Goal: Transaction & Acquisition: Purchase product/service

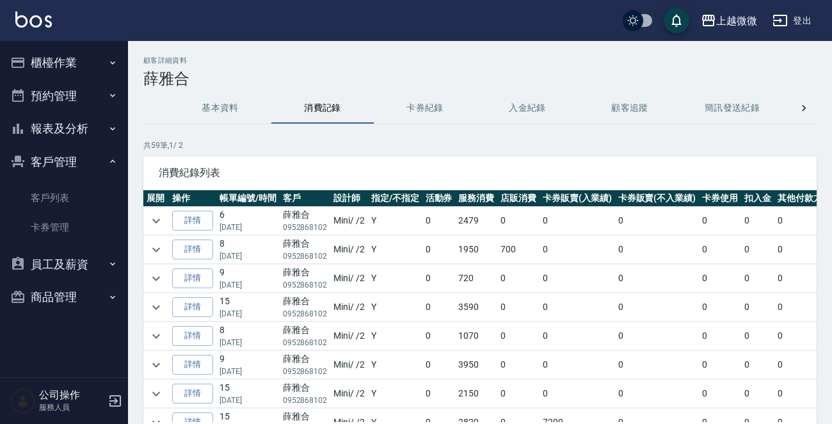
click at [61, 58] on button "櫃檯作業" at bounding box center [64, 62] width 118 height 33
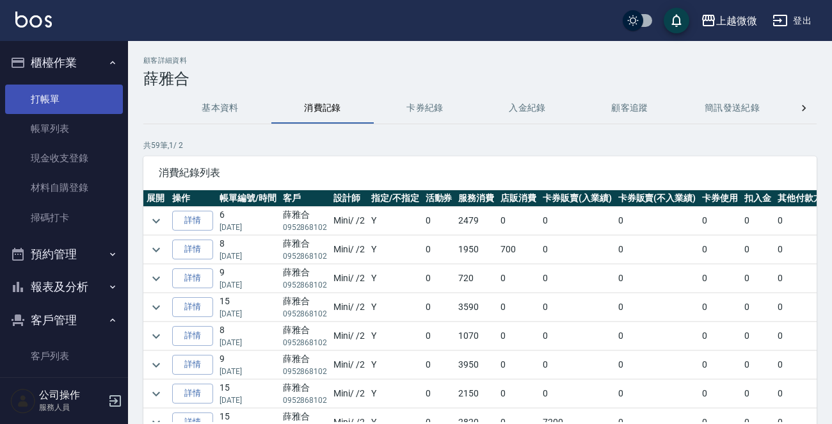
click at [58, 96] on link "打帳單" at bounding box center [64, 98] width 118 height 29
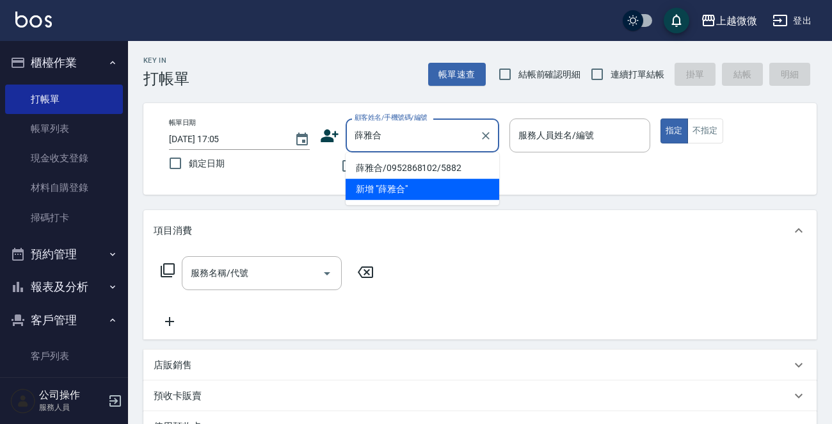
click at [405, 166] on li "薛雅合/0952868102/5882" at bounding box center [423, 167] width 154 height 21
type input "薛雅合/0952868102/5882"
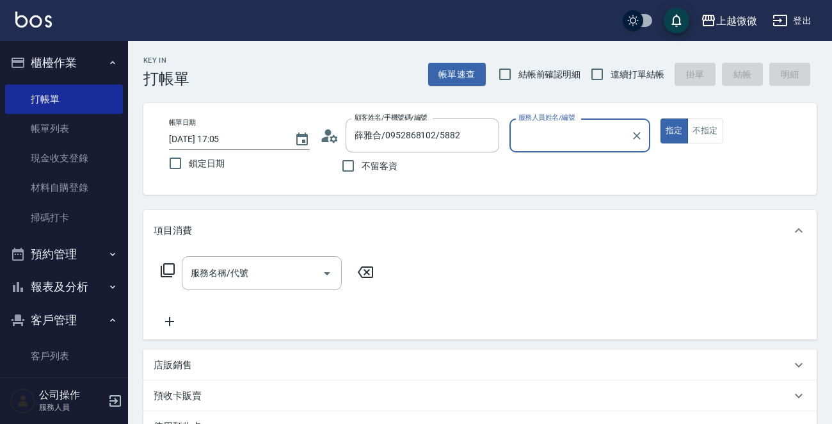
type input "Mini-2"
click at [175, 166] on input "鎖定日期" at bounding box center [175, 163] width 27 height 27
checkbox input "true"
click at [264, 266] on input "服務名稱/代號" at bounding box center [252, 273] width 129 height 22
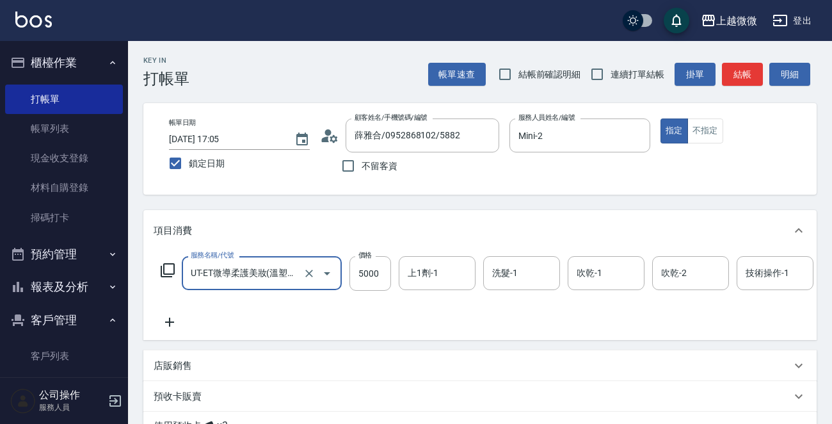
type input "UT-ET微導柔護美妝(溫塑燙)(C16)"
type input "3750"
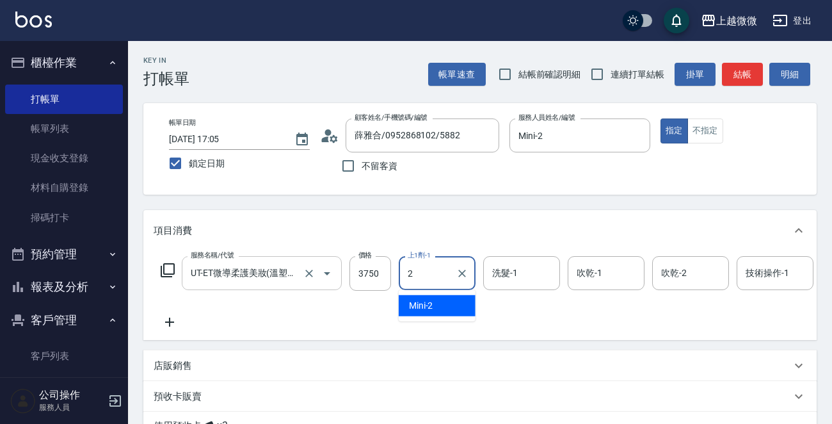
type input "Mini-2"
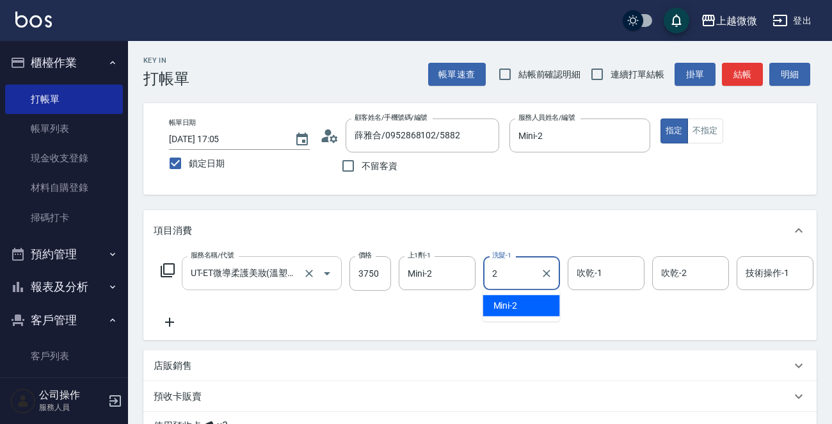
type input "Mini-2"
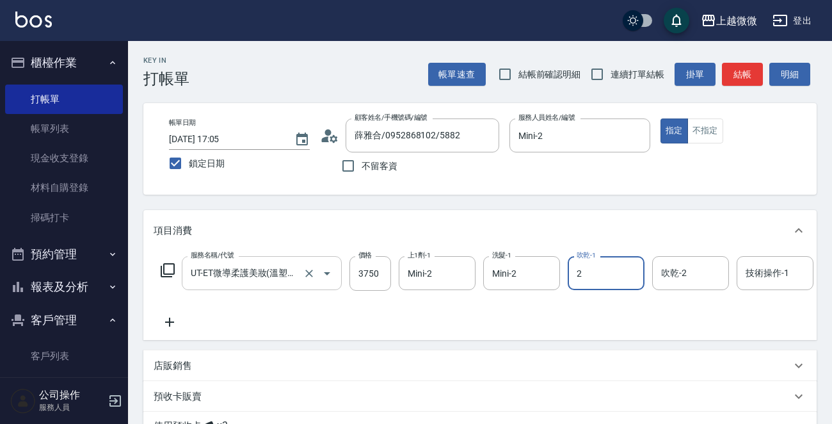
type input "Mini-2"
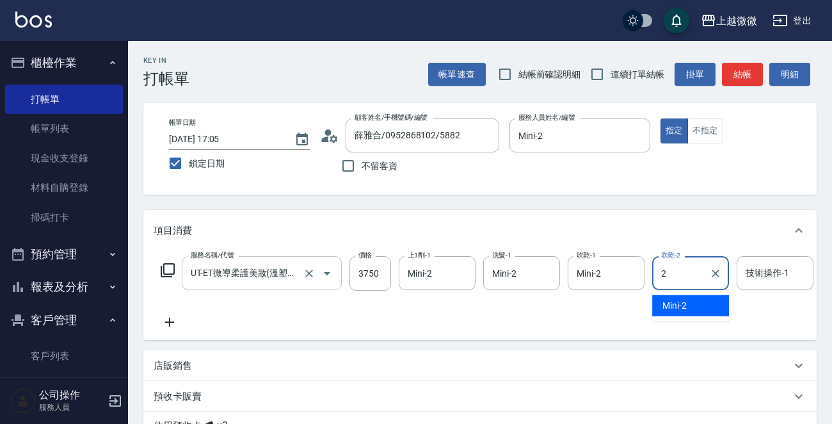
type input "Mini-2"
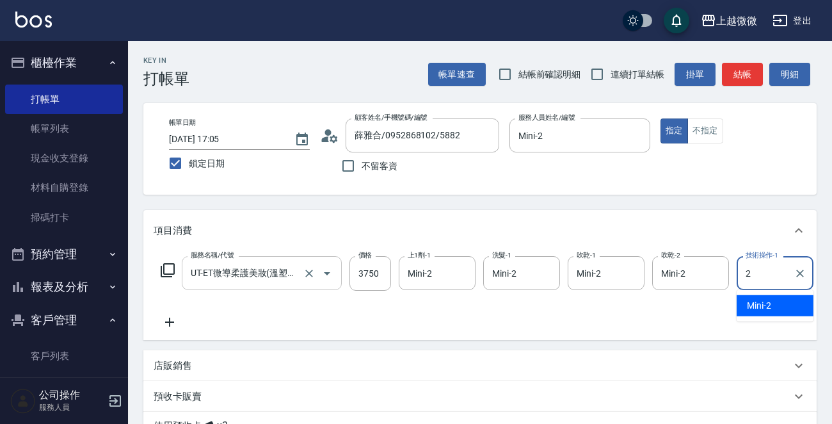
type input "Mini-2"
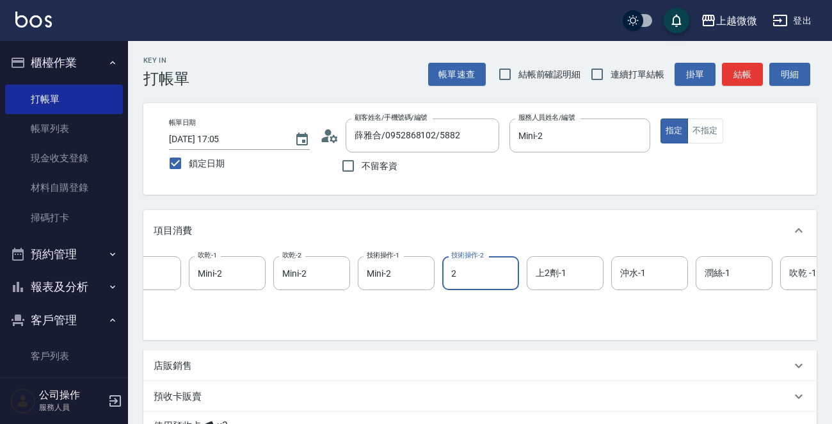
type input "Mini-2"
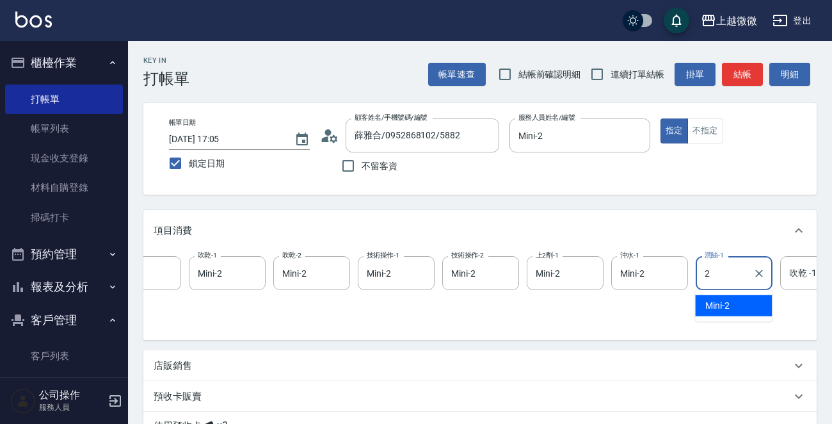
type input "Mini-2"
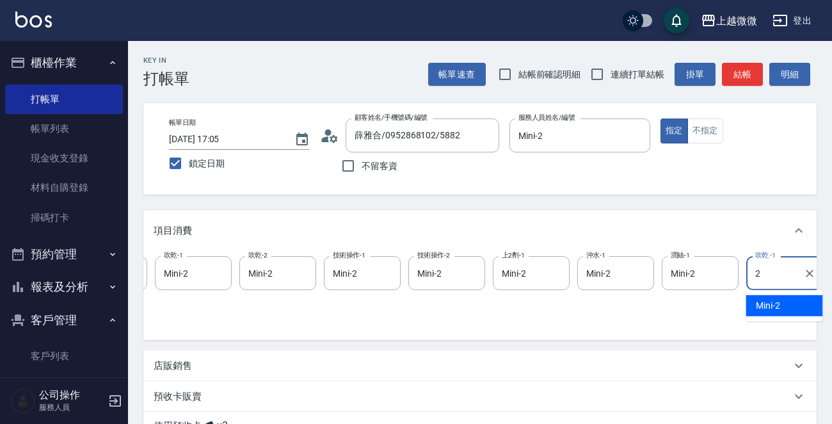
type input "Mini-2"
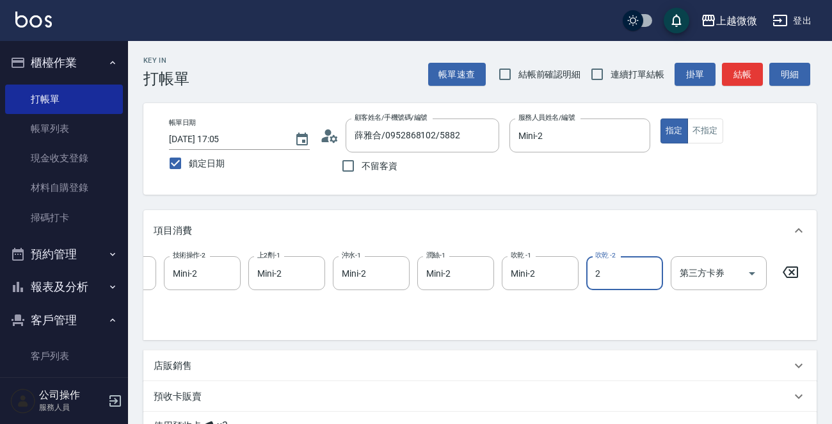
type input "Mini-2"
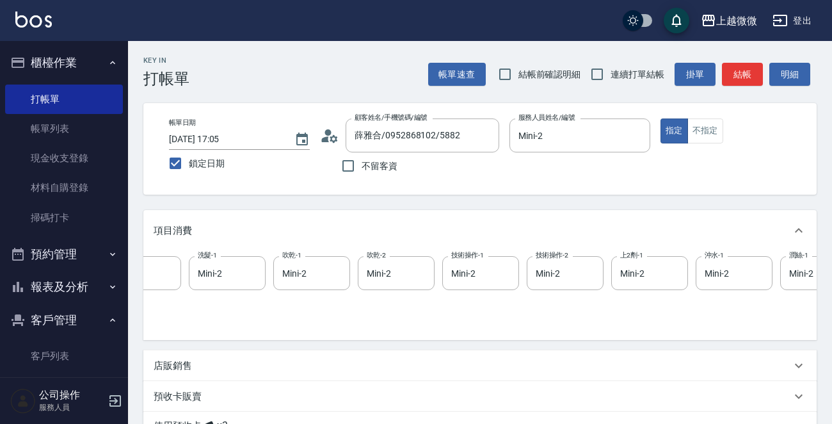
scroll to position [0, 0]
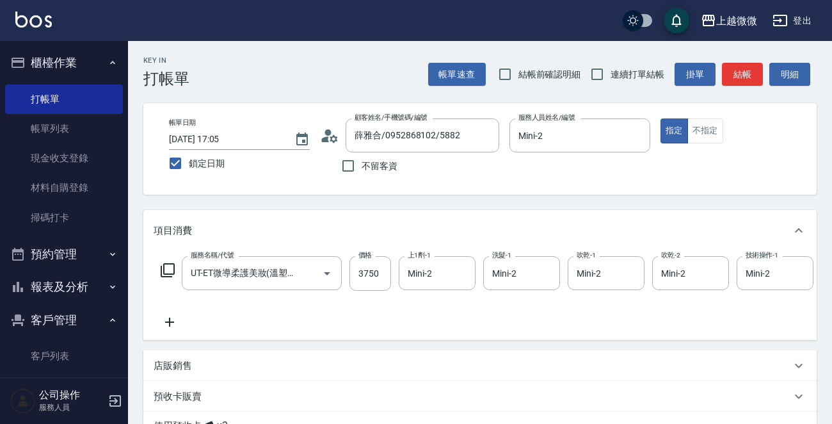
click at [166, 320] on icon at bounding box center [170, 321] width 32 height 15
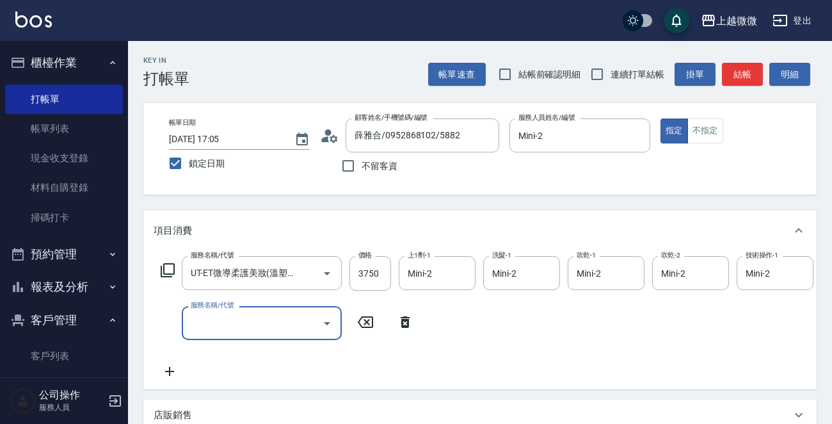
click at [227, 326] on input "服務名稱/代號" at bounding box center [252, 323] width 129 height 22
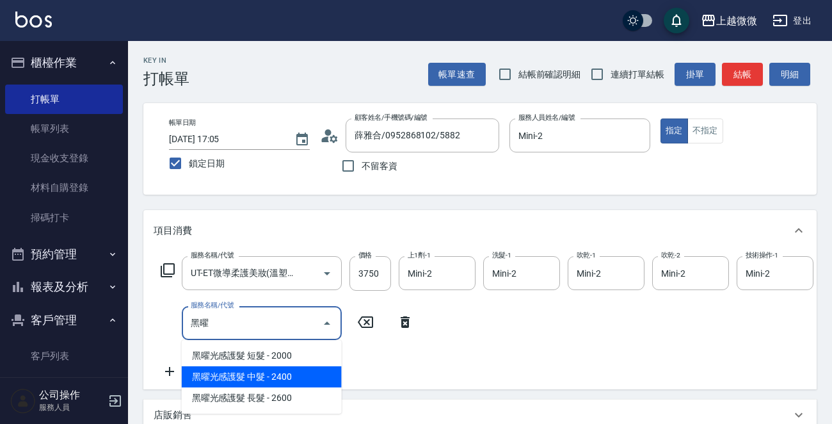
type input "黑曜曜"
click at [280, 381] on div "服務名稱/代號 UT-ET微導柔護美妝(溫塑燙)(C16) 服務名稱/代號 價格 3750 價格 上1劑-1 Mini-2 上1劑-1 洗髮-1 Mini-2…" at bounding box center [479, 320] width 673 height 138
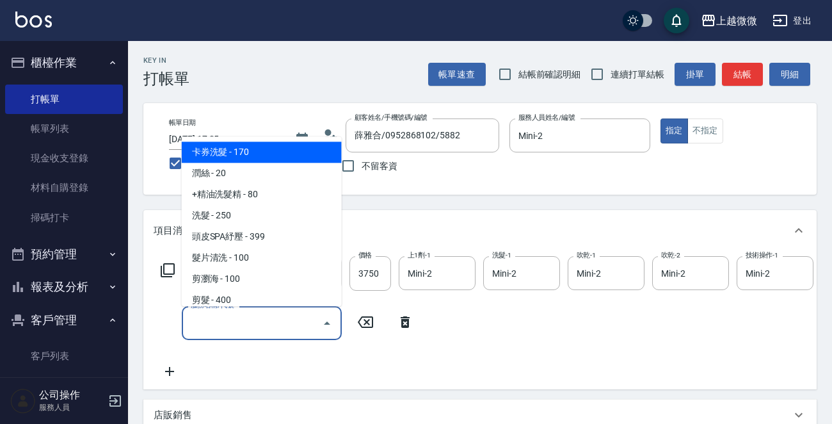
click at [276, 317] on input "服務名稱/代號" at bounding box center [252, 323] width 129 height 22
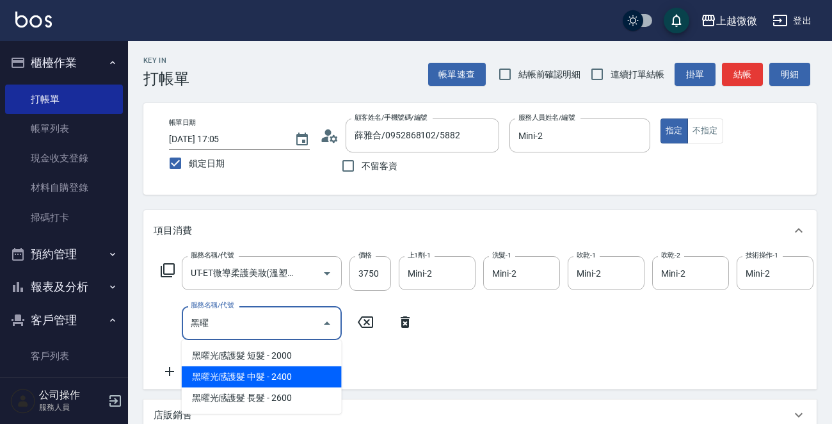
click at [273, 377] on span "黑曜光感護髮 中髮 - 2400" at bounding box center [262, 376] width 160 height 21
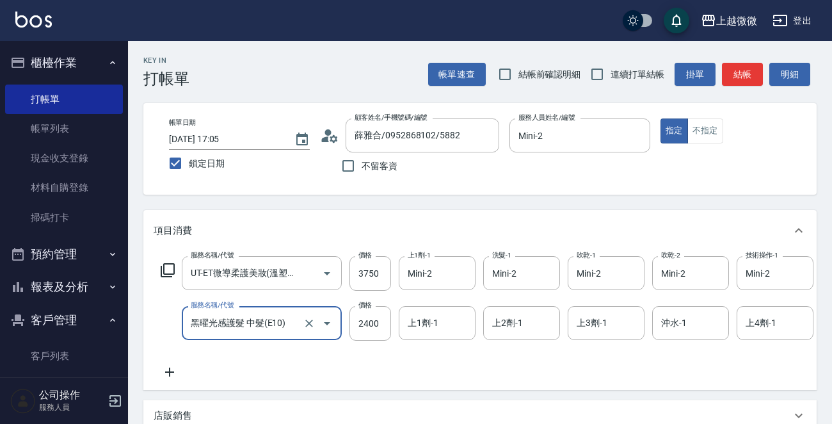
type input "黑曜光感護髮 中髮(E10)"
type input "1840"
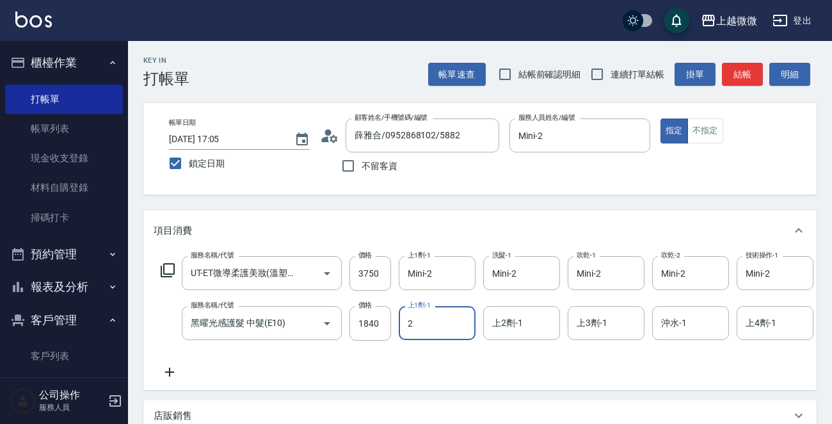
type input "2"
type input "Mini-2"
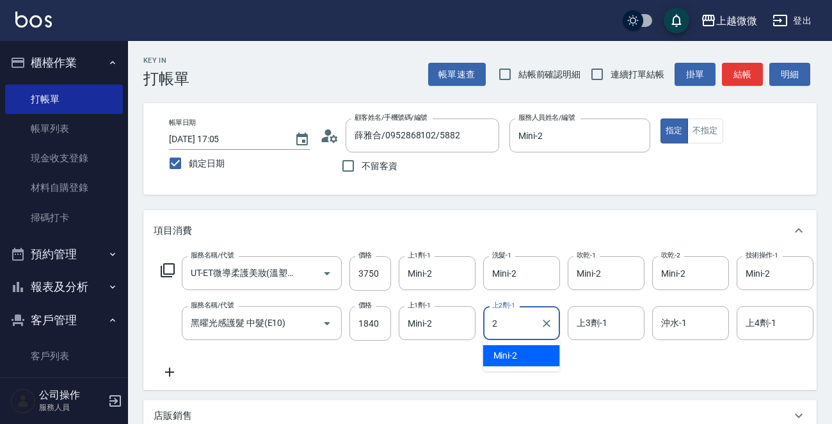
type input "Mini-2"
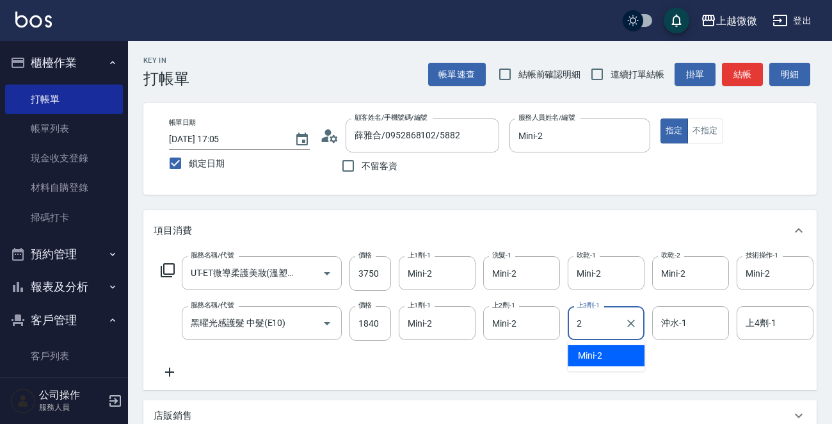
type input "Mini-2"
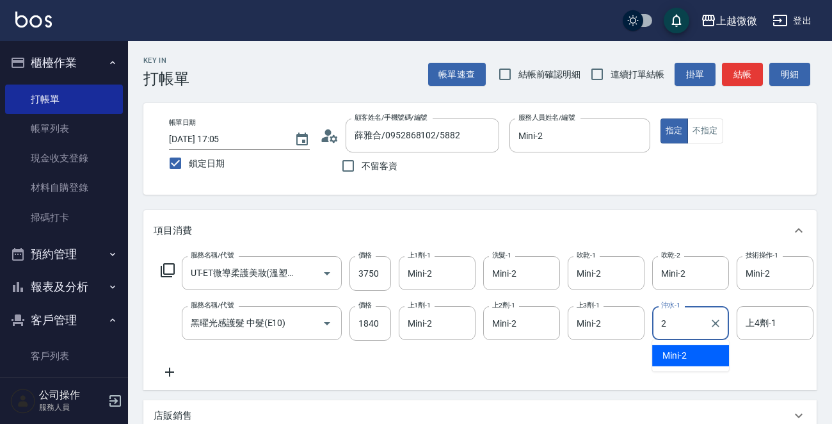
type input "Mini-2"
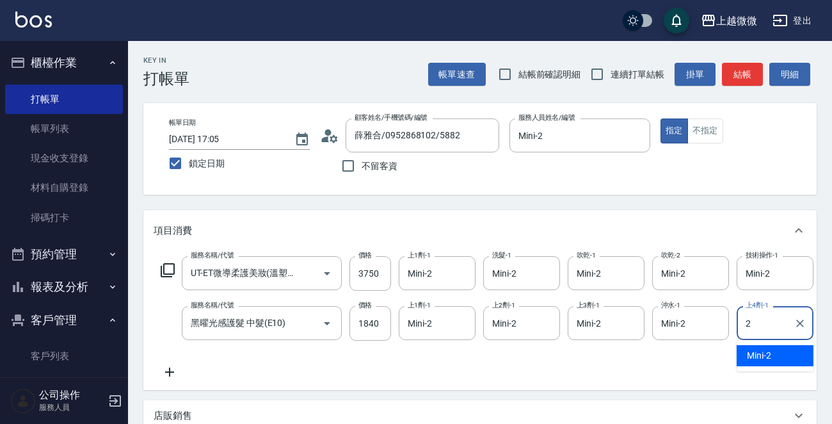
type input "Mini-2"
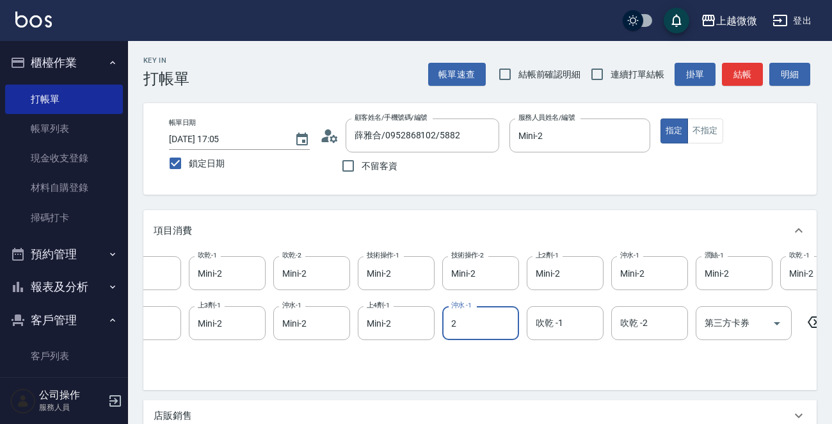
type input "Mini-2"
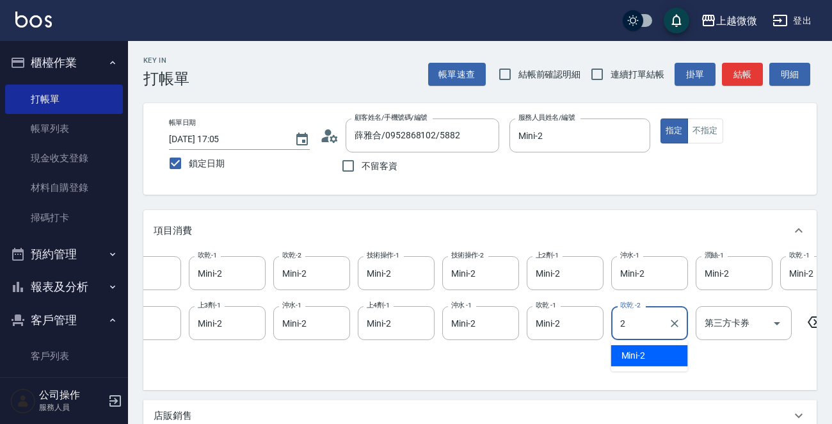
type input "Mini-2"
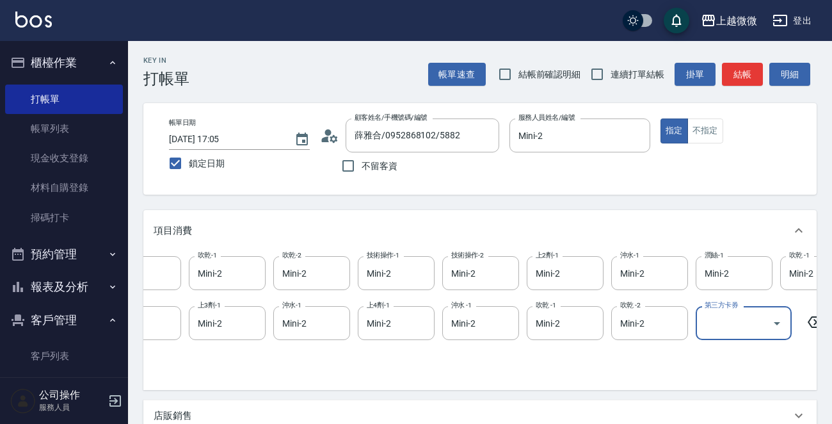
scroll to position [0, 0]
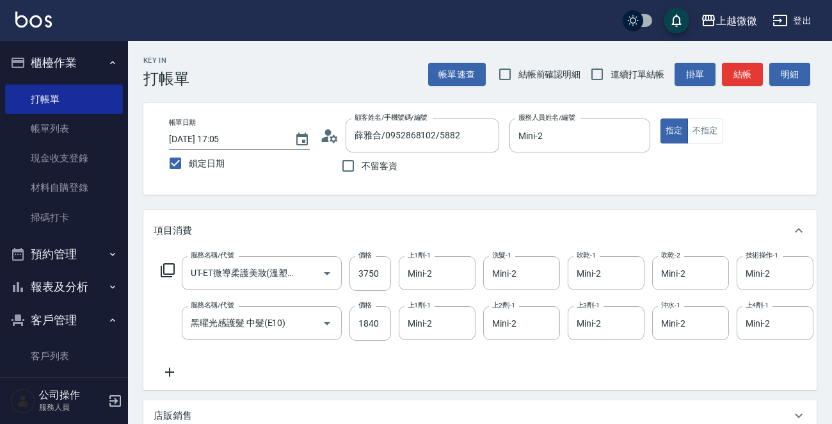
click at [171, 370] on icon at bounding box center [170, 371] width 32 height 15
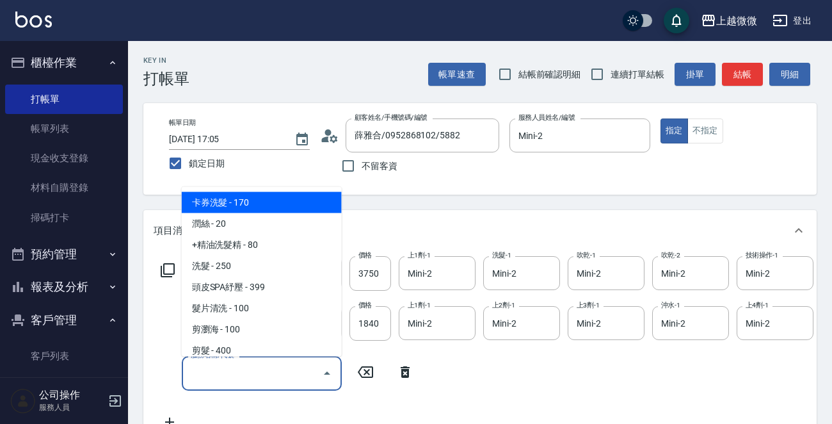
click at [227, 369] on input "服務名稱/代號" at bounding box center [252, 373] width 129 height 22
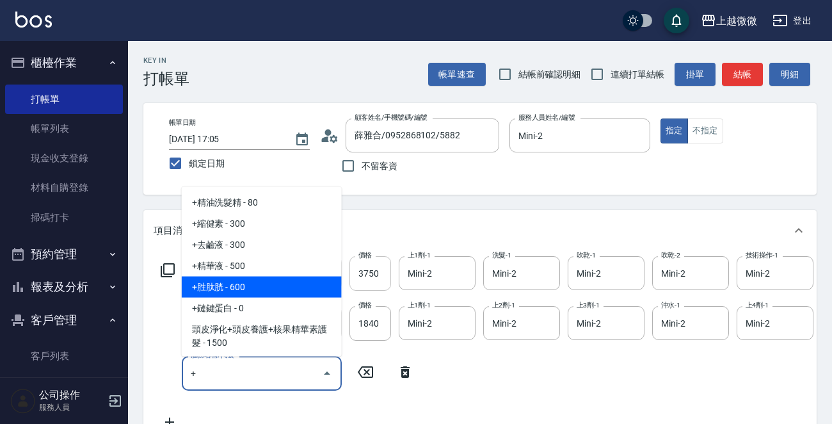
type input "+"
click at [376, 269] on input "3750" at bounding box center [370, 273] width 42 height 35
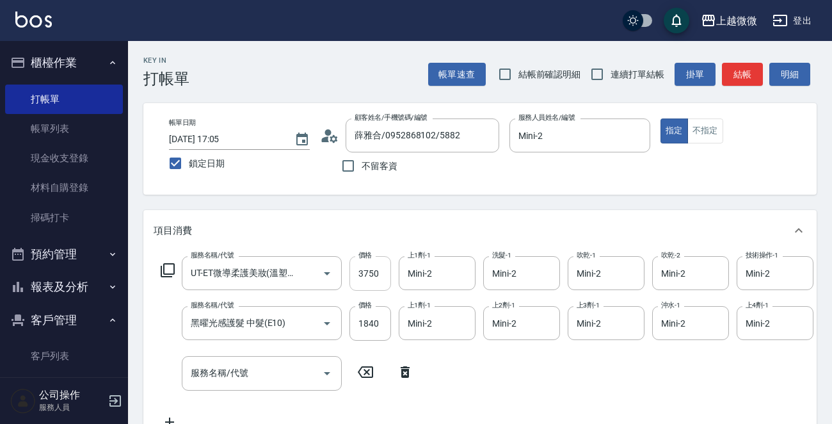
click at [371, 270] on input "3750" at bounding box center [370, 273] width 42 height 35
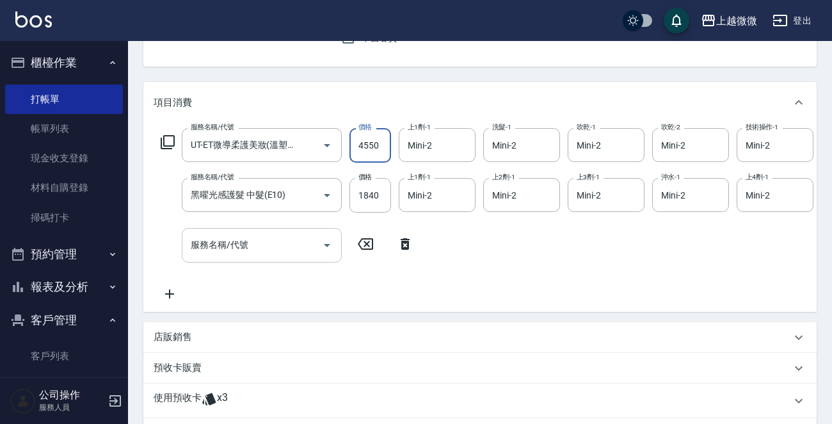
type input "4550"
click at [224, 244] on div "服務名稱/代號 服務名稱/代號" at bounding box center [262, 245] width 160 height 34
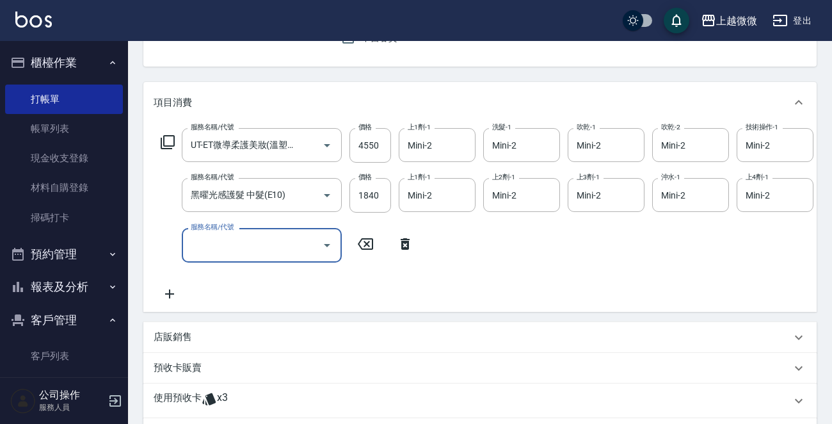
scroll to position [0, 0]
type input "ㄗ"
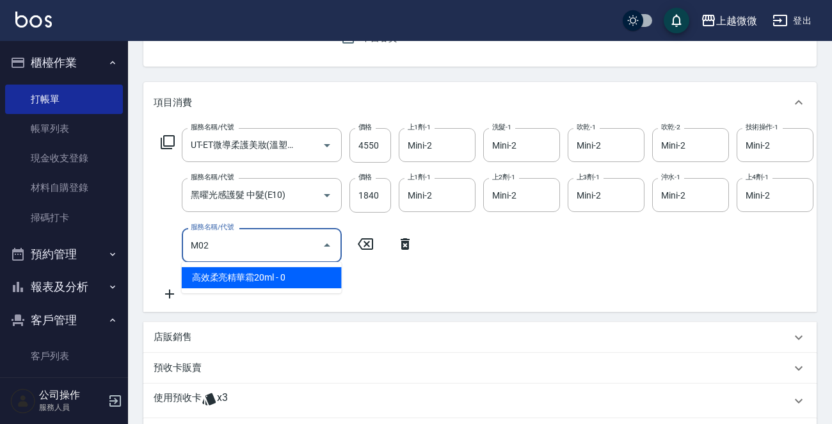
click at [267, 275] on span "高效柔亮精華霜20ml - 0" at bounding box center [262, 277] width 160 height 21
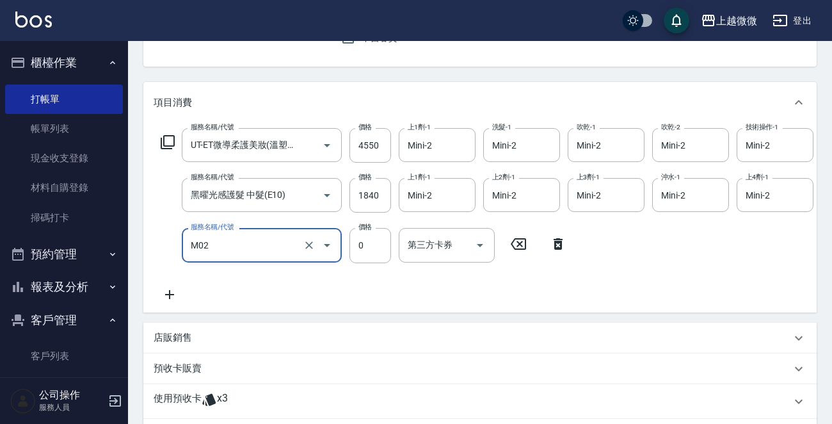
click at [253, 246] on input "M02" at bounding box center [244, 245] width 113 height 22
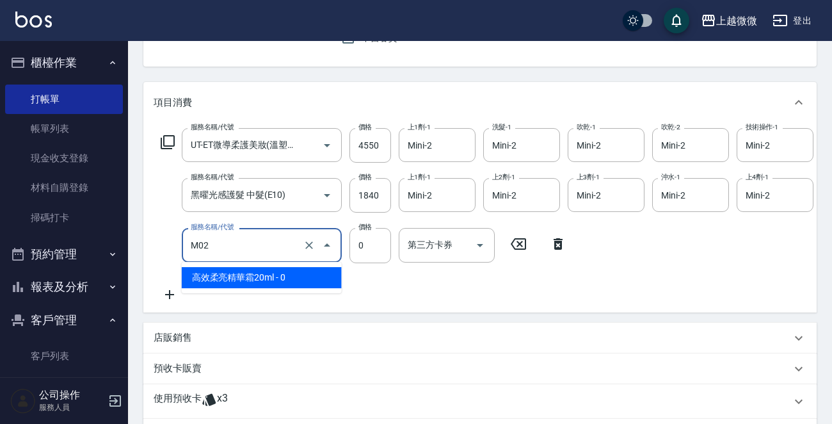
click at [254, 274] on span "高效柔亮精華霜20ml - 0" at bounding box center [262, 277] width 160 height 21
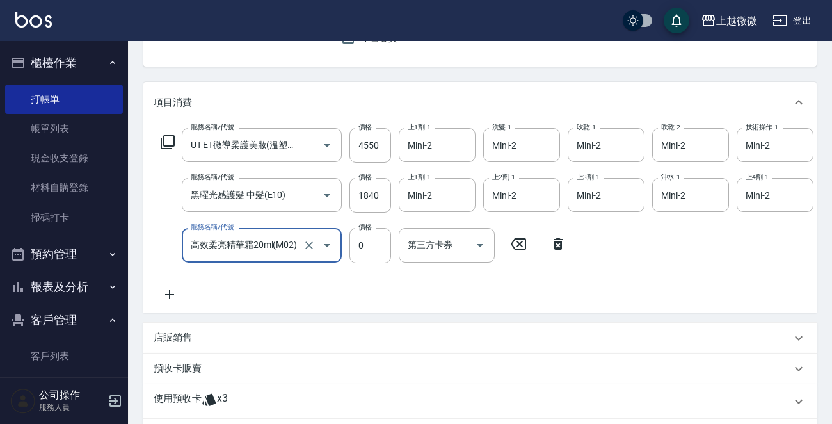
scroll to position [320, 0]
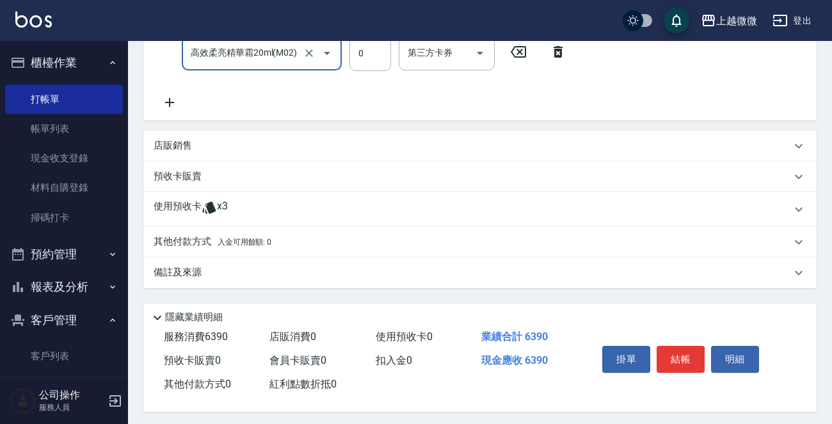
type input "高效柔亮精華霜20ml(M02)"
click at [177, 279] on p "備註及來源" at bounding box center [178, 272] width 48 height 13
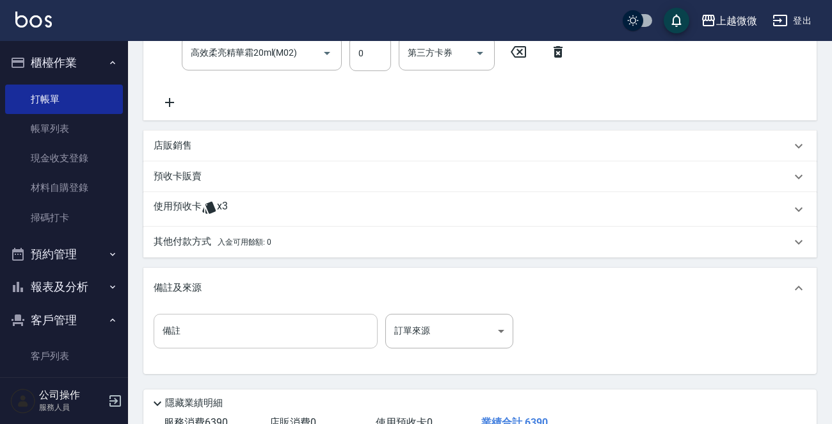
click at [208, 332] on input "備註" at bounding box center [266, 331] width 224 height 35
type input "ㄕ"
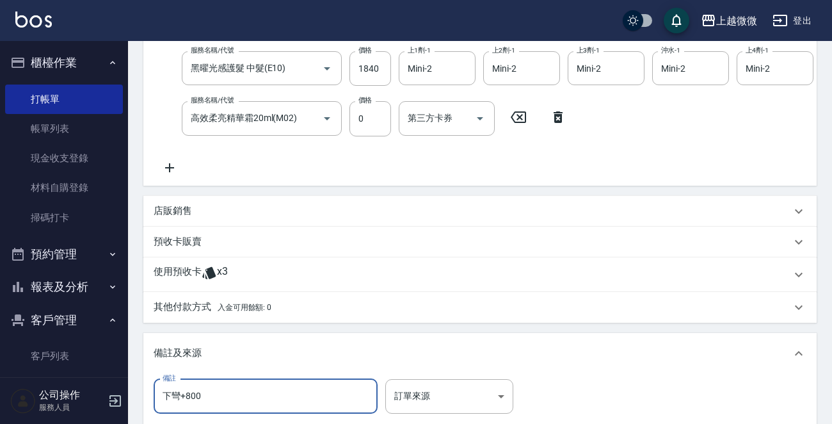
scroll to position [256, 0]
type input "下彎+800"
click at [195, 216] on div "店販銷售" at bounding box center [472, 209] width 637 height 13
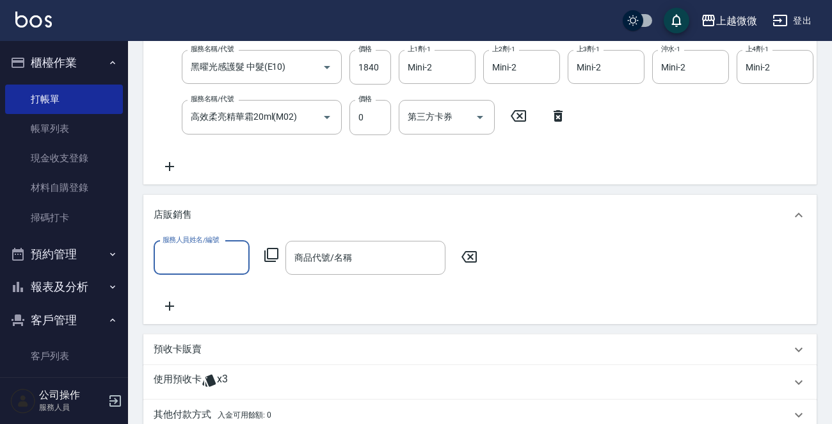
scroll to position [0, 0]
click at [170, 310] on icon at bounding box center [169, 305] width 9 height 9
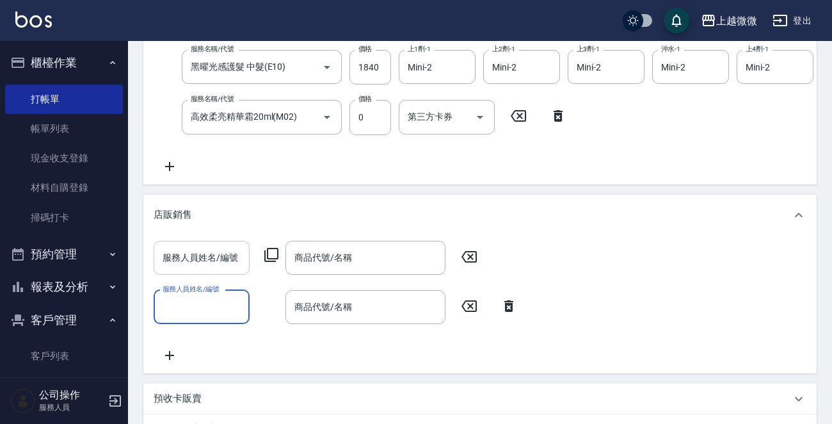
click at [219, 263] on input "服務人員姓名/編號" at bounding box center [201, 257] width 84 height 22
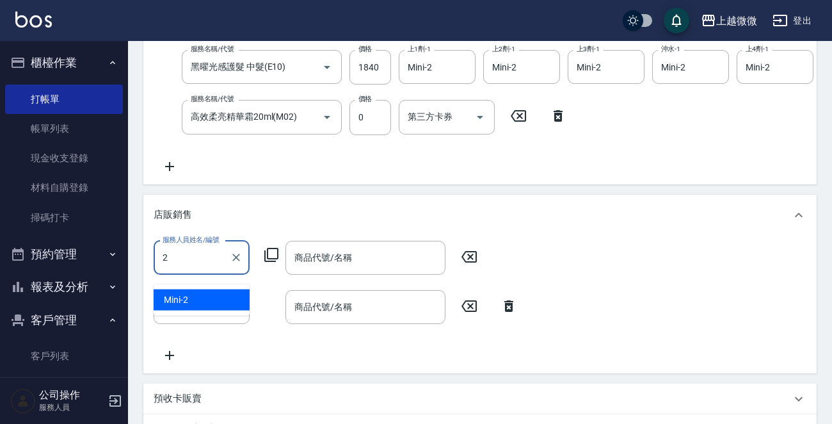
click at [218, 296] on div "Mini -2" at bounding box center [202, 299] width 96 height 21
type input "Mini-2"
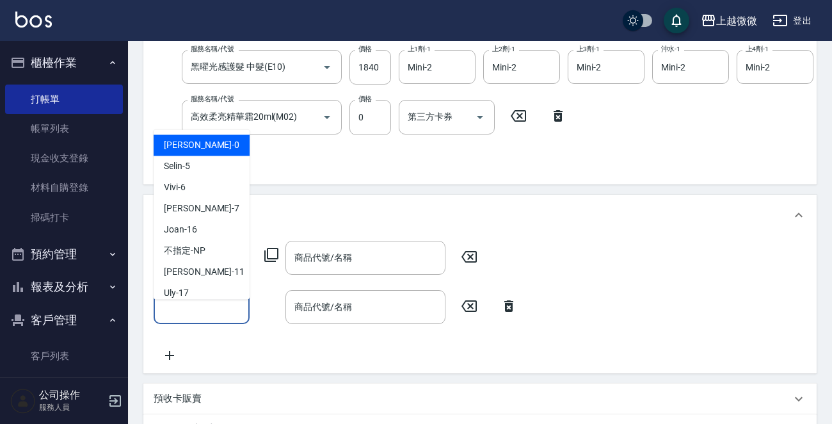
click at [211, 314] on input "服務人員姓名/編號" at bounding box center [201, 307] width 84 height 22
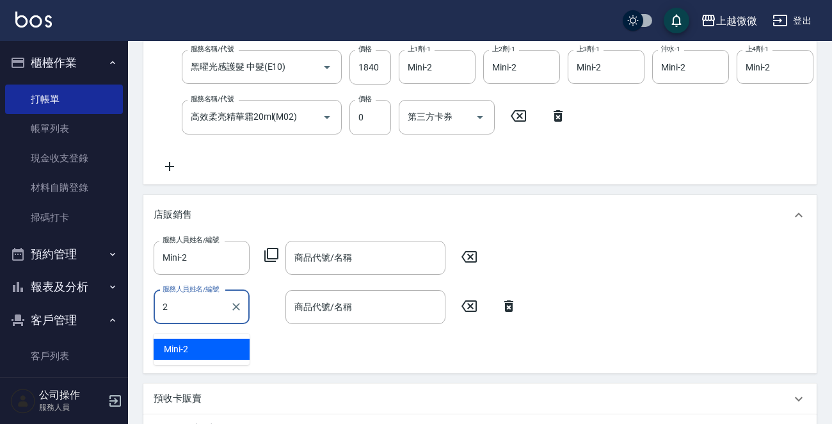
click at [211, 349] on div "Mini -2" at bounding box center [202, 349] width 96 height 21
type input "Mini-2"
click at [359, 267] on input "商品代號/名稱" at bounding box center [365, 257] width 148 height 22
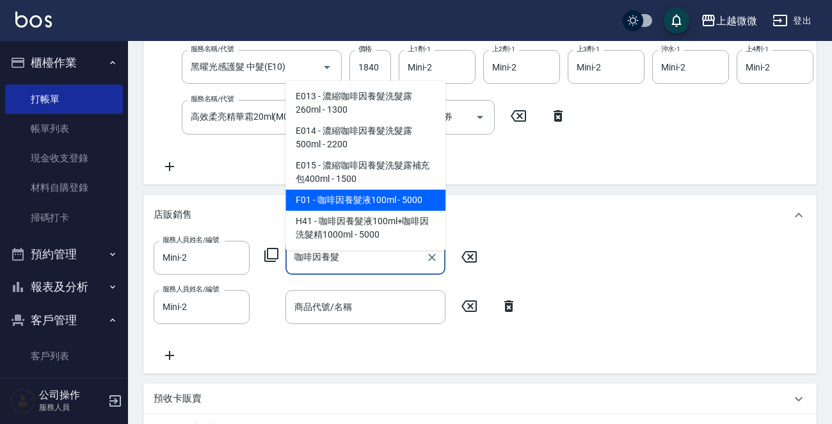
click at [391, 199] on span "F01 - 咖啡因養髮液100ml - 5000" at bounding box center [365, 199] width 160 height 21
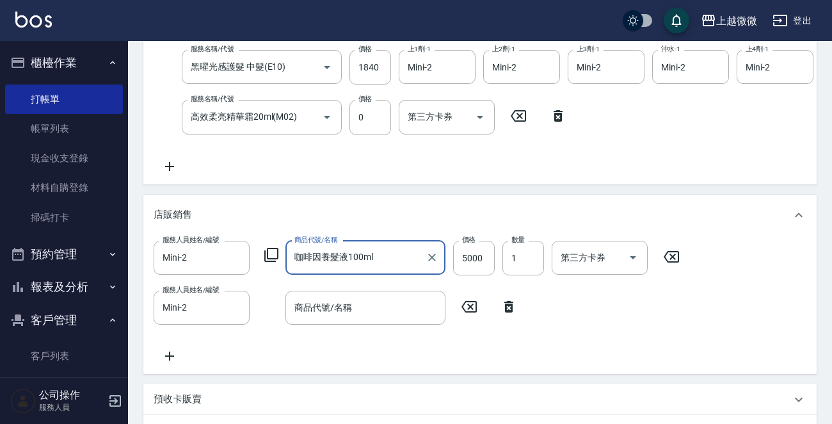
type input "咖啡因養髮液100ml"
type input "4000"
click at [335, 314] on div "商品代號/名稱 商品代號/名稱" at bounding box center [365, 308] width 160 height 34
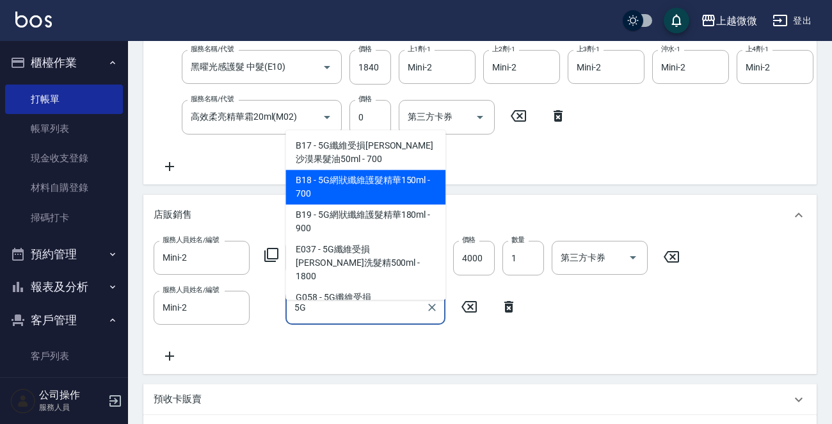
click at [413, 185] on span "B18 - 5G網狀纖維護髮精華150ml - 700" at bounding box center [365, 187] width 160 height 35
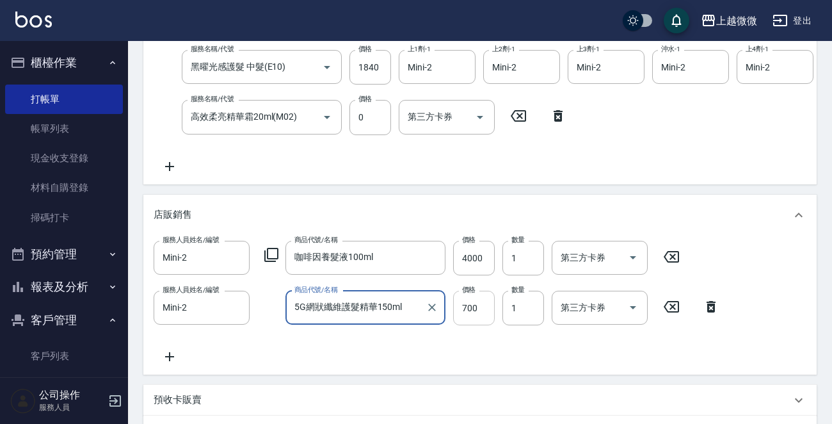
type input "5G網狀纖維護髮精華150ml"
click at [470, 312] on input "700" at bounding box center [474, 308] width 42 height 35
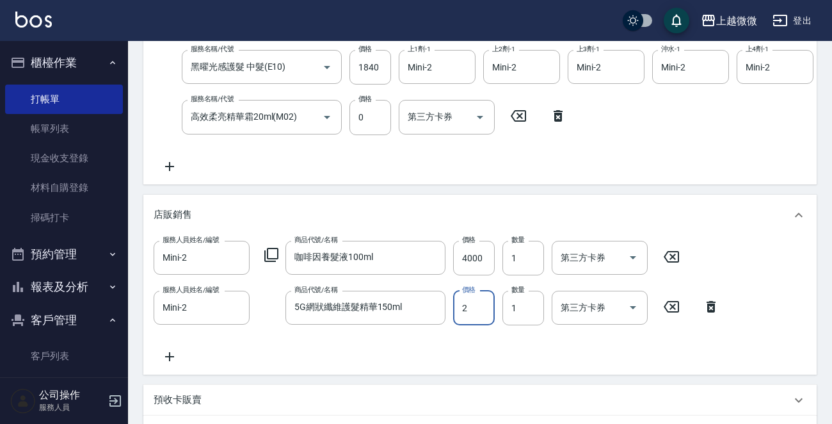
drag, startPoint x: 470, startPoint y: 321, endPoint x: 452, endPoint y: 319, distance: 18.0
click at [453, 319] on input "2" at bounding box center [474, 308] width 42 height 35
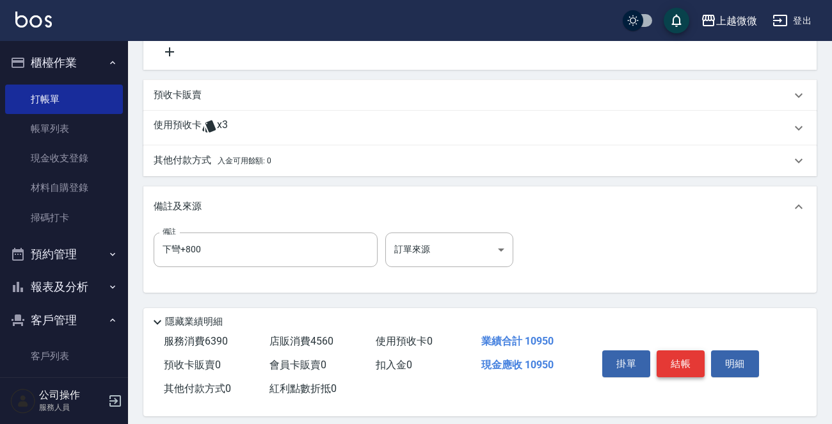
scroll to position [581, 0]
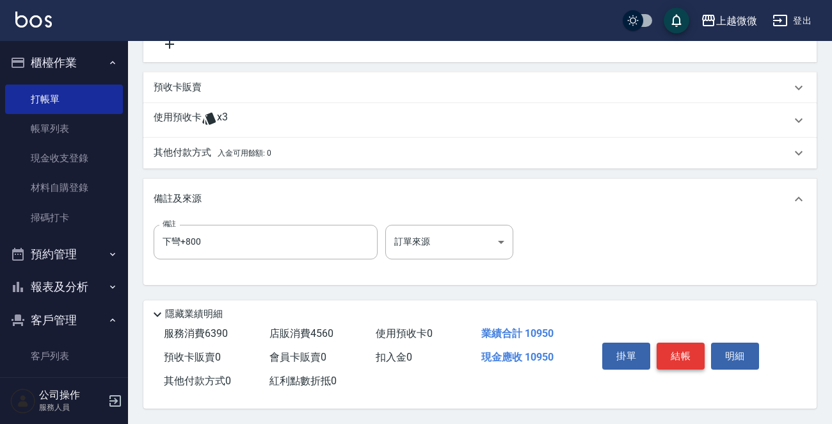
type input "560"
click at [680, 351] on button "結帳" at bounding box center [681, 355] width 48 height 27
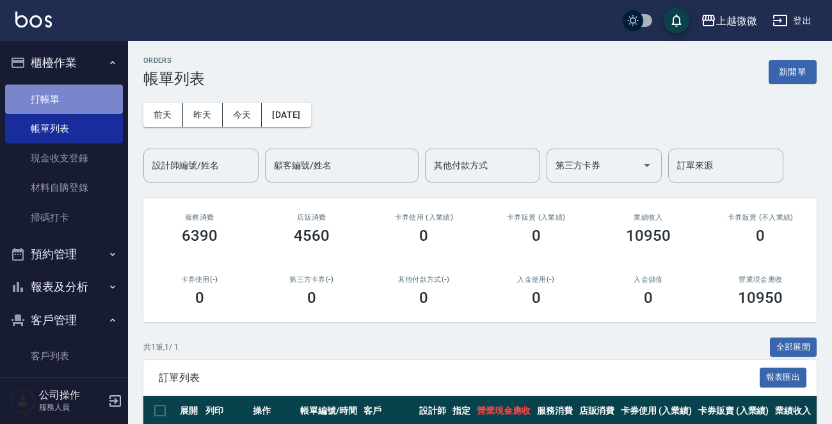
click at [96, 95] on link "打帳單" at bounding box center [64, 98] width 118 height 29
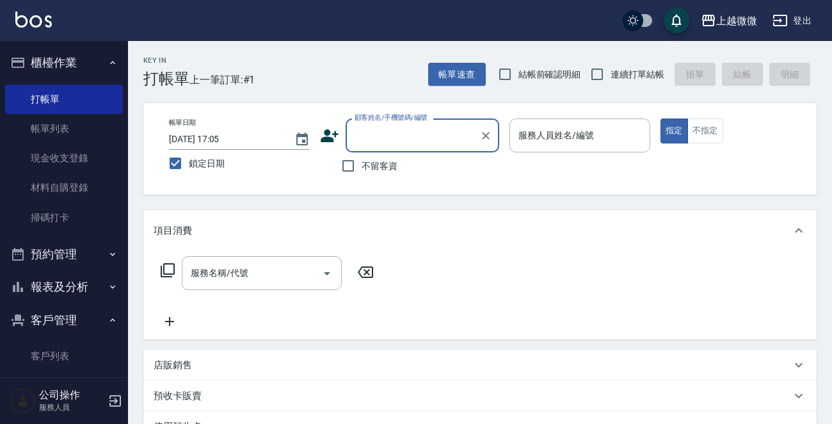
click at [565, 131] on div "服務人員姓名/編號 服務人員姓名/編號" at bounding box center [579, 135] width 141 height 34
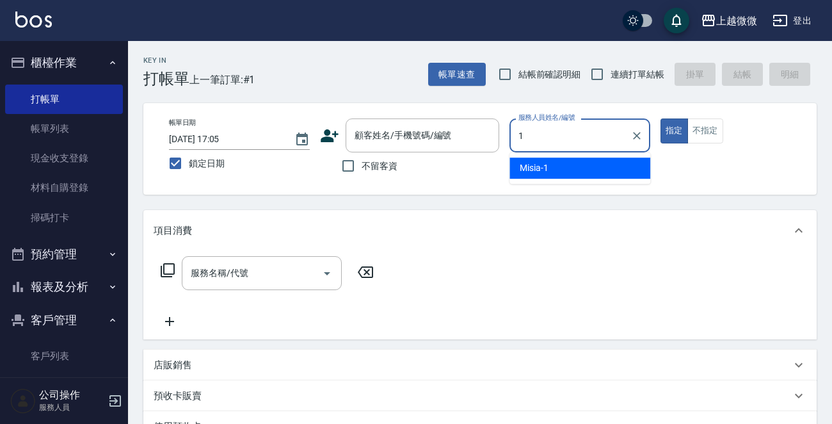
click at [572, 168] on div "Misia -1" at bounding box center [579, 167] width 141 height 21
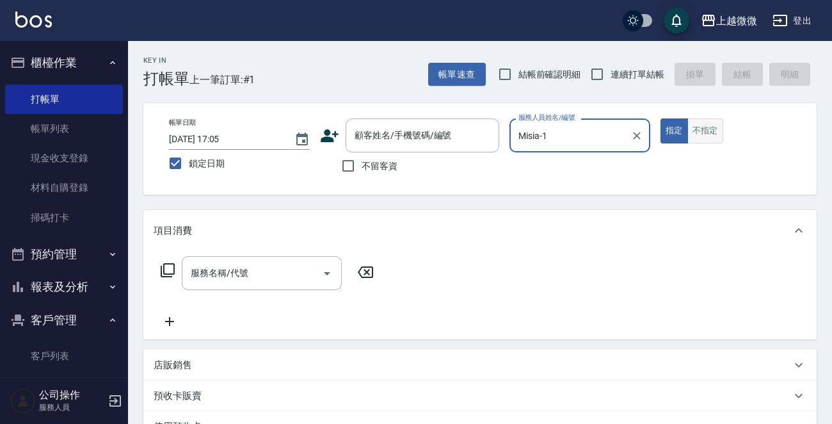
type input "Misia-1"
click at [709, 129] on button "不指定" at bounding box center [705, 130] width 36 height 25
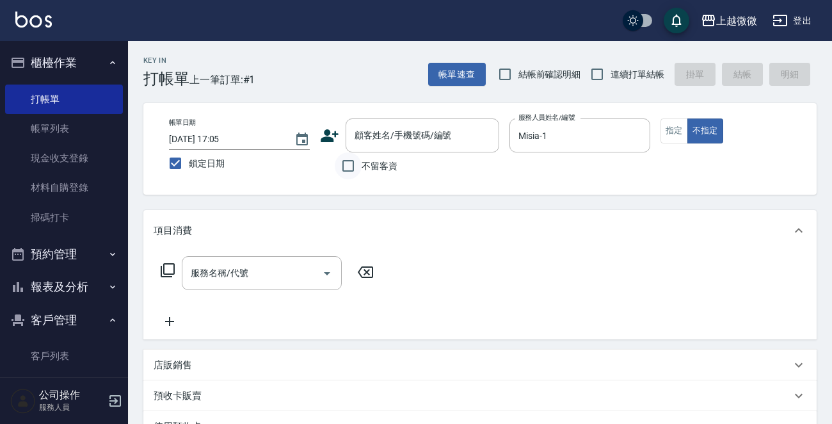
click at [354, 163] on input "不留客資" at bounding box center [348, 165] width 27 height 27
checkbox input "true"
click at [598, 76] on input "連續打單結帳" at bounding box center [597, 74] width 27 height 27
checkbox input "true"
click at [210, 268] on div "服務名稱/代號 服務名稱/代號" at bounding box center [262, 273] width 160 height 34
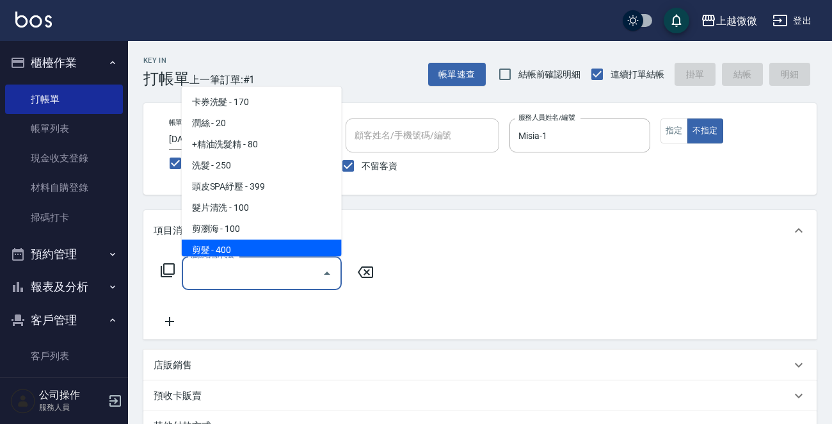
click at [256, 242] on span "剪髮 - 400" at bounding box center [262, 249] width 160 height 21
type input "剪髮(B02)"
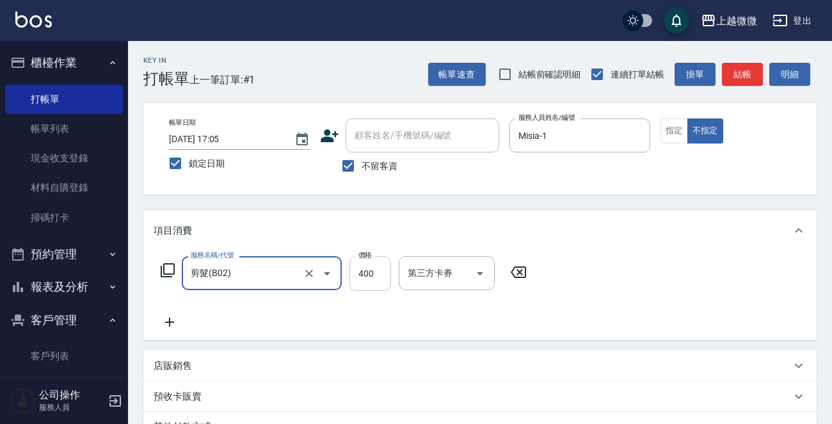
drag, startPoint x: 372, startPoint y: 266, endPoint x: 379, endPoint y: 268, distance: 7.5
click at [372, 266] on input "400" at bounding box center [370, 273] width 42 height 35
drag, startPoint x: 378, startPoint y: 275, endPoint x: 347, endPoint y: 275, distance: 31.4
click at [348, 275] on div "服務名稱/代號 剪髮(B02) 服務名稱/代號 價格 365 價格 第三方卡券 第三方卡券" at bounding box center [344, 273] width 381 height 35
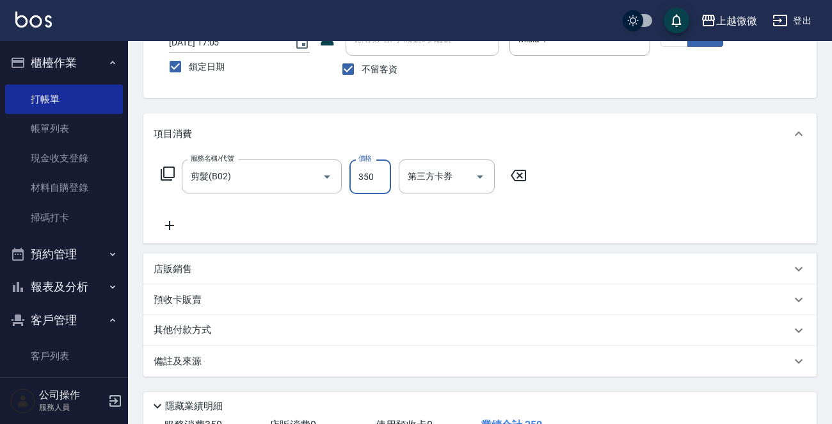
scroll to position [191, 0]
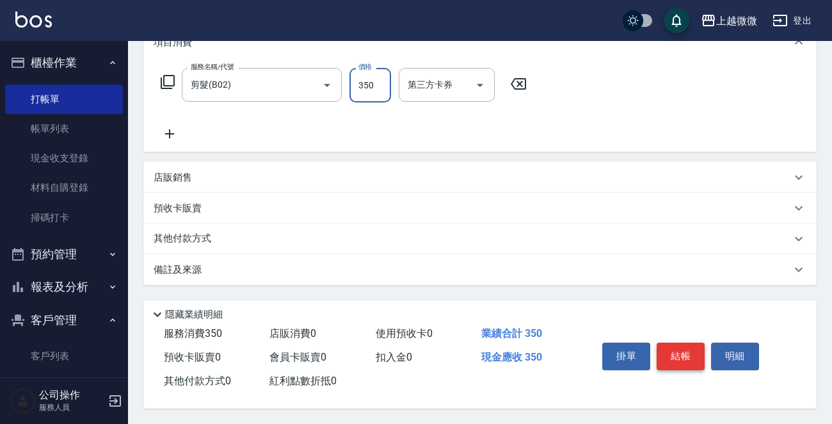
type input "350"
click at [687, 356] on button "結帳" at bounding box center [681, 355] width 48 height 27
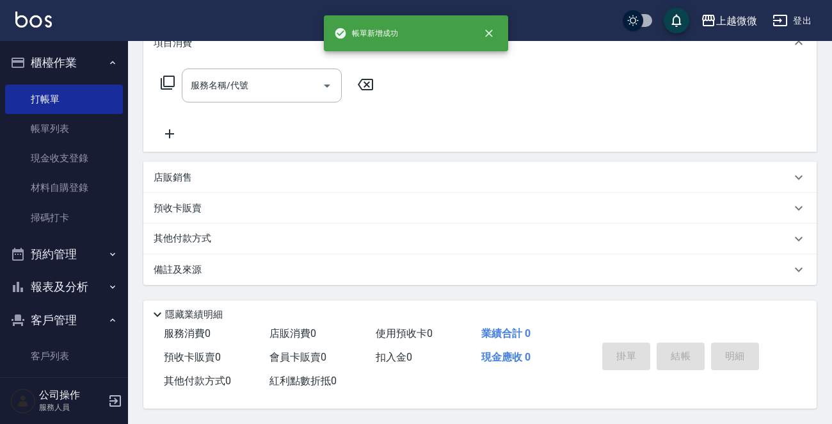
scroll to position [0, 0]
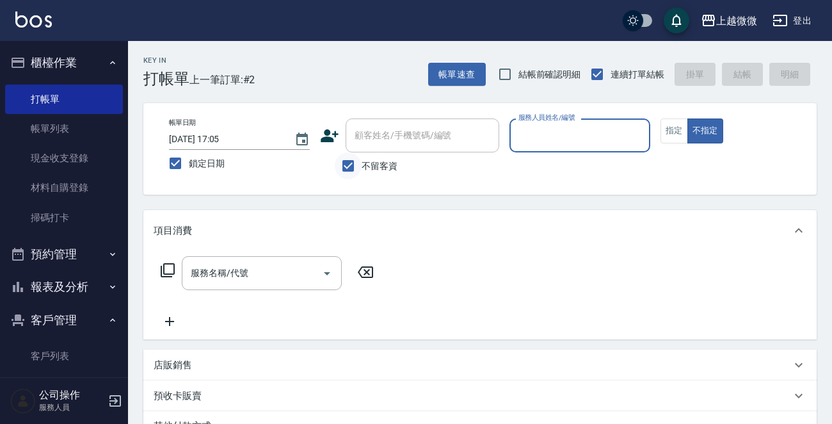
drag, startPoint x: 347, startPoint y: 160, endPoint x: 355, endPoint y: 157, distance: 8.9
click at [349, 160] on input "不留客資" at bounding box center [348, 165] width 27 height 27
checkbox input "false"
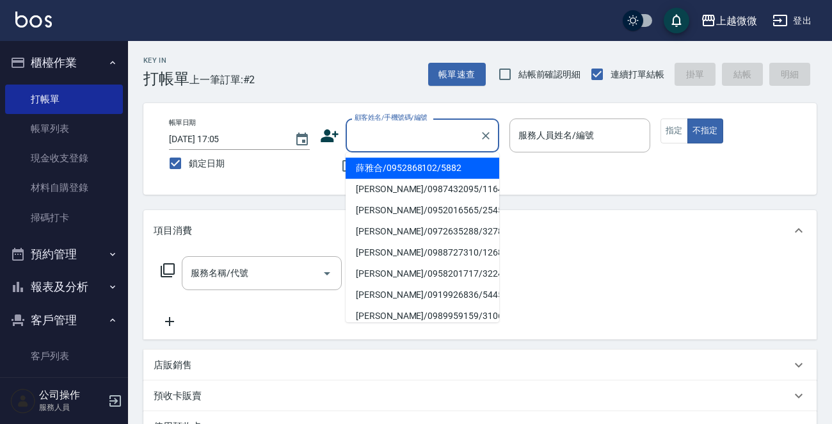
click at [388, 142] on input "顧客姓名/手機號碼/編號" at bounding box center [412, 135] width 123 height 22
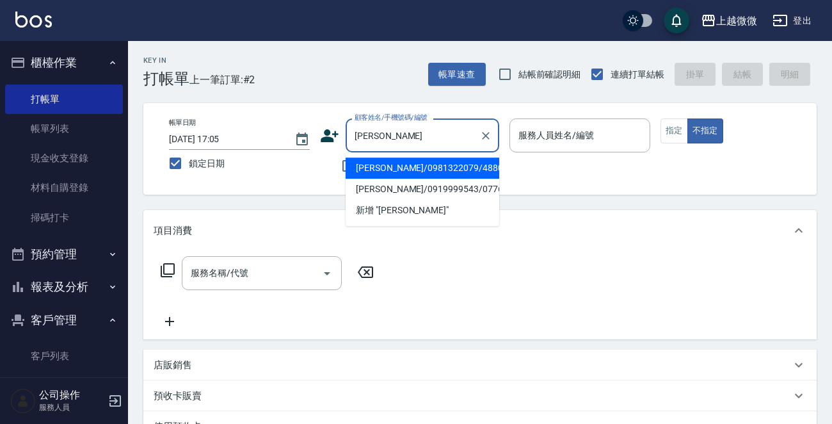
click at [436, 168] on li "[PERSON_NAME]/0981322079/4880" at bounding box center [423, 167] width 154 height 21
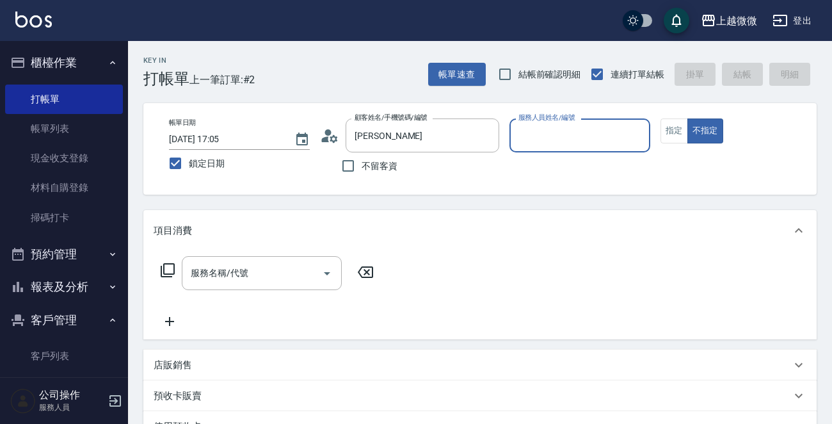
type input "[PERSON_NAME]/0981322079/4880"
type input "[PERSON_NAME]-7"
click at [673, 134] on button "指定" at bounding box center [675, 130] width 28 height 25
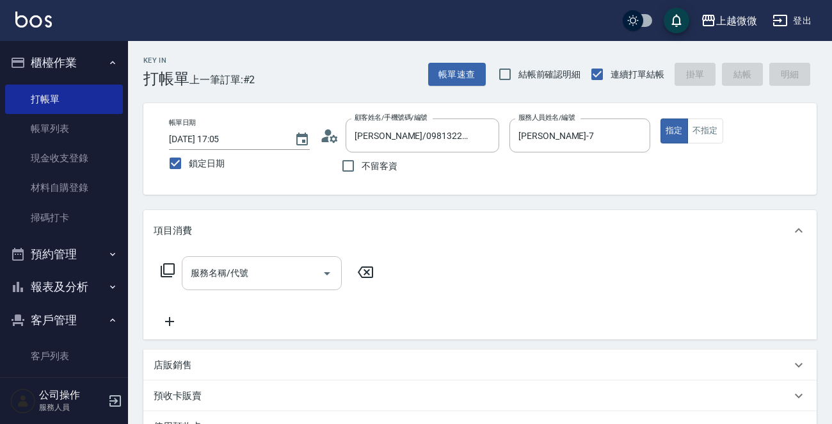
click at [253, 281] on input "服務名稱/代號" at bounding box center [252, 273] width 129 height 22
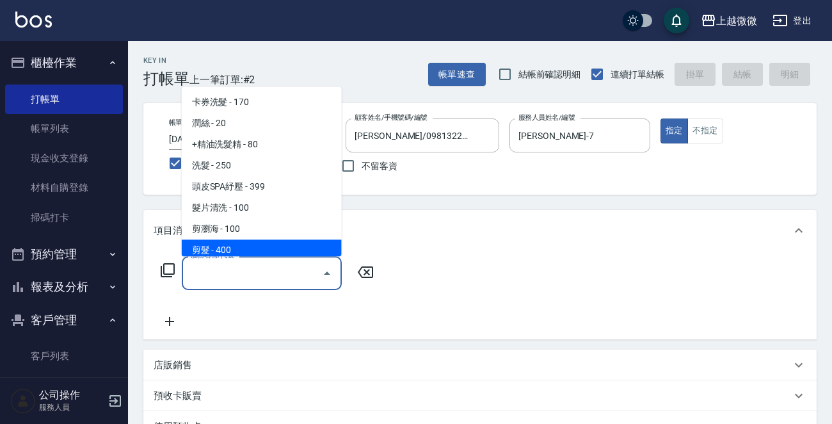
click at [262, 251] on span "剪髮 - 400" at bounding box center [262, 249] width 160 height 21
type input "剪髮(B02)"
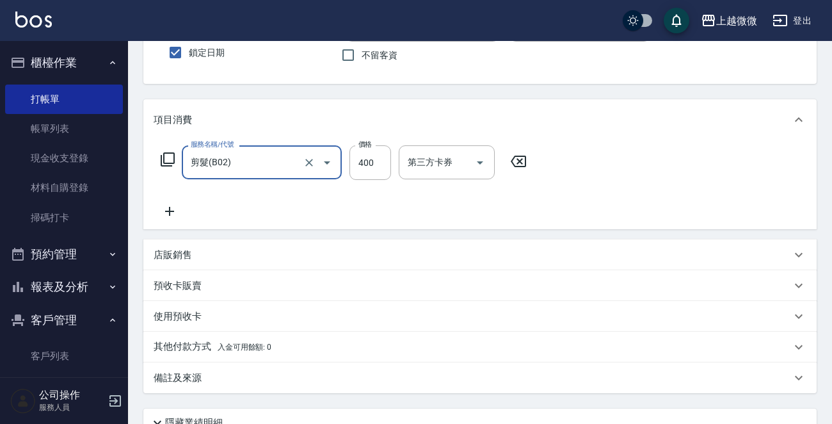
scroll to position [222, 0]
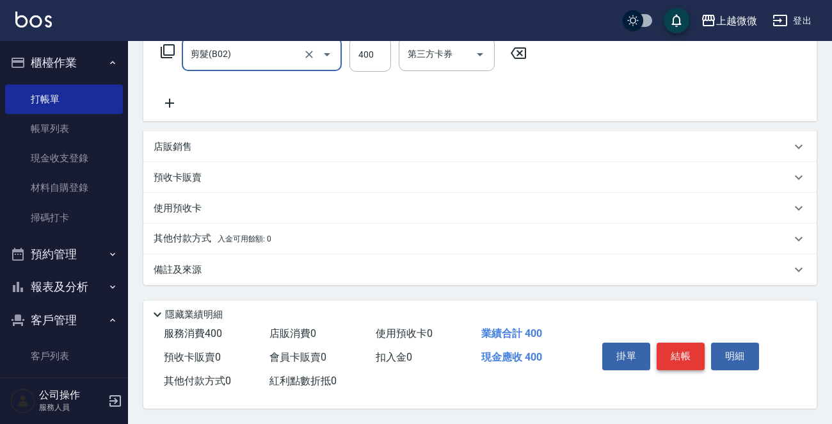
click at [680, 348] on button "結帳" at bounding box center [681, 355] width 48 height 27
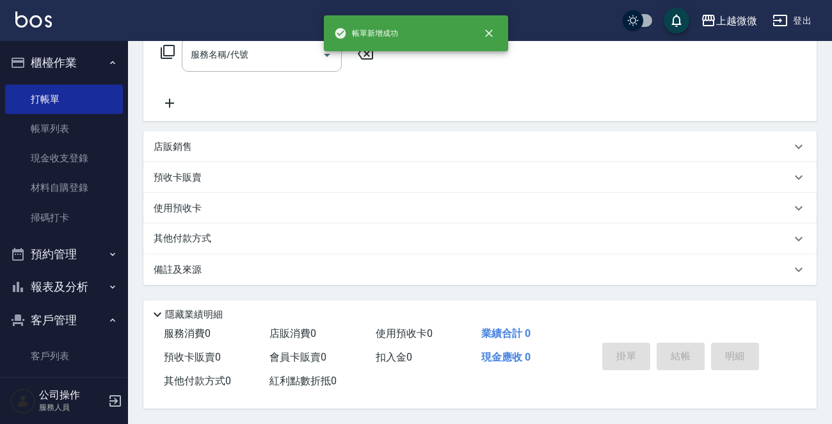
scroll to position [0, 0]
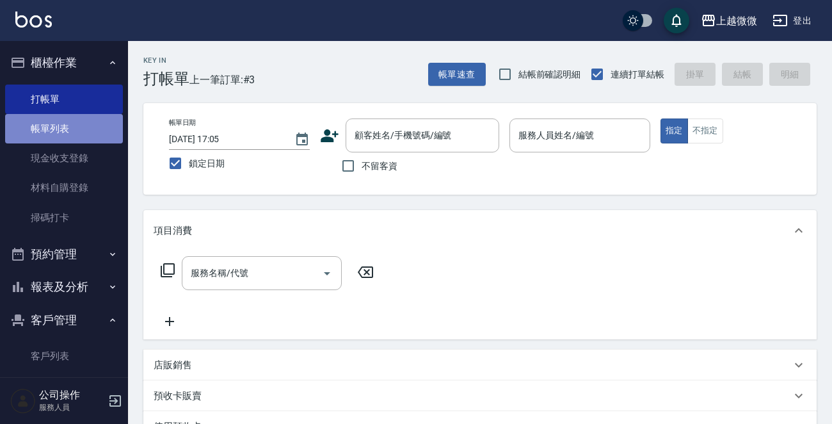
click at [65, 129] on link "帳單列表" at bounding box center [64, 128] width 118 height 29
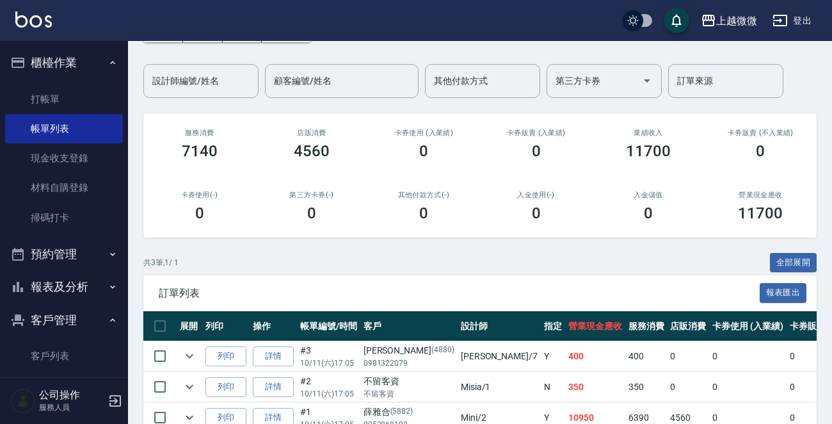
scroll to position [154, 0]
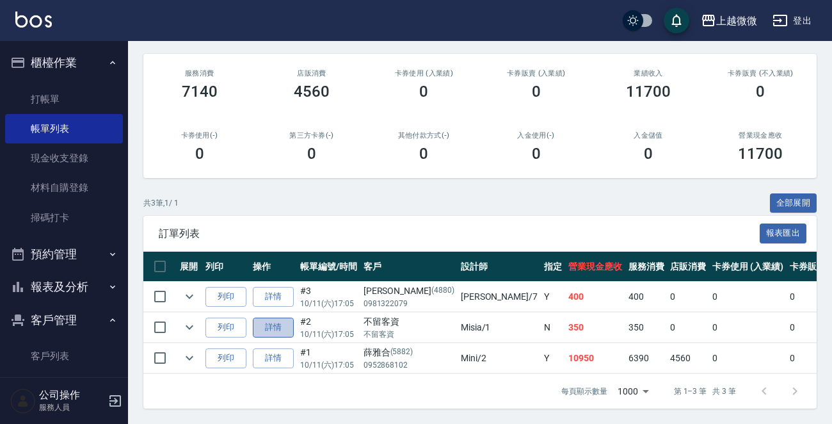
click at [267, 317] on link "詳情" at bounding box center [273, 327] width 41 height 20
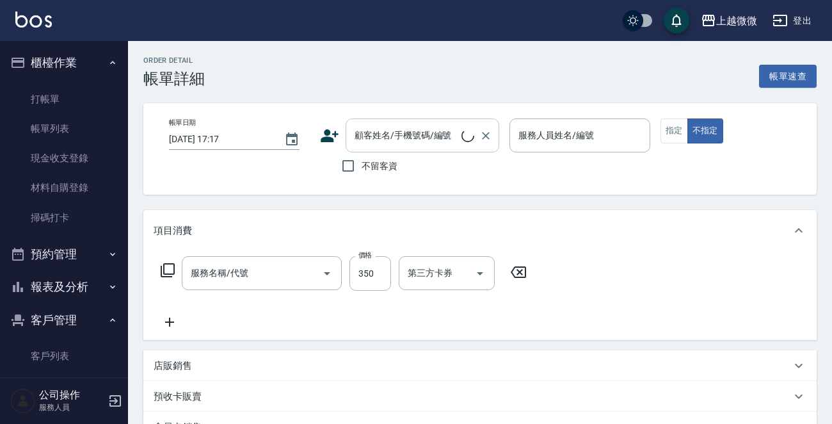
click at [408, 134] on div "顧客姓名/手機號碼/編號 顧客姓名/手機號碼/編號" at bounding box center [423, 135] width 154 height 34
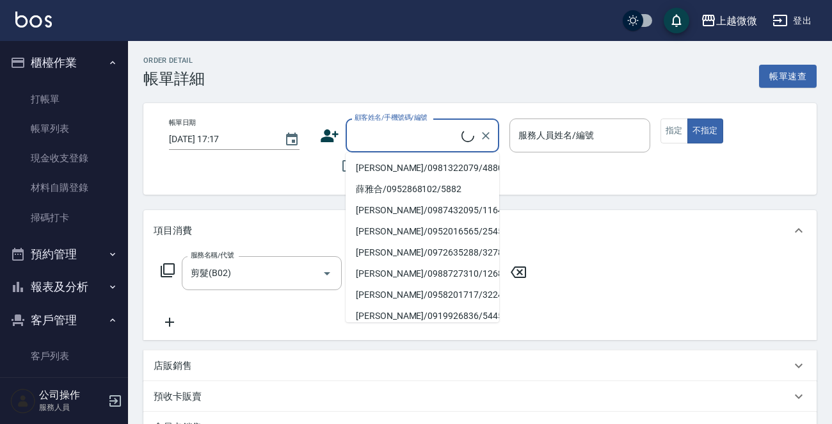
type input "剪髮(B02)"
type input "[DATE] 17:05"
checkbox input "true"
type input "Misia-1"
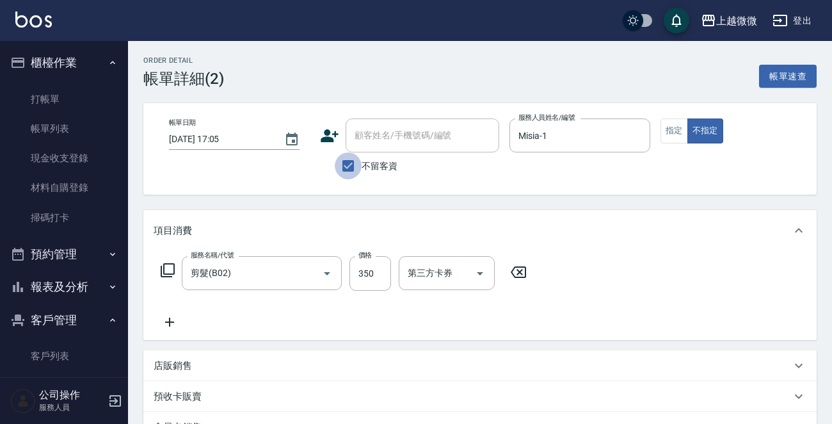
click at [350, 164] on input "不留客資" at bounding box center [348, 165] width 27 height 27
checkbox input "false"
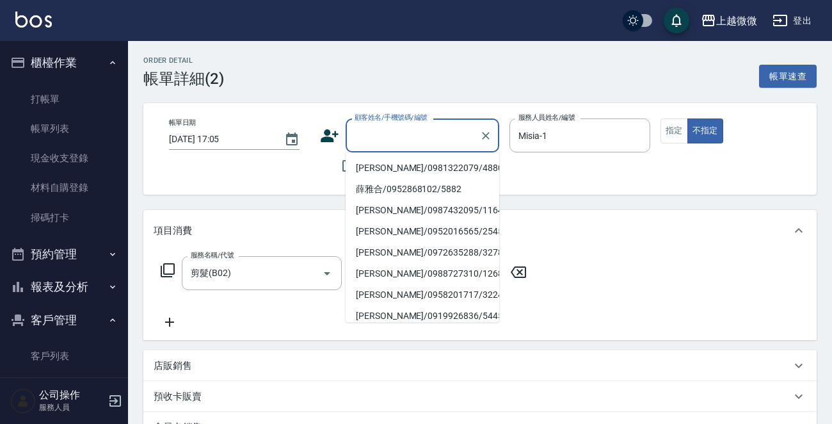
click at [395, 134] on input "顧客姓名/手機號碼/編號" at bounding box center [412, 135] width 123 height 22
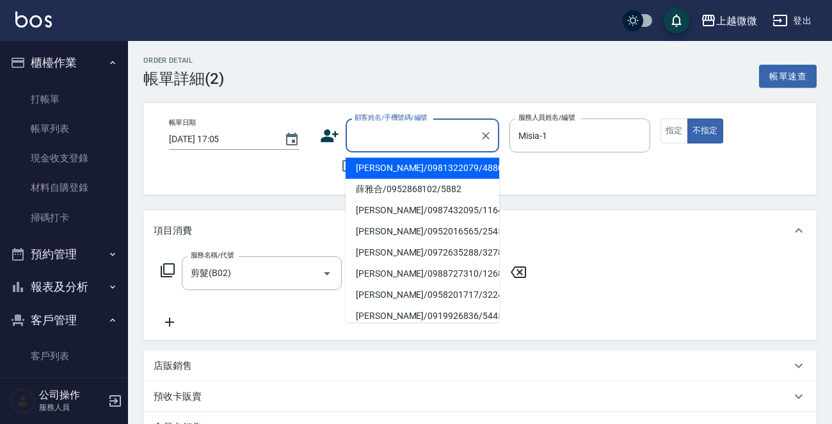
click at [418, 169] on li "[PERSON_NAME]/0981322079/4880" at bounding box center [423, 167] width 154 height 21
type input "[PERSON_NAME]/0981322079/4880"
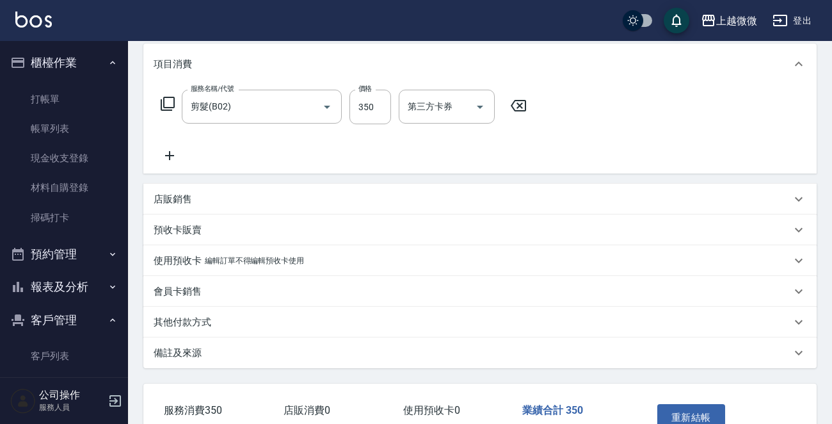
scroll to position [246, 0]
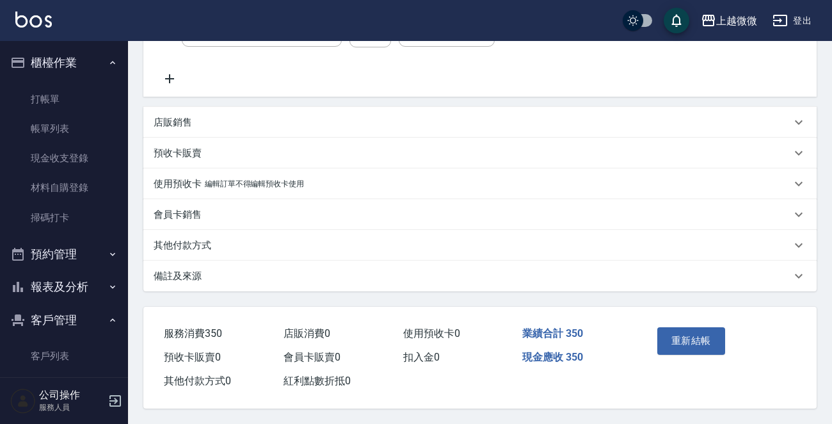
click at [173, 269] on p "備註及來源" at bounding box center [178, 275] width 48 height 13
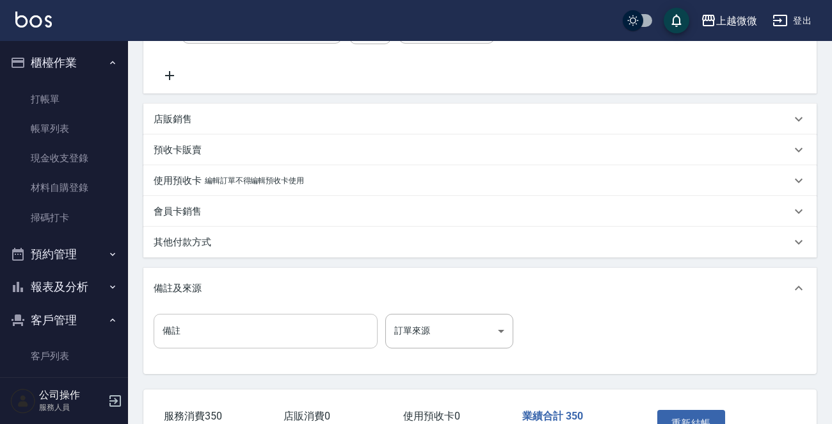
click at [208, 330] on input "備註" at bounding box center [266, 331] width 224 height 35
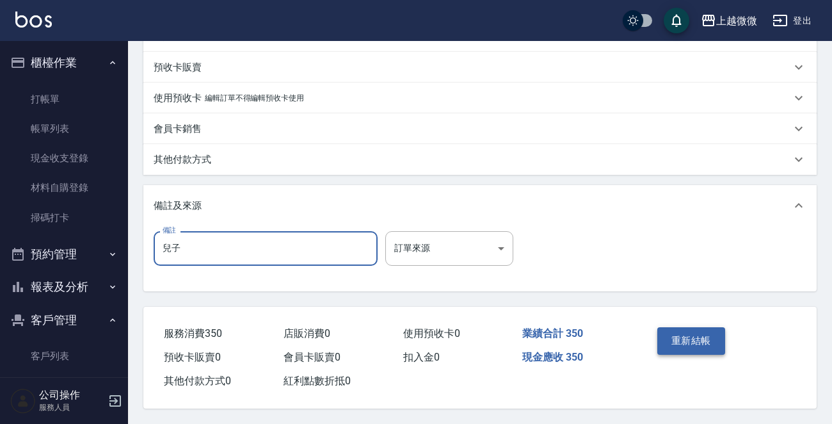
scroll to position [332, 0]
type input "兒子"
click at [697, 343] on button "重新結帳" at bounding box center [691, 340] width 68 height 27
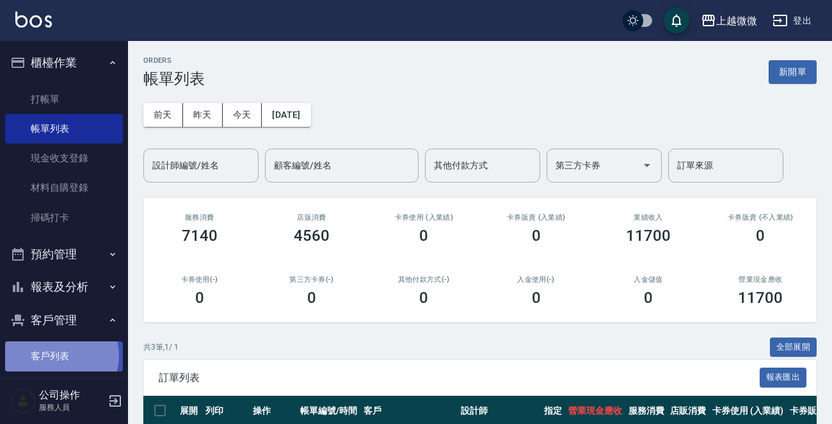
click at [56, 355] on link "客戶列表" at bounding box center [64, 355] width 118 height 29
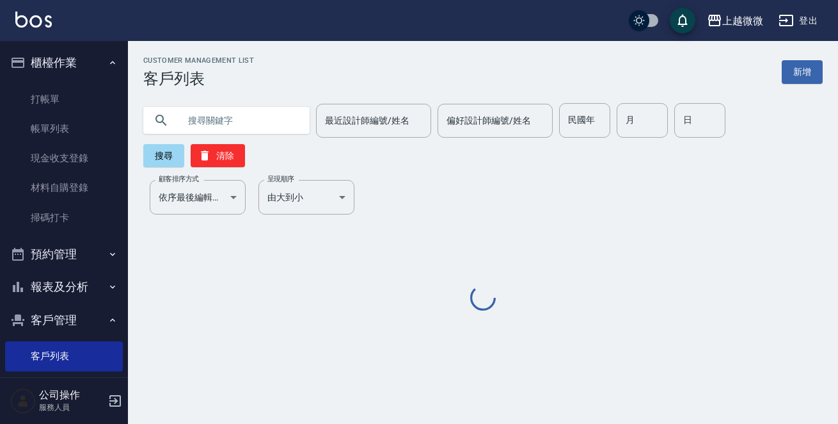
click at [257, 115] on input "text" at bounding box center [239, 120] width 120 height 35
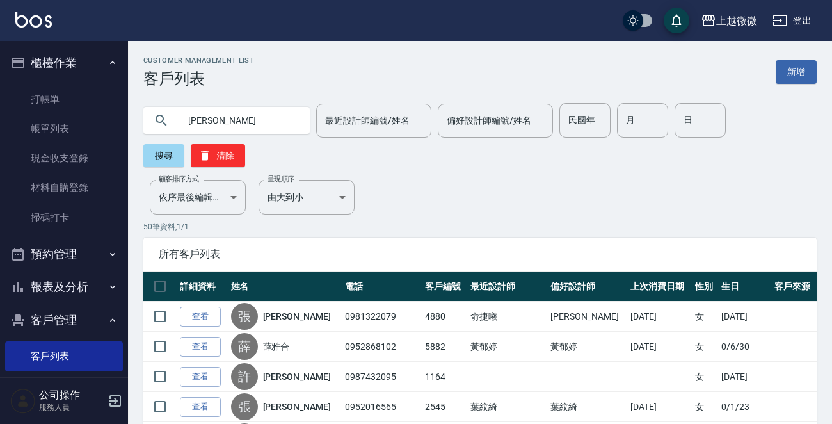
type input "張琬"
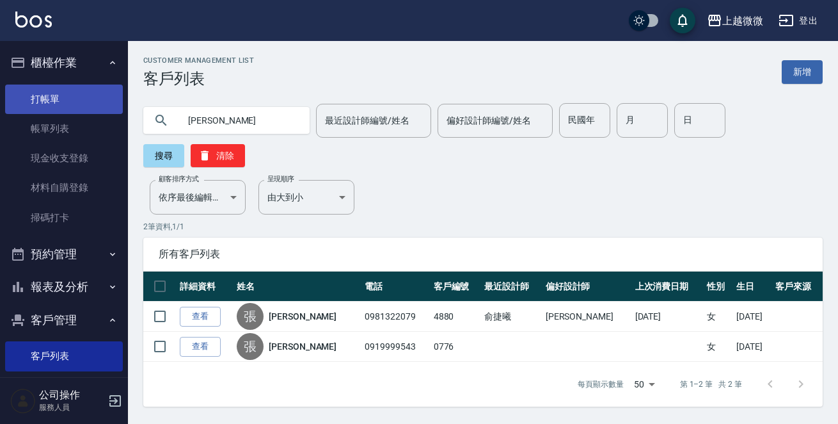
click at [74, 90] on link "打帳單" at bounding box center [64, 98] width 118 height 29
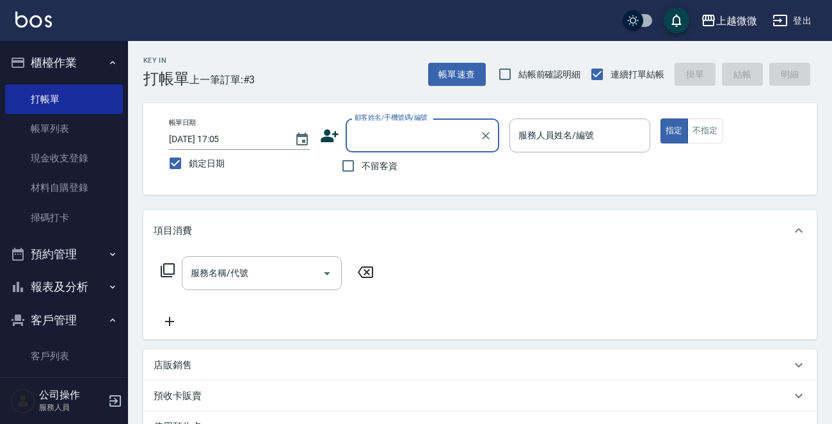
click at [374, 140] on input "顧客姓名/手機號碼/編號" at bounding box center [412, 135] width 123 height 22
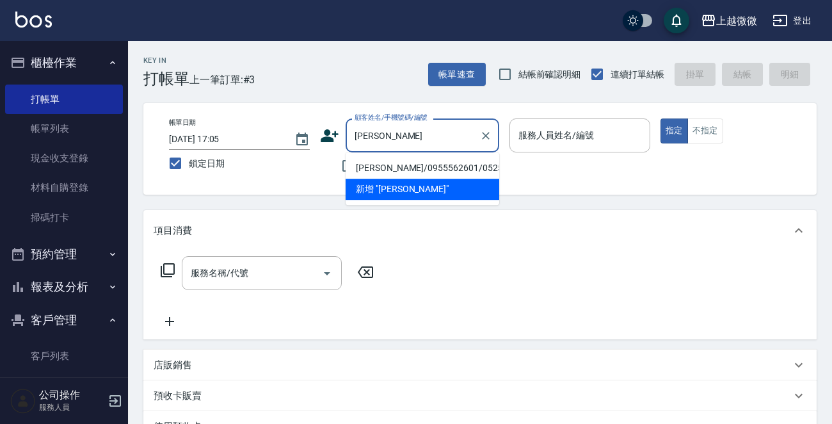
click at [431, 163] on li "[PERSON_NAME]/0955562601/0525" at bounding box center [423, 167] width 154 height 21
type input "[PERSON_NAME]/0955562601/0525"
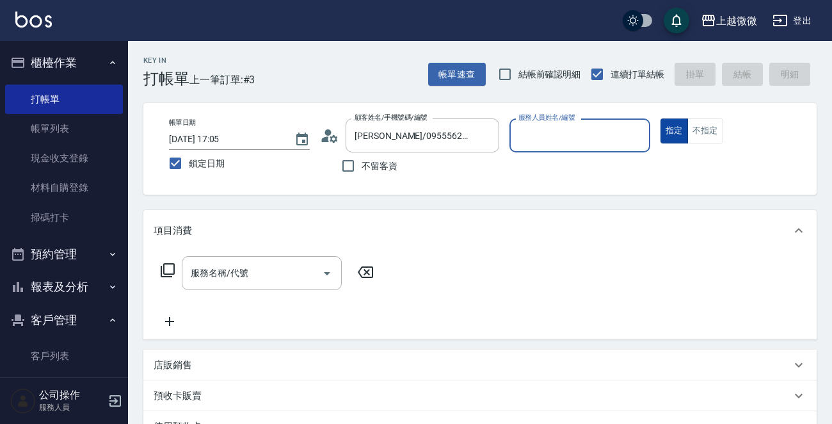
type input "Vivi-6"
click at [269, 281] on input "服務名稱/代號" at bounding box center [252, 273] width 129 height 22
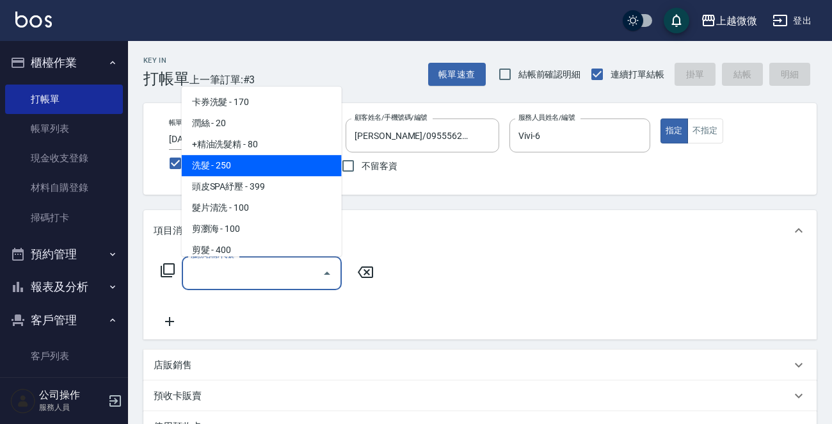
click at [269, 164] on span "洗髮 - 250" at bounding box center [262, 165] width 160 height 21
type input "洗髮(A03)"
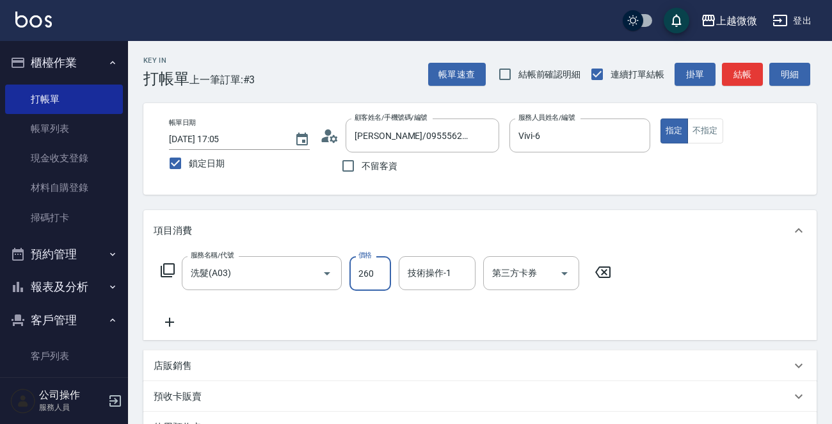
type input "260"
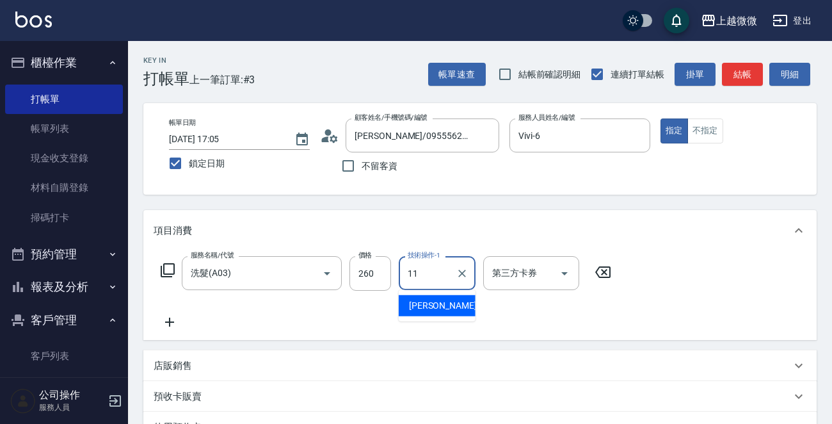
type input "[PERSON_NAME]-11"
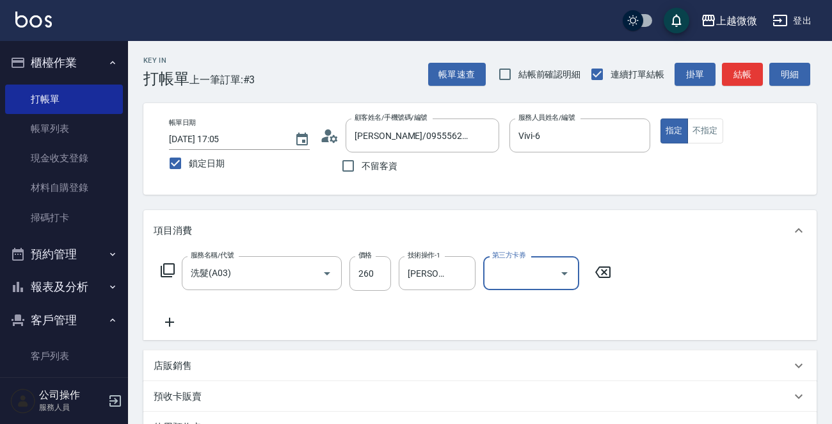
click at [161, 319] on icon at bounding box center [170, 321] width 32 height 15
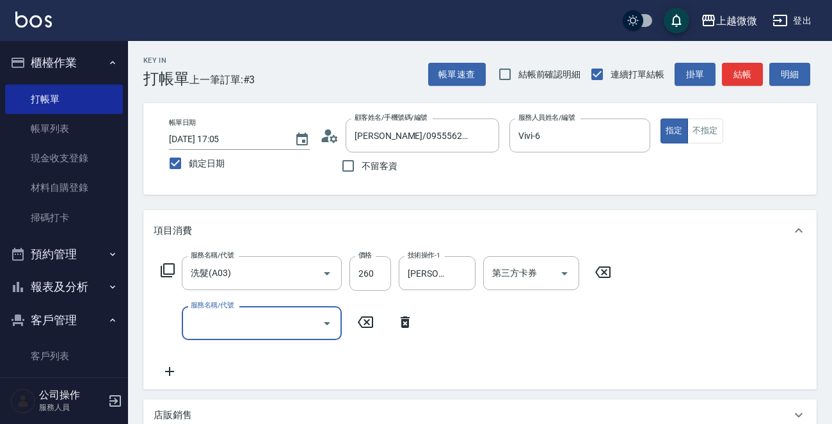
click at [252, 319] on input "服務名稱/代號" at bounding box center [252, 323] width 129 height 22
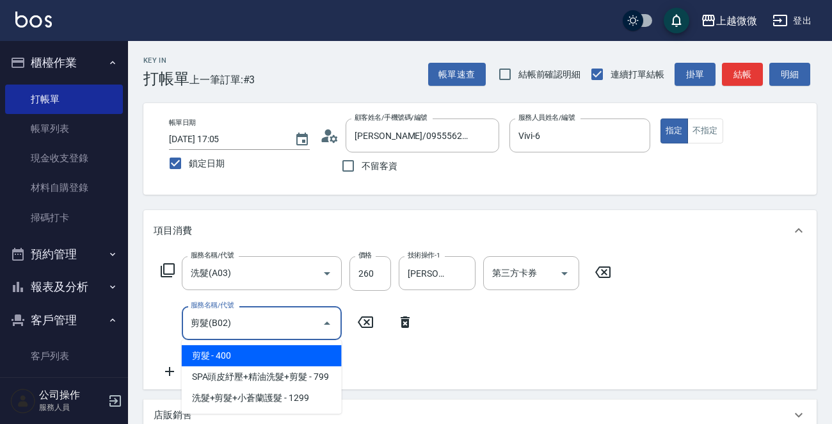
type input "剪髮(B02)"
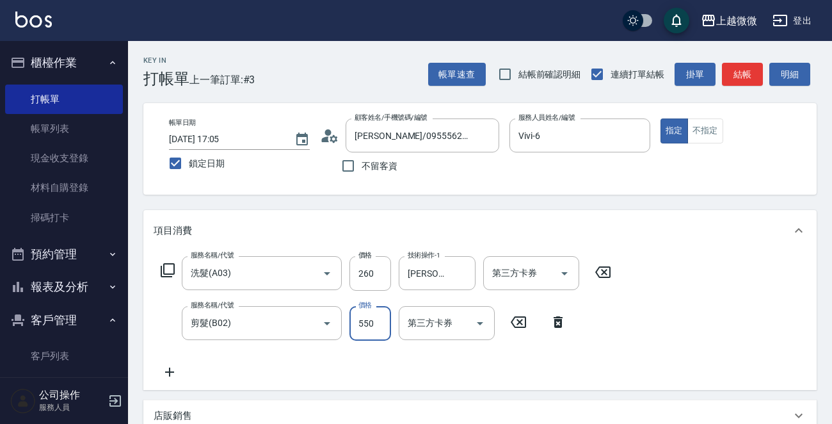
type input "550"
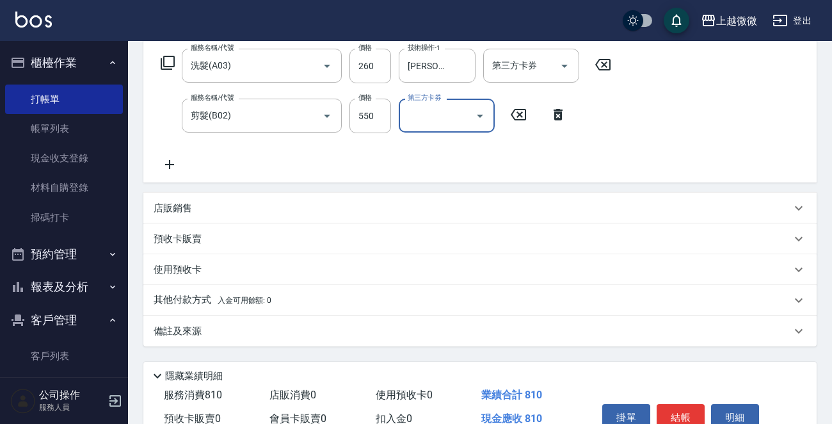
scroll to position [272, 0]
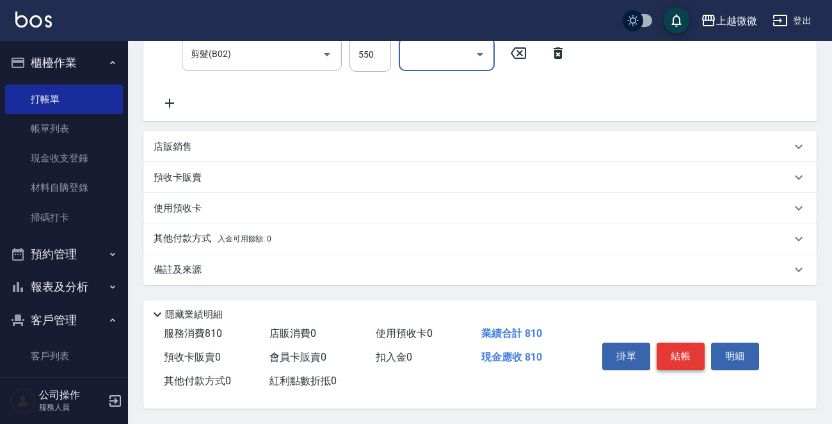
click at [686, 354] on button "結帳" at bounding box center [681, 355] width 48 height 27
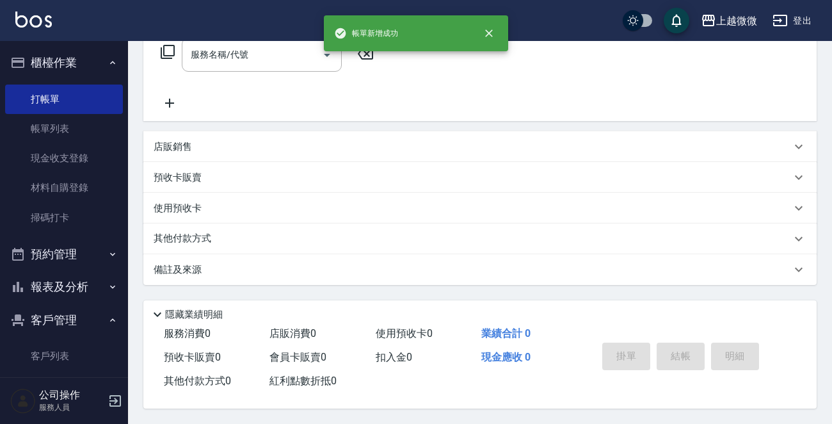
scroll to position [0, 0]
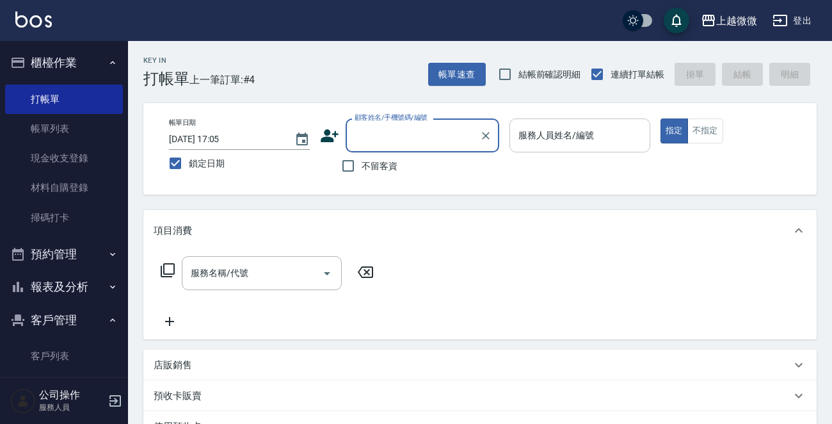
click at [597, 137] on input "服務人員姓名/編號" at bounding box center [579, 135] width 129 height 22
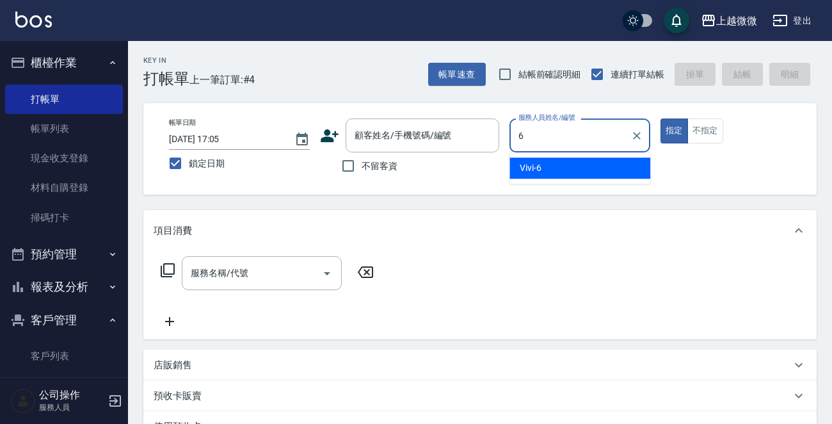
click at [569, 164] on div "Vivi -6" at bounding box center [579, 167] width 141 height 21
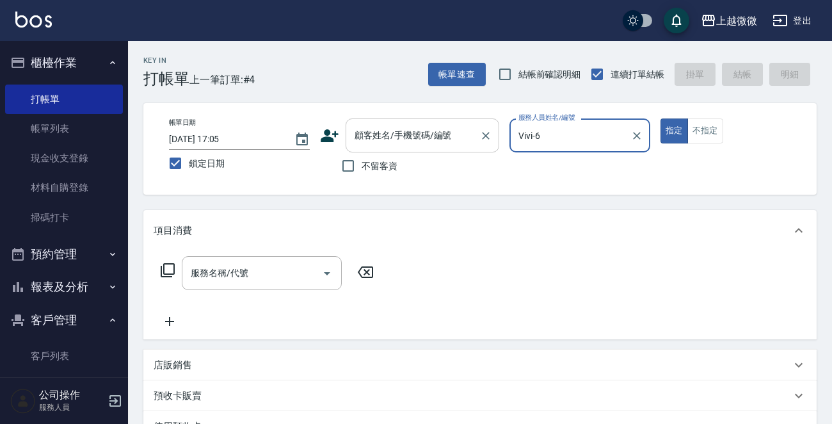
type input "Vivi-6"
click at [433, 143] on input "顧客姓名/手機號碼/編號" at bounding box center [412, 135] width 123 height 22
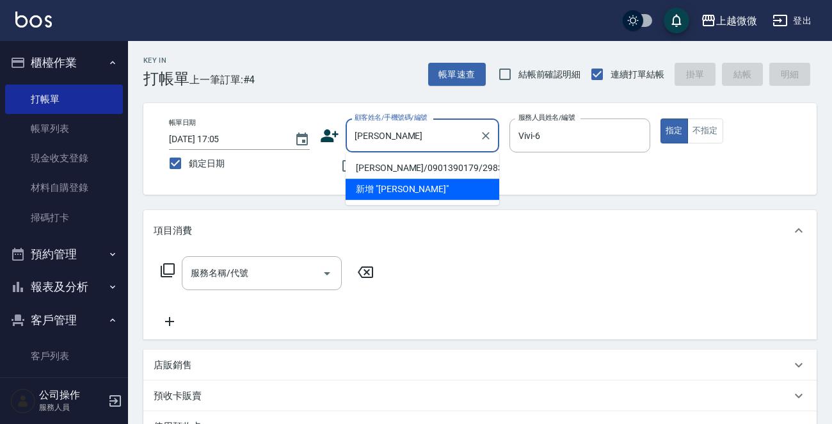
click at [416, 163] on li "[PERSON_NAME]/0901390179/2983" at bounding box center [423, 167] width 154 height 21
type input "[PERSON_NAME]/0901390179/2983"
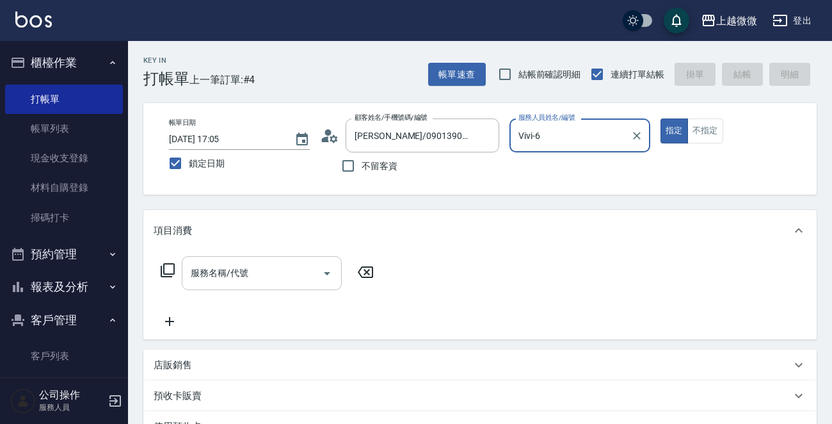
click at [272, 266] on input "服務名稱/代號" at bounding box center [252, 273] width 129 height 22
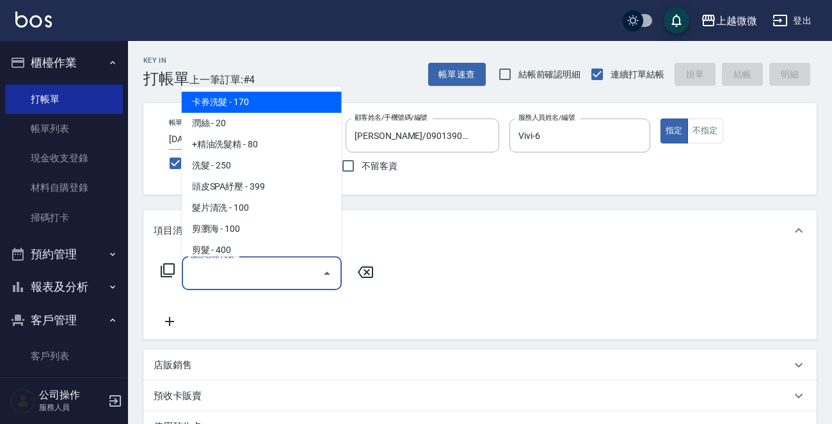
click at [268, 273] on input "服務名稱/代號" at bounding box center [252, 273] width 129 height 22
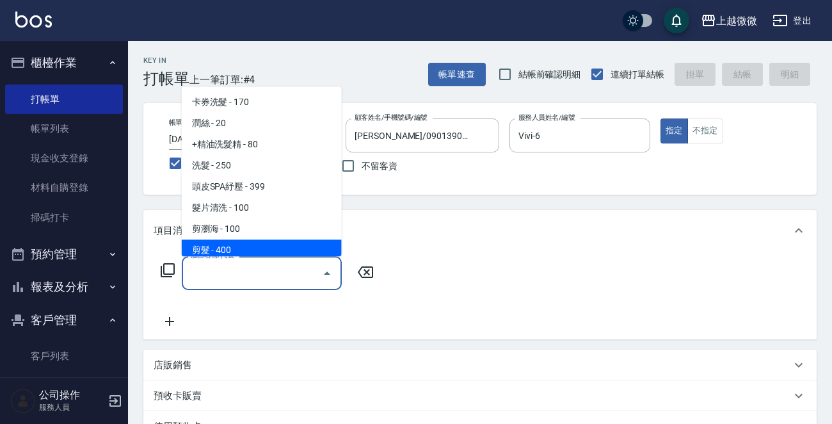
click at [262, 248] on span "剪髮 - 400" at bounding box center [262, 249] width 160 height 21
type input "剪髮(B02)"
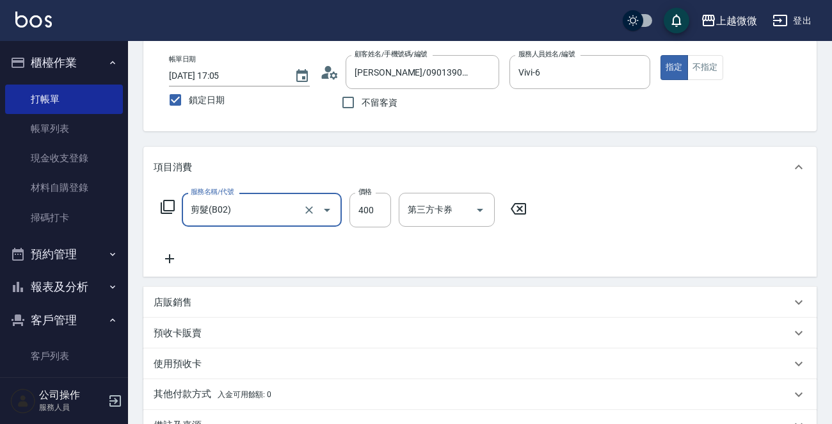
scroll to position [222, 0]
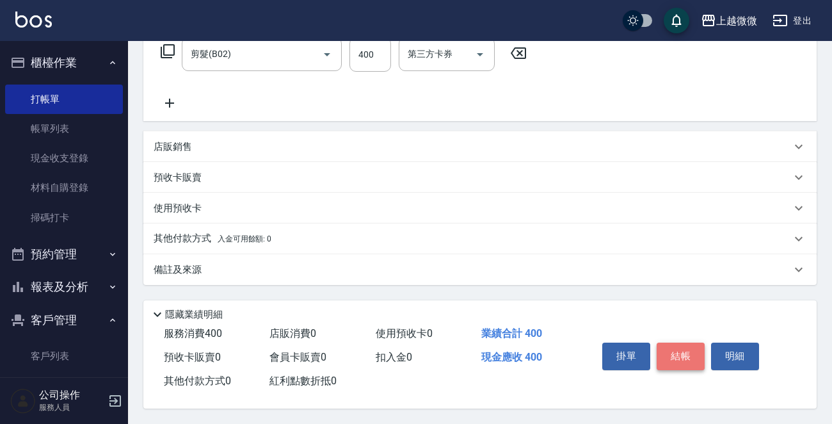
click at [680, 351] on button "結帳" at bounding box center [681, 355] width 48 height 27
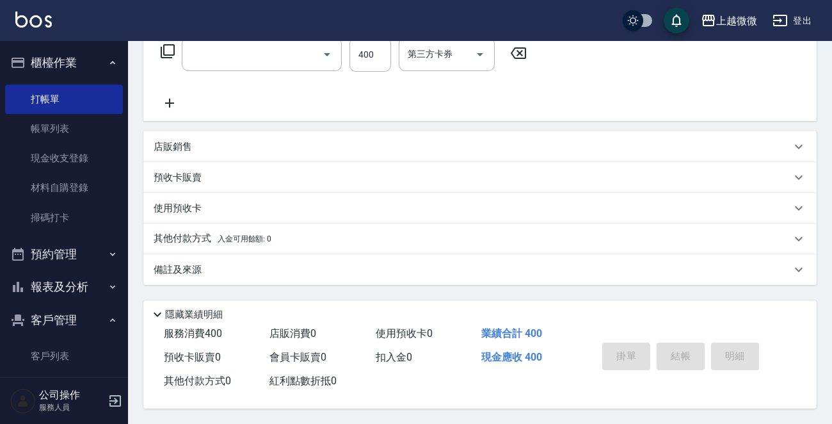
scroll to position [0, 0]
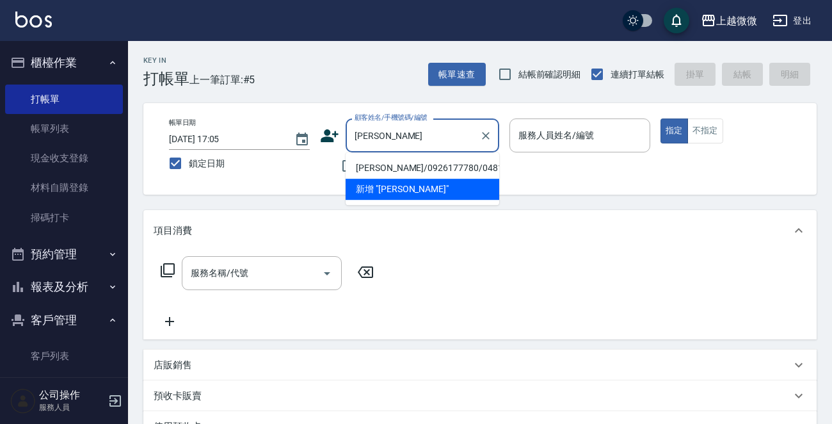
click at [422, 166] on li "[PERSON_NAME]/0926177780/0481" at bounding box center [423, 167] width 154 height 21
type input "[PERSON_NAME]/0926177780/0481"
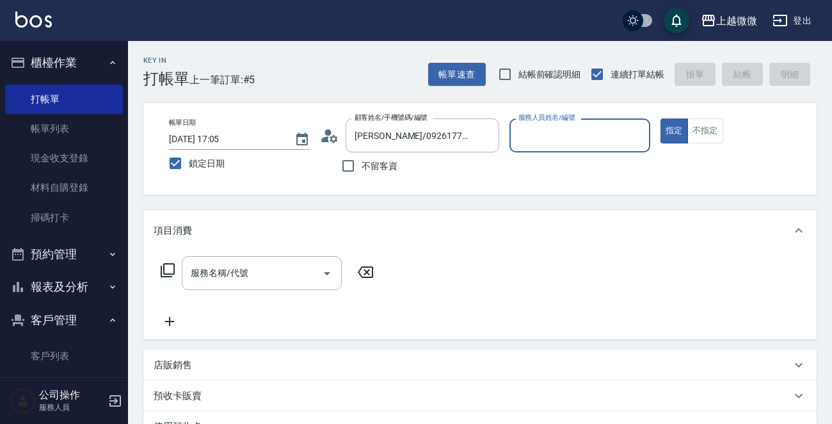
type input "Vivi-6"
click at [233, 273] on div "服務名稱/代號 服務名稱/代號" at bounding box center [262, 273] width 160 height 34
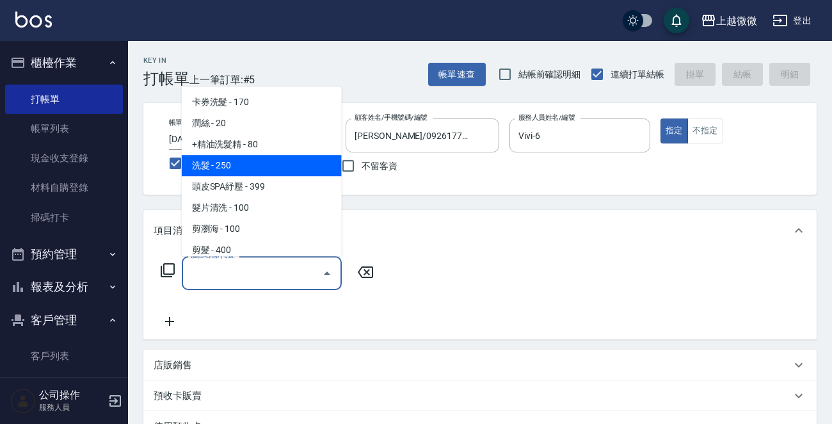
click at [270, 164] on span "洗髮 - 250" at bounding box center [262, 165] width 160 height 21
type input "洗髮(A03)"
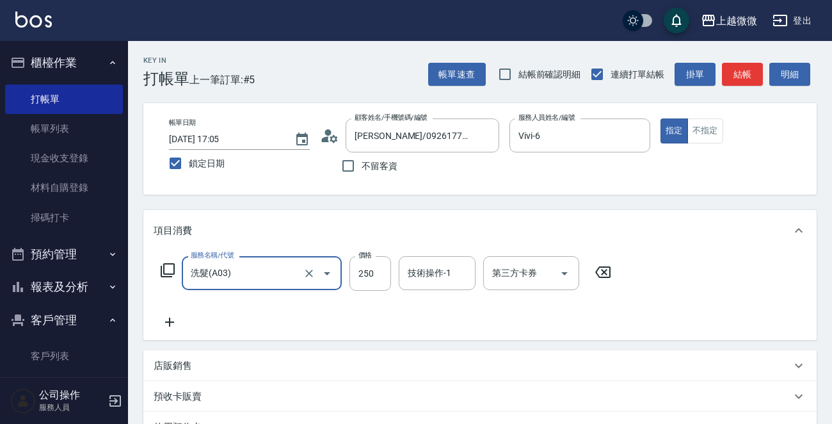
click at [172, 323] on icon at bounding box center [170, 321] width 32 height 15
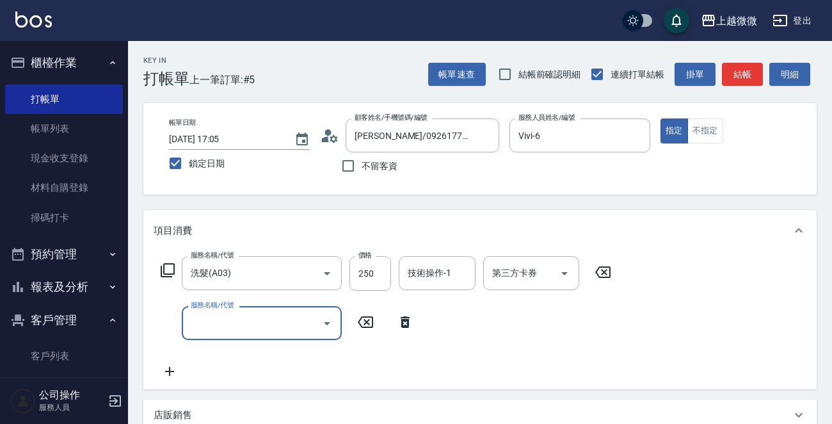
click at [260, 328] on input "服務名稱/代號" at bounding box center [252, 323] width 129 height 22
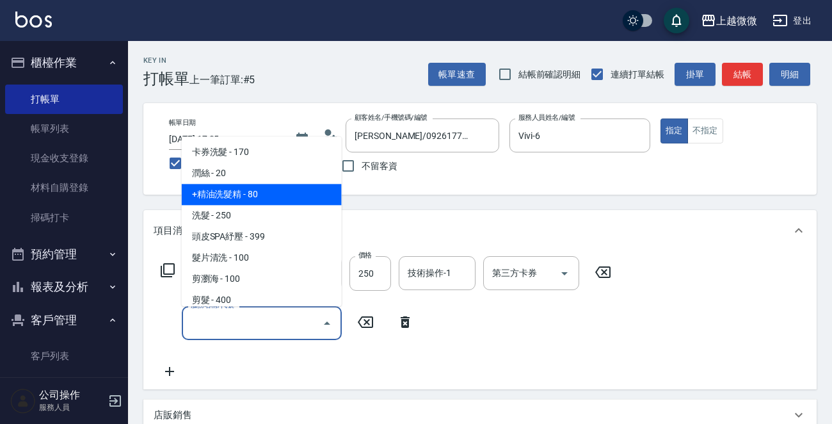
click at [268, 195] on span "+精油洗髮精 - 80" at bounding box center [262, 194] width 160 height 21
type input "+精油洗髮精(A02)"
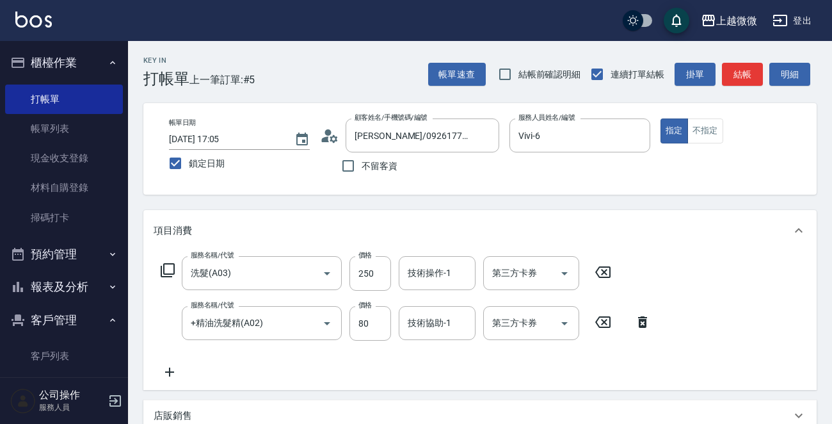
click at [173, 372] on icon at bounding box center [169, 371] width 9 height 9
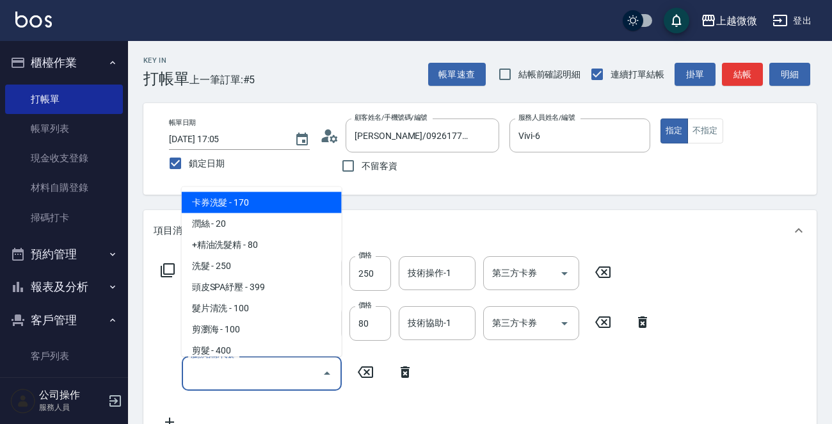
click at [260, 373] on input "服務名稱/代號" at bounding box center [252, 373] width 129 height 22
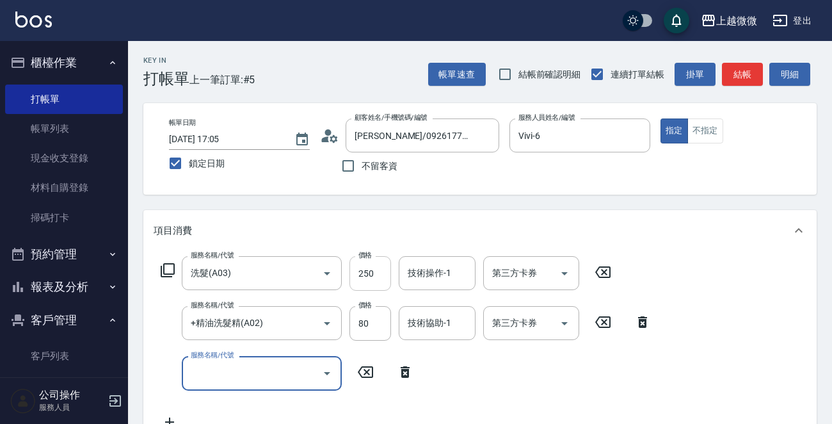
click at [367, 275] on input "250" at bounding box center [370, 273] width 42 height 35
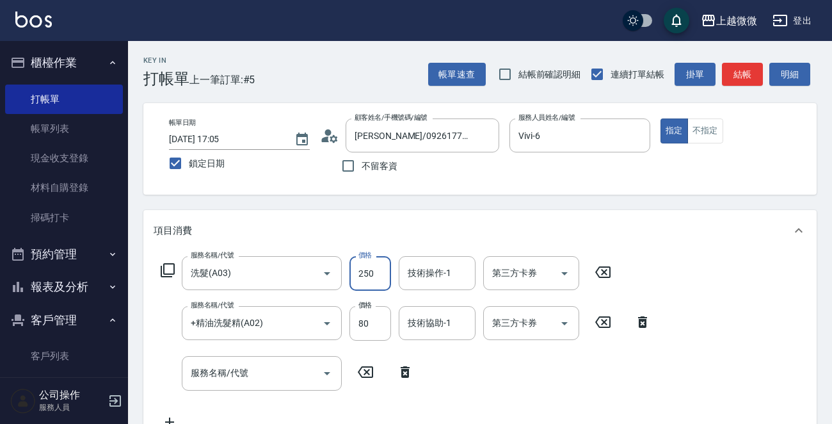
click at [380, 269] on input "250" at bounding box center [370, 273] width 42 height 35
click at [260, 389] on div "服務名稱/代號" at bounding box center [262, 373] width 160 height 34
type input "260"
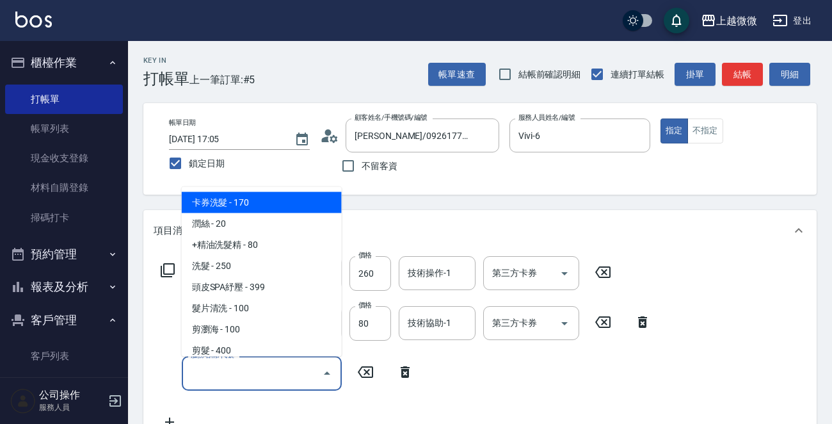
click at [260, 370] on input "服務名稱/代號" at bounding box center [252, 373] width 129 height 22
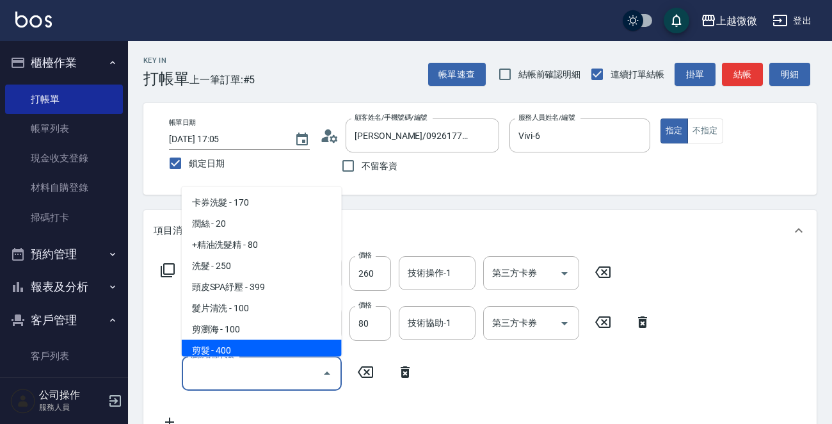
click at [255, 340] on span "剪髮 - 400" at bounding box center [262, 350] width 160 height 21
type input "剪髮(B02)"
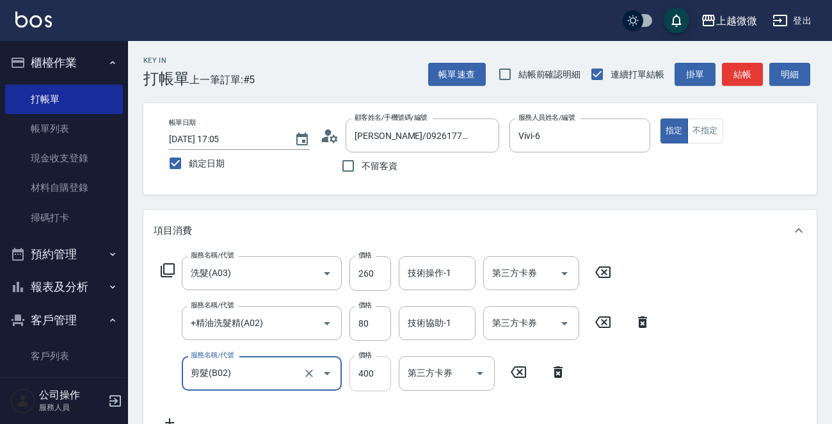
click at [370, 376] on input "400" at bounding box center [370, 373] width 42 height 35
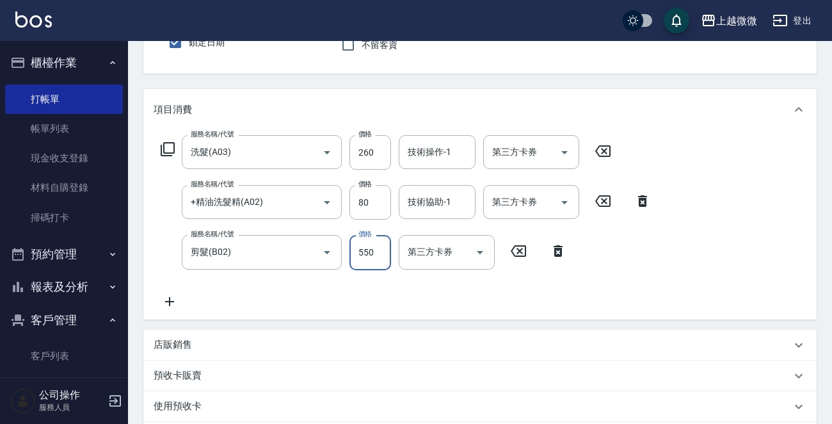
scroll to position [128, 0]
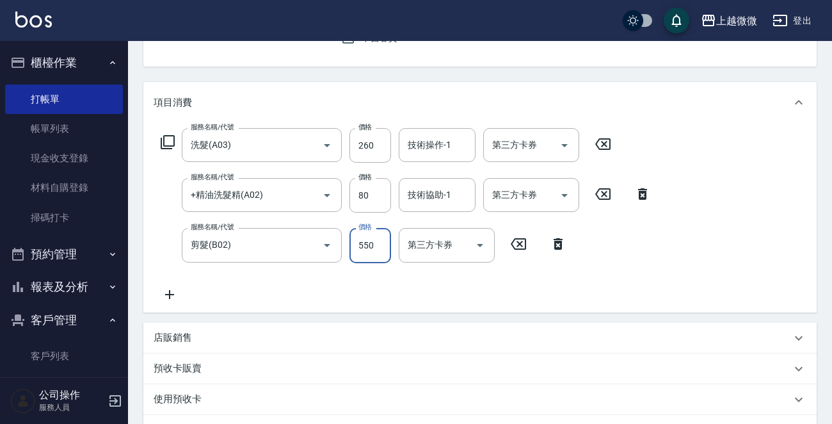
type input "550"
click at [173, 296] on icon at bounding box center [170, 294] width 32 height 15
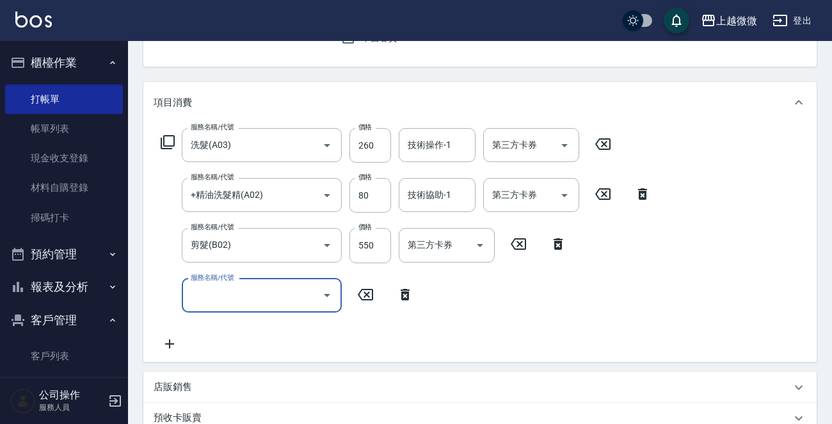
drag, startPoint x: 173, startPoint y: 296, endPoint x: 248, endPoint y: 300, distance: 75.6
click at [248, 300] on input "服務名稱/代號" at bounding box center [252, 295] width 129 height 22
type input "染髮(D02)"
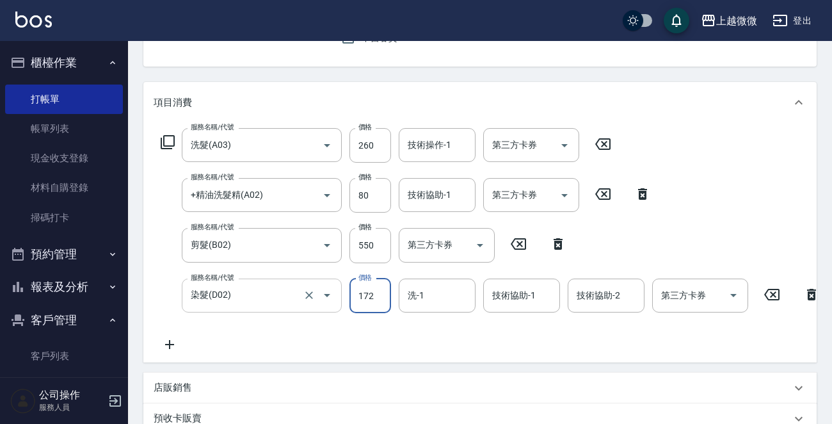
type input "1725"
click at [171, 343] on icon at bounding box center [170, 344] width 32 height 15
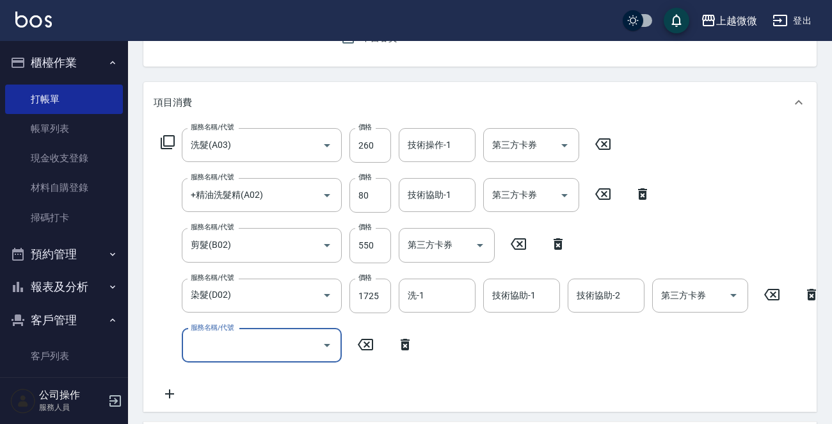
click at [233, 344] on div "服務名稱/代號 服務名稱/代號" at bounding box center [262, 345] width 160 height 34
type input "自備護髮(E03)"
click at [169, 394] on icon at bounding box center [169, 394] width 9 height 9
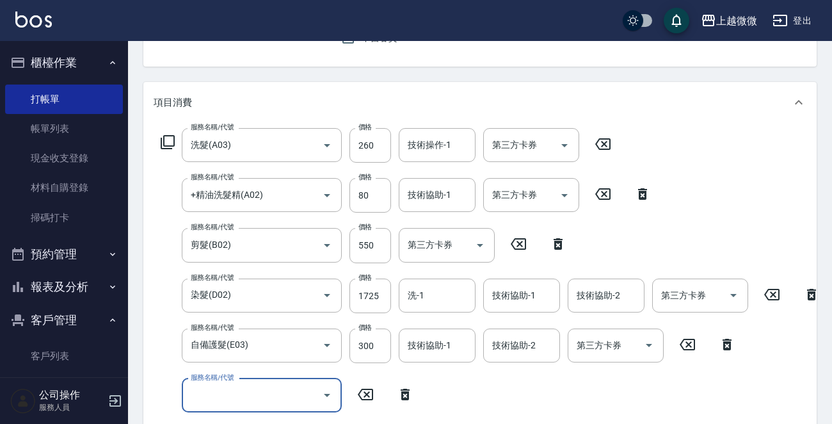
click at [229, 396] on input "服務名稱/代號" at bounding box center [252, 395] width 129 height 22
type input "頭皮隔離(G02)"
click at [461, 398] on input "技術協助-1" at bounding box center [436, 395] width 65 height 22
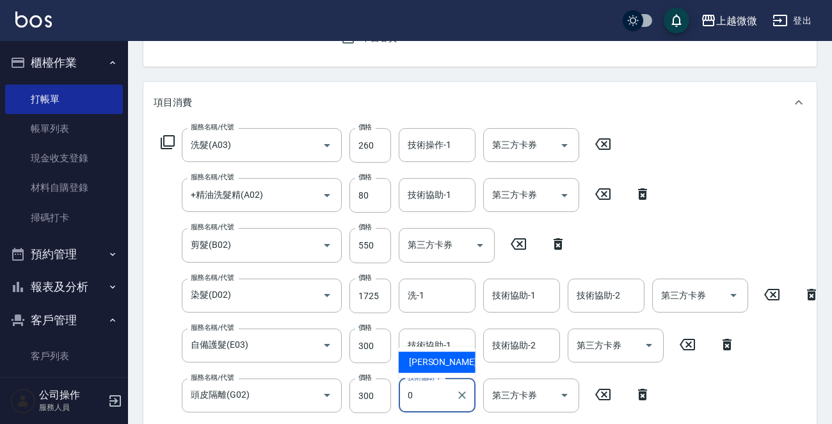
drag, startPoint x: 449, startPoint y: 403, endPoint x: 436, endPoint y: 379, distance: 27.8
click at [444, 402] on input "0" at bounding box center [427, 395] width 46 height 22
click at [435, 370] on div "[PERSON_NAME] -0" at bounding box center [437, 361] width 77 height 21
type input "[PERSON_NAME]-0"
click at [438, 292] on input "洗-1" at bounding box center [436, 295] width 65 height 22
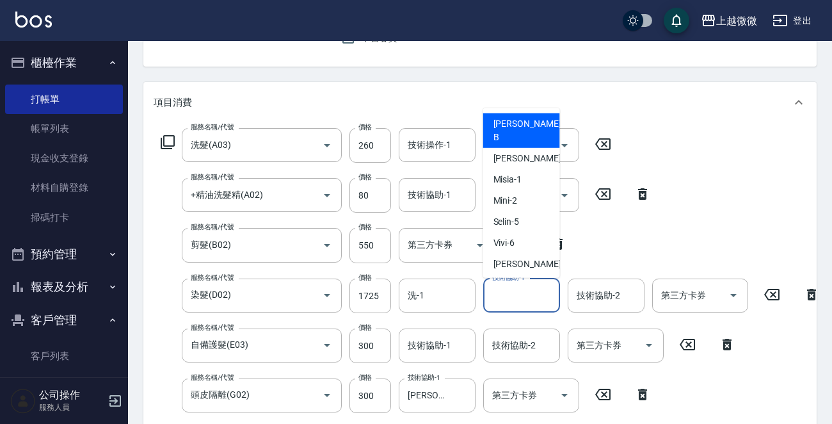
click at [525, 292] on div "技術協助-1 技術協助-1" at bounding box center [521, 295] width 77 height 34
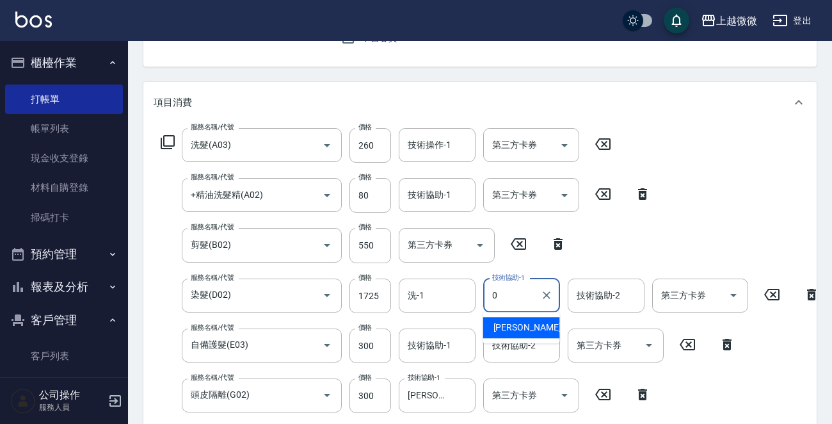
click at [511, 323] on span "[PERSON_NAME] -0" at bounding box center [531, 327] width 76 height 13
type input "[PERSON_NAME]-0"
click at [591, 294] on div "技術協助-2 技術協助-2" at bounding box center [606, 295] width 77 height 34
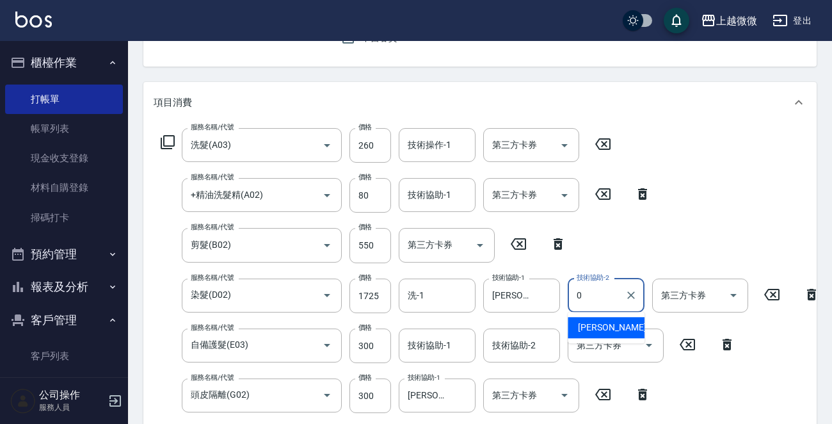
click at [597, 319] on div "[PERSON_NAME] -0" at bounding box center [606, 327] width 77 height 21
type input "[PERSON_NAME]-0"
click at [407, 192] on div "技術協助-1 技術協助-1" at bounding box center [437, 195] width 77 height 34
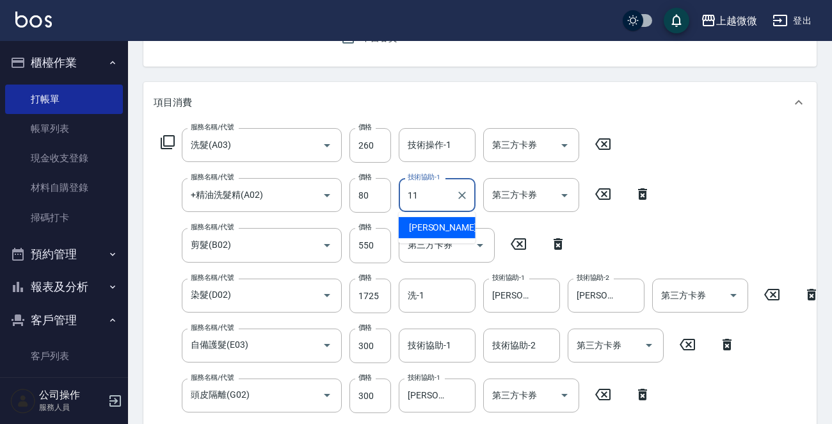
click at [442, 223] on span "[PERSON_NAME] -11" at bounding box center [449, 227] width 81 height 13
type input "[PERSON_NAME]-11"
click at [431, 145] on div "技術操作-1 技術操作-1" at bounding box center [437, 145] width 77 height 34
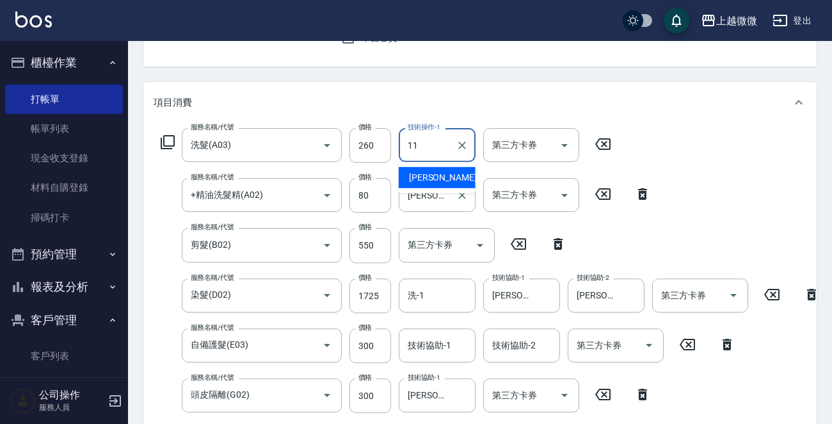
click at [430, 176] on span "[PERSON_NAME] -11" at bounding box center [449, 177] width 81 height 13
type input "[PERSON_NAME]-11"
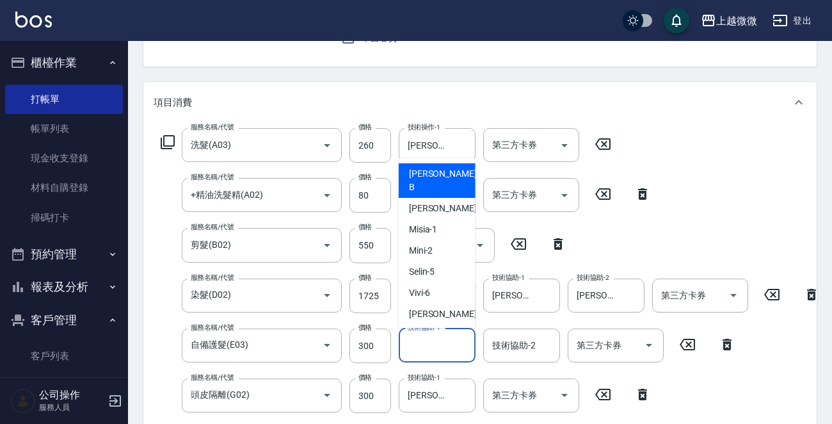
click at [437, 347] on input "技術協助-1" at bounding box center [436, 345] width 65 height 22
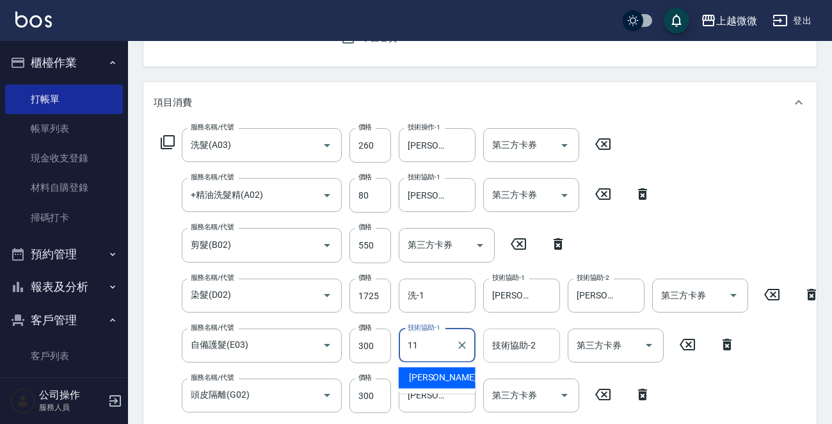
click at [438, 372] on span "[PERSON_NAME] -11" at bounding box center [449, 377] width 81 height 13
type input "[PERSON_NAME]-11"
click at [515, 339] on div "技術協助-2 技術協助-2" at bounding box center [521, 345] width 77 height 34
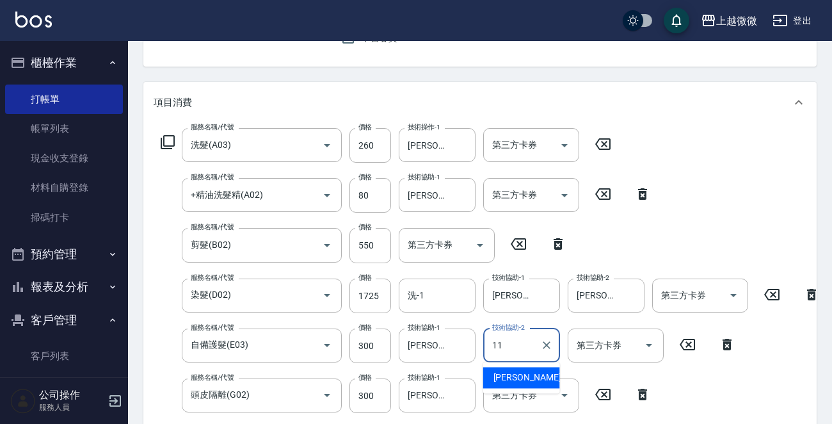
click at [520, 378] on span "[PERSON_NAME] -11" at bounding box center [533, 377] width 81 height 13
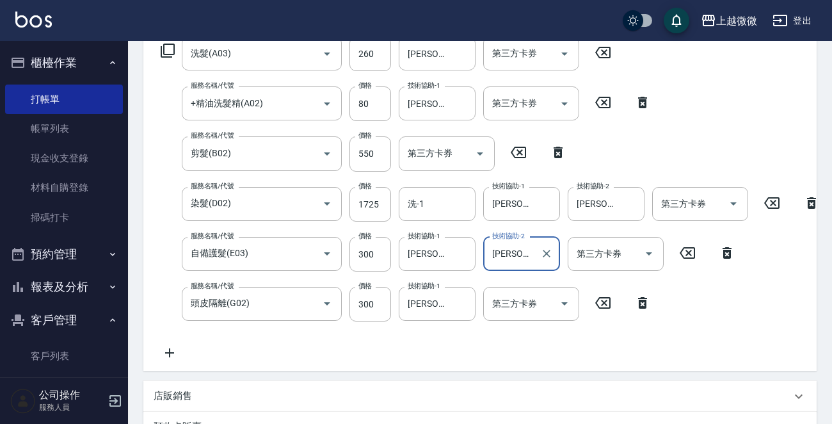
scroll to position [320, 0]
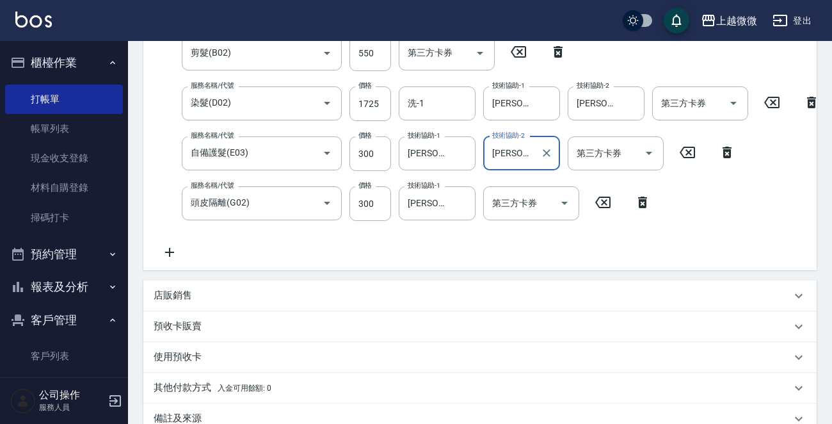
type input "[PERSON_NAME]-11"
click at [164, 253] on icon at bounding box center [170, 251] width 32 height 15
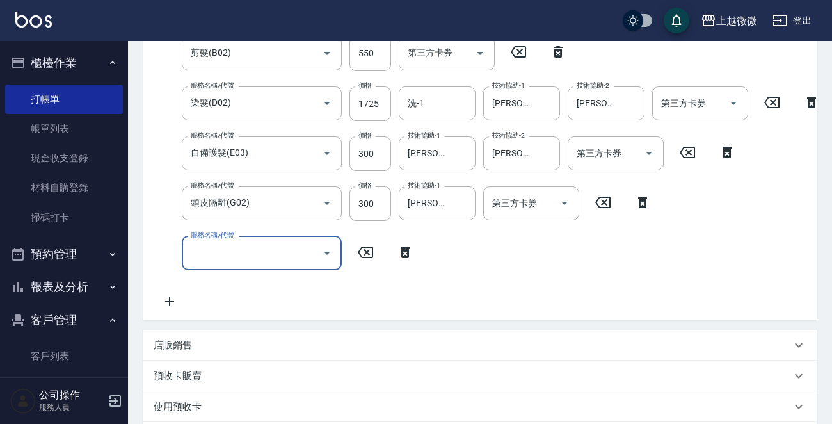
scroll to position [311, 0]
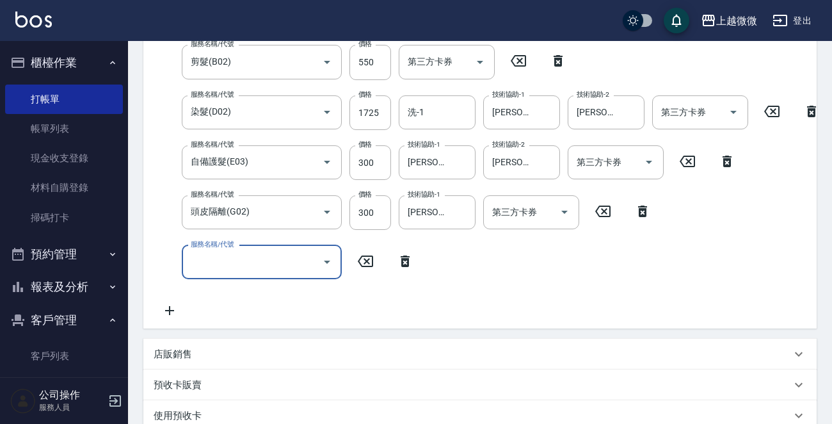
click at [253, 260] on input "服務名稱/代號" at bounding box center [252, 262] width 129 height 22
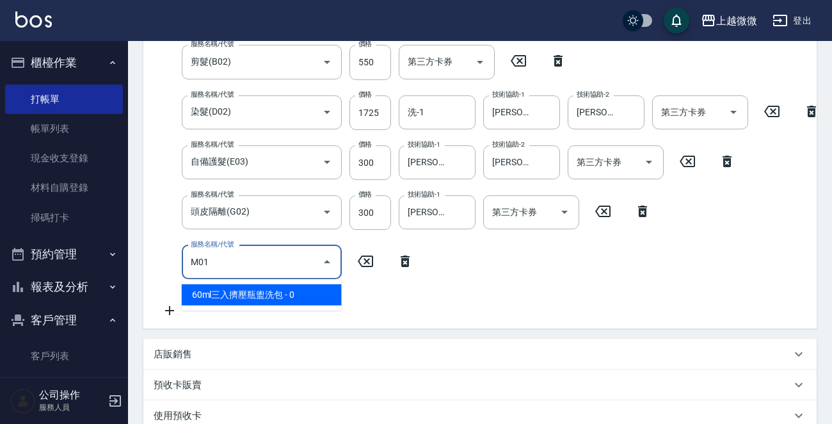
click at [249, 292] on span "60ml三入擠壓瓶盥洗包 - 0" at bounding box center [262, 294] width 160 height 21
click at [250, 262] on input "M01" at bounding box center [244, 262] width 113 height 22
click at [252, 291] on span "60ml三入擠壓瓶盥洗包 - 0" at bounding box center [262, 294] width 160 height 21
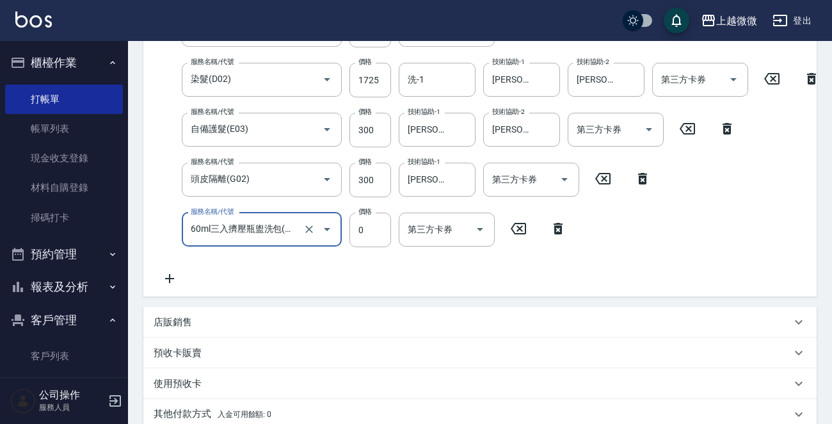
scroll to position [439, 0]
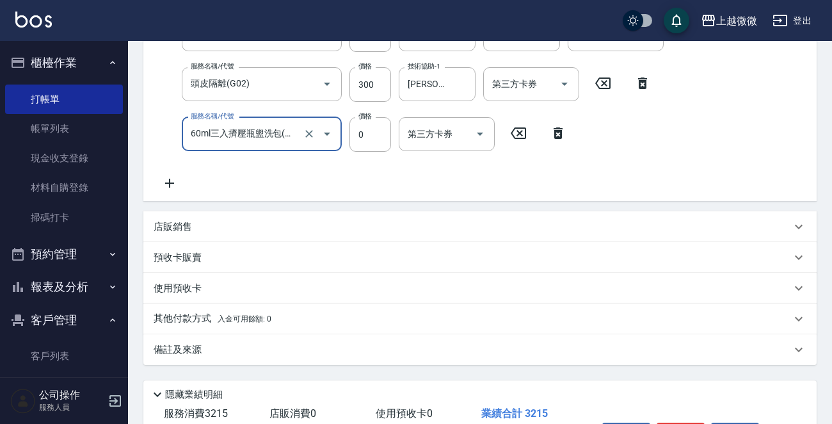
type input "60ml三入擠壓瓶盥洗包(M01)"
click at [177, 234] on p "店販銷售" at bounding box center [173, 226] width 38 height 13
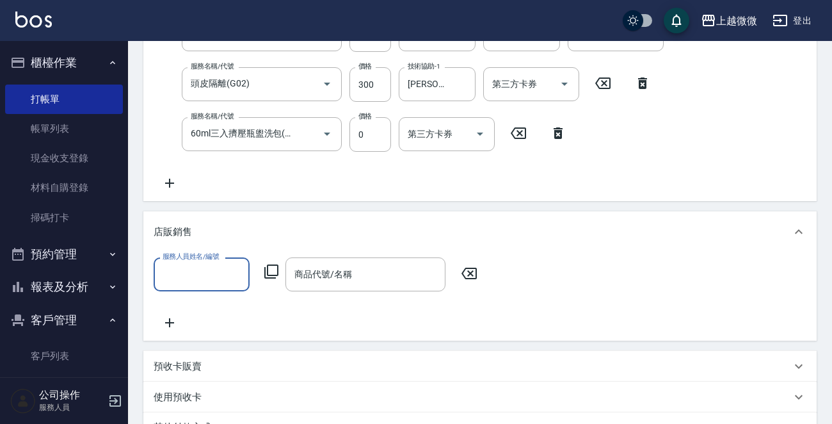
scroll to position [0, 0]
click at [211, 285] on input "服務人員姓名/編號" at bounding box center [201, 274] width 84 height 22
type input "Vivi-6"
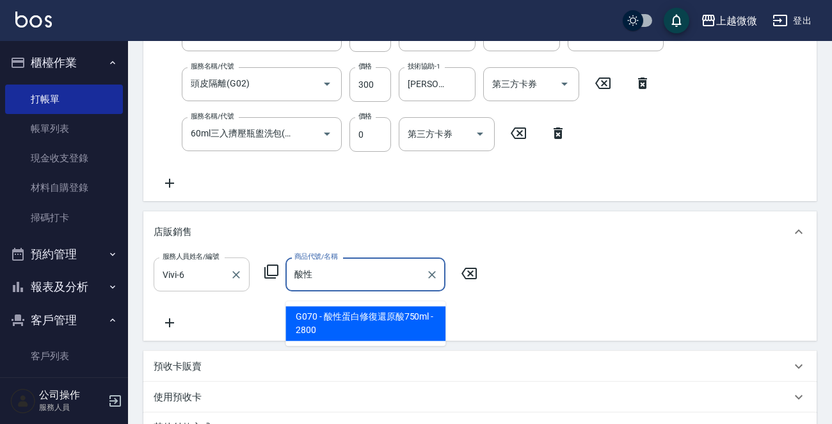
type input "酸性蛋白修復還原酸750ml"
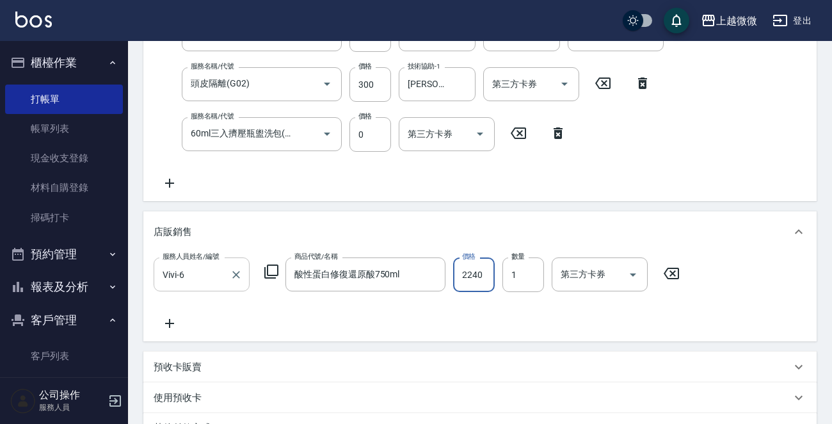
type input "2240"
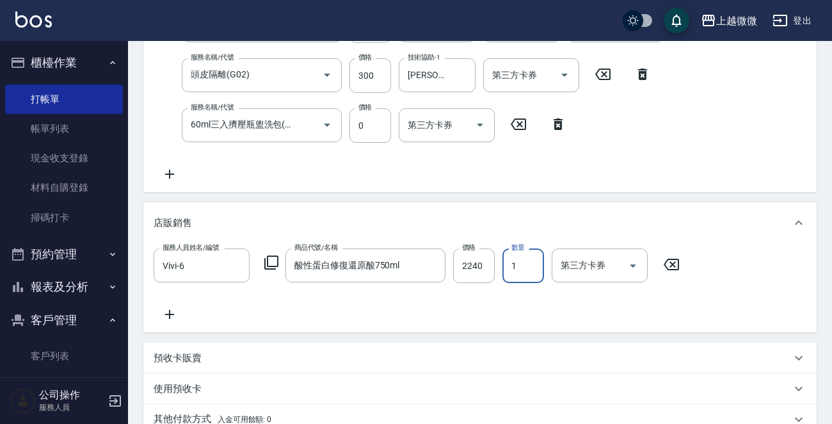
scroll to position [641, 0]
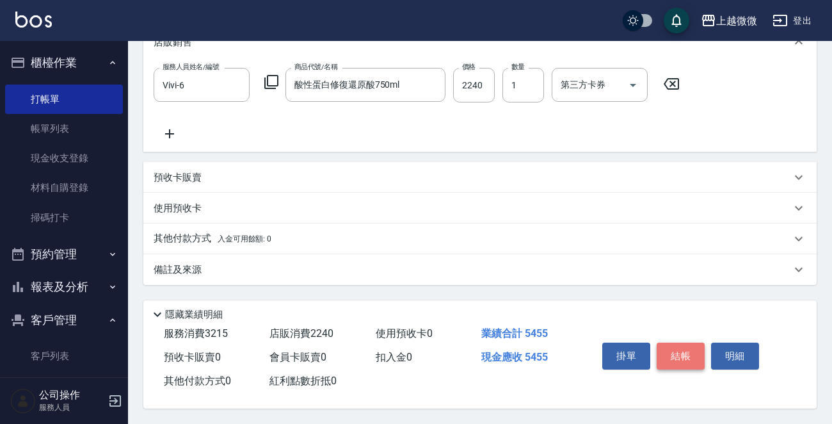
click at [684, 346] on button "結帳" at bounding box center [681, 355] width 48 height 27
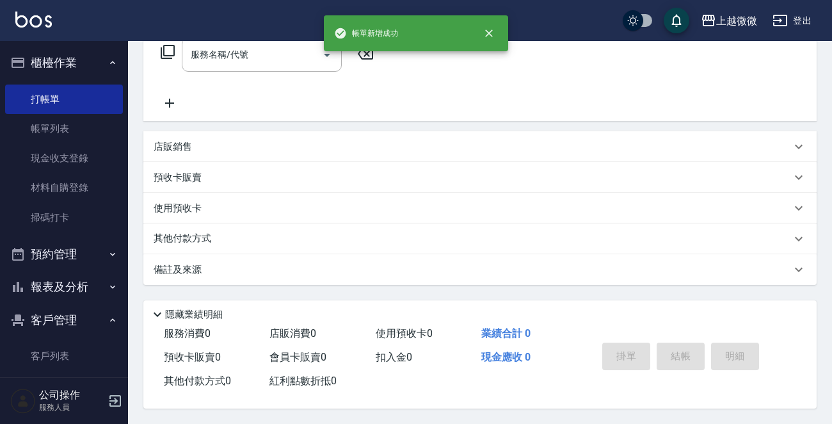
scroll to position [0, 0]
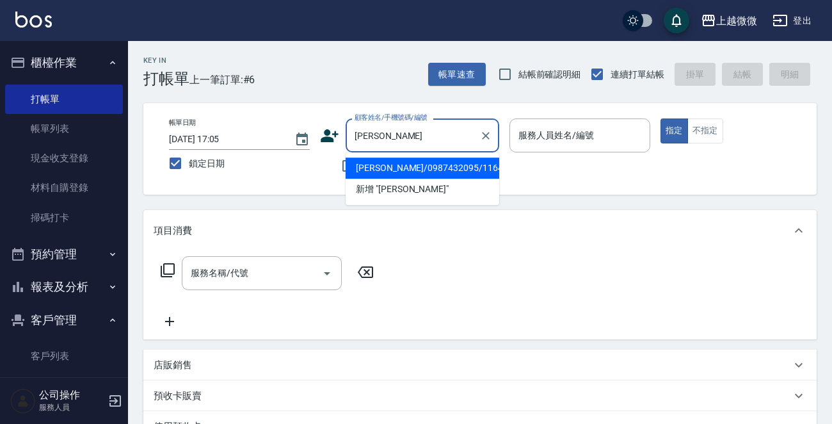
click at [396, 166] on li "[PERSON_NAME]/0987432095/1164" at bounding box center [423, 167] width 154 height 21
type input "[PERSON_NAME]/0987432095/1164"
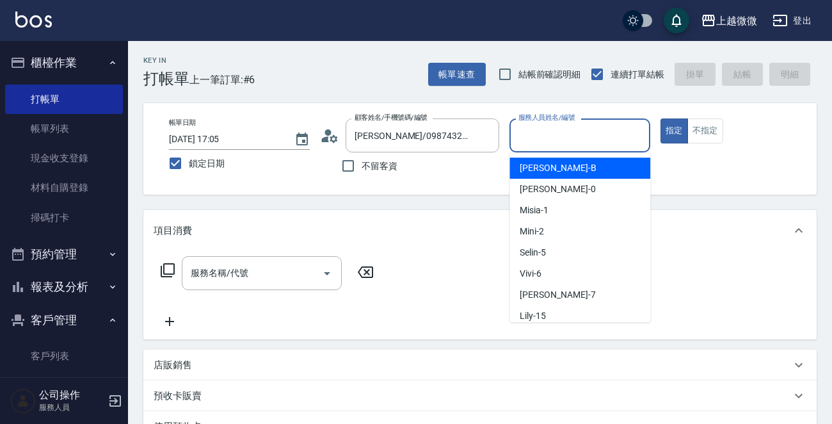
click at [613, 127] on input "服務人員姓名/編號" at bounding box center [579, 135] width 129 height 22
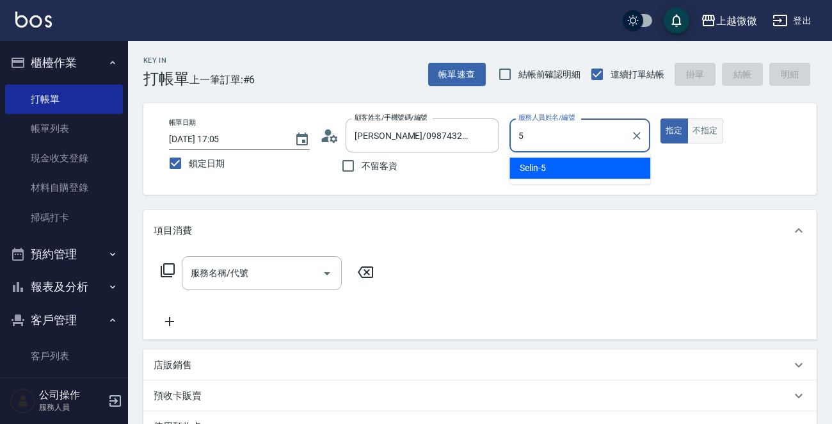
drag, startPoint x: 621, startPoint y: 170, endPoint x: 701, endPoint y: 140, distance: 86.1
click at [620, 170] on div "Selin -5" at bounding box center [579, 167] width 141 height 21
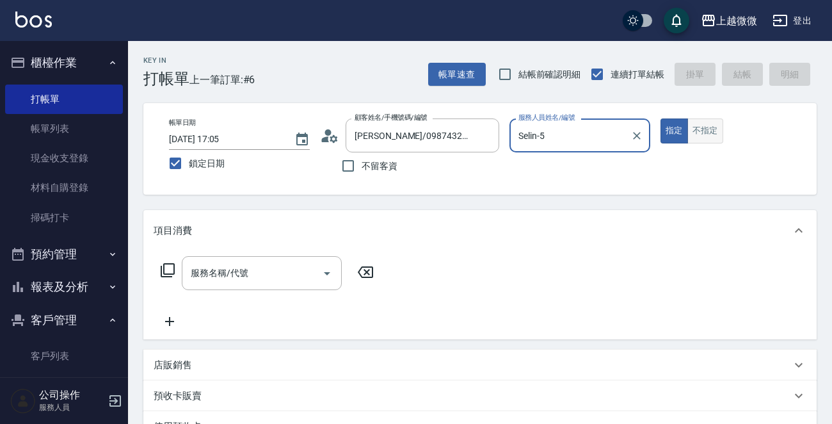
type input "Selin-5"
drag, startPoint x: 709, startPoint y: 131, endPoint x: 688, endPoint y: 140, distance: 22.7
click at [708, 131] on button "不指定" at bounding box center [705, 130] width 36 height 25
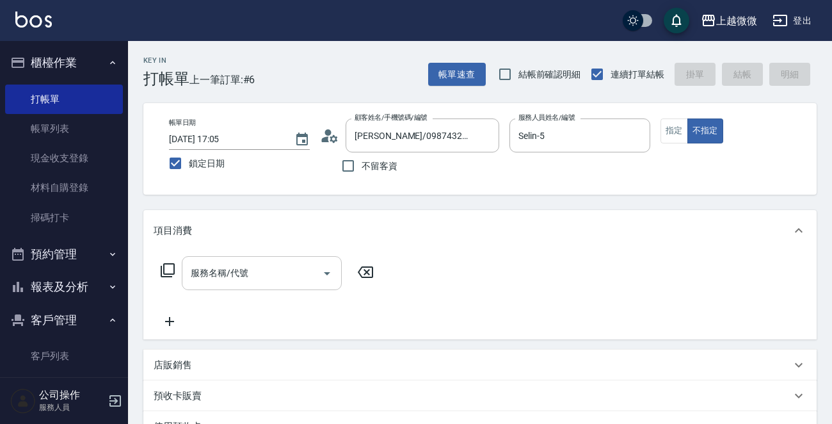
click at [265, 276] on input "服務名稱/代號" at bounding box center [252, 273] width 129 height 22
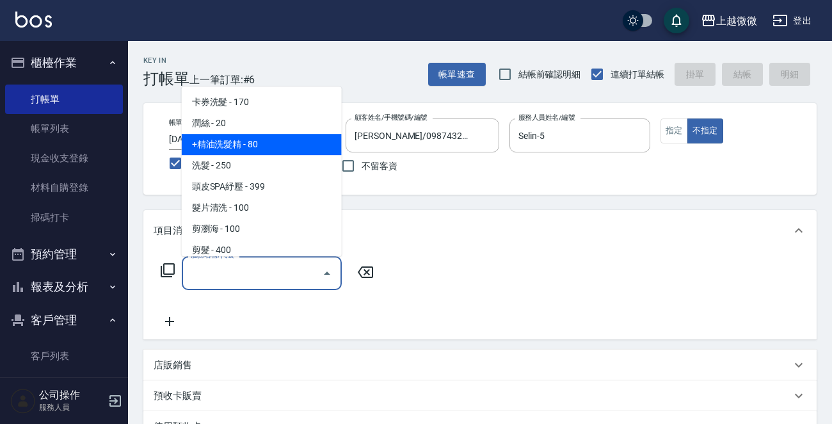
click at [272, 147] on span "+精油洗髮精 - 80" at bounding box center [262, 144] width 160 height 21
type input "+精油洗髮精(A02)"
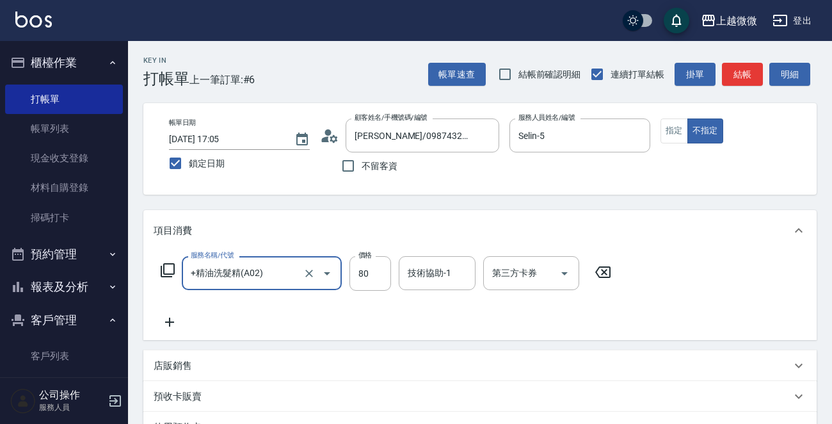
click at [169, 319] on icon at bounding box center [169, 321] width 9 height 9
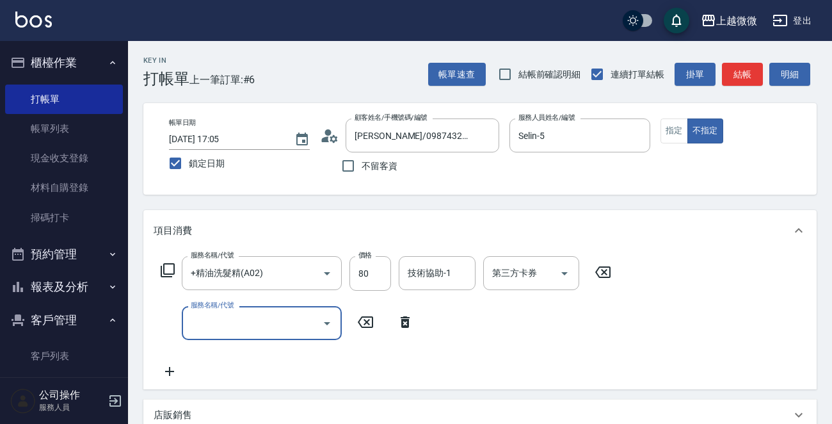
click at [231, 327] on input "服務名稱/代號" at bounding box center [252, 323] width 129 height 22
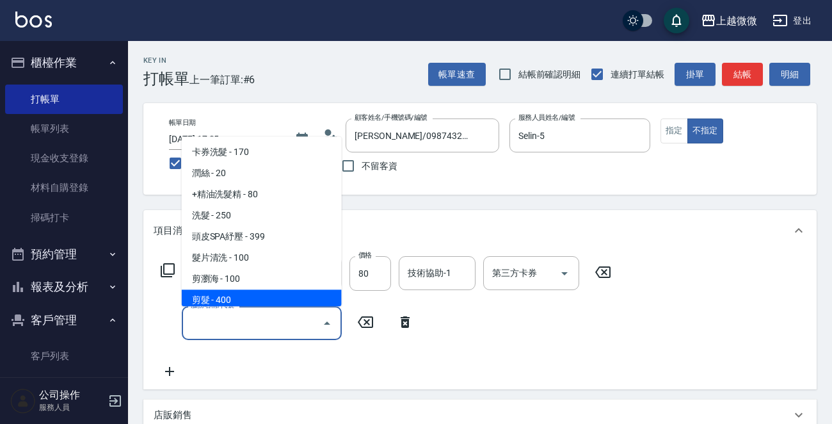
click at [242, 296] on span "剪髮 - 400" at bounding box center [262, 300] width 160 height 21
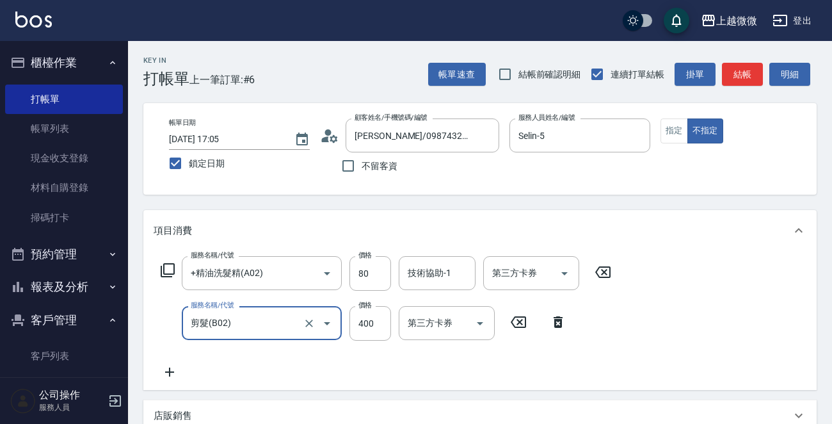
type input "剪髮(B02)"
click at [168, 371] on icon at bounding box center [170, 371] width 32 height 15
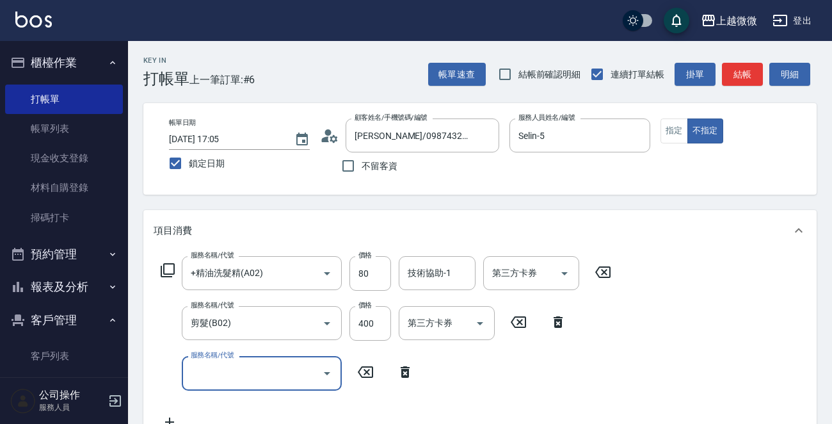
click at [209, 369] on input "服務名稱/代號" at bounding box center [252, 373] width 129 height 22
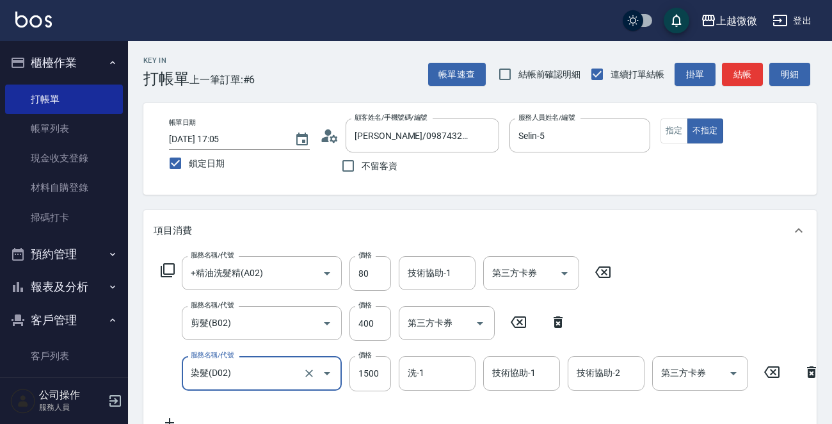
type input "染髮(D02)"
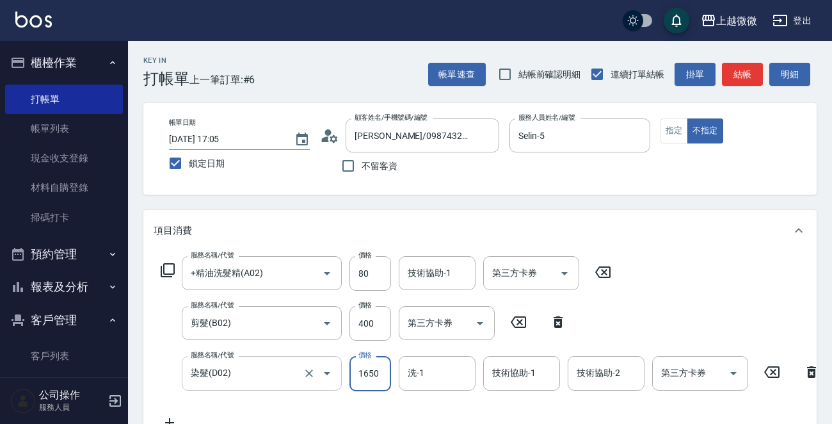
type input "1650"
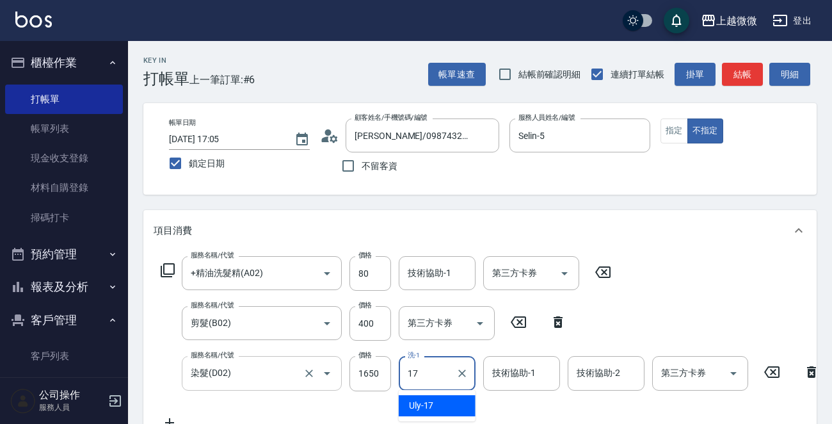
type input "Uly-17"
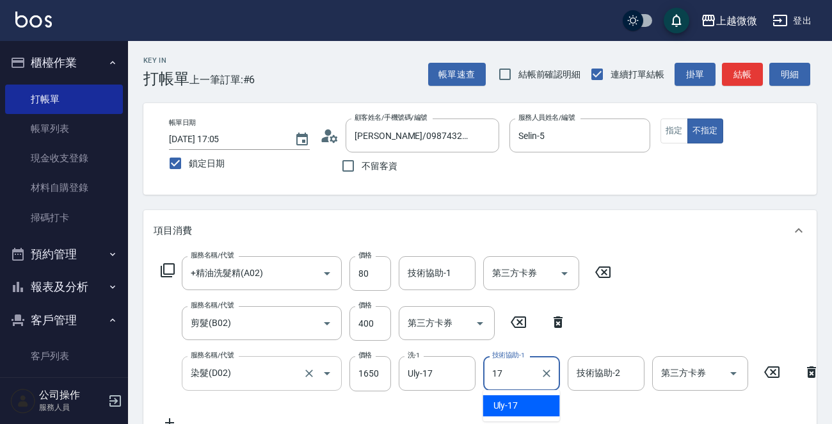
type input "Uly-17"
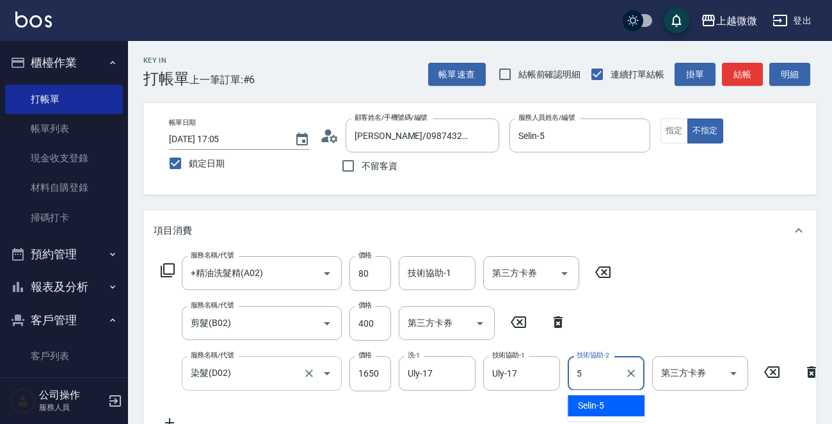
type input "Selin-5"
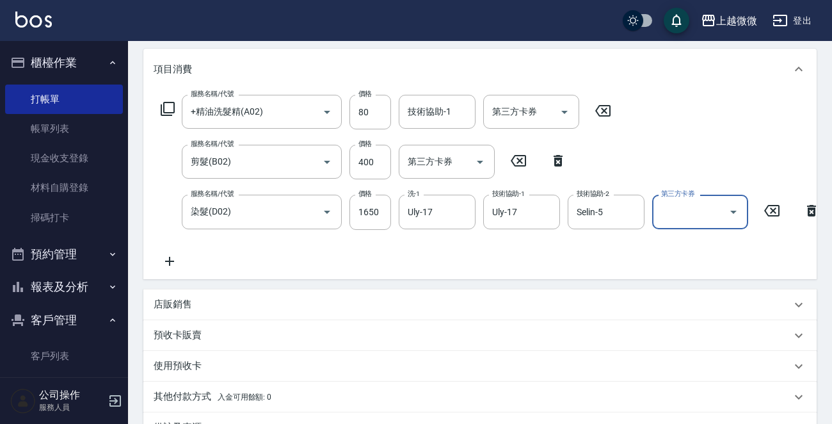
scroll to position [192, 0]
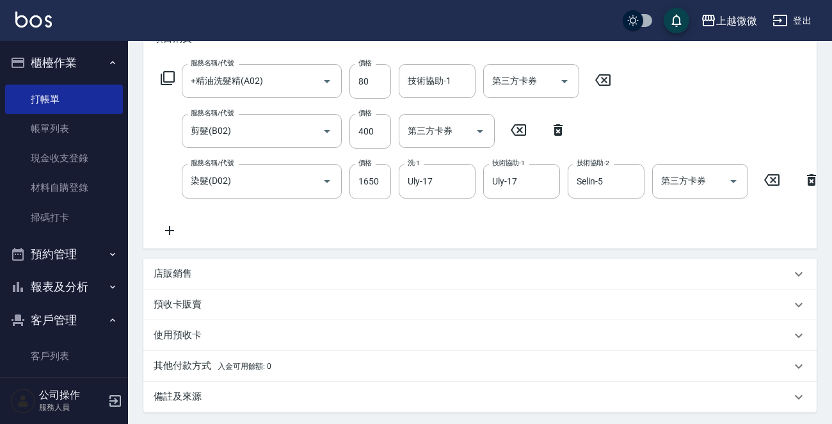
click at [153, 237] on div "服務名稱/代號 +精油洗髮精(A02) 服務名稱/代號 價格 80 價格 技術協助-1 技術協助-1 第三方卡券 第三方卡券 服務名稱/代號 剪髮(B02) …" at bounding box center [479, 153] width 673 height 189
click at [168, 232] on icon at bounding box center [170, 230] width 32 height 15
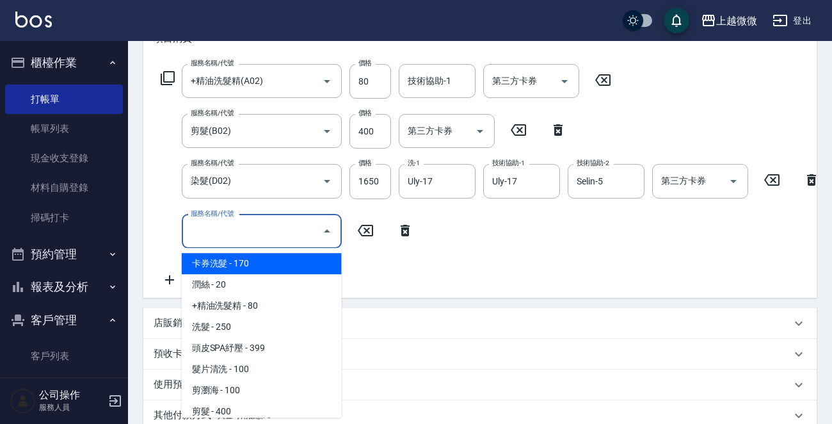
click at [250, 232] on input "服務名稱/代號" at bounding box center [252, 231] width 129 height 22
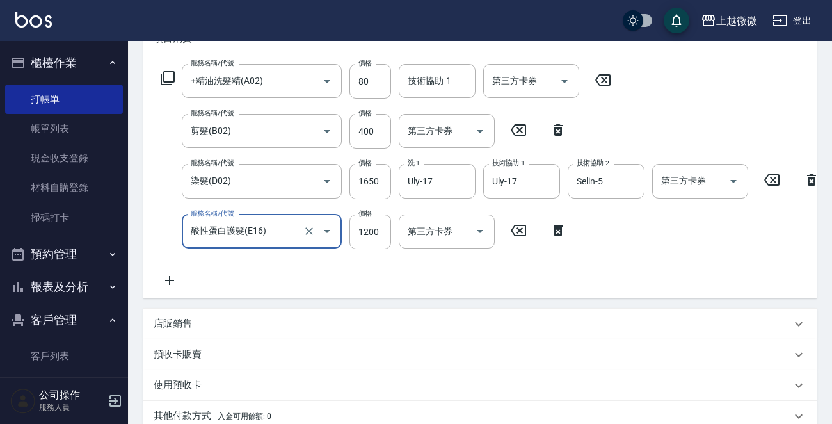
type input "酸性蛋白護髮(E16)"
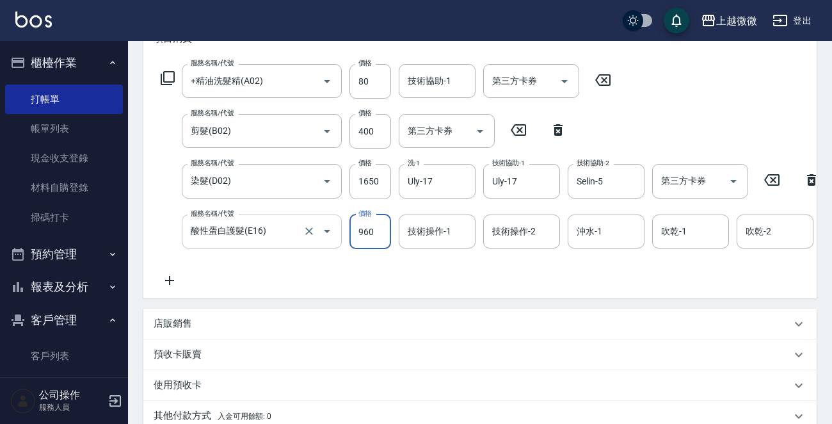
type input "960"
click at [168, 280] on icon at bounding box center [169, 280] width 9 height 9
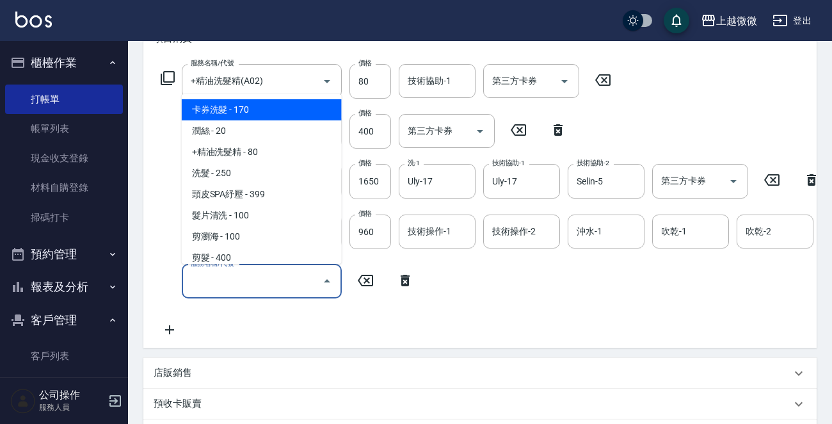
click at [247, 288] on input "服務名稱/代號" at bounding box center [252, 281] width 129 height 22
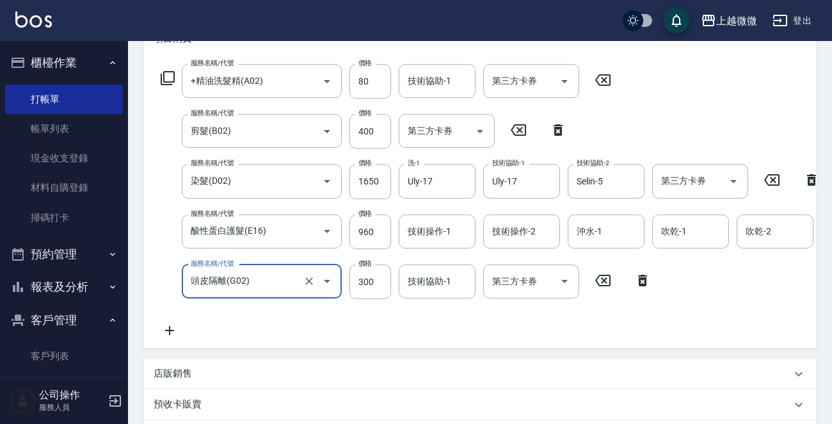
type input "頭皮隔離(G02)"
click at [175, 328] on icon at bounding box center [170, 330] width 32 height 15
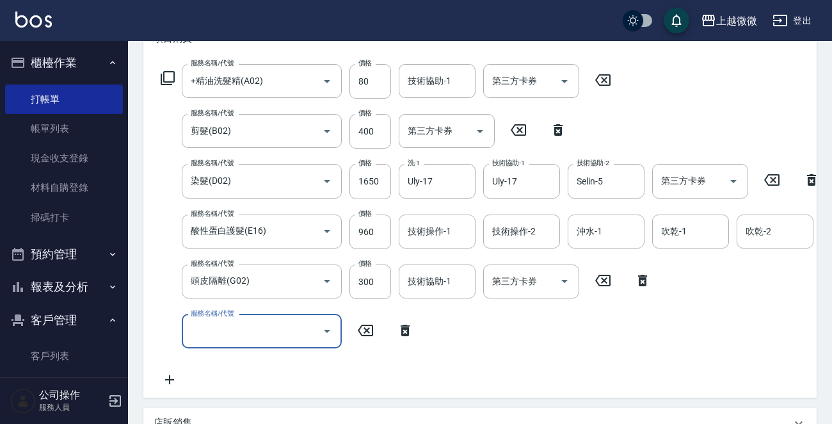
drag, startPoint x: 246, startPoint y: 331, endPoint x: 240, endPoint y: 328, distance: 6.9
click at [246, 331] on input "服務名稱/代號" at bounding box center [252, 331] width 129 height 22
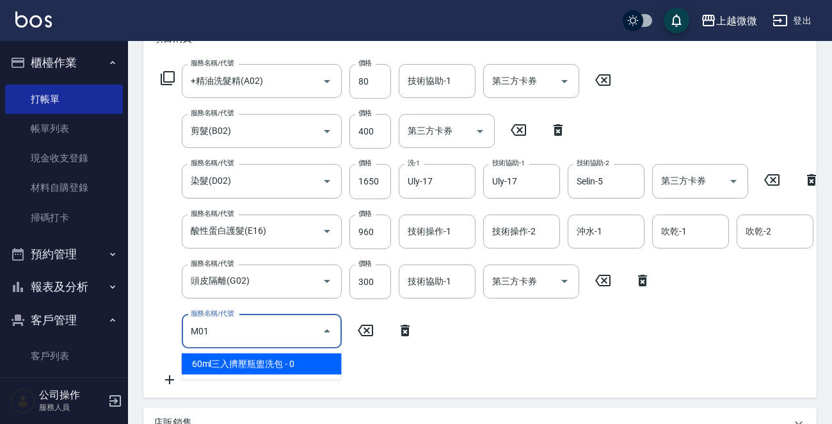
click at [275, 358] on span "60ml三入擠壓瓶盥洗包 - 0" at bounding box center [262, 363] width 160 height 21
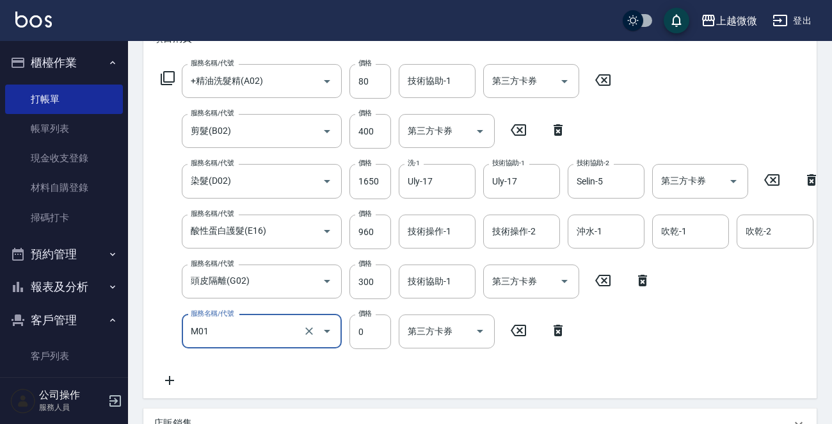
click at [244, 324] on input "M01" at bounding box center [244, 331] width 113 height 22
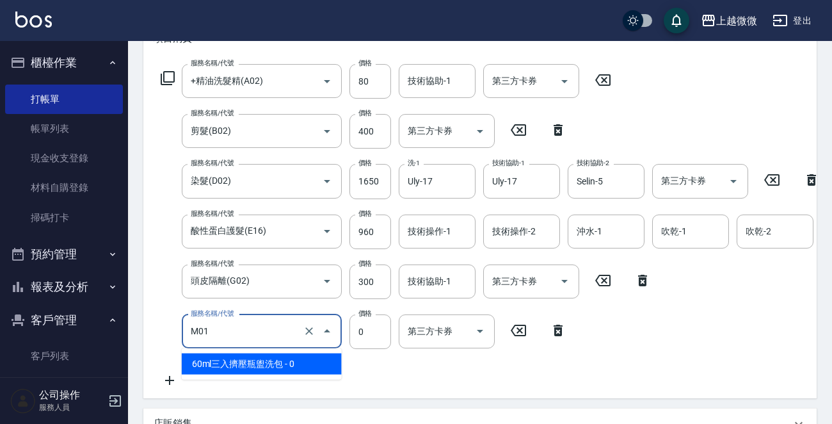
click at [240, 358] on span "60ml三入擠壓瓶盥洗包 - 0" at bounding box center [262, 363] width 160 height 21
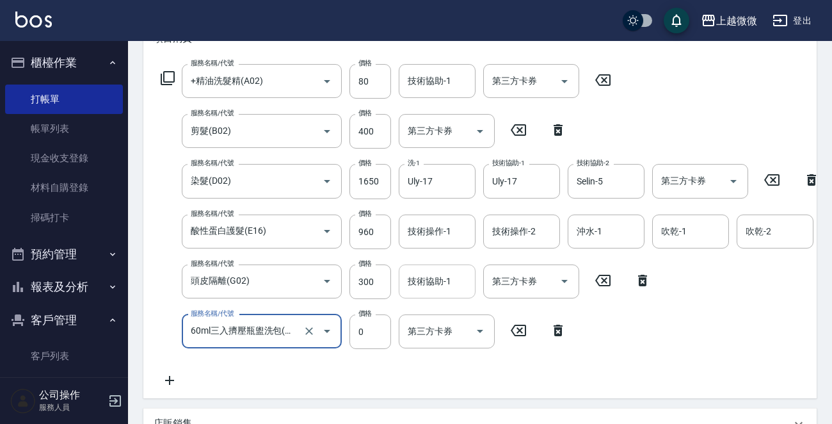
type input "60ml三入擠壓瓶盥洗包(M01)"
click at [437, 270] on input "技術協助-1" at bounding box center [436, 281] width 65 height 22
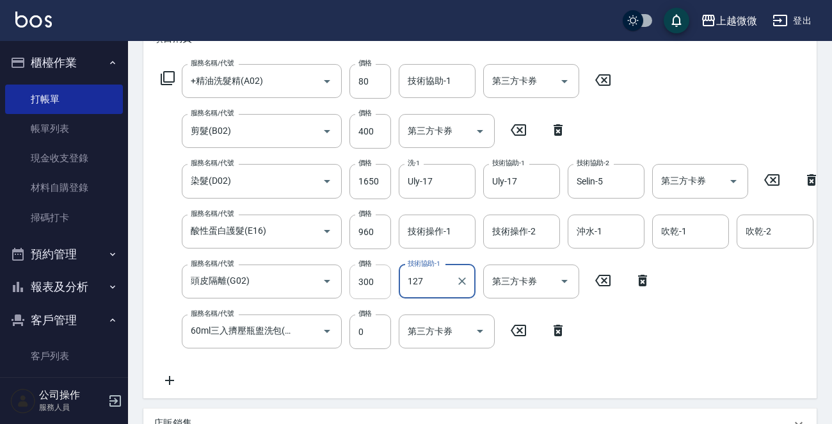
drag, startPoint x: 433, startPoint y: 281, endPoint x: 365, endPoint y: 286, distance: 67.4
click at [365, 286] on div "服務名稱/代號 頭皮隔離(G02) 服務名稱/代號 價格 300 價格 技術協助-1 127 技術協助-1 第三方卡券 第三方卡券" at bounding box center [406, 281] width 505 height 35
drag, startPoint x: 420, startPoint y: 287, endPoint x: 383, endPoint y: 282, distance: 37.5
click at [383, 282] on div "服務名稱/代號 頭皮隔離(G02) 服務名稱/代號 價格 300 價格 技術協助-1 71 技術協助-1 第三方卡券 第三方卡券" at bounding box center [406, 281] width 505 height 35
click at [442, 314] on div "Uly -17" at bounding box center [437, 313] width 77 height 21
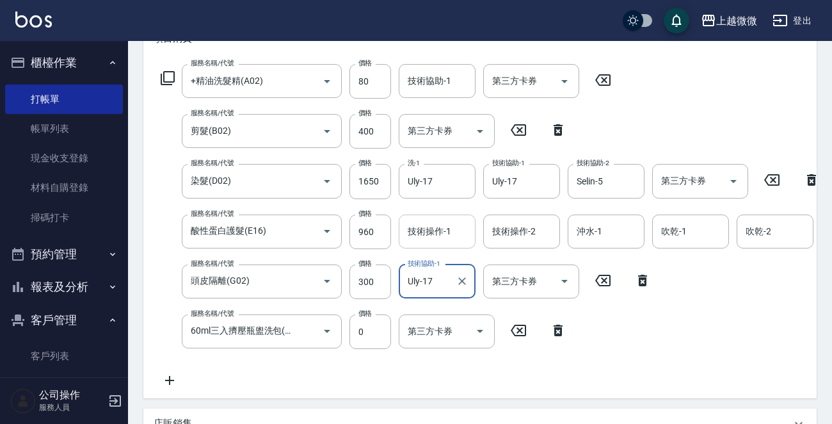
type input "Uly-17"
click at [438, 227] on div "技術操作-1 技術操作-1" at bounding box center [437, 231] width 77 height 34
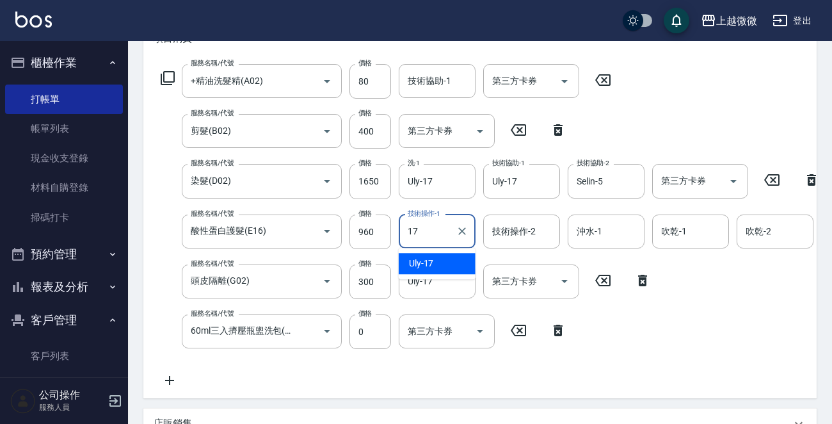
click at [437, 261] on div "Uly -17" at bounding box center [437, 263] width 77 height 21
type input "Uly-17"
click at [525, 229] on div "技術操作-2 技術操作-2" at bounding box center [521, 231] width 77 height 34
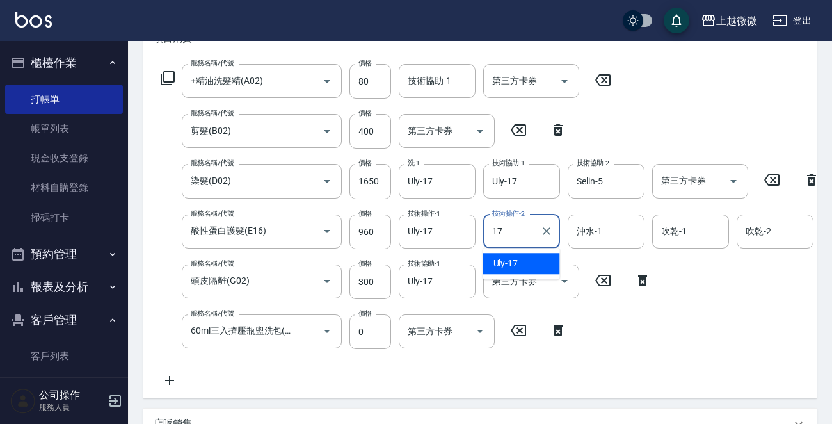
click at [526, 266] on div "Uly -17" at bounding box center [521, 263] width 77 height 21
type input "Uly-17"
click at [602, 232] on input "沖水-1" at bounding box center [605, 231] width 65 height 22
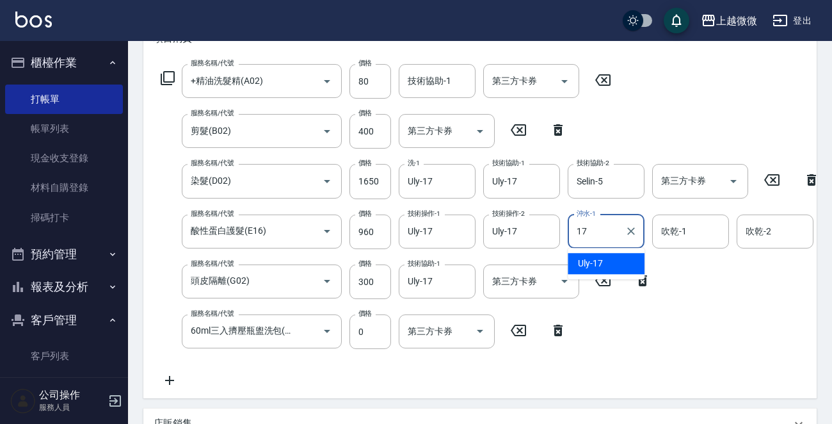
click at [603, 260] on div "Uly -17" at bounding box center [606, 263] width 77 height 21
type input "Uly-17"
click at [691, 229] on input "吹乾-1" at bounding box center [690, 231] width 65 height 22
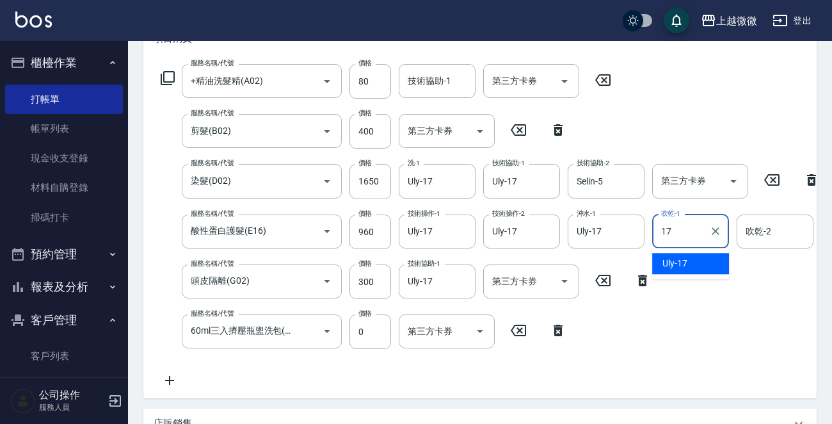
click at [685, 261] on span "Uly -17" at bounding box center [674, 263] width 25 height 13
type input "Uly-17"
click at [754, 227] on div "吹乾-2 吹乾-2" at bounding box center [775, 231] width 77 height 34
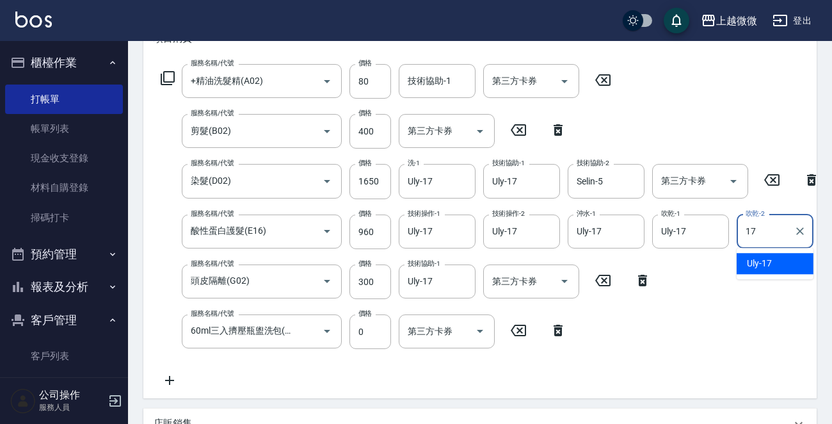
click at [748, 260] on span "Uly -17" at bounding box center [759, 263] width 25 height 13
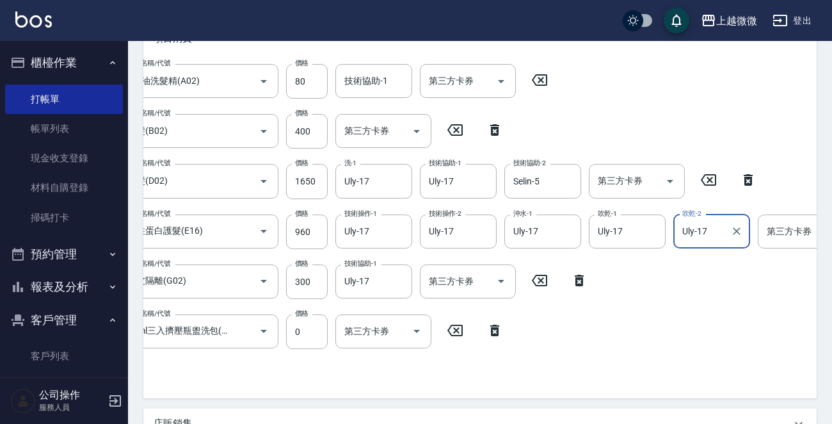
scroll to position [0, 0]
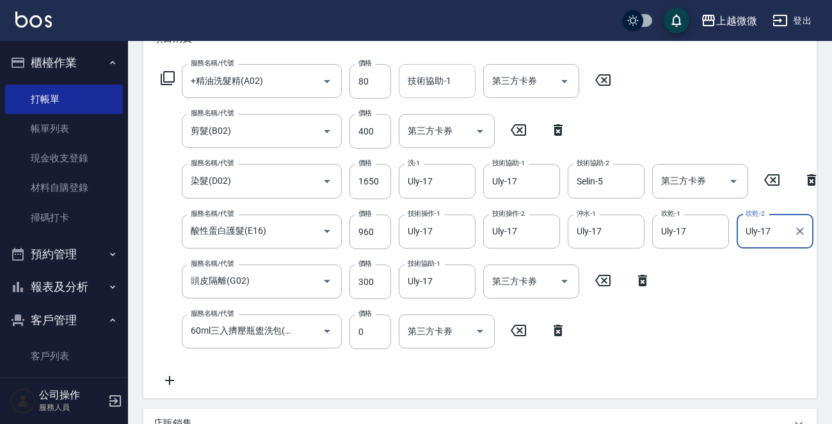
type input "Uly-17"
click at [435, 79] on div "技術協助-1 技術協助-1" at bounding box center [437, 81] width 77 height 34
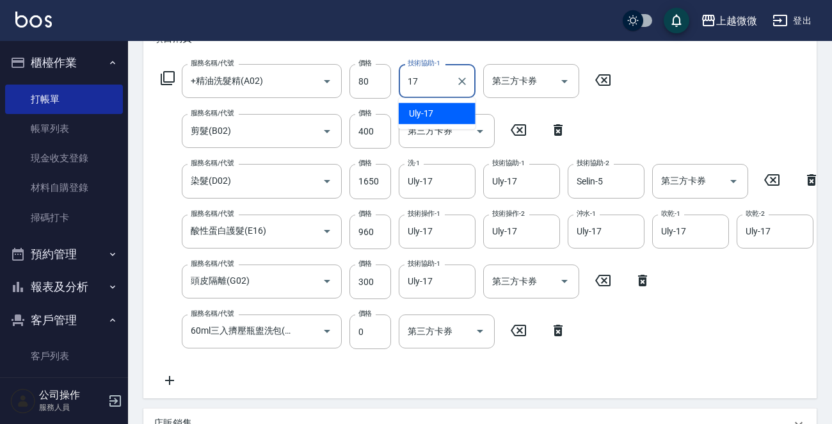
click at [443, 115] on div "Uly -17" at bounding box center [437, 113] width 77 height 21
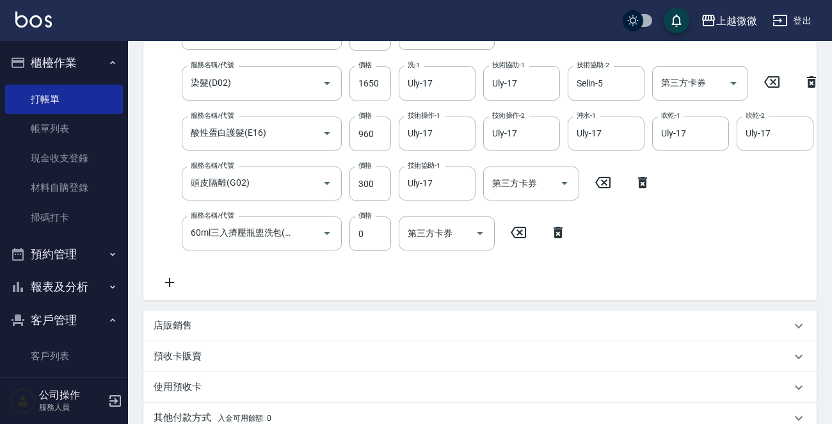
scroll to position [482, 0]
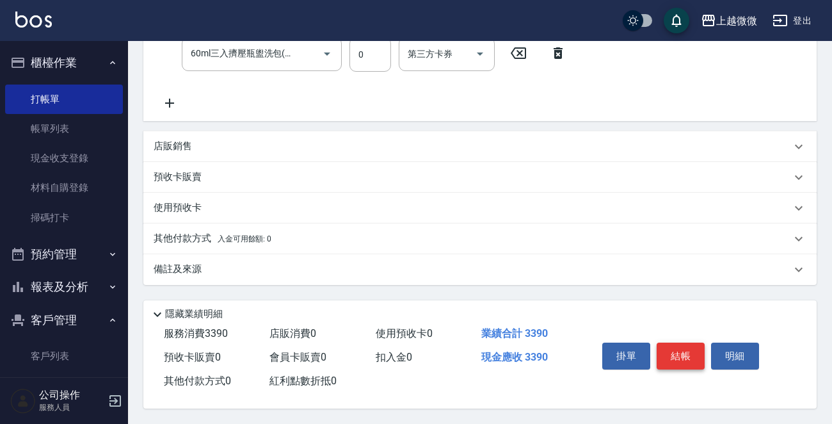
type input "Uly-17"
click at [684, 355] on button "結帳" at bounding box center [681, 355] width 48 height 27
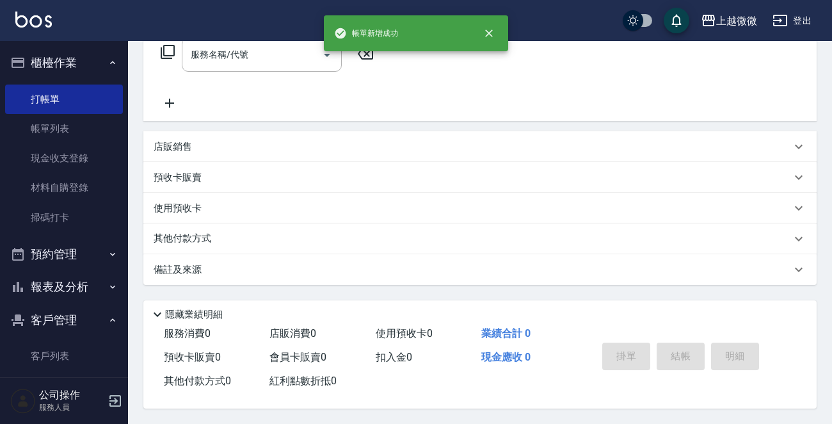
scroll to position [0, 0]
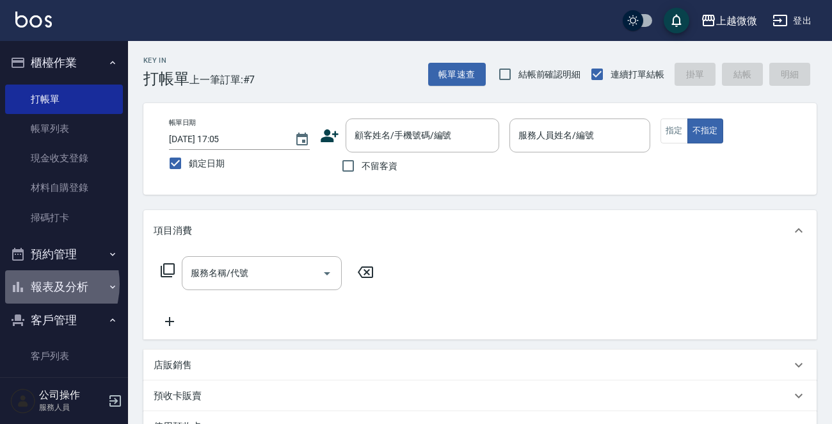
click at [32, 284] on button "報表及分析" at bounding box center [64, 286] width 118 height 33
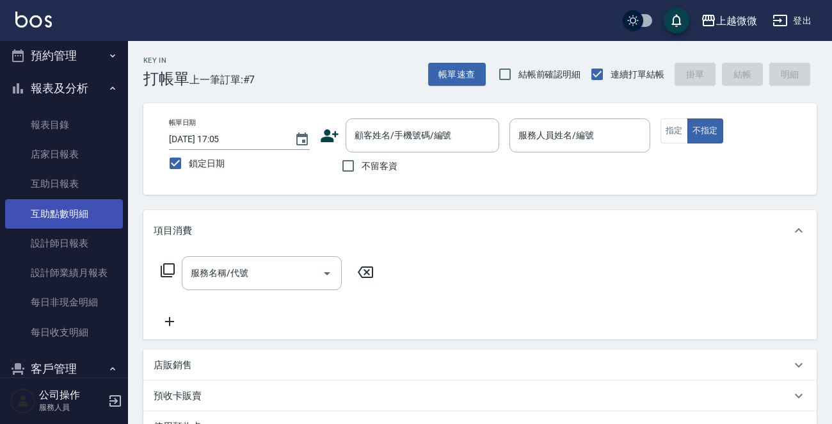
scroll to position [128, 0]
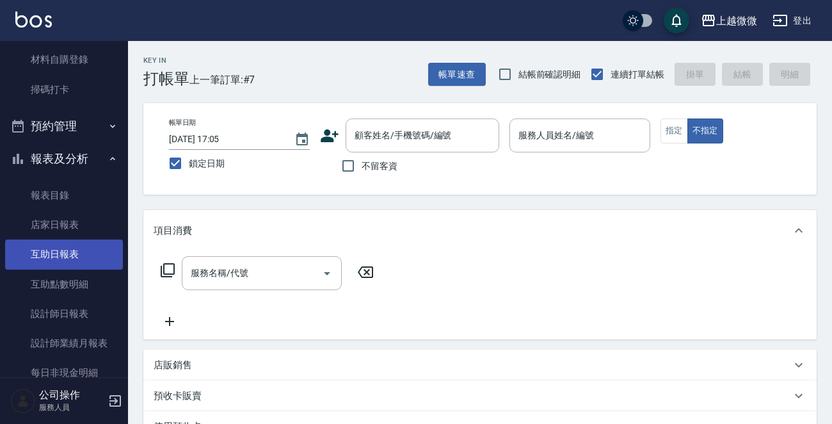
click at [78, 243] on link "互助日報表" at bounding box center [64, 253] width 118 height 29
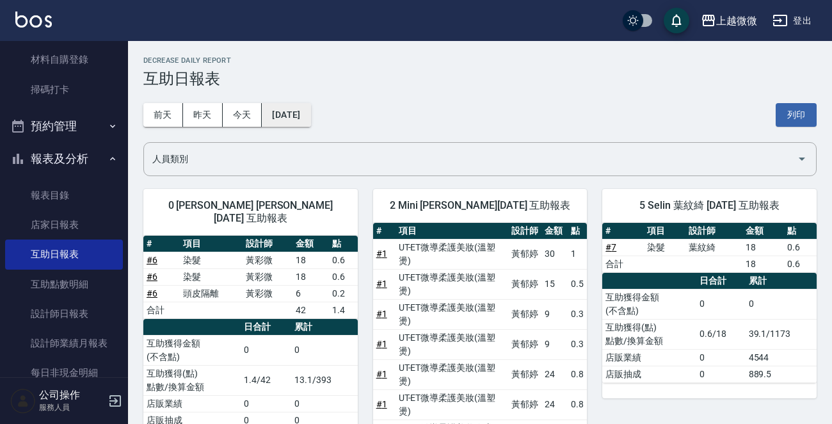
click at [281, 104] on button "[DATE]" at bounding box center [286, 115] width 49 height 24
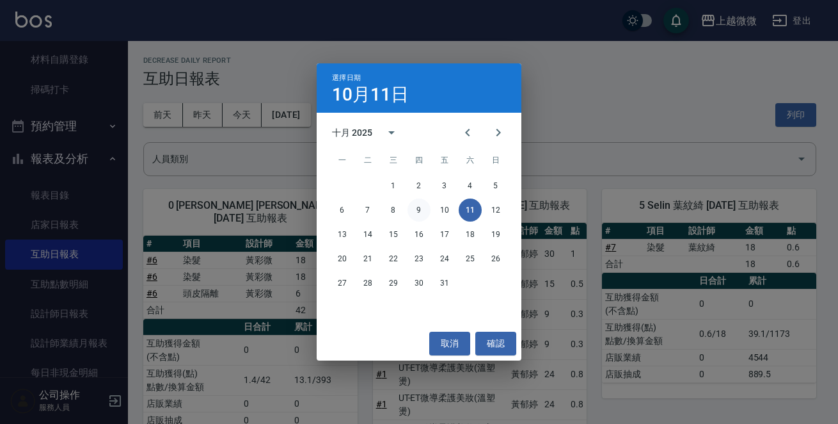
drag, startPoint x: 429, startPoint y: 205, endPoint x: 423, endPoint y: 210, distance: 8.2
click at [427, 207] on div "6 7 8 9 10 11 12" at bounding box center [419, 209] width 205 height 23
click at [422, 210] on button "9" at bounding box center [419, 209] width 23 height 23
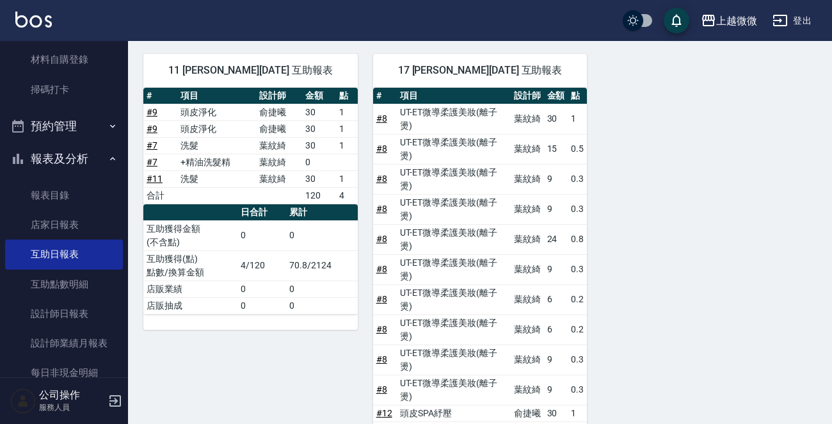
scroll to position [448, 0]
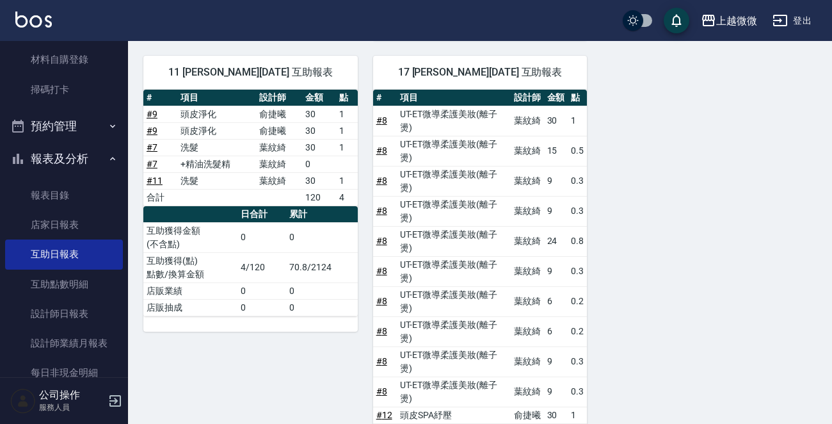
click at [382, 386] on link "# 8" at bounding box center [381, 391] width 11 height 10
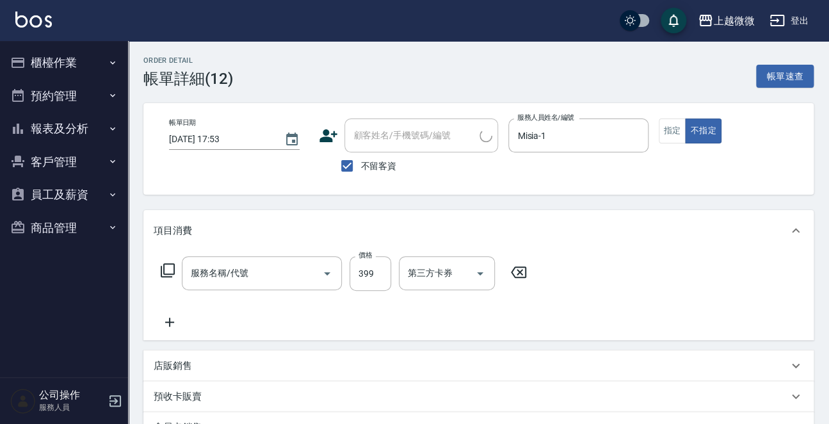
type input "[DATE] 17:53"
checkbox input "true"
type input "Misia-1"
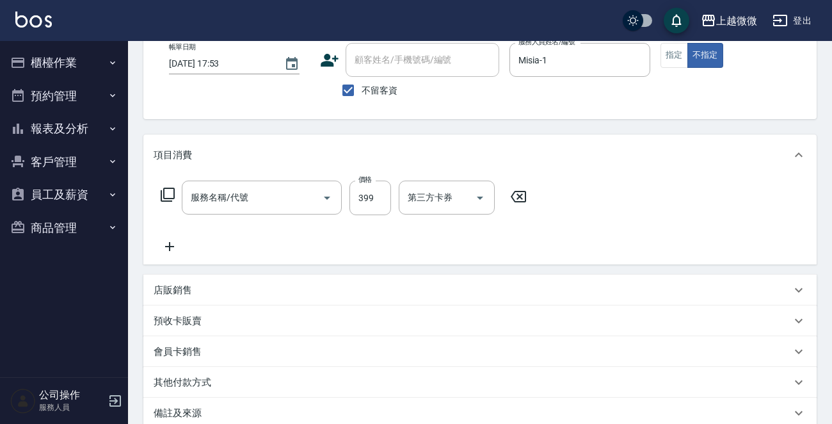
type input "頭皮SPA紓壓(A04)"
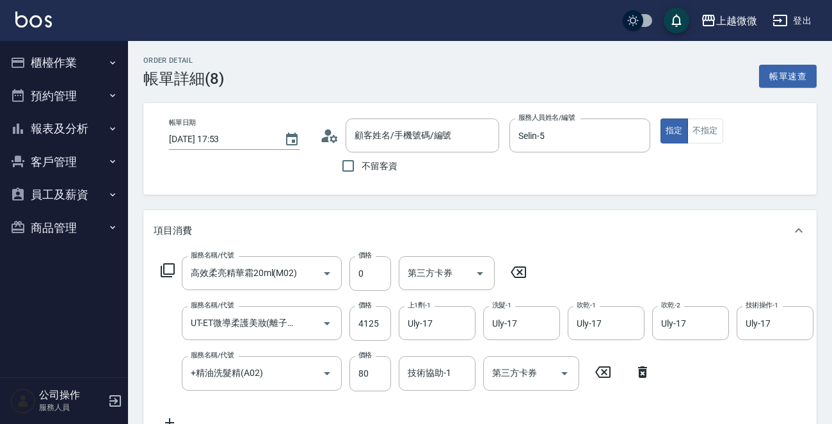
type input "藍婉榕/0931521378/2009"
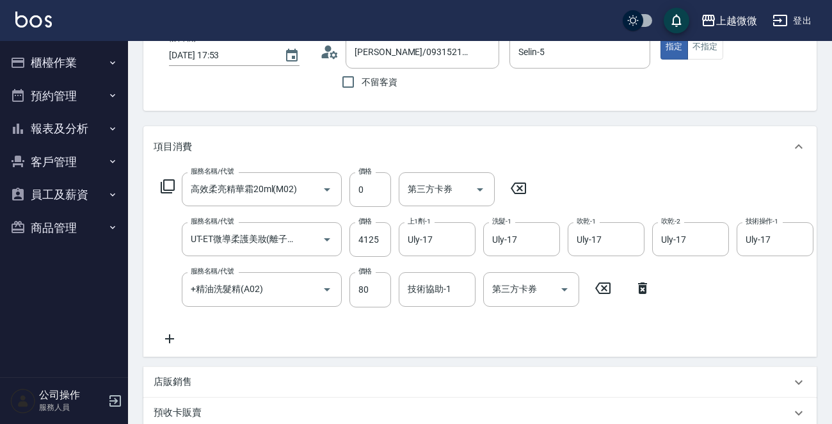
scroll to position [64, 0]
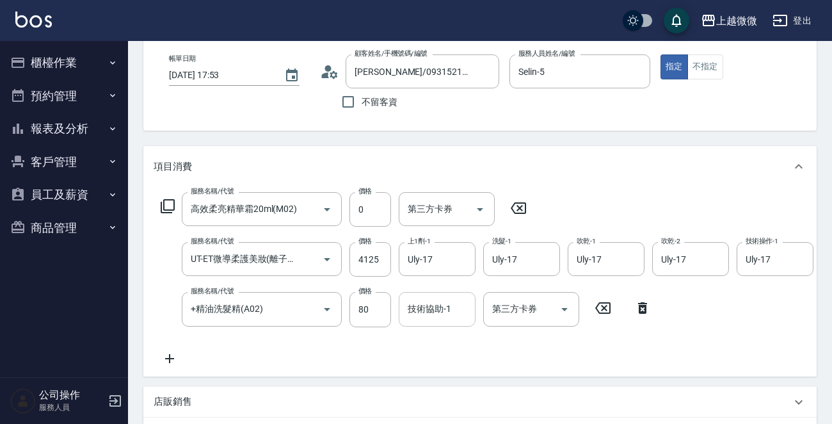
click at [441, 300] on input "技術協助-1" at bounding box center [436, 309] width 65 height 22
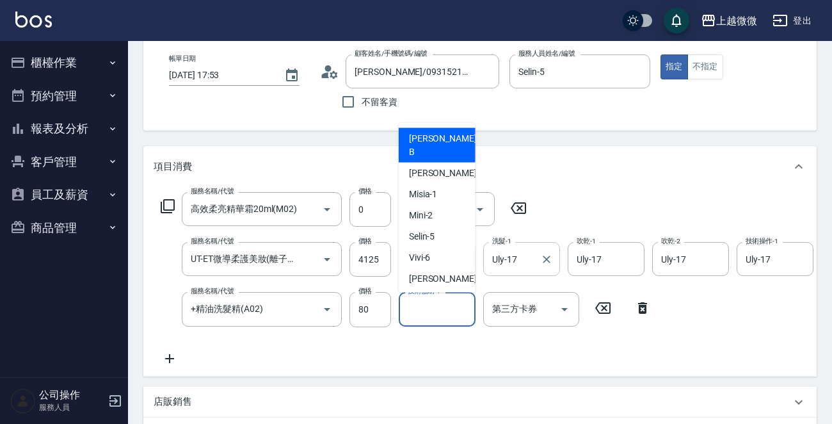
scroll to position [0, 0]
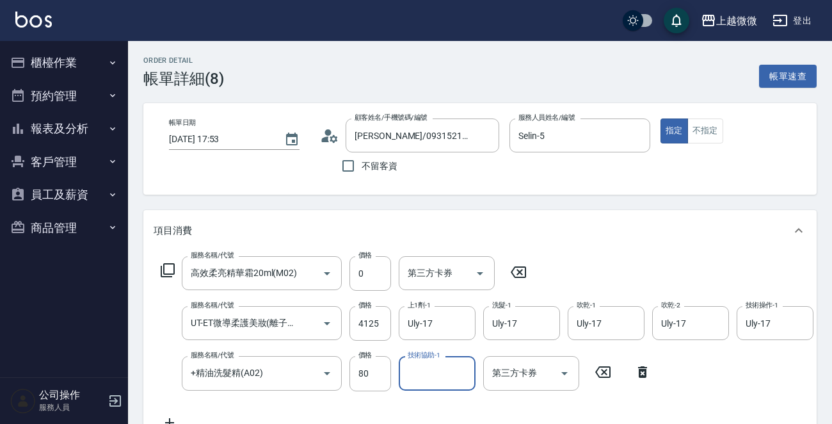
click at [428, 378] on input "技術協助-1" at bounding box center [436, 373] width 65 height 22
click at [443, 397] on div "Uly -17" at bounding box center [437, 405] width 77 height 21
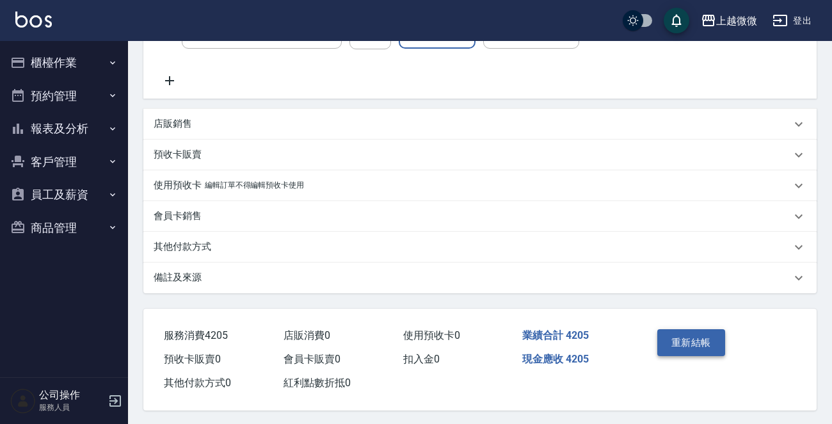
scroll to position [356, 0]
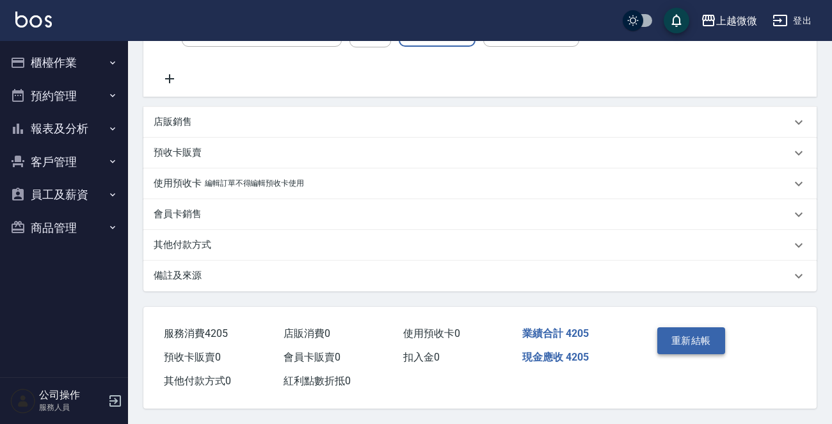
type input "Uly-17"
click at [694, 334] on button "重新結帳" at bounding box center [691, 340] width 68 height 27
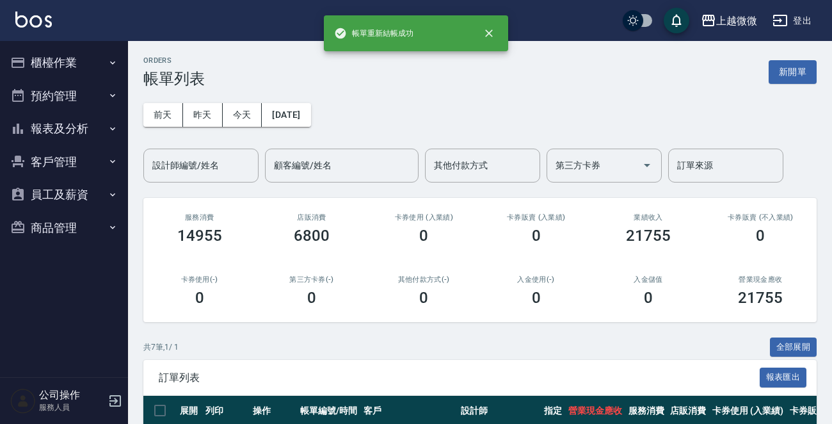
click at [38, 23] on img at bounding box center [33, 20] width 36 height 16
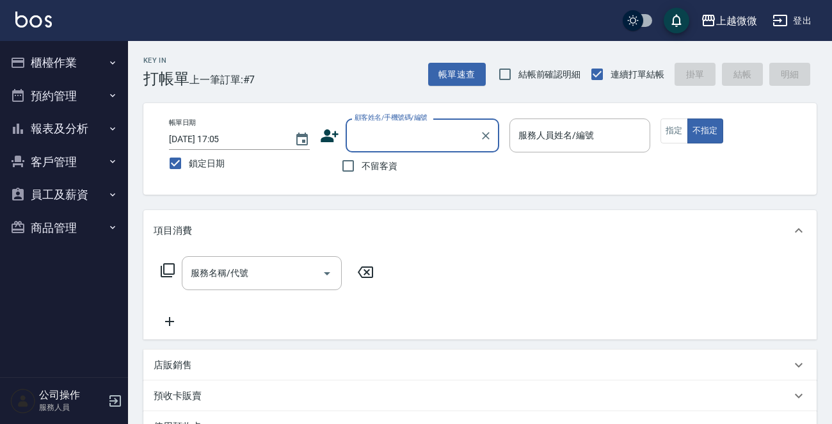
click at [60, 128] on button "報表及分析" at bounding box center [64, 128] width 118 height 33
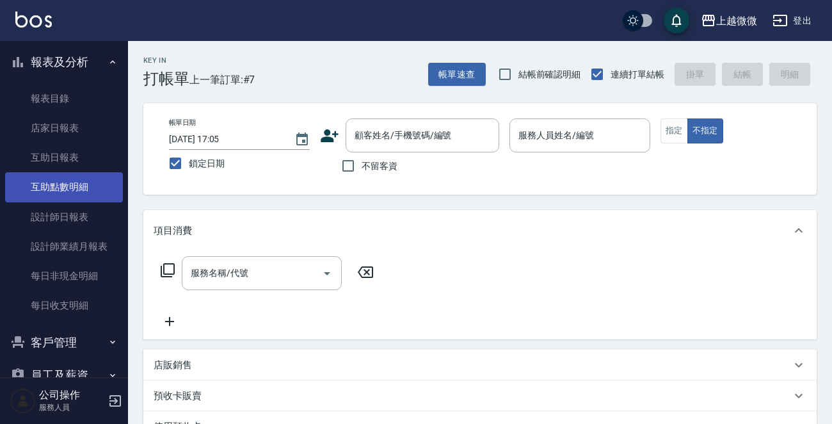
scroll to position [129, 0]
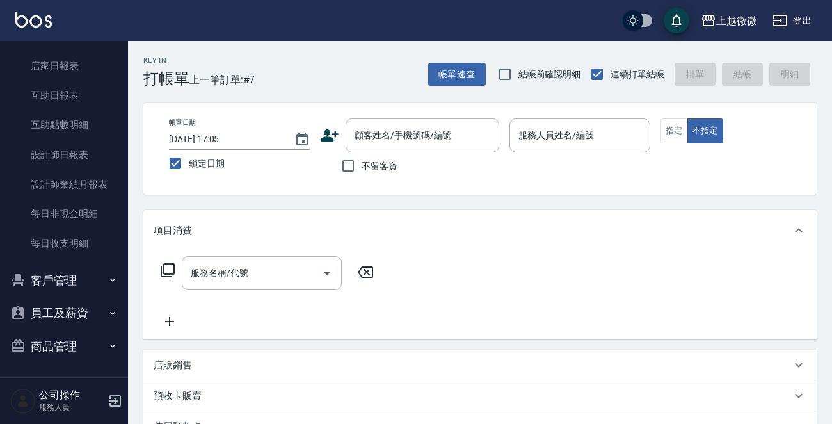
click at [77, 280] on button "客戶管理" at bounding box center [64, 280] width 118 height 33
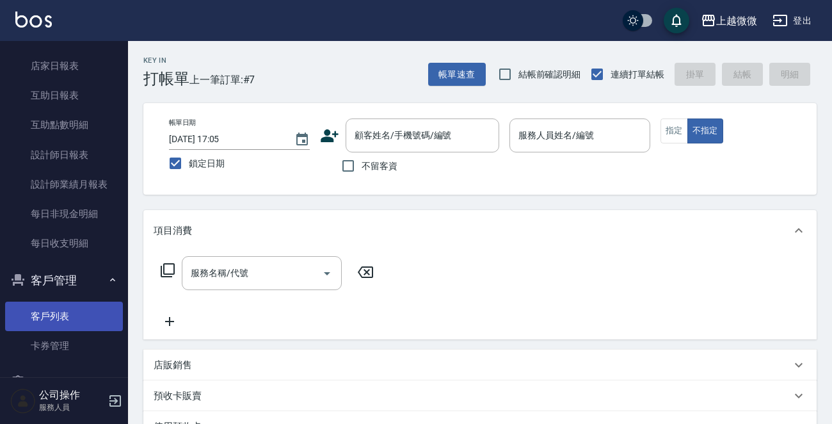
click at [61, 316] on link "客戶列表" at bounding box center [64, 315] width 118 height 29
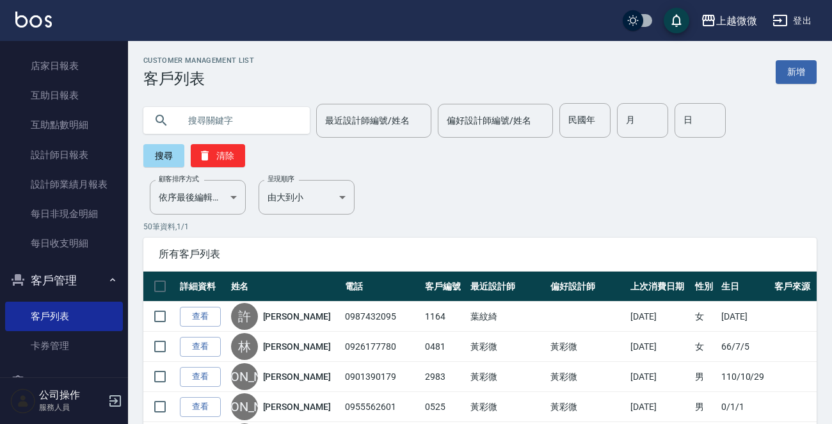
click at [244, 111] on input "text" at bounding box center [239, 120] width 120 height 35
type input "[PERSON_NAME]"
click at [161, 144] on button "搜尋" at bounding box center [163, 155] width 41 height 23
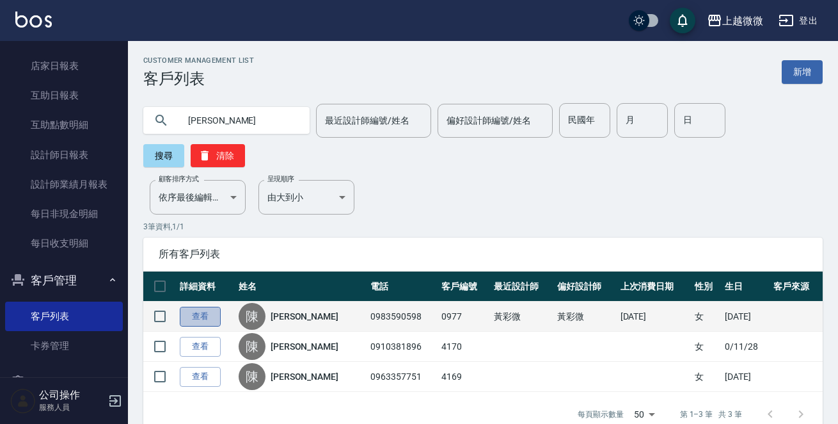
click at [211, 307] on link "查看" at bounding box center [200, 317] width 41 height 20
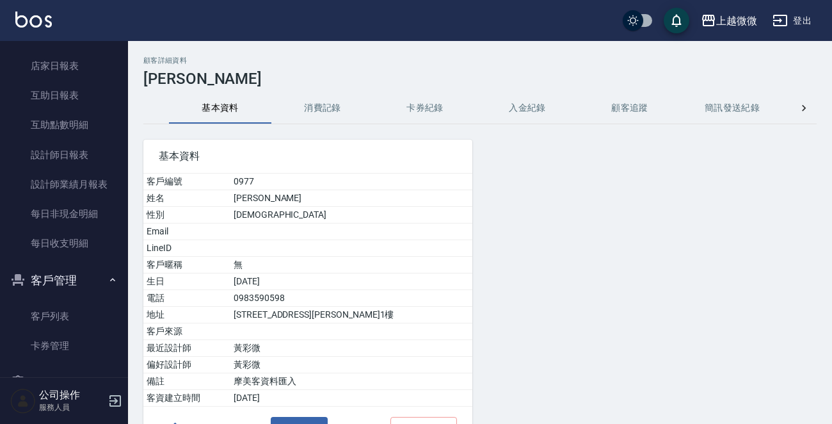
click at [330, 97] on button "消費記錄" at bounding box center [322, 108] width 102 height 31
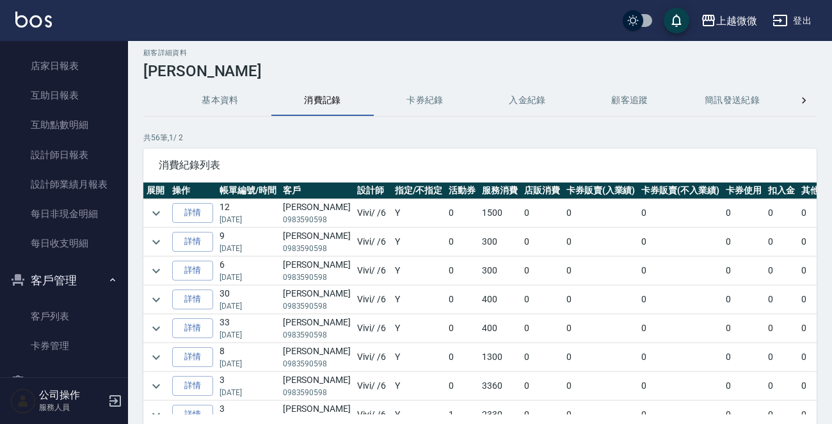
scroll to position [64, 0]
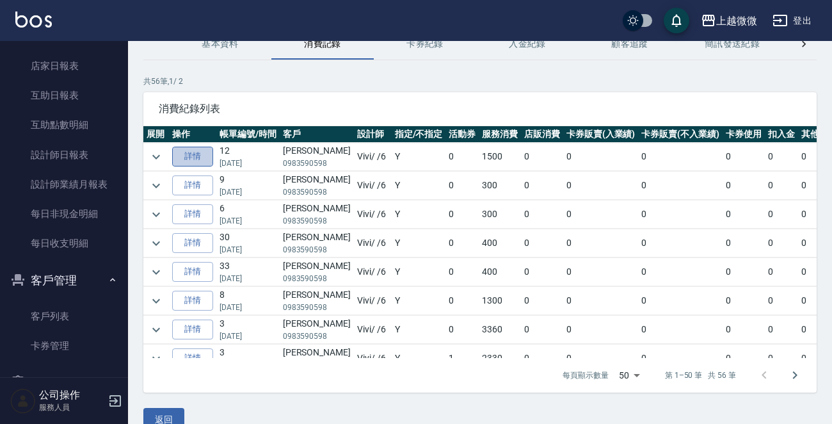
click at [206, 160] on link "詳情" at bounding box center [192, 157] width 41 height 20
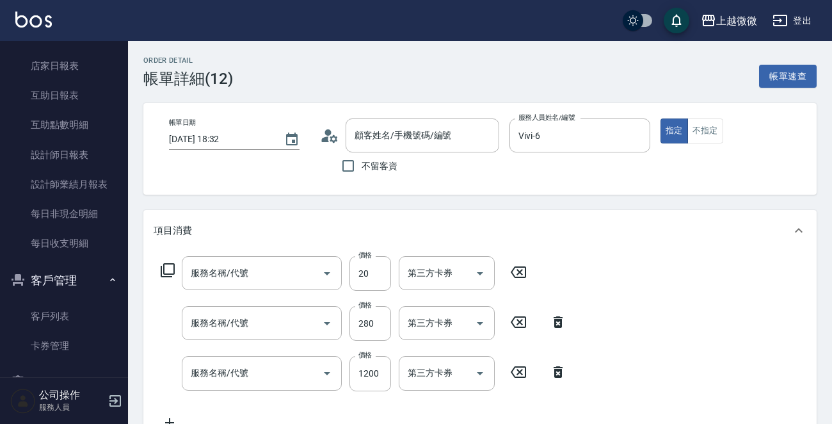
type input "2025/08/01 18:32"
type input "Vivi-6"
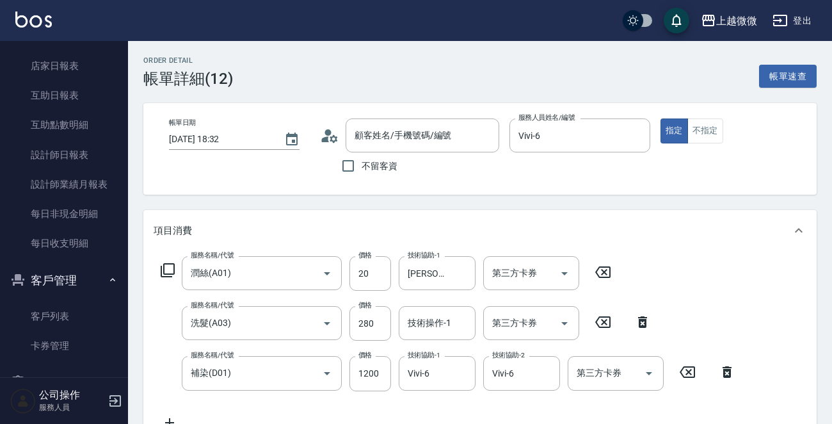
type input "潤絲(A01)"
type input "洗髮(A03)"
type input "補染(D01)"
type input "[PERSON_NAME]/0983590598/0977"
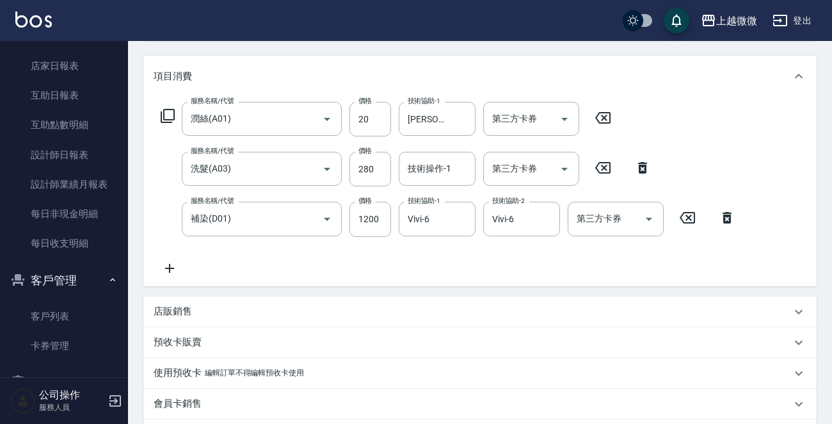
scroll to position [90, 0]
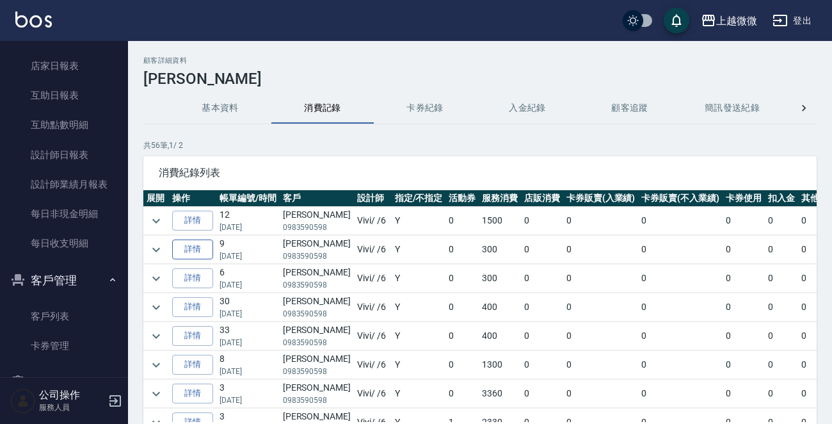
click at [198, 251] on link "詳情" at bounding box center [192, 249] width 41 height 20
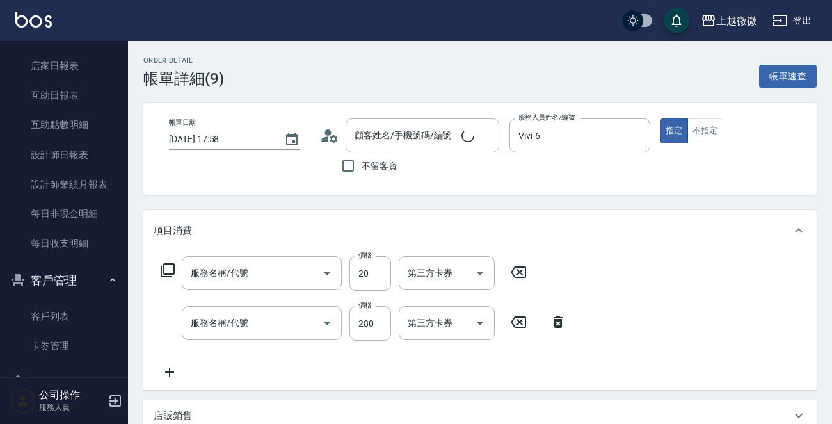
type input "2025/07/19 17:58"
type input "Vivi-6"
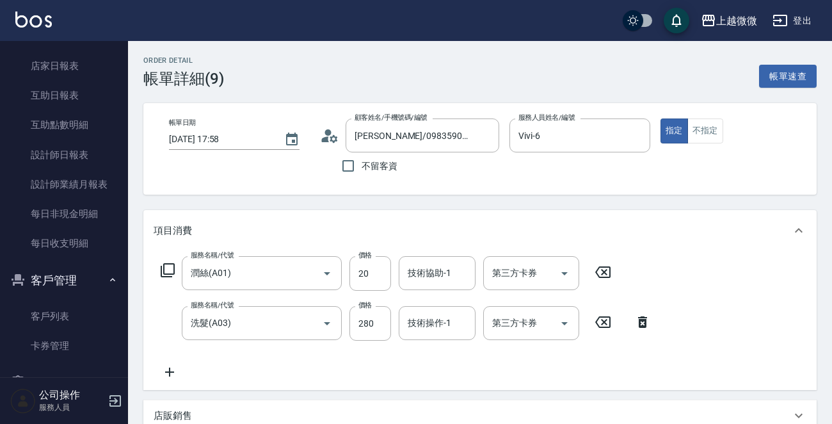
type input "[PERSON_NAME]/0983590598/0977"
type input "潤絲(A01)"
type input "洗髮(A03)"
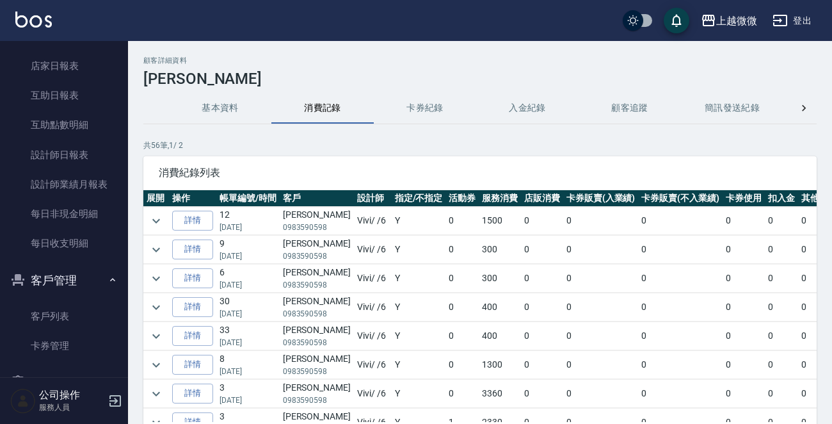
scroll to position [64, 0]
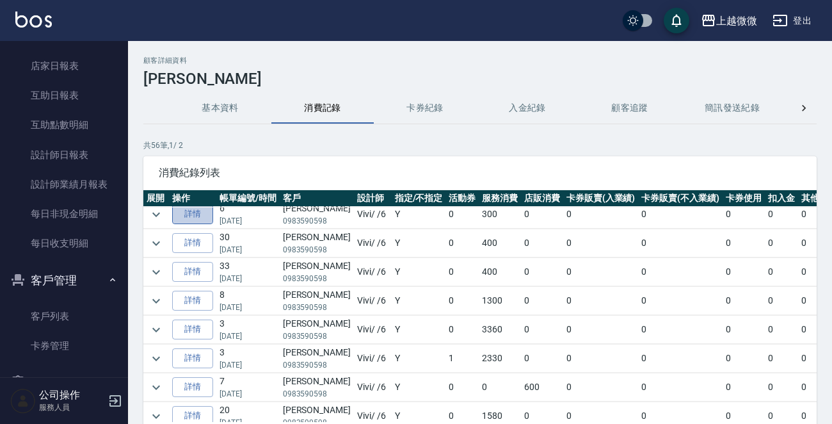
click at [195, 220] on link "詳情" at bounding box center [192, 214] width 41 height 20
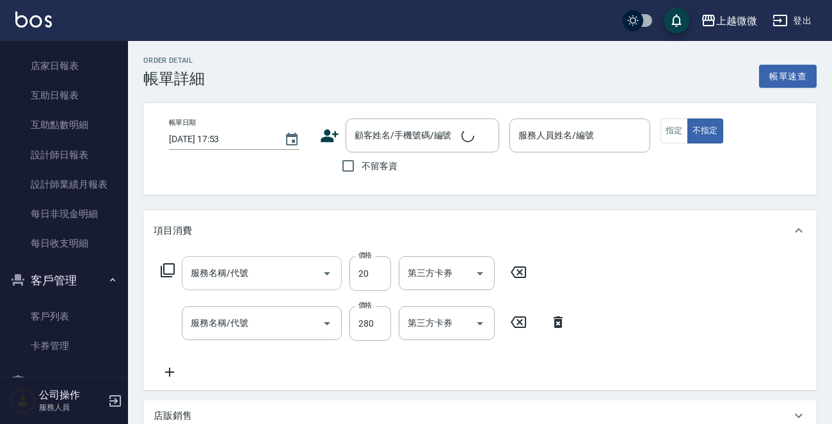
type input "2025/06/27 15:58"
type input "Vivi-6"
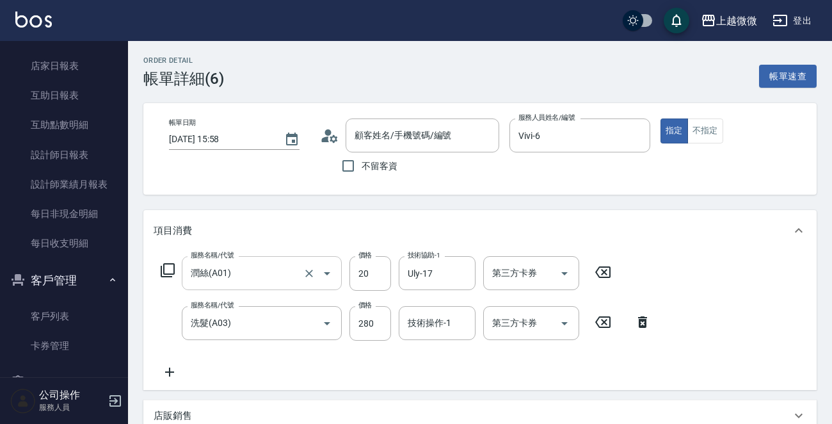
type input "潤絲(A01)"
type input "洗髮(A03)"
type input "[PERSON_NAME]/0983590598/0977"
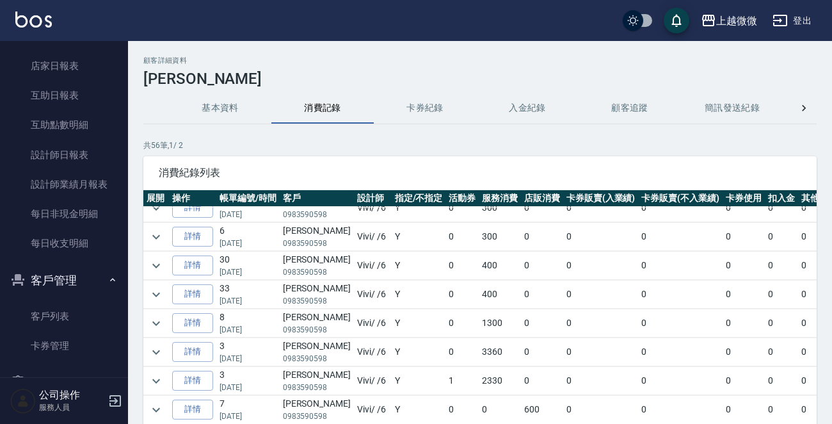
scroll to position [64, 0]
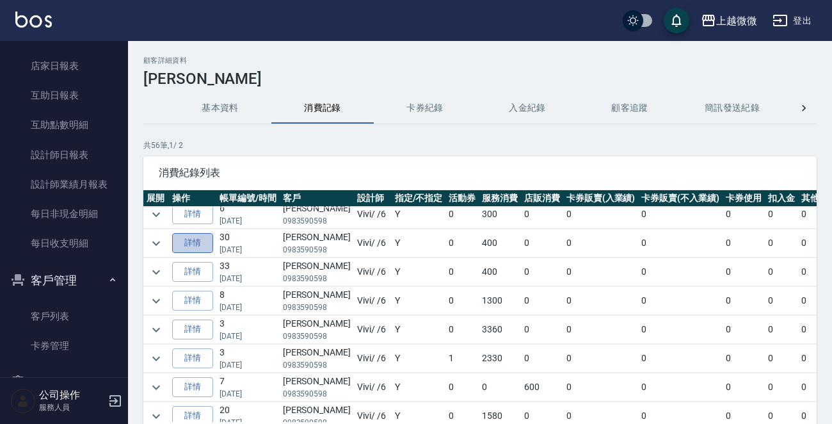
click at [195, 244] on link "詳情" at bounding box center [192, 243] width 41 height 20
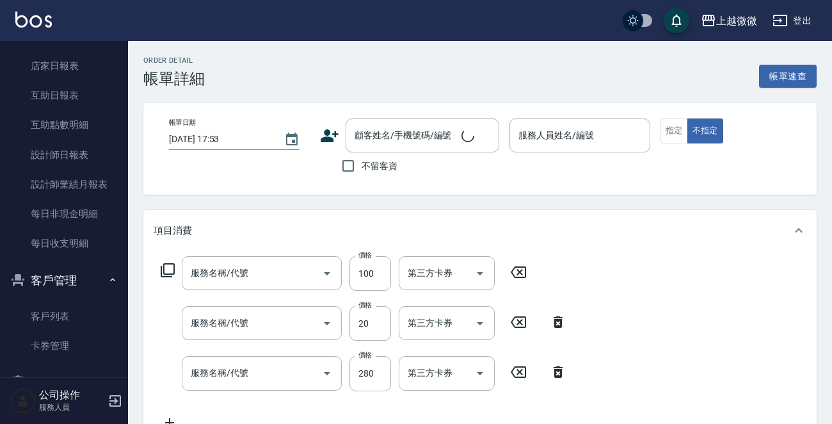
type input "2025/06/14 18:17"
type input "Vivi-6"
type input "剪瀏海(B01)"
type input "潤絲(A01)"
type input "洗髮(A03)"
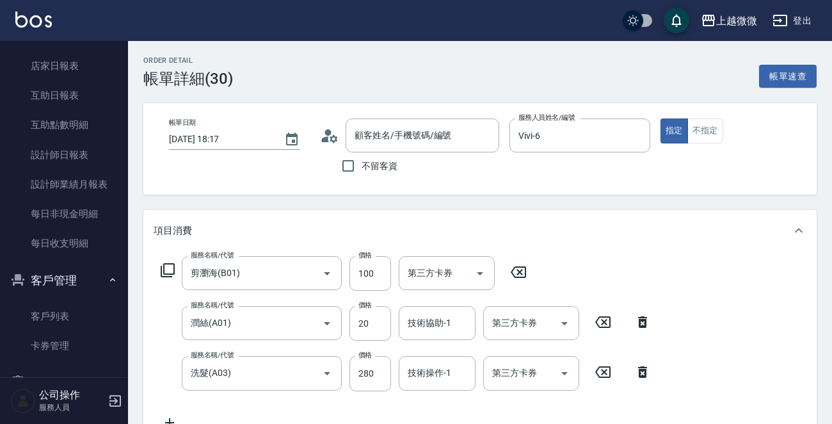
type input "[PERSON_NAME]/0983590598/0977"
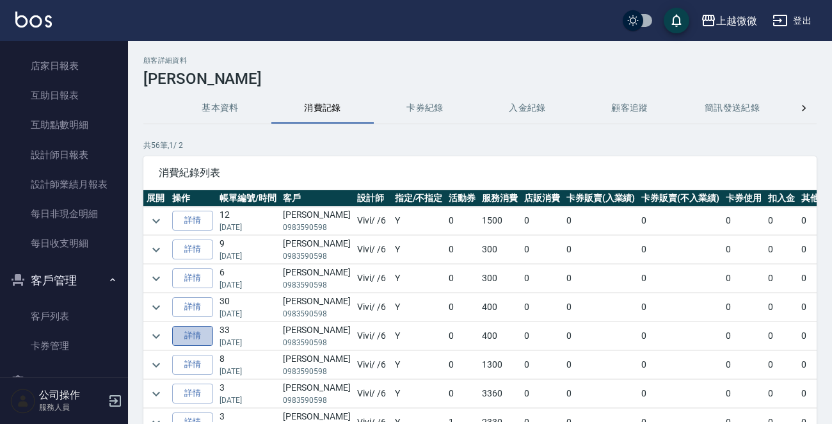
click at [199, 334] on link "詳情" at bounding box center [192, 336] width 41 height 20
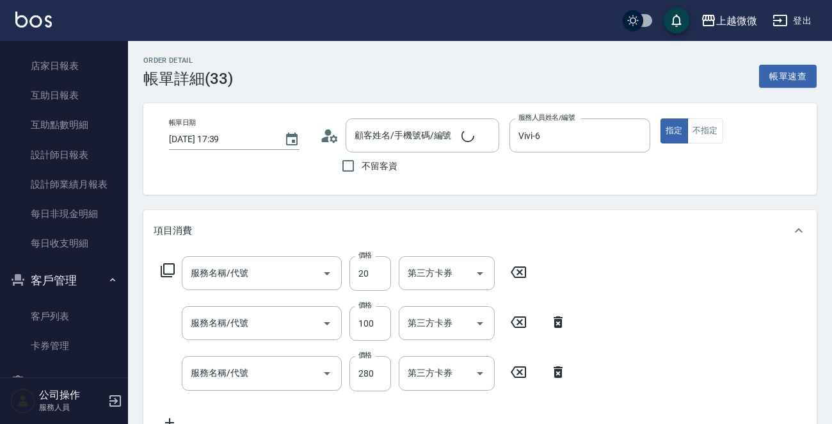
type input "2025/05/25 17:39"
type input "Vivi-6"
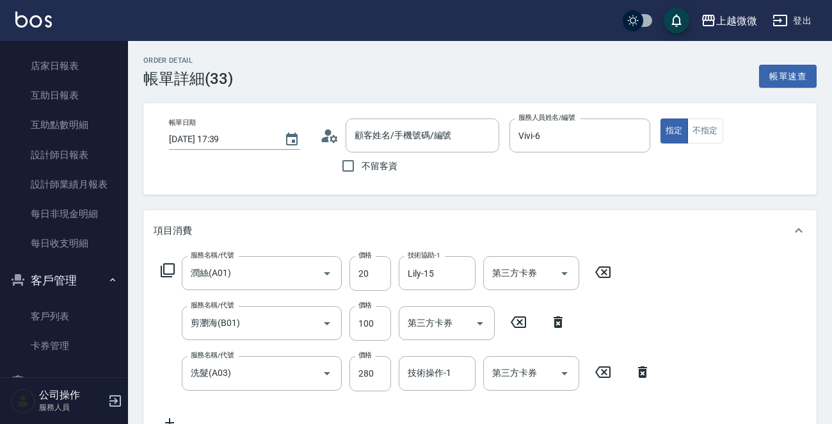
type input "潤絲(A01)"
type input "剪瀏海(B01)"
type input "洗髮(A03)"
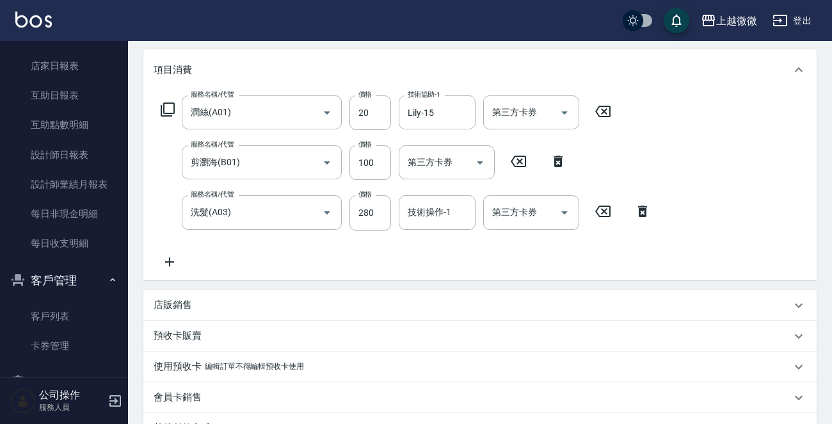
type input "[PERSON_NAME]/0983590598/0977"
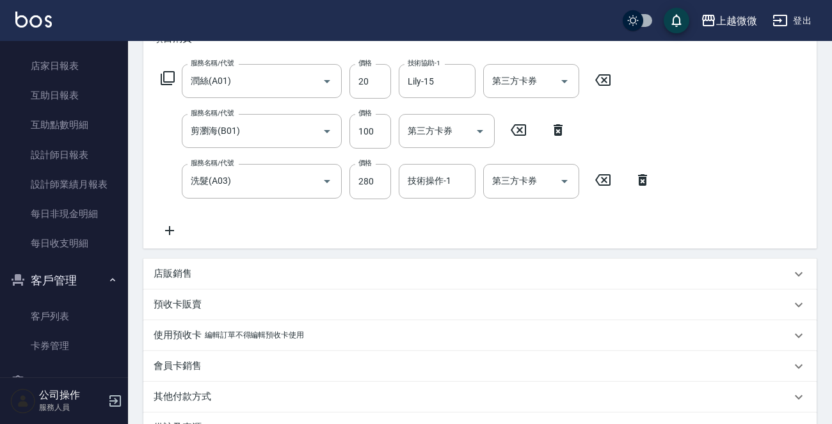
scroll to position [128, 0]
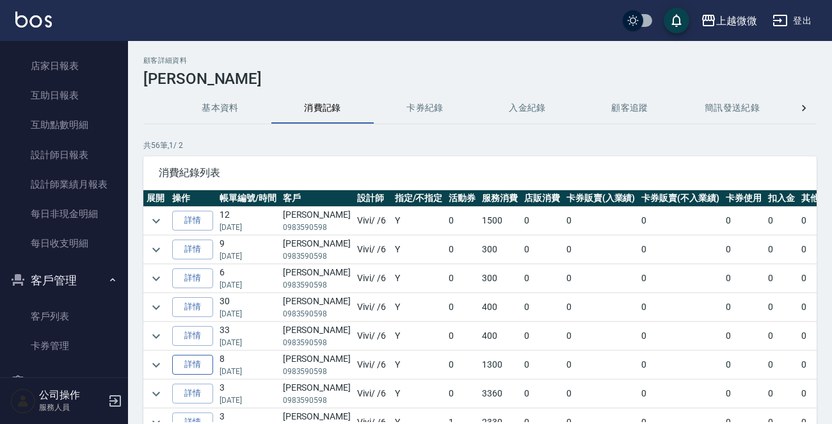
click at [201, 364] on link "詳情" at bounding box center [192, 365] width 41 height 20
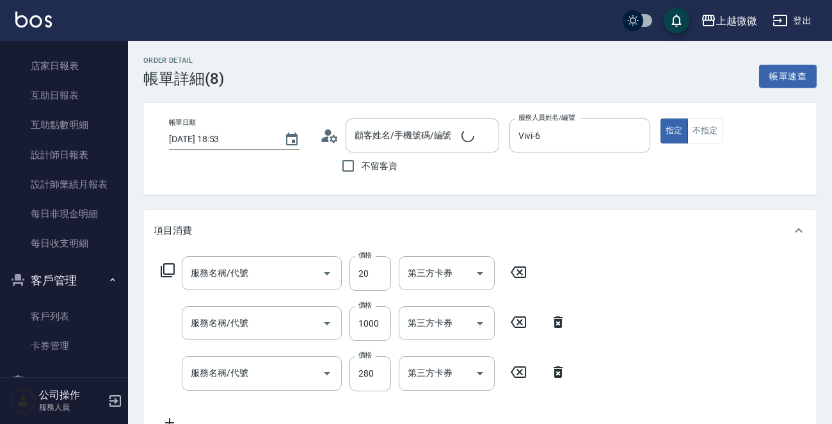
type input "2025/04/06 18:53"
type input "Vivi-6"
type input "潤絲(A01)"
type input "補染(D01)"
type input "洗髮(A03)"
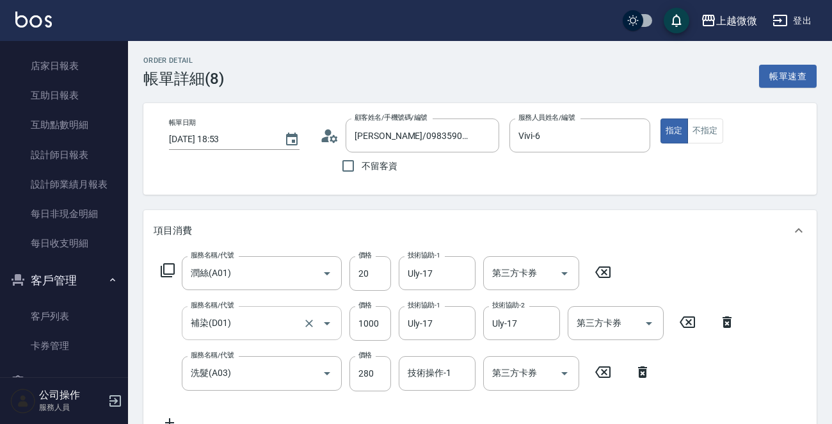
type input "[PERSON_NAME]/0983590598/0977"
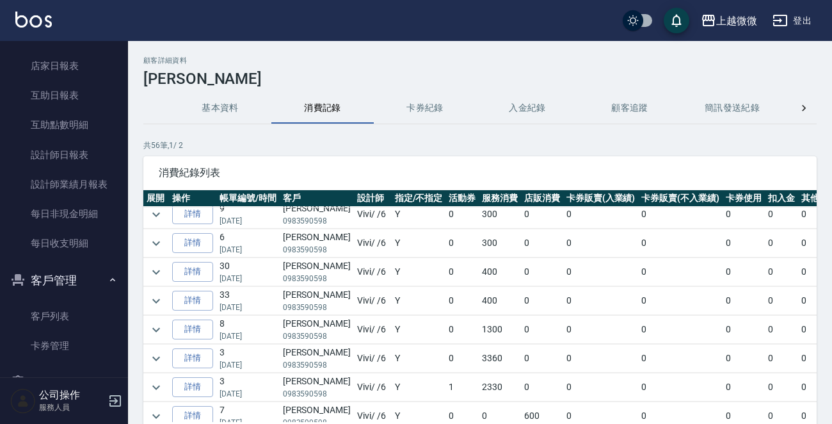
scroll to position [64, 0]
click at [196, 326] on link "詳情" at bounding box center [192, 329] width 41 height 20
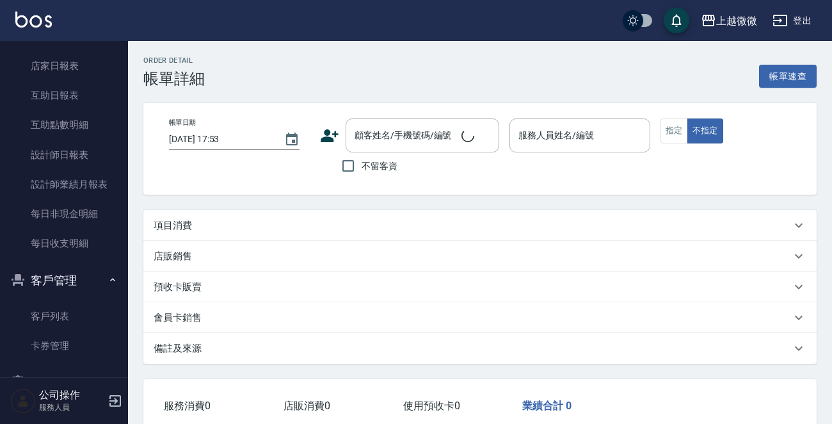
type input "2025/03/26 18:14"
type input "Vivi-6"
type input "兩次上質補差額做結構式"
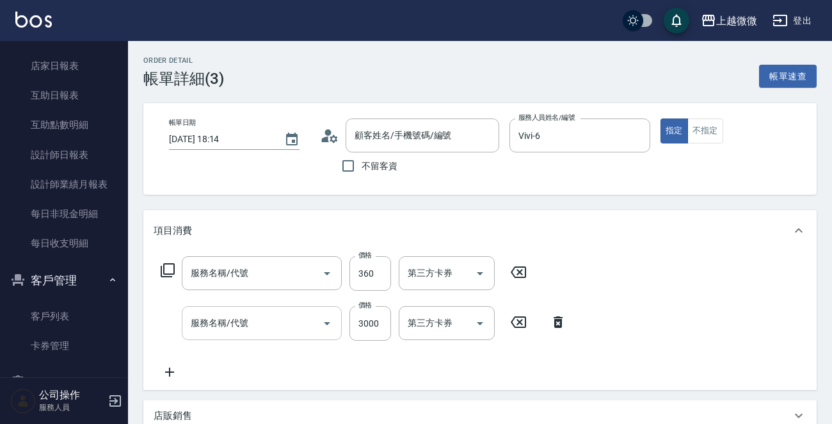
type input "[PERSON_NAME]/0983590598/0977"
type input "IM上質修護法(1/2)"
type input "IM上質修護法(2/2)"
type input "自備護髮(E03)"
type input "完美曲線(冷燙)(C06)"
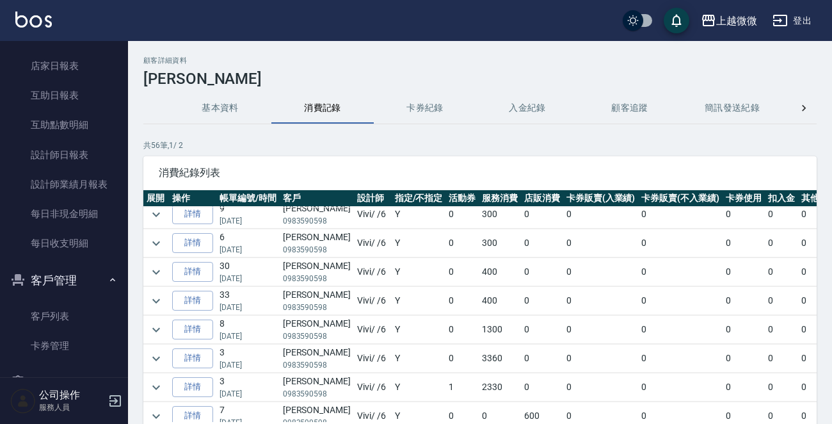
scroll to position [64, 0]
click at [184, 354] on link "詳情" at bounding box center [192, 358] width 41 height 20
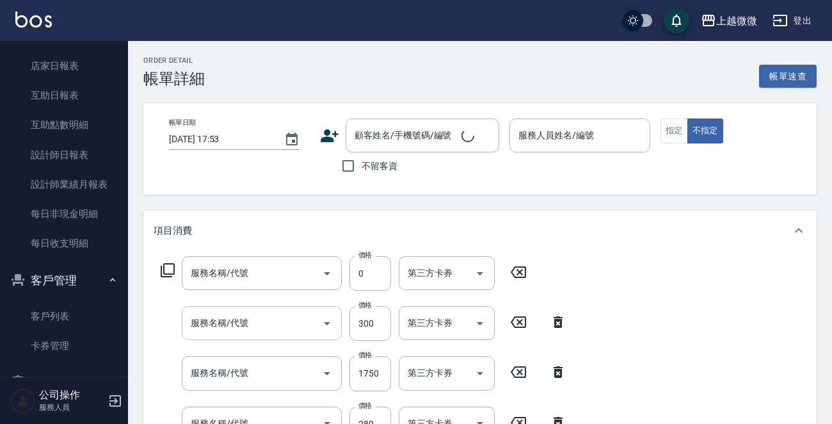
type input "2025/01/16 15:38"
type input "Vivi-6"
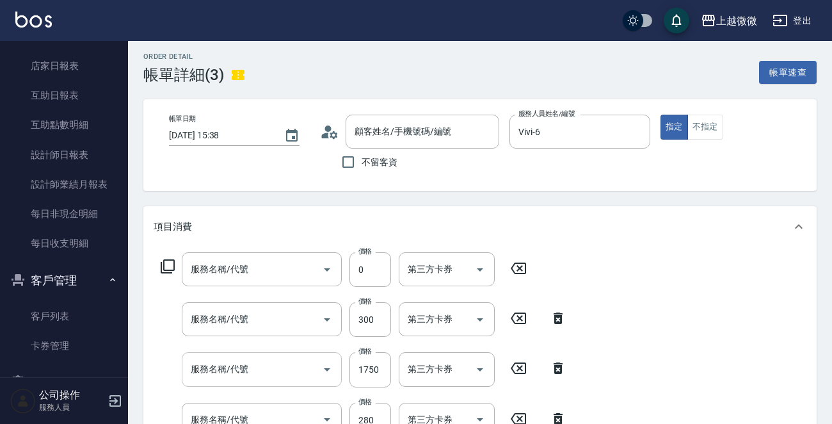
type input "高效柔亮精華霜20ml(M02)"
type input "頭皮隔離(G02)"
type input "染髮(D02)"
type input "洗髮(A03)"
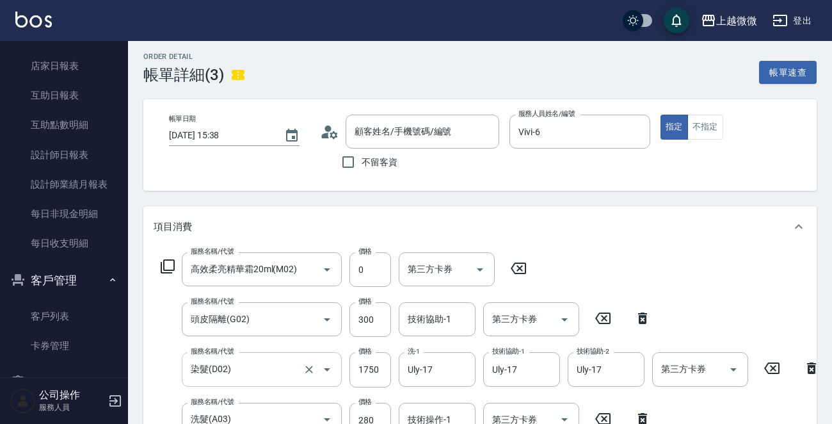
type input "[PERSON_NAME]/0983590598/0977"
type input "IM上質修護法(1/1)"
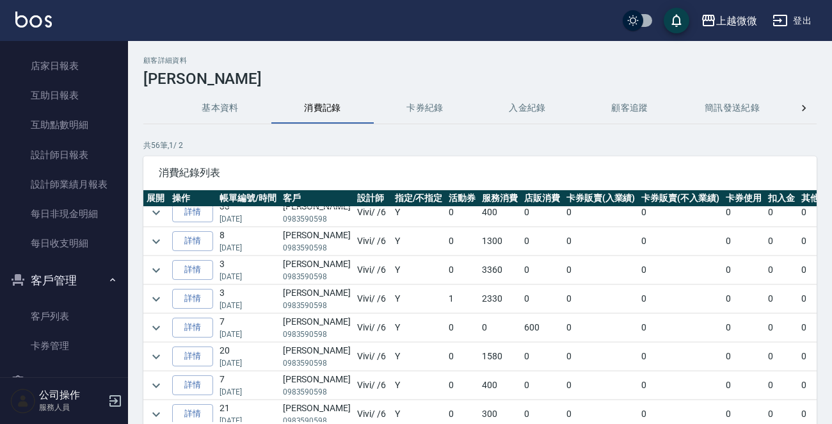
scroll to position [128, 0]
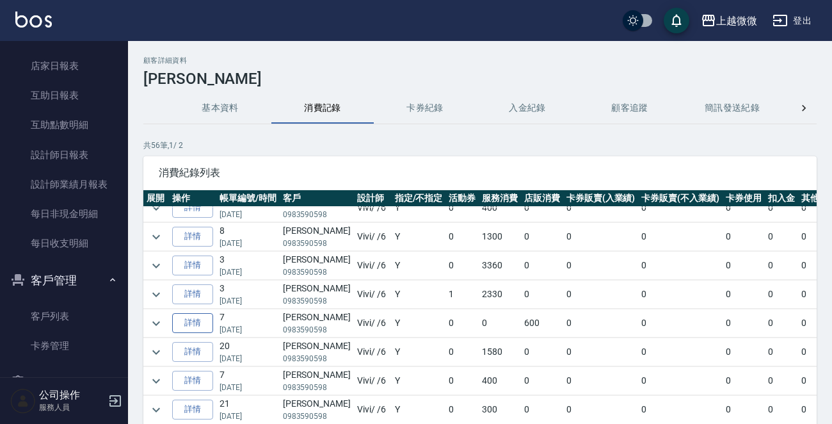
click at [189, 322] on link "詳情" at bounding box center [192, 323] width 41 height 20
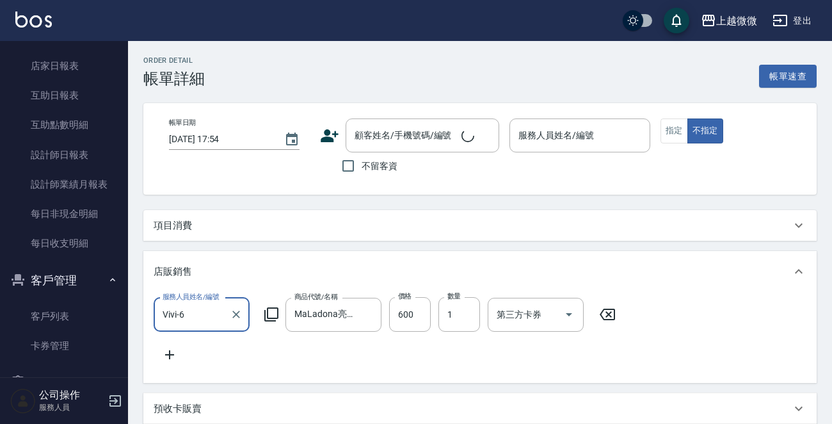
type input "2024/12/15 17:25"
type input "Vivi-6"
type input "[PERSON_NAME]/0983590598/0977"
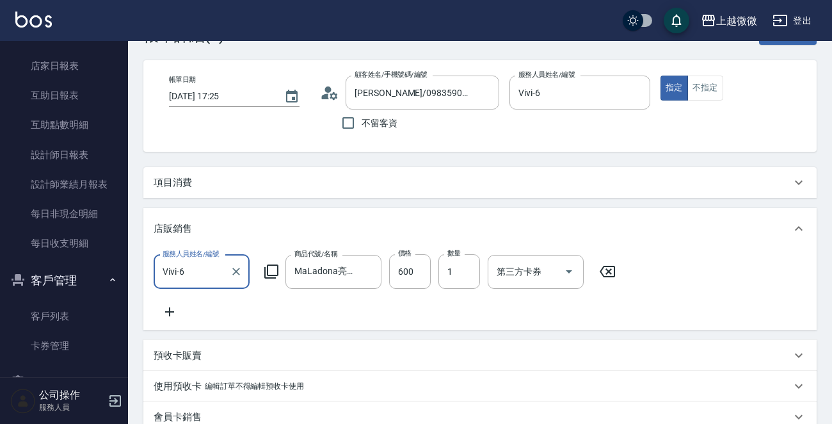
scroll to position [64, 0]
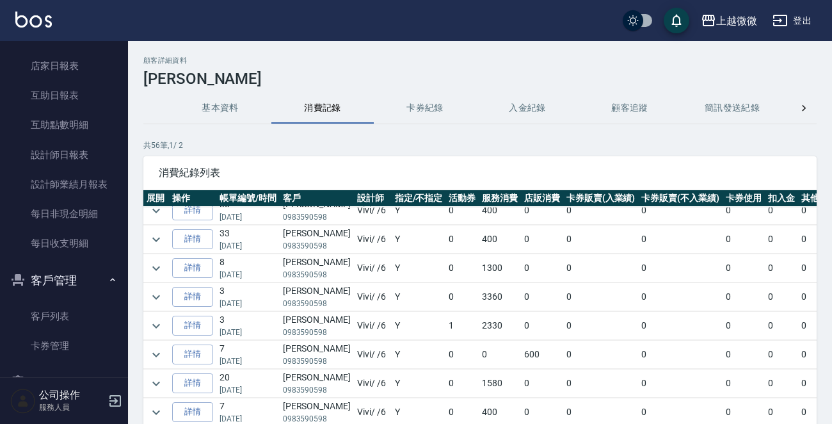
scroll to position [128, 0]
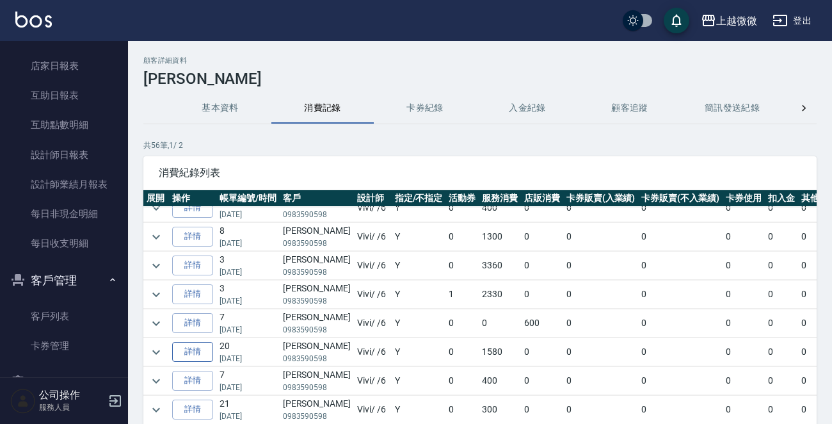
click at [196, 351] on link "詳情" at bounding box center [192, 352] width 41 height 20
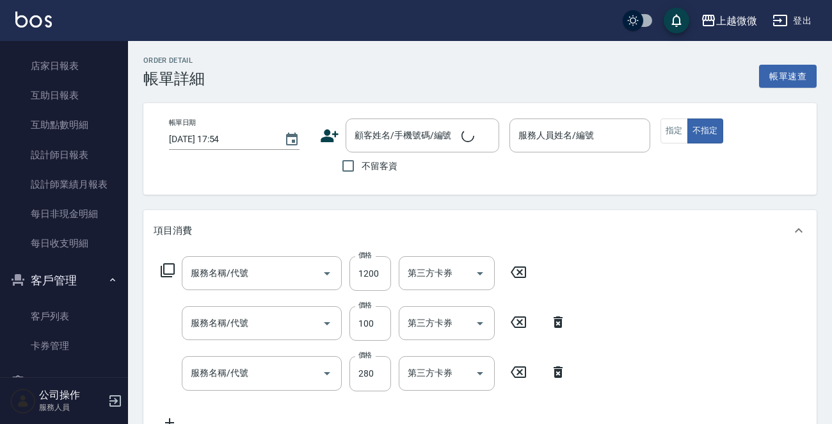
type input "2024/10/12 16:57"
type input "Vivi-6"
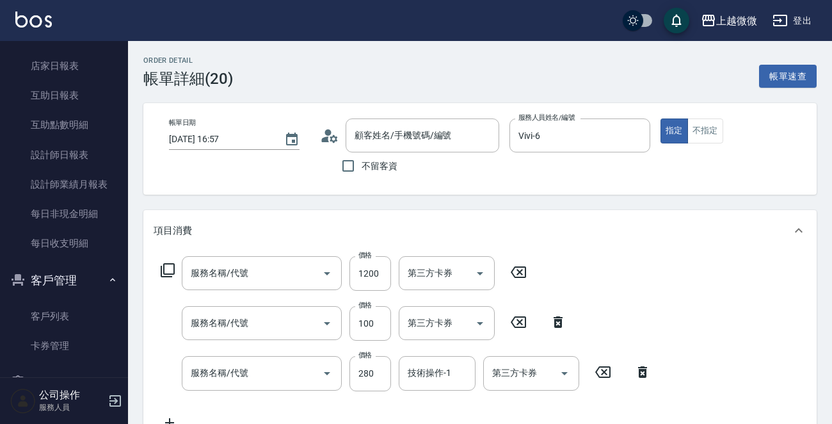
type input "補染(D01)"
type input "剪瀏海(B01)"
type input "洗髮(A03)"
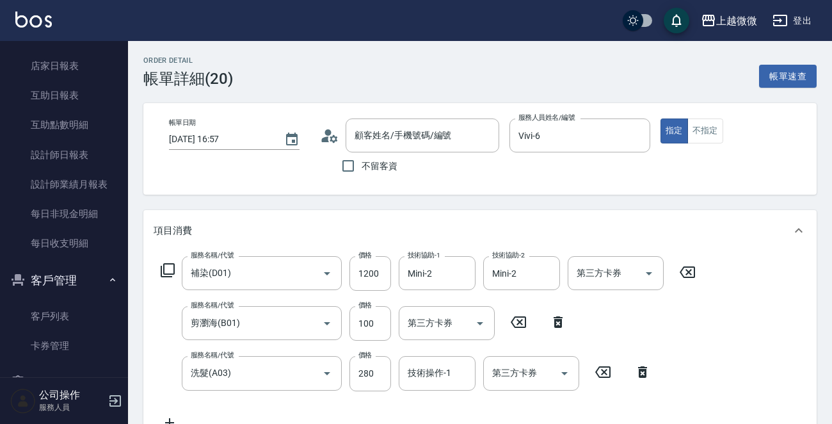
type input "[PERSON_NAME]/0983590598/0977"
type input "IM上質修護法(1/1)"
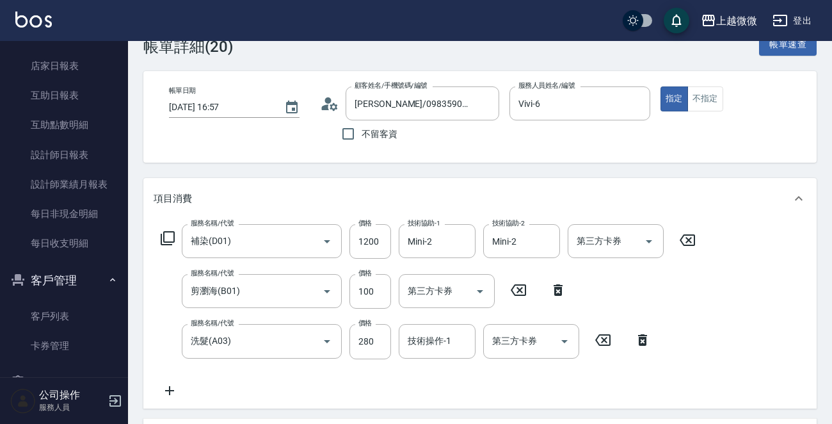
scroll to position [64, 0]
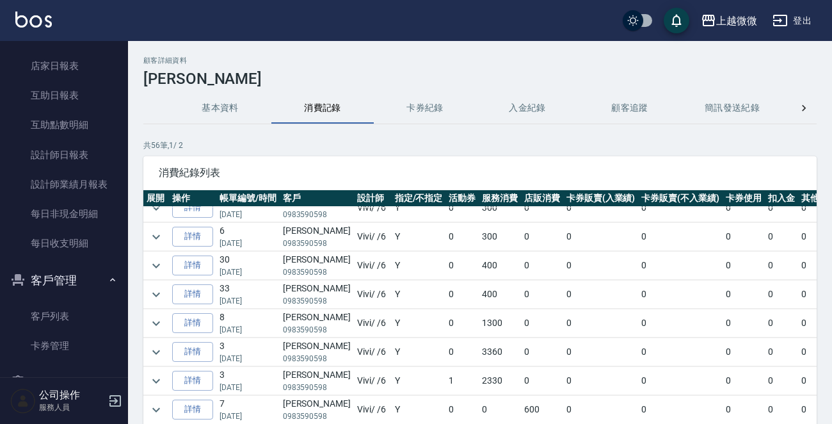
scroll to position [64, 0]
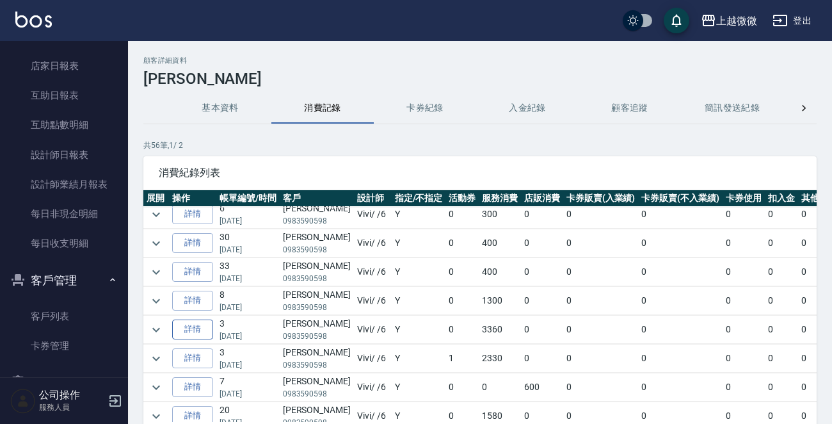
click at [196, 325] on link "詳情" at bounding box center [192, 329] width 41 height 20
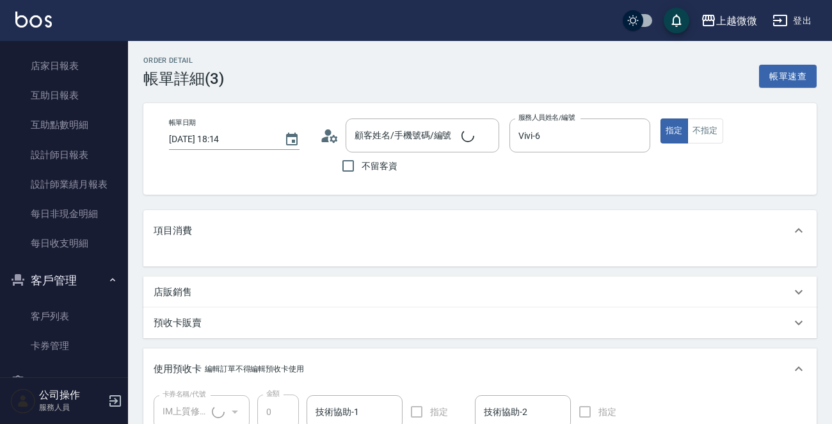
type input "[PERSON_NAME]/0983590598/0977"
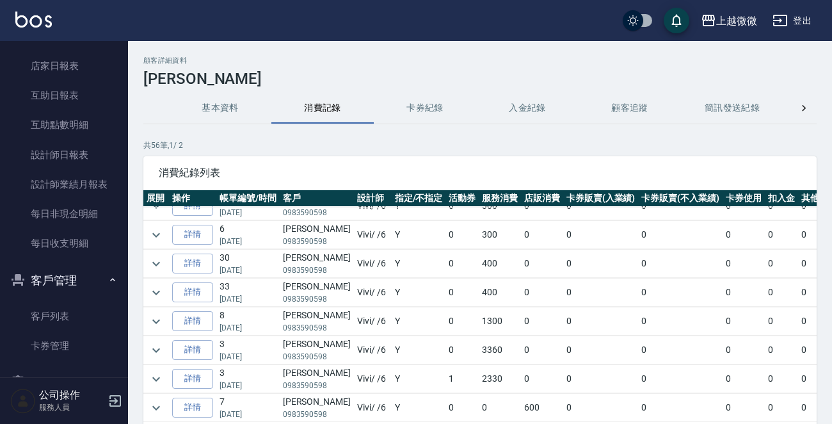
scroll to position [64, 0]
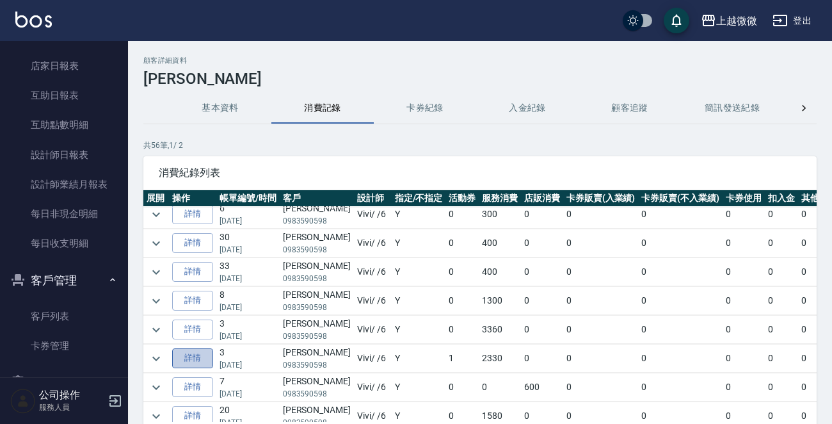
click at [175, 356] on link "詳情" at bounding box center [192, 358] width 41 height 20
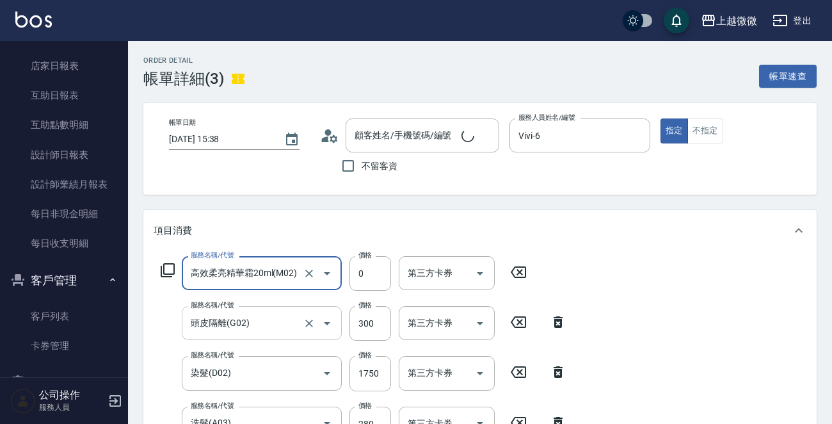
type input "[PERSON_NAME]/0983590598/0977"
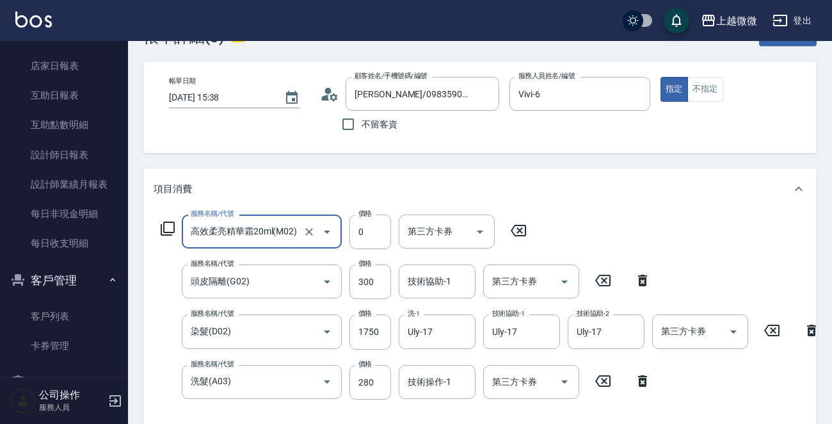
scroll to position [64, 0]
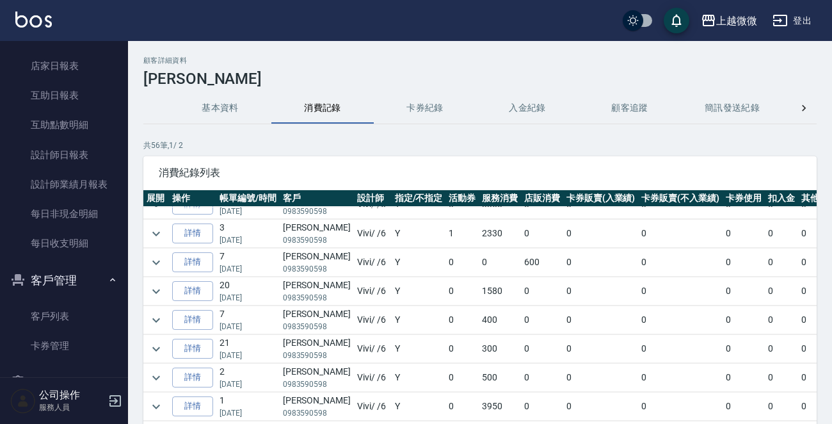
scroll to position [192, 0]
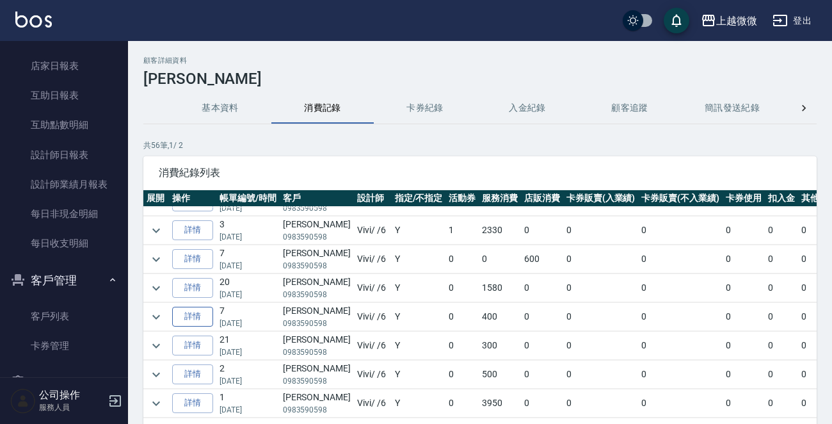
click at [202, 315] on link "詳情" at bounding box center [192, 317] width 41 height 20
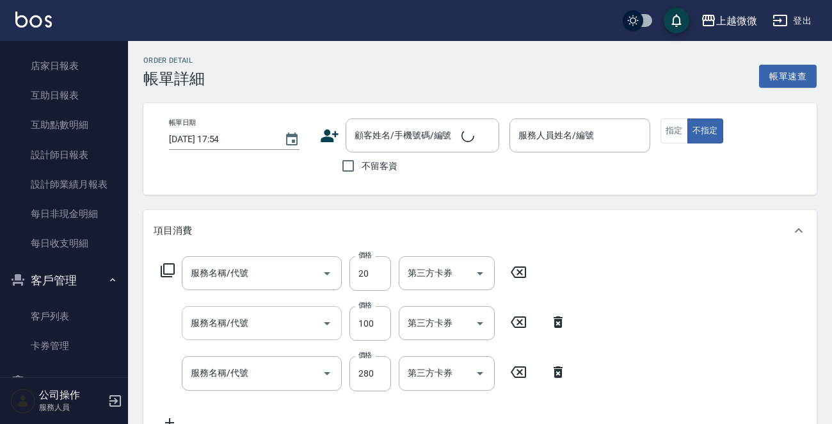
type input "2024/07/31 19:08"
type input "Vivi-6"
type input "潤絲(A01)"
type input "剪瀏海(B01)"
type input "洗髮(A03)"
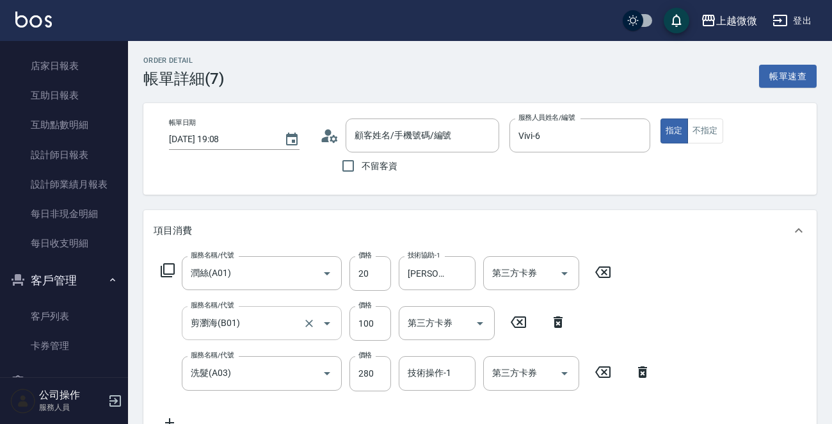
type input "[PERSON_NAME]/0983590598/0977"
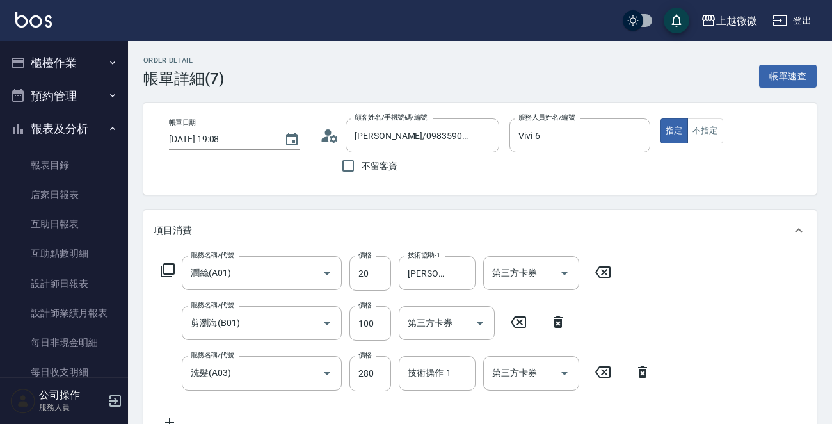
click at [67, 68] on button "櫃檯作業" at bounding box center [64, 62] width 118 height 33
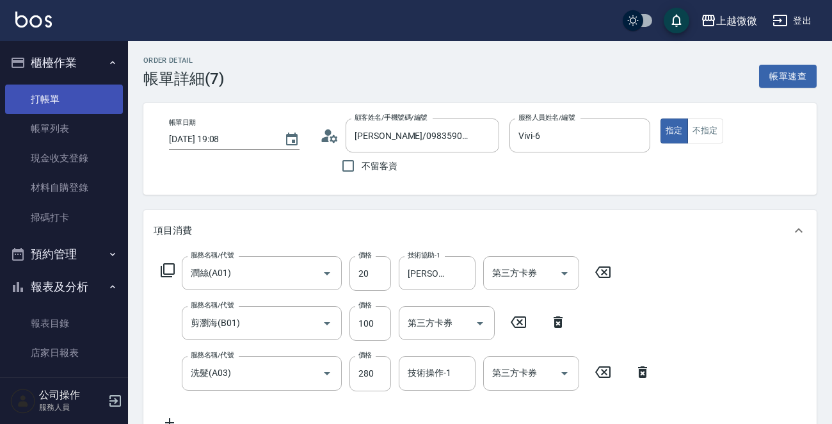
click at [54, 105] on link "打帳單" at bounding box center [64, 98] width 118 height 29
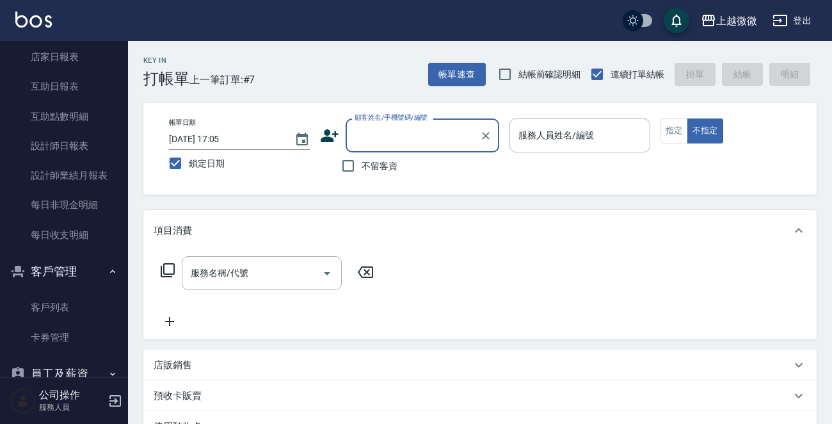
scroll to position [356, 0]
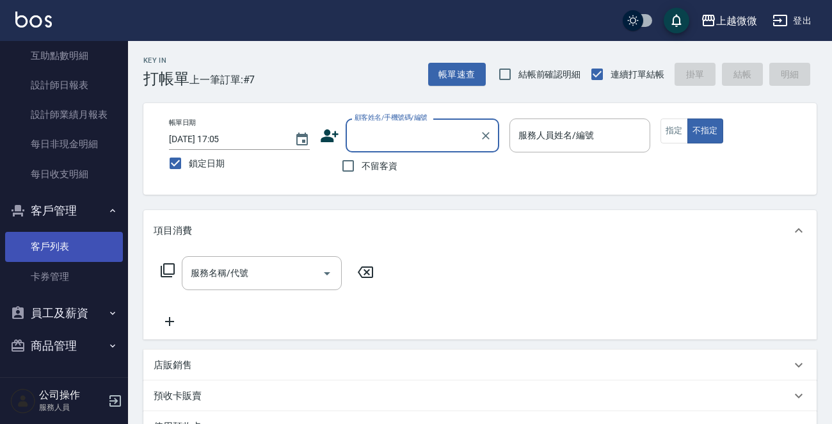
click at [68, 246] on link "客戶列表" at bounding box center [64, 246] width 118 height 29
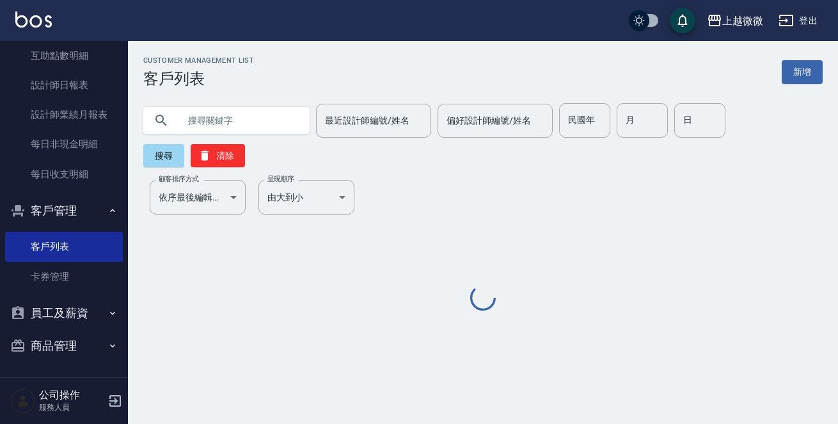
click at [260, 123] on input "text" at bounding box center [239, 120] width 120 height 35
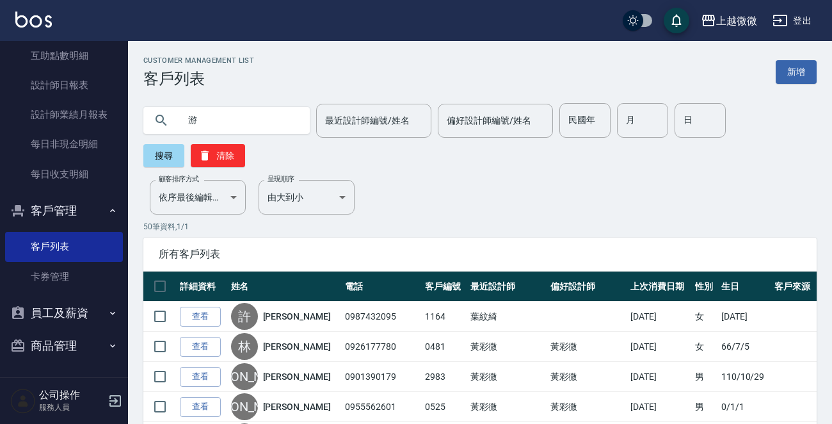
type input "游"
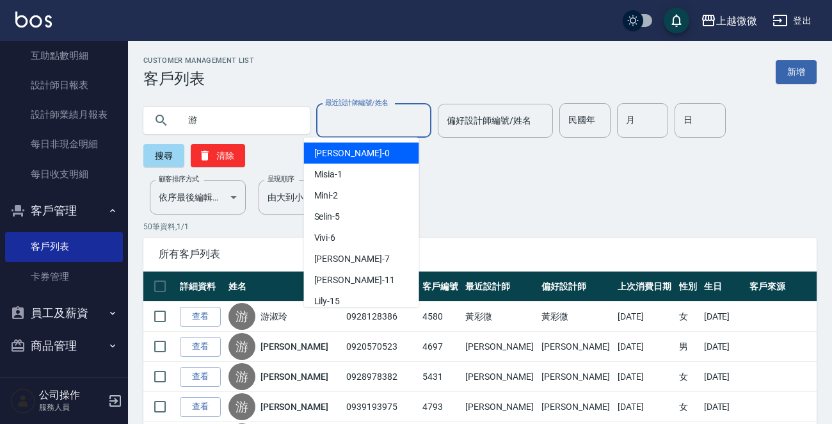
click at [360, 121] on input "最近設計師編號/姓名" at bounding box center [374, 120] width 104 height 22
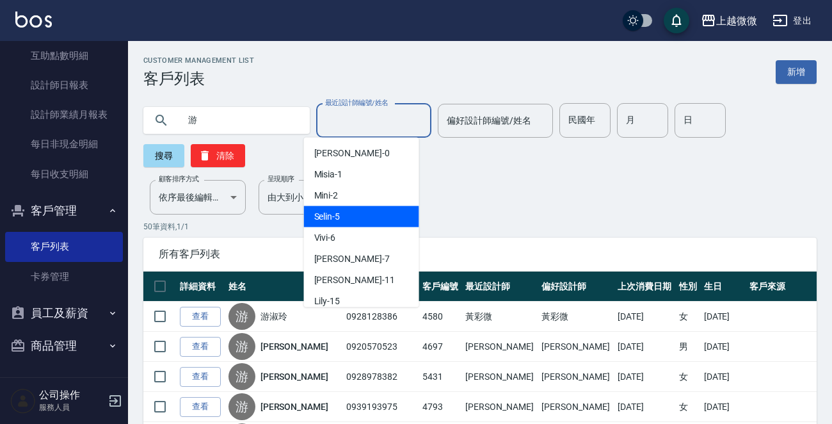
click at [374, 220] on div "Selin -5" at bounding box center [361, 216] width 115 height 21
type input "Selin-5"
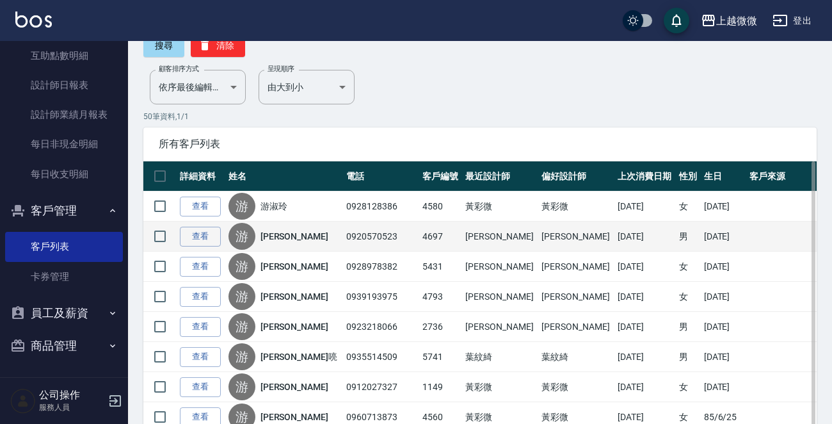
scroll to position [128, 0]
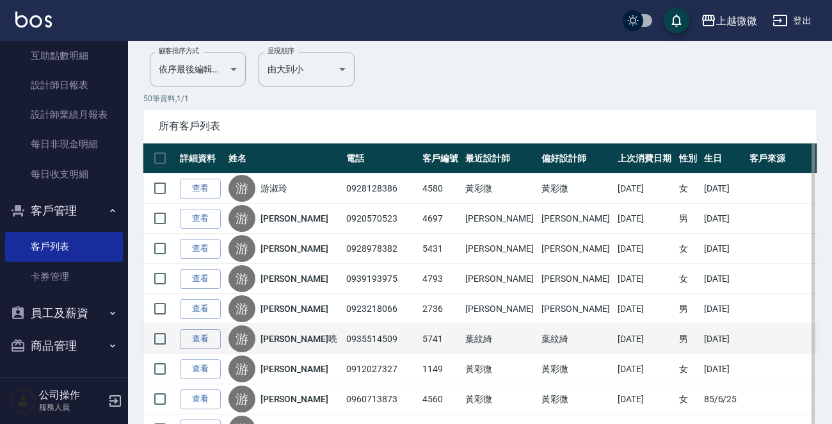
click at [270, 333] on div "游 游珽喨" at bounding box center [283, 338] width 111 height 27
click at [277, 337] on link "[PERSON_NAME]喨" at bounding box center [298, 338] width 77 height 13
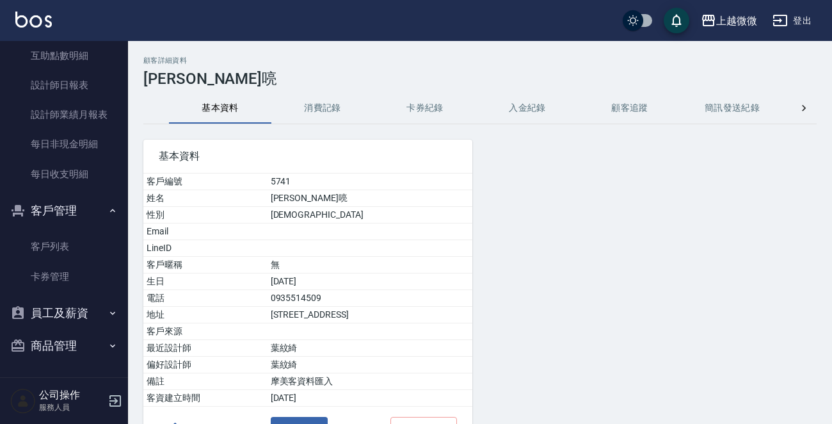
click at [332, 112] on button "消費記錄" at bounding box center [322, 108] width 102 height 31
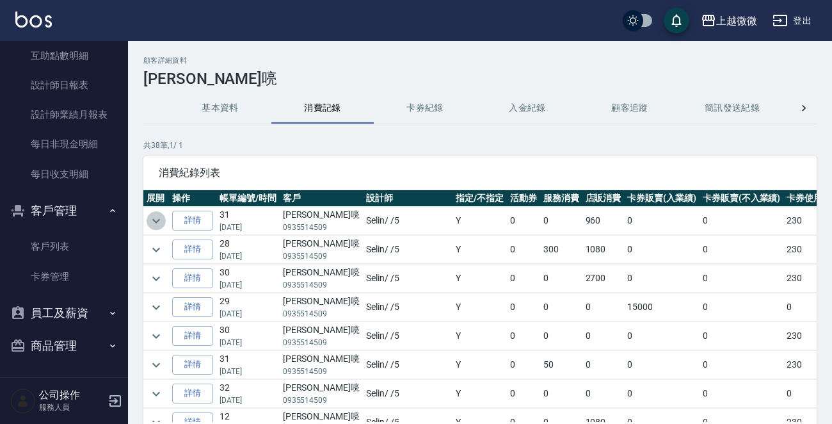
click at [155, 220] on icon "expand row" at bounding box center [155, 220] width 15 height 15
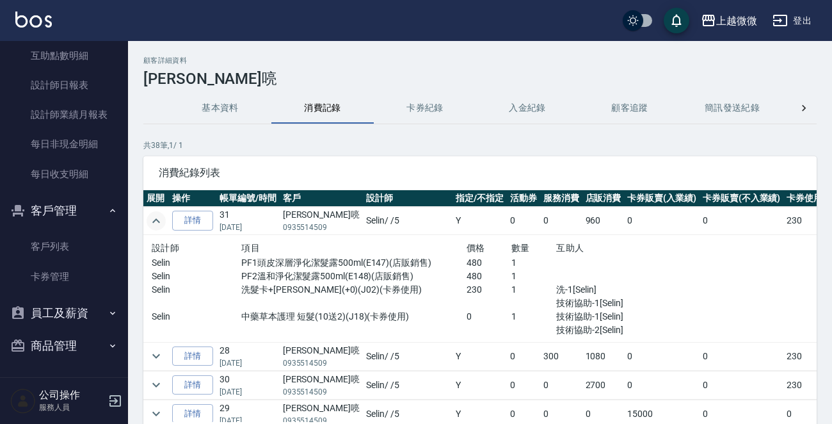
click at [155, 220] on icon "expand row" at bounding box center [156, 220] width 8 height 4
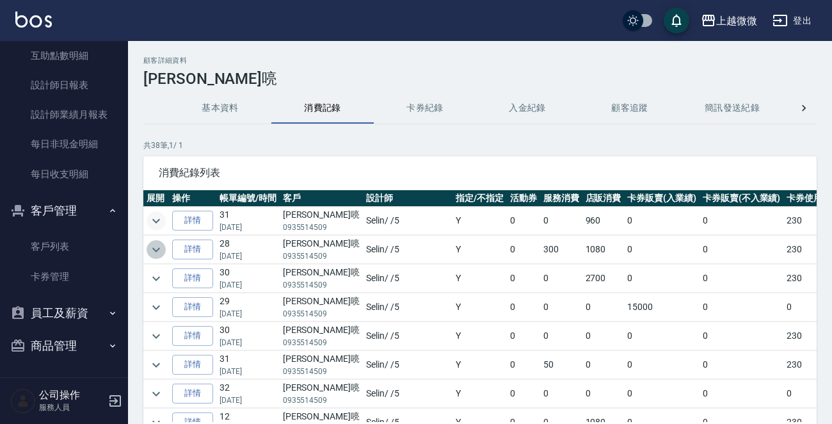
click at [162, 250] on icon "expand row" at bounding box center [155, 249] width 15 height 15
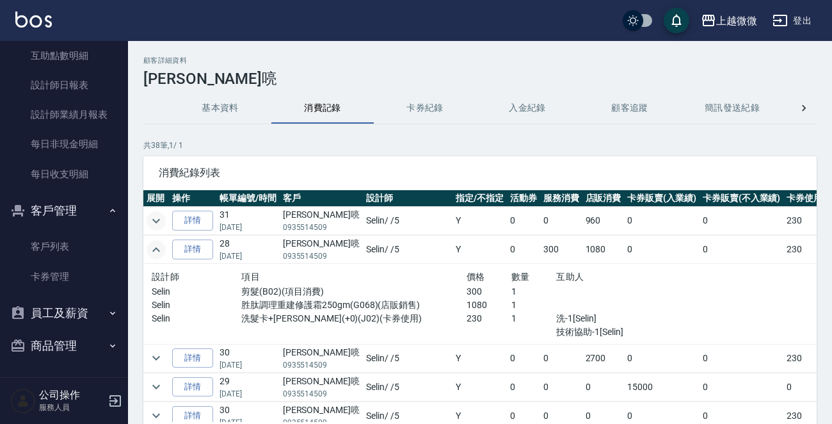
click at [162, 250] on icon "expand row" at bounding box center [155, 249] width 15 height 15
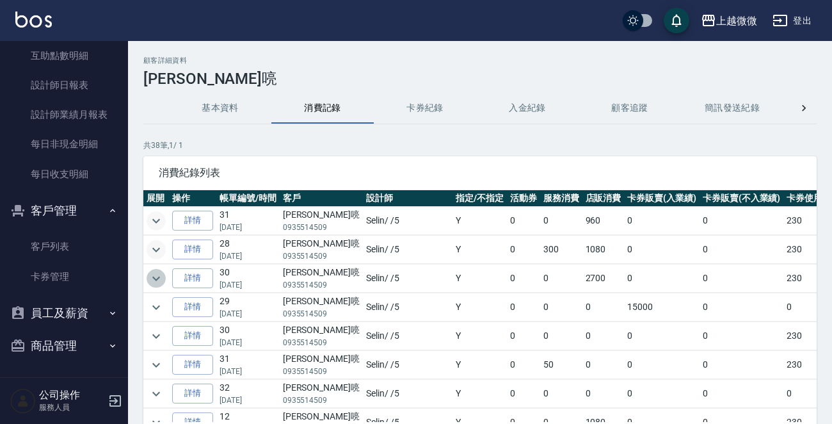
click at [156, 278] on icon "expand row" at bounding box center [156, 278] width 8 height 4
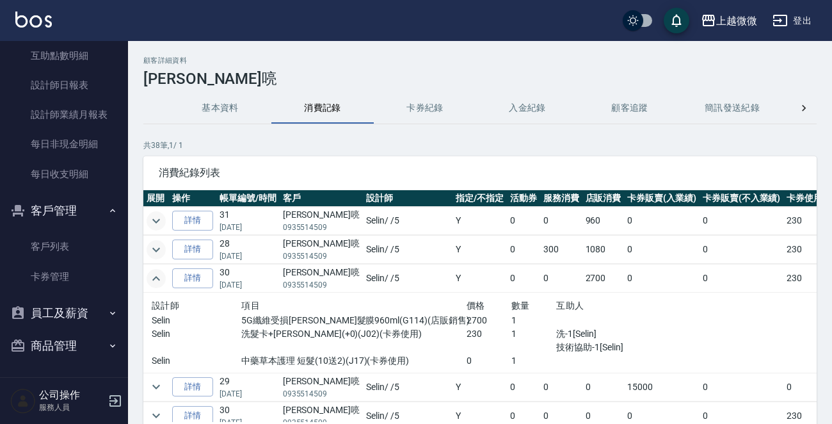
click at [156, 281] on icon "expand row" at bounding box center [155, 278] width 15 height 15
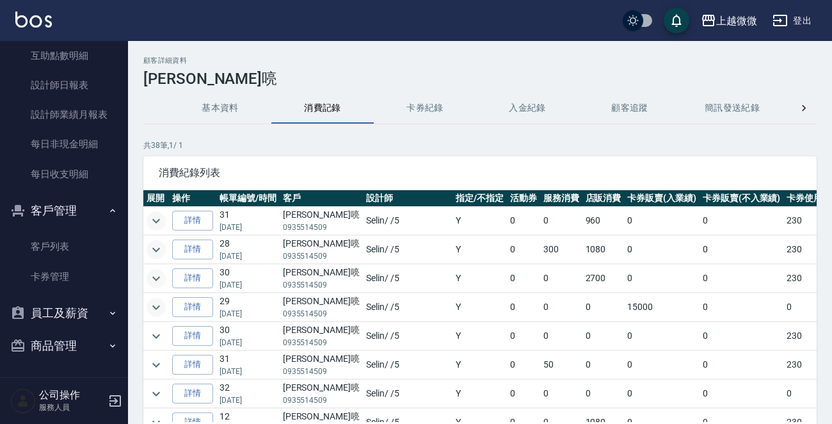
click at [154, 309] on icon "expand row" at bounding box center [155, 307] width 15 height 15
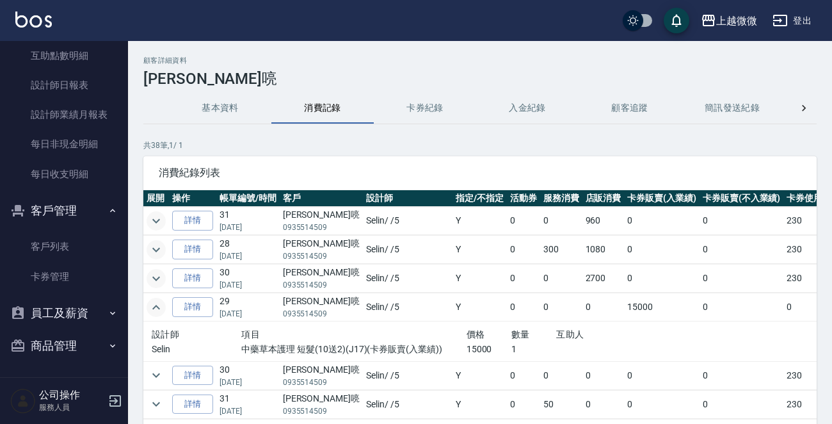
click at [154, 308] on icon "expand row" at bounding box center [155, 307] width 15 height 15
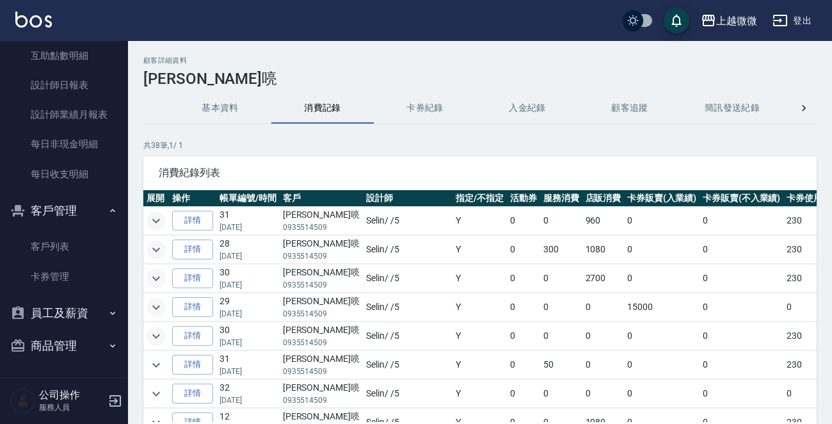
click at [152, 329] on icon "expand row" at bounding box center [155, 335] width 15 height 15
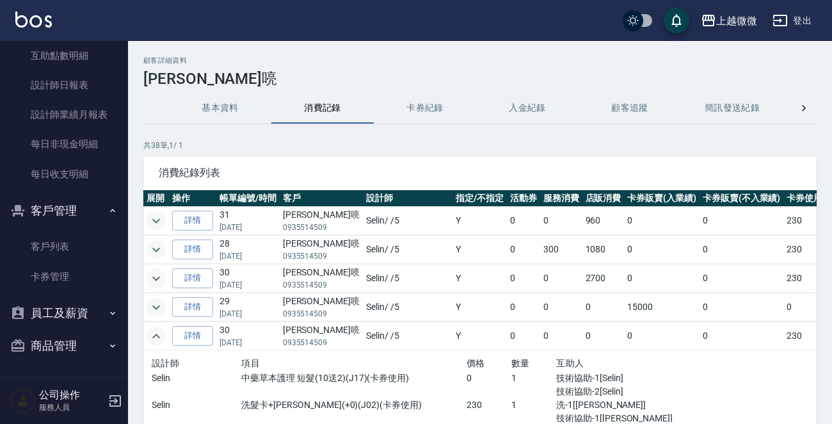
scroll to position [64, 0]
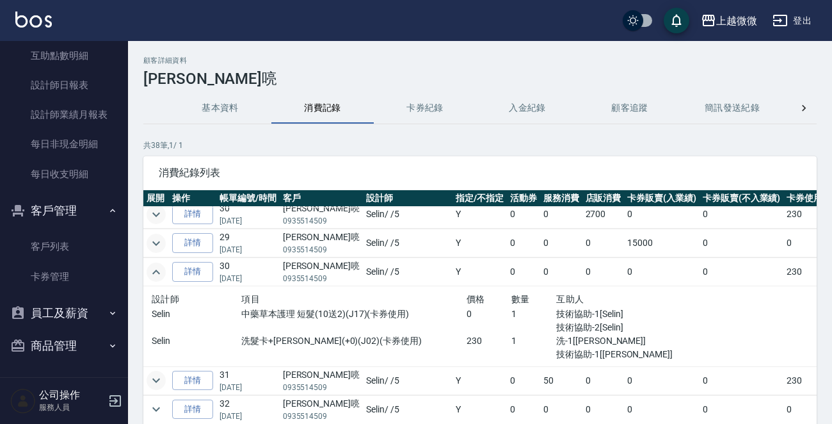
click at [153, 376] on icon "expand row" at bounding box center [155, 379] width 15 height 15
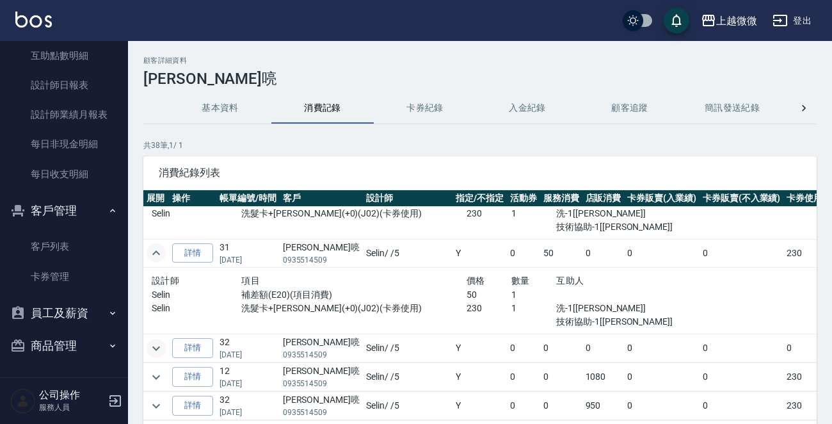
scroll to position [192, 0]
click at [154, 345] on icon "expand row" at bounding box center [155, 347] width 15 height 15
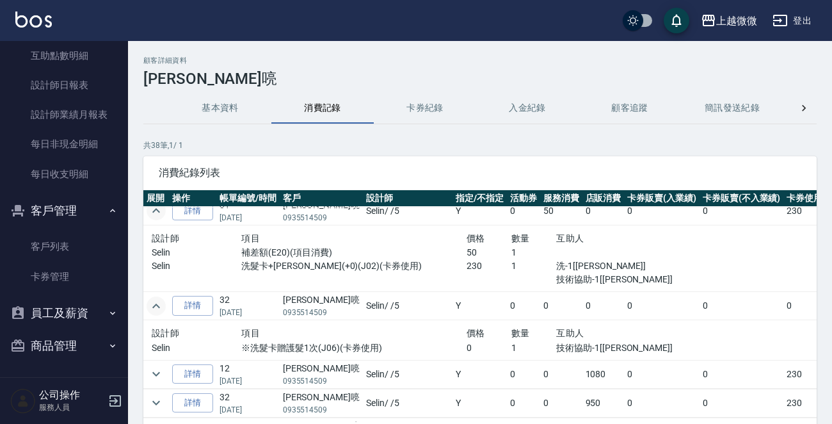
scroll to position [256, 0]
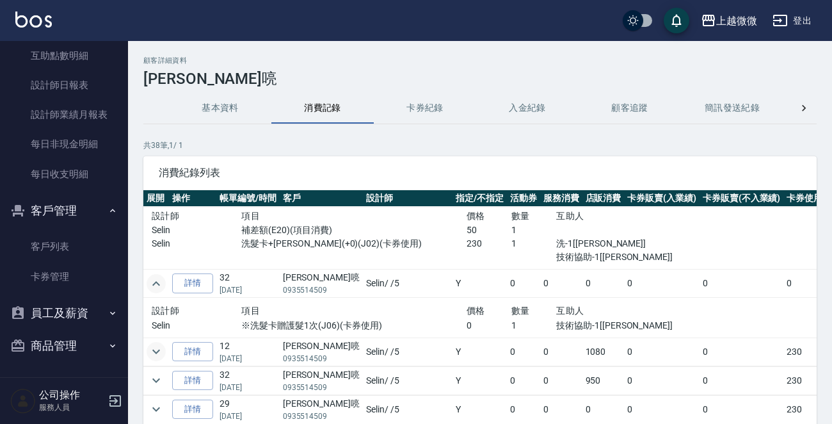
click at [154, 349] on icon "expand row" at bounding box center [156, 351] width 8 height 4
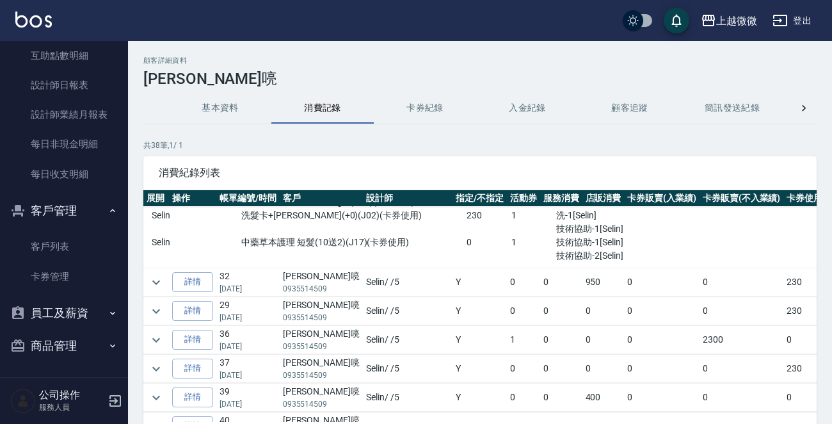
scroll to position [448, 0]
click at [159, 276] on icon "expand row" at bounding box center [155, 281] width 15 height 15
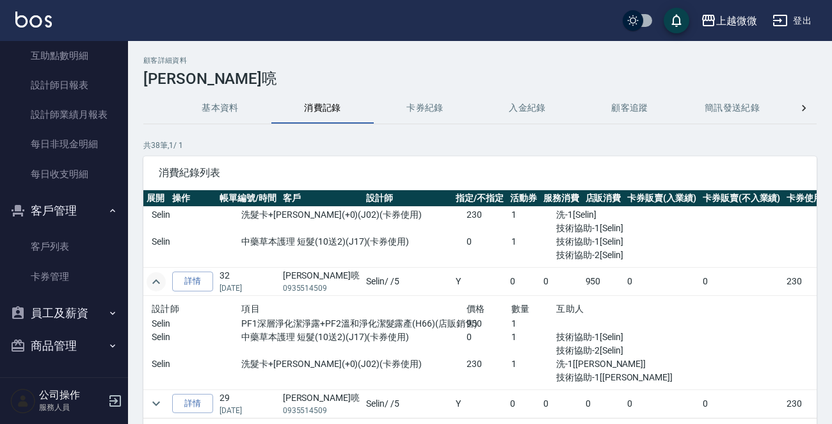
scroll to position [512, 0]
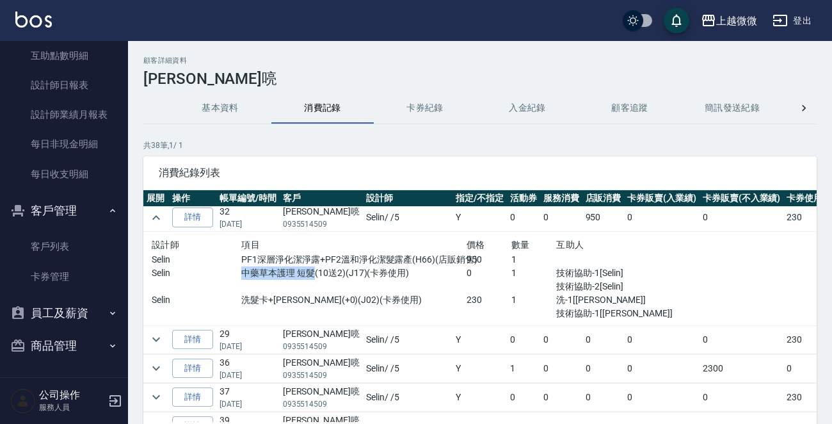
drag, startPoint x: 228, startPoint y: 274, endPoint x: 300, endPoint y: 275, distance: 72.3
click at [300, 275] on div "Selin 中藥草本護理 短髮(10送2)(J17)(卡券使用) 0 1 技術協助-1[Selin] 技術協助-2[Selin]" at bounding box center [422, 279] width 540 height 27
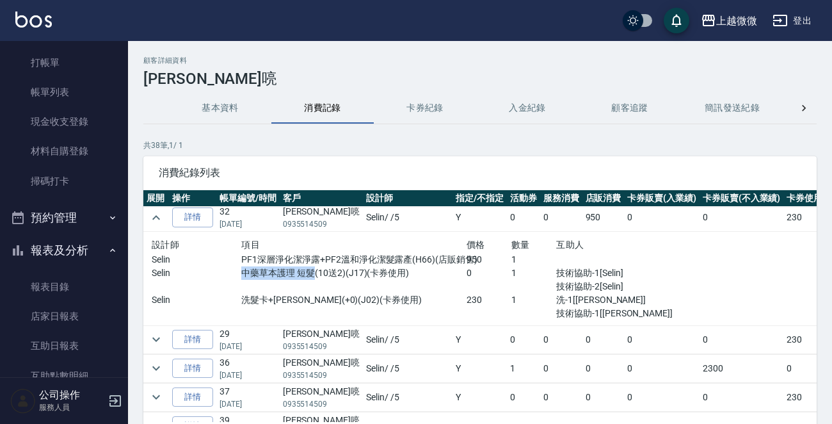
scroll to position [0, 0]
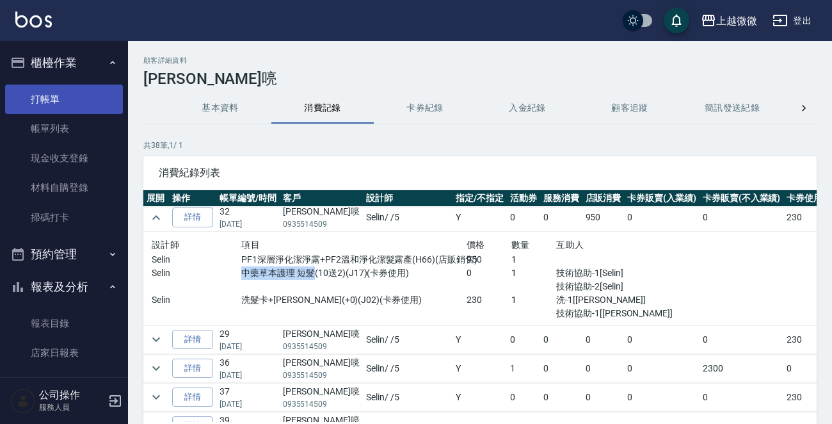
click at [76, 95] on link "打帳單" at bounding box center [64, 98] width 118 height 29
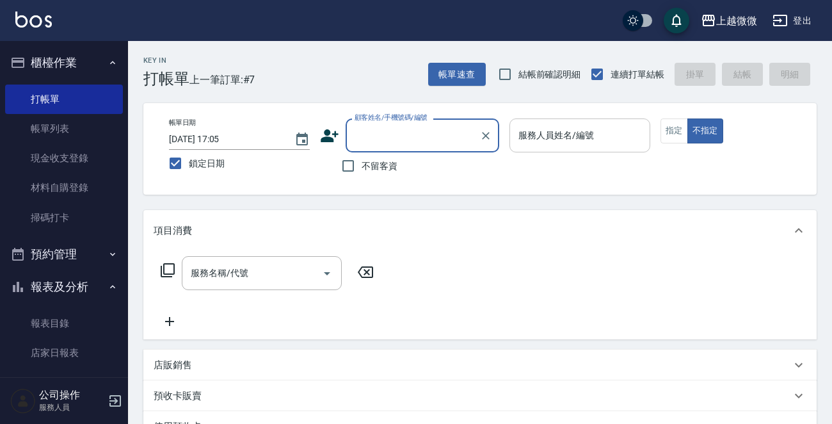
click at [604, 133] on input "服務人員姓名/編號" at bounding box center [579, 135] width 129 height 22
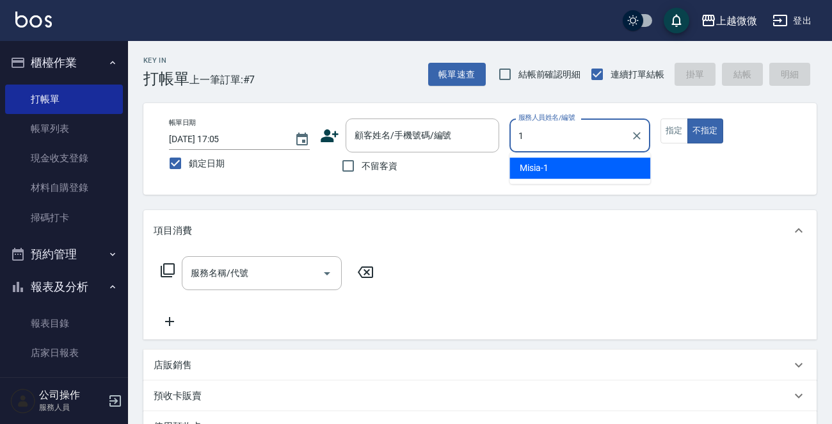
click at [605, 164] on div "Misia -1" at bounding box center [579, 167] width 141 height 21
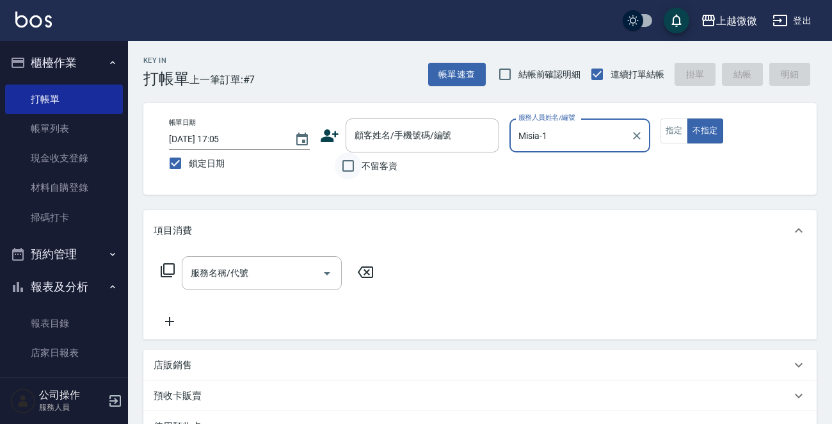
type input "Misia-1"
click at [347, 166] on input "不留客資" at bounding box center [348, 165] width 27 height 27
checkbox input "true"
drag, startPoint x: 277, startPoint y: 266, endPoint x: 274, endPoint y: 273, distance: 7.7
click at [276, 266] on input "服務名稱/代號" at bounding box center [252, 273] width 129 height 22
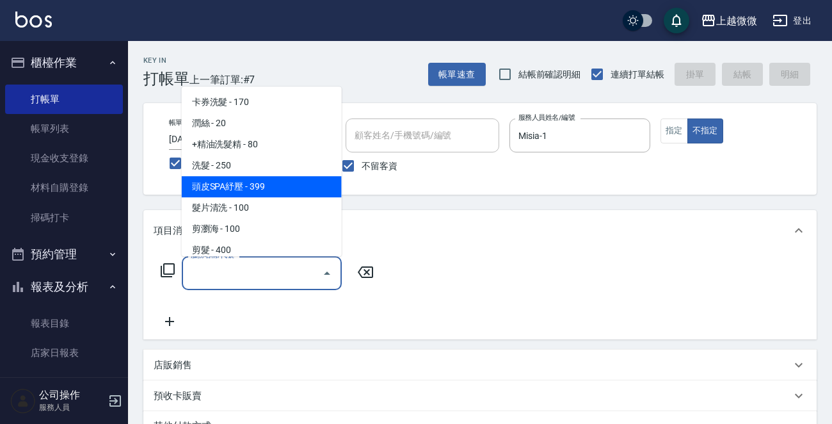
click at [243, 172] on span "洗髮 - 250" at bounding box center [262, 165] width 160 height 21
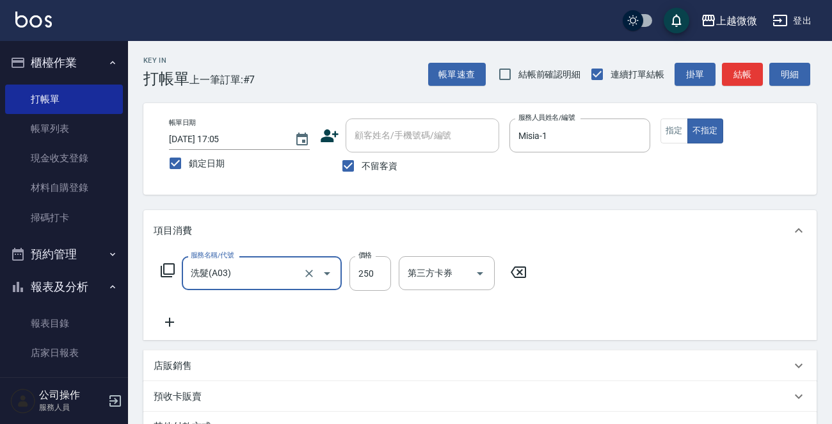
type input "洗髮(A03)"
click at [166, 323] on icon at bounding box center [170, 321] width 32 height 15
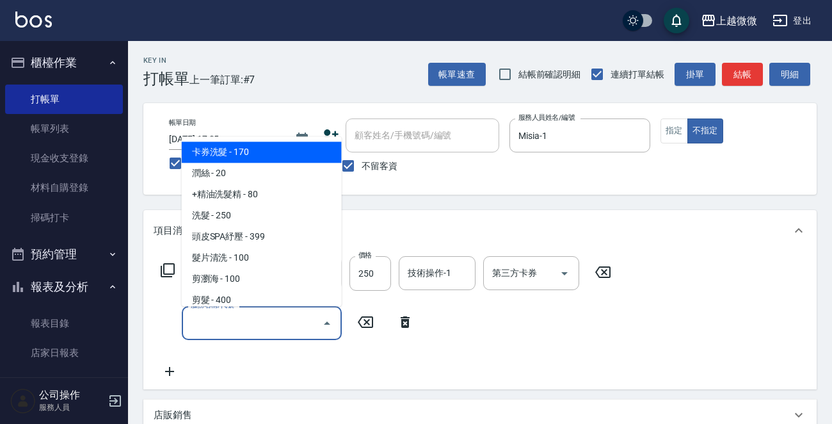
click at [209, 323] on input "服務名稱/代號" at bounding box center [252, 323] width 129 height 22
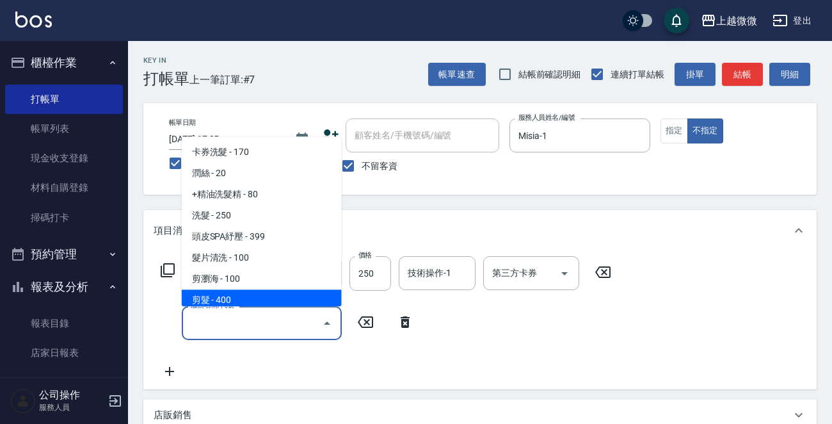
click at [226, 300] on span "剪髮 - 400" at bounding box center [262, 300] width 160 height 21
type input "剪髮(B02)"
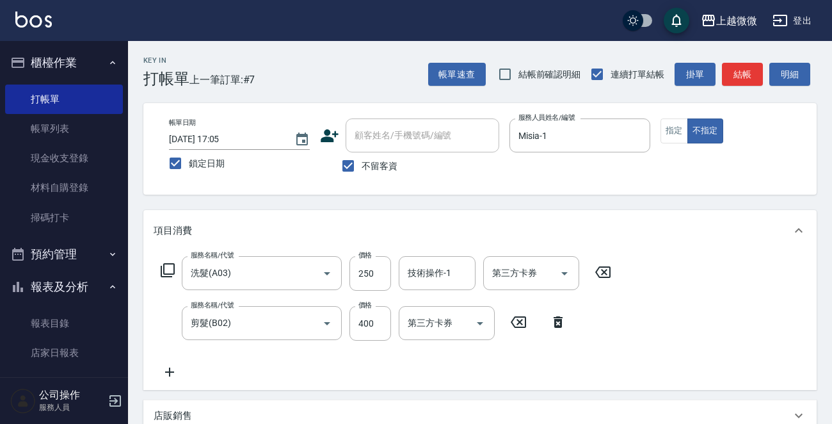
click at [175, 368] on icon at bounding box center [170, 371] width 32 height 15
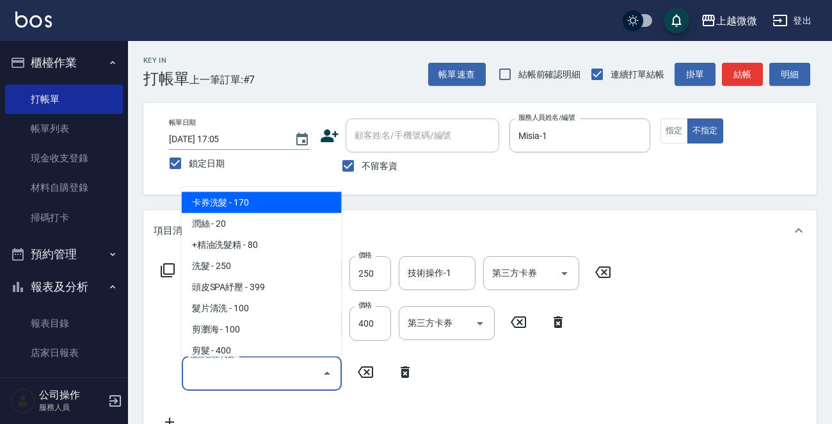
click at [243, 369] on input "服務名稱/代號" at bounding box center [252, 373] width 129 height 22
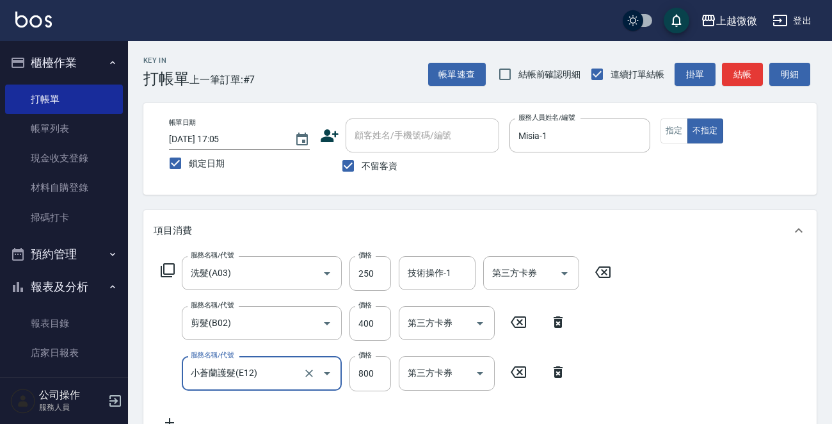
type input "小蒼蘭護髮(E12)"
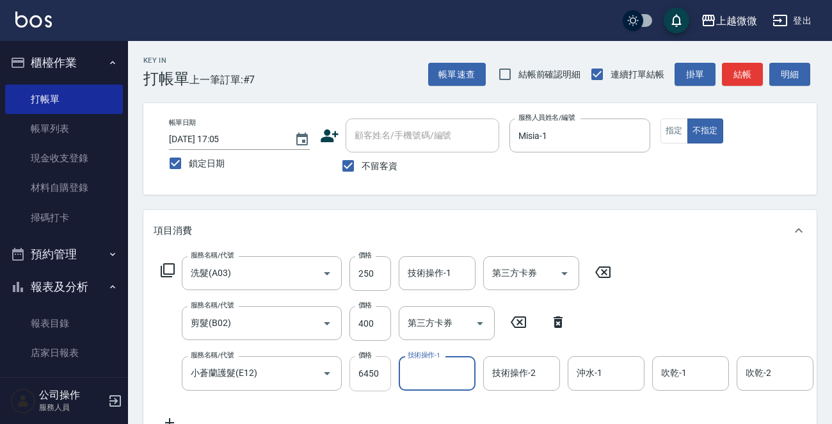
click at [365, 372] on input "6450" at bounding box center [370, 373] width 42 height 35
click at [372, 373] on input "0" at bounding box center [370, 373] width 42 height 35
type input "640"
type input "Misia-1"
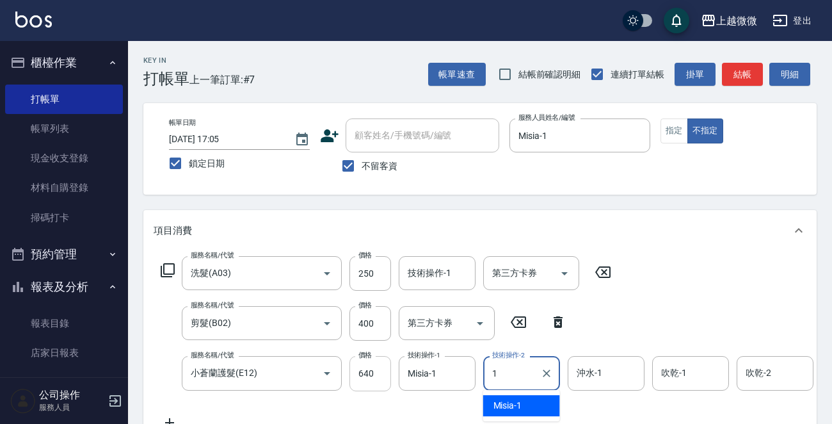
type input "Misia-1"
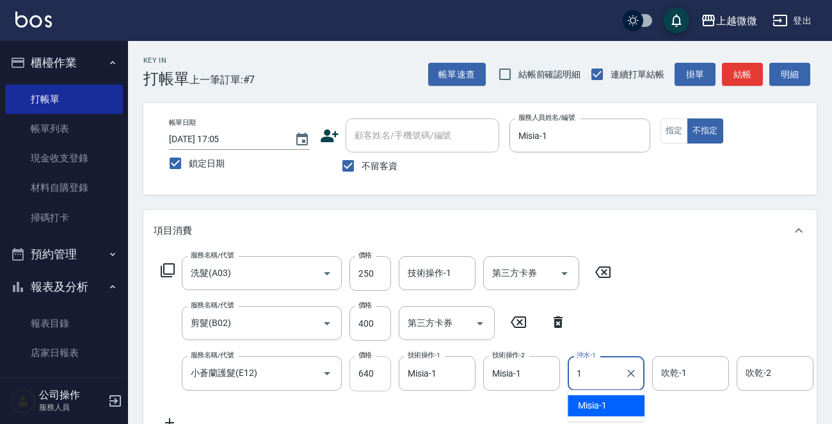
type input "Misia-1"
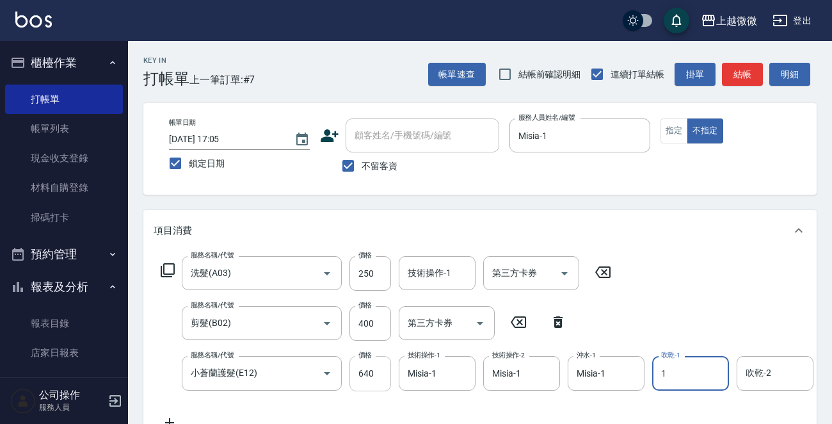
type input "Misia-1"
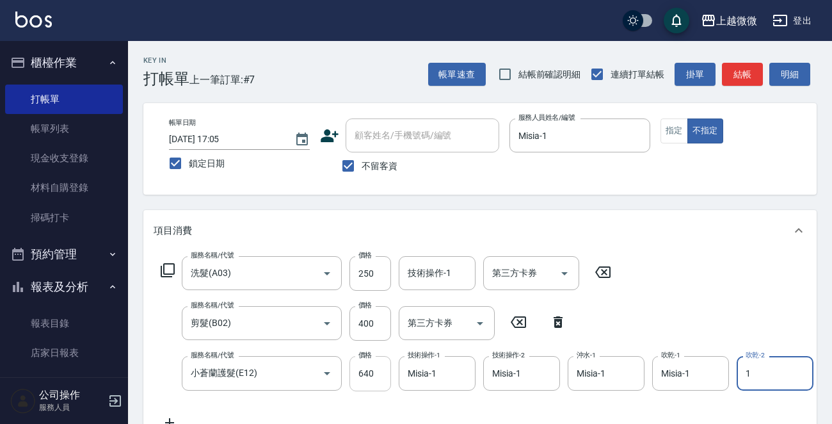
type input "Misia-1"
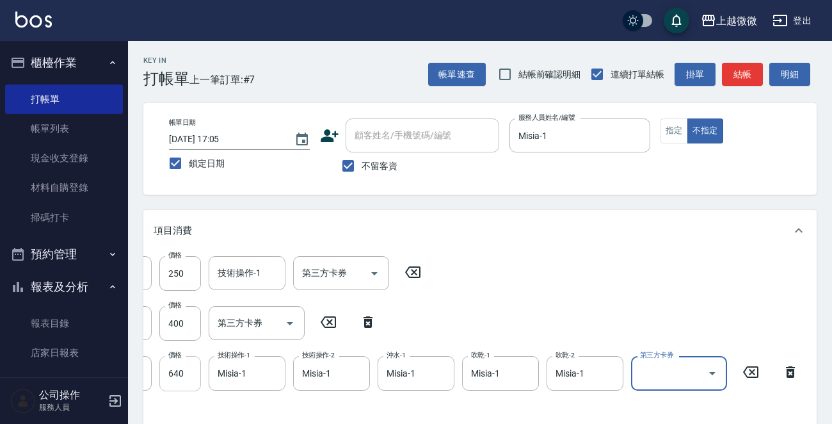
type input "Line酷券"
click at [691, 375] on icon "Clear" at bounding box center [694, 373] width 13 height 13
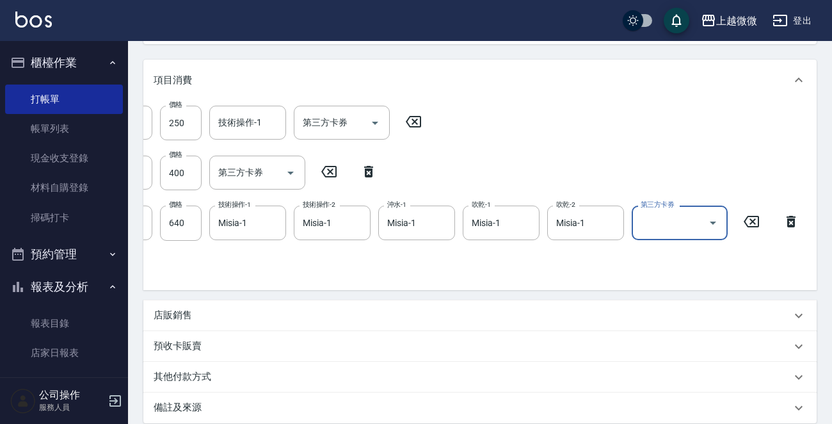
scroll to position [301, 0]
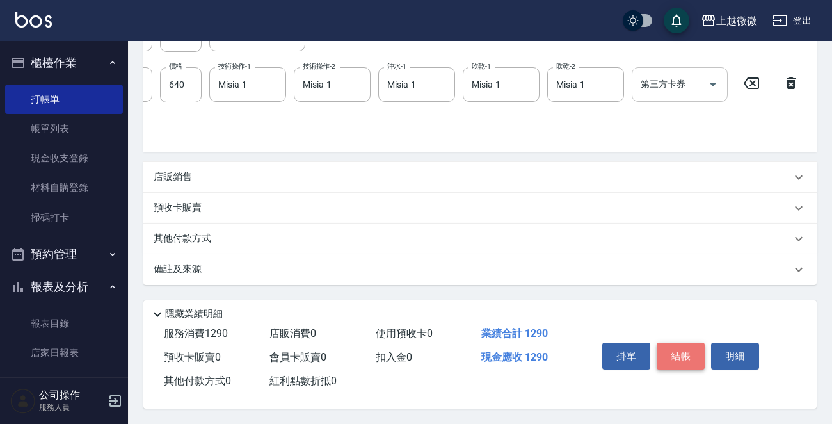
click at [691, 357] on button "結帳" at bounding box center [681, 355] width 48 height 27
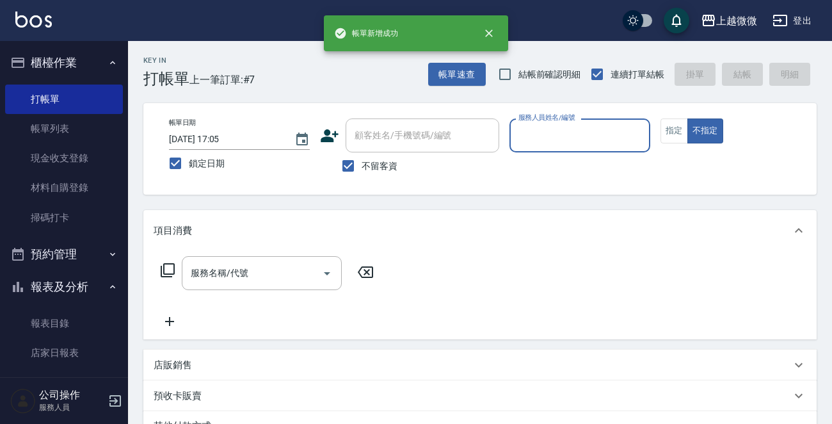
scroll to position [0, 0]
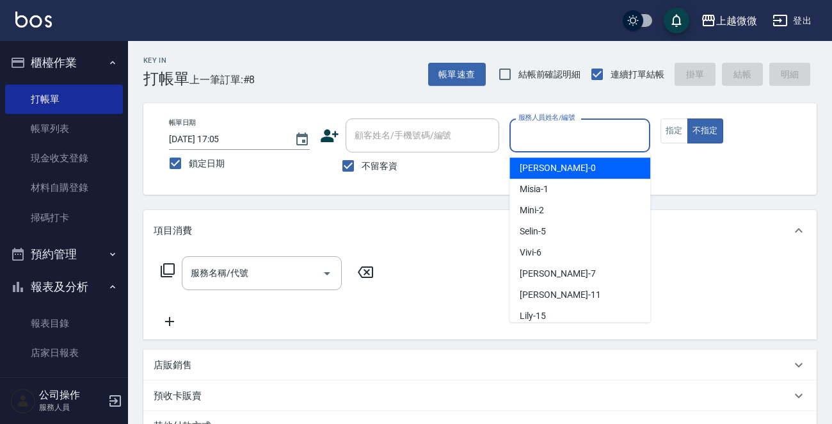
click at [619, 140] on input "服務人員姓名/編號" at bounding box center [579, 135] width 129 height 22
click at [348, 166] on input "不留客資" at bounding box center [348, 165] width 27 height 27
checkbox input "false"
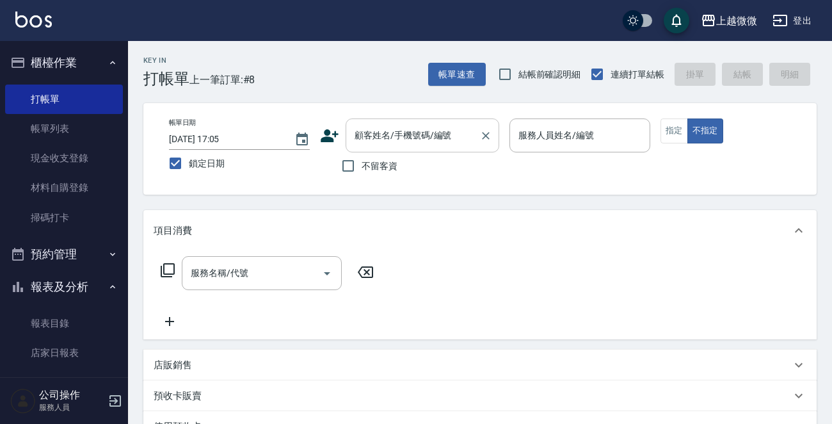
click at [402, 138] on div "顧客姓名/手機號碼/編號 顧客姓名/手機號碼/編號" at bounding box center [423, 135] width 154 height 34
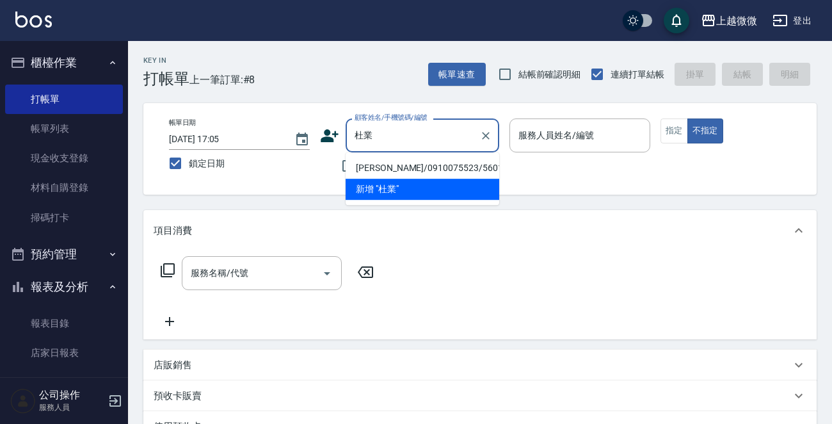
click at [419, 168] on li "[PERSON_NAME]/0910075523/5601" at bounding box center [423, 167] width 154 height 21
type input "[PERSON_NAME]/0910075523/5601"
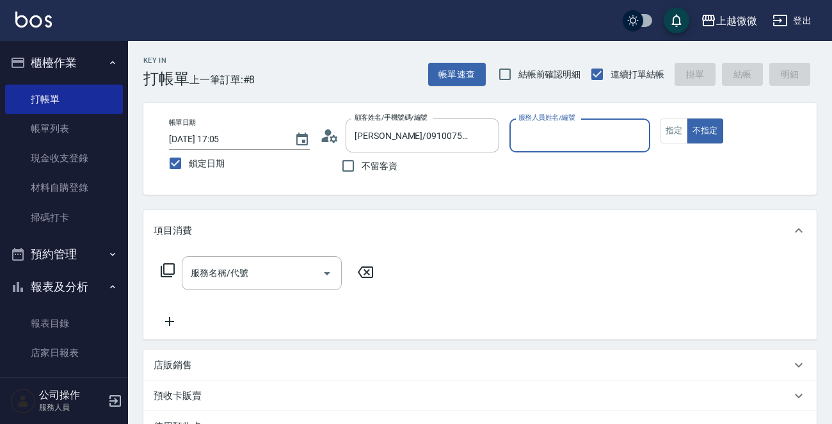
type input "Mini-2"
click at [684, 124] on button "指定" at bounding box center [675, 130] width 28 height 25
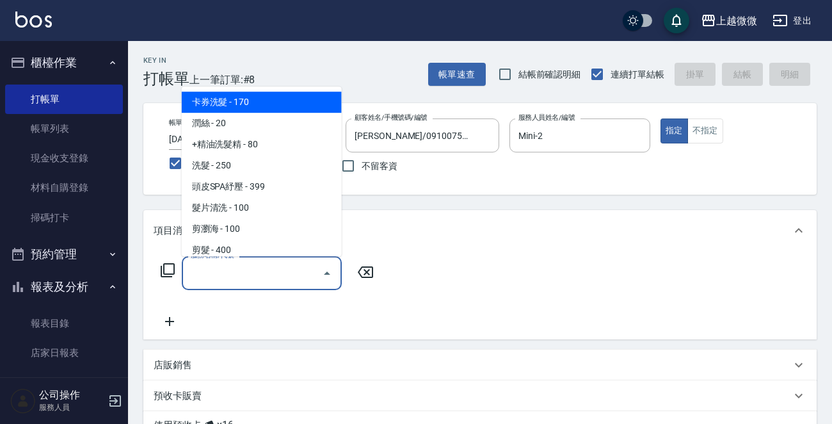
click at [248, 271] on input "服務名稱/代號" at bounding box center [252, 273] width 129 height 22
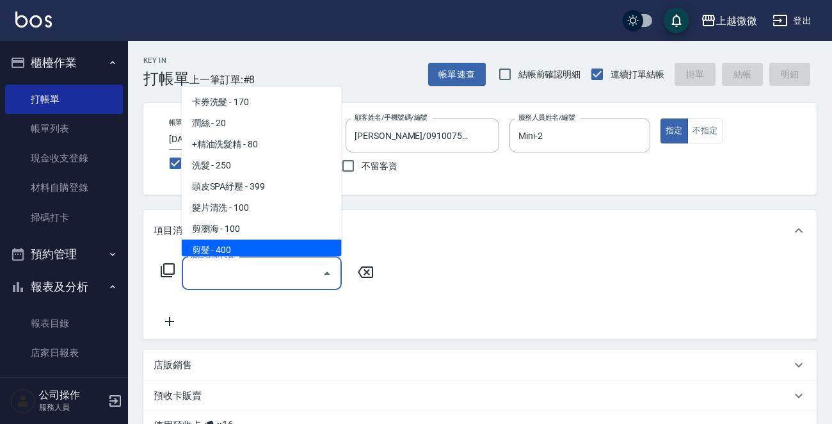
click at [223, 242] on ul "卡券洗髮 - 170 潤絲 - 20 +精油洗髮精 - 80 洗髮 - 250 頭皮SPA紓壓 - 399 髮片清洗 - 100 剪瀏海 - 100 剪髮 -…" at bounding box center [262, 171] width 160 height 170
click at [223, 242] on span "剪髮 - 400" at bounding box center [262, 249] width 160 height 21
type input "剪髮(B02)"
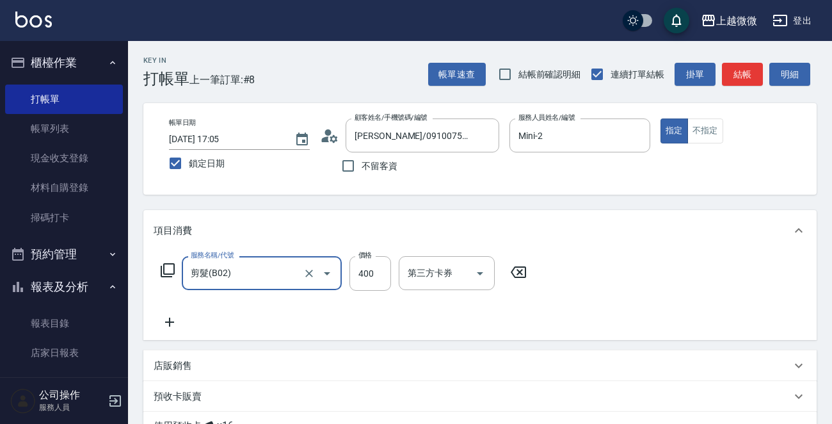
click at [177, 330] on div "服務名稱/代號 剪髮(B02) 服務名稱/代號 價格 400 價格 第三方卡券 第三方卡券" at bounding box center [479, 295] width 673 height 89
click at [169, 323] on icon at bounding box center [169, 321] width 9 height 9
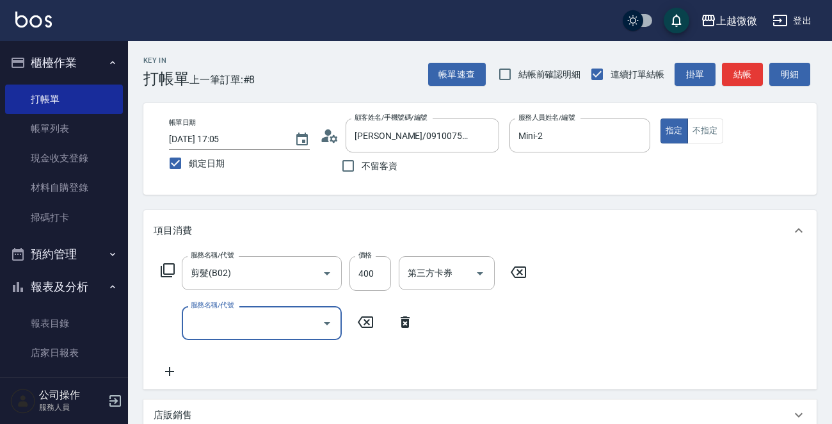
click at [205, 323] on input "服務名稱/代號" at bounding box center [252, 323] width 129 height 22
type input "頭皮淨化(F02)"
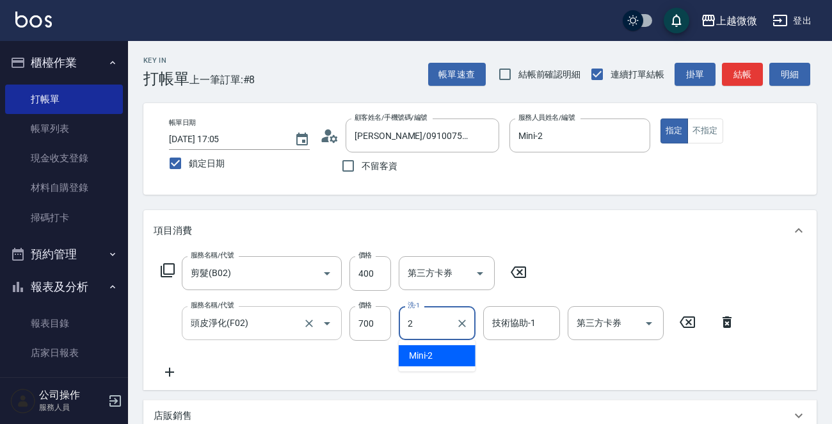
type input "Mini-2"
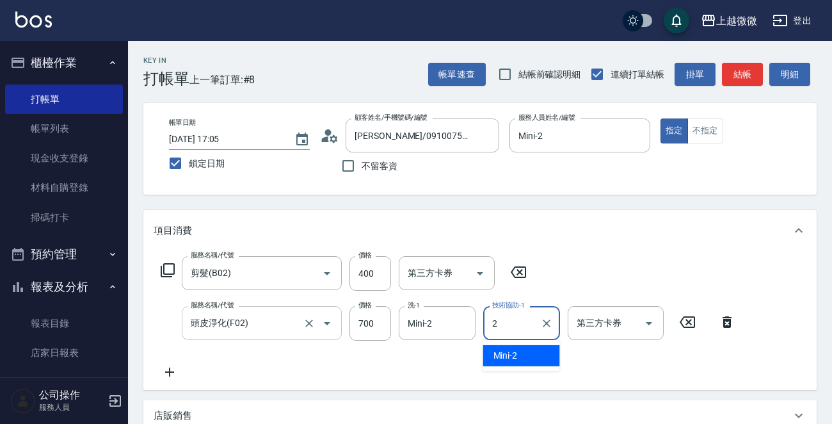
type input "Mini-2"
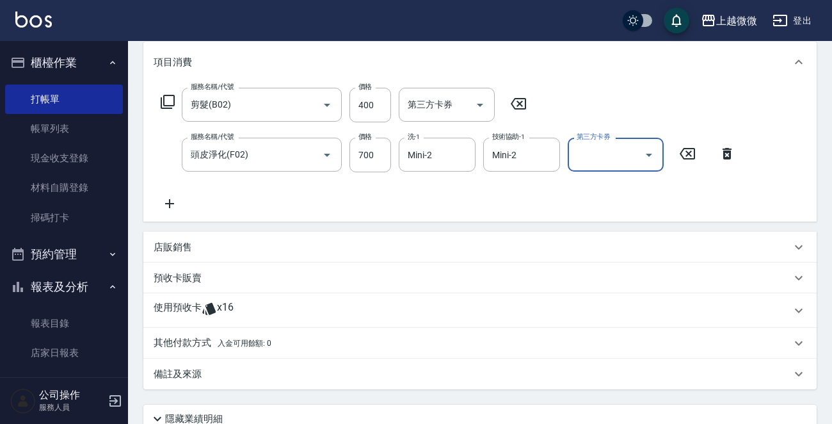
scroll to position [275, 0]
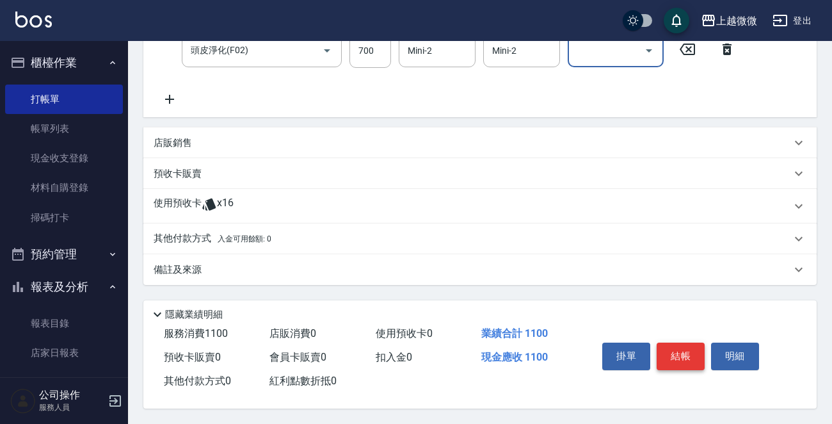
click at [696, 349] on button "結帳" at bounding box center [681, 355] width 48 height 27
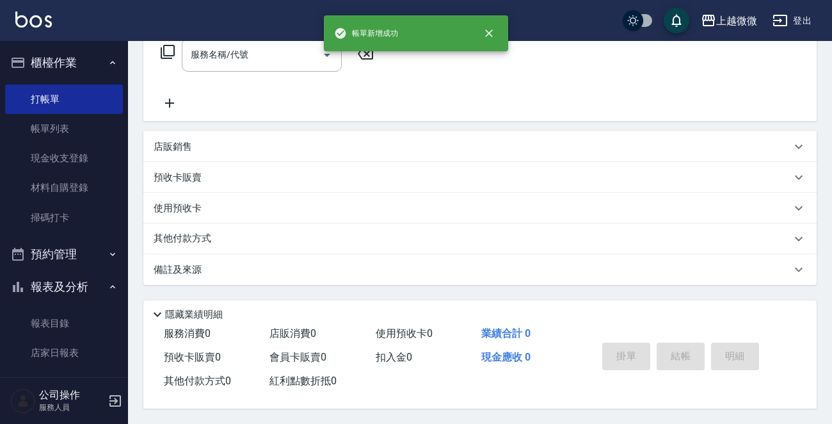
scroll to position [0, 0]
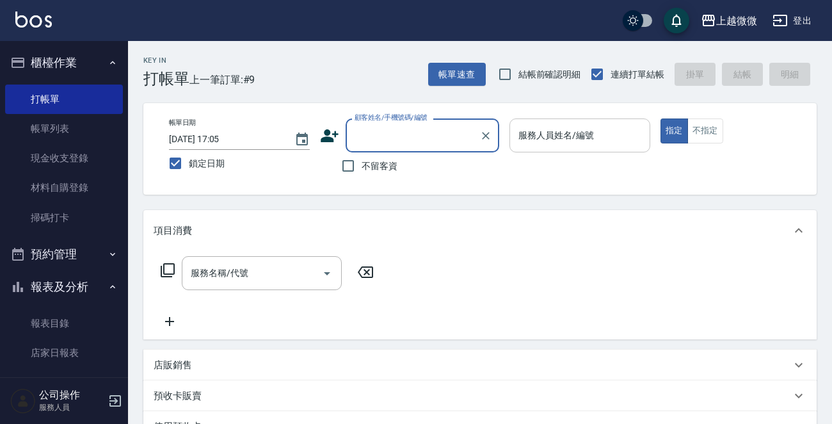
click at [564, 129] on div "服務人員姓名/編號 服務人員姓名/編號" at bounding box center [579, 135] width 141 height 34
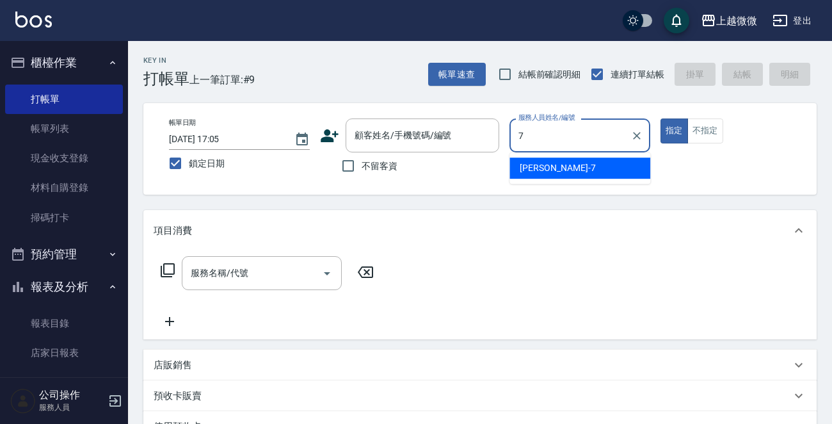
click at [548, 167] on span "[PERSON_NAME] -7" at bounding box center [558, 167] width 76 height 13
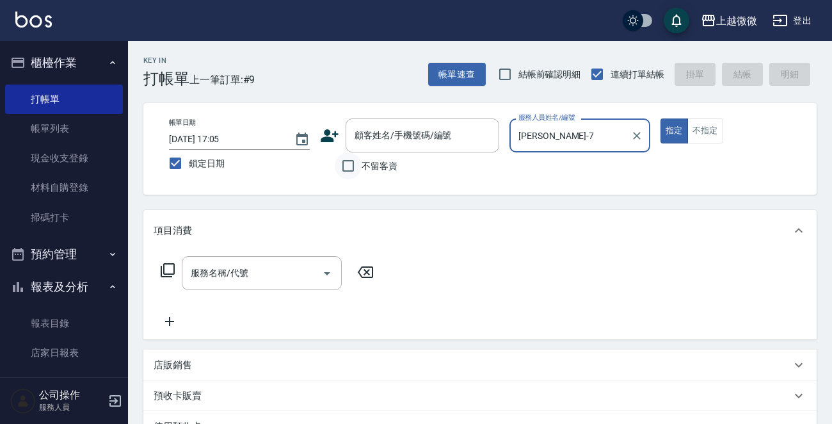
type input "[PERSON_NAME]-7"
click at [344, 165] on input "不留客資" at bounding box center [348, 165] width 27 height 27
checkbox input "true"
click at [239, 285] on div "服務名稱/代號" at bounding box center [262, 273] width 160 height 34
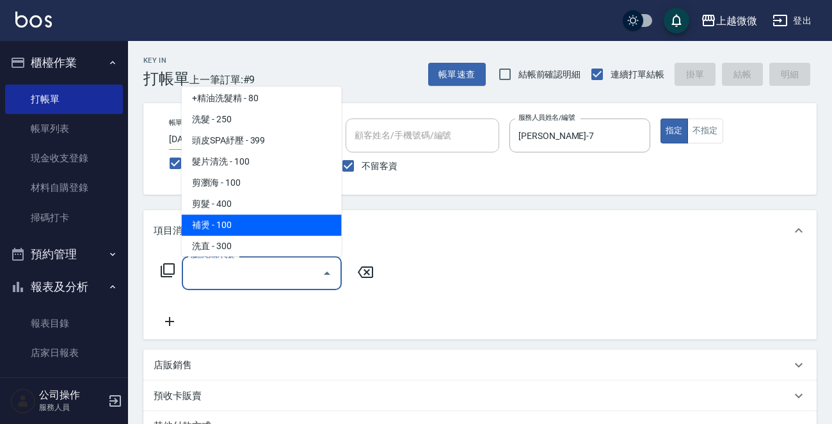
scroll to position [128, 0]
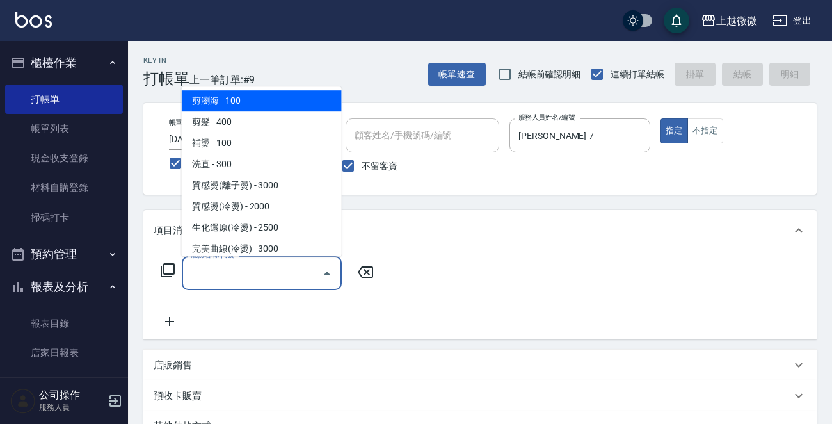
click at [287, 103] on span "剪瀏海 - 100" at bounding box center [262, 100] width 160 height 21
type input "剪瀏海(B01)"
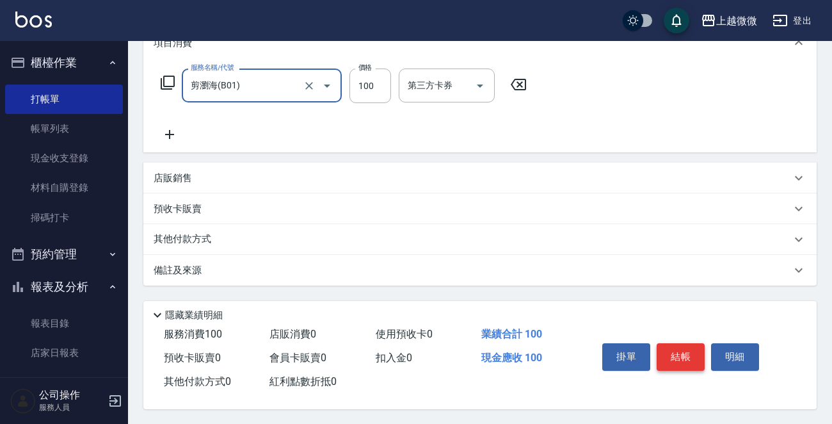
scroll to position [191, 0]
click at [676, 346] on button "結帳" at bounding box center [681, 355] width 48 height 27
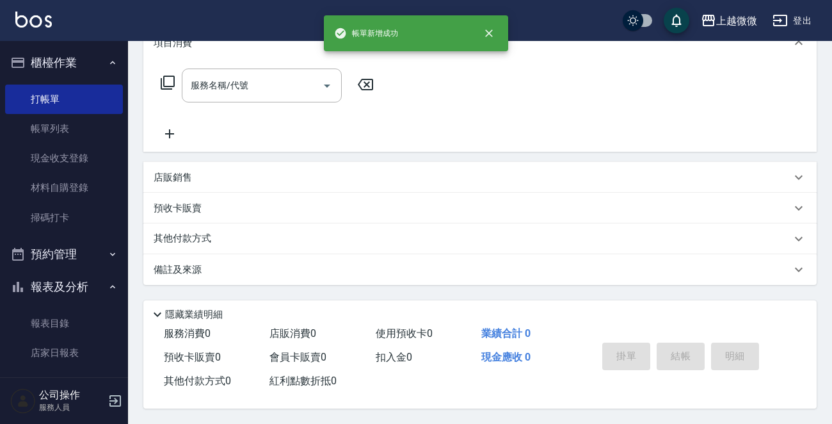
scroll to position [0, 0]
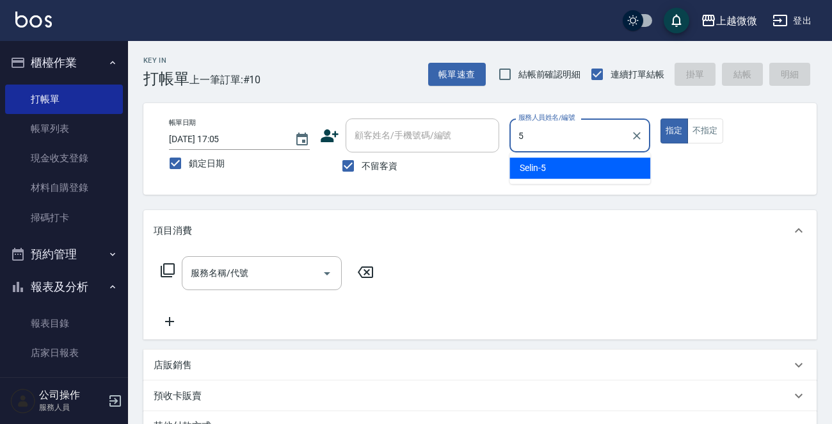
click at [581, 170] on div "Selin -5" at bounding box center [579, 167] width 141 height 21
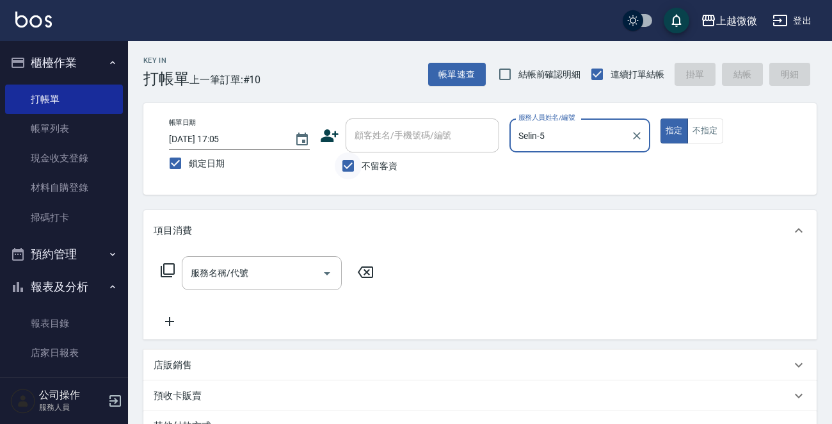
type input "Selin-5"
click at [352, 161] on input "不留客資" at bounding box center [348, 165] width 27 height 27
checkbox input "false"
click at [404, 140] on div "顧客姓名/手機號碼/編號 顧客姓名/手機號碼/編號" at bounding box center [423, 135] width 154 height 34
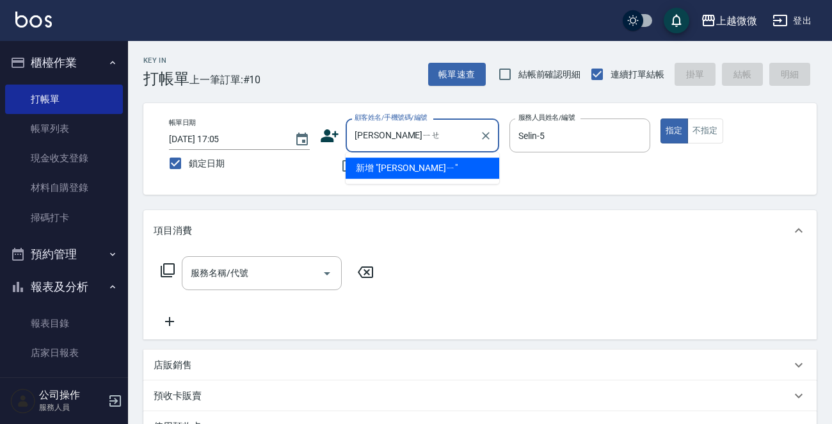
type input "張捷"
click at [484, 140] on icon "Clear" at bounding box center [485, 135] width 13 height 13
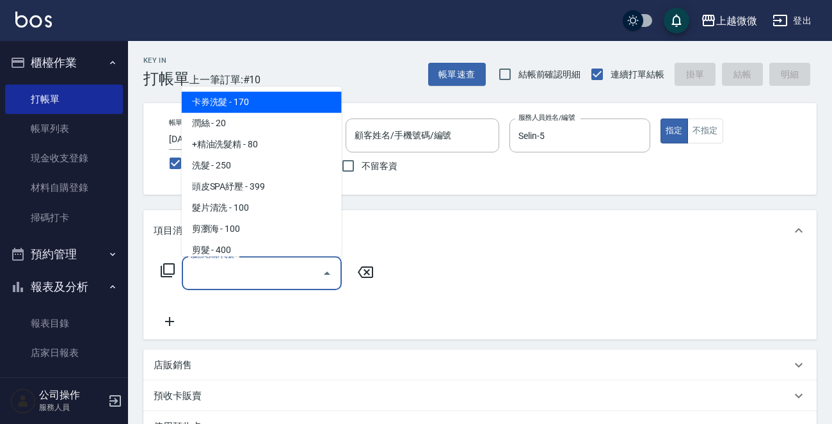
click at [261, 275] on input "服務名稱/代號" at bounding box center [252, 273] width 129 height 22
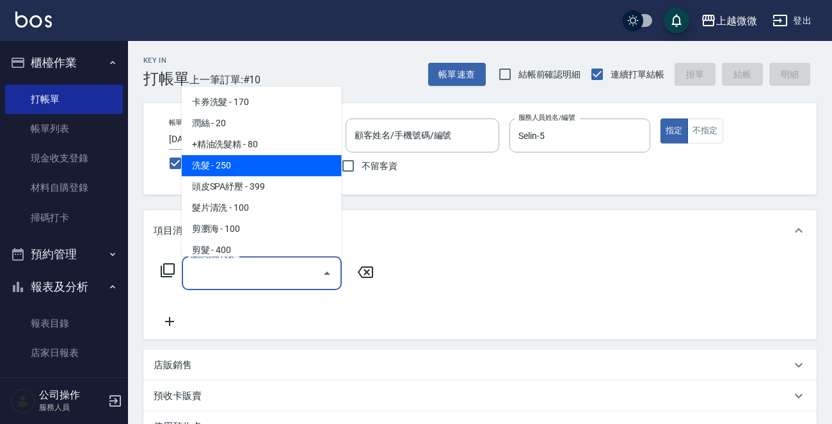
click at [292, 170] on span "洗髮 - 250" at bounding box center [262, 165] width 160 height 21
type input "洗髮(A03)"
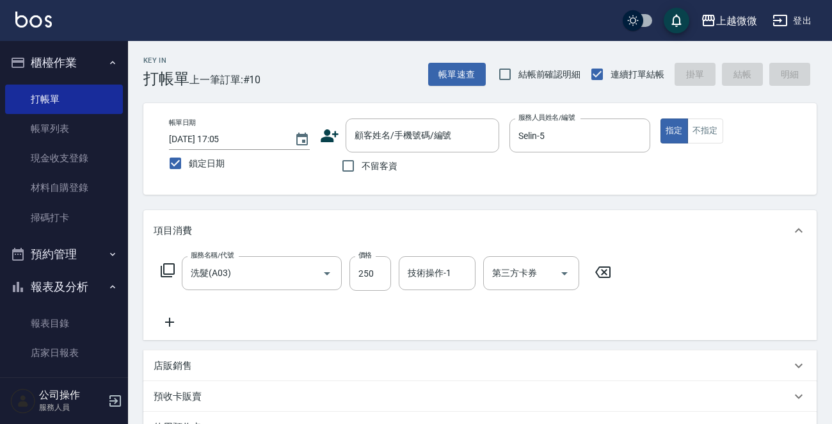
click at [166, 319] on icon at bounding box center [170, 321] width 32 height 15
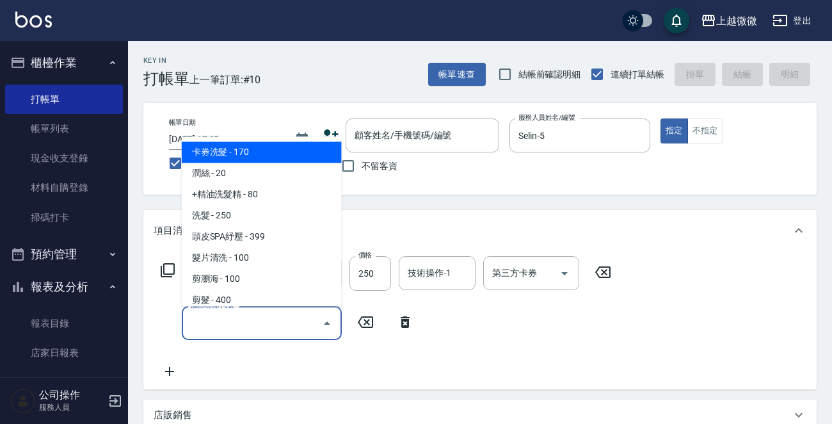
click at [229, 326] on input "服務名稱/代號" at bounding box center [252, 323] width 129 height 22
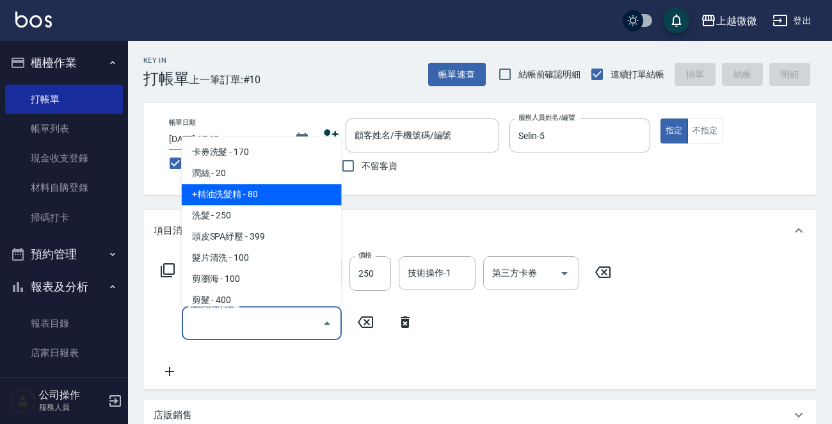
click at [266, 189] on span "+精油洗髮精 - 80" at bounding box center [262, 194] width 160 height 21
type input "+精油洗髮精(A02)"
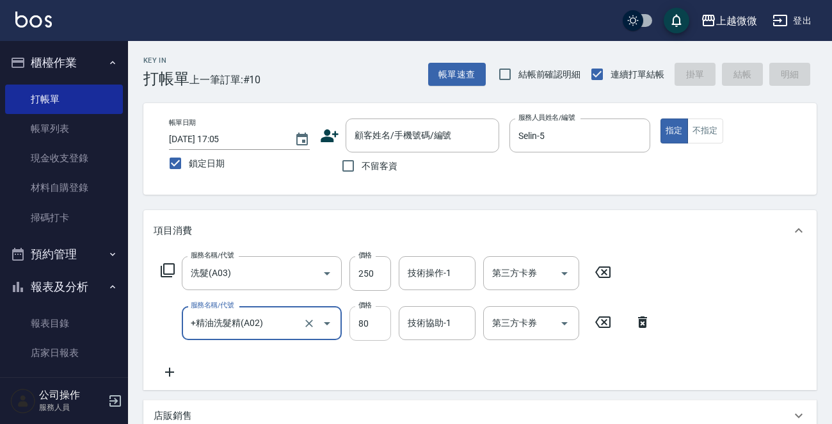
click at [369, 326] on input "80" at bounding box center [370, 323] width 42 height 35
type input "0"
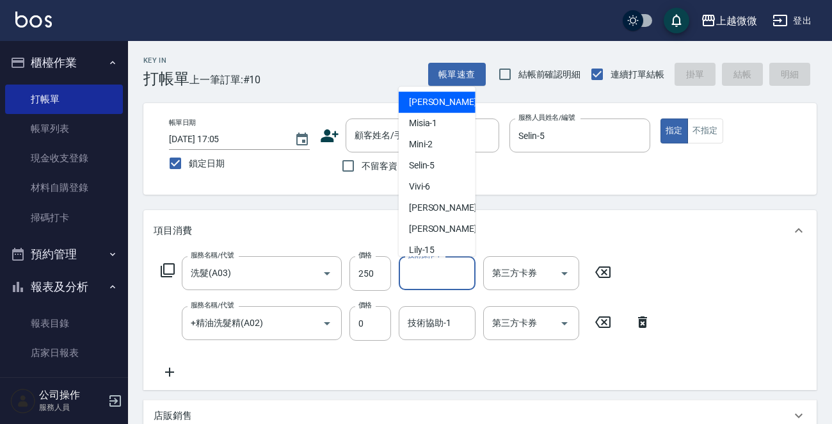
click at [429, 269] on div "技術操作-1 技術操作-1" at bounding box center [437, 273] width 77 height 34
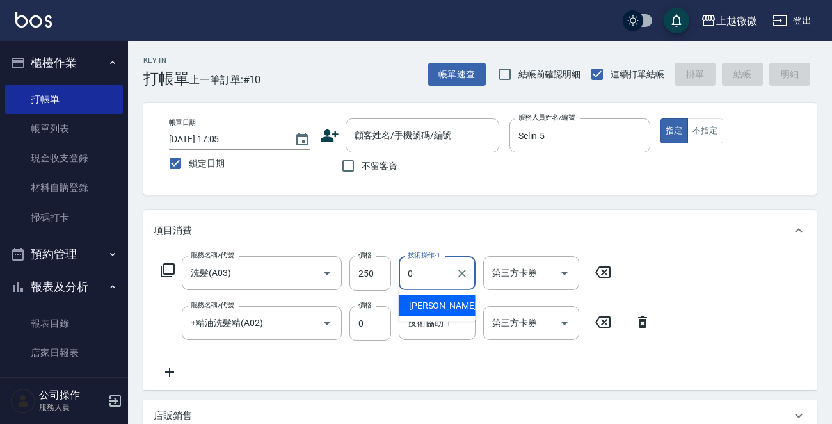
click at [414, 296] on div "[PERSON_NAME] -0" at bounding box center [437, 305] width 77 height 21
type input "[PERSON_NAME]-0"
click at [422, 328] on div "技術協助-1 技術協助-1" at bounding box center [437, 323] width 77 height 34
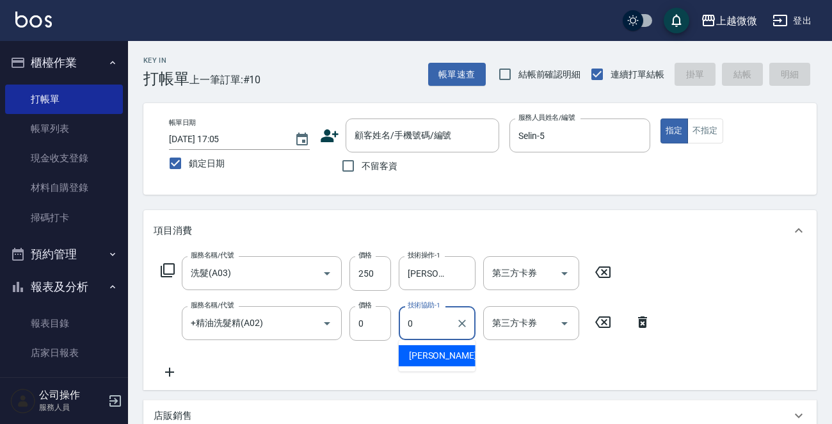
click at [423, 351] on span "[PERSON_NAME] -0" at bounding box center [447, 355] width 76 height 13
type input "[PERSON_NAME]-0"
click at [169, 370] on icon at bounding box center [169, 371] width 9 height 9
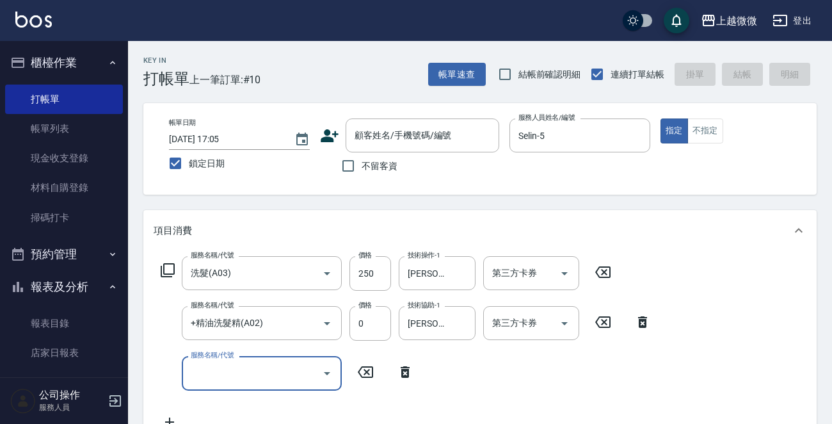
click at [217, 373] on input "服務名稱/代號" at bounding box center [252, 373] width 129 height 22
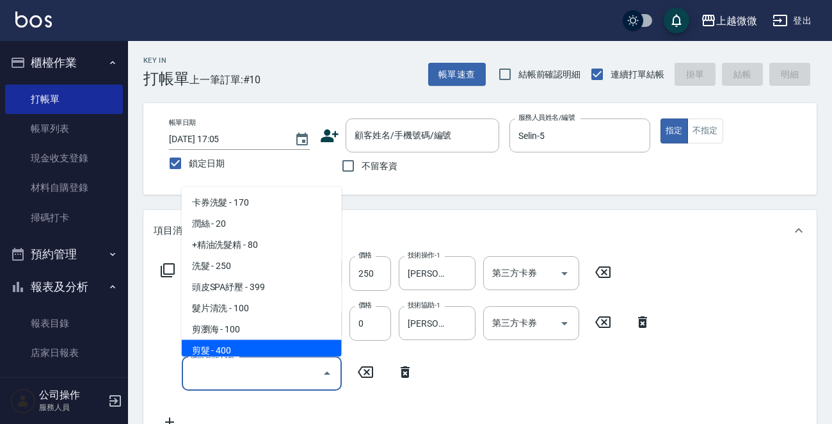
click at [243, 341] on span "剪髮 - 400" at bounding box center [262, 350] width 160 height 21
type input "剪髮(B02)"
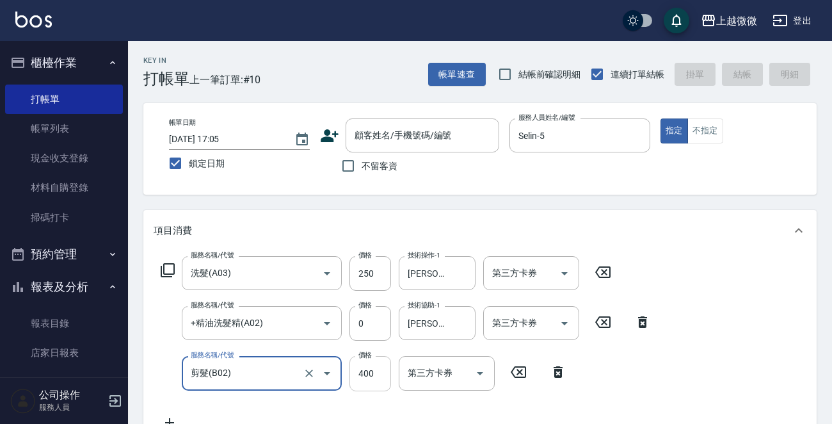
click at [376, 364] on input "400" at bounding box center [370, 373] width 42 height 35
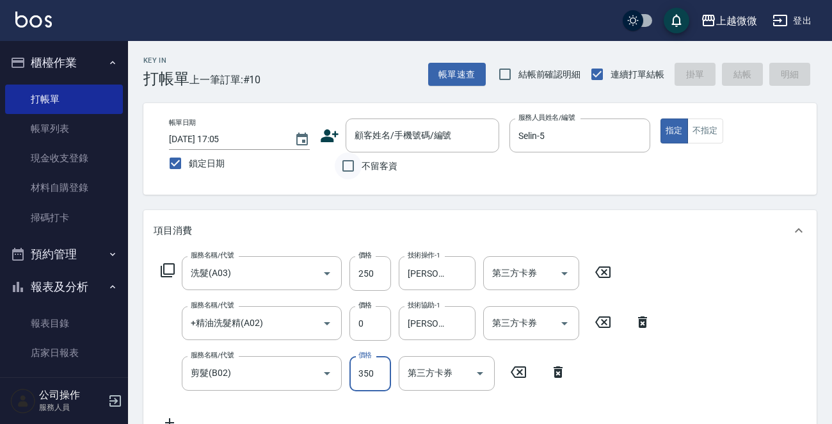
type input "350"
click at [346, 166] on input "不留客資" at bounding box center [348, 165] width 27 height 27
checkbox input "true"
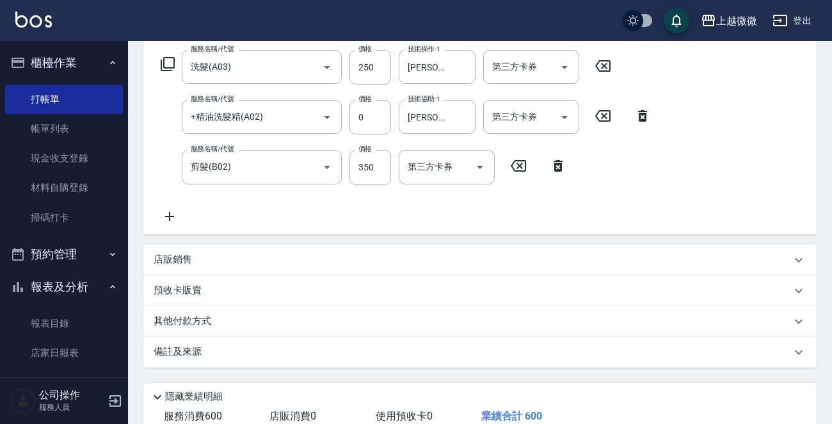
scroll to position [291, 0]
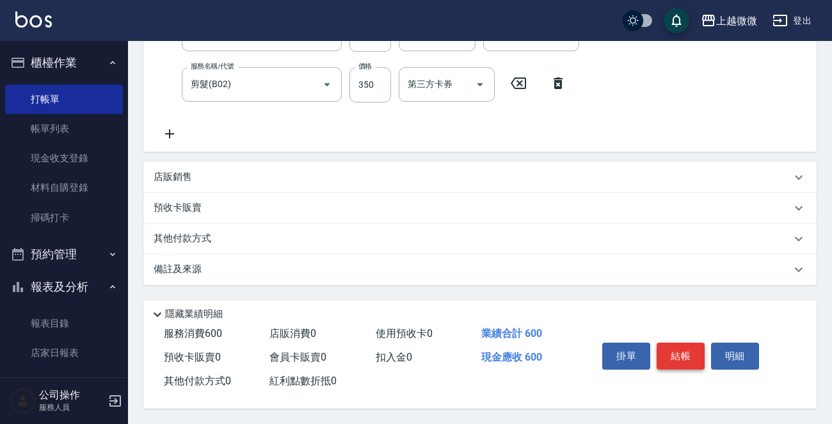
click at [681, 358] on button "結帳" at bounding box center [681, 355] width 48 height 27
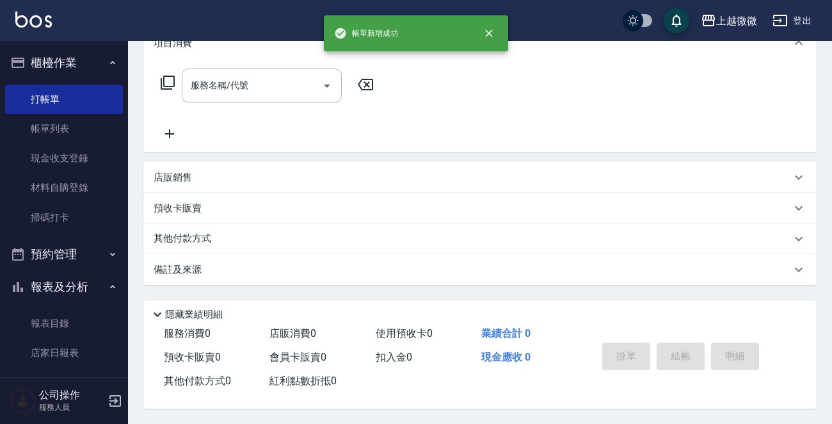
scroll to position [0, 0]
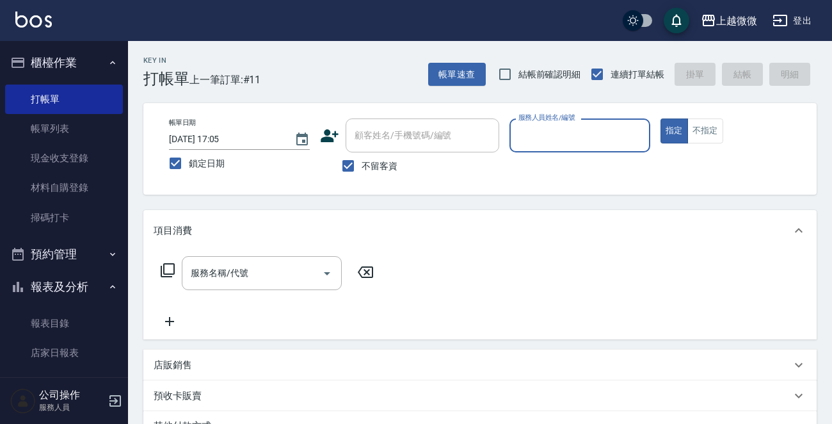
click at [602, 138] on input "服務人員姓名/編號" at bounding box center [579, 135] width 129 height 22
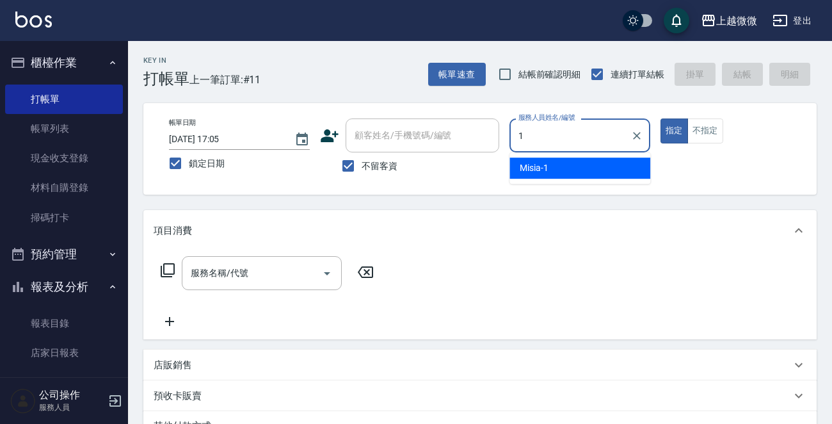
click at [580, 171] on div "Misia -1" at bounding box center [579, 167] width 141 height 21
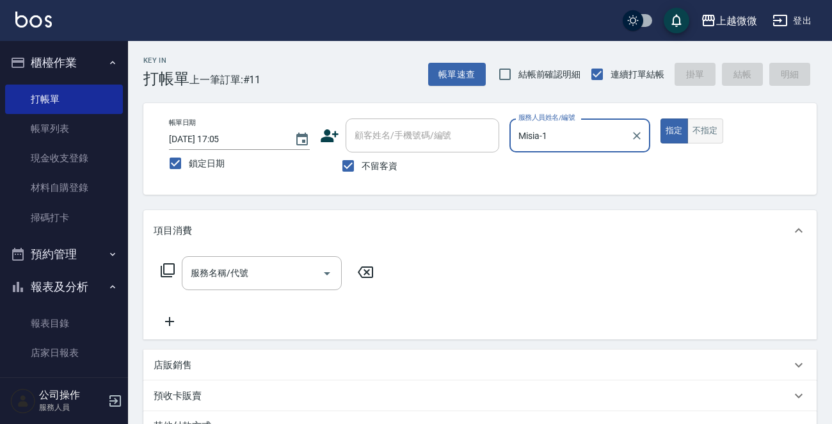
type input "Misia-1"
click at [709, 131] on button "不指定" at bounding box center [705, 130] width 36 height 25
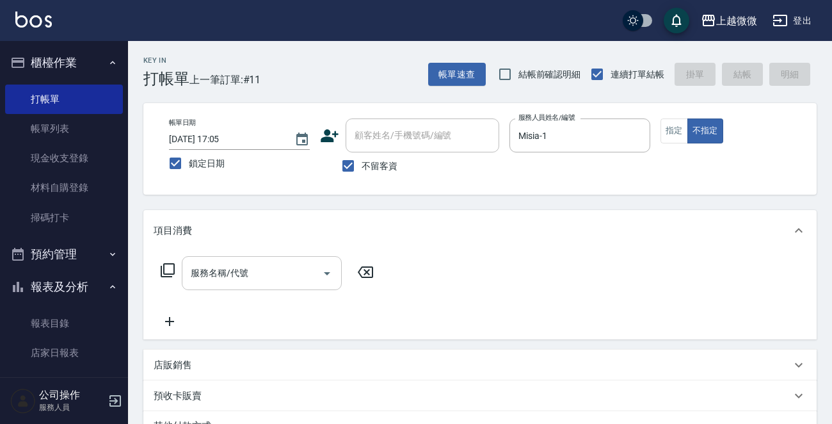
click at [244, 262] on input "服務名稱/代號" at bounding box center [252, 273] width 129 height 22
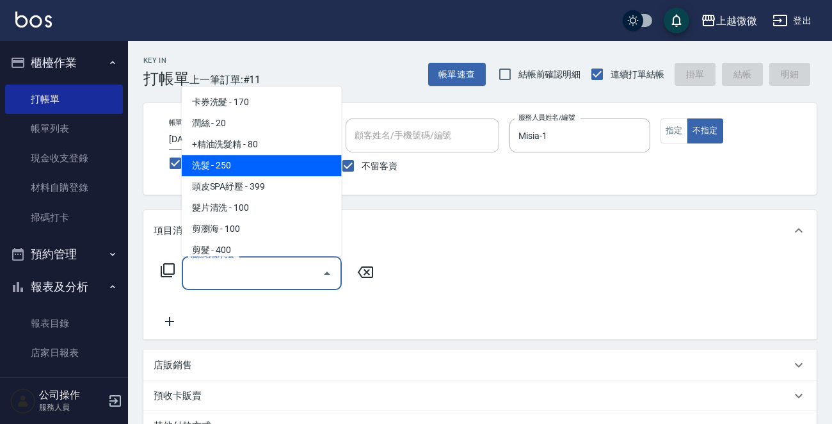
click at [255, 162] on span "洗髮 - 250" at bounding box center [262, 165] width 160 height 21
type input "洗髮(A03)"
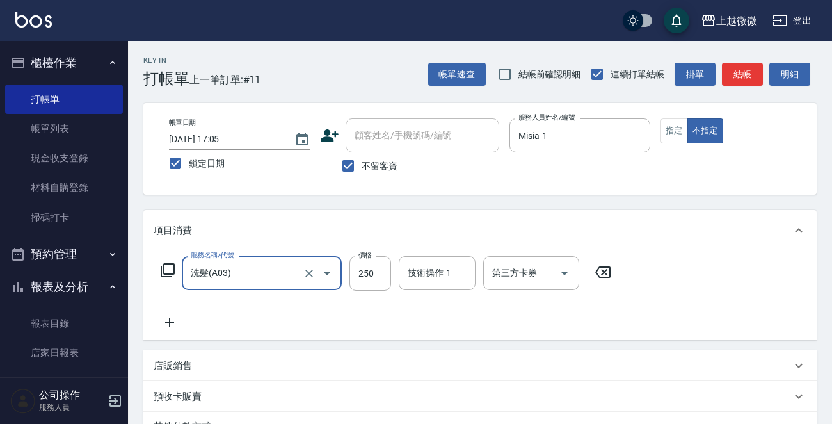
click at [168, 322] on icon at bounding box center [169, 321] width 9 height 9
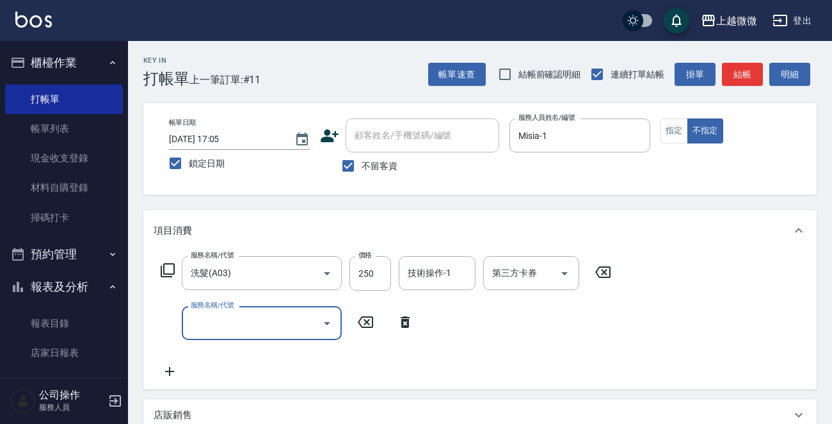
click at [229, 329] on input "服務名稱/代號" at bounding box center [252, 323] width 129 height 22
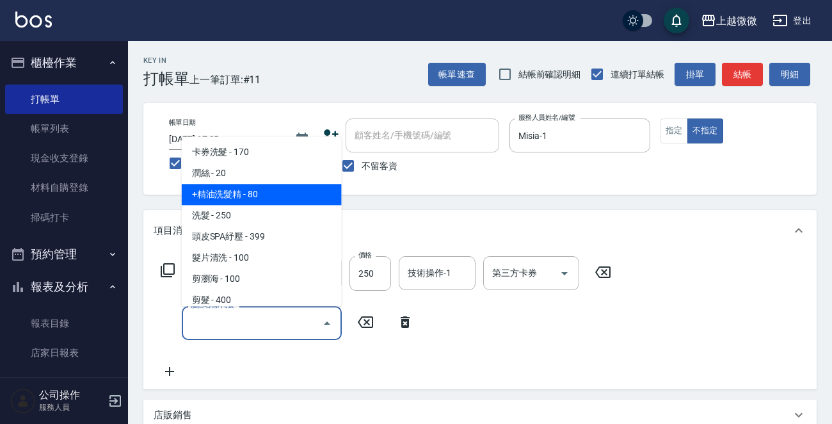
click at [262, 197] on span "+精油洗髮精 - 80" at bounding box center [262, 194] width 160 height 21
type input "+精油洗髮精(A02)"
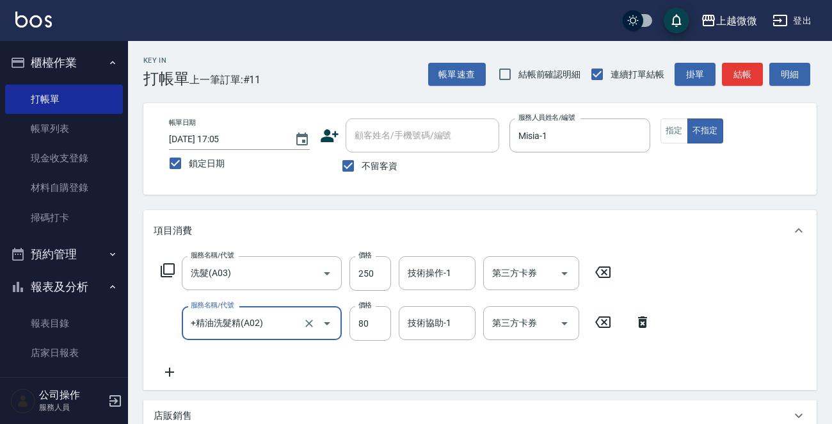
click at [171, 367] on icon at bounding box center [170, 371] width 32 height 15
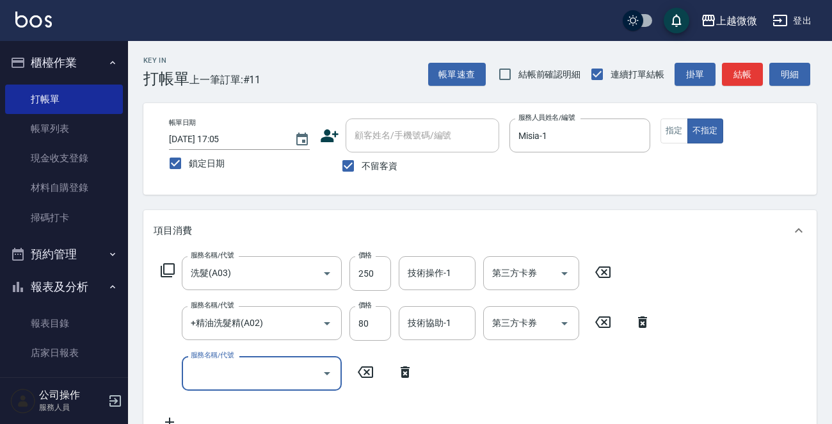
click at [224, 381] on input "服務名稱/代號" at bounding box center [252, 373] width 129 height 22
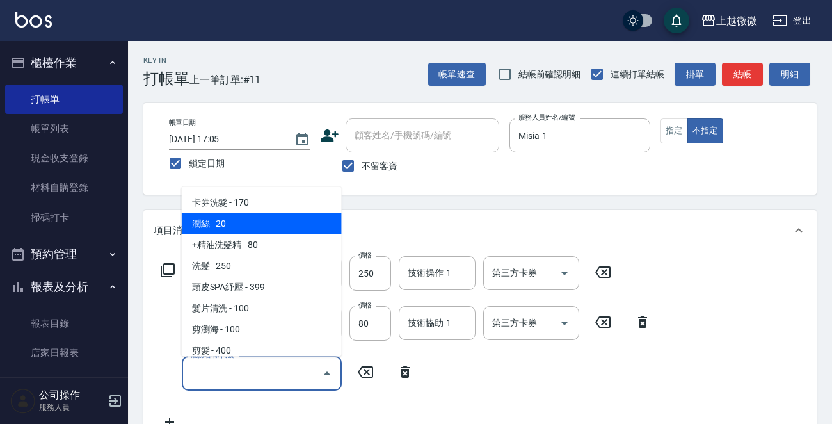
click at [254, 228] on span "潤絲 - 20" at bounding box center [262, 223] width 160 height 21
type input "潤絲(A01)"
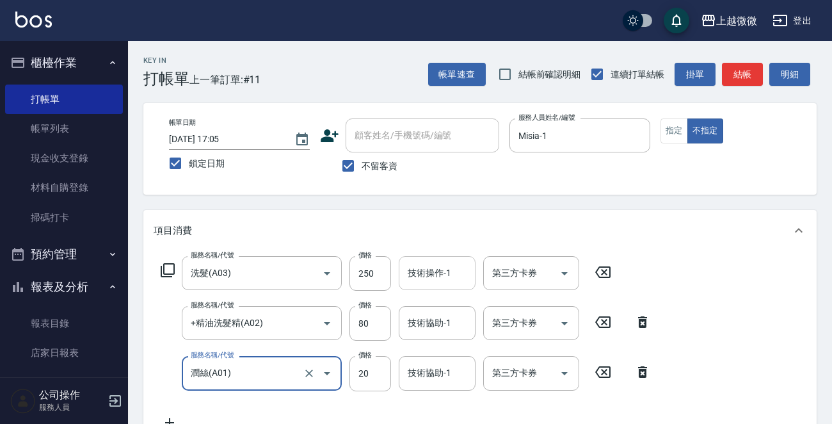
click at [433, 268] on div "技術操作-1 技術操作-1" at bounding box center [437, 273] width 77 height 34
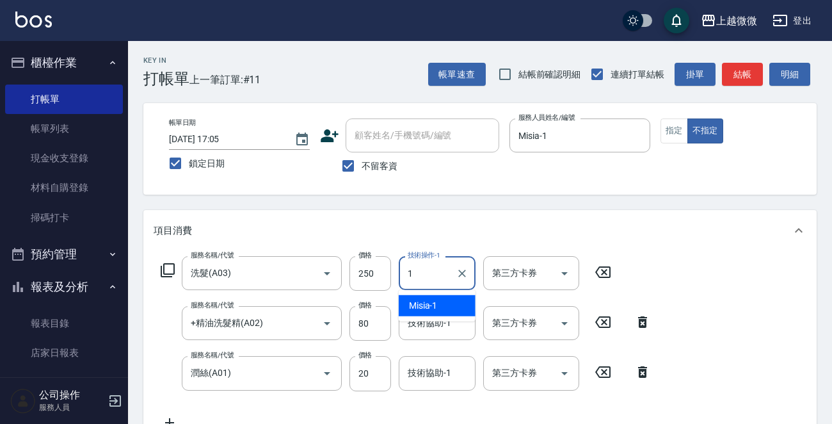
click at [436, 302] on span "Misia -1" at bounding box center [423, 305] width 29 height 13
type input "Misia-1"
click at [444, 322] on div "技術協助-1 技術協助-1" at bounding box center [437, 323] width 77 height 34
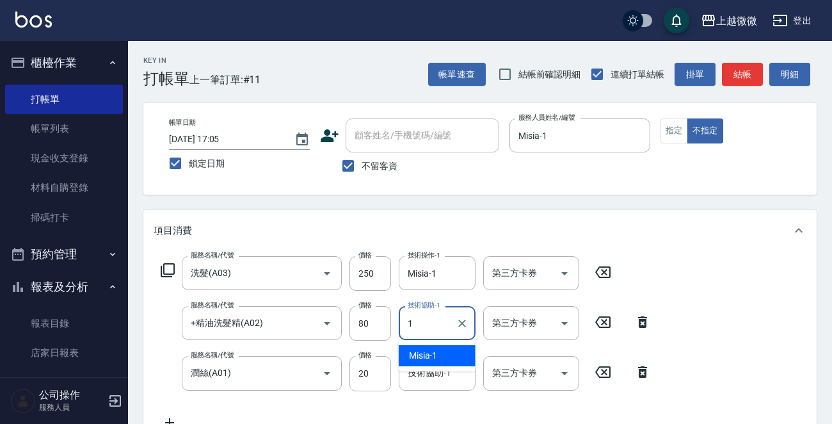
click at [432, 345] on div "Misia -1" at bounding box center [437, 355] width 77 height 21
type input "Misia-1"
click at [437, 375] on div "技術協助-1 技術協助-1" at bounding box center [437, 373] width 77 height 34
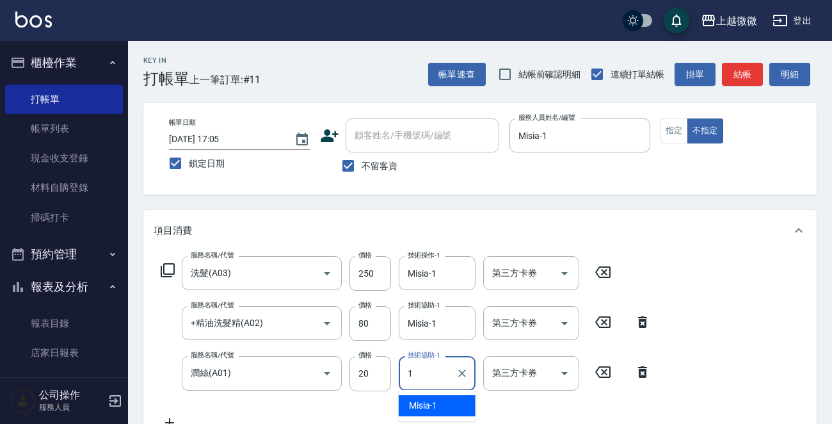
click at [452, 402] on div "Misia -1" at bounding box center [437, 405] width 77 height 21
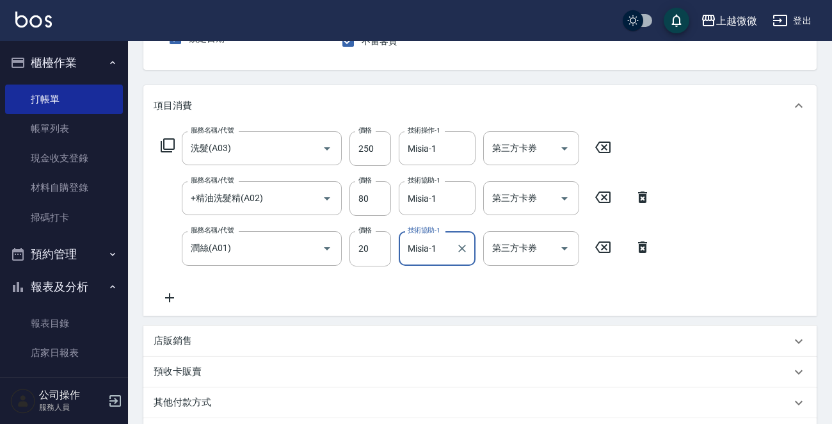
scroll to position [291, 0]
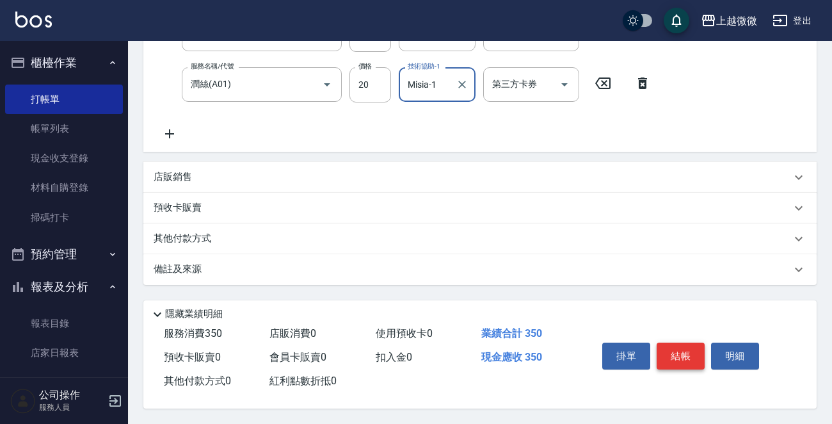
type input "Misia-1"
click at [679, 348] on button "結帳" at bounding box center [681, 355] width 48 height 27
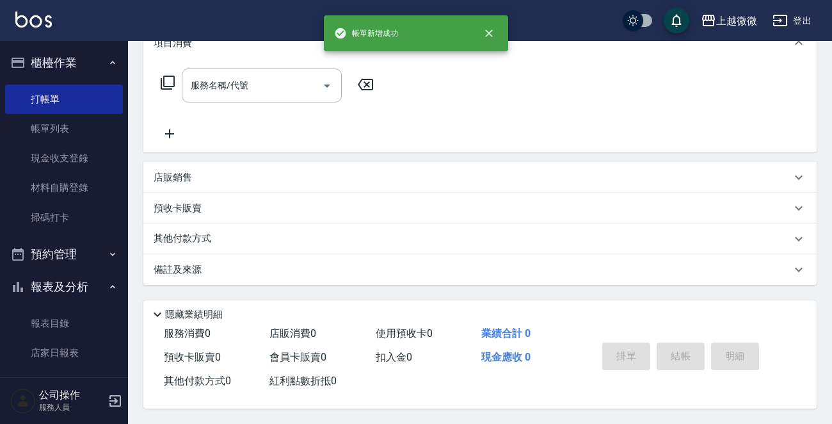
scroll to position [0, 0]
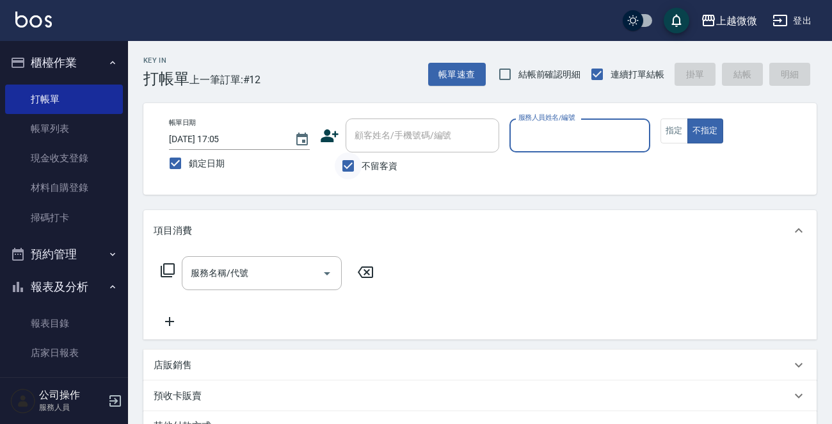
click at [351, 164] on input "不留客資" at bounding box center [348, 165] width 27 height 27
checkbox input "false"
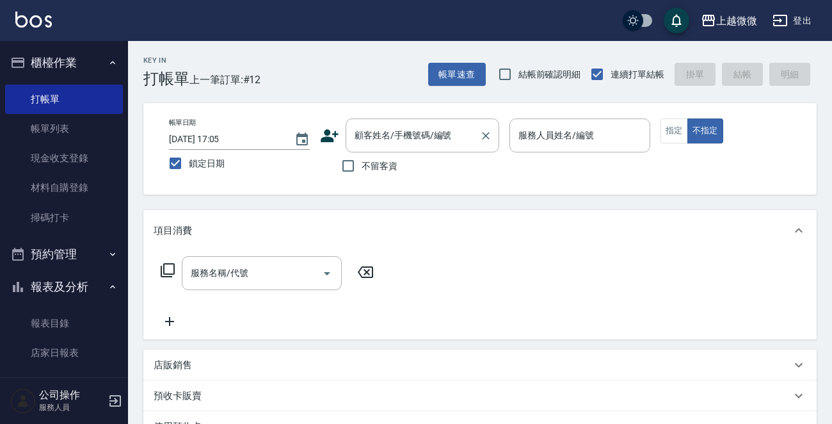
click at [407, 138] on div "顧客姓名/手機號碼/編號 顧客姓名/手機號碼/編號" at bounding box center [423, 135] width 154 height 34
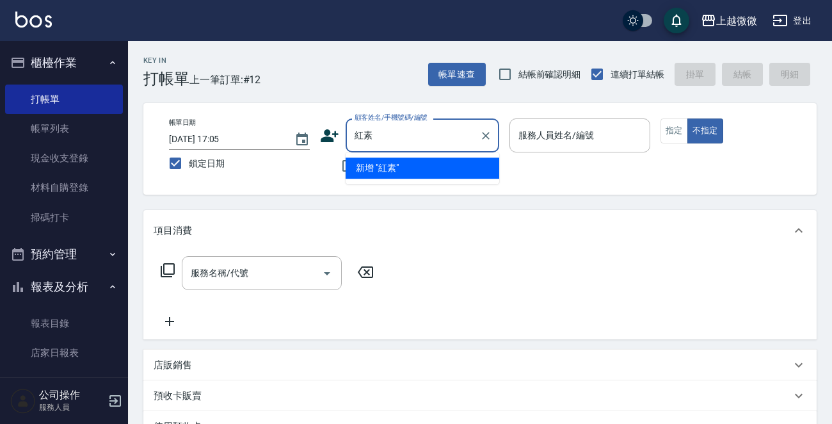
type input "紅"
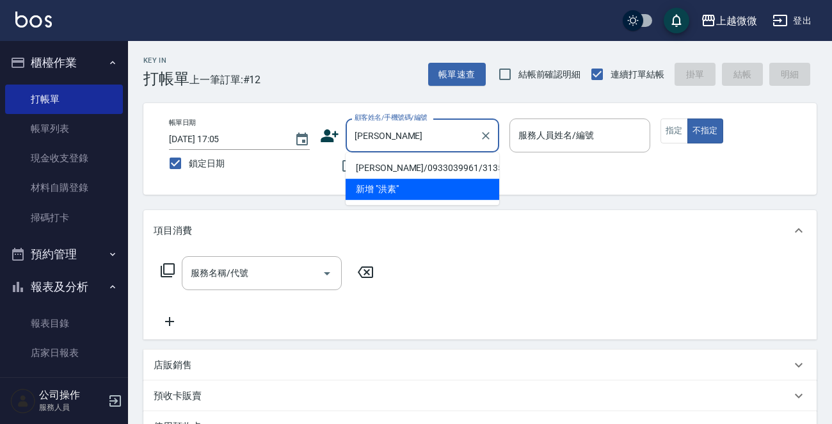
click at [411, 163] on li "[PERSON_NAME]/0933039961/3135" at bounding box center [423, 167] width 154 height 21
type input "[PERSON_NAME]/0933039961/3135"
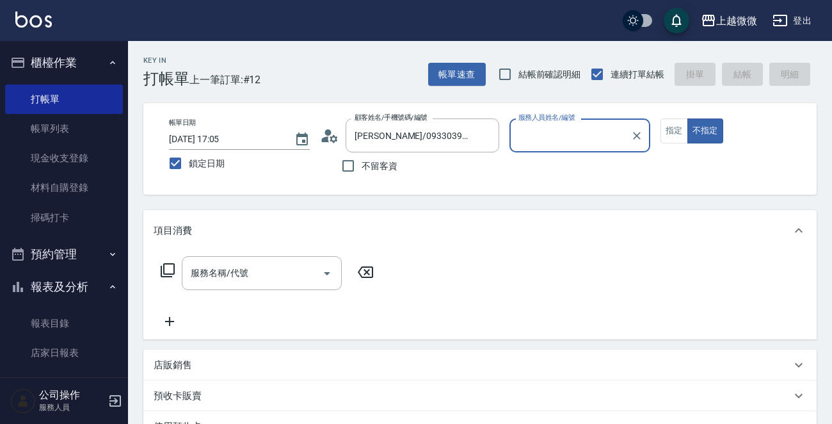
type input "Vivi-6"
click at [675, 134] on button "指定" at bounding box center [675, 130] width 28 height 25
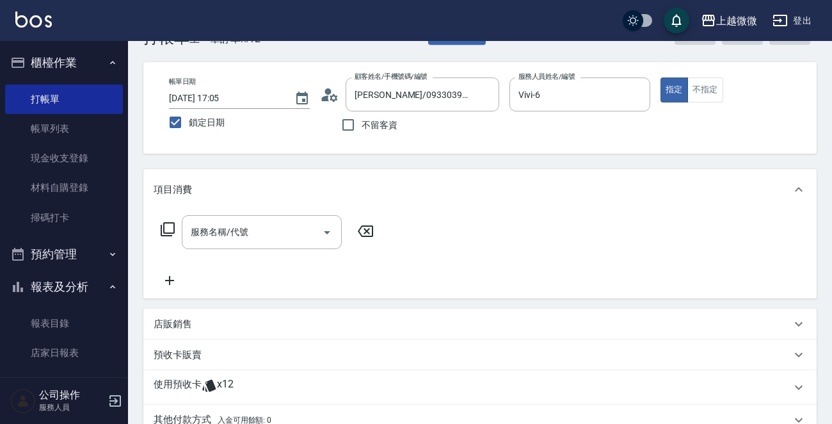
scroll to position [128, 0]
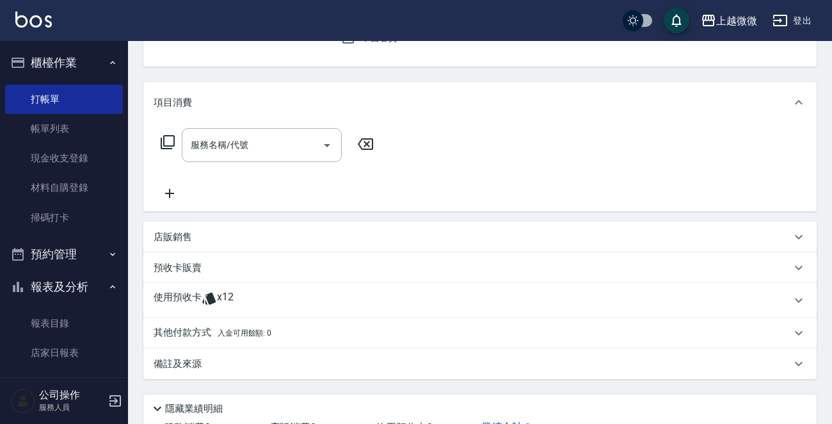
click at [167, 293] on p "使用預收卡" at bounding box center [178, 300] width 48 height 19
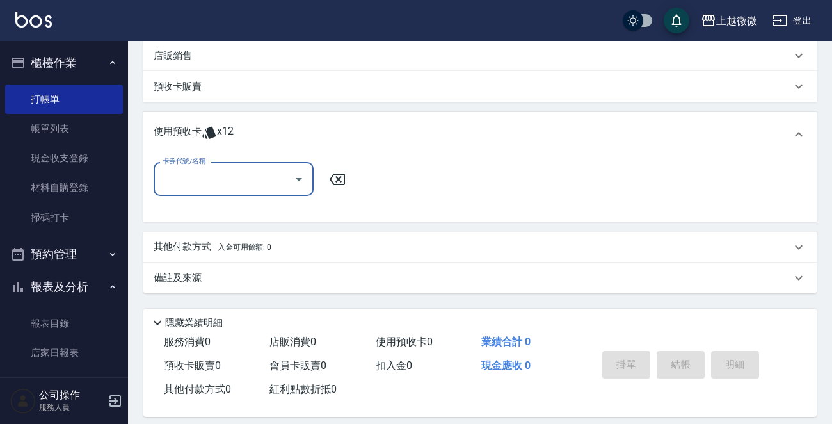
scroll to position [318, 0]
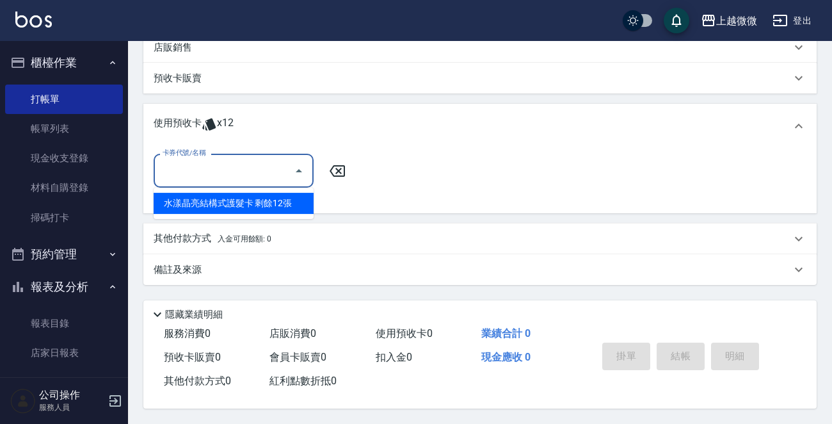
click at [250, 174] on input "卡券代號/名稱" at bounding box center [223, 170] width 129 height 22
click at [257, 205] on div "水漾晶亮結構式護髮卡 剩餘12張" at bounding box center [234, 203] width 160 height 21
type input "水漾晶亮結構式護髮卡"
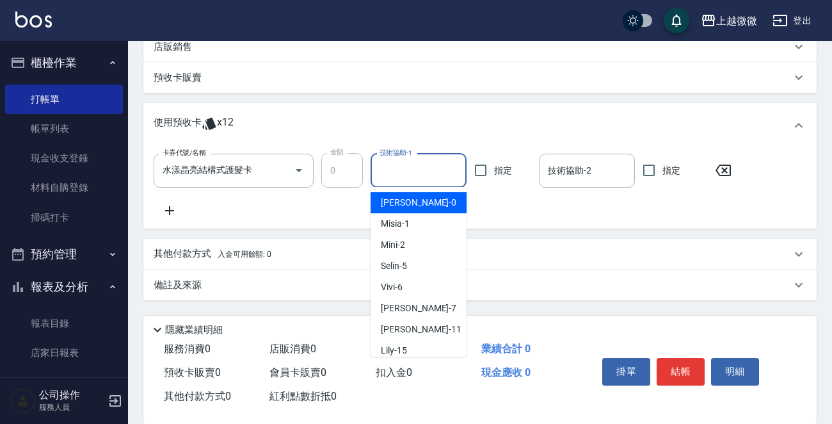
click at [435, 168] on input "技術協助-1" at bounding box center [418, 170] width 84 height 22
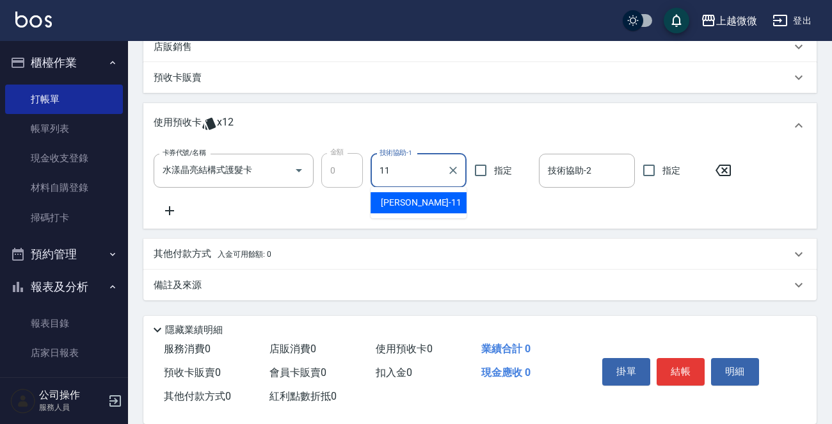
click at [431, 205] on div "[PERSON_NAME] -11" at bounding box center [419, 202] width 96 height 21
type input "[PERSON_NAME]-11"
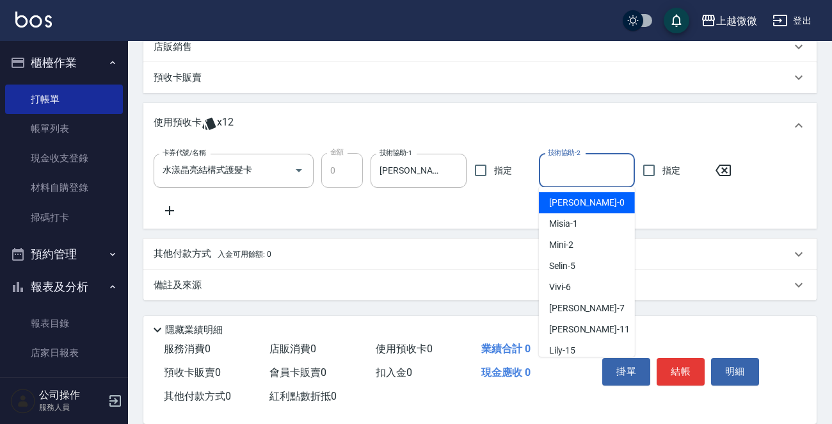
click at [563, 163] on div "技術協助-2 技術協助-2" at bounding box center [587, 171] width 96 height 34
click at [586, 193] on div "[PERSON_NAME] -11" at bounding box center [587, 202] width 96 height 21
type input "[PERSON_NAME]-11"
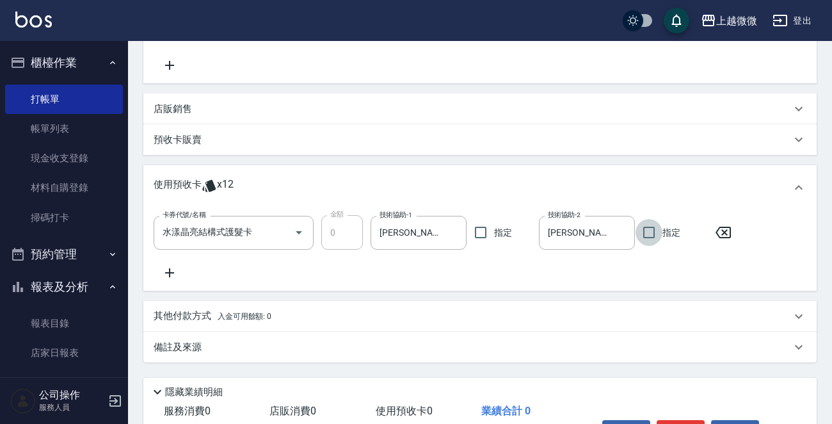
scroll to position [190, 0]
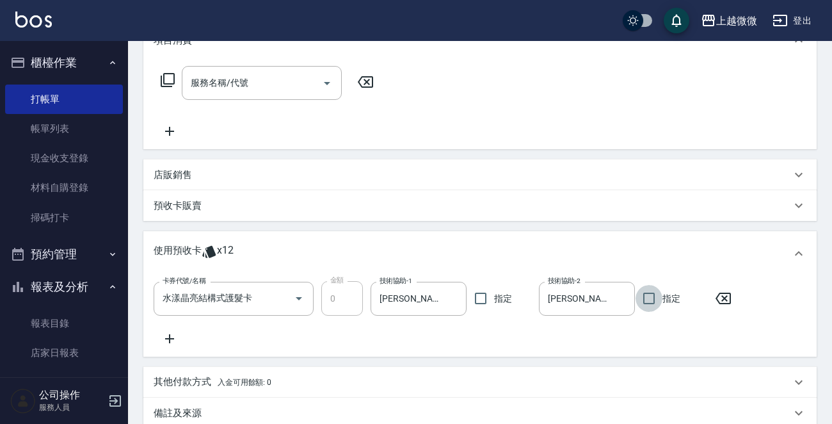
click at [173, 168] on p "店販銷售" at bounding box center [173, 174] width 38 height 13
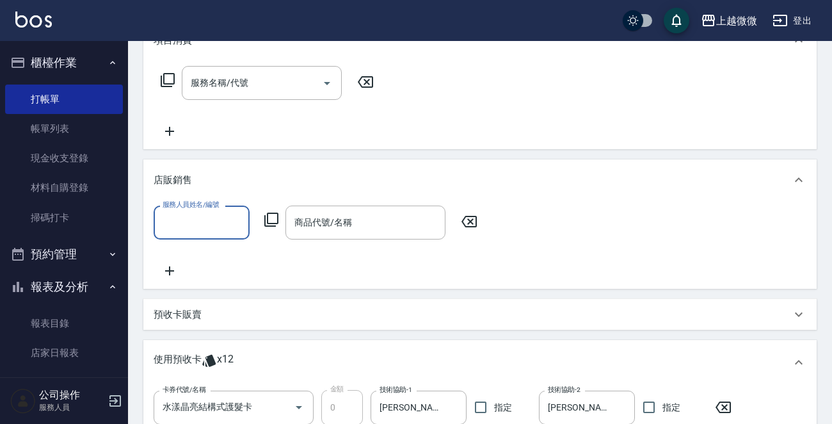
scroll to position [0, 0]
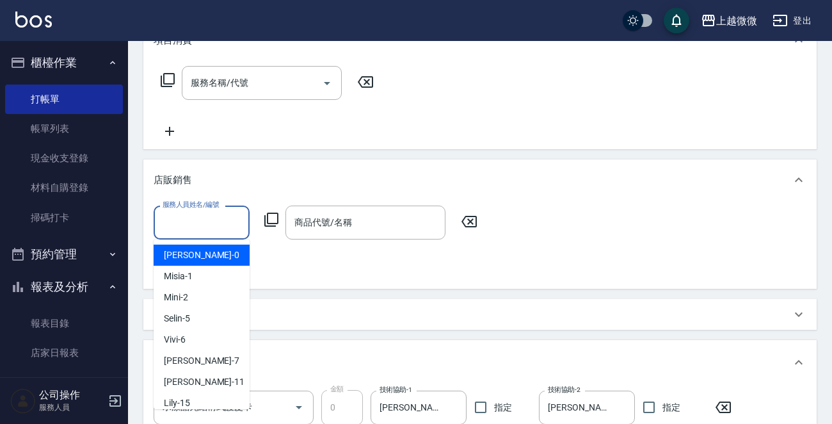
click at [178, 228] on input "服務人員姓名/編號" at bounding box center [201, 222] width 84 height 22
type input "Vivi-6"
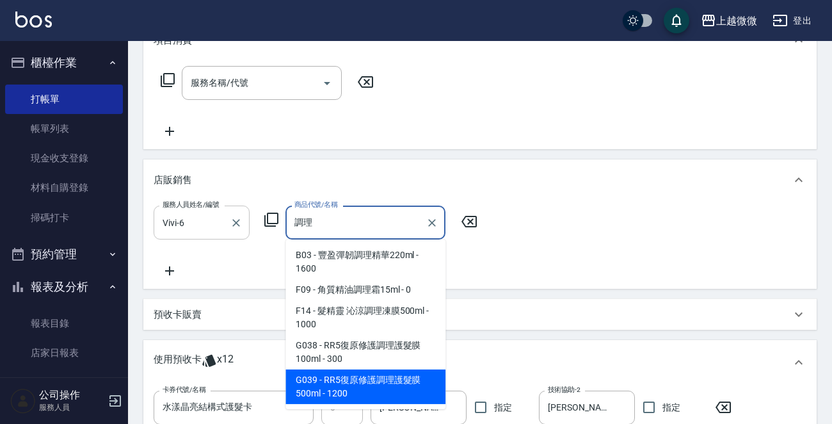
scroll to position [29, 0]
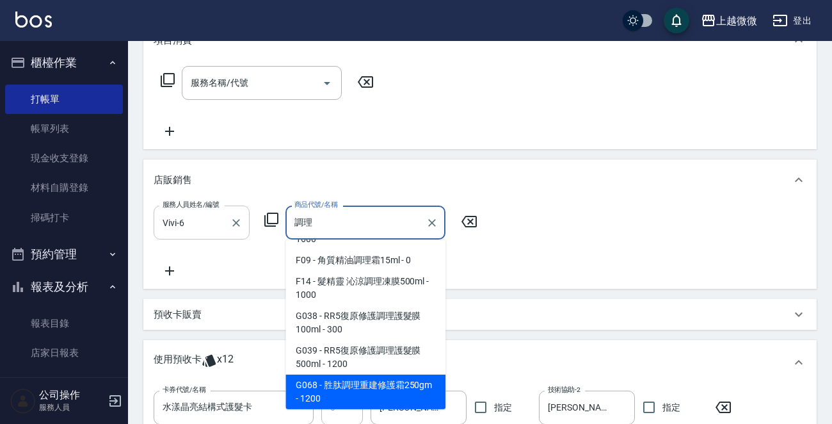
type input "胜肽調理重建修護霜250gm"
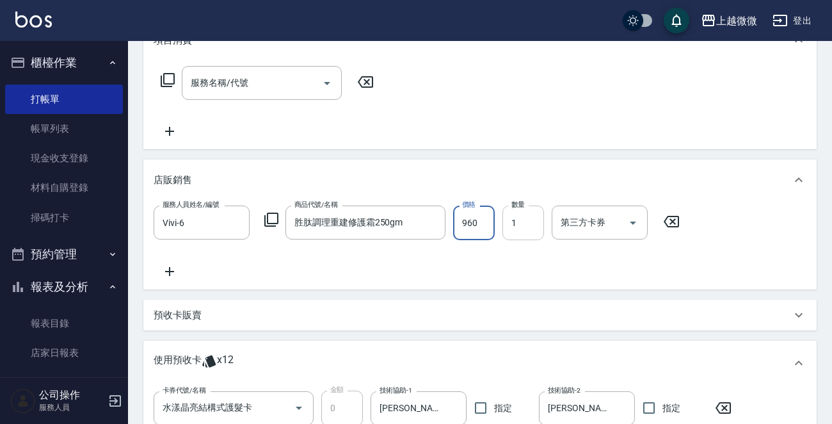
type input "960"
click at [516, 228] on input "1" at bounding box center [523, 222] width 42 height 35
type input "2"
click at [172, 268] on icon at bounding box center [170, 271] width 32 height 15
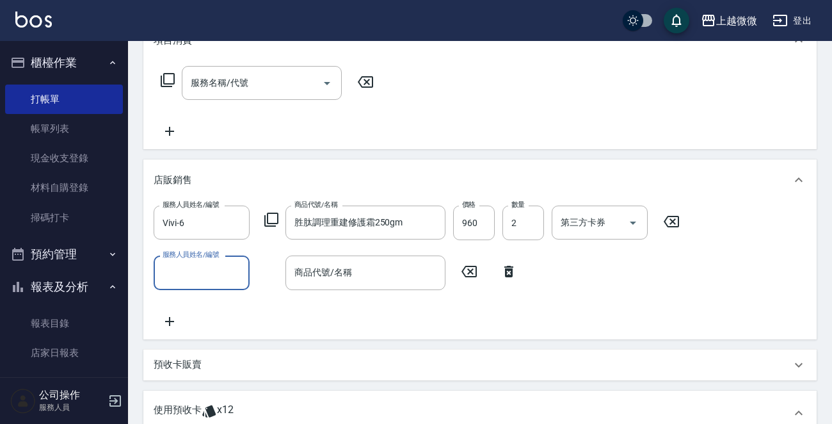
click at [207, 273] on input "服務人員姓名/編號" at bounding box center [201, 272] width 84 height 22
click at [214, 307] on div "Vivi -6" at bounding box center [202, 304] width 96 height 21
type input "Vivi-6"
click at [364, 282] on input "商品代號/名稱" at bounding box center [365, 272] width 148 height 22
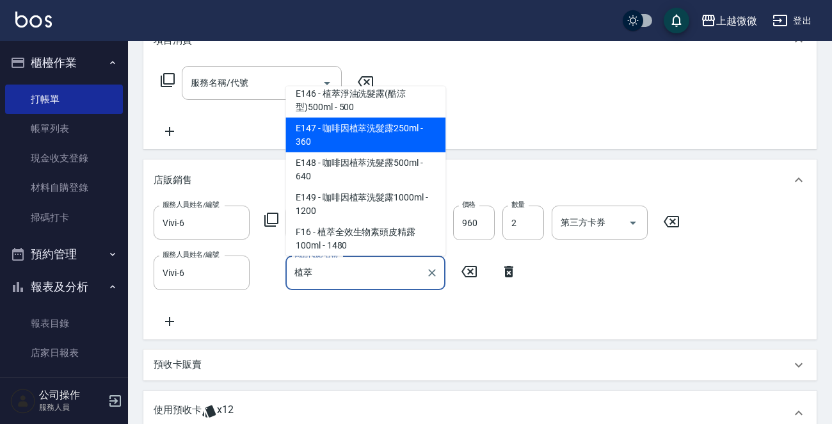
scroll to position [192, 0]
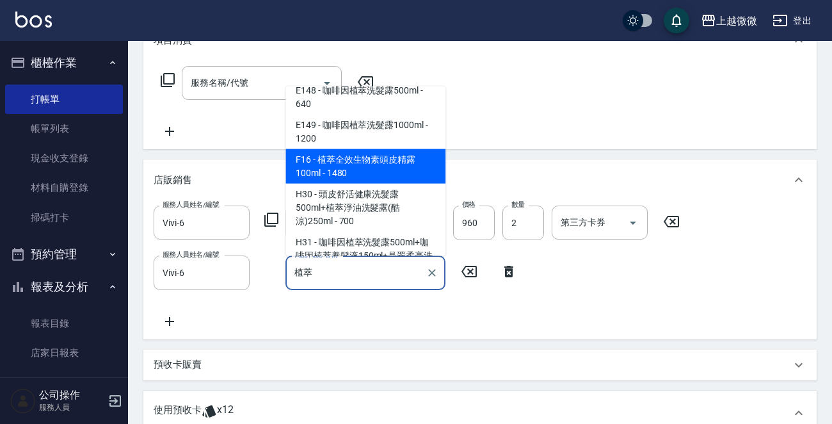
click at [410, 166] on span "F16 - 植萃全效生物素頭皮精露100ml - 1480" at bounding box center [365, 166] width 160 height 35
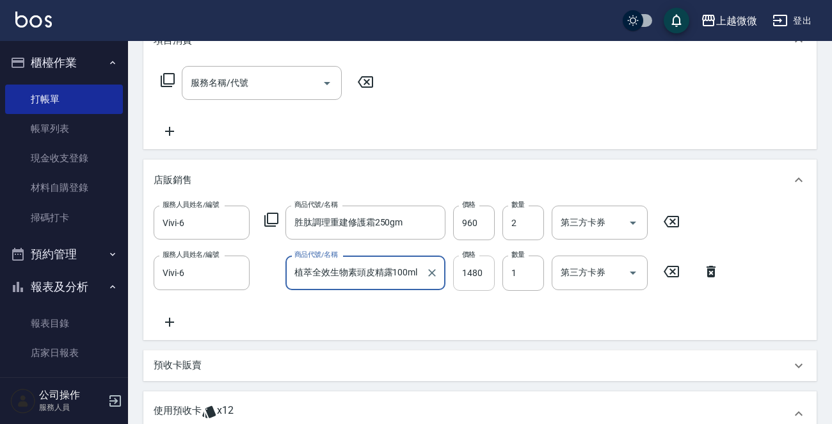
type input "植萃全效生物素頭皮精露100ml"
click at [479, 269] on input "1480" at bounding box center [474, 272] width 42 height 35
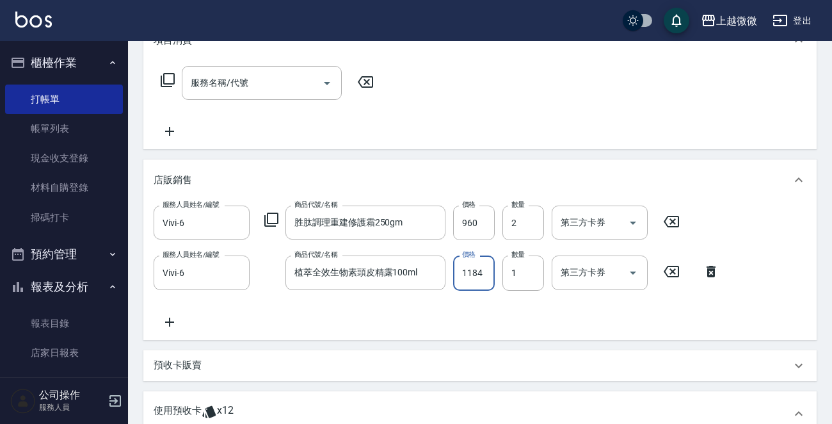
type input "1184"
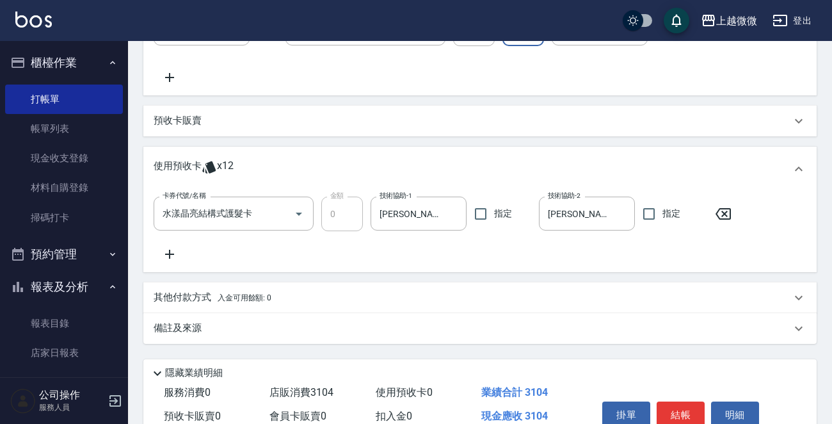
scroll to position [496, 0]
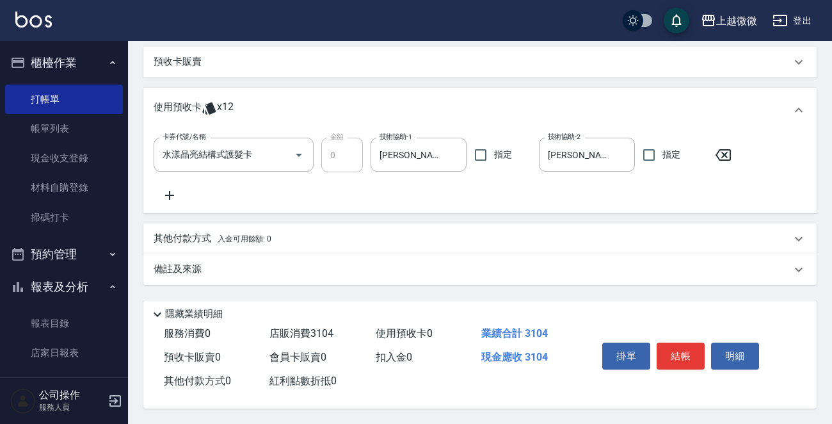
click at [188, 236] on p "其他付款方式 入金可用餘額: 0" at bounding box center [213, 239] width 118 height 14
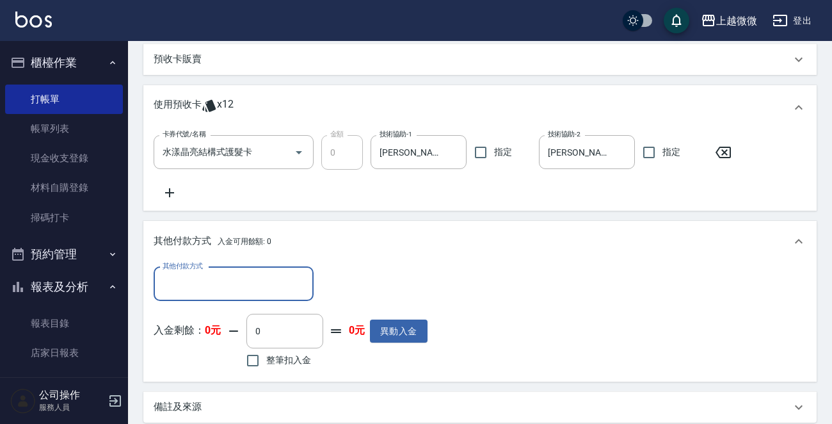
scroll to position [0, 0]
click at [250, 286] on input "其他付款方式" at bounding box center [233, 284] width 148 height 22
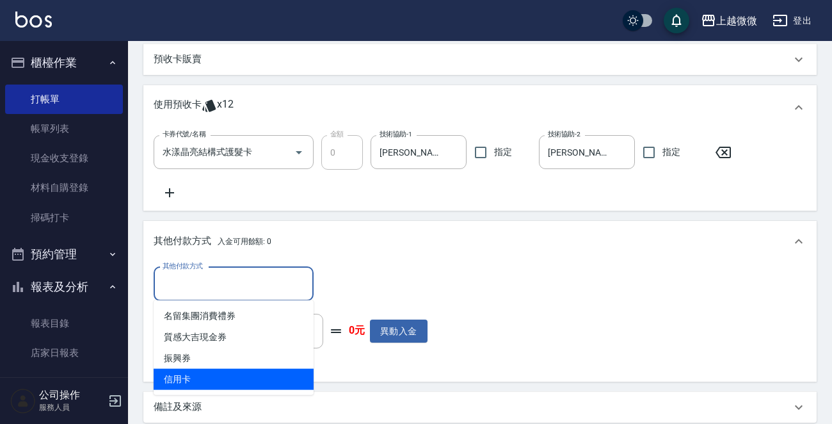
click at [221, 369] on span "信用卡" at bounding box center [234, 379] width 160 height 21
type input "信用卡"
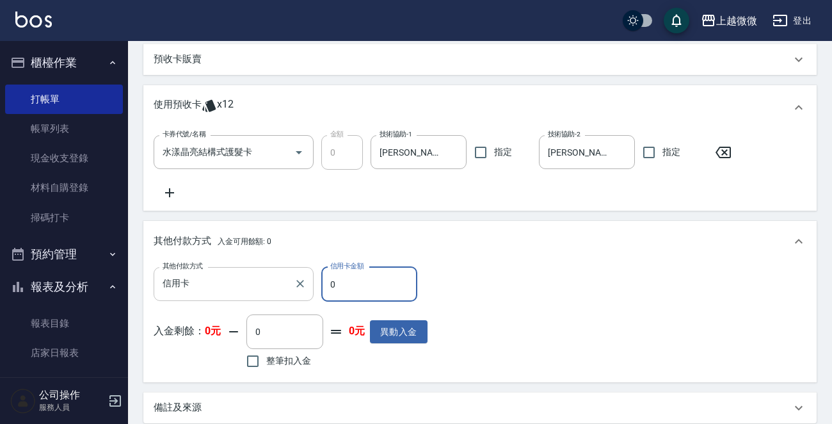
drag, startPoint x: 352, startPoint y: 278, endPoint x: 311, endPoint y: 278, distance: 41.0
click at [311, 278] on div "其他付款方式 信用卡 其他付款方式 信用卡金額 0 信用卡金額" at bounding box center [291, 284] width 274 height 35
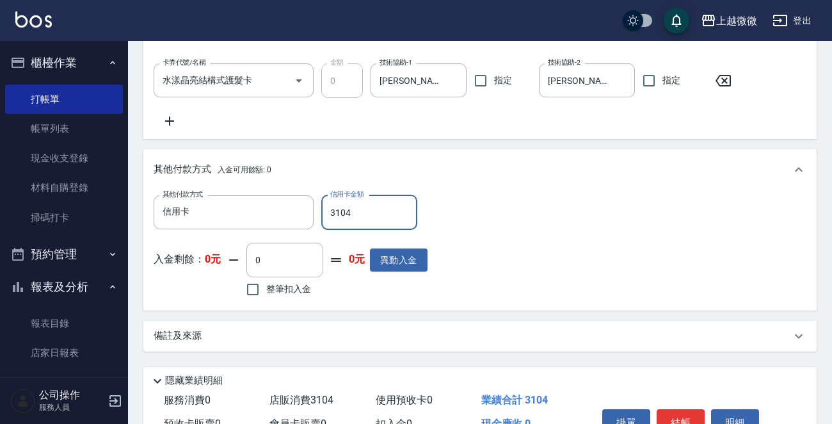
scroll to position [637, 0]
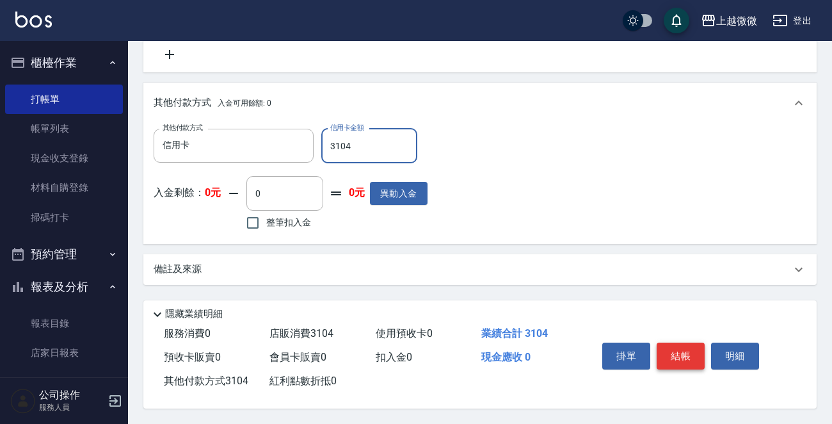
type input "3104"
click at [691, 347] on button "結帳" at bounding box center [681, 355] width 48 height 27
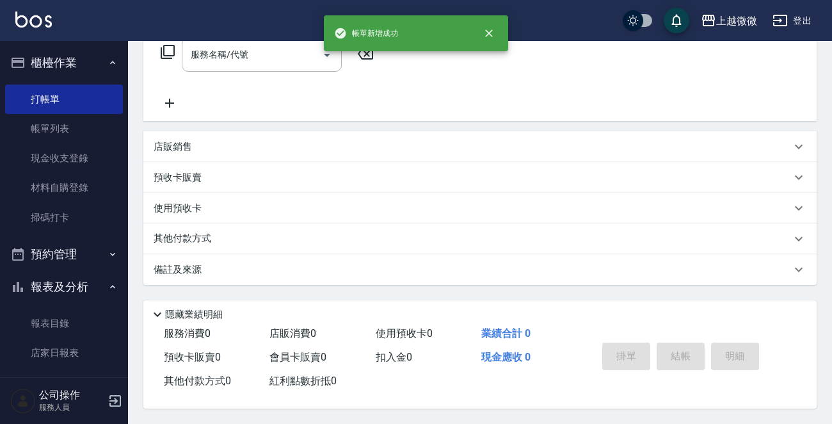
scroll to position [0, 0]
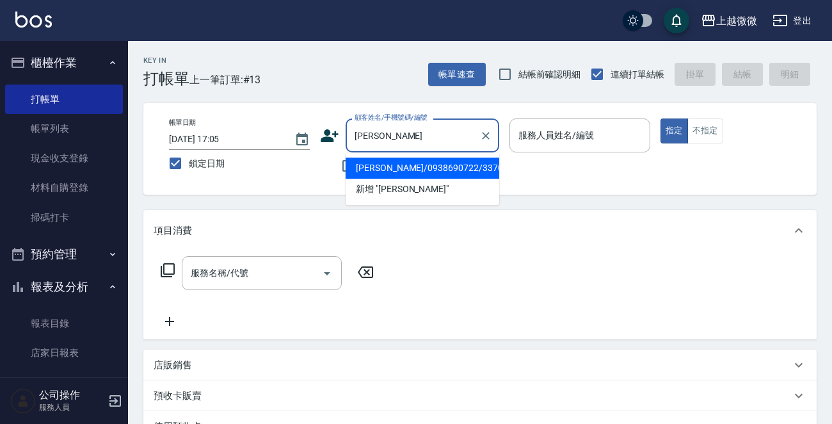
click at [420, 159] on li "[PERSON_NAME]/0938690722/3370" at bounding box center [423, 167] width 154 height 21
type input "[PERSON_NAME]/0938690722/3370"
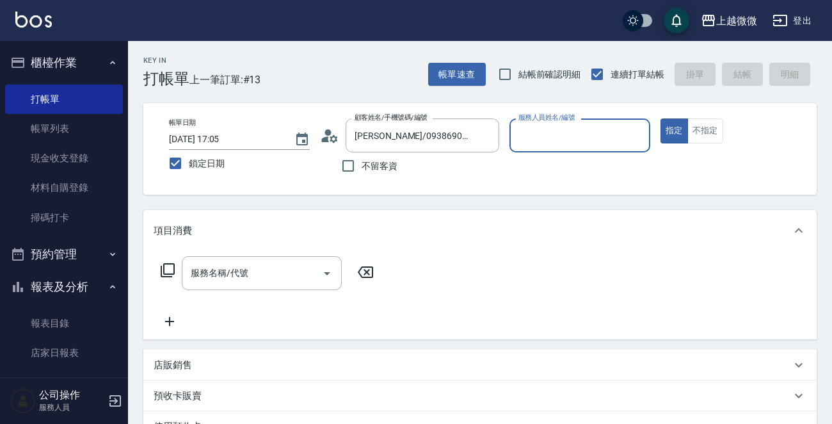
type input "Vivi-6"
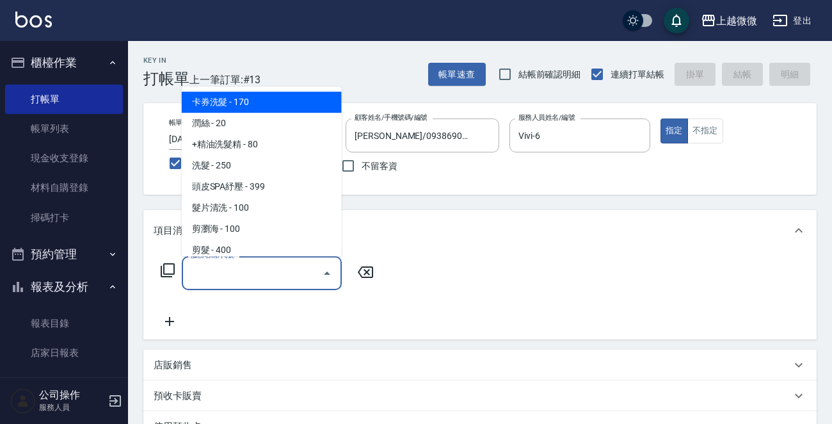
click at [256, 276] on input "服務名稱/代號" at bounding box center [252, 273] width 129 height 22
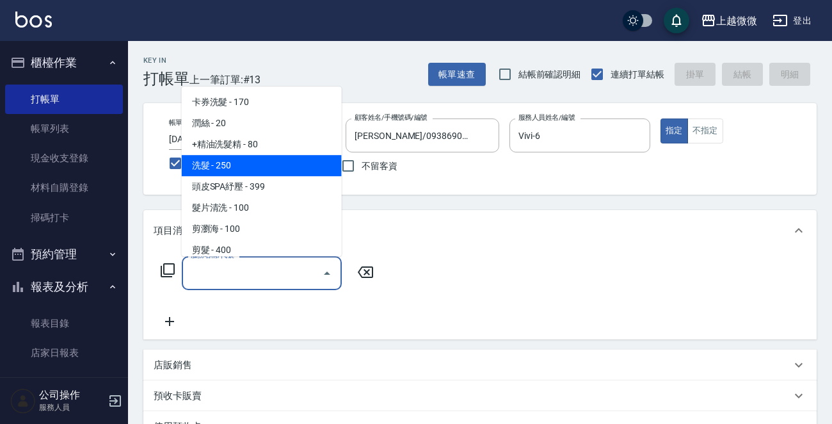
click at [259, 165] on span "洗髮 - 250" at bounding box center [262, 165] width 160 height 21
type input "洗髮(A03)"
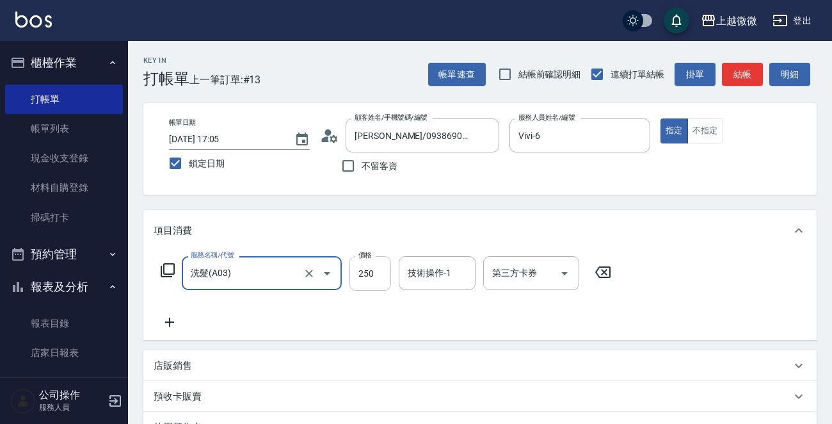
click at [371, 275] on input "250" at bounding box center [370, 273] width 42 height 35
type input "260"
click at [165, 321] on icon at bounding box center [169, 321] width 9 height 9
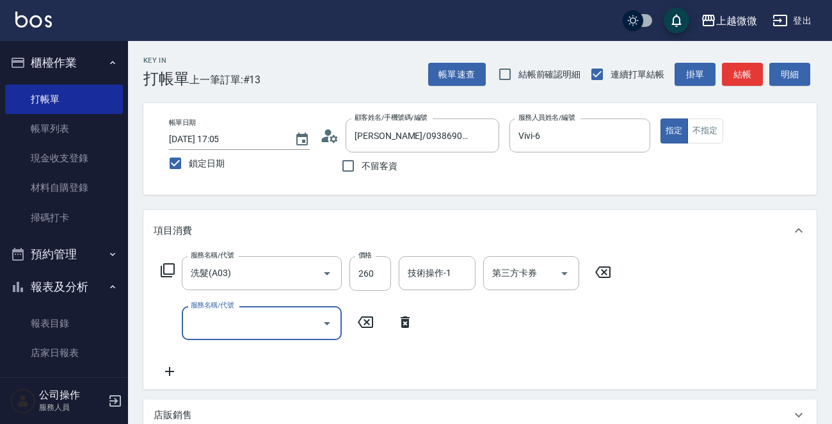
click at [217, 336] on div "服務名稱/代號" at bounding box center [262, 323] width 160 height 34
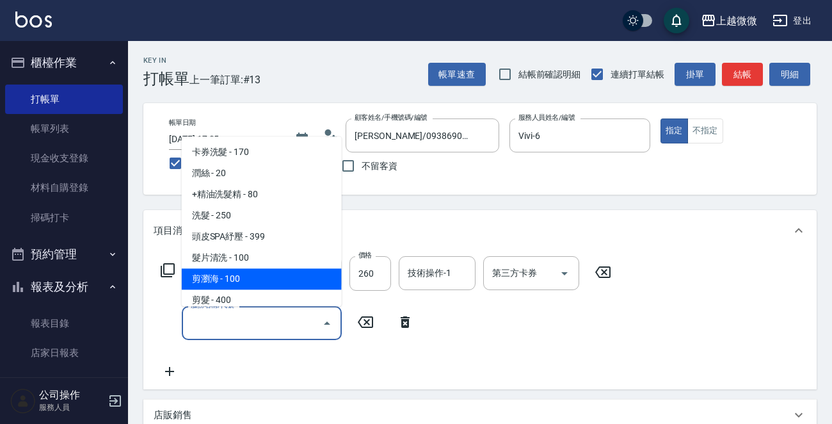
click at [275, 277] on span "剪瀏海 - 100" at bounding box center [262, 279] width 160 height 21
type input "剪瀏海(B01)"
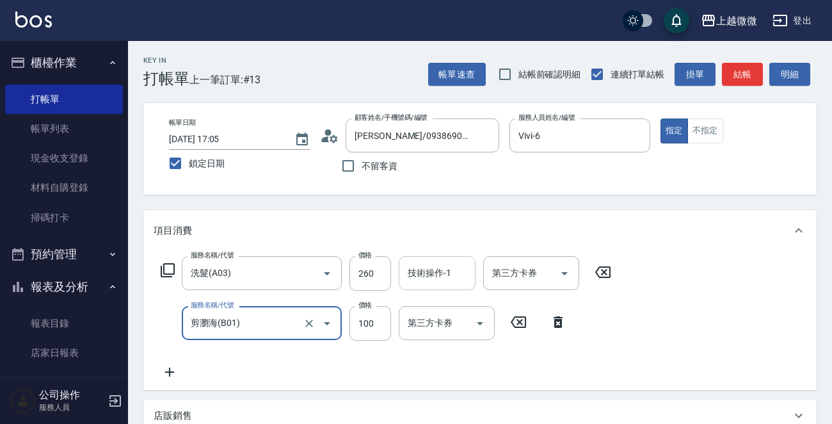
click at [448, 275] on div "技術操作-1 技術操作-1" at bounding box center [437, 273] width 77 height 34
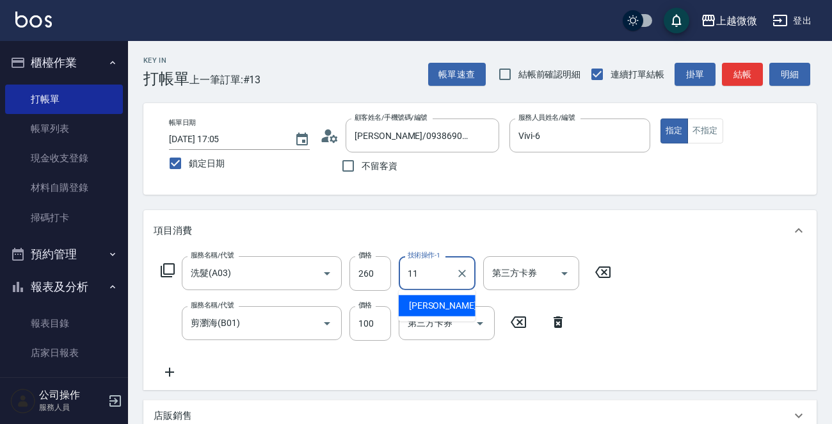
click at [428, 300] on span "[PERSON_NAME] -11" at bounding box center [449, 305] width 81 height 13
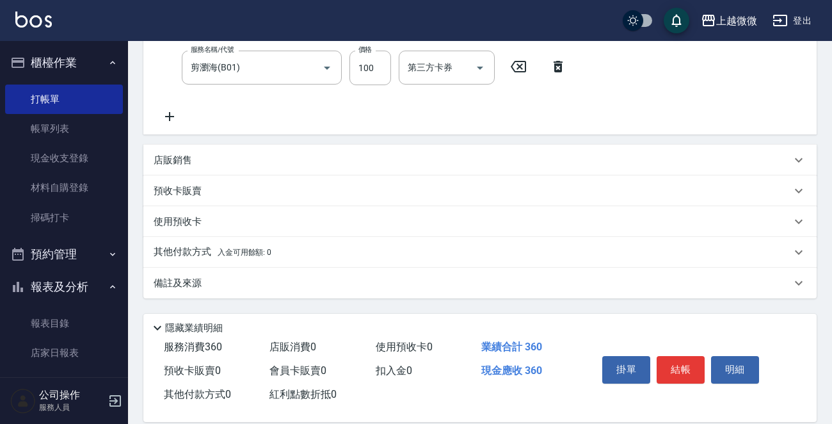
scroll to position [256, 0]
type input "[PERSON_NAME]-11"
click at [678, 368] on button "結帳" at bounding box center [681, 368] width 48 height 27
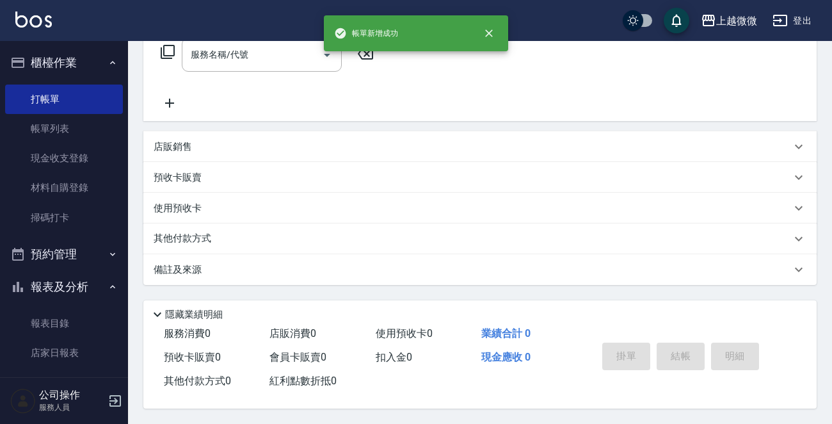
scroll to position [0, 0]
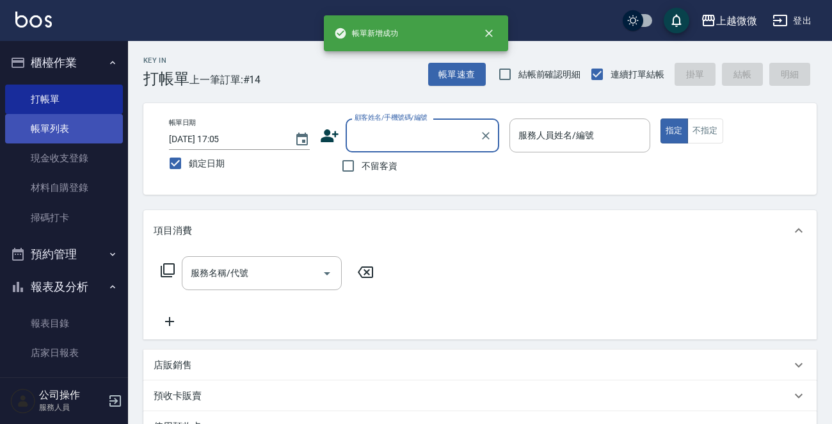
click at [64, 134] on link "帳單列表" at bounding box center [64, 128] width 118 height 29
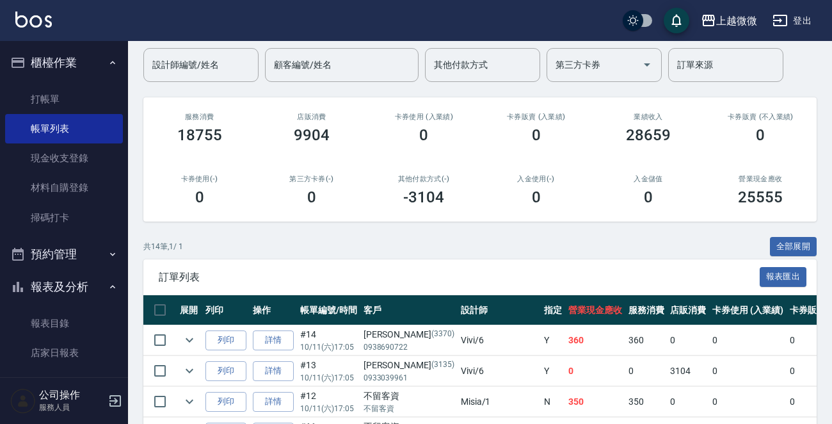
scroll to position [192, 0]
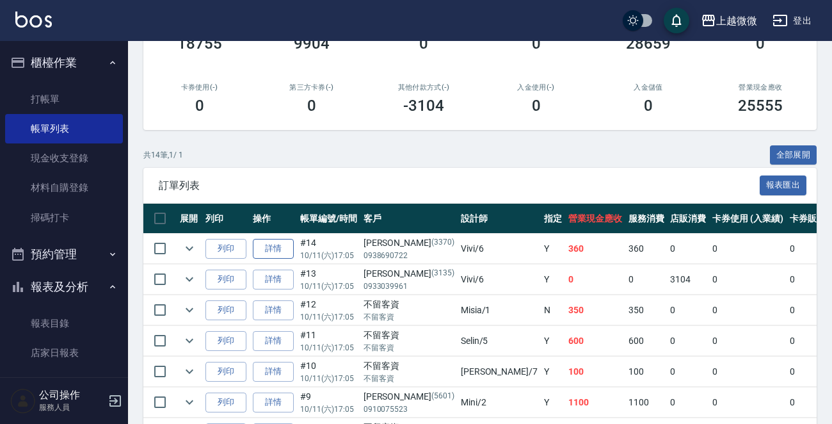
click at [271, 245] on link "詳情" at bounding box center [273, 249] width 41 height 20
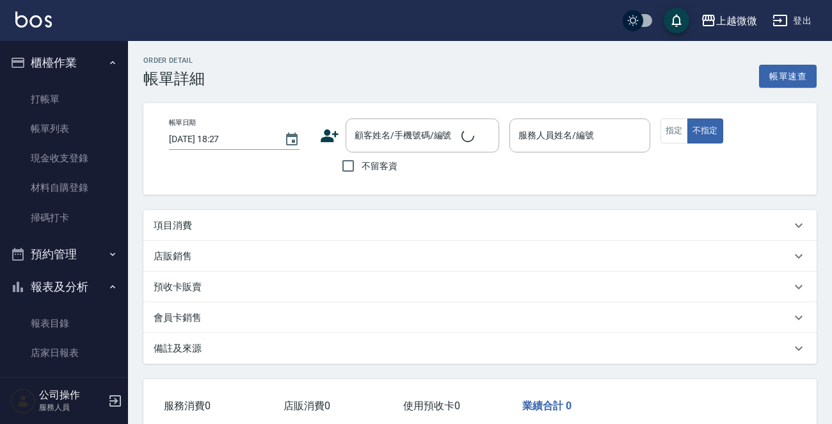
type input "[DATE] 17:05"
type input "Vivi-6"
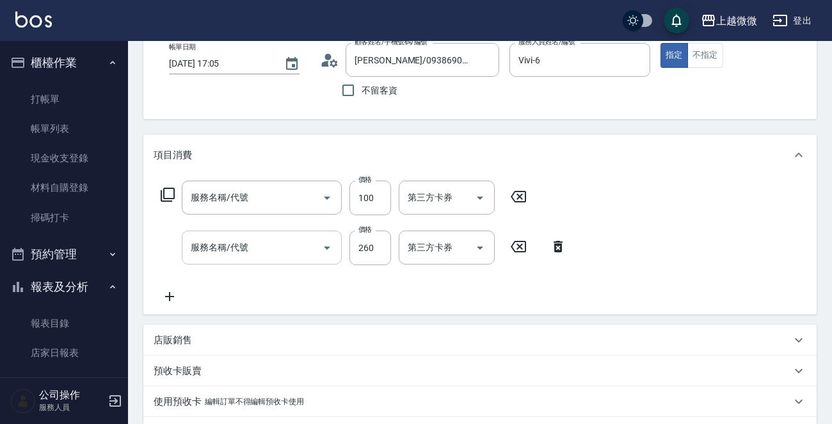
type input "[PERSON_NAME]/0938690722/3370"
type input "剪瀏海(B01)"
type input "洗髮(A03)"
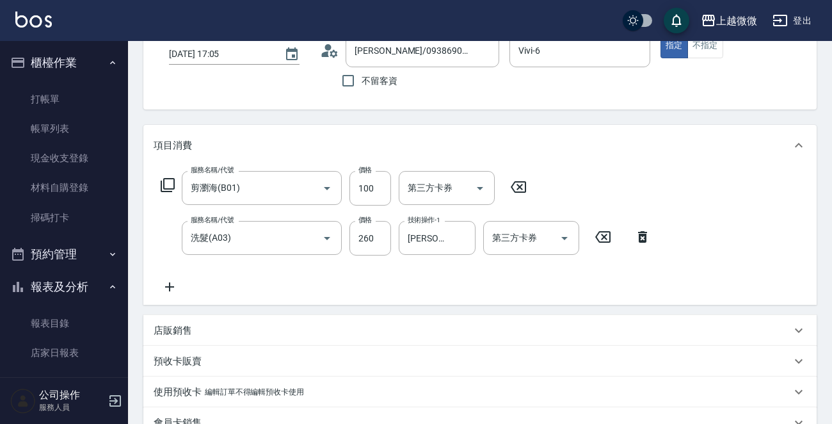
scroll to position [268, 0]
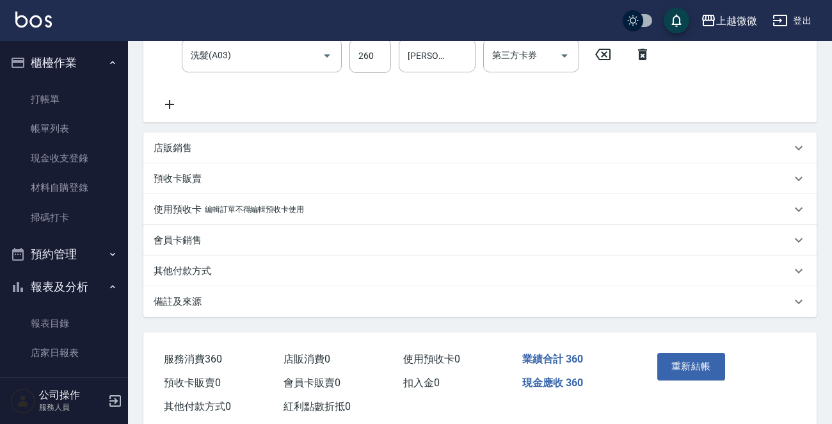
click at [186, 266] on p "其他付款方式" at bounding box center [183, 270] width 58 height 13
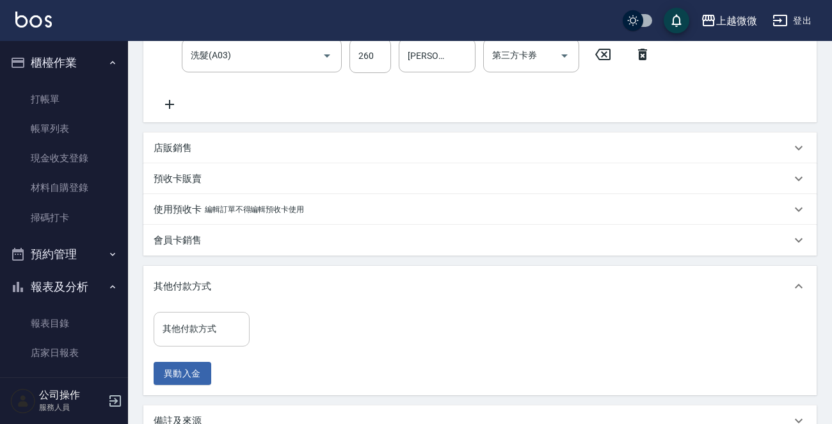
click at [205, 330] on input "其他付款方式" at bounding box center [201, 328] width 84 height 22
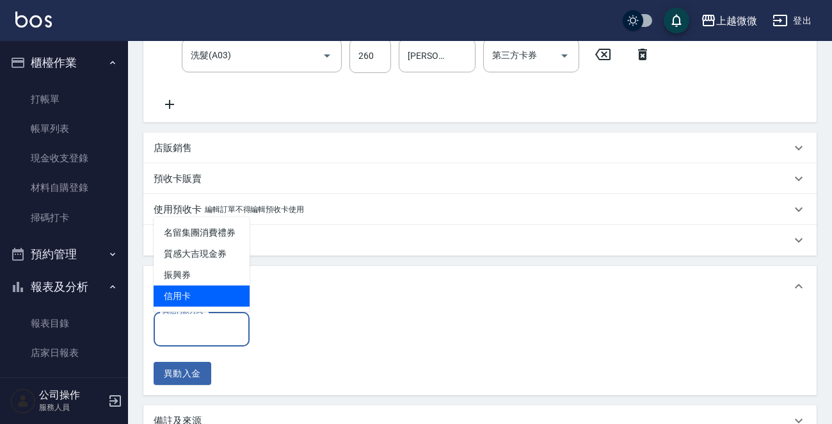
click at [216, 289] on span "信用卡" at bounding box center [202, 295] width 96 height 21
type input "信用卡"
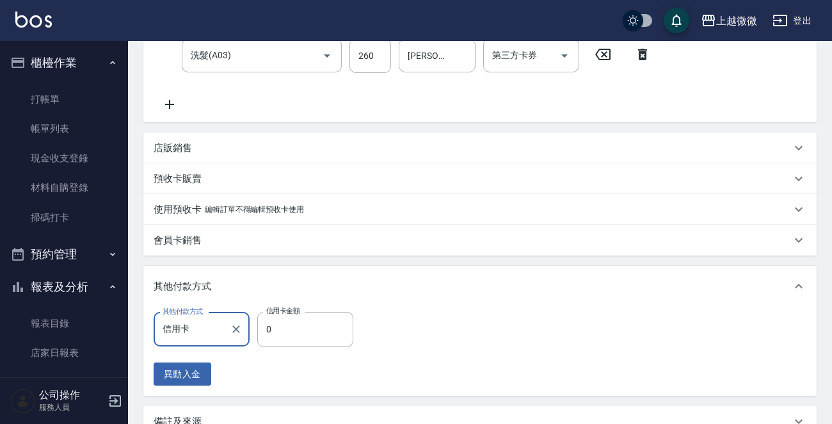
scroll to position [396, 0]
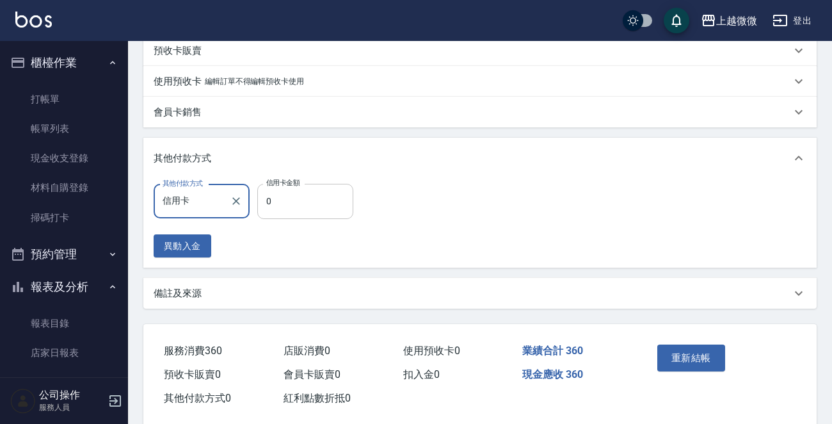
click at [313, 206] on input "0" at bounding box center [305, 201] width 96 height 35
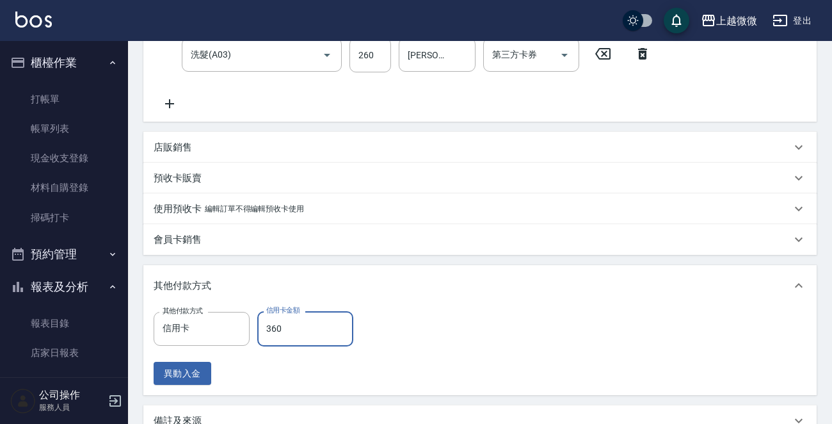
scroll to position [416, 0]
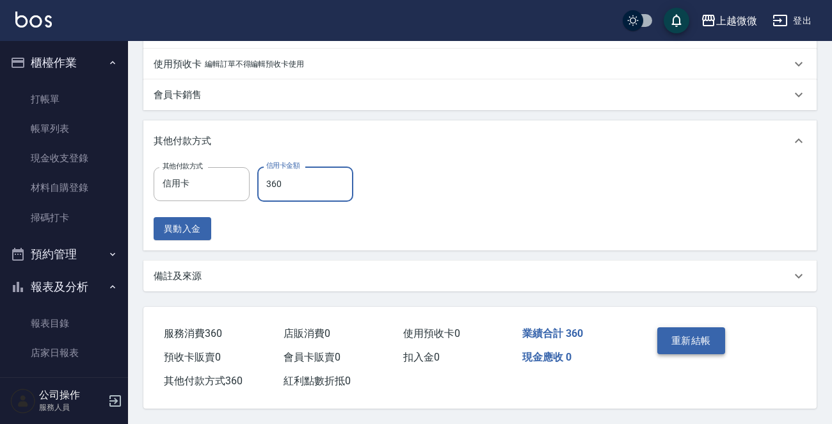
type input "360"
click at [686, 339] on button "重新結帳" at bounding box center [691, 340] width 68 height 27
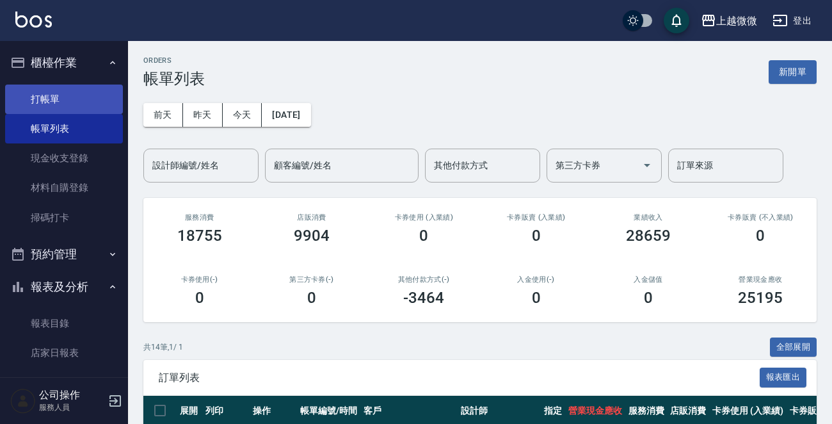
click at [45, 95] on link "打帳單" at bounding box center [64, 98] width 118 height 29
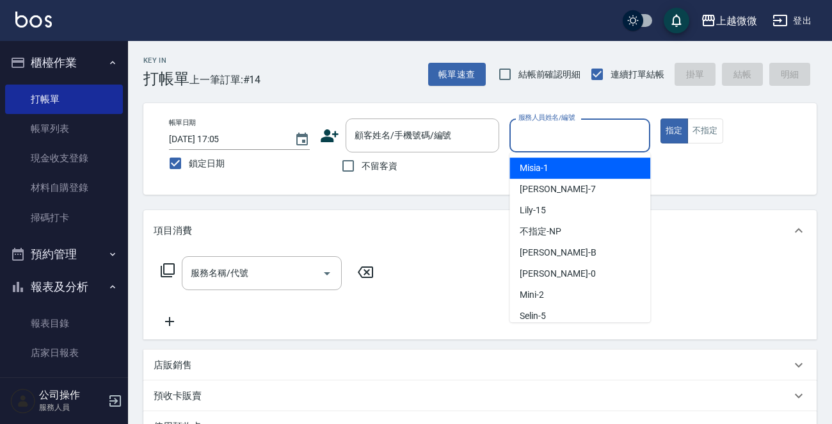
click at [600, 134] on input "服務人員姓名/編號" at bounding box center [579, 135] width 129 height 22
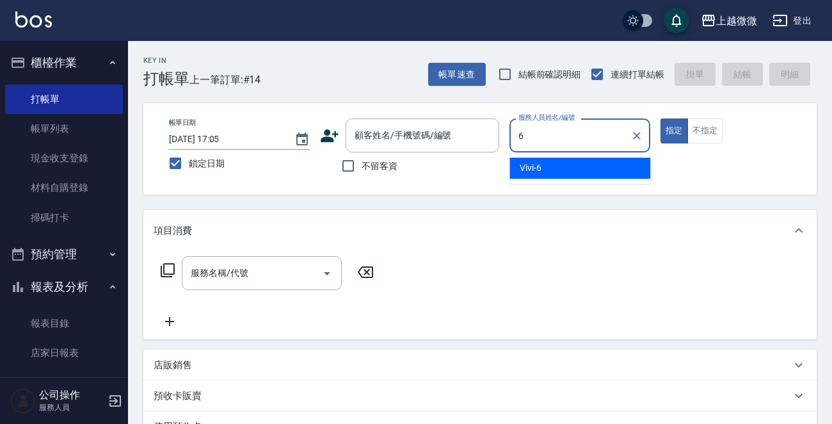
click at [575, 163] on div "Vivi -6" at bounding box center [579, 167] width 141 height 21
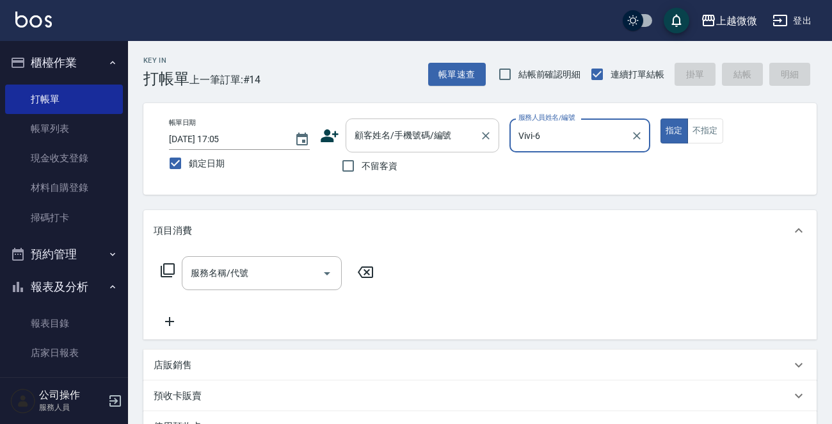
type input "Vivi-6"
click at [403, 140] on div "顧客姓名/手機號碼/編號 顧客姓名/手機號碼/編號" at bounding box center [423, 135] width 154 height 34
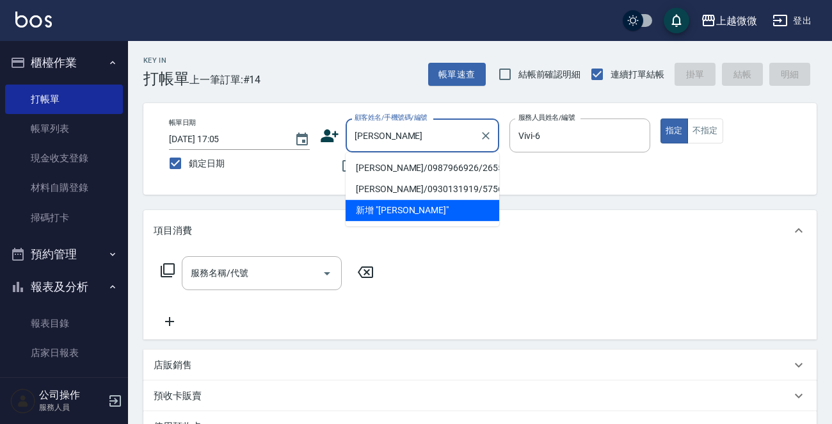
click at [408, 164] on li "[PERSON_NAME]/0987966926/2655" at bounding box center [423, 167] width 154 height 21
type input "[PERSON_NAME]/0987966926/2655"
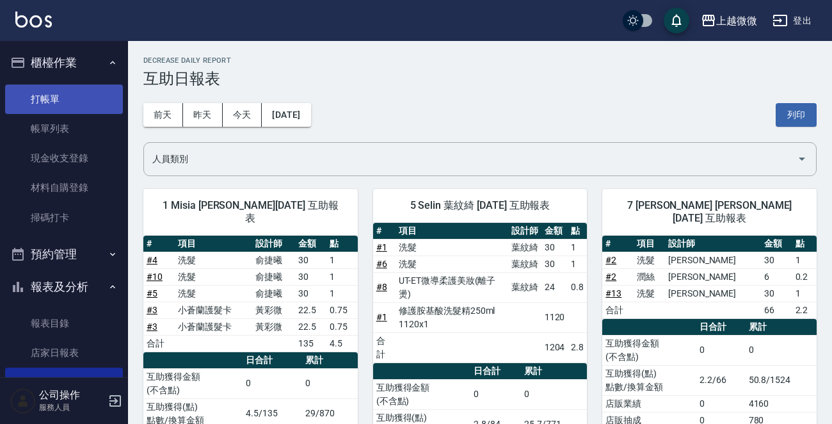
click at [58, 94] on link "打帳單" at bounding box center [64, 98] width 118 height 29
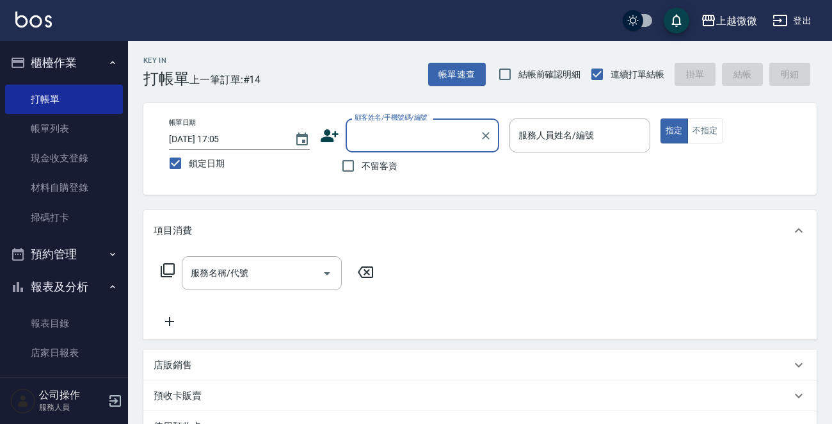
click at [437, 143] on input "顧客姓名/手機號碼/編號" at bounding box center [412, 135] width 123 height 22
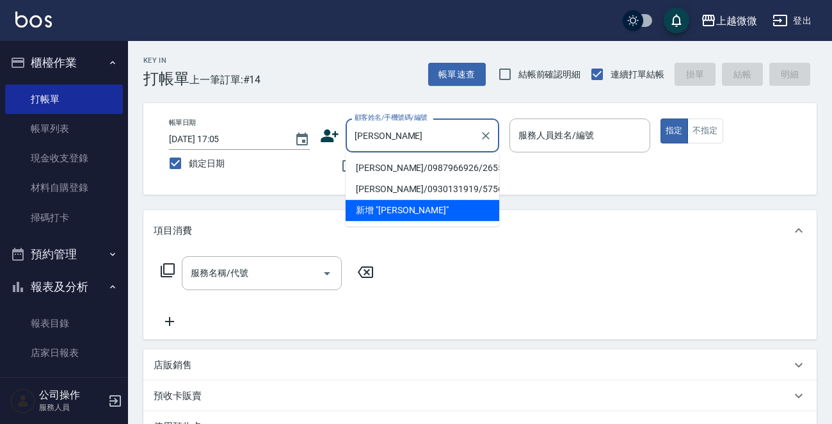
click at [425, 166] on li "[PERSON_NAME]/0987966926/2655" at bounding box center [423, 167] width 154 height 21
type input "[PERSON_NAME]/0987966926/2655"
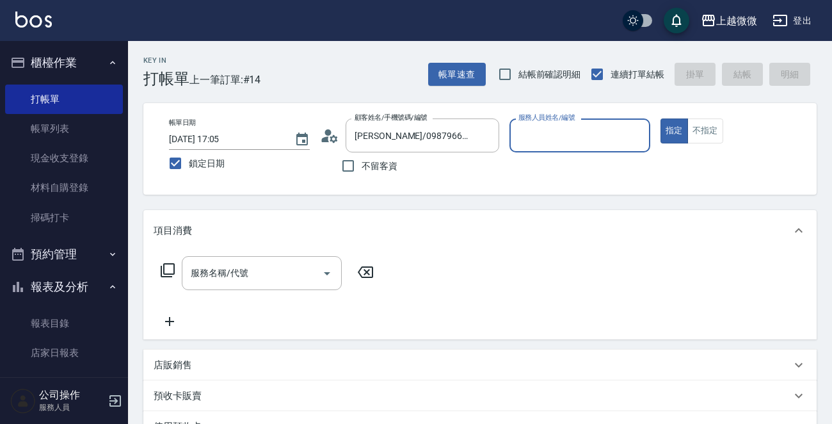
type input "Vivi-6"
click at [244, 279] on input "服務名稱/代號" at bounding box center [252, 273] width 129 height 22
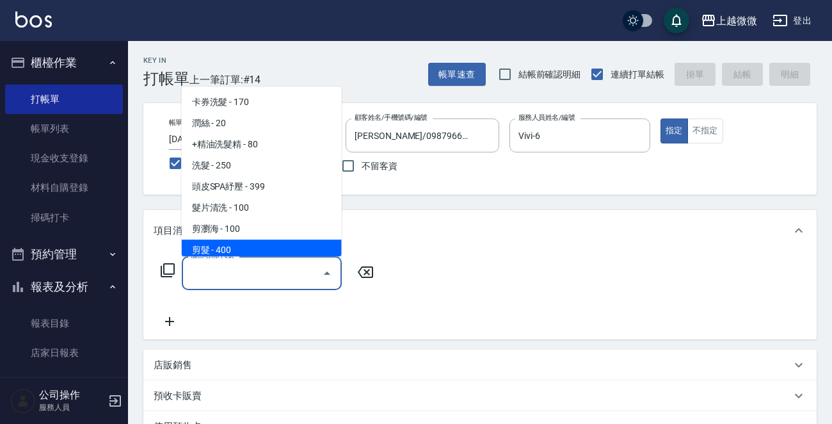
click at [239, 248] on span "剪髮 - 400" at bounding box center [262, 249] width 160 height 21
type input "剪髮(B02)"
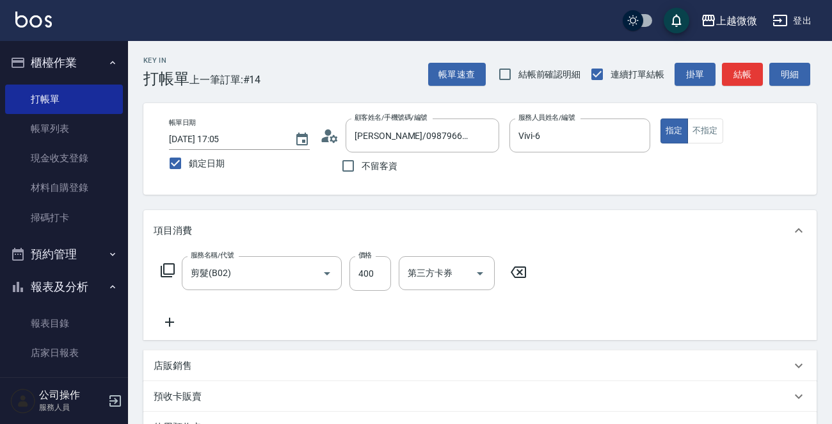
click at [164, 323] on icon at bounding box center [170, 321] width 32 height 15
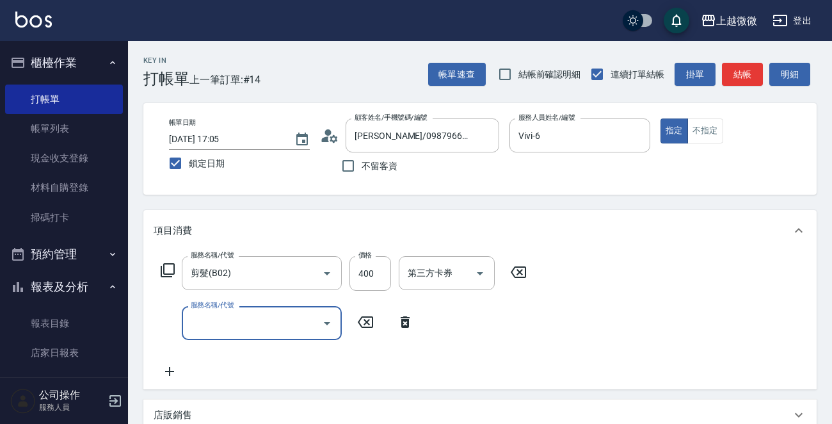
click at [268, 333] on input "服務名稱/代號" at bounding box center [252, 323] width 129 height 22
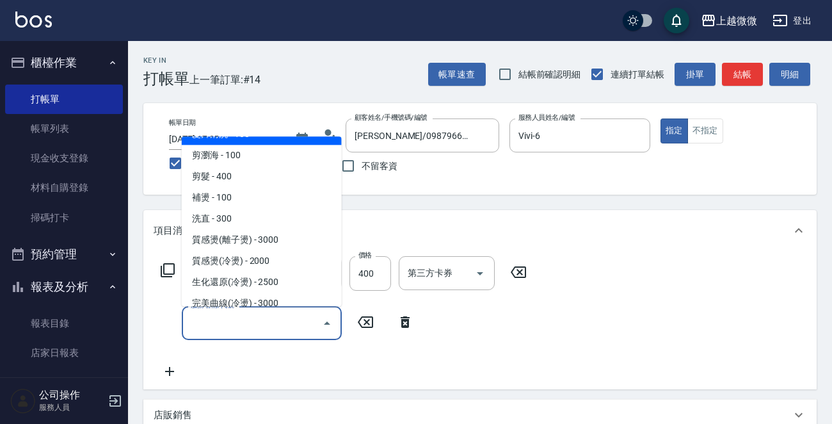
scroll to position [128, 0]
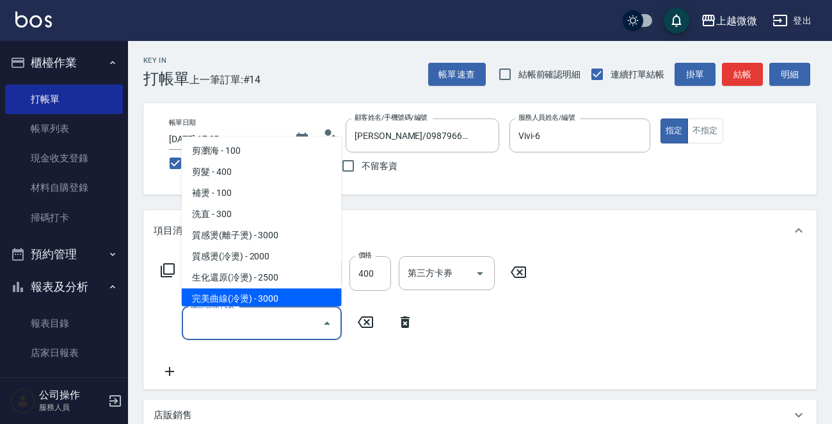
click at [260, 327] on input "服務名稱/代號" at bounding box center [252, 323] width 129 height 22
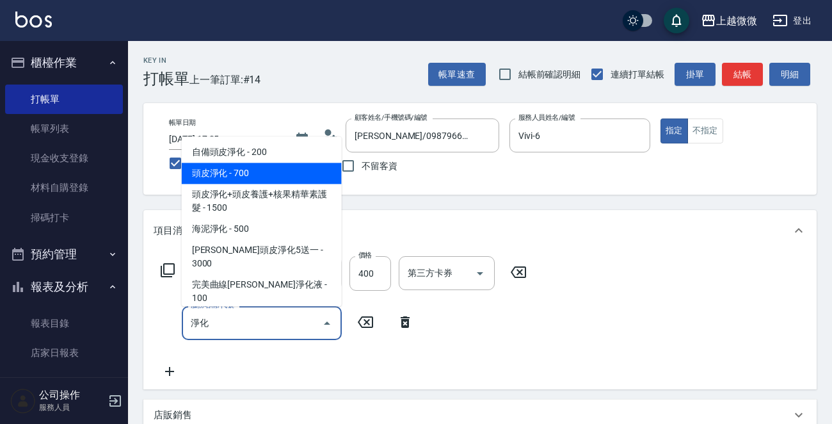
click at [278, 179] on span "頭皮淨化 - 700" at bounding box center [262, 173] width 160 height 21
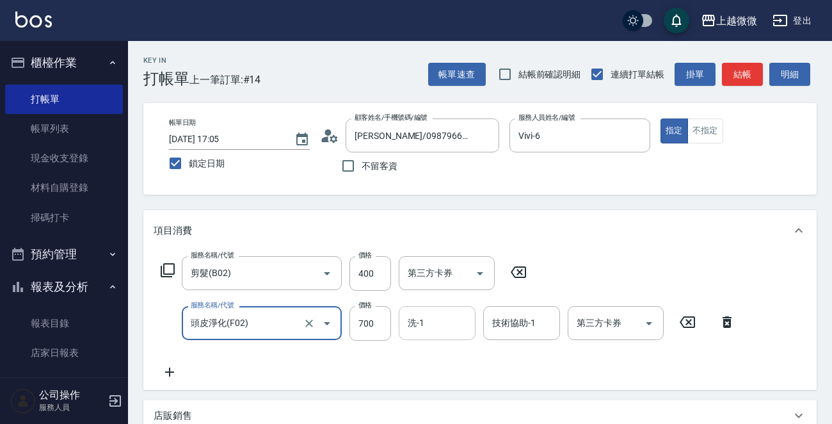
type input "頭皮淨化(F02)"
click at [445, 326] on input "洗-1" at bounding box center [436, 323] width 65 height 22
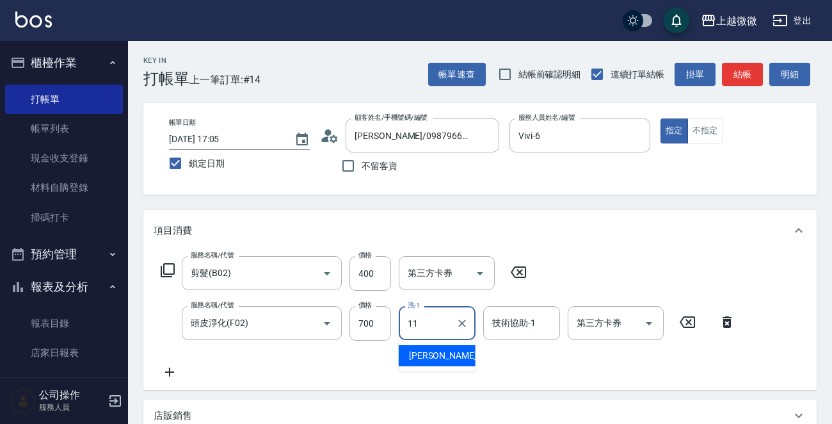
click at [437, 353] on span "[PERSON_NAME] -11" at bounding box center [449, 355] width 81 height 13
click at [510, 335] on div "技術協助-1" at bounding box center [521, 323] width 77 height 34
type input "[PERSON_NAME]-11"
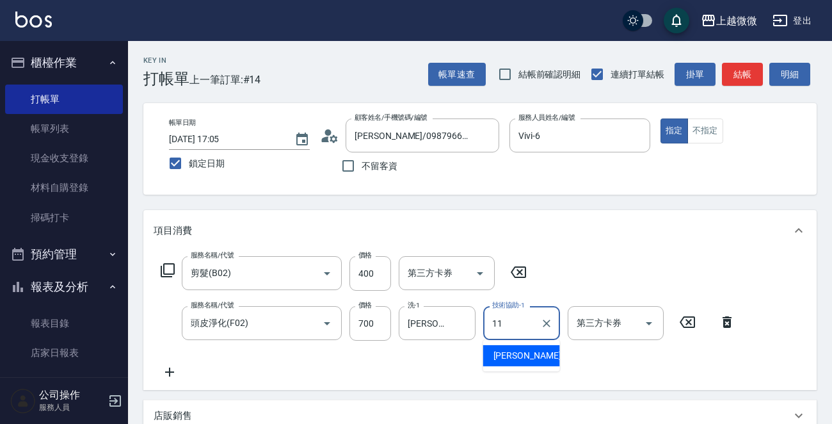
click at [515, 354] on span "[PERSON_NAME] -11" at bounding box center [533, 355] width 81 height 13
type input "[PERSON_NAME]-11"
click at [164, 370] on icon at bounding box center [170, 371] width 32 height 15
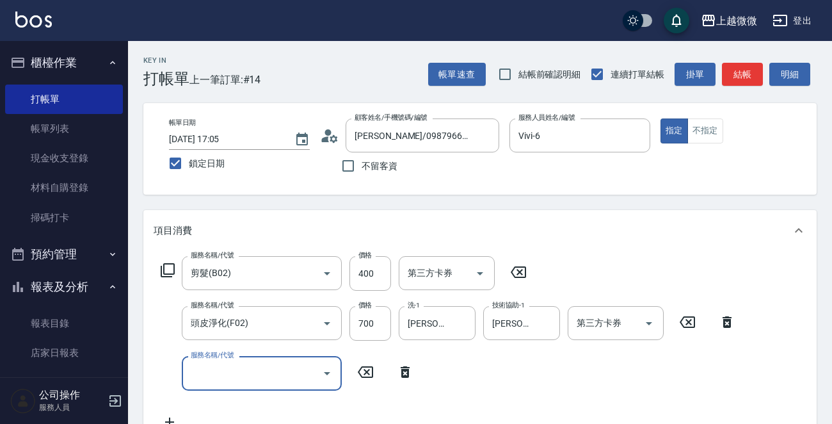
click at [410, 372] on icon at bounding box center [405, 371] width 32 height 15
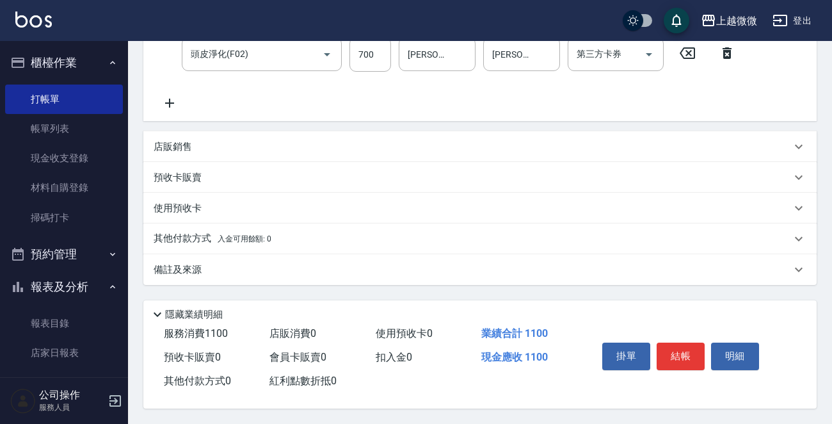
scroll to position [272, 0]
click at [179, 232] on p "其他付款方式 入金可用餘額: 0" at bounding box center [213, 239] width 118 height 14
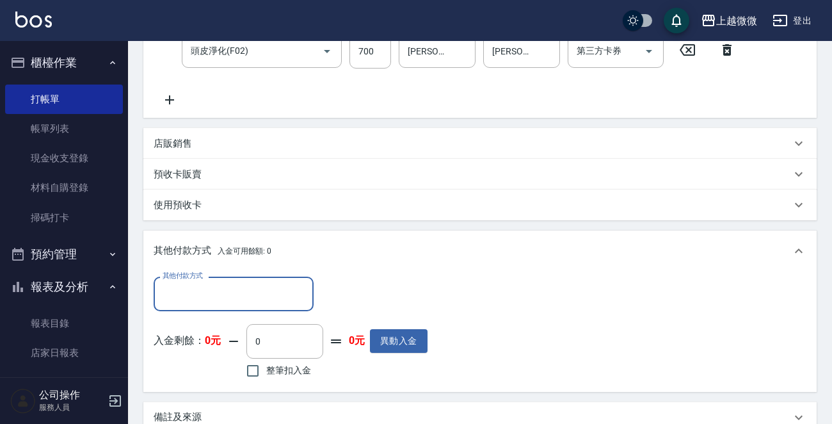
scroll to position [0, 0]
click at [217, 282] on input "其他付款方式" at bounding box center [233, 293] width 148 height 22
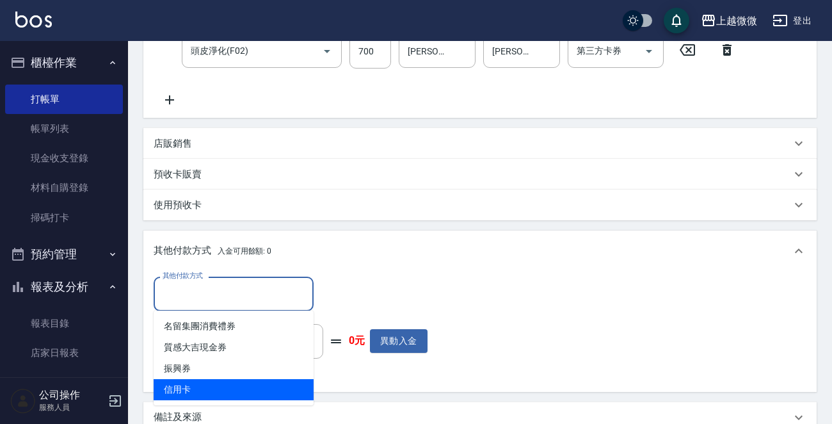
click at [205, 379] on span "信用卡" at bounding box center [234, 389] width 160 height 21
type input "信用卡"
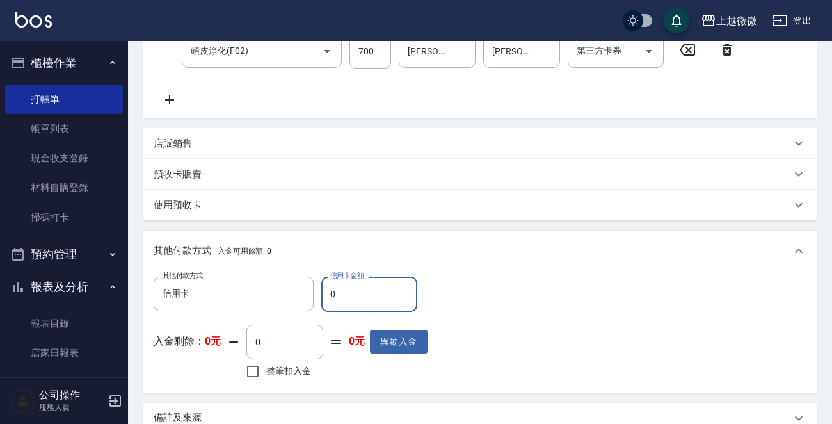
drag, startPoint x: 365, startPoint y: 293, endPoint x: 365, endPoint y: 300, distance: 7.0
click at [290, 294] on div "其他付款方式 信用卡 其他付款方式 信用卡金額 0 信用卡金額" at bounding box center [291, 293] width 274 height 35
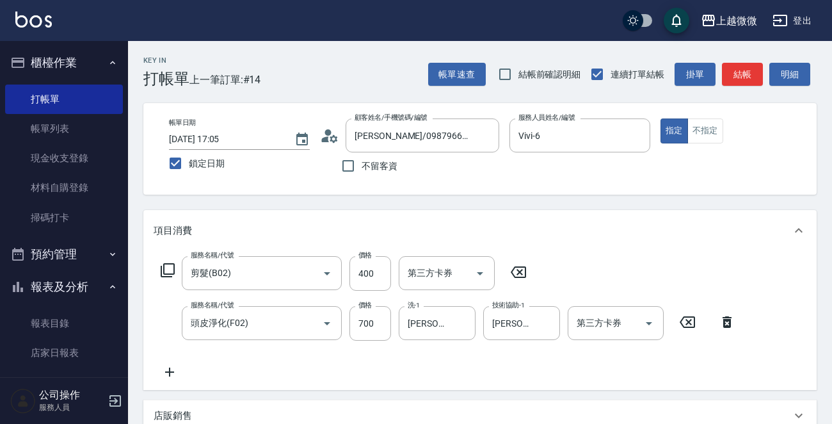
scroll to position [423, 0]
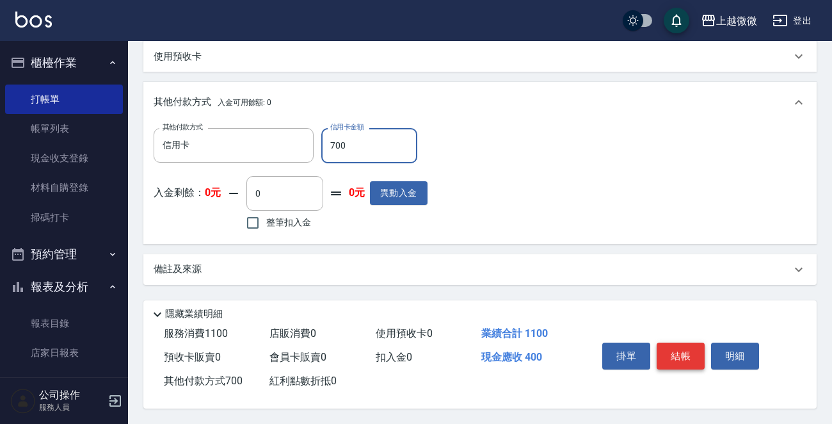
type input "700"
click at [669, 349] on button "結帳" at bounding box center [681, 355] width 48 height 27
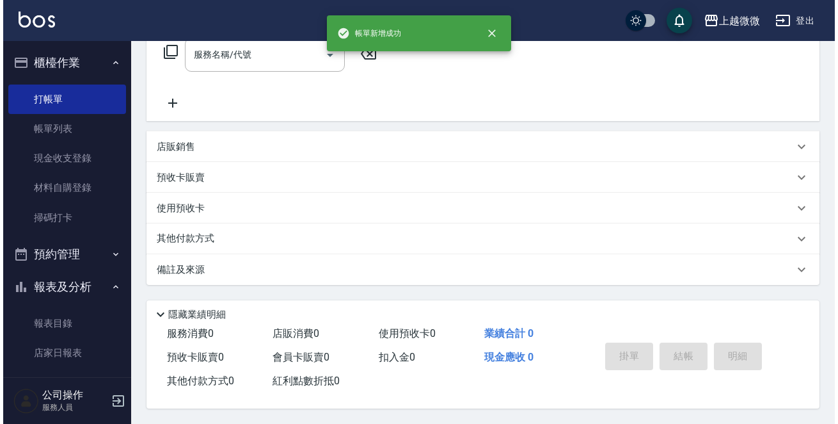
scroll to position [0, 0]
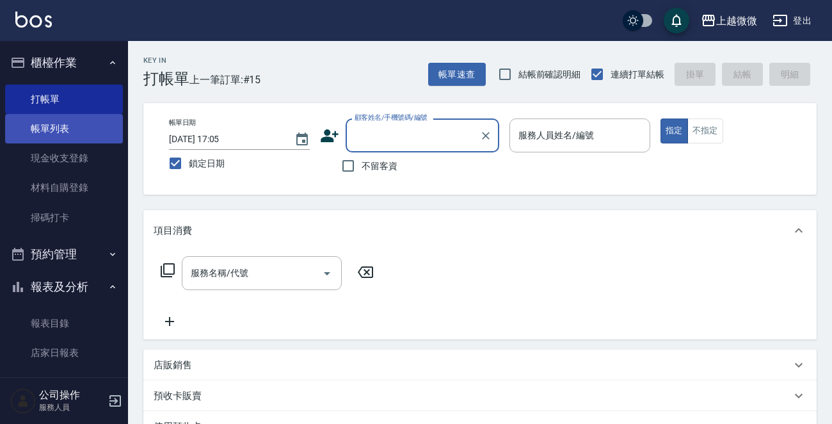
click at [91, 127] on link "帳單列表" at bounding box center [64, 128] width 118 height 29
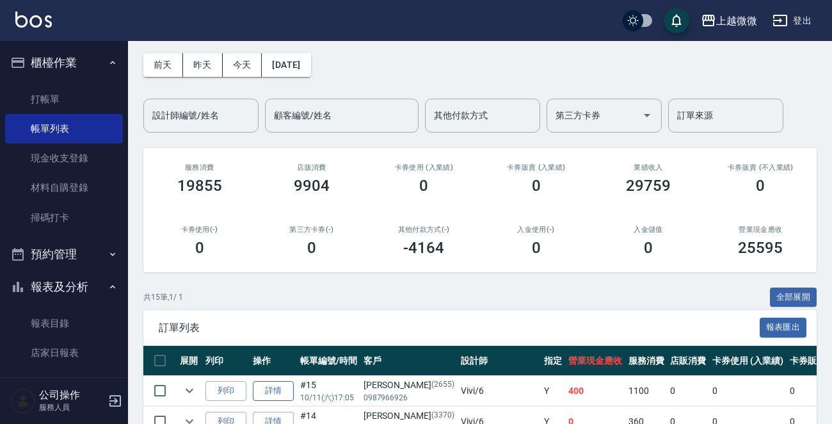
scroll to position [188, 0]
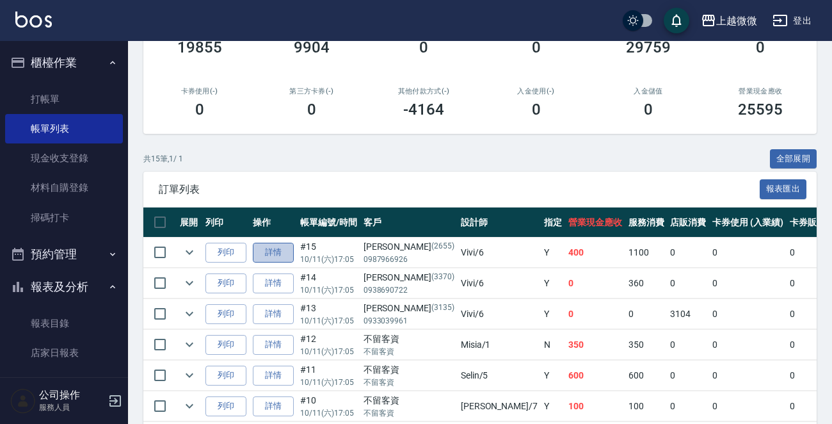
click at [280, 251] on link "詳情" at bounding box center [273, 253] width 41 height 20
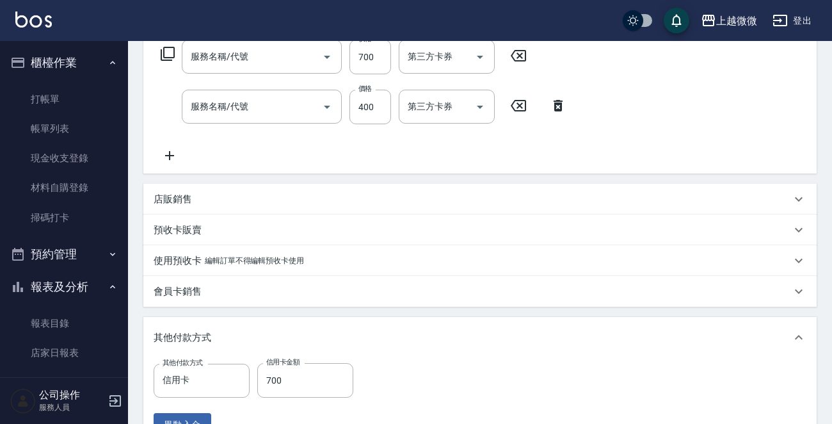
type input "[DATE] 17:05"
type input "Vivi-6"
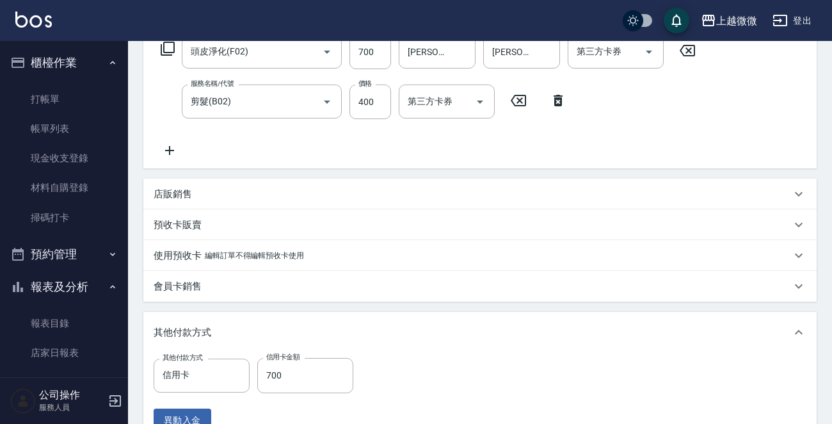
type input "[PERSON_NAME]/0987966926/2655"
type input "頭皮淨化(F02)"
type input "剪髮(B02)"
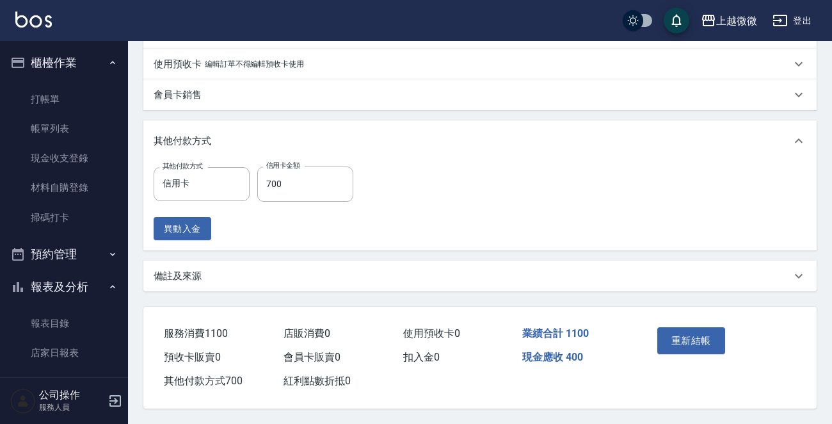
scroll to position [416, 0]
click at [291, 183] on input "700" at bounding box center [305, 183] width 96 height 35
type input "1100"
click at [684, 328] on button "重新結帳" at bounding box center [691, 340] width 68 height 27
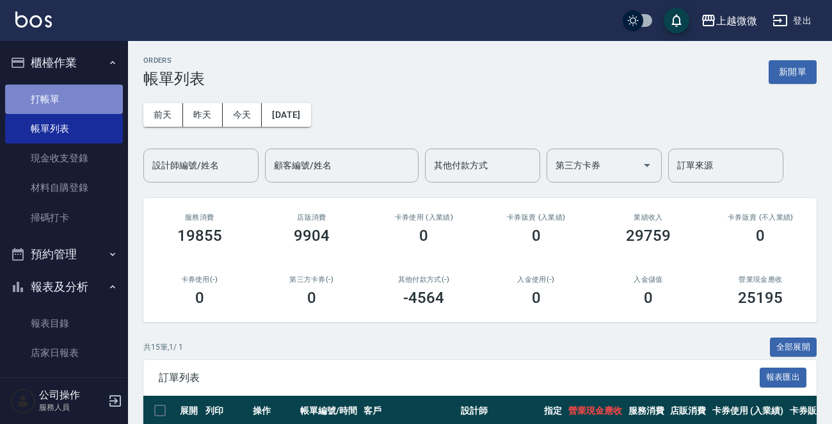
click at [76, 100] on link "打帳單" at bounding box center [64, 98] width 118 height 29
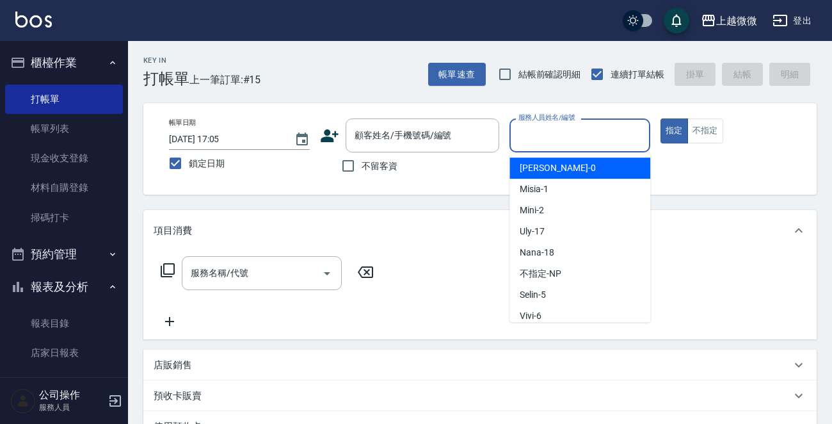
click at [589, 127] on input "服務人員姓名/編號" at bounding box center [579, 135] width 129 height 22
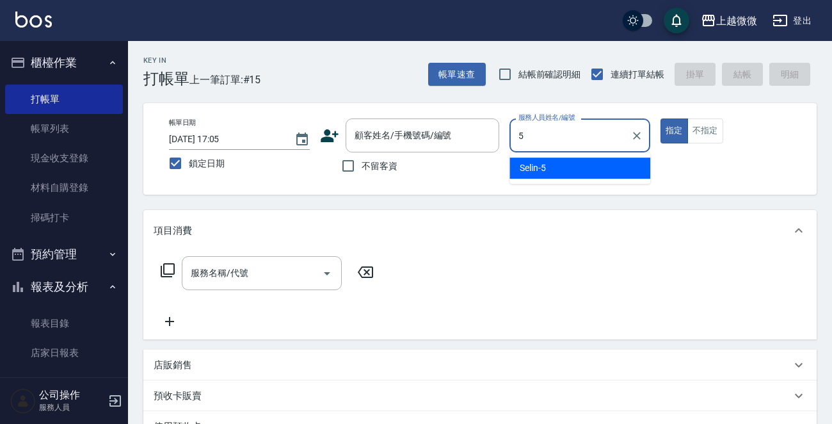
click at [564, 166] on div "Selin -5" at bounding box center [579, 167] width 141 height 21
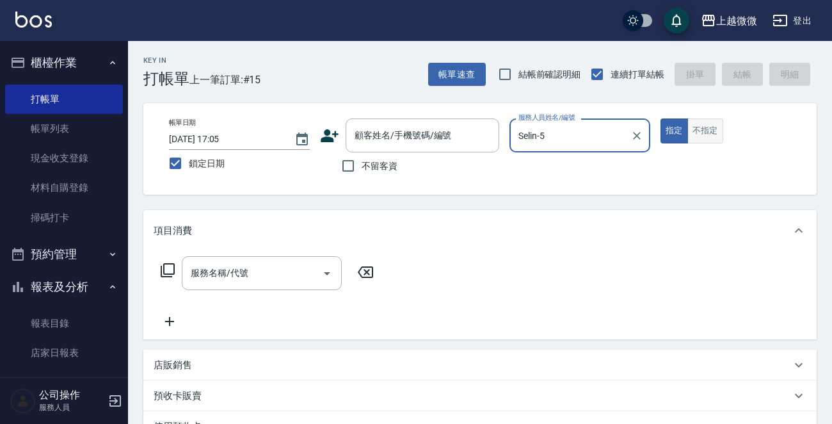
type input "Selin-5"
drag, startPoint x: 717, startPoint y: 128, endPoint x: 483, endPoint y: 160, distance: 235.8
click at [716, 128] on button "不指定" at bounding box center [705, 130] width 36 height 25
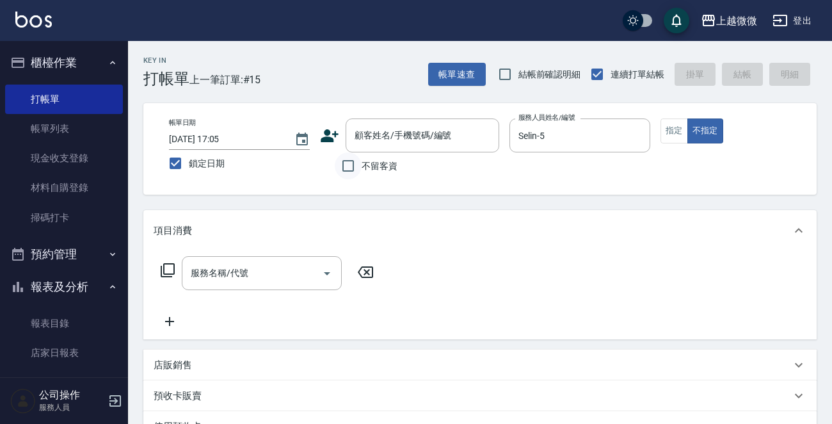
click at [349, 172] on input "不留客資" at bounding box center [348, 165] width 27 height 27
checkbox input "true"
click at [234, 288] on div "服務名稱/代號" at bounding box center [262, 273] width 160 height 34
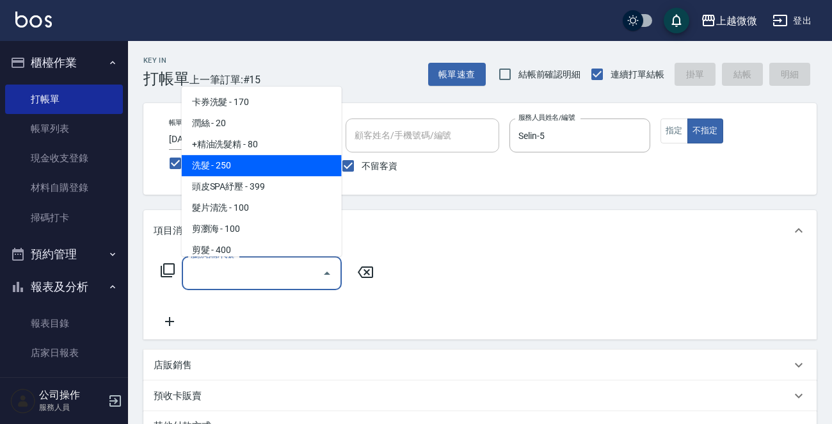
click at [256, 164] on span "洗髮 - 250" at bounding box center [262, 165] width 160 height 21
type input "洗髮(A03)"
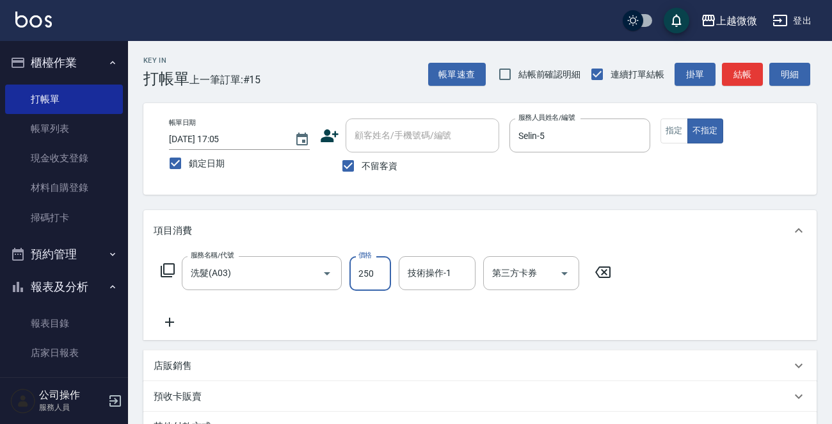
click at [374, 273] on input "250" at bounding box center [370, 273] width 42 height 35
type input "300"
click at [164, 320] on icon at bounding box center [170, 321] width 32 height 15
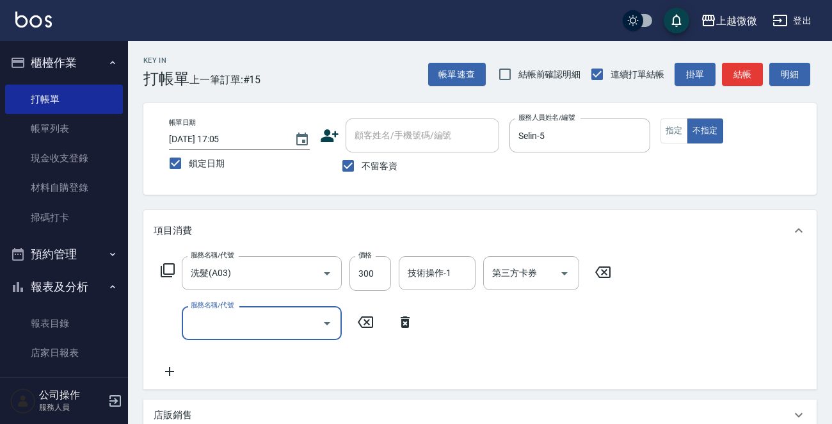
click at [233, 324] on input "服務名稱/代號" at bounding box center [252, 323] width 129 height 22
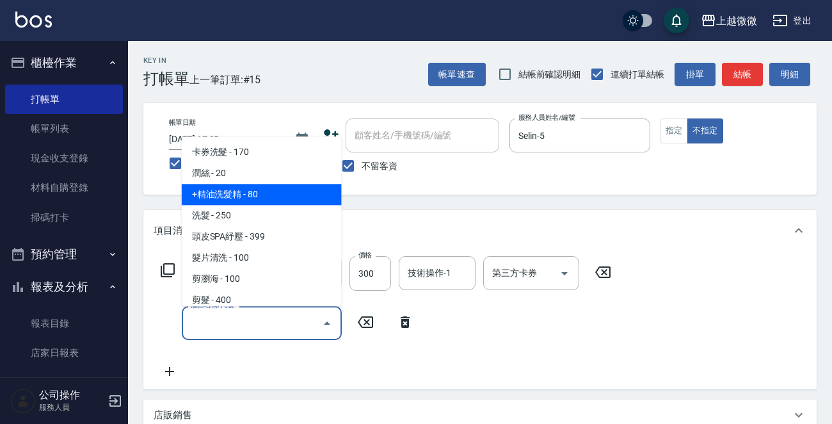
click at [254, 196] on span "+精油洗髮精 - 80" at bounding box center [262, 194] width 160 height 21
type input "+精油洗髮精(A02)"
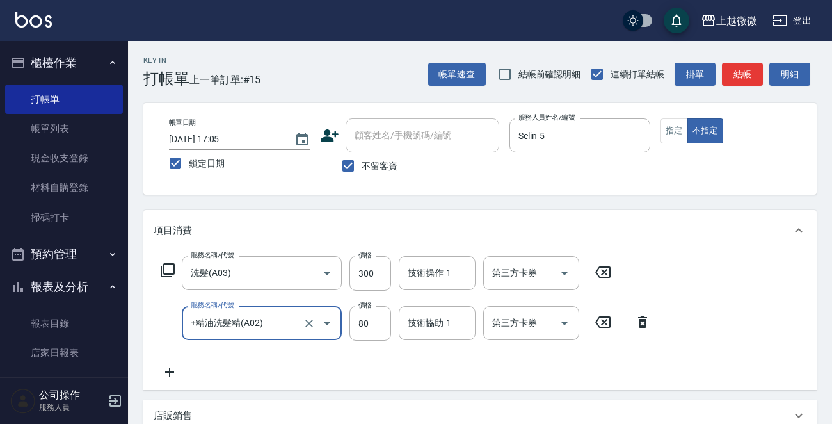
click at [173, 371] on icon at bounding box center [170, 371] width 32 height 15
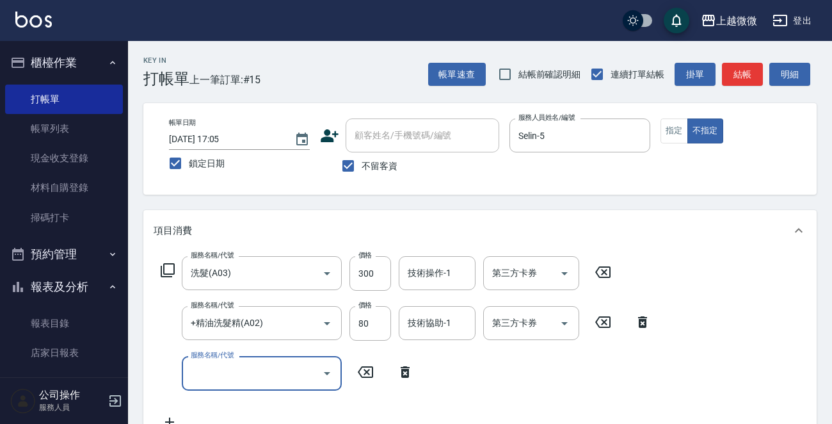
click at [228, 380] on input "服務名稱/代號" at bounding box center [252, 373] width 129 height 22
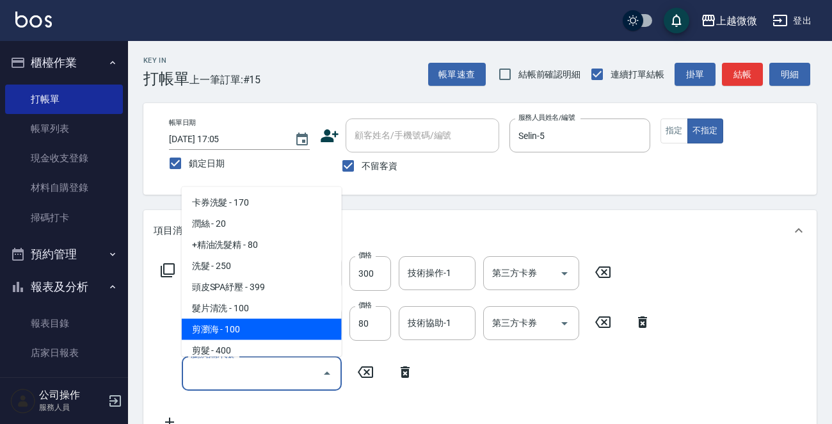
click at [262, 330] on span "剪瀏海 - 100" at bounding box center [262, 329] width 160 height 21
type input "剪瀏海(B01)"
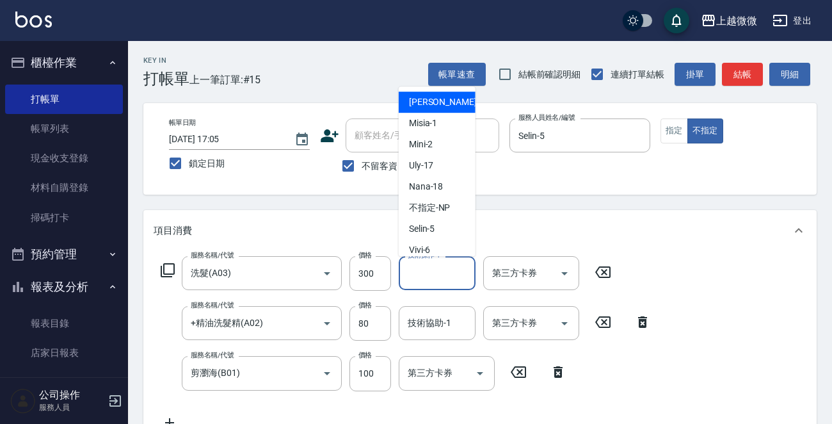
click at [436, 262] on input "技術操作-1" at bounding box center [436, 273] width 65 height 22
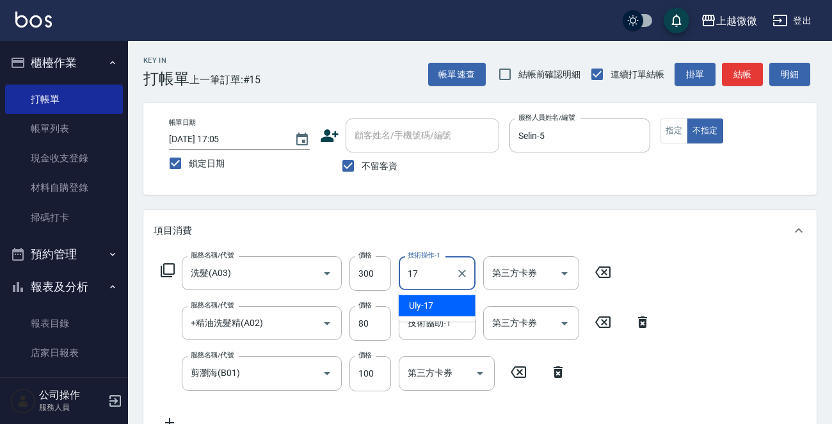
click at [435, 300] on div "Uly -17" at bounding box center [437, 305] width 77 height 21
type input "Uly-17"
click at [457, 326] on input "技術協助-1" at bounding box center [436, 323] width 65 height 22
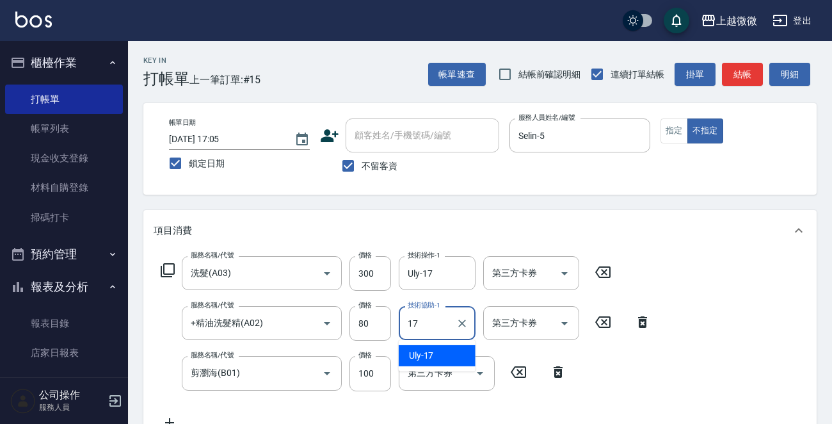
click at [447, 358] on div "Uly -17" at bounding box center [437, 355] width 77 height 21
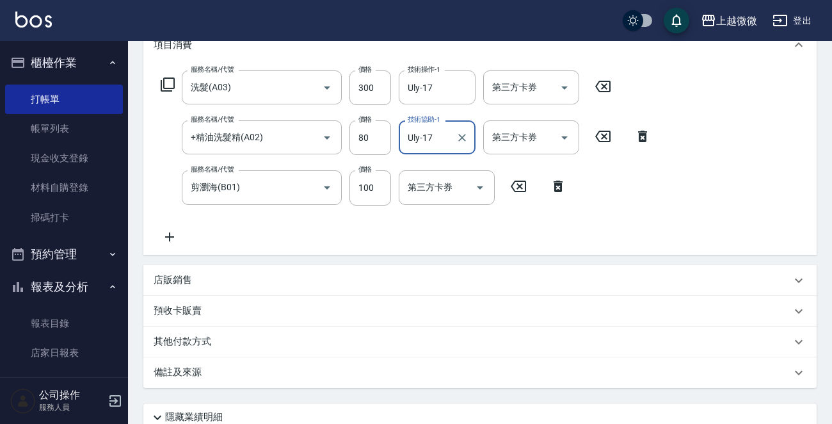
scroll to position [291, 0]
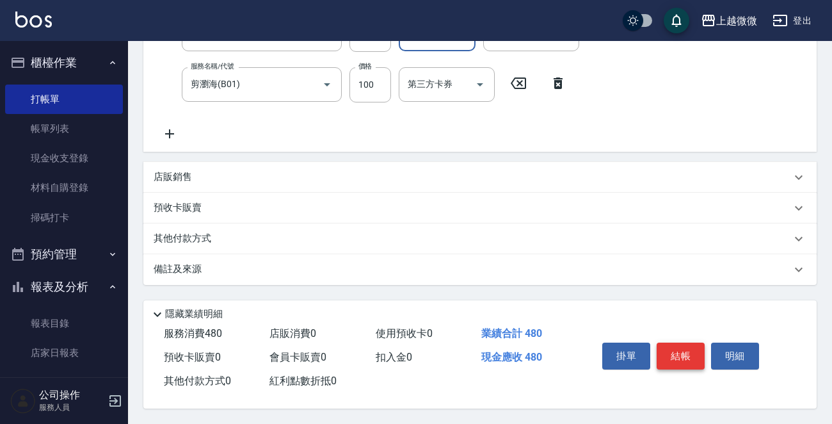
type input "Uly-17"
click at [675, 345] on button "結帳" at bounding box center [681, 355] width 48 height 27
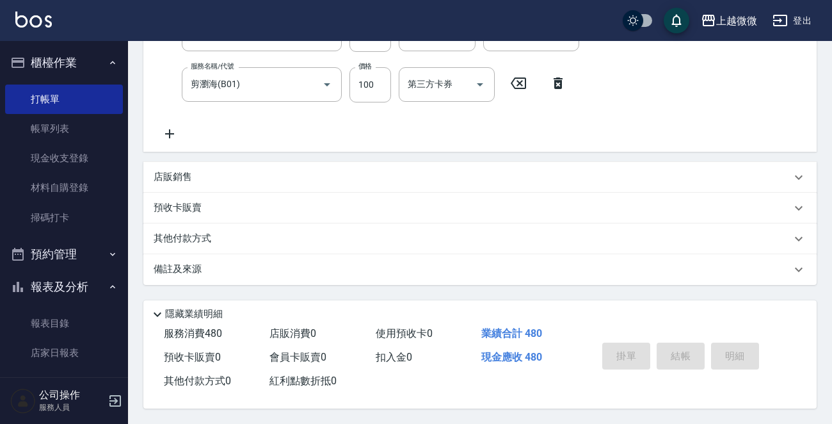
scroll to position [0, 0]
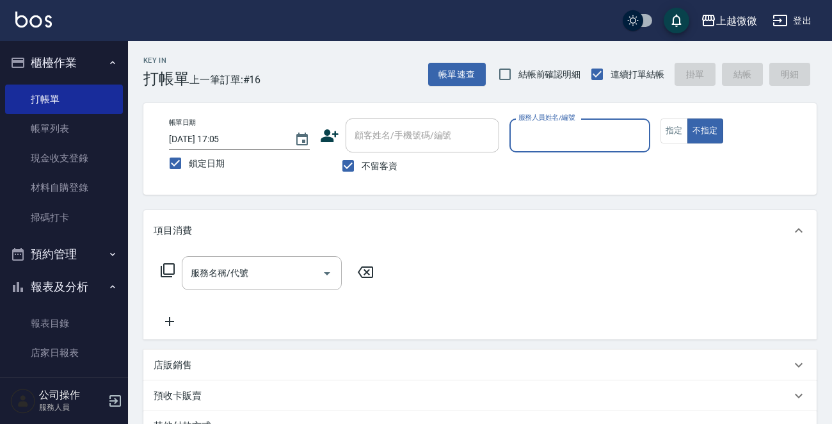
click at [615, 140] on input "服務人員姓名/編號" at bounding box center [579, 135] width 129 height 22
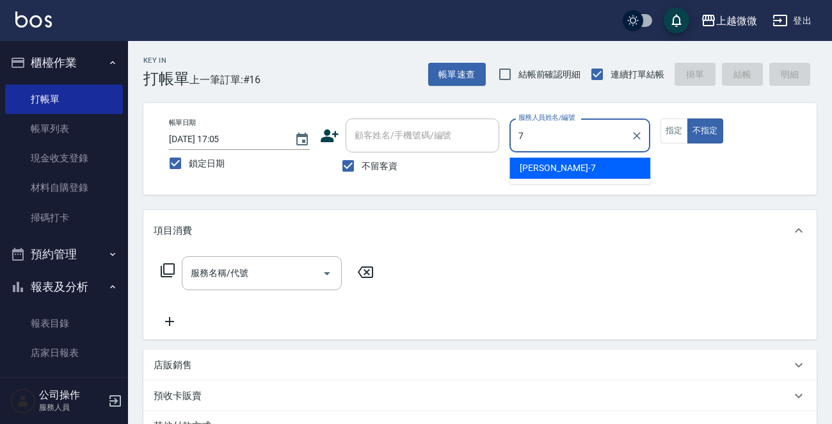
drag, startPoint x: 585, startPoint y: 169, endPoint x: 632, endPoint y: 149, distance: 50.8
click at [585, 168] on div "[PERSON_NAME] -7" at bounding box center [579, 167] width 141 height 21
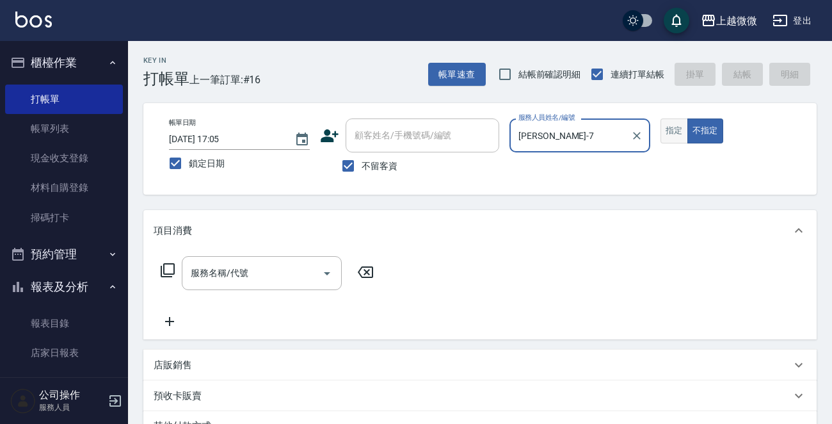
type input "[PERSON_NAME]-7"
click at [678, 128] on button "指定" at bounding box center [675, 130] width 28 height 25
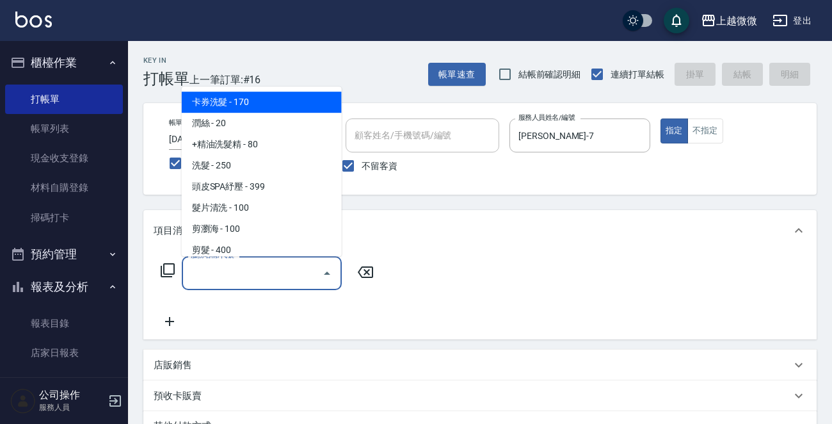
click at [239, 276] on input "服務名稱/代號" at bounding box center [252, 273] width 129 height 22
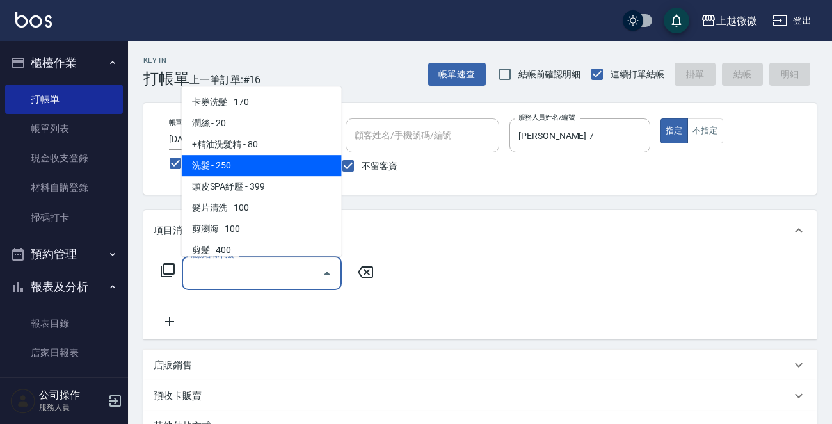
click at [266, 166] on span "洗髮 - 250" at bounding box center [262, 165] width 160 height 21
type input "洗髮(A03)"
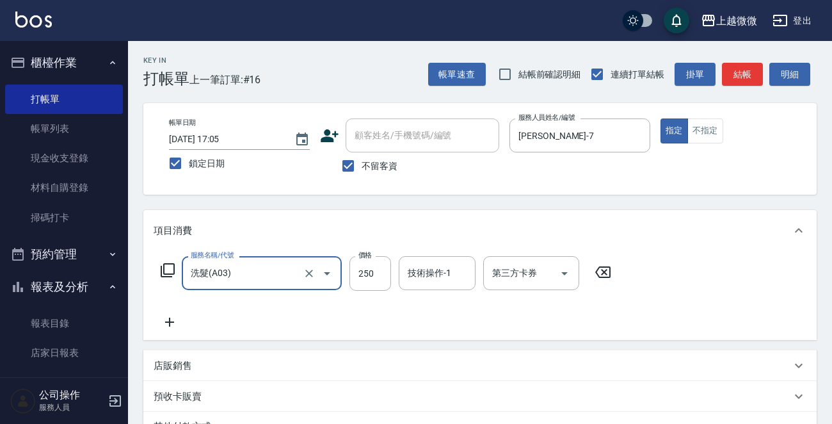
drag, startPoint x: 173, startPoint y: 307, endPoint x: 165, endPoint y: 323, distance: 17.7
click at [172, 307] on div "服務名稱/代號 洗髮(A03) 服務名稱/代號 價格 250 價格 技術操作-1 技術操作-1 第三方卡券 第三方卡券" at bounding box center [386, 293] width 465 height 74
click at [165, 323] on icon at bounding box center [170, 321] width 32 height 15
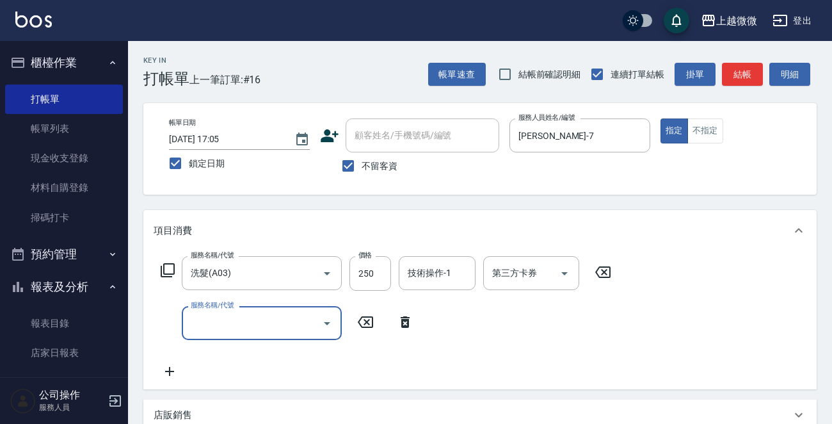
click at [243, 324] on input "服務名稱/代號" at bounding box center [252, 323] width 129 height 22
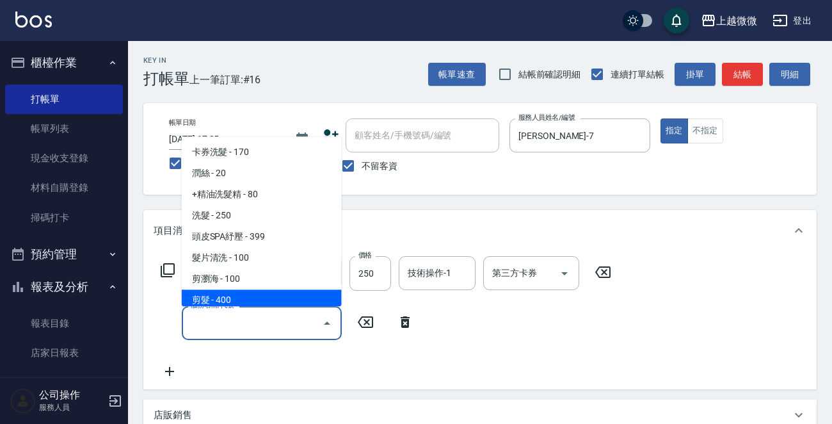
click at [247, 301] on span "剪髮 - 400" at bounding box center [262, 300] width 160 height 21
type input "剪髮(B02)"
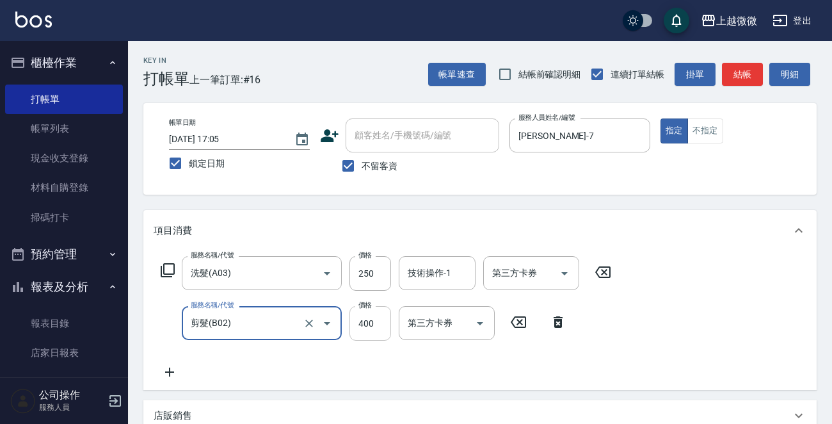
click at [375, 328] on input "400" at bounding box center [370, 323] width 42 height 35
type input "300"
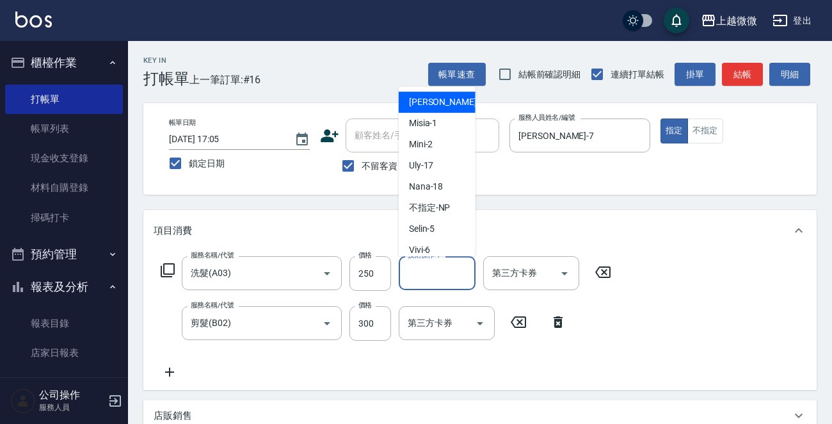
click at [463, 268] on input "技術操作-1" at bounding box center [436, 273] width 65 height 22
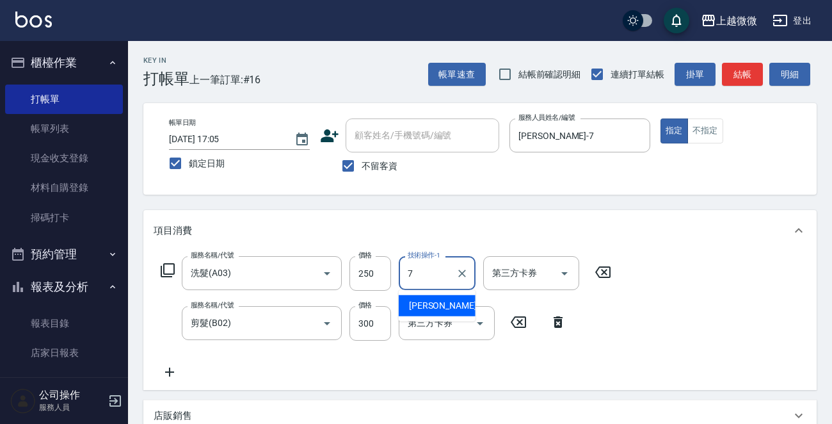
click at [437, 305] on span "[PERSON_NAME] -7" at bounding box center [447, 305] width 76 height 13
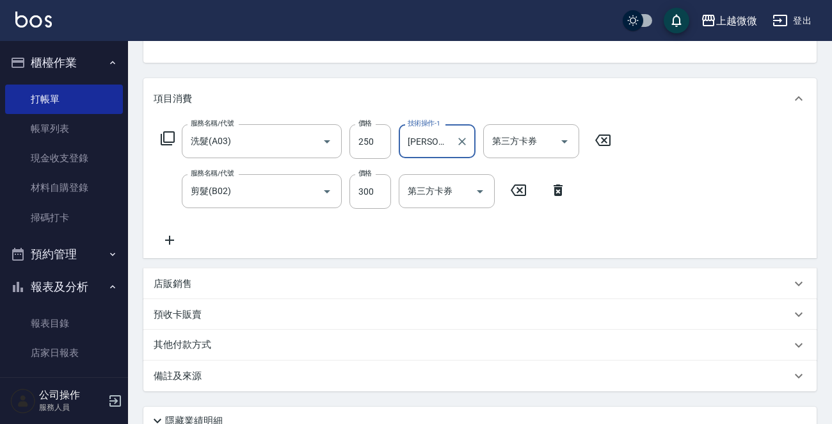
scroll to position [241, 0]
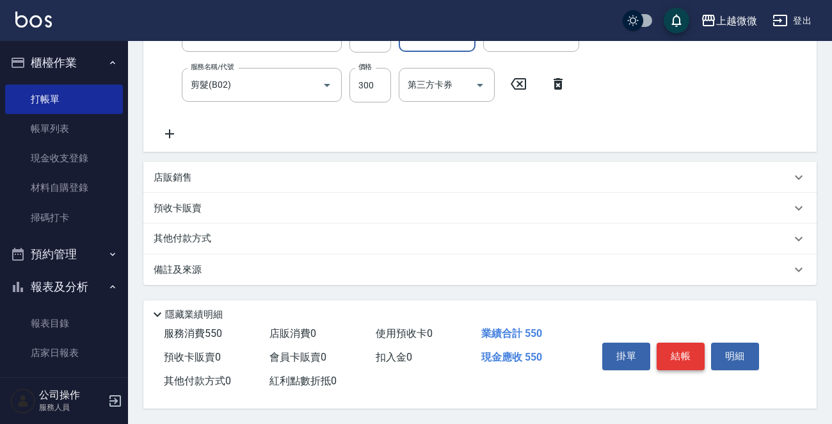
type input "[PERSON_NAME]-7"
click at [677, 344] on button "結帳" at bounding box center [681, 355] width 48 height 27
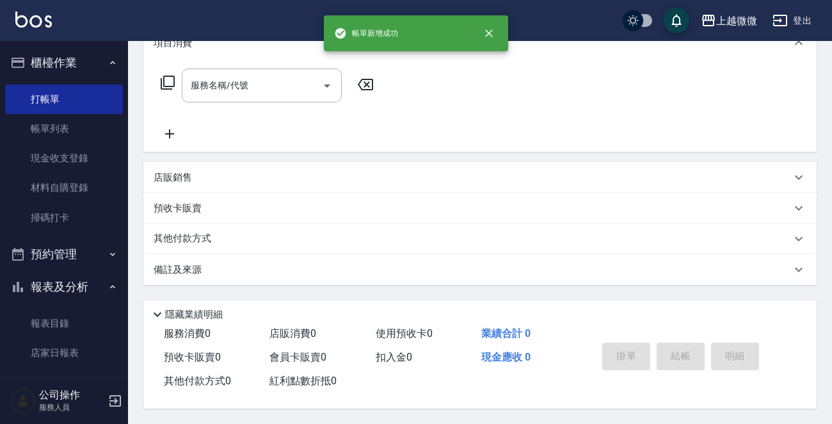
scroll to position [0, 0]
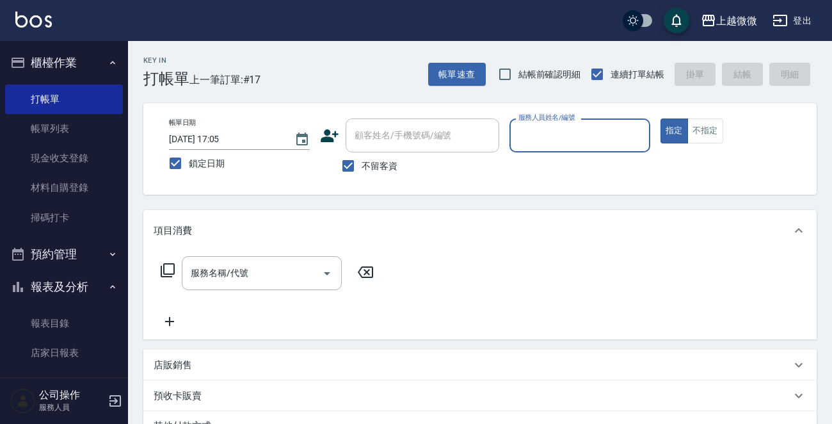
click at [547, 129] on input "服務人員姓名/編號" at bounding box center [579, 135] width 129 height 22
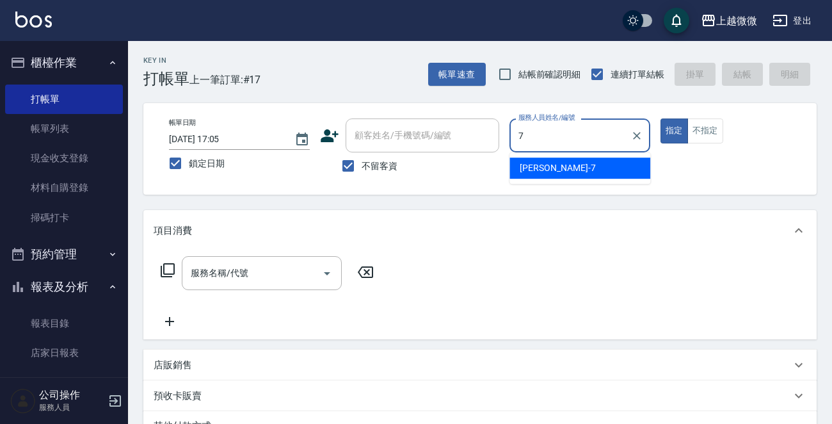
click at [550, 168] on div "[PERSON_NAME] -7" at bounding box center [579, 167] width 141 height 21
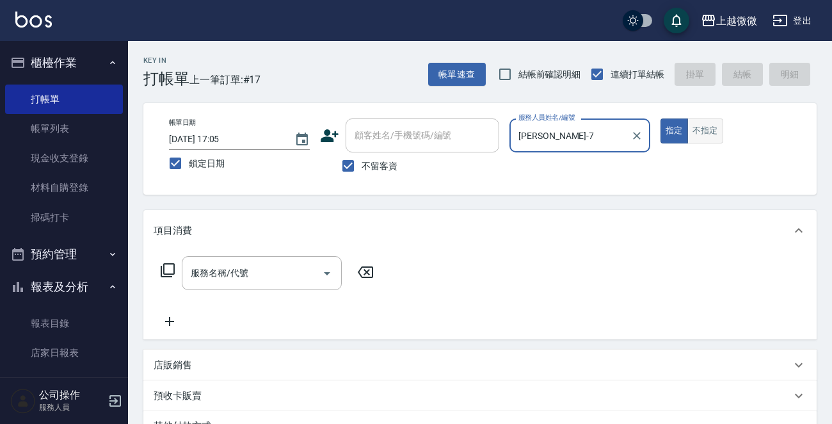
type input "[PERSON_NAME]-7"
click at [700, 125] on button "不指定" at bounding box center [705, 130] width 36 height 25
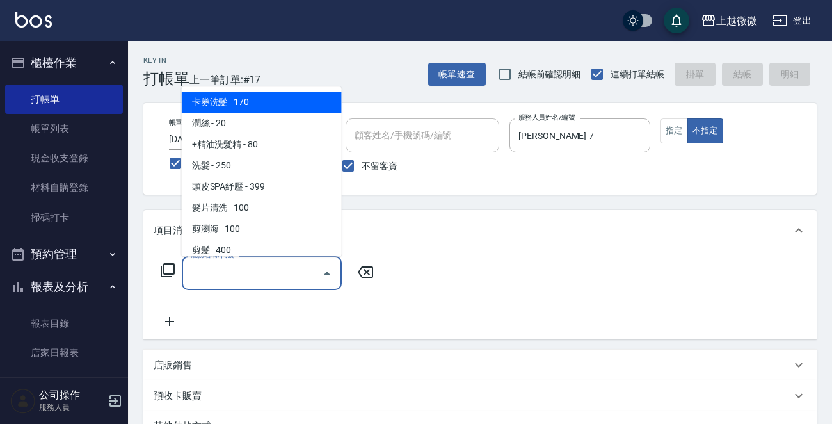
click at [235, 281] on input "服務名稱/代號" at bounding box center [252, 273] width 129 height 22
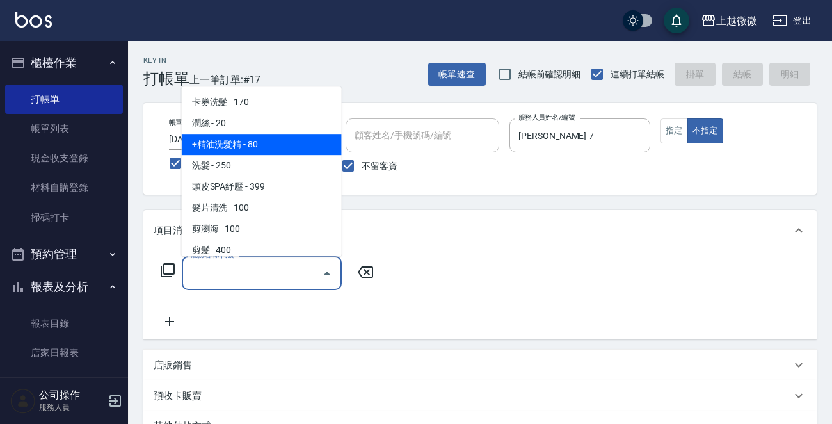
click at [278, 145] on span "+精油洗髮精 - 80" at bounding box center [262, 144] width 160 height 21
type input "+精油洗髮精(A02)"
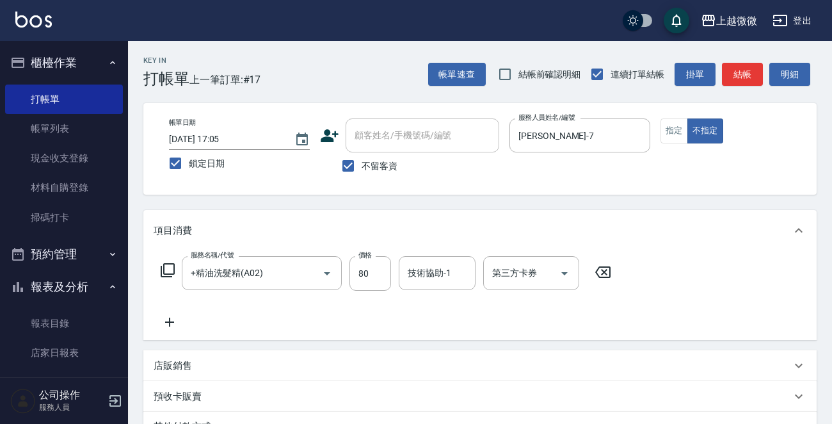
click at [175, 324] on icon at bounding box center [170, 321] width 32 height 15
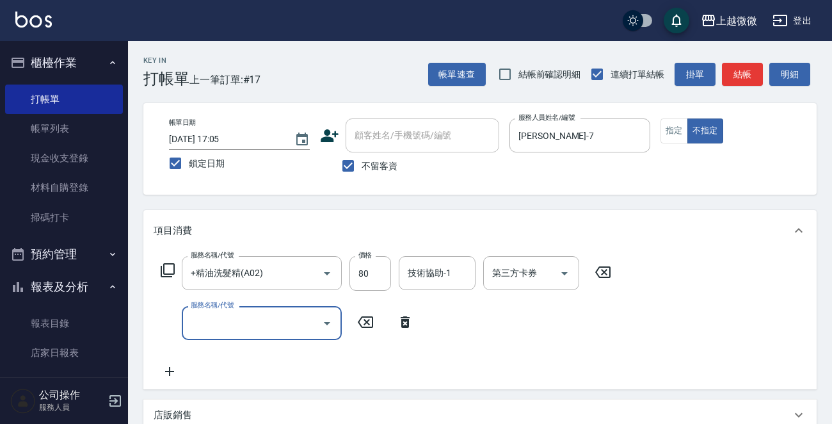
click at [229, 335] on div "服務名稱/代號" at bounding box center [262, 323] width 160 height 34
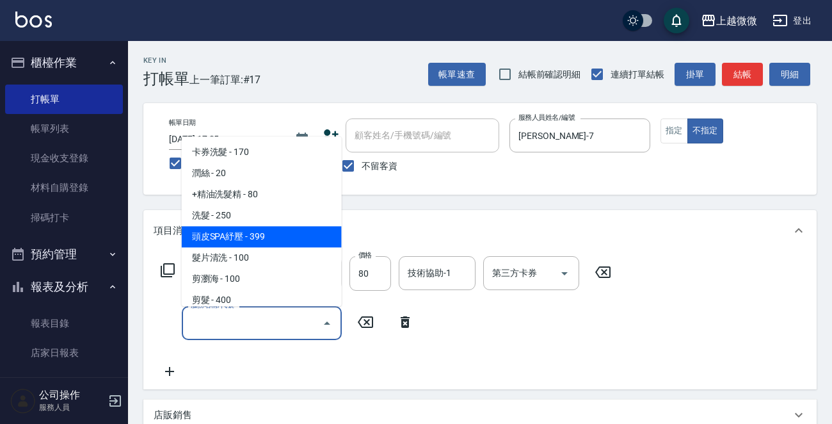
click at [292, 236] on span "頭皮SPA紓壓 - 399" at bounding box center [262, 237] width 160 height 21
type input "頭皮SPA紓壓(A04)"
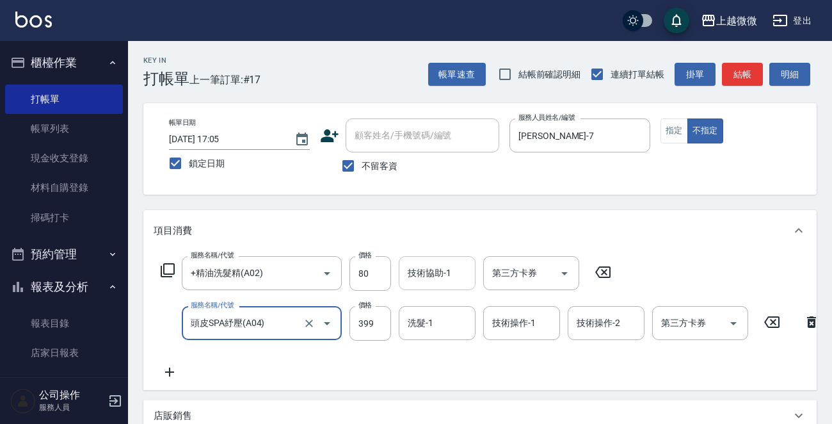
click at [454, 275] on input "技術協助-1" at bounding box center [436, 273] width 65 height 22
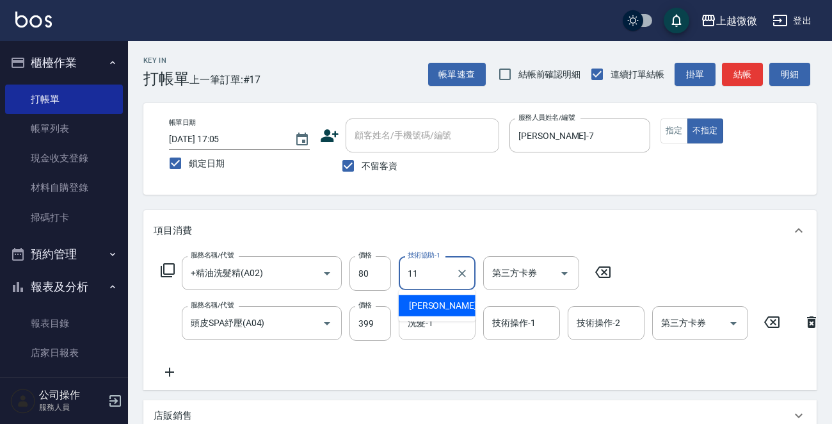
drag, startPoint x: 438, startPoint y: 296, endPoint x: 438, endPoint y: 306, distance: 9.6
click at [437, 298] on div "[PERSON_NAME] -11" at bounding box center [437, 305] width 77 height 21
type input "[PERSON_NAME]-11"
click at [447, 327] on input "洗髮-1" at bounding box center [436, 323] width 65 height 22
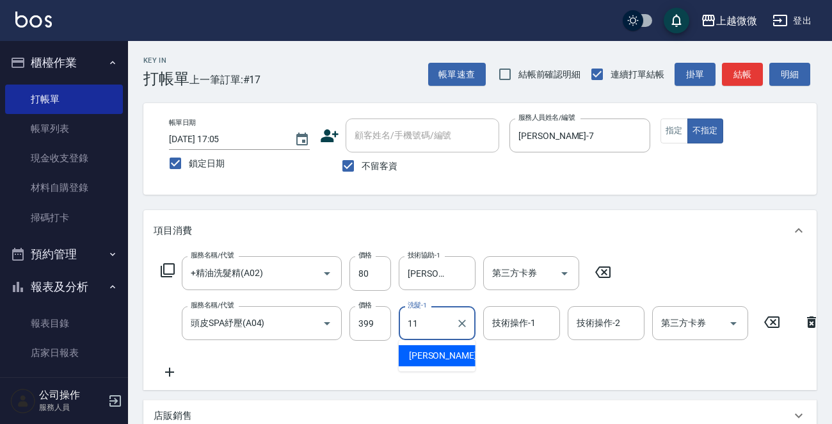
click at [434, 354] on span "[PERSON_NAME] -11" at bounding box center [449, 355] width 81 height 13
type input "[PERSON_NAME]-11"
click at [522, 321] on div "技術操作-1 技術操作-1" at bounding box center [521, 323] width 77 height 34
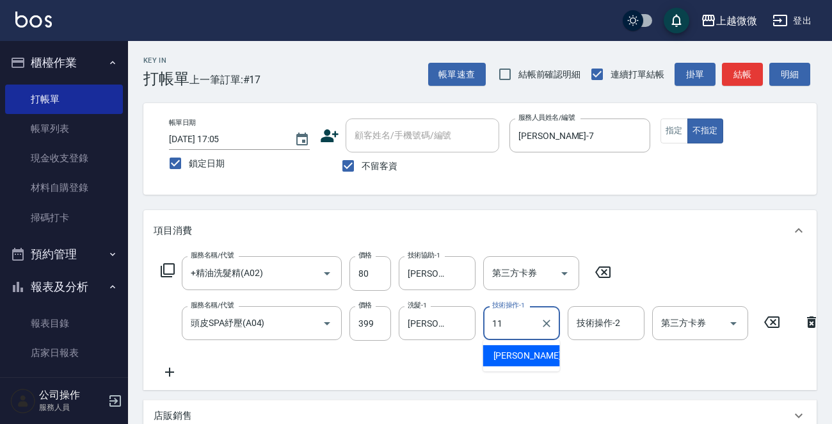
click at [538, 348] on div "[PERSON_NAME] -11" at bounding box center [521, 355] width 77 height 21
type input "[PERSON_NAME]-11"
click at [591, 322] on div "技術操作-2 技術操作-2" at bounding box center [606, 323] width 77 height 34
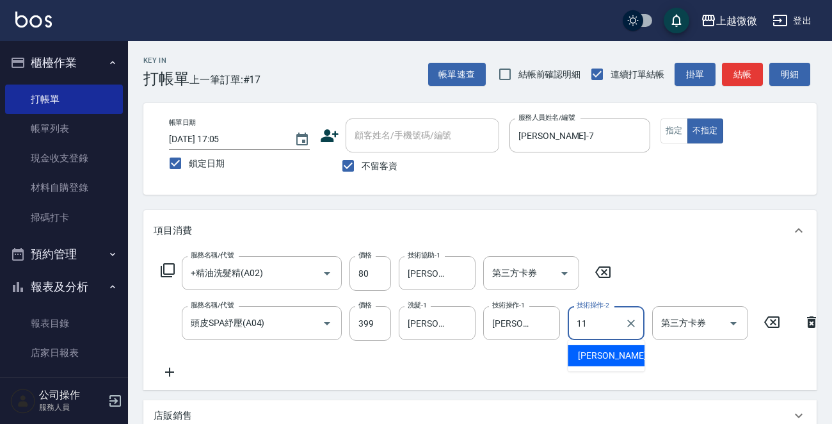
click at [605, 349] on span "[PERSON_NAME] -11" at bounding box center [618, 355] width 81 height 13
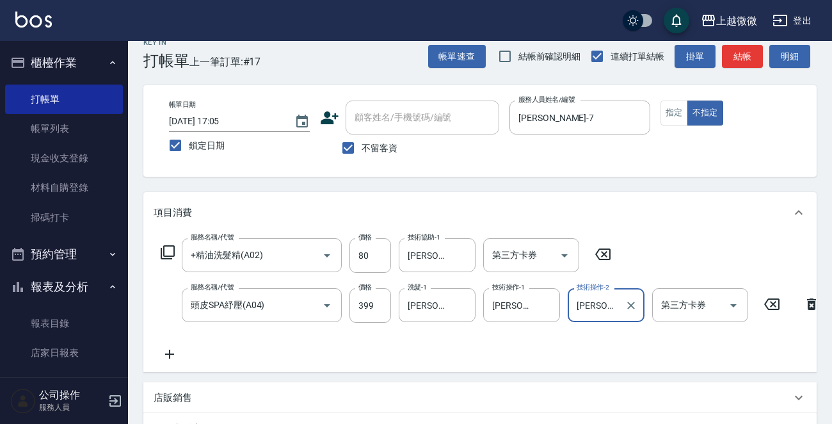
scroll to position [251, 0]
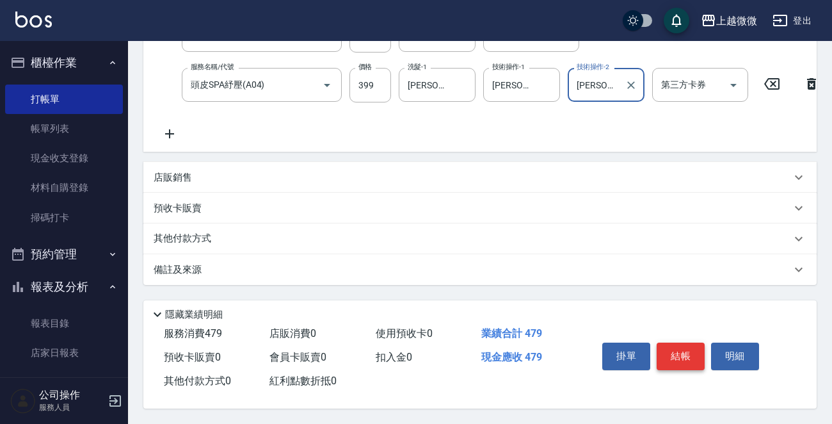
type input "[PERSON_NAME]-11"
click at [692, 355] on button "結帳" at bounding box center [681, 355] width 48 height 27
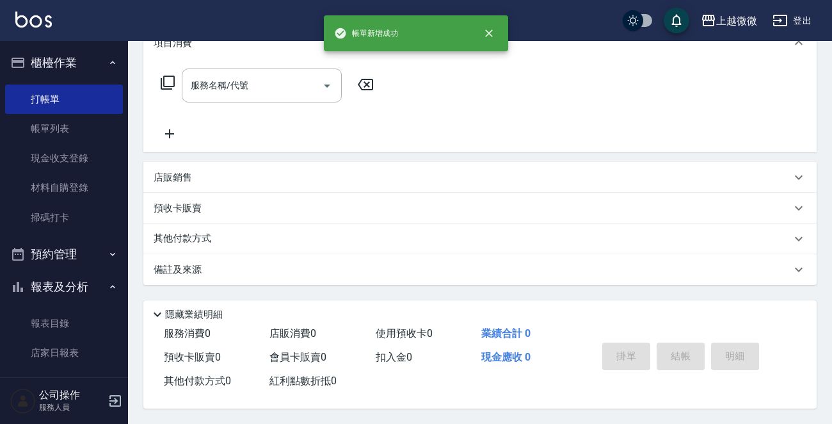
scroll to position [0, 0]
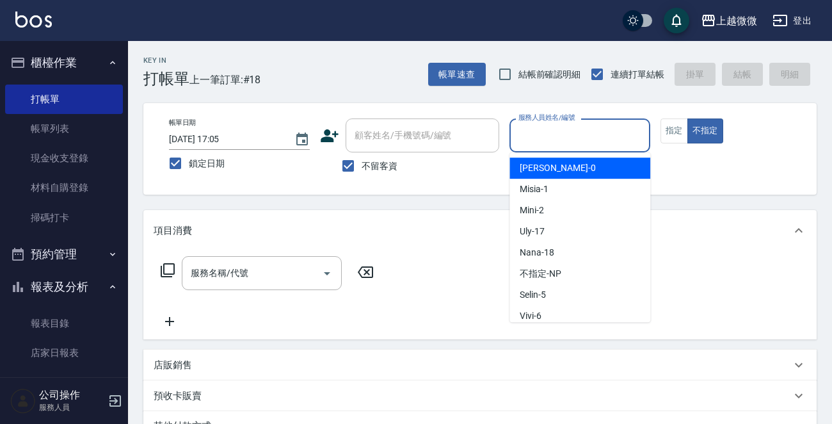
click at [557, 140] on input "服務人員姓名/編號" at bounding box center [579, 135] width 129 height 22
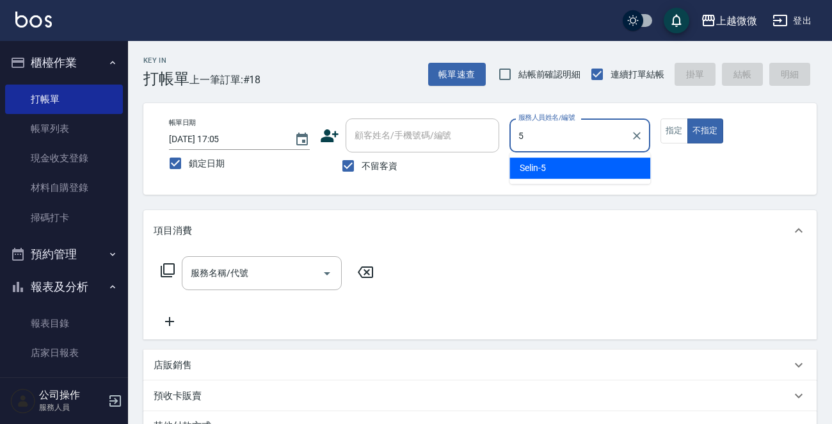
click at [598, 156] on ul "Selin -5" at bounding box center [579, 167] width 141 height 31
click at [618, 168] on div "Selin -5" at bounding box center [579, 167] width 141 height 21
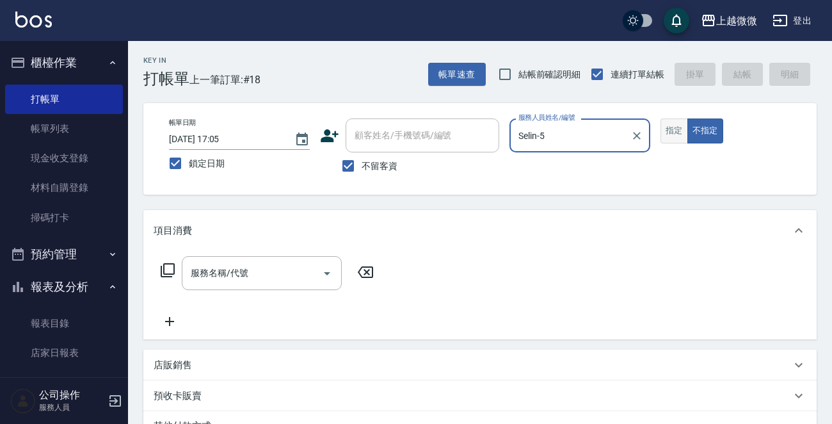
type input "Selin-5"
click at [674, 131] on button "指定" at bounding box center [675, 130] width 28 height 25
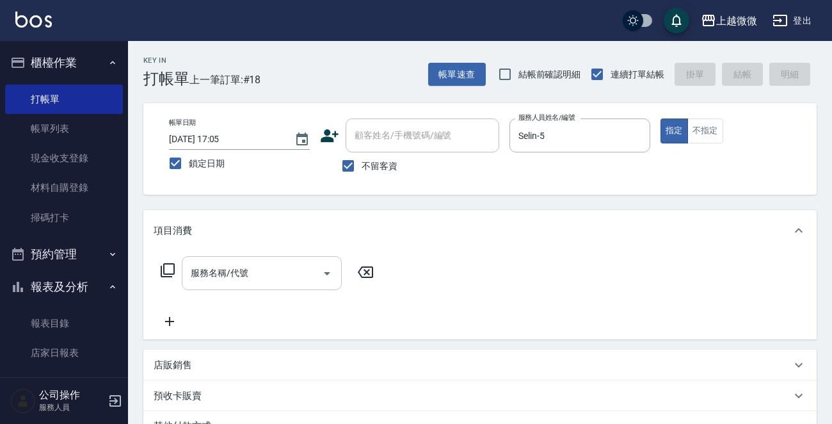
drag, startPoint x: 184, startPoint y: 279, endPoint x: 271, endPoint y: 275, distance: 87.2
click at [186, 279] on div "服務名稱/代號" at bounding box center [262, 273] width 160 height 34
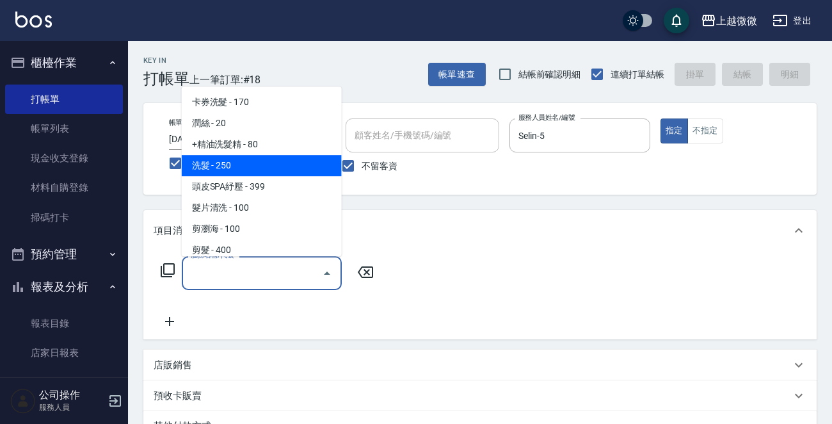
click at [243, 158] on span "洗髮 - 250" at bounding box center [262, 165] width 160 height 21
type input "洗髮(A03)"
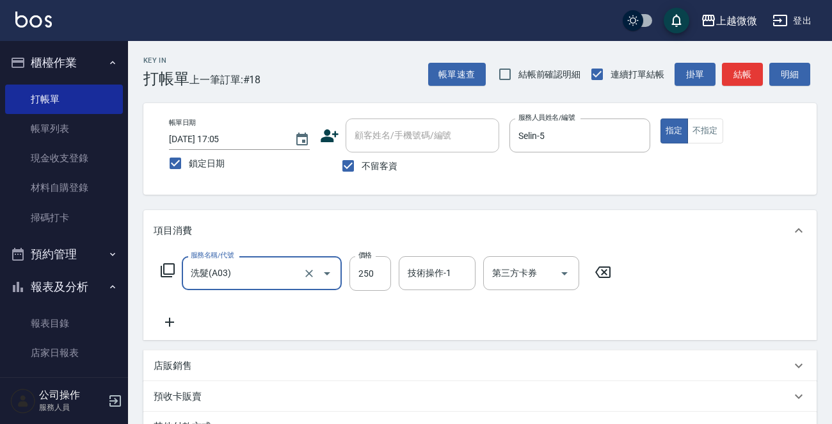
click at [165, 319] on icon at bounding box center [170, 321] width 32 height 15
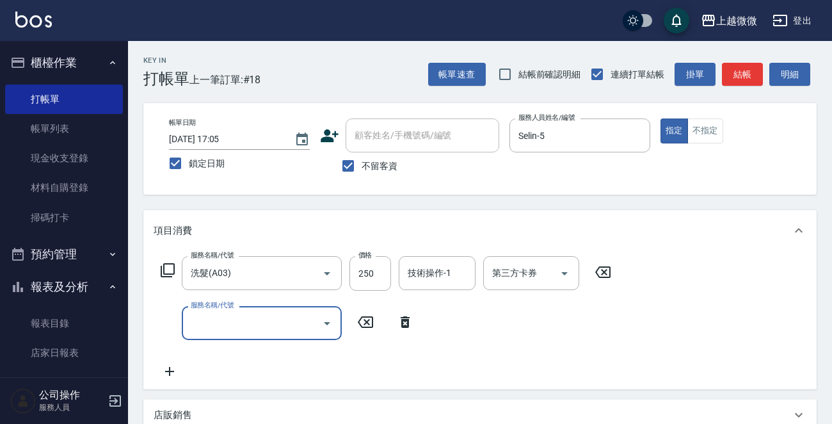
click at [227, 319] on input "服務名稱/代號" at bounding box center [252, 323] width 129 height 22
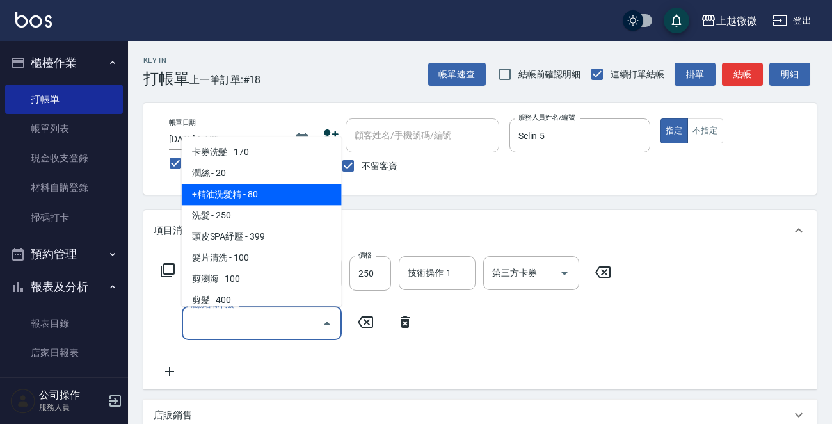
click at [263, 187] on span "+精油洗髮精 - 80" at bounding box center [262, 194] width 160 height 21
type input "+精油洗髮精(A02)"
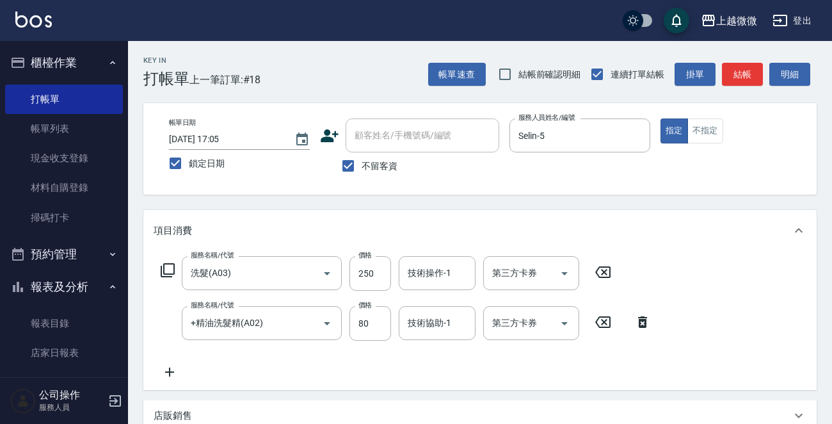
click at [167, 372] on icon at bounding box center [170, 371] width 32 height 15
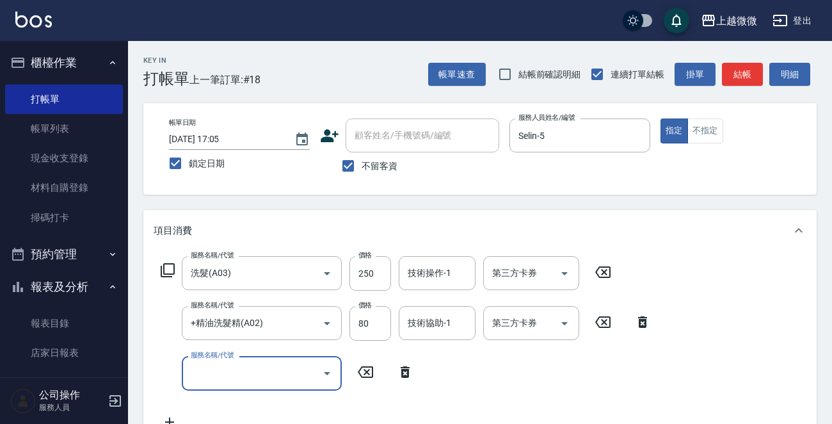
click at [265, 372] on input "服務名稱/代號" at bounding box center [252, 373] width 129 height 22
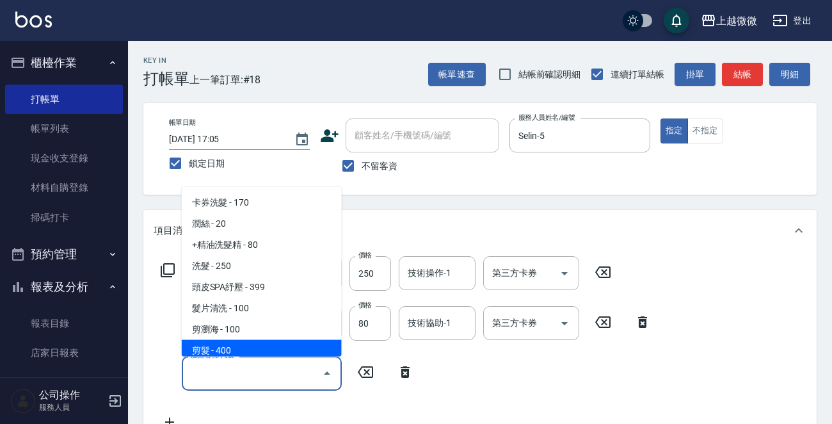
click at [264, 343] on span "剪髮 - 400" at bounding box center [262, 350] width 160 height 21
type input "剪髮(B02)"
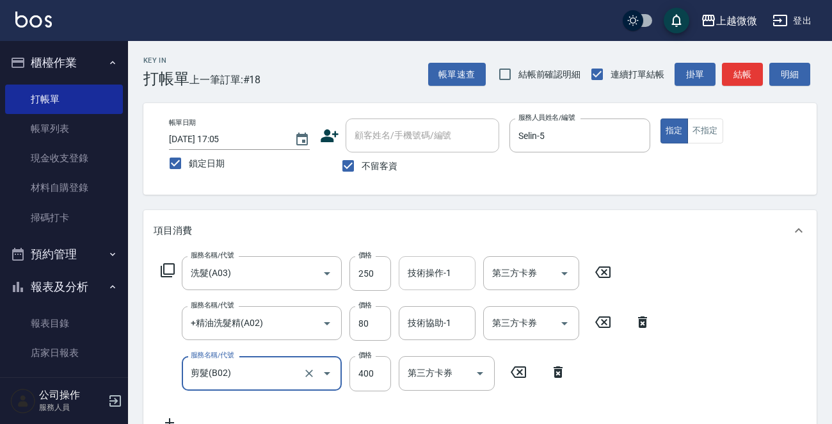
click at [449, 275] on input "技術操作-1" at bounding box center [436, 273] width 65 height 22
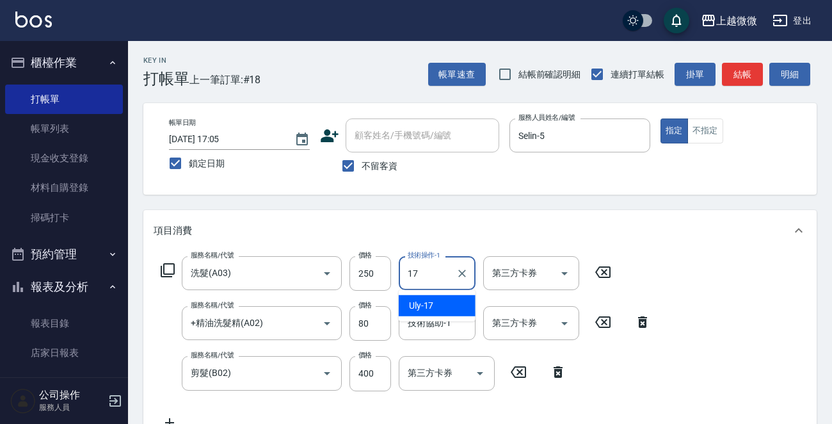
click at [440, 302] on div "Uly -17" at bounding box center [437, 305] width 77 height 21
type input "Uly-17"
click at [440, 330] on input "技術協助-1" at bounding box center [436, 323] width 65 height 22
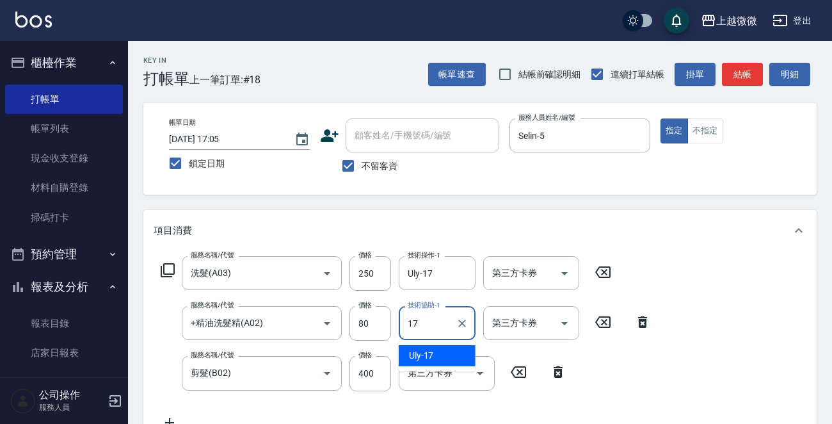
click at [445, 353] on div "Uly -17" at bounding box center [437, 355] width 77 height 21
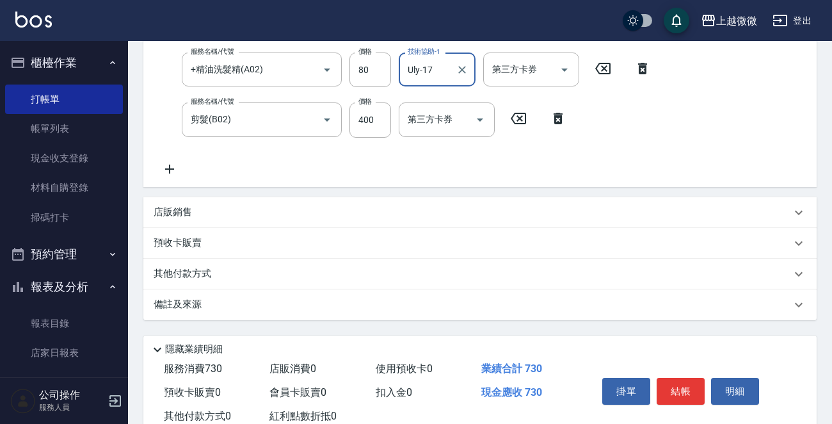
scroll to position [291, 0]
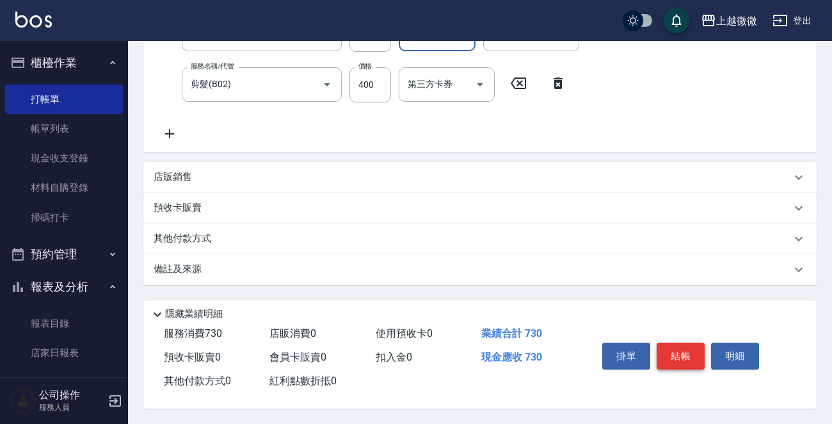
type input "Uly-17"
click at [677, 349] on button "結帳" at bounding box center [681, 355] width 48 height 27
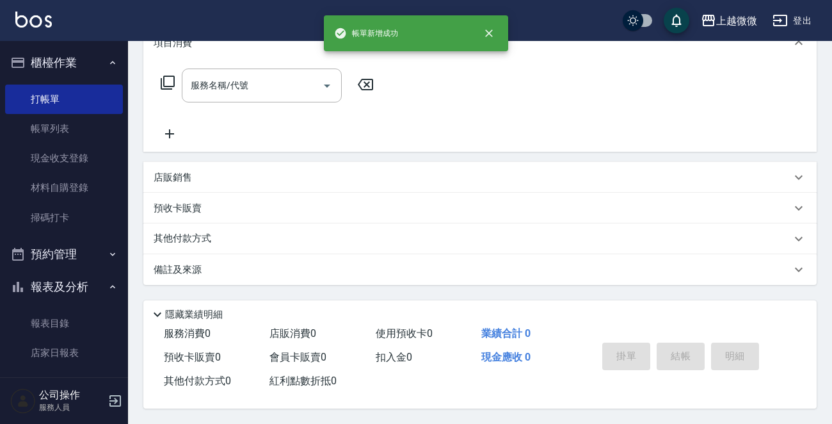
scroll to position [0, 0]
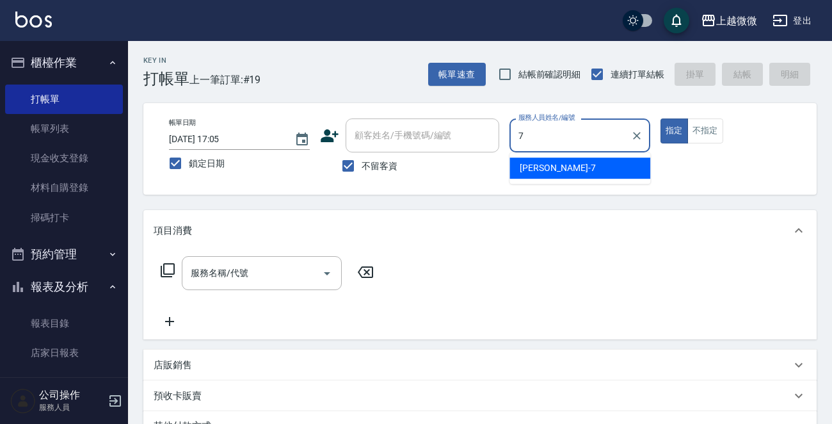
click at [540, 168] on span "[PERSON_NAME] -7" at bounding box center [558, 167] width 76 height 13
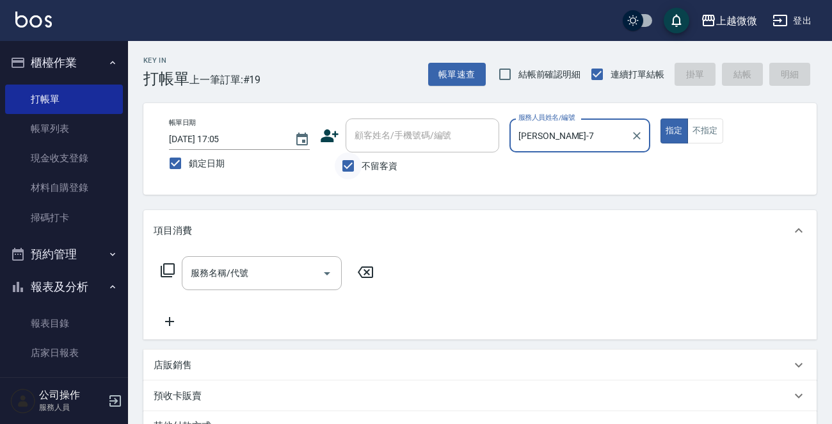
type input "[PERSON_NAME]-7"
click at [351, 166] on input "不留客資" at bounding box center [348, 165] width 27 height 27
checkbox input "false"
click at [393, 136] on div "顧客姓名/手機號碼/編號 顧客姓名/手機號碼/編號" at bounding box center [423, 135] width 154 height 34
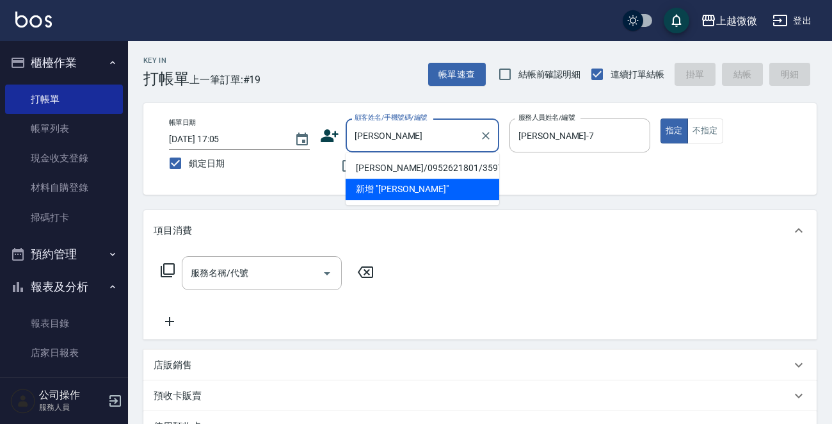
click at [412, 164] on li "[PERSON_NAME]/0952621801/3597" at bounding box center [423, 167] width 154 height 21
type input "[PERSON_NAME]/0952621801/3597"
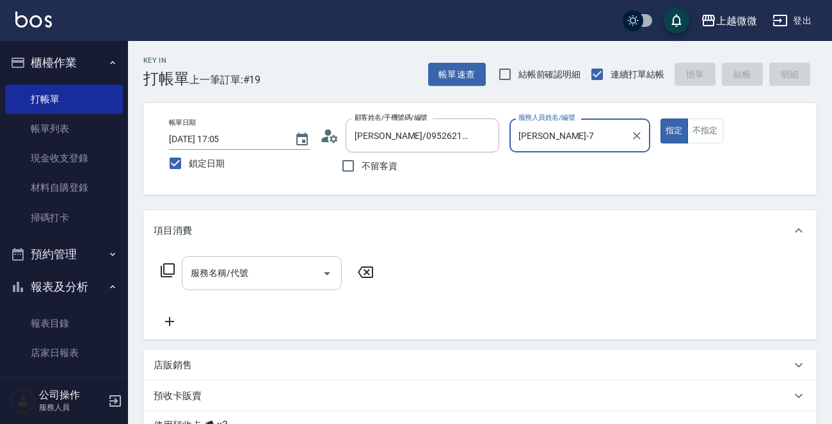
click at [266, 265] on input "服務名稱/代號" at bounding box center [252, 273] width 129 height 22
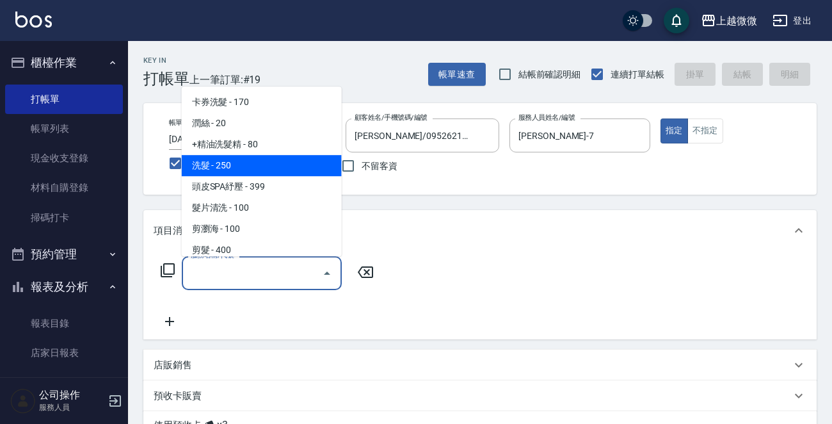
click at [262, 162] on span "洗髮 - 250" at bounding box center [262, 165] width 160 height 21
type input "洗髮(A03)"
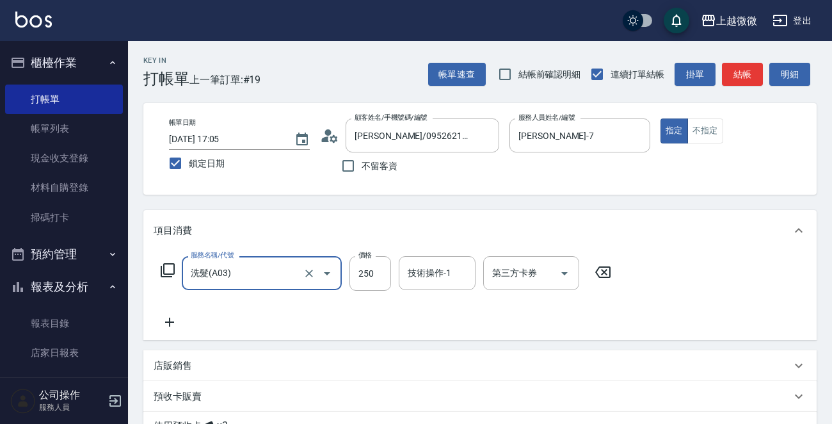
click at [166, 316] on icon at bounding box center [170, 321] width 32 height 15
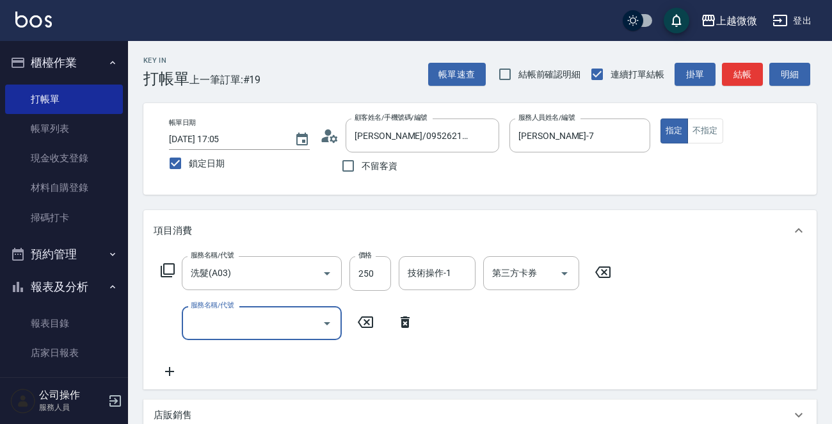
click at [201, 326] on input "服務名稱/代號" at bounding box center [252, 323] width 129 height 22
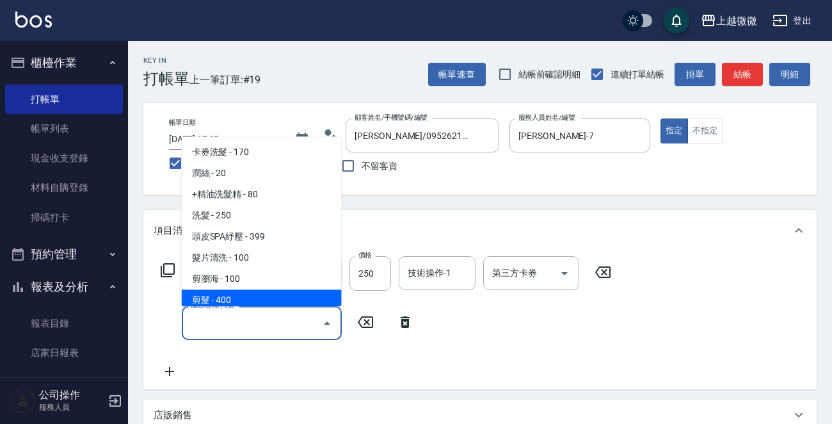
click at [236, 297] on span "剪髮 - 400" at bounding box center [262, 300] width 160 height 21
type input "剪髮(B02)"
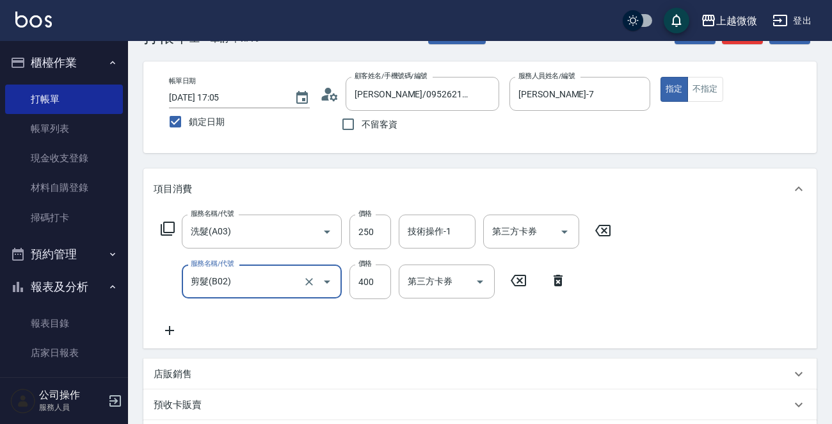
scroll to position [128, 0]
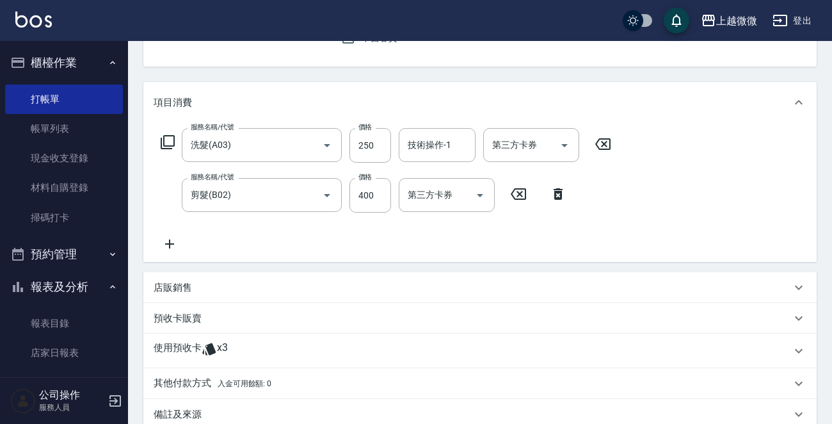
click at [172, 253] on div "服務名稱/代號 洗髮(A03) 服務名稱/代號 價格 250 價格 技術操作-1 技術操作-1 第三方卡券 第三方卡券 服務名稱/代號 剪髮(B02) 服務名…" at bounding box center [479, 192] width 673 height 139
click at [174, 246] on icon at bounding box center [170, 243] width 32 height 15
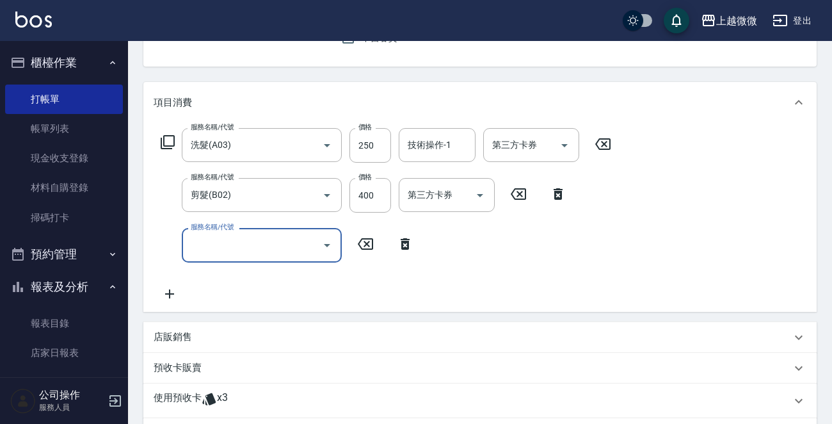
click at [216, 245] on input "服務名稱/代號" at bounding box center [252, 245] width 129 height 22
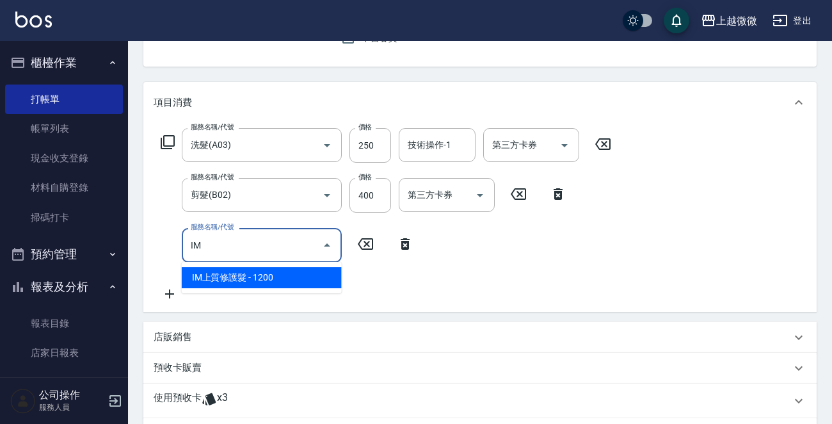
click at [236, 271] on span "IM上質修護髮 - 1200" at bounding box center [262, 277] width 160 height 21
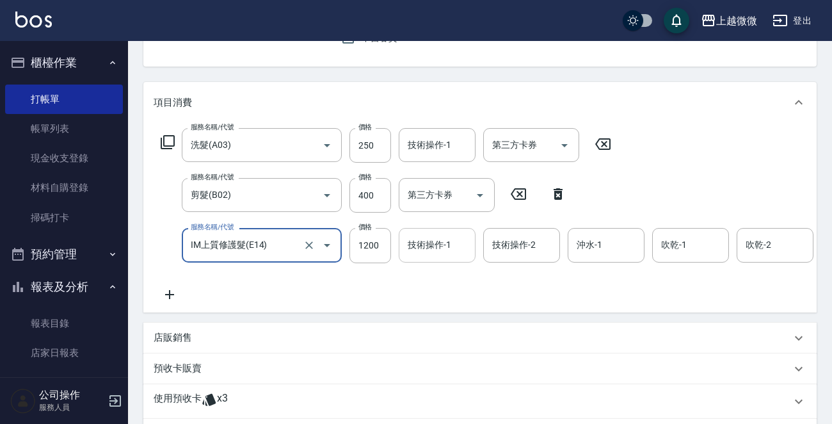
type input "IM上質修護髮(E14)"
click at [440, 246] on div "技術操作-1 技術操作-1" at bounding box center [437, 245] width 77 height 34
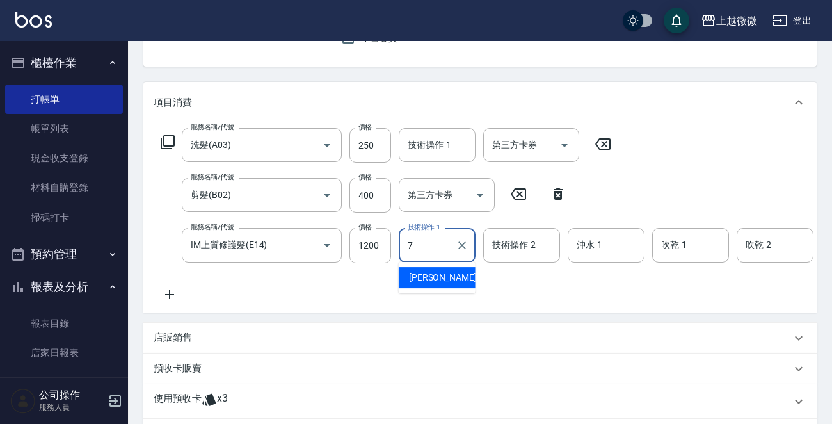
click at [436, 273] on span "[PERSON_NAME] -7" at bounding box center [447, 277] width 76 height 13
type input "[PERSON_NAME]-7"
click at [509, 242] on div "技術操作-2 技術操作-2" at bounding box center [521, 245] width 77 height 34
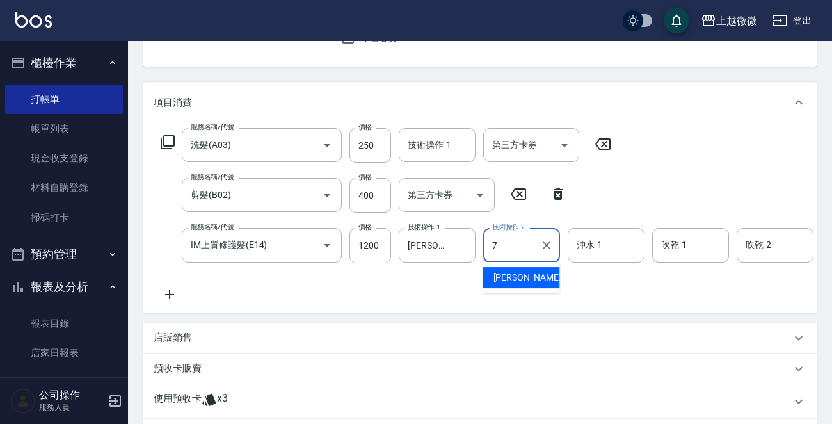
click at [517, 275] on span "[PERSON_NAME] -7" at bounding box center [531, 277] width 76 height 13
type input "[PERSON_NAME]-7"
click at [594, 253] on input "沖水-1" at bounding box center [605, 245] width 65 height 22
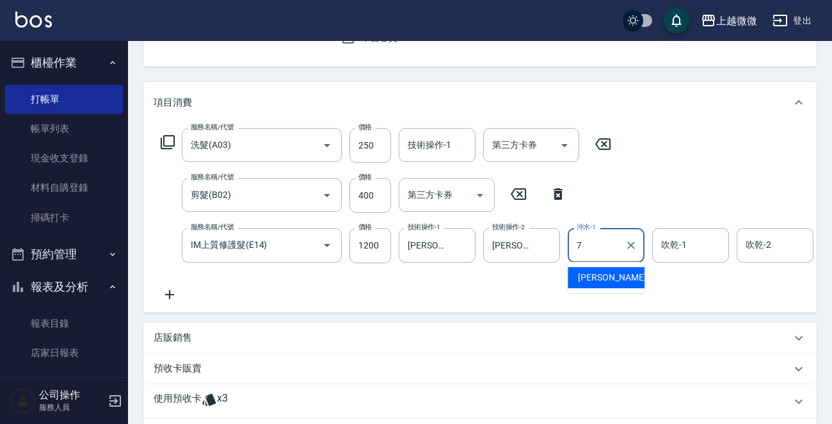
click at [600, 274] on span "[PERSON_NAME] -7" at bounding box center [616, 277] width 76 height 13
type input "[PERSON_NAME]-7"
drag, startPoint x: 687, startPoint y: 252, endPoint x: 691, endPoint y: 260, distance: 8.9
click at [687, 252] on input "吹乾-1" at bounding box center [690, 245] width 65 height 22
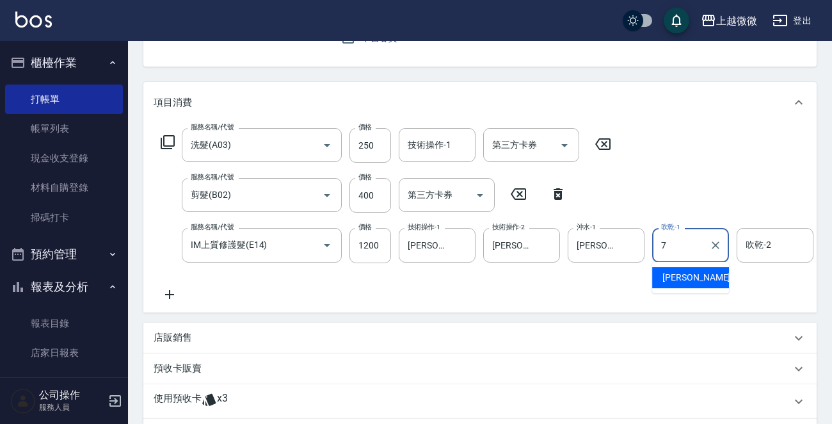
drag, startPoint x: 688, startPoint y: 281, endPoint x: 764, endPoint y: 255, distance: 80.6
click at [689, 282] on span "[PERSON_NAME] -7" at bounding box center [700, 277] width 76 height 13
type input "[PERSON_NAME]-7"
click at [768, 248] on div "吹乾-2 吹乾-2" at bounding box center [775, 245] width 77 height 34
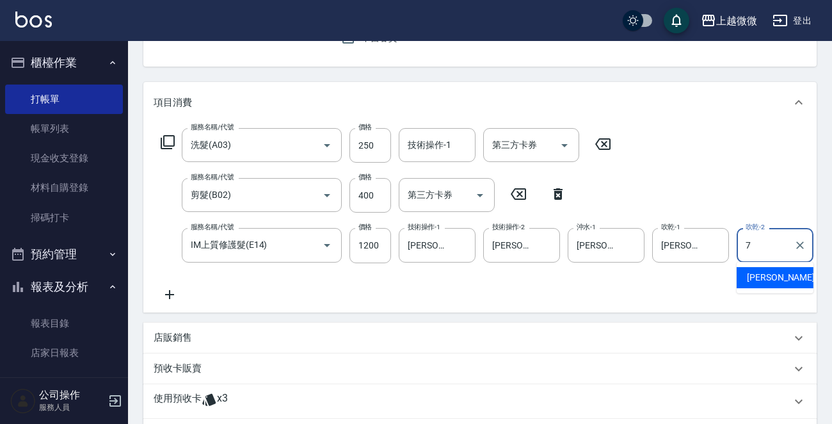
click at [757, 282] on span "[PERSON_NAME] -7" at bounding box center [785, 277] width 76 height 13
type input "[PERSON_NAME]-7"
click at [439, 150] on div "技術操作-1 技術操作-1" at bounding box center [437, 145] width 77 height 34
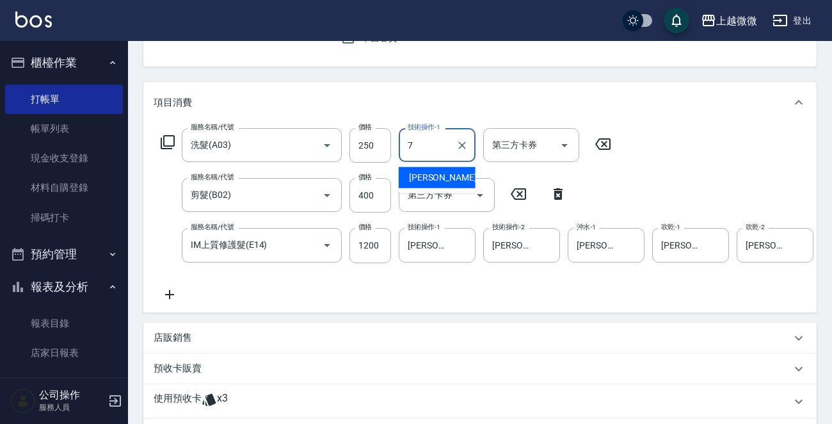
click at [434, 172] on span "[PERSON_NAME] -7" at bounding box center [447, 177] width 76 height 13
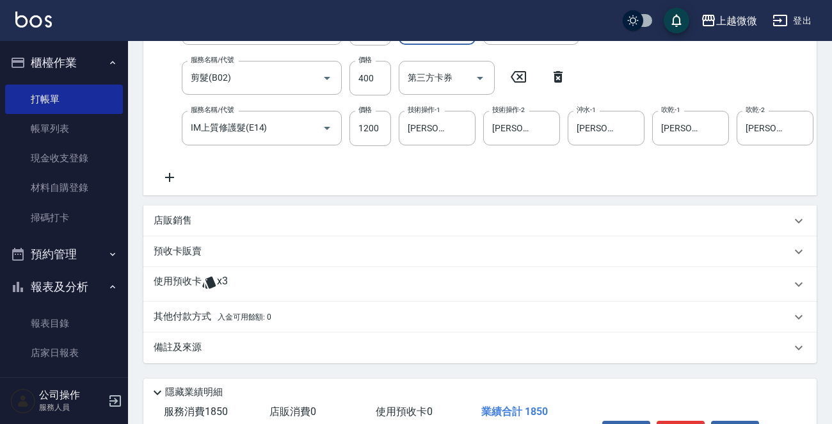
scroll to position [143, 0]
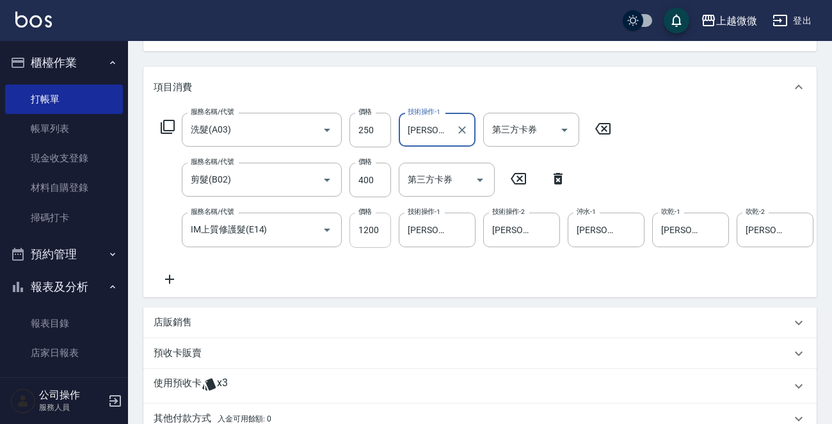
type input "[PERSON_NAME]-7"
click at [371, 226] on input "1200" at bounding box center [370, 229] width 42 height 35
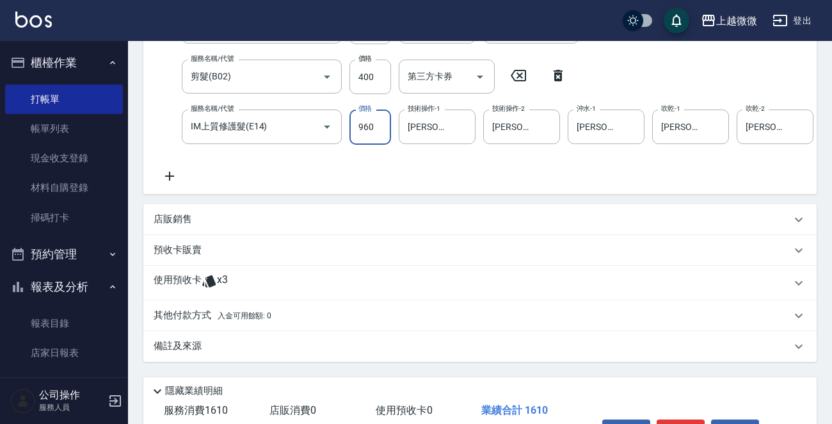
scroll to position [335, 0]
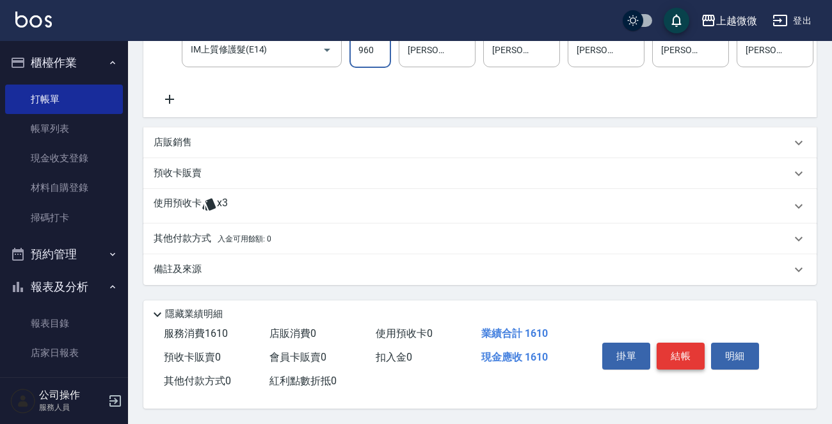
type input "960"
click at [680, 351] on button "結帳" at bounding box center [681, 355] width 48 height 27
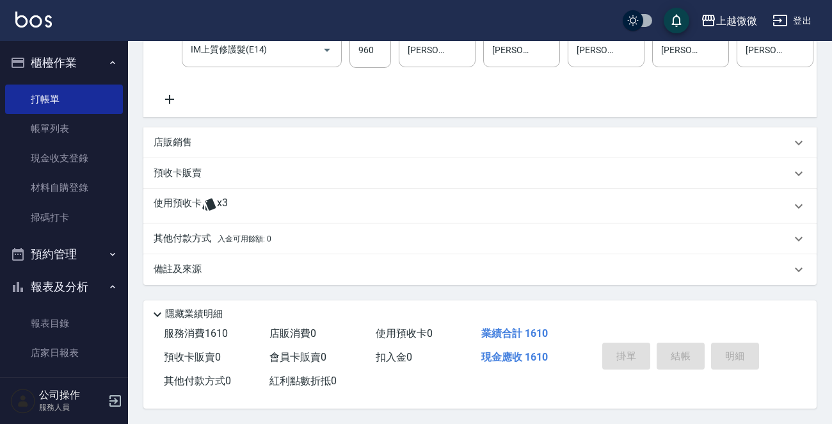
scroll to position [0, 0]
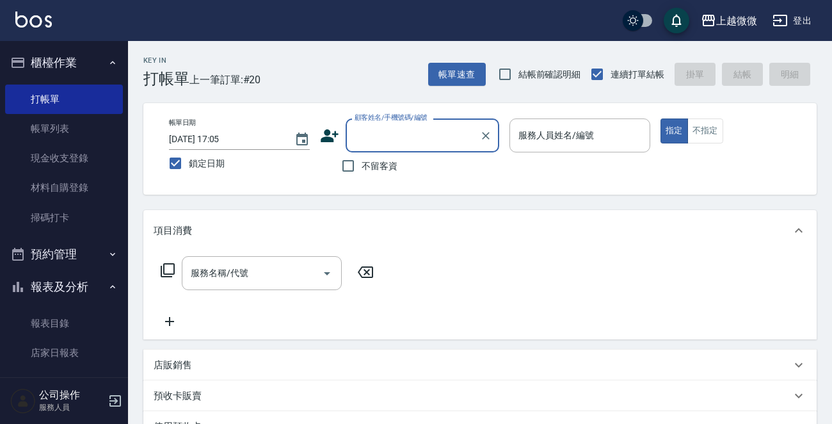
click at [388, 140] on input "顧客姓名/手機號碼/編號" at bounding box center [412, 135] width 123 height 22
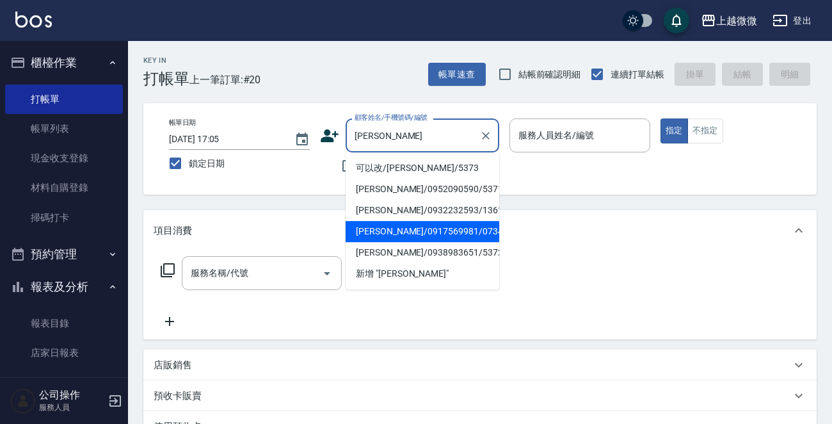
click at [444, 232] on li "[PERSON_NAME]/0917569981/0734" at bounding box center [423, 231] width 154 height 21
type input "[PERSON_NAME]/0917569981/0734"
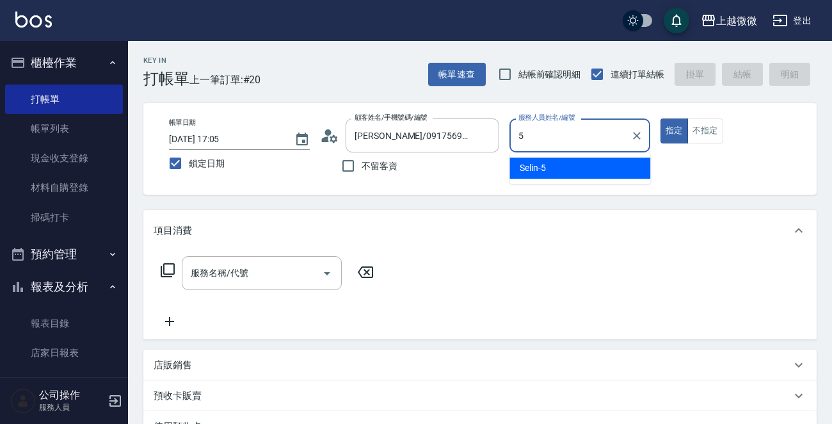
click at [569, 160] on div "Selin -5" at bounding box center [579, 167] width 141 height 21
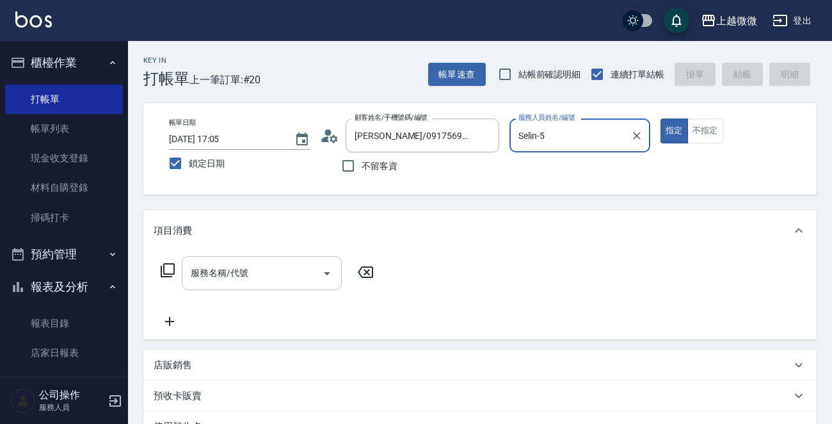
type input "Selin-5"
click at [237, 277] on div "服務名稱/代號 服務名稱/代號" at bounding box center [262, 273] width 160 height 34
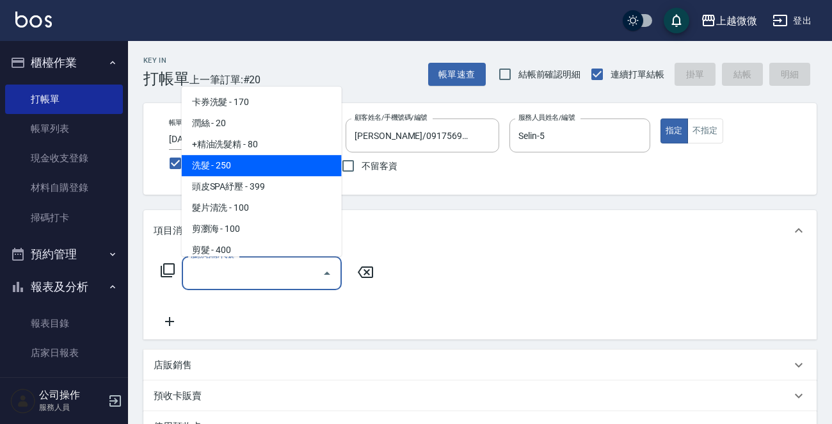
click at [262, 169] on span "洗髮 - 250" at bounding box center [262, 165] width 160 height 21
type input "洗髮(A03)"
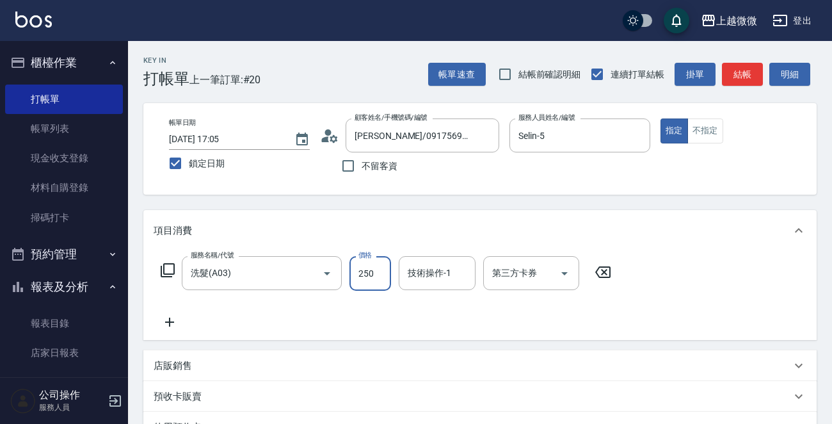
click at [380, 278] on input "250" at bounding box center [370, 273] width 42 height 35
type input "300"
click at [435, 278] on div "技術操作-1 技術操作-1" at bounding box center [437, 273] width 77 height 34
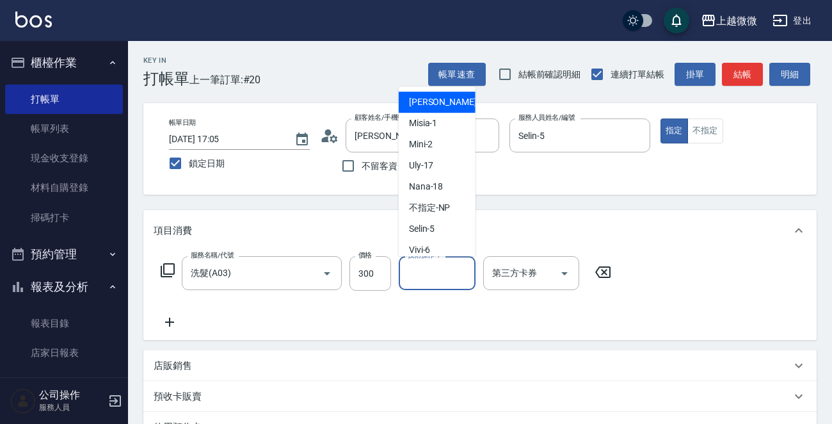
click at [166, 327] on icon at bounding box center [170, 321] width 32 height 15
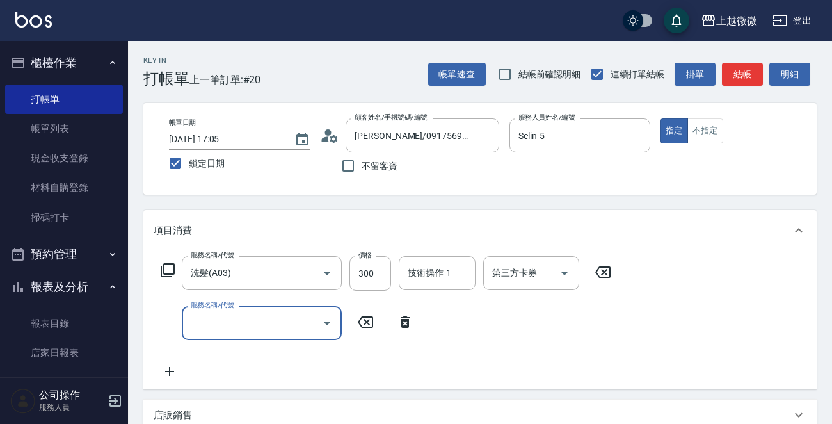
click at [246, 326] on input "服務名稱/代號" at bounding box center [252, 323] width 129 height 22
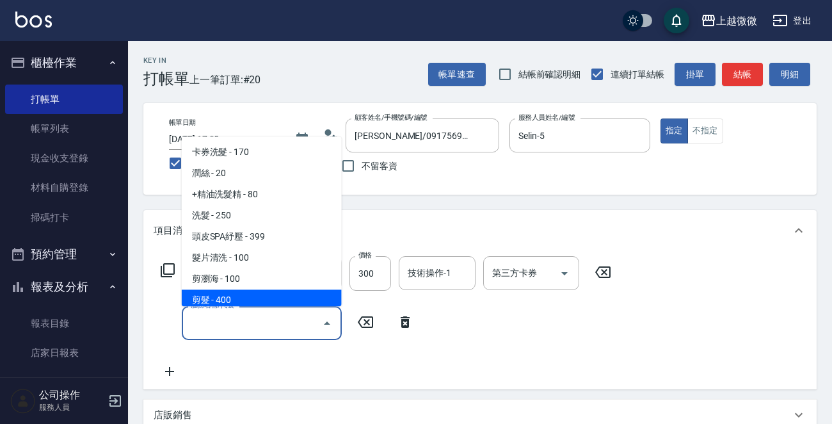
click at [238, 294] on span "剪髮 - 400" at bounding box center [262, 300] width 160 height 21
type input "剪髮(B02)"
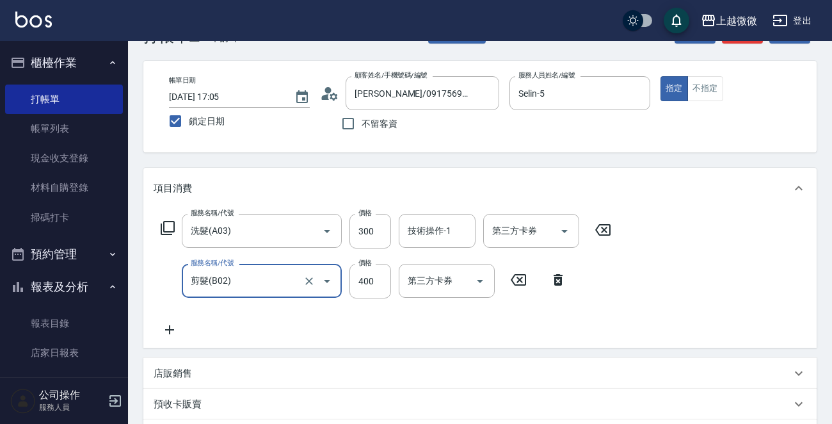
scroll to position [64, 0]
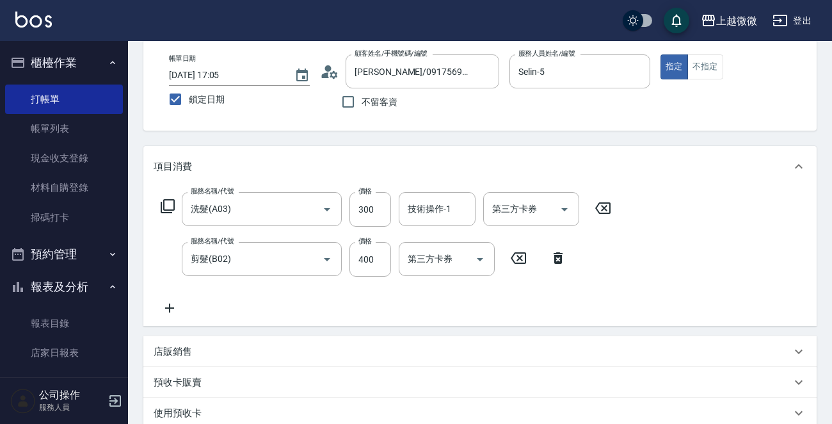
click at [168, 307] on icon at bounding box center [169, 307] width 9 height 9
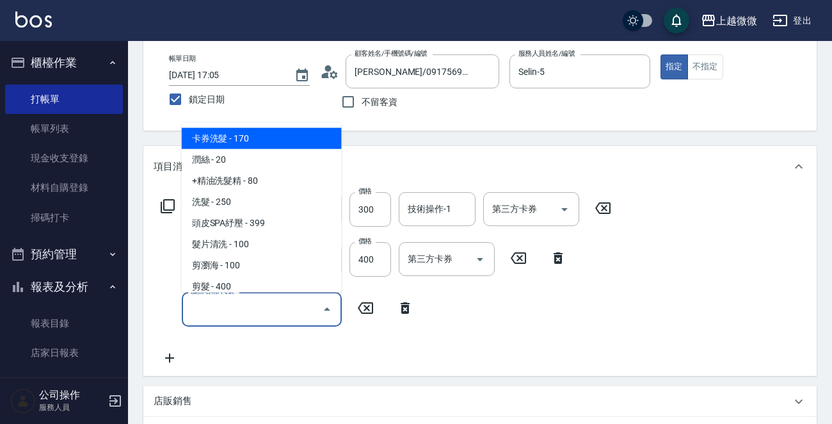
click at [240, 307] on input "服務名稱/代號" at bounding box center [252, 309] width 129 height 22
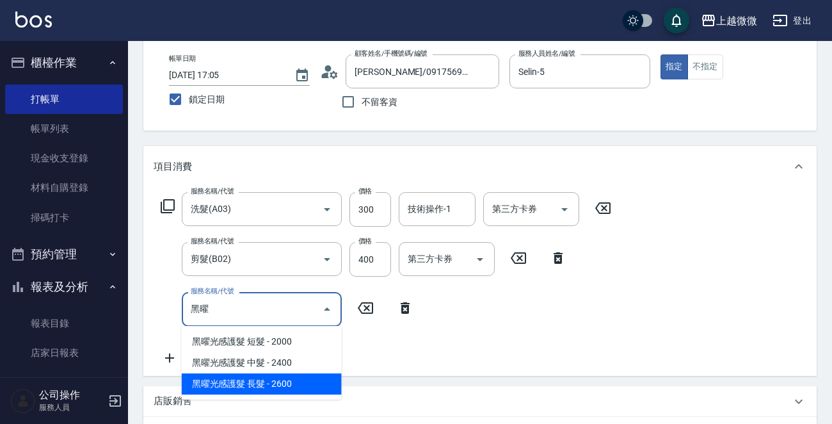
click at [276, 376] on span "黑曜光感護髮 長髮 - 2600" at bounding box center [262, 383] width 160 height 21
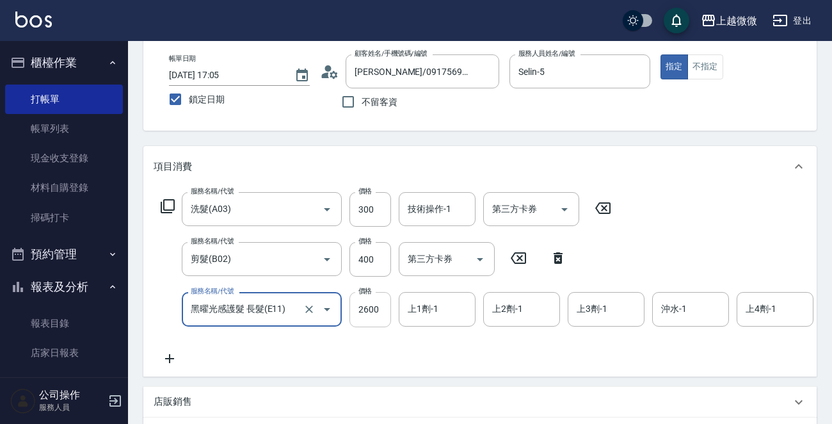
type input "黑曜光感護髮 長髮(E11)"
click at [377, 307] on input "2600" at bounding box center [370, 309] width 42 height 35
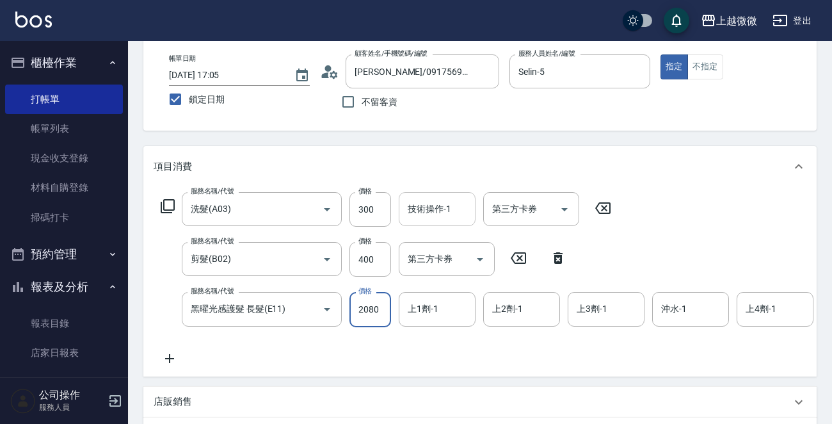
type input "2080"
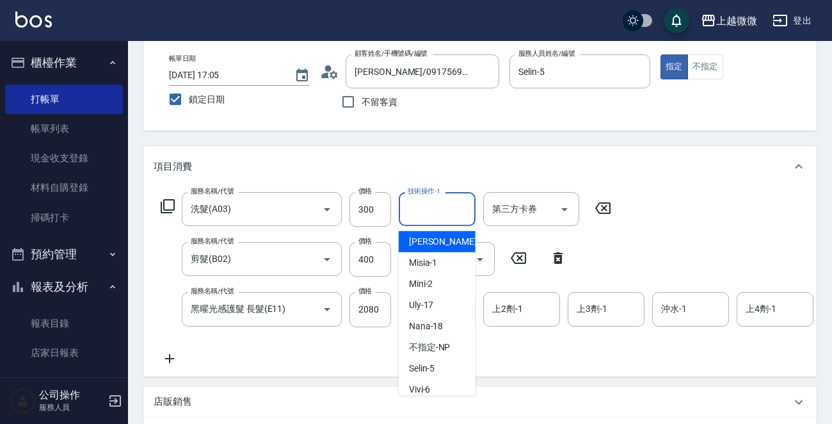
click at [435, 212] on input "技術操作-1" at bounding box center [436, 209] width 65 height 22
click at [426, 243] on span "Uly -17" at bounding box center [421, 241] width 25 height 13
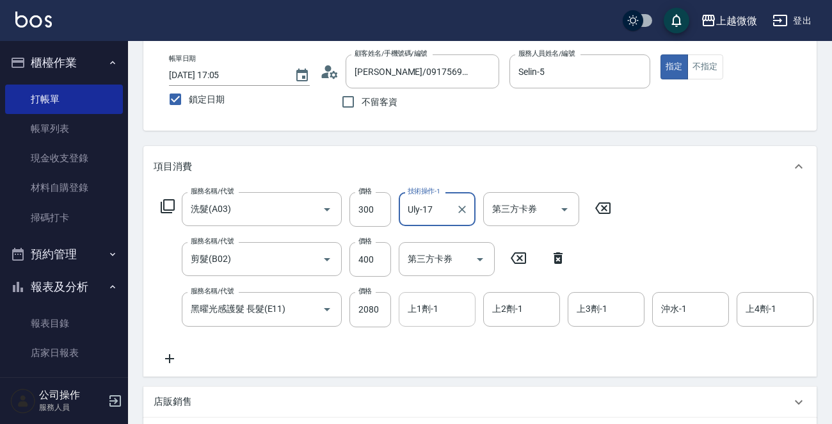
type input "Uly-17"
click at [446, 317] on input "上1劑-1" at bounding box center [436, 309] width 65 height 22
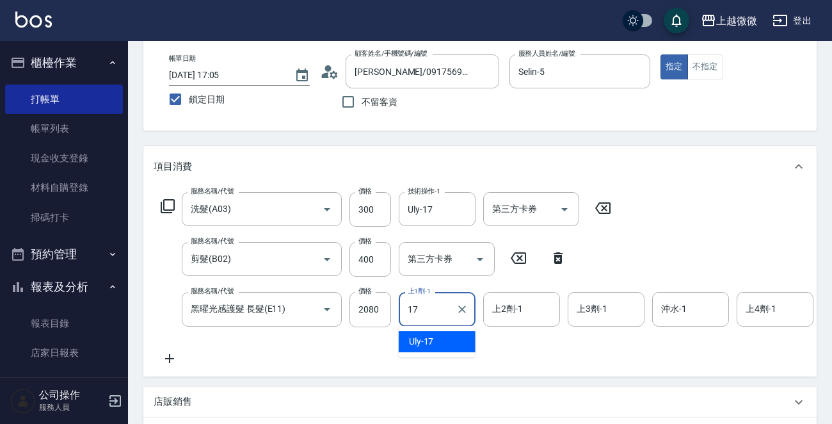
click at [444, 340] on div "Uly -17" at bounding box center [437, 341] width 77 height 21
type input "Uly-17"
click at [546, 312] on input "上2劑-1" at bounding box center [521, 309] width 65 height 22
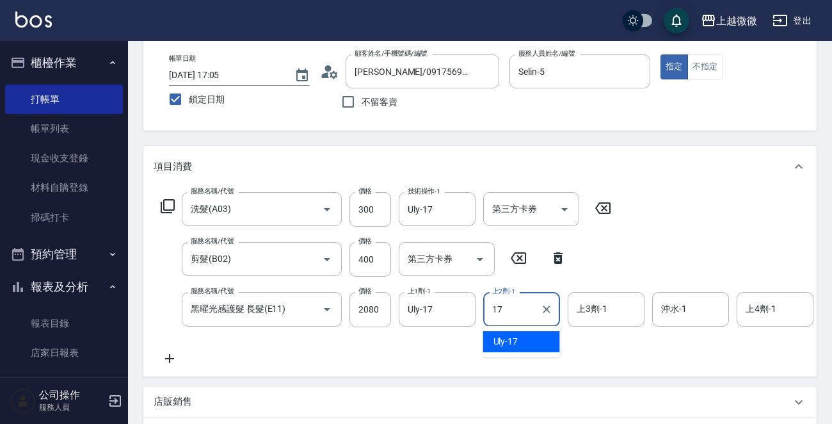
click at [534, 339] on div "Uly -17" at bounding box center [521, 341] width 77 height 21
type input "Uly-17"
drag, startPoint x: 605, startPoint y: 319, endPoint x: 612, endPoint y: 325, distance: 9.1
click at [605, 319] on input "上3劑-1" at bounding box center [605, 309] width 65 height 22
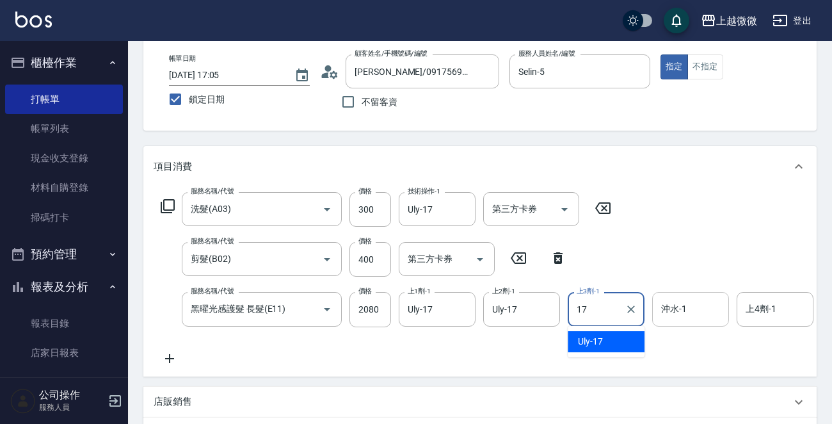
drag, startPoint x: 616, startPoint y: 340, endPoint x: 675, endPoint y: 321, distance: 62.1
click at [619, 340] on div "Uly -17" at bounding box center [606, 341] width 77 height 21
type input "Uly-17"
click at [684, 317] on input "沖水-1" at bounding box center [690, 309] width 65 height 22
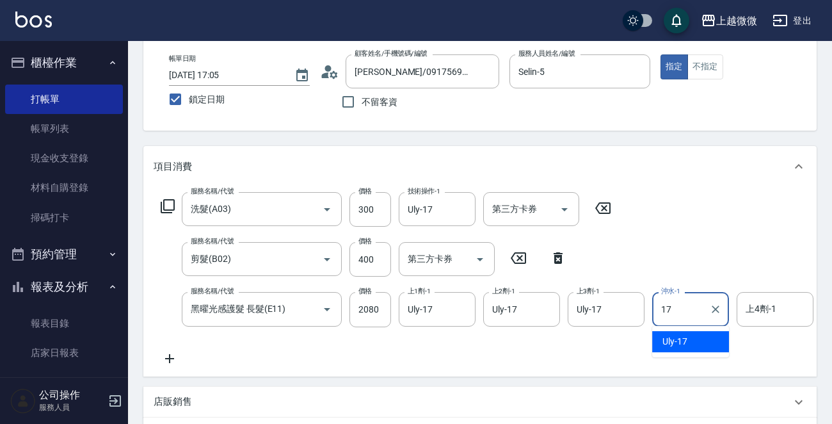
click at [685, 342] on span "Uly -17" at bounding box center [674, 341] width 25 height 13
type input "Uly-17"
click at [757, 310] on div "上4劑-1 上4劑-1" at bounding box center [775, 309] width 77 height 34
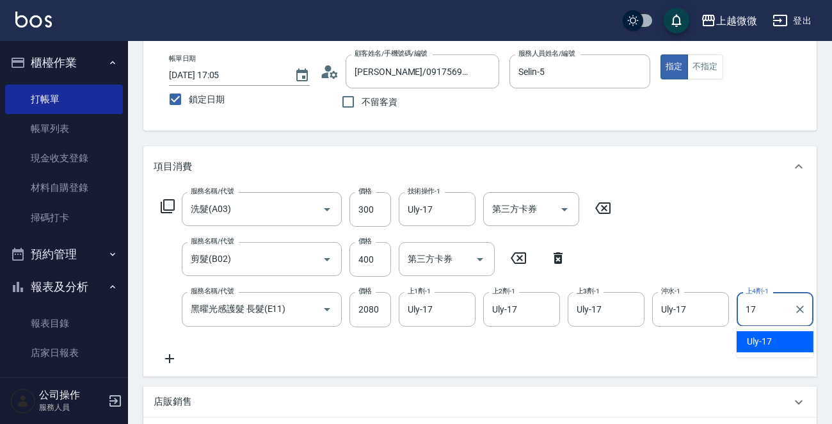
click at [758, 349] on div "Uly -17" at bounding box center [775, 341] width 77 height 21
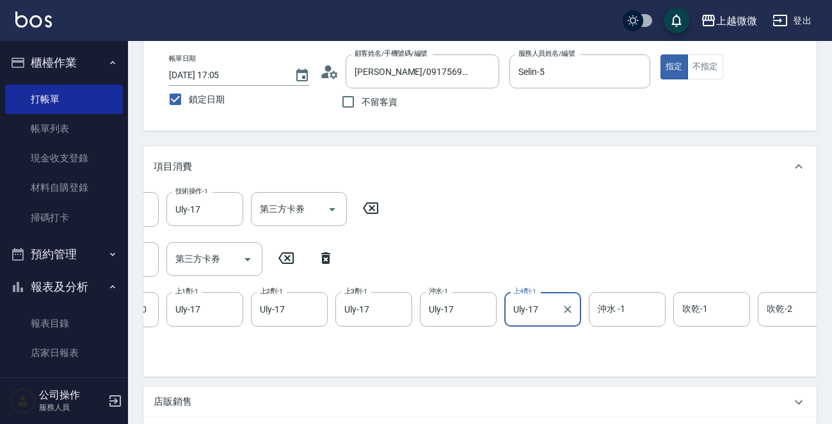
scroll to position [0, 244]
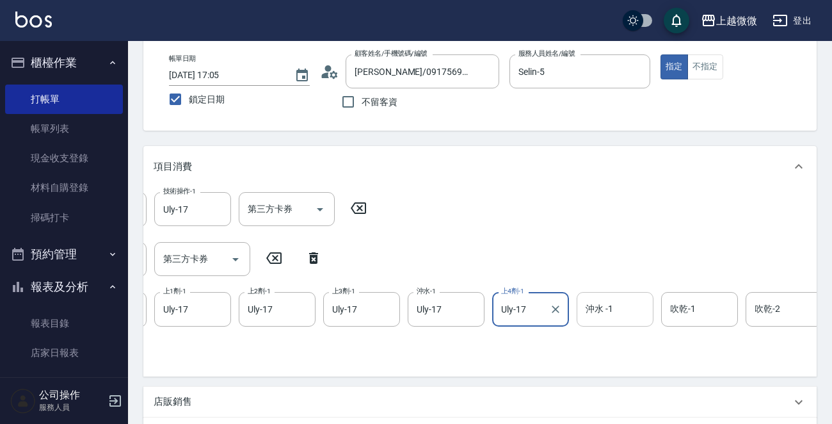
type input "Uly-17"
click at [614, 314] on input "沖水 -1" at bounding box center [614, 309] width 65 height 22
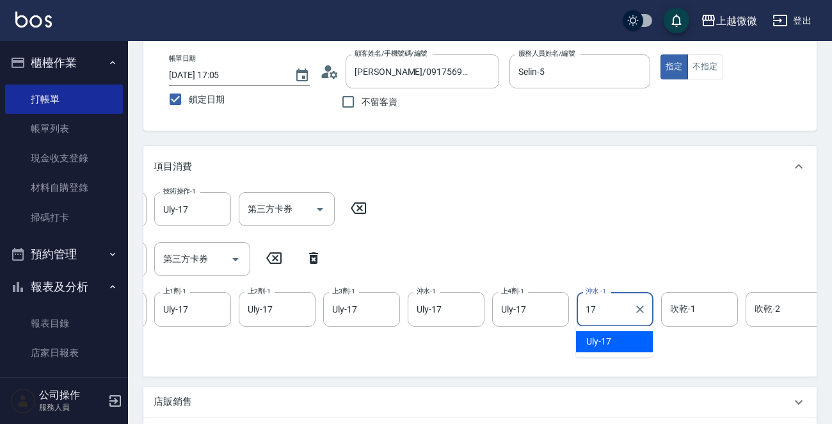
drag, startPoint x: 613, startPoint y: 339, endPoint x: 691, endPoint y: 314, distance: 82.0
click at [617, 339] on div "Uly -17" at bounding box center [614, 341] width 77 height 21
type input "Uly-17"
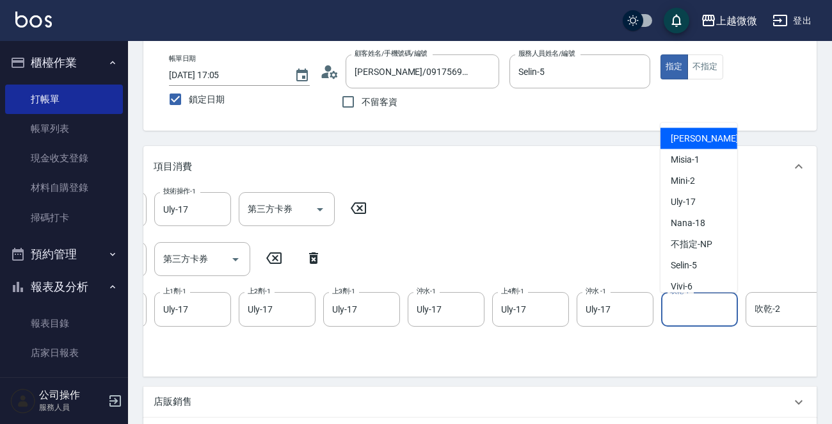
click at [699, 312] on input "吹乾-1" at bounding box center [699, 309] width 65 height 22
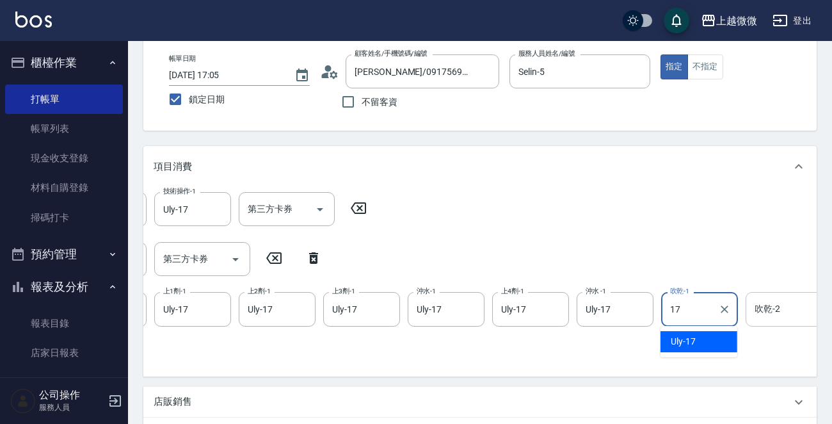
drag, startPoint x: 704, startPoint y: 344, endPoint x: 757, endPoint y: 321, distance: 57.3
click at [707, 344] on div "Uly -17" at bounding box center [699, 341] width 77 height 21
type input "Uly-17"
click at [774, 312] on div "吹乾-2 吹乾-2" at bounding box center [784, 309] width 77 height 34
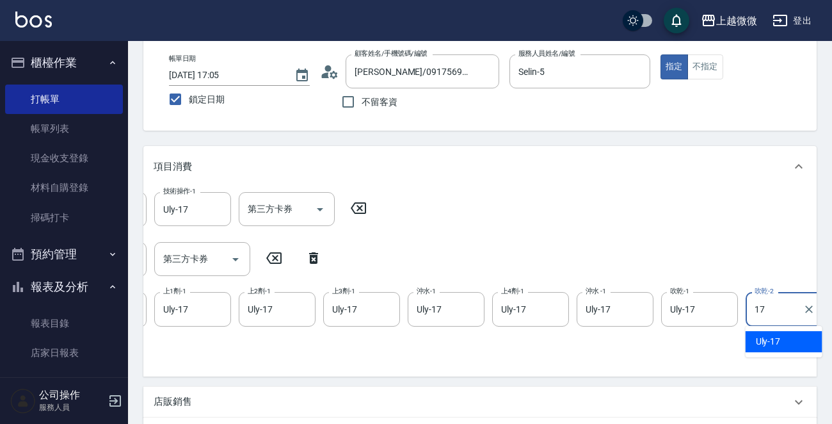
click at [774, 346] on span "Uly -17" at bounding box center [768, 341] width 25 height 13
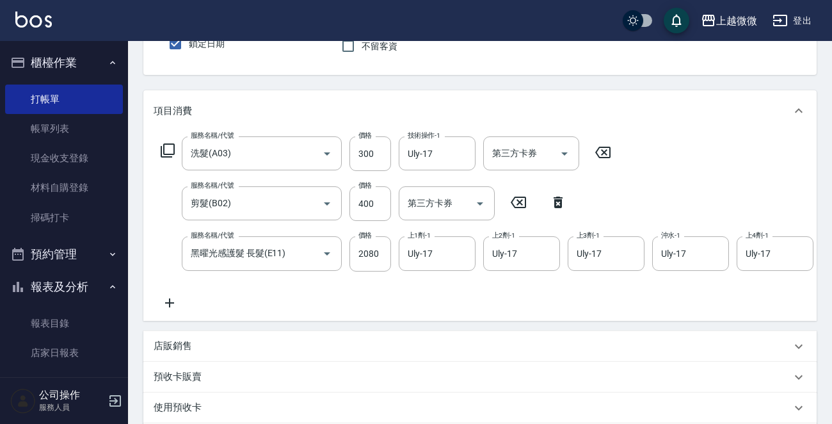
scroll to position [192, 0]
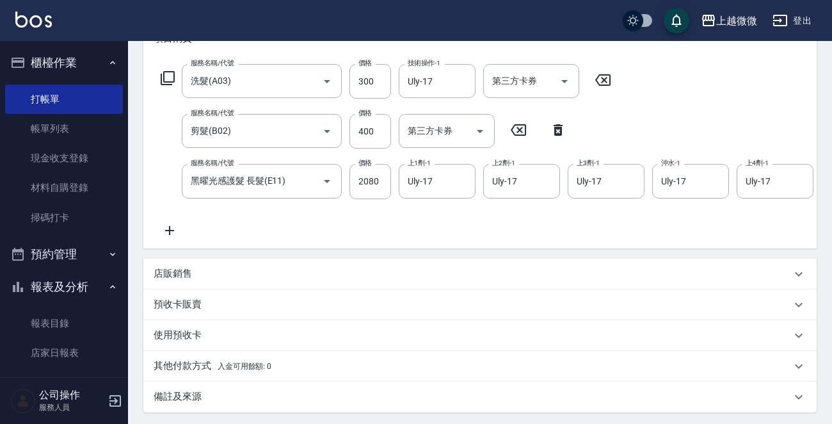
type input "Uly-17"
click at [171, 228] on icon at bounding box center [170, 230] width 32 height 15
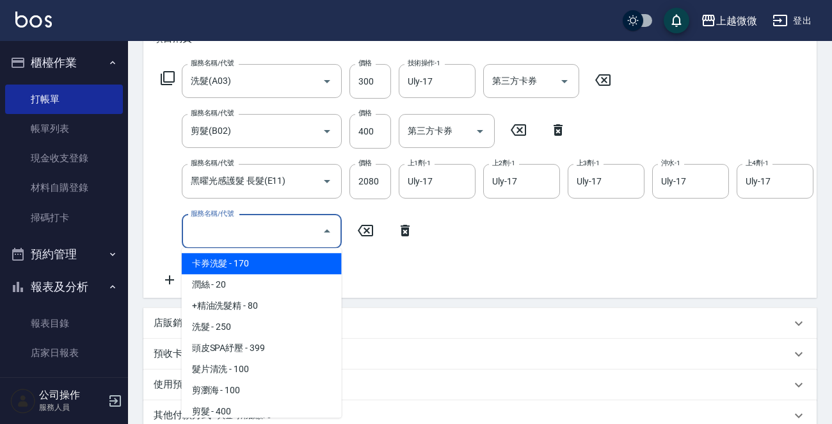
click at [250, 237] on input "服務名稱/代號" at bounding box center [252, 231] width 129 height 22
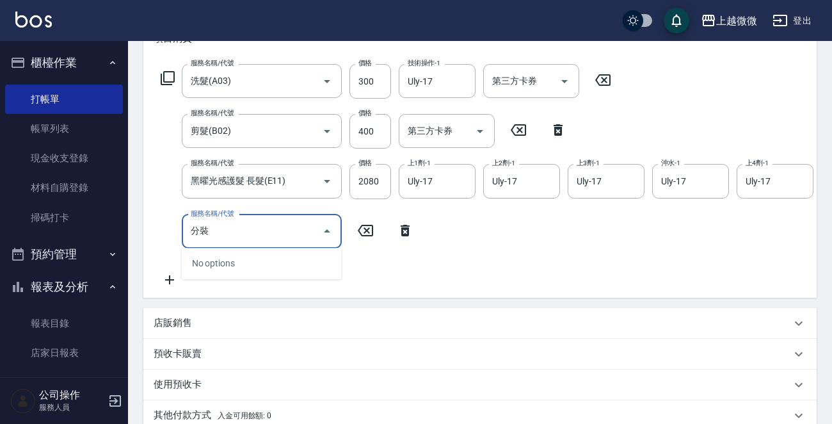
type input "分"
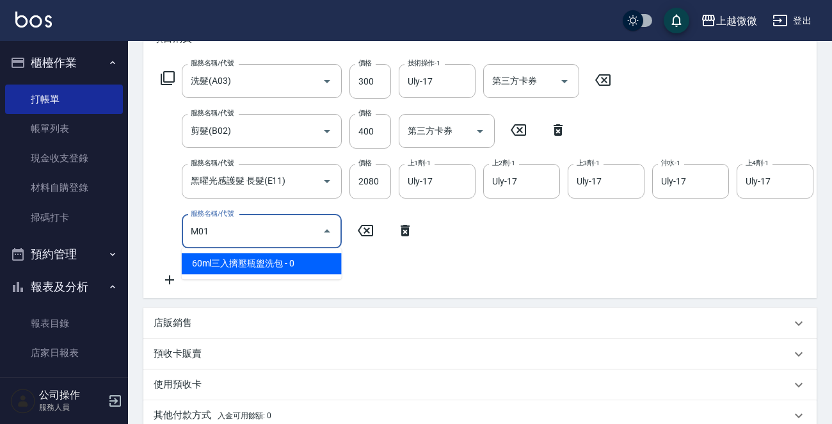
click at [254, 263] on span "60ml三入擠壓瓶盥洗包 - 0" at bounding box center [262, 263] width 160 height 21
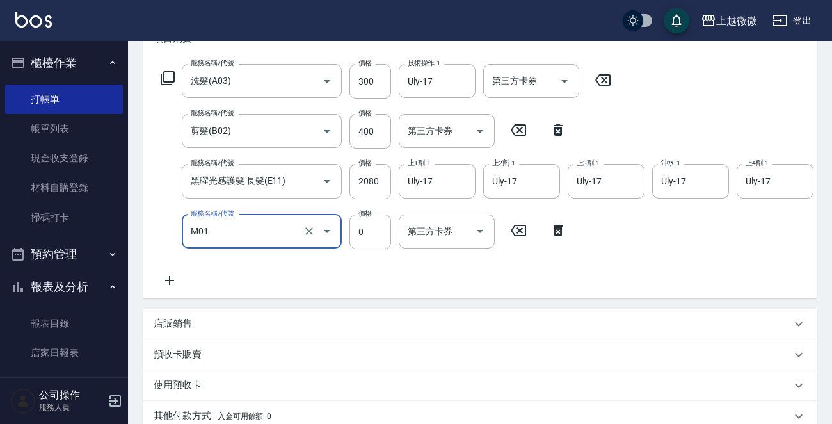
click at [245, 229] on input "M01" at bounding box center [244, 231] width 113 height 22
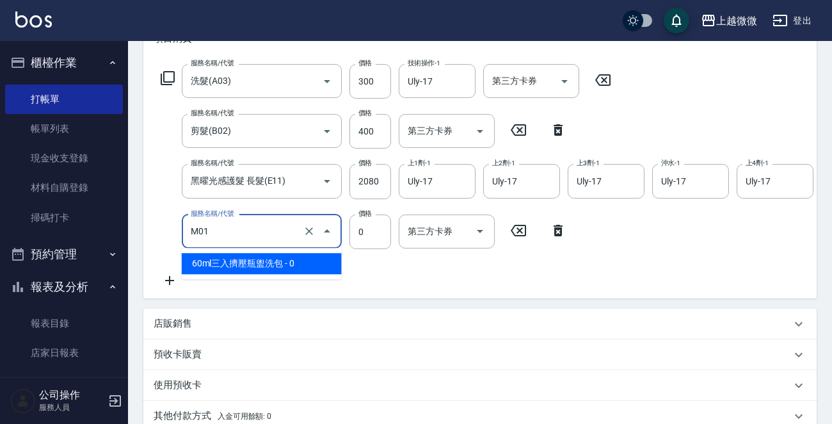
click at [251, 260] on span "60ml三入擠壓瓶盥洗包 - 0" at bounding box center [262, 263] width 160 height 21
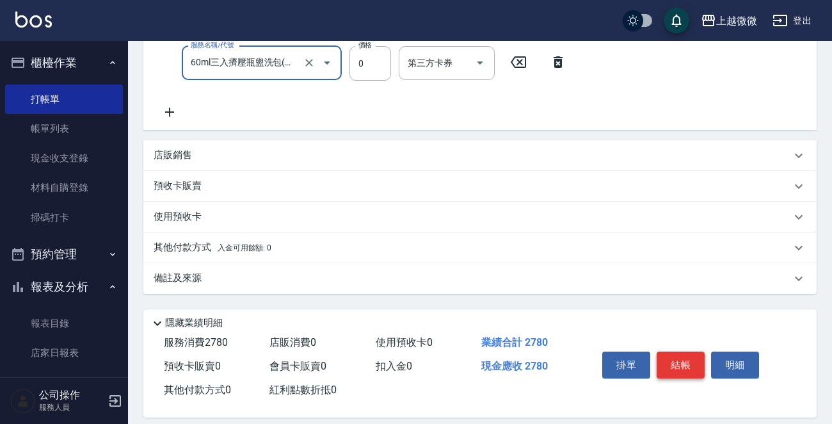
scroll to position [382, 0]
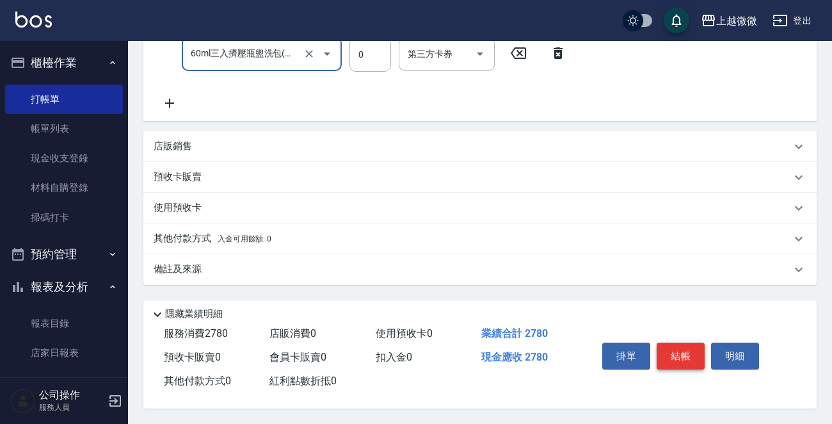
type input "60ml三入擠壓瓶盥洗包(M01)"
click at [678, 351] on button "結帳" at bounding box center [681, 355] width 48 height 27
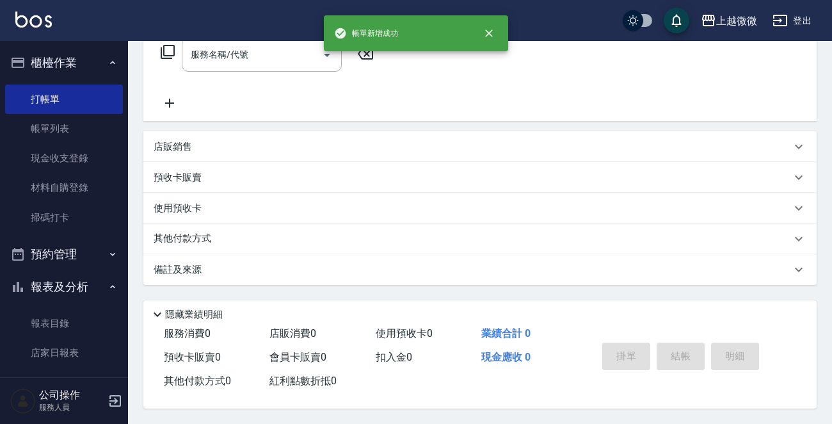
scroll to position [0, 0]
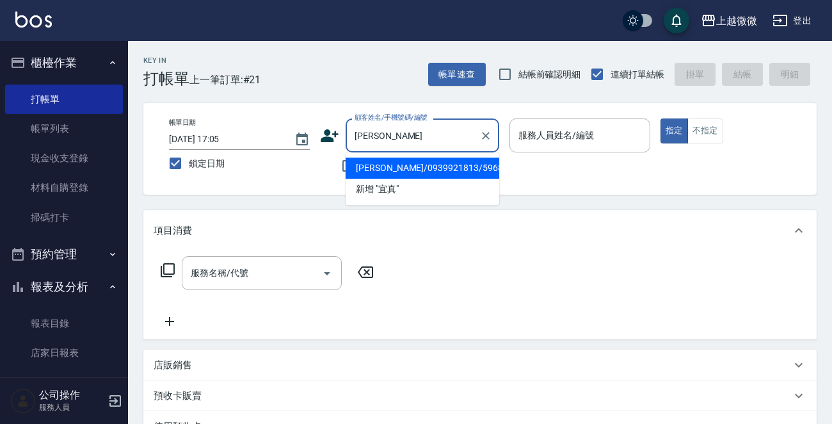
click at [432, 166] on li "[PERSON_NAME]/0939921813/5968" at bounding box center [423, 167] width 154 height 21
type input "[PERSON_NAME]/0939921813/5968"
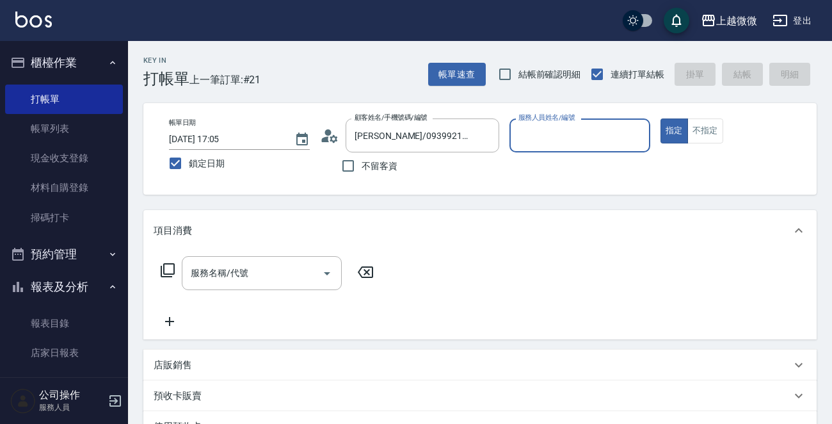
type input "Vivi-6"
click at [258, 278] on input "服務名稱/代號" at bounding box center [252, 273] width 129 height 22
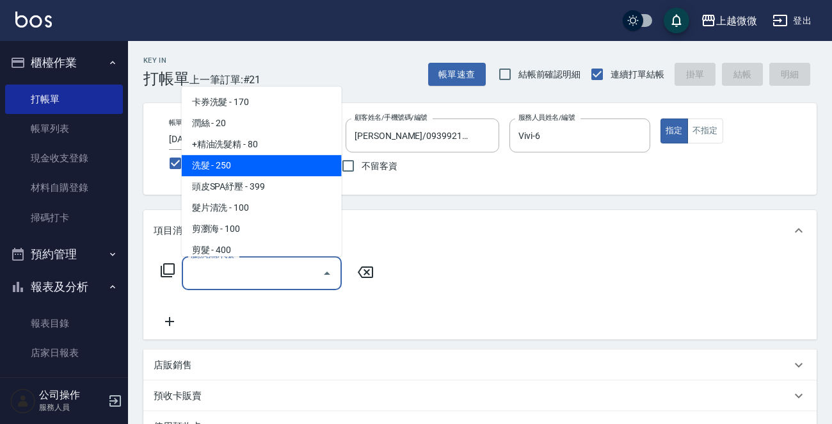
click at [277, 164] on span "洗髮 - 250" at bounding box center [262, 165] width 160 height 21
type input "洗髮(A03)"
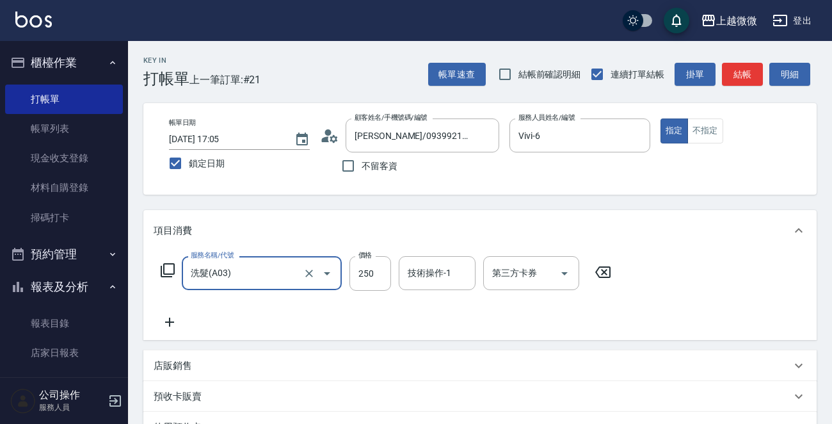
click at [169, 319] on icon at bounding box center [169, 321] width 9 height 9
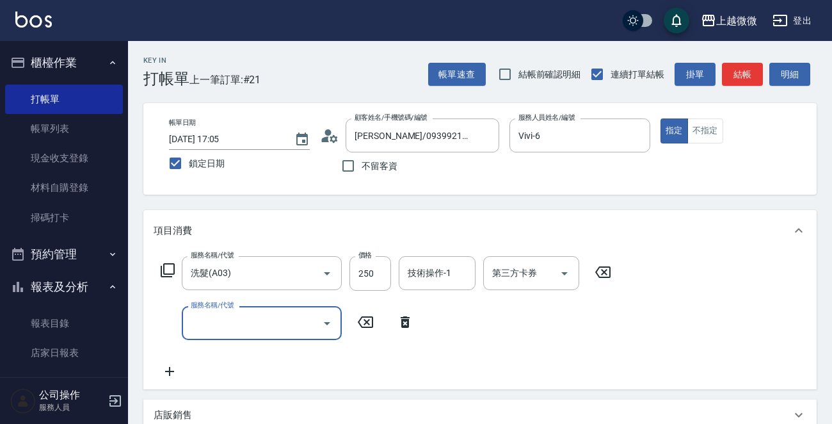
click at [298, 350] on div "服務名稱/代號 洗髮(A03) 服務名稱/代號 價格 250 價格 技術操作-1 技術操作-1 第三方卡券 第三方卡券 服務名稱/代號 服務名稱/代號" at bounding box center [386, 317] width 465 height 123
click at [267, 331] on input "服務名稱/代號" at bounding box center [252, 323] width 129 height 22
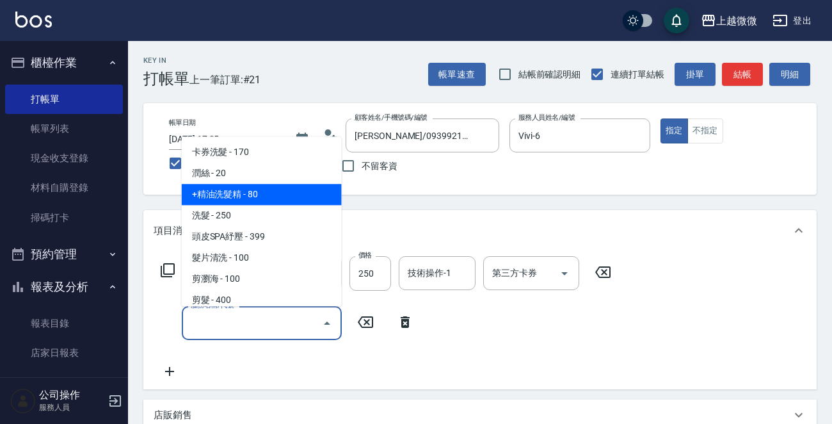
click at [244, 193] on span "+精油洗髮精 - 80" at bounding box center [262, 194] width 160 height 21
type input "+精油洗髮精(A02)"
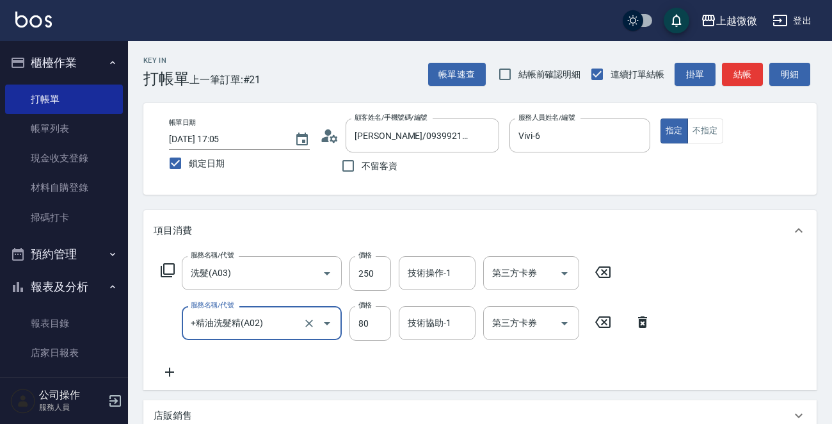
click at [170, 373] on icon at bounding box center [169, 371] width 9 height 9
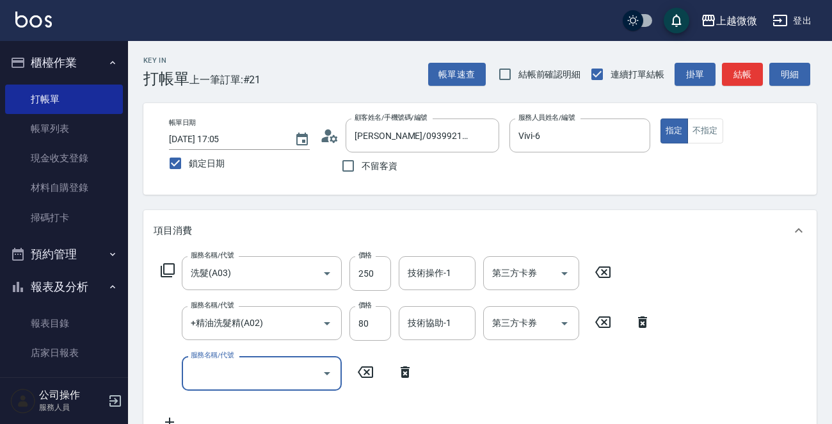
click at [280, 396] on div "服務名稱/代號 洗髮(A03) 服務名稱/代號 價格 250 價格 技術操作-1 技術操作-1 第三方卡券 第三方卡券 服務名稱/代號 +精油洗髮精(A02)…" at bounding box center [406, 342] width 505 height 173
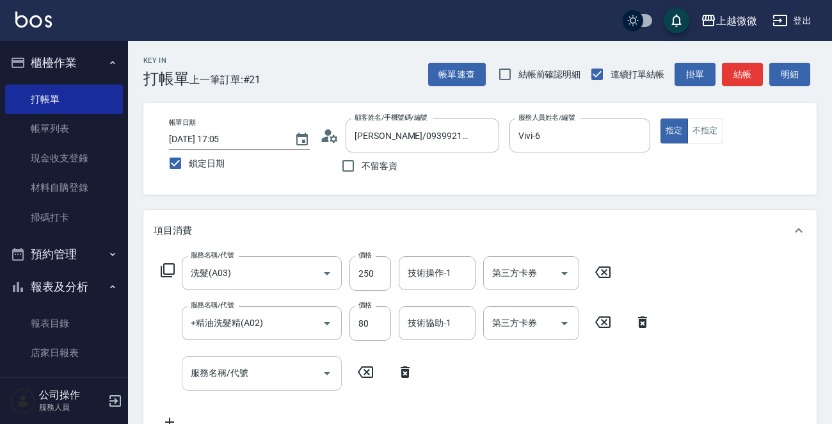
click at [257, 388] on div "服務名稱/代號" at bounding box center [262, 373] width 160 height 34
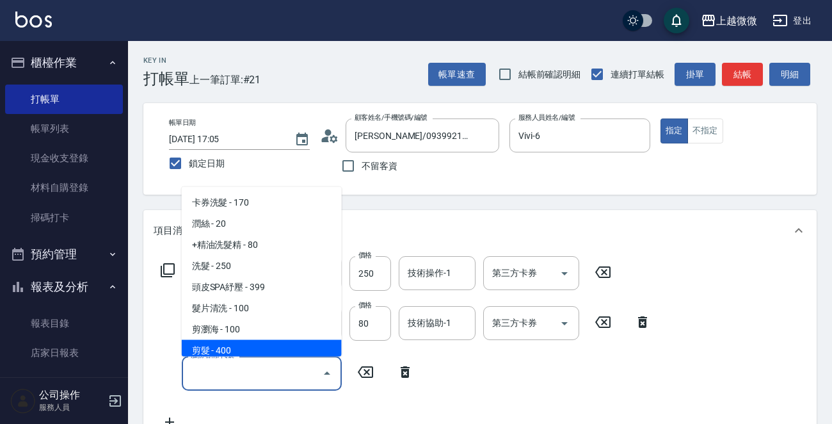
click at [255, 344] on span "剪髮 - 400" at bounding box center [262, 350] width 160 height 21
type input "剪髮(B02)"
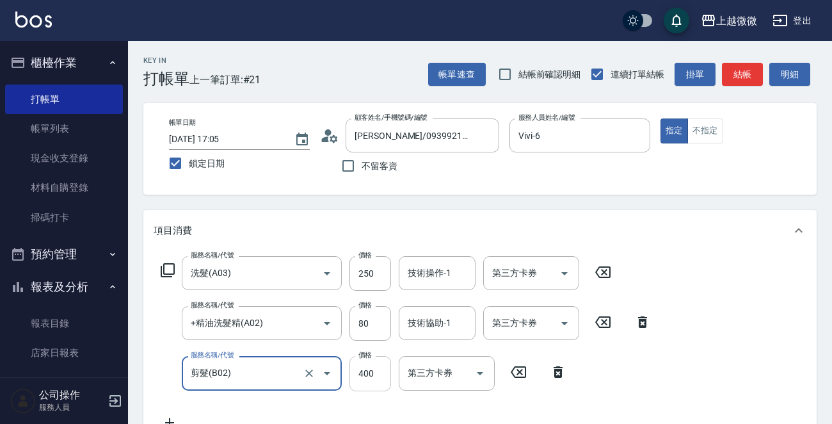
click at [376, 369] on input "400" at bounding box center [370, 373] width 42 height 35
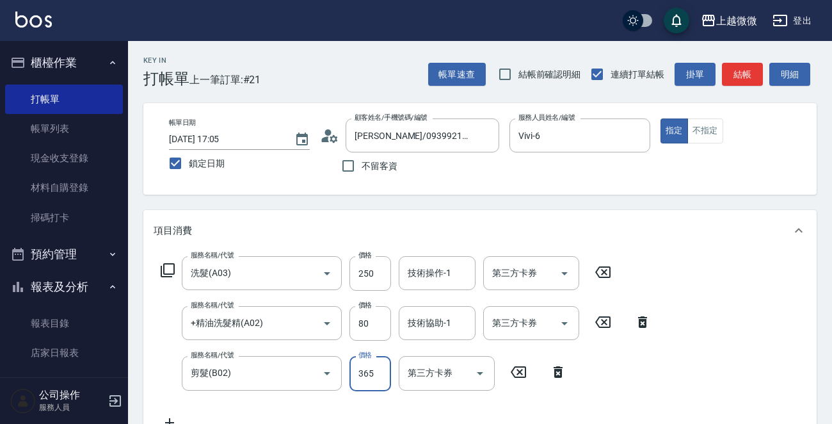
drag, startPoint x: 381, startPoint y: 374, endPoint x: 362, endPoint y: 375, distance: 18.6
click at [362, 375] on input "365" at bounding box center [370, 373] width 42 height 35
type input "350"
click at [436, 264] on div "技術操作-1 技術操作-1" at bounding box center [437, 273] width 77 height 34
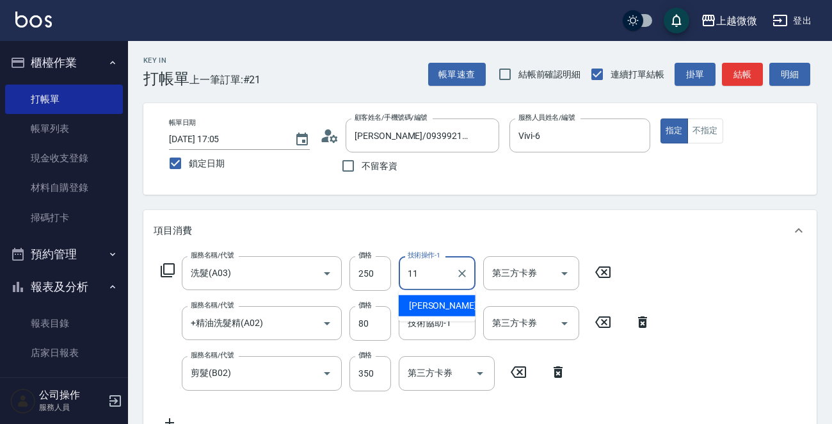
click at [435, 303] on span "[PERSON_NAME] -11" at bounding box center [449, 305] width 81 height 13
type input "[PERSON_NAME]-11"
click at [442, 331] on input "技術協助-1" at bounding box center [436, 323] width 65 height 22
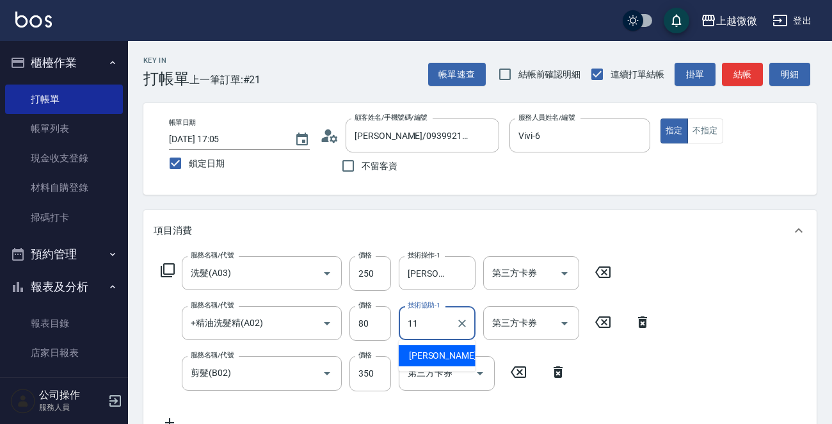
click at [440, 353] on span "[PERSON_NAME] -11" at bounding box center [449, 355] width 81 height 13
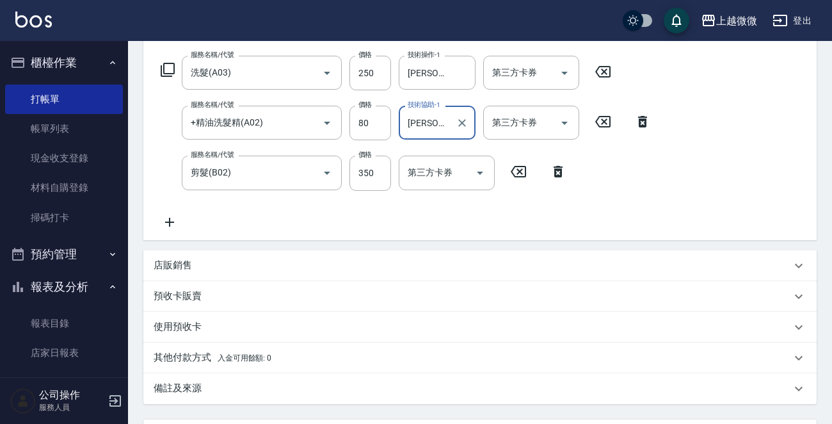
scroll to position [322, 0]
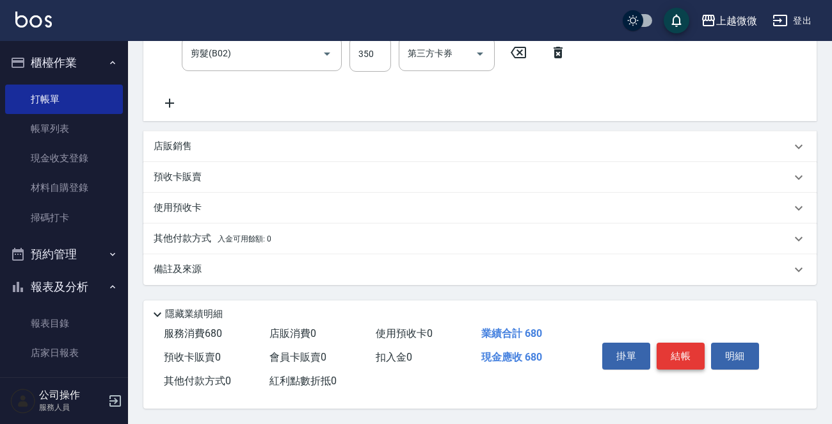
type input "[PERSON_NAME]-11"
click at [688, 348] on button "結帳" at bounding box center [681, 355] width 48 height 27
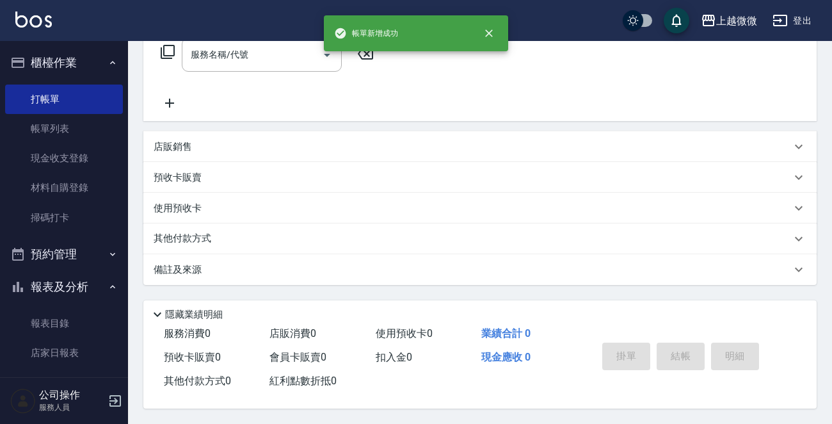
scroll to position [0, 0]
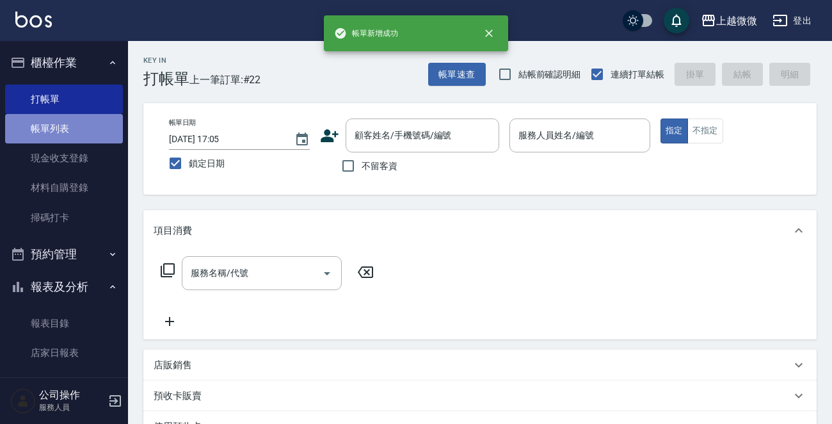
click at [79, 122] on link "帳單列表" at bounding box center [64, 128] width 118 height 29
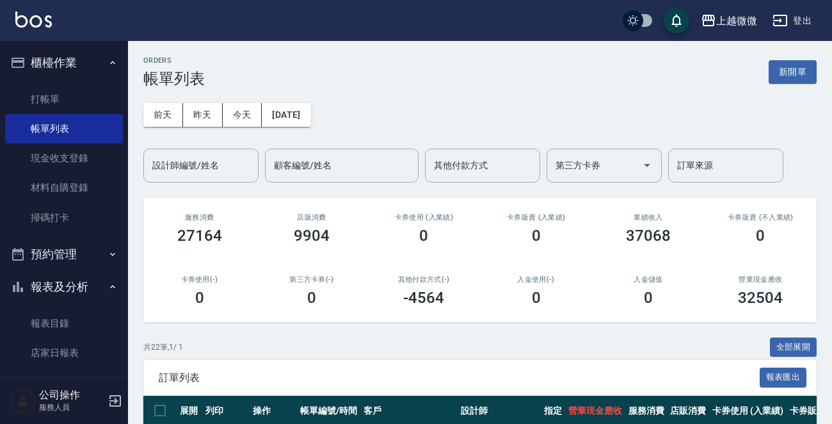
scroll to position [256, 0]
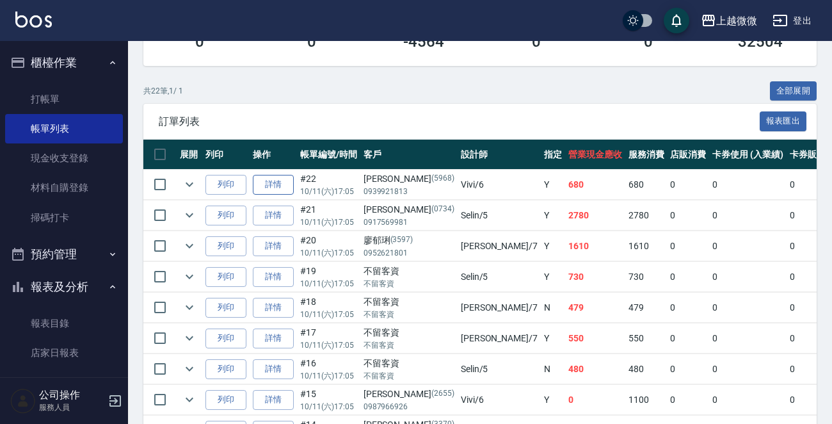
click at [271, 182] on link "詳情" at bounding box center [273, 185] width 41 height 20
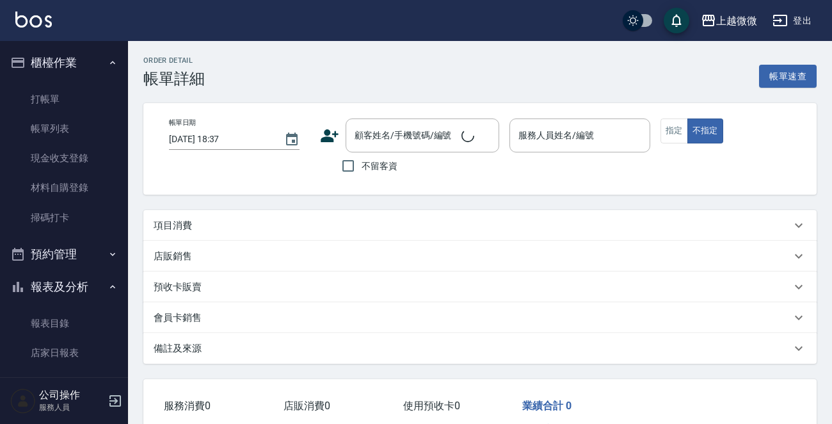
type input "[DATE] 17:05"
type input "Vivi-6"
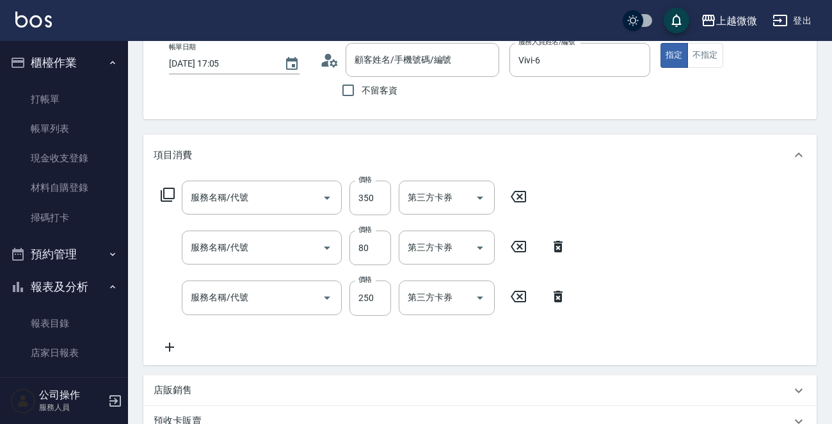
type input "[PERSON_NAME]/0939921813/5968"
type input "剪髮(B02)"
type input "+精油洗髮精(A02)"
type input "洗髮(A03)"
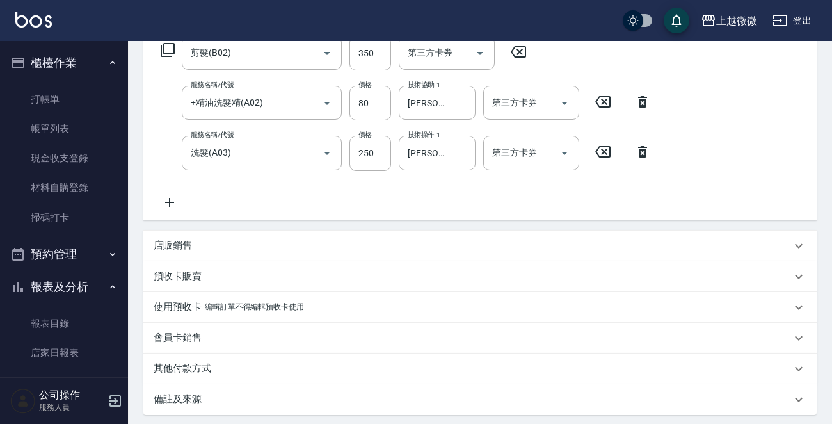
scroll to position [346, 0]
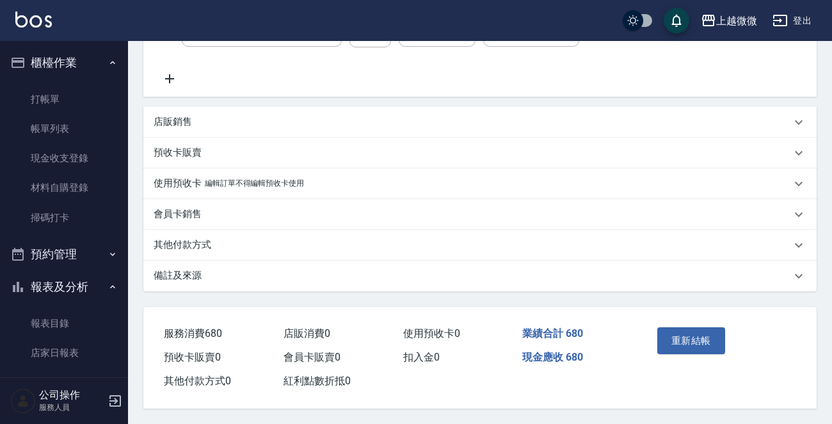
click at [193, 276] on p "備註及來源" at bounding box center [178, 275] width 48 height 13
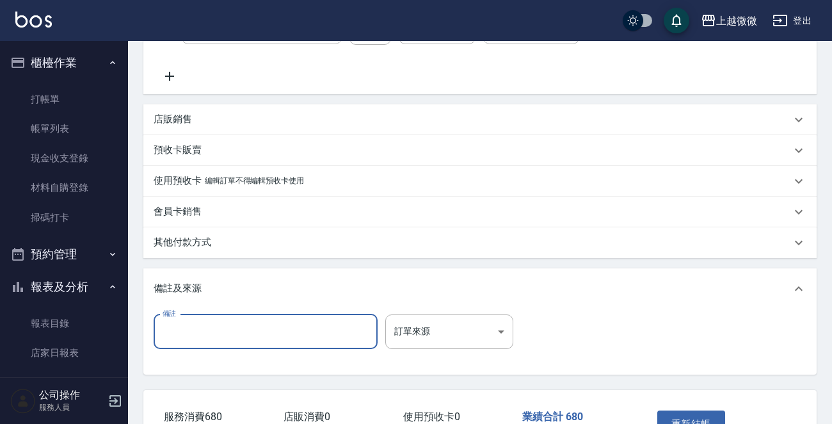
click at [188, 328] on input "備註" at bounding box center [266, 331] width 224 height 35
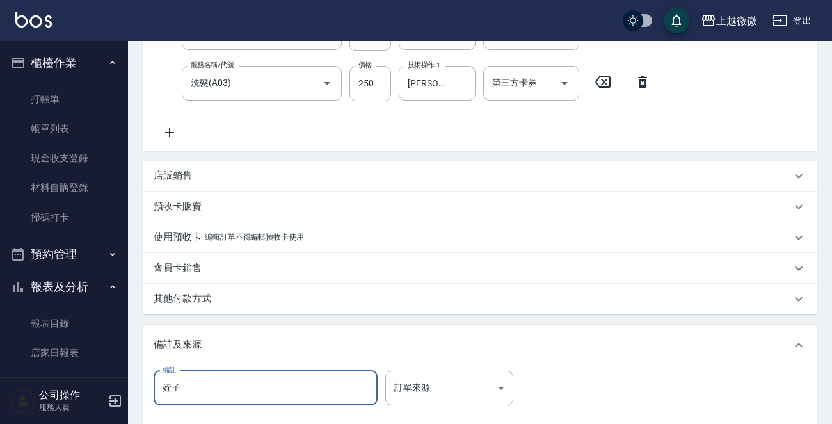
scroll to position [432, 0]
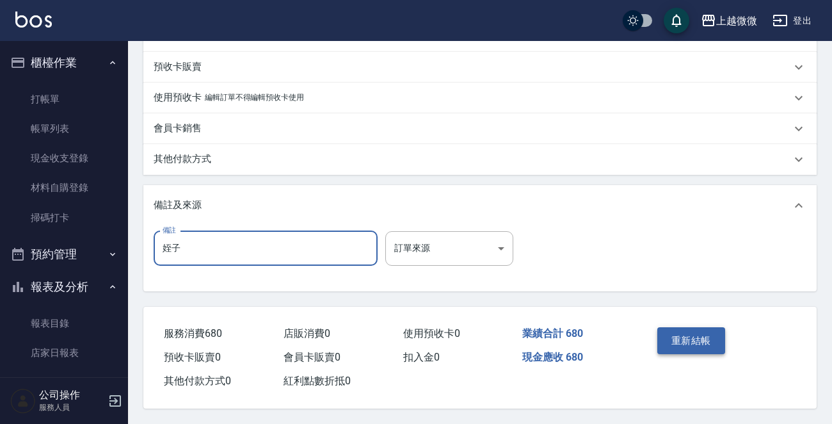
type input "姪子"
click at [698, 332] on button "重新結帳" at bounding box center [691, 340] width 68 height 27
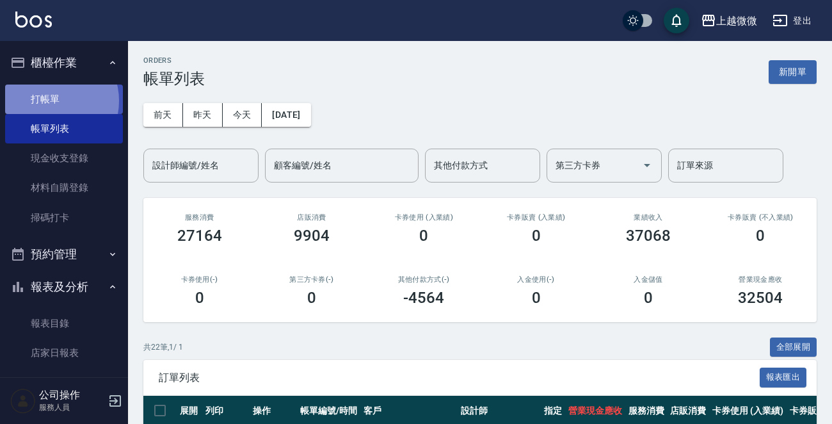
click at [51, 100] on link "打帳單" at bounding box center [64, 98] width 118 height 29
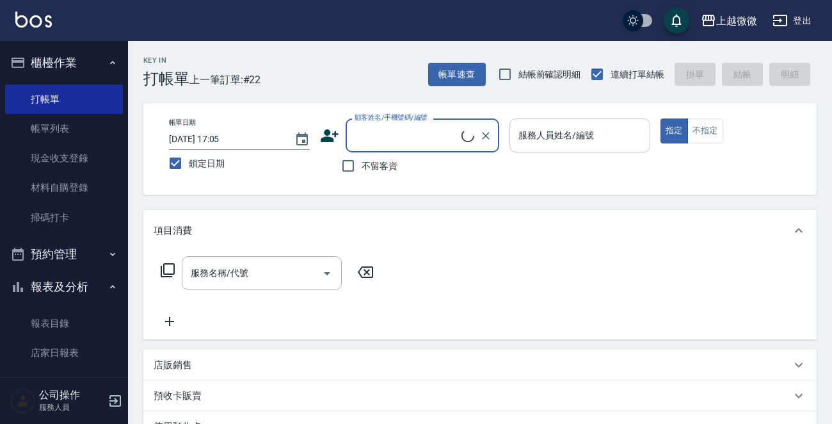
click at [586, 128] on input "服務人員姓名/編號" at bounding box center [579, 135] width 129 height 22
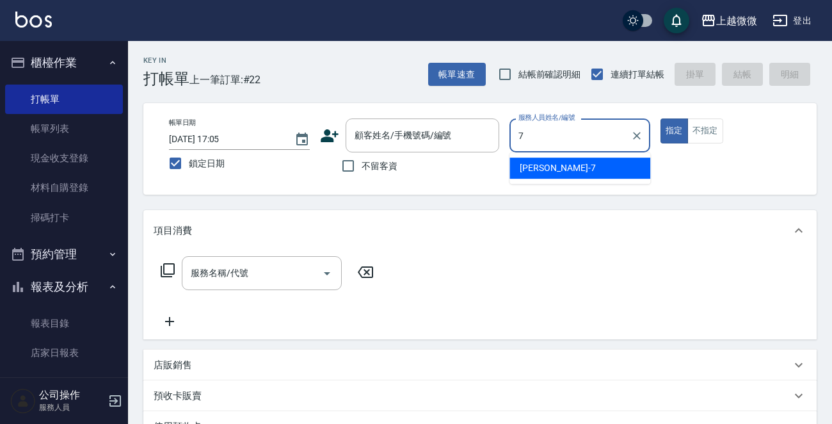
click at [557, 170] on div "[PERSON_NAME] -7" at bounding box center [579, 167] width 141 height 21
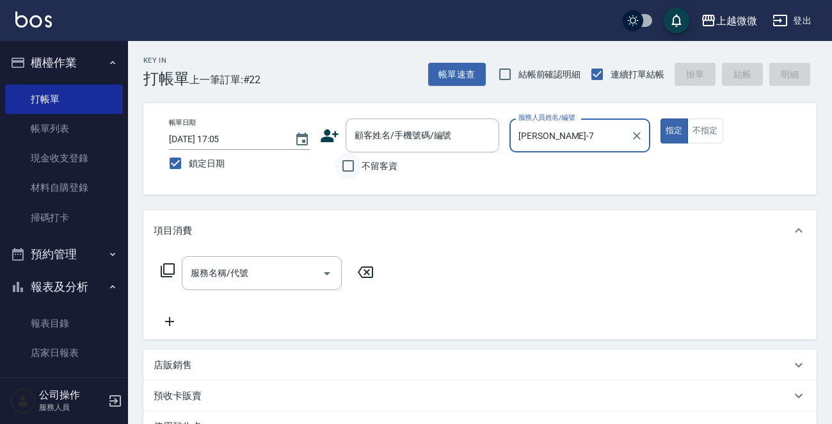
type input "[PERSON_NAME]-7"
click at [351, 166] on input "不留客資" at bounding box center [348, 165] width 27 height 27
checkbox input "true"
click at [252, 282] on input "服務名稱/代號" at bounding box center [252, 273] width 129 height 22
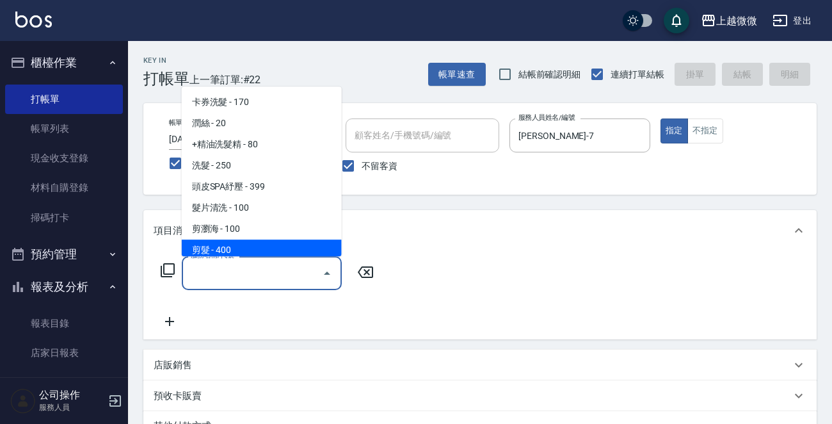
click at [256, 240] on span "剪髮 - 400" at bounding box center [262, 249] width 160 height 21
type input "剪髮(B02)"
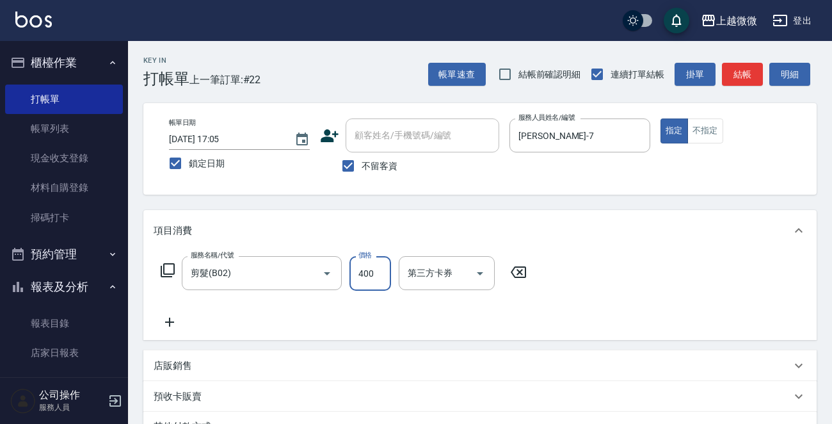
click at [370, 277] on input "400" at bounding box center [370, 273] width 42 height 35
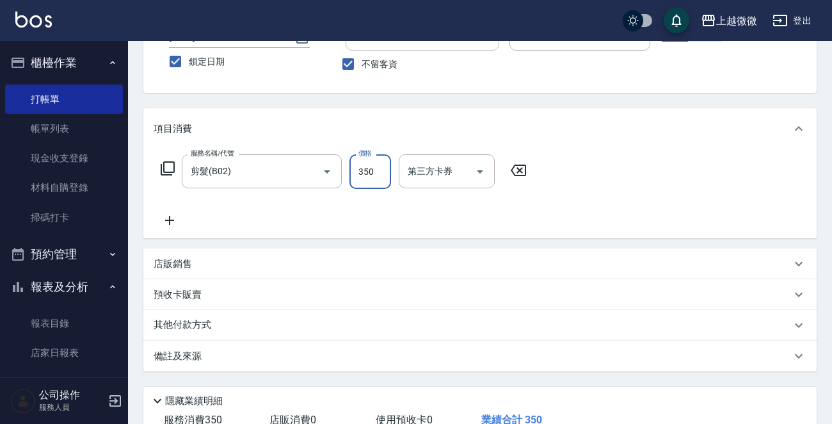
scroll to position [191, 0]
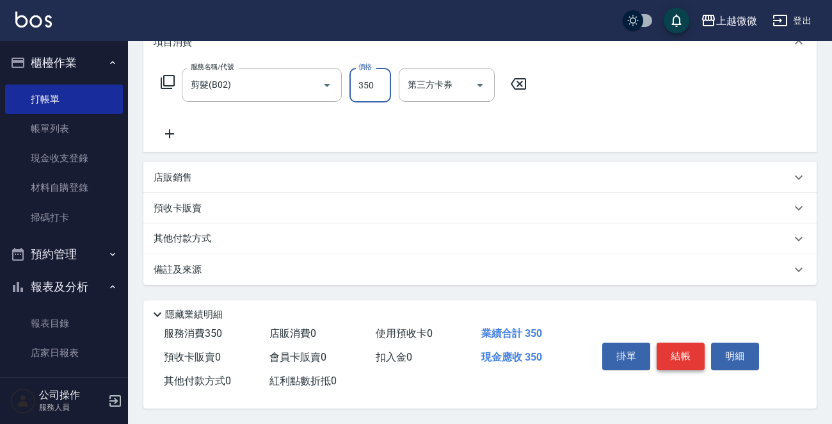
type input "350"
click at [687, 349] on button "結帳" at bounding box center [681, 355] width 48 height 27
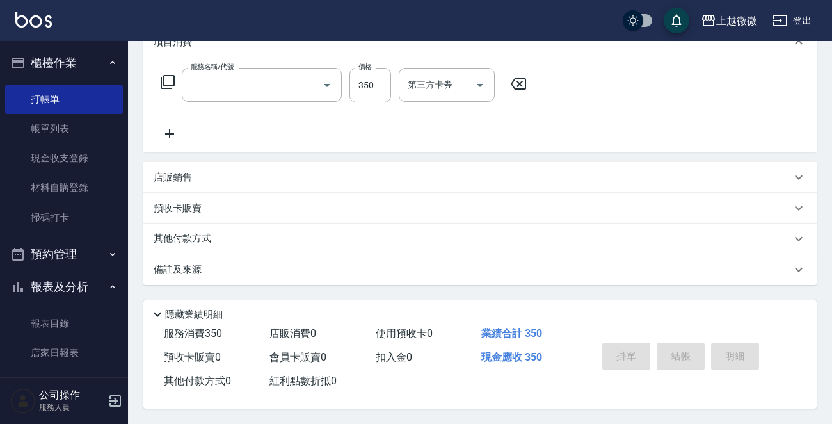
scroll to position [0, 0]
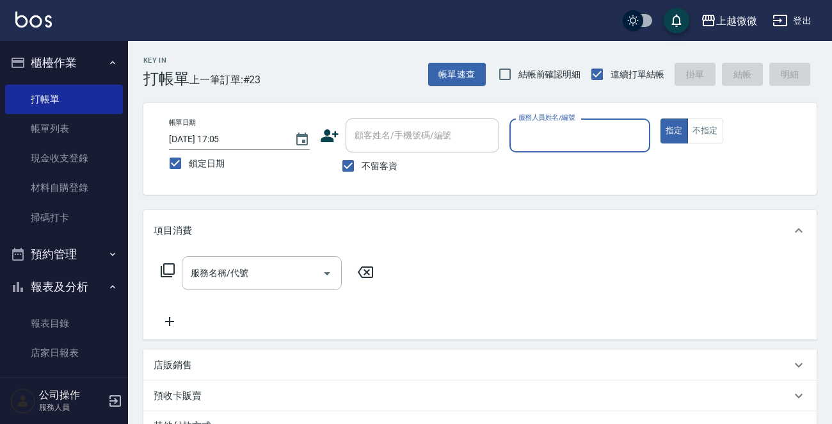
click at [554, 129] on input "服務人員姓名/編號" at bounding box center [579, 135] width 129 height 22
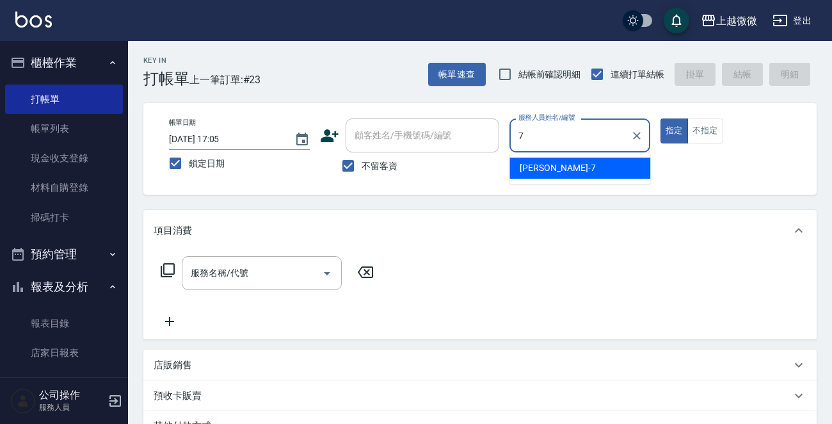
click at [548, 166] on span "[PERSON_NAME] -7" at bounding box center [558, 167] width 76 height 13
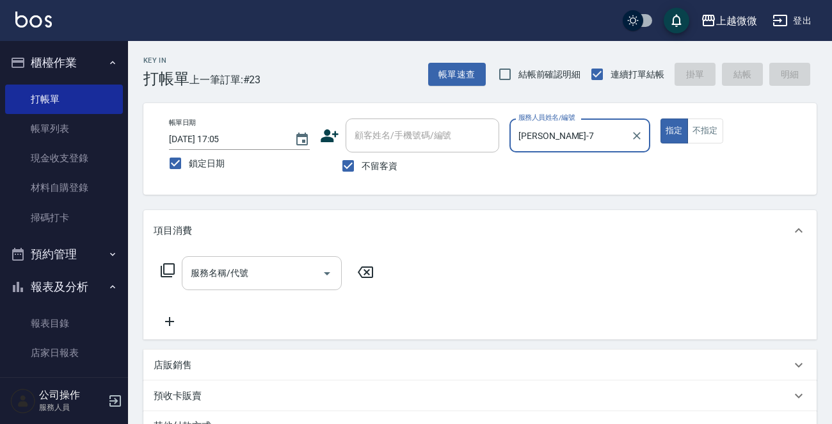
type input "[PERSON_NAME]-7"
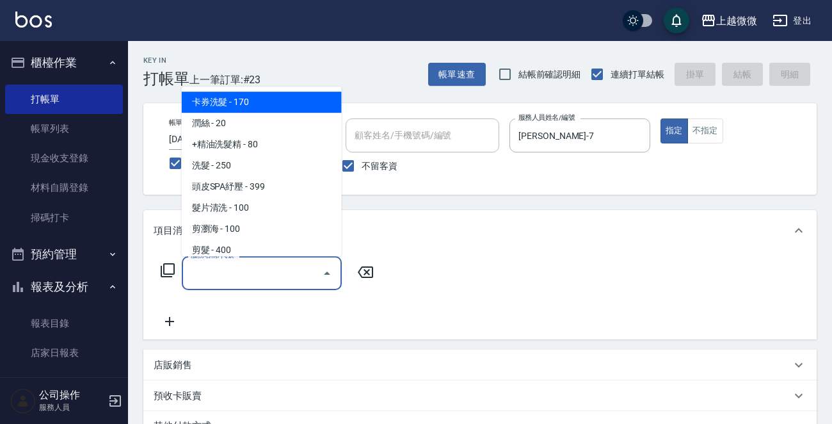
click at [246, 268] on input "服務名稱/代號" at bounding box center [252, 273] width 129 height 22
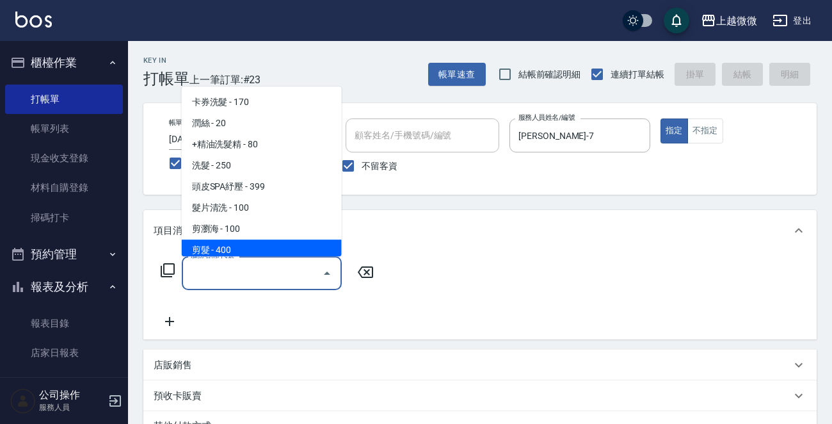
click at [259, 242] on span "剪髮 - 400" at bounding box center [262, 249] width 160 height 21
type input "剪髮(B02)"
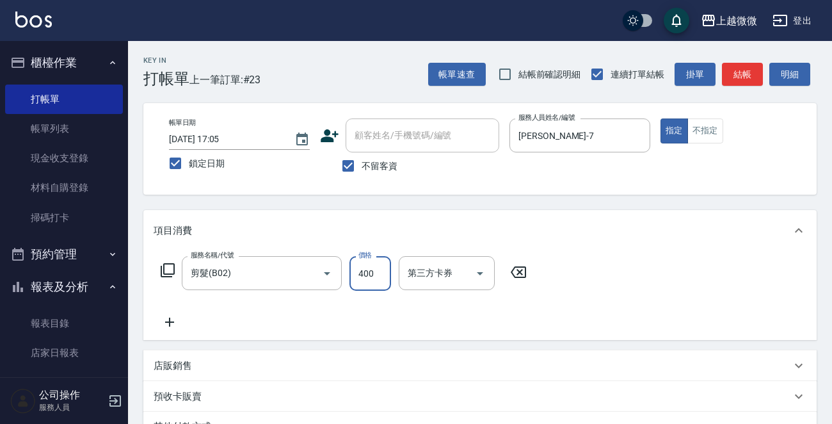
click at [385, 283] on input "400" at bounding box center [370, 273] width 42 height 35
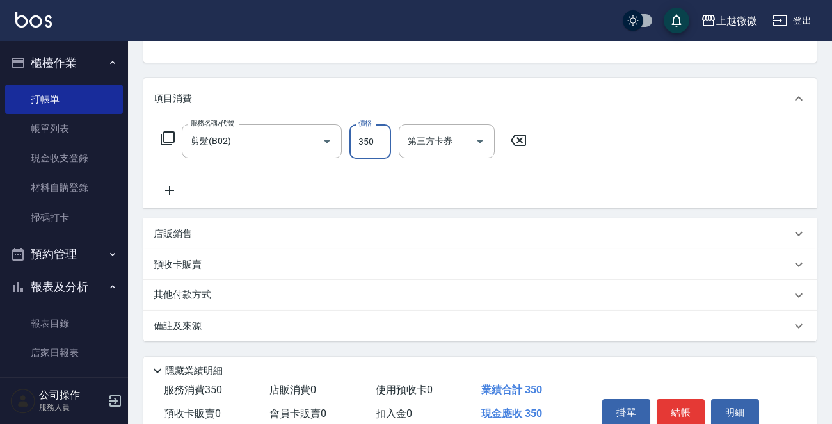
scroll to position [191, 0]
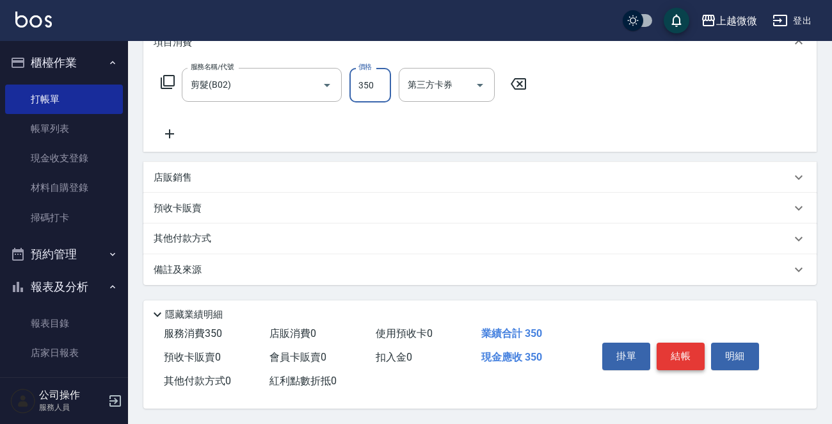
type input "350"
click at [680, 359] on button "結帳" at bounding box center [681, 355] width 48 height 27
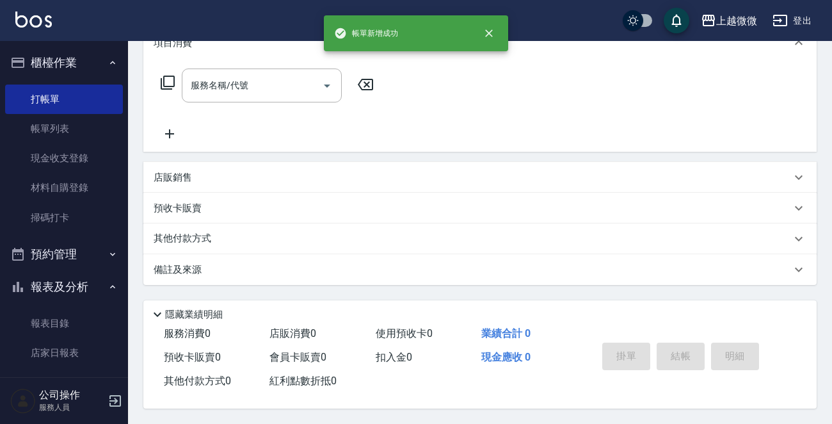
scroll to position [0, 0]
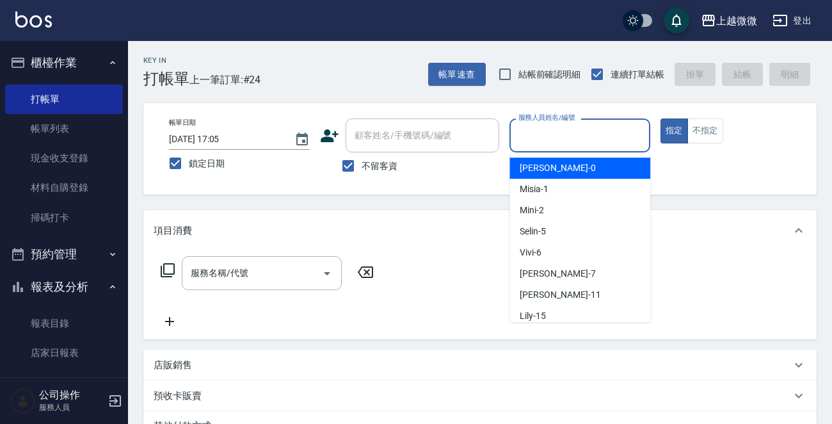
click at [557, 134] on input "服務人員姓名/編號" at bounding box center [579, 135] width 129 height 22
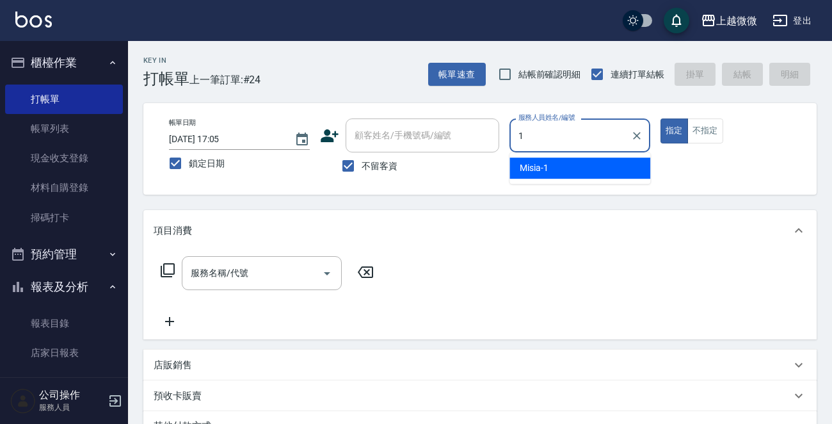
click at [554, 160] on div "Misia -1" at bounding box center [579, 167] width 141 height 21
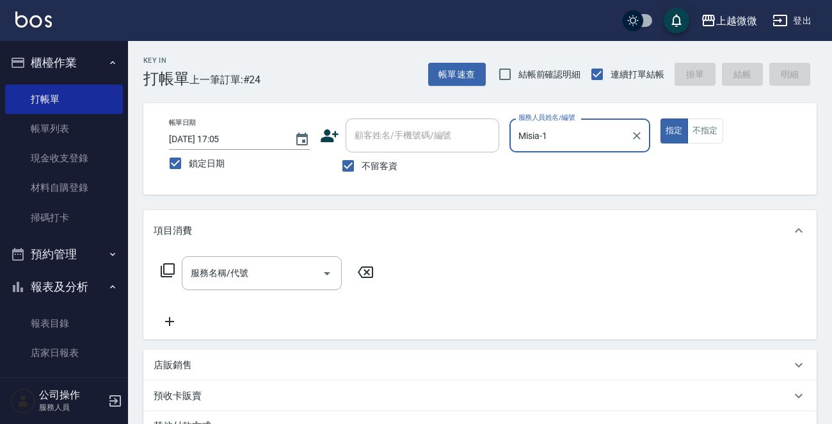
type input "Misia-1"
click at [728, 121] on div "指定 不指定" at bounding box center [731, 130] width 141 height 25
drag, startPoint x: 707, startPoint y: 134, endPoint x: 353, endPoint y: 284, distance: 384.3
click at [706, 134] on button "不指定" at bounding box center [705, 130] width 36 height 25
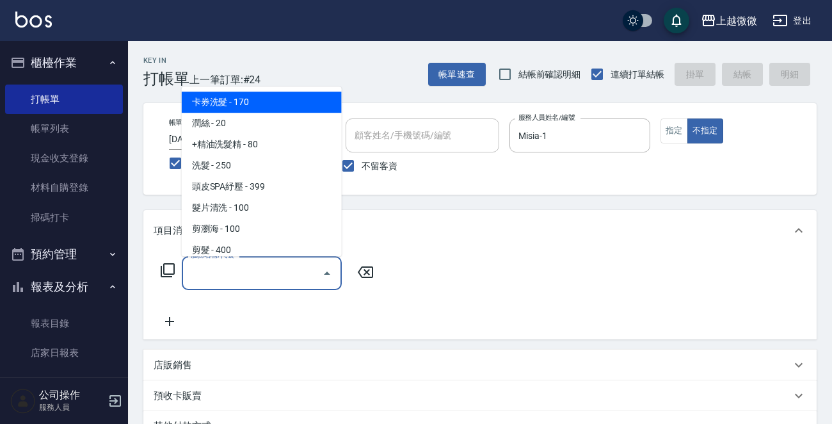
click at [229, 271] on div "服務名稱/代號 服務名稱/代號" at bounding box center [262, 273] width 160 height 34
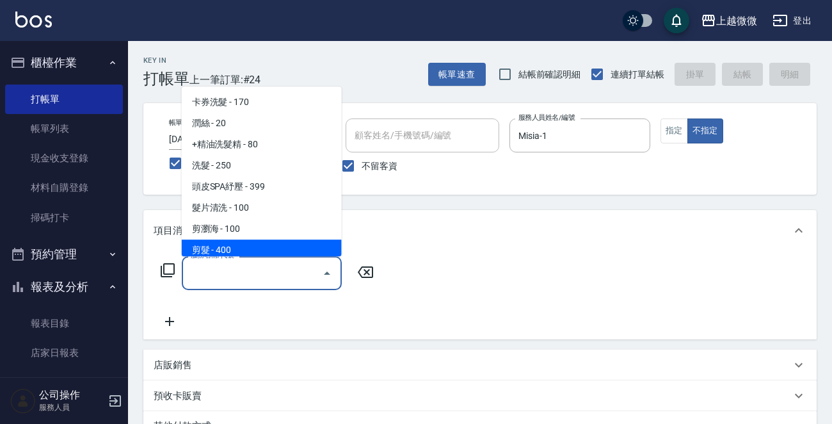
click at [251, 250] on span "剪髮 - 400" at bounding box center [262, 249] width 160 height 21
type input "剪髮(B02)"
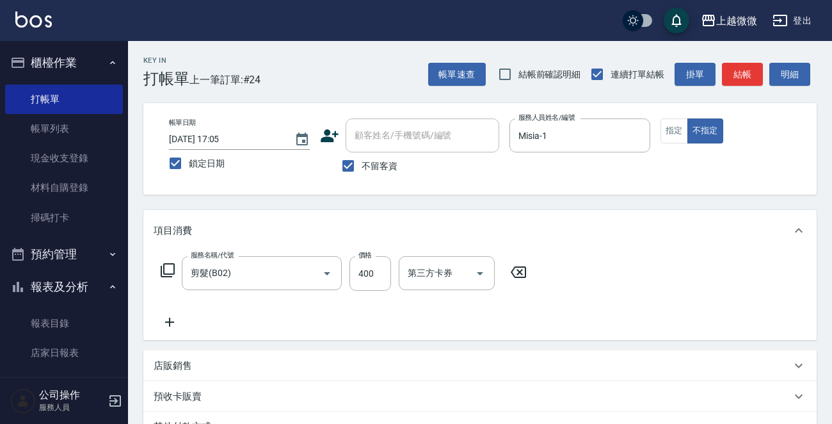
click at [165, 324] on icon at bounding box center [170, 321] width 32 height 15
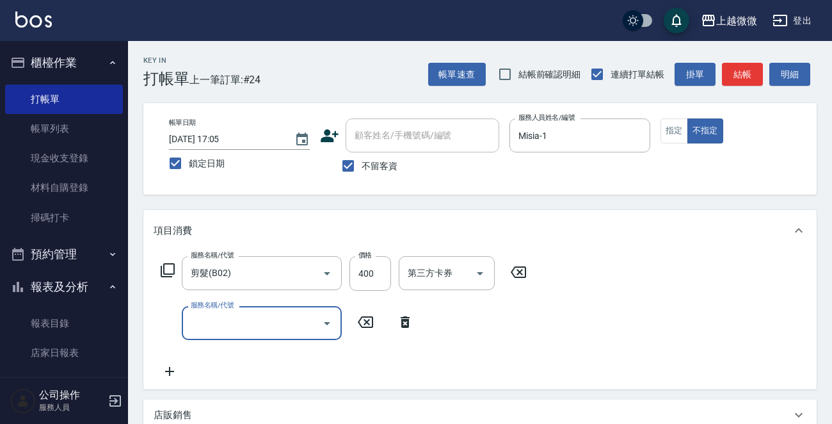
click at [256, 331] on input "服務名稱/代號" at bounding box center [252, 323] width 129 height 22
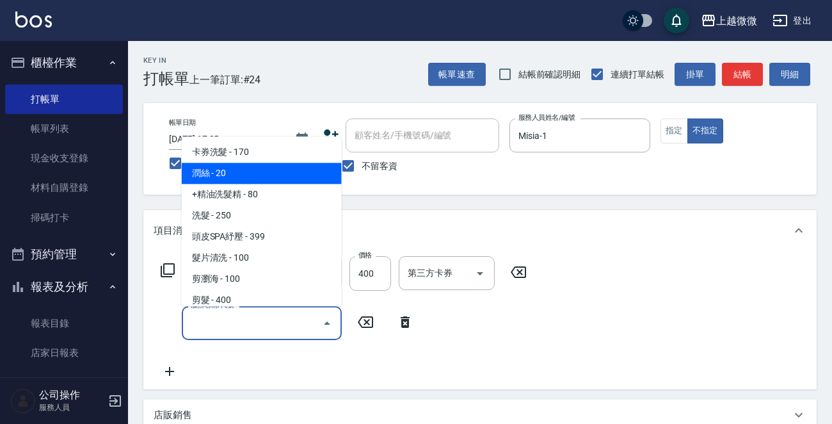
click at [273, 173] on span "潤絲 - 20" at bounding box center [262, 173] width 160 height 21
type input "潤絲(A01)"
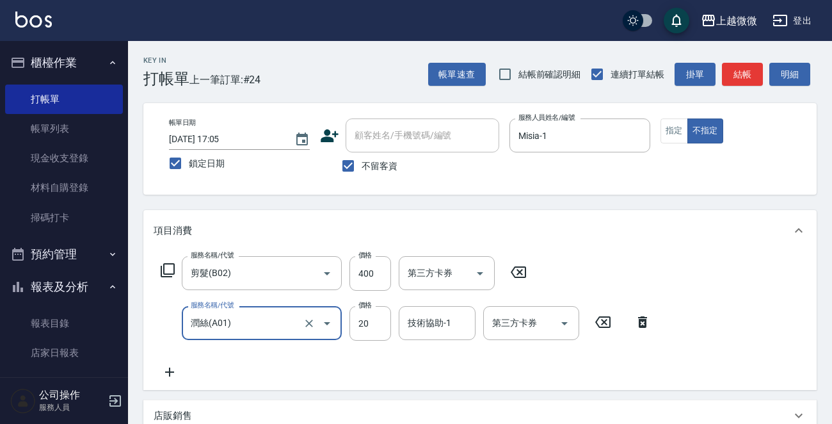
click at [164, 372] on icon at bounding box center [170, 371] width 32 height 15
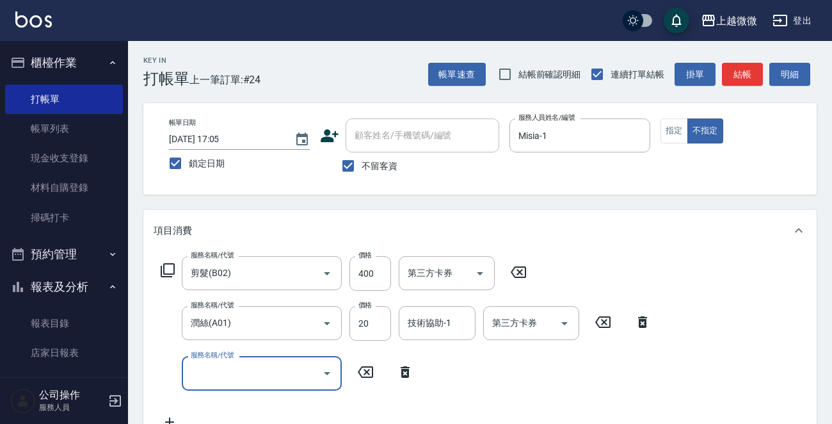
click at [220, 379] on input "服務名稱/代號" at bounding box center [252, 373] width 129 height 22
type input "頭皮淨化(F02)"
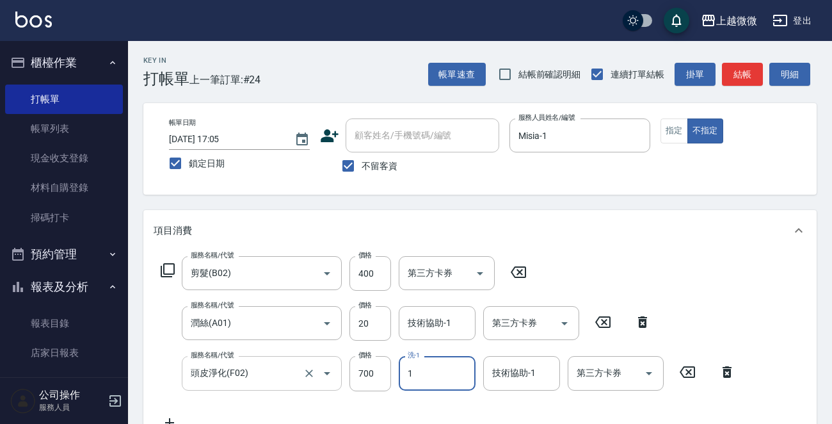
type input "Misia-1"
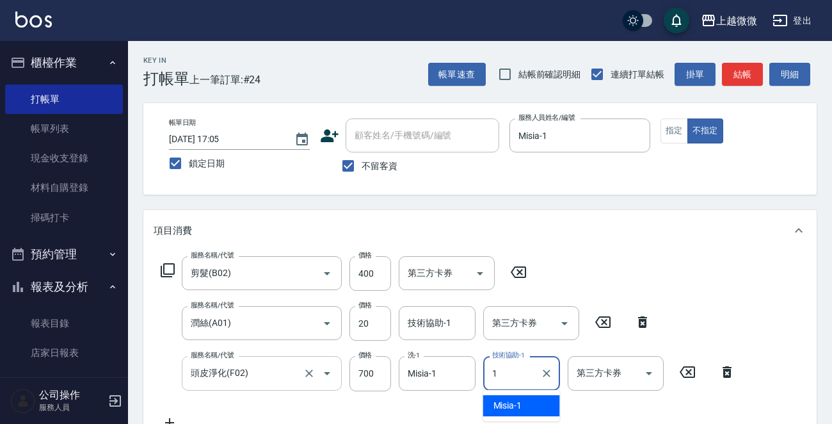
type input "Misia-1"
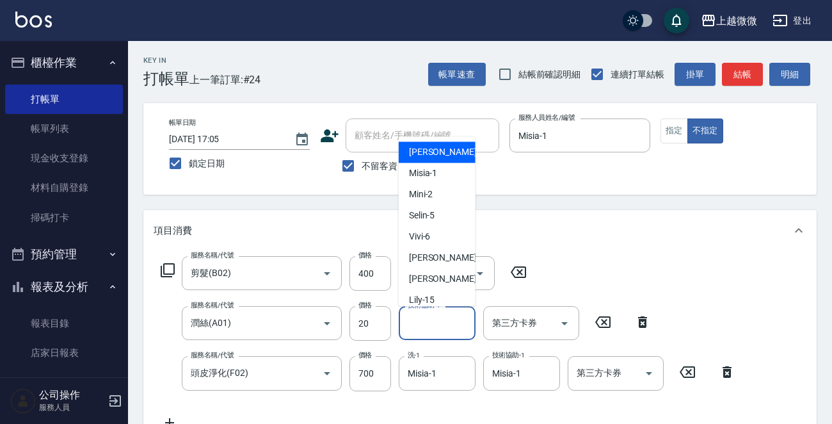
click at [429, 326] on div "技術協助-1 技術協助-1" at bounding box center [437, 323] width 77 height 34
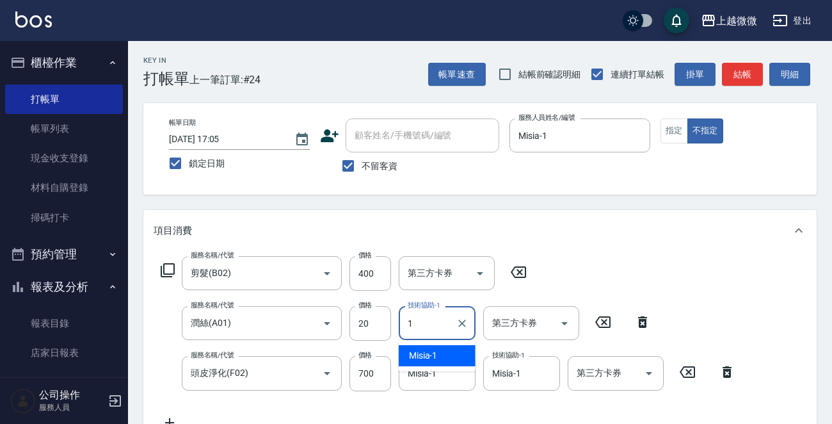
click at [439, 351] on div "Misia -1" at bounding box center [437, 355] width 77 height 21
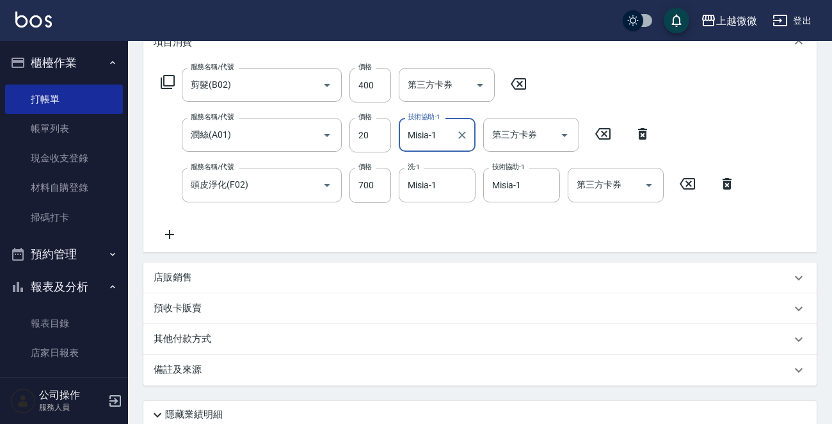
scroll to position [291, 0]
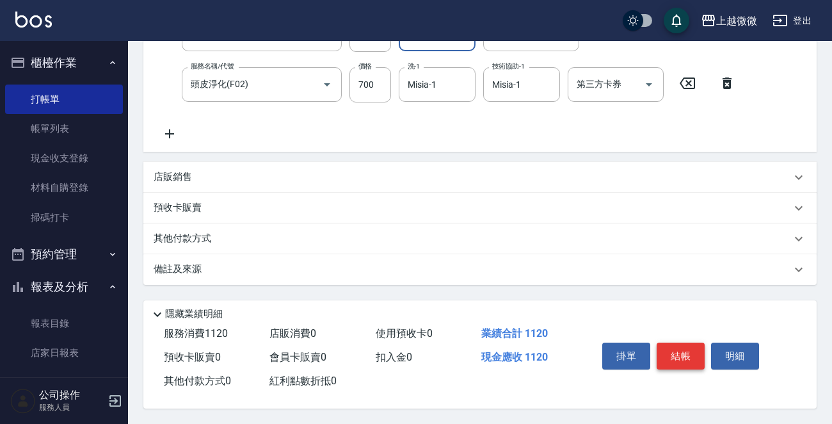
type input "Misia-1"
click at [689, 349] on button "結帳" at bounding box center [681, 355] width 48 height 27
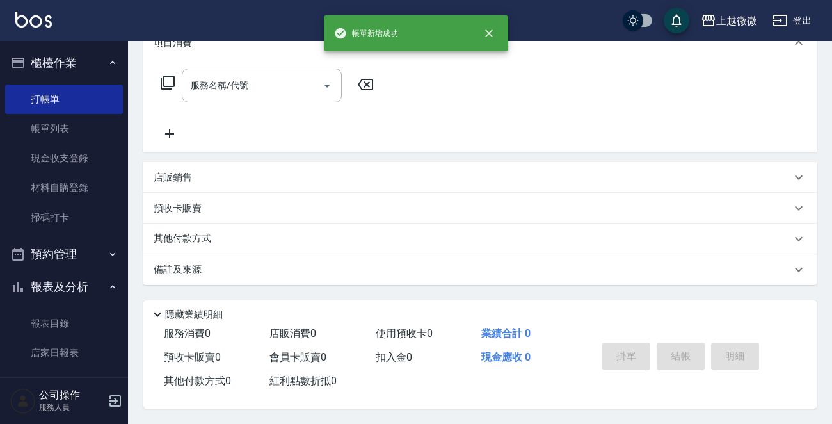
scroll to position [0, 0]
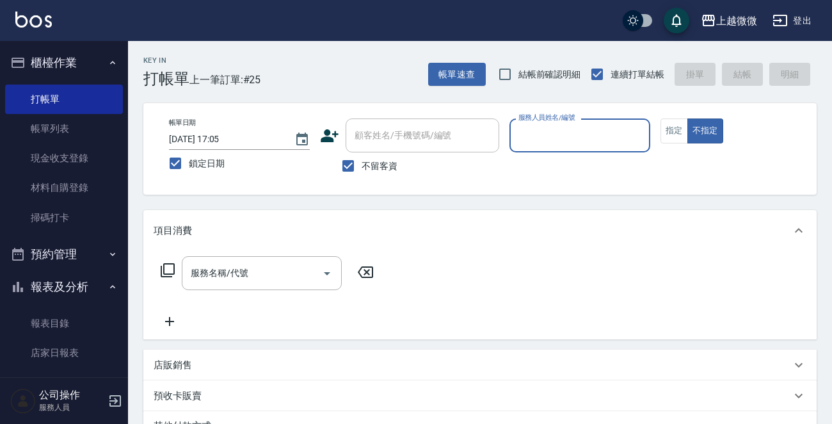
click at [599, 134] on input "服務人員姓名/編號" at bounding box center [579, 135] width 129 height 22
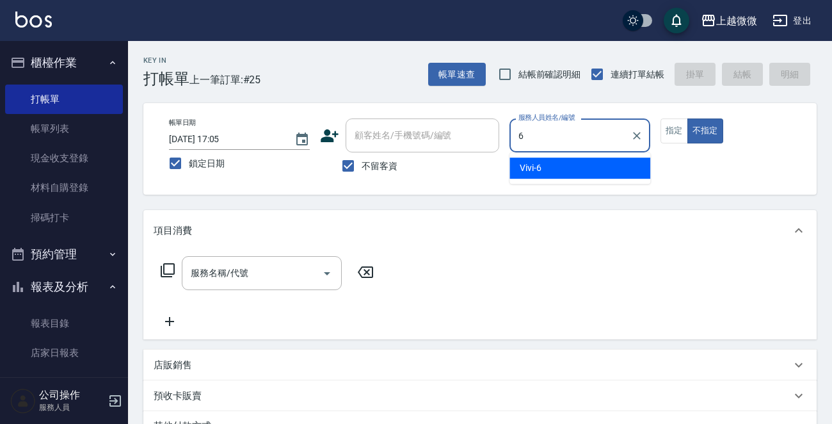
click at [592, 162] on div "Vivi -6" at bounding box center [579, 167] width 141 height 21
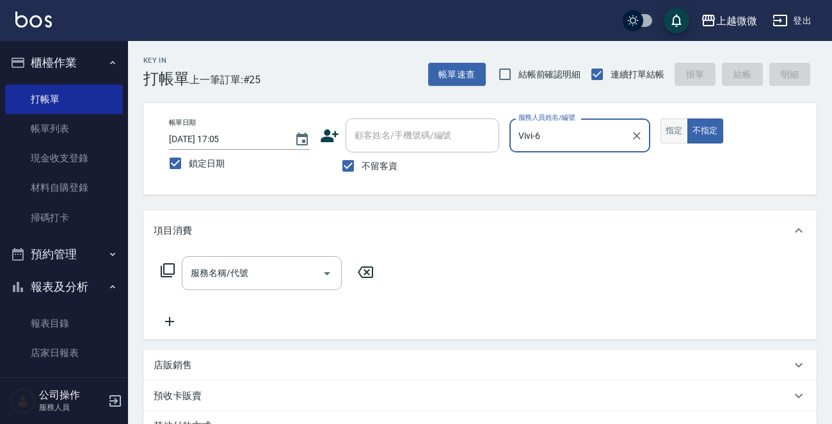
type input "Vivi-6"
click at [672, 128] on button "指定" at bounding box center [675, 130] width 28 height 25
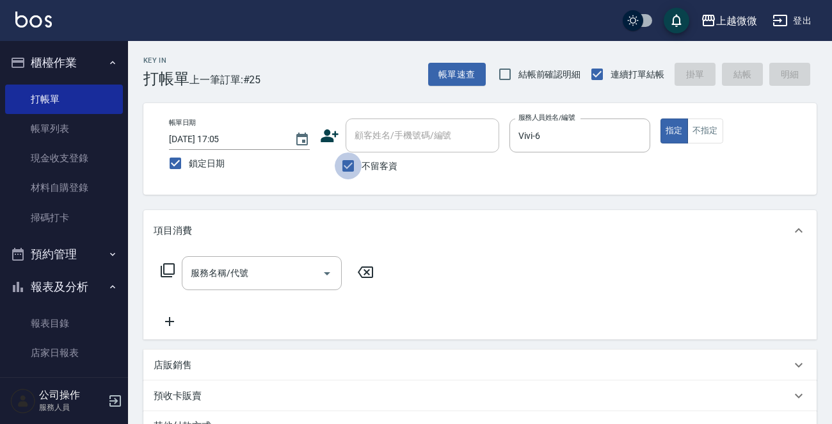
click at [346, 163] on input "不留客資" at bounding box center [348, 165] width 27 height 27
checkbox input "false"
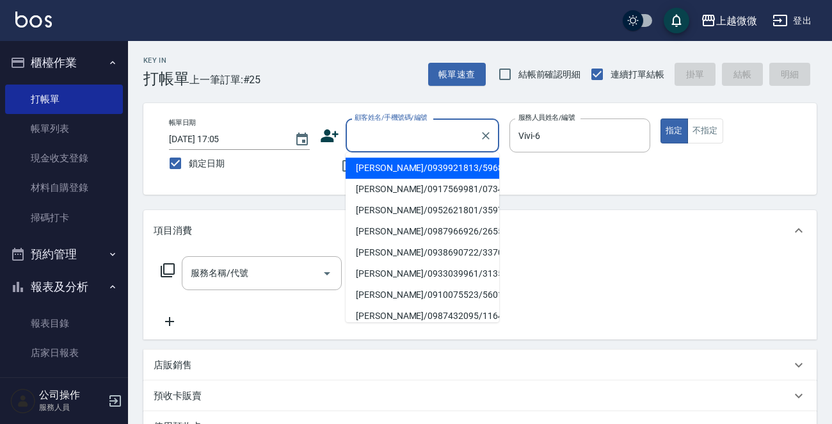
click at [397, 135] on input "顧客姓名/手機號碼/編號" at bounding box center [412, 135] width 123 height 22
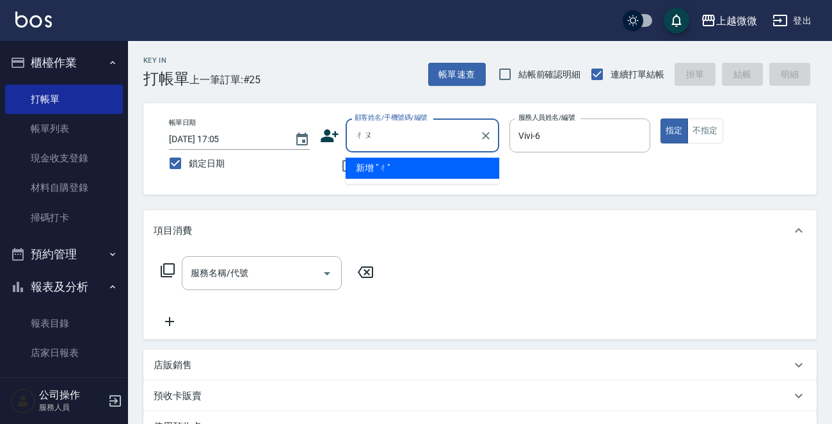
type input "籌"
type input "辰"
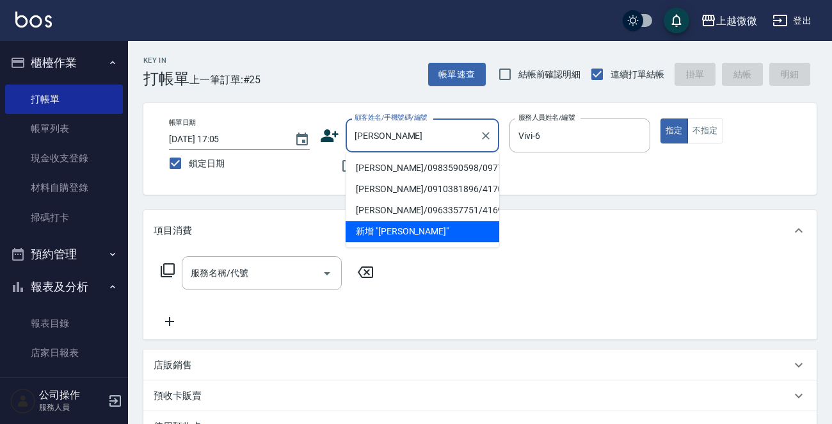
click at [415, 163] on li "[PERSON_NAME]/0983590598/0977" at bounding box center [423, 167] width 154 height 21
type input "[PERSON_NAME]/0983590598/0977"
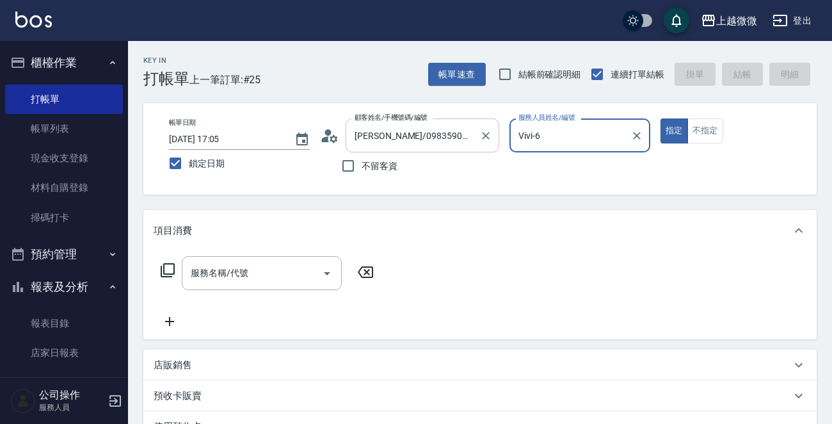
click at [365, 132] on input "[PERSON_NAME]/0983590598/0977" at bounding box center [412, 135] width 123 height 22
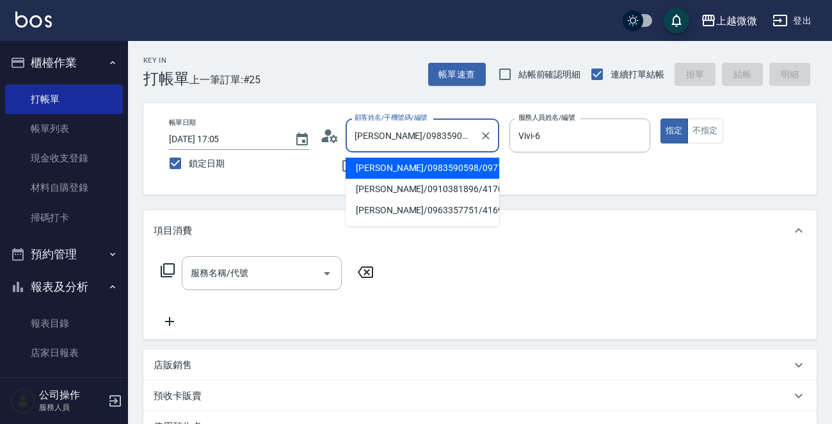
click at [365, 132] on input "[PERSON_NAME]/0983590598/0977" at bounding box center [412, 135] width 123 height 22
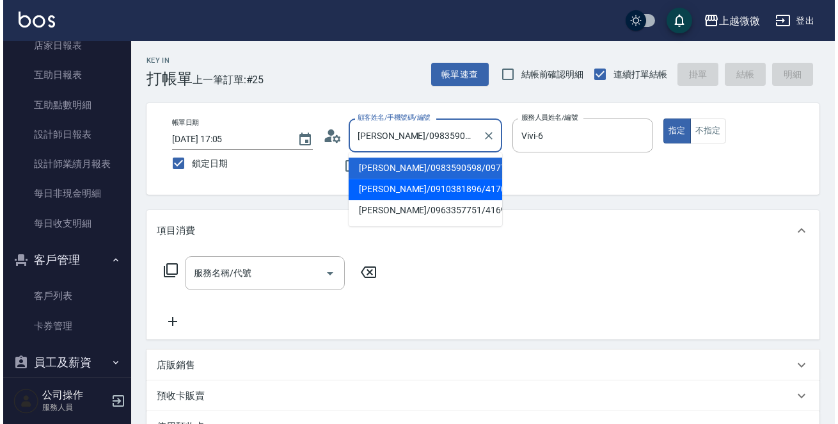
scroll to position [356, 0]
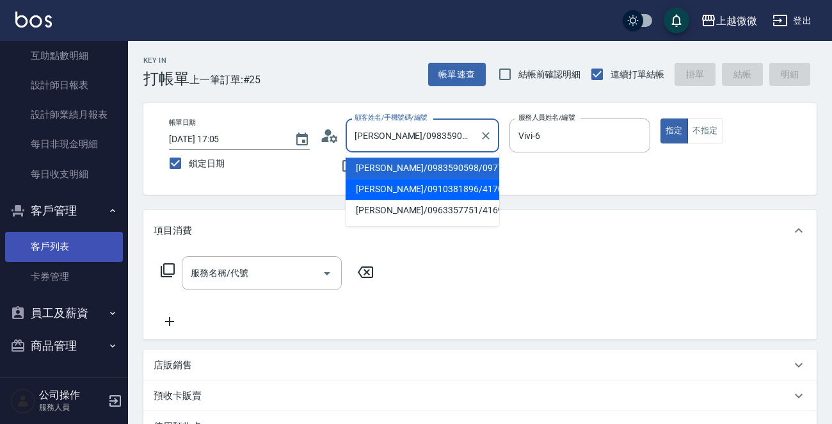
click at [72, 247] on link "客戶列表" at bounding box center [64, 246] width 118 height 29
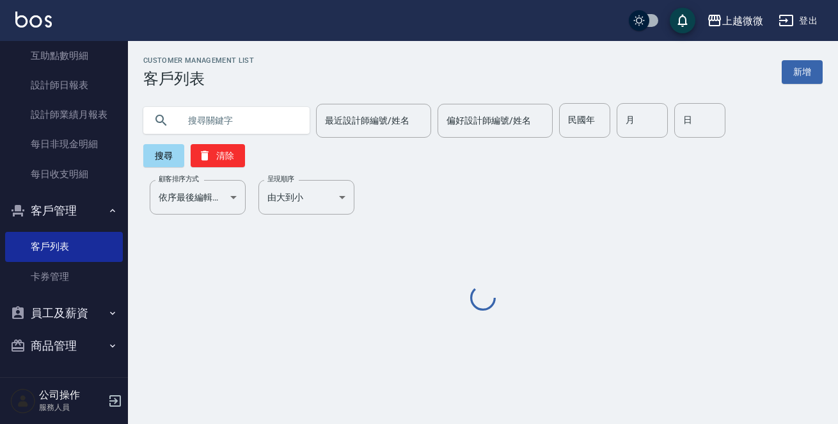
click at [207, 124] on input "text" at bounding box center [239, 120] width 120 height 35
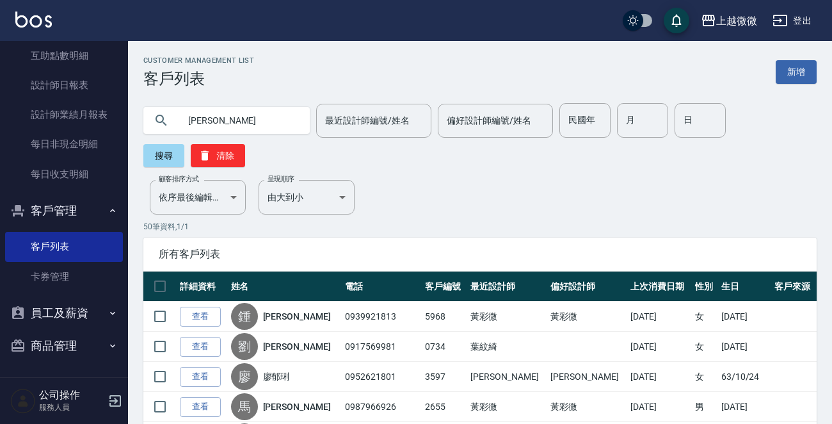
type input "[PERSON_NAME]"
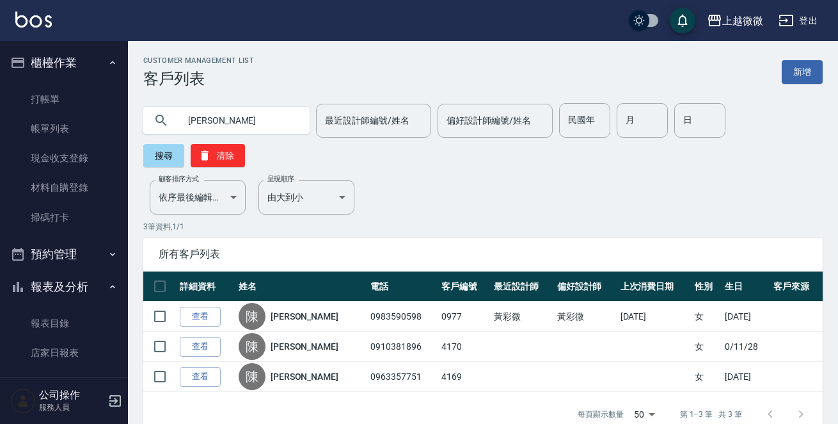
click at [58, 84] on li "打帳單" at bounding box center [64, 98] width 118 height 29
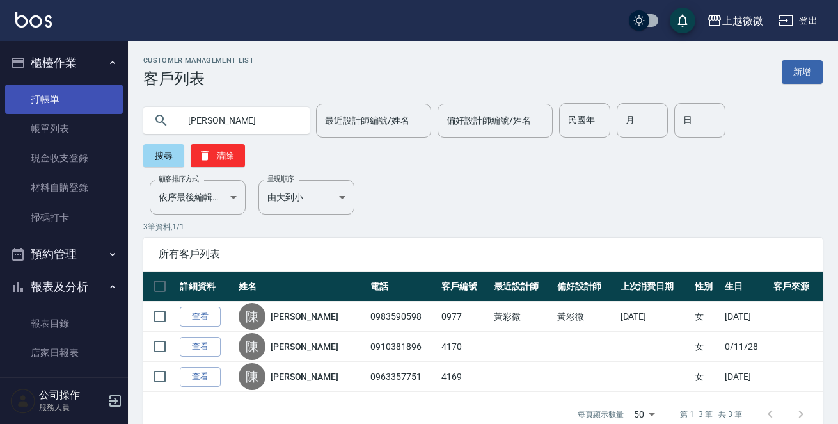
click at [53, 90] on link "打帳單" at bounding box center [64, 98] width 118 height 29
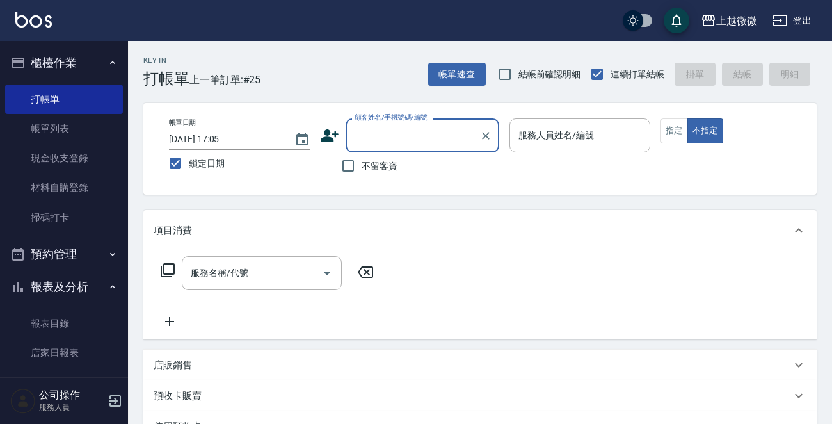
click at [416, 134] on input "顧客姓名/手機號碼/編號" at bounding box center [412, 135] width 123 height 22
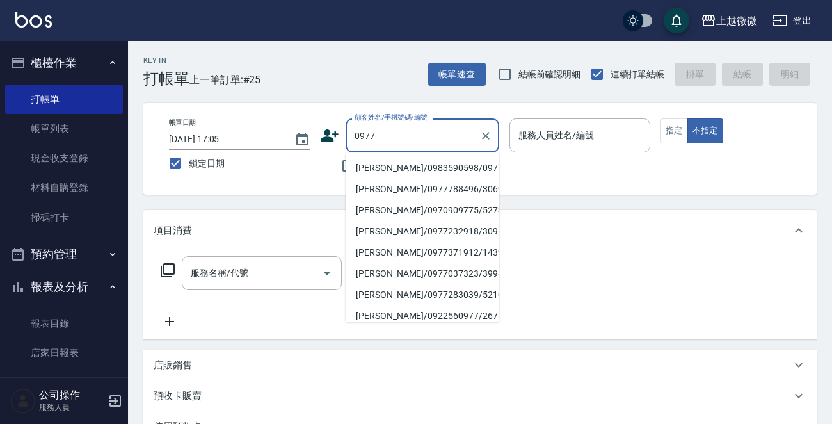
click at [427, 168] on li "[PERSON_NAME]/0983590598/0977" at bounding box center [423, 167] width 154 height 21
type input "[PERSON_NAME]/0983590598/0977"
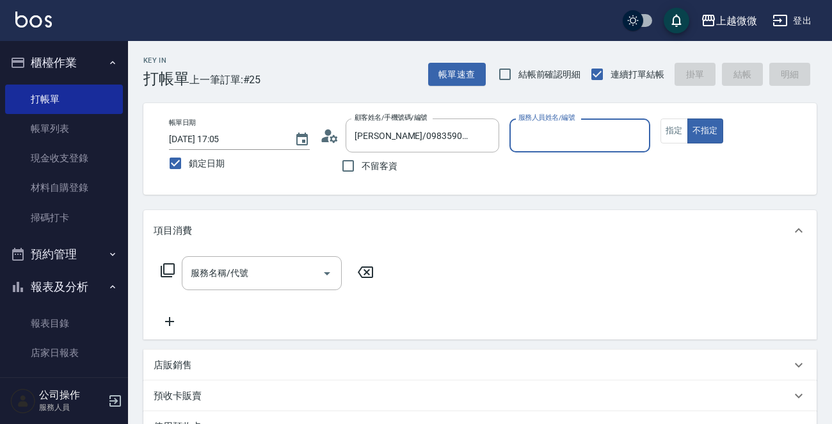
type input "Vivi-6"
click at [668, 131] on button "指定" at bounding box center [675, 130] width 28 height 25
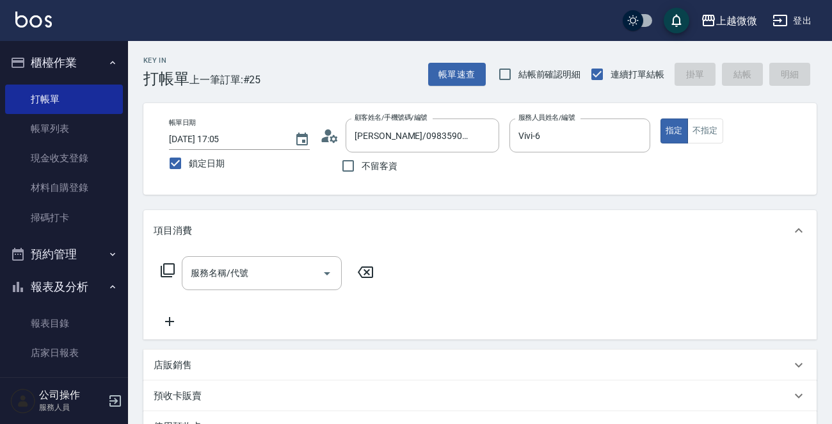
click at [225, 253] on div "服務名稱/代號 服務名稱/代號" at bounding box center [479, 295] width 673 height 88
click at [272, 284] on div "服務名稱/代號" at bounding box center [262, 273] width 160 height 34
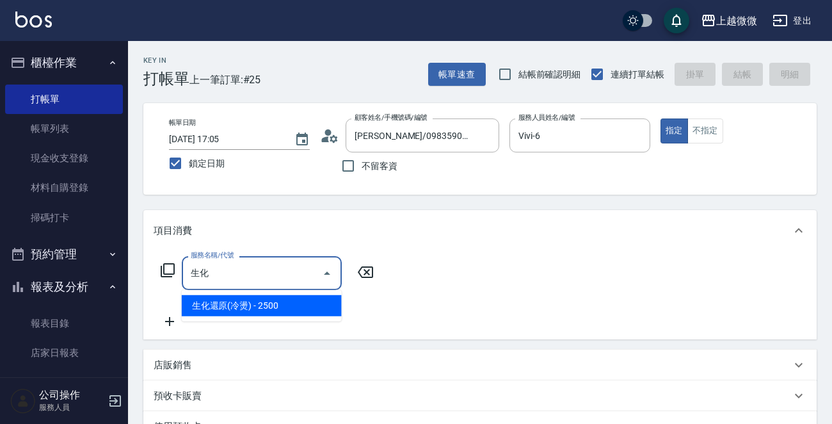
type input "生"
click at [281, 302] on span "完美曲線(冷燙) - 3000" at bounding box center [262, 305] width 160 height 21
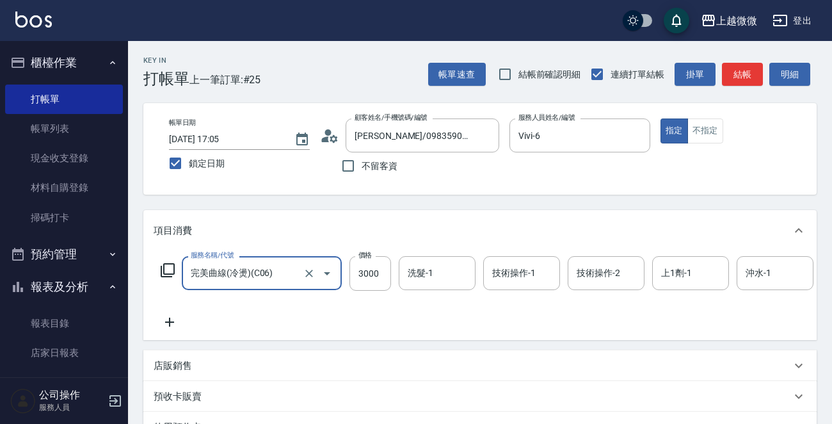
type input "完美曲線(冷燙)(C06)"
type input "2625"
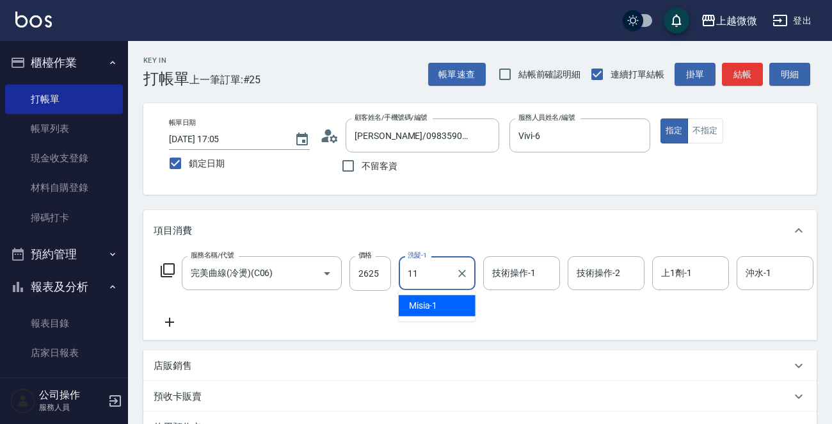
type input "[PERSON_NAME]-11"
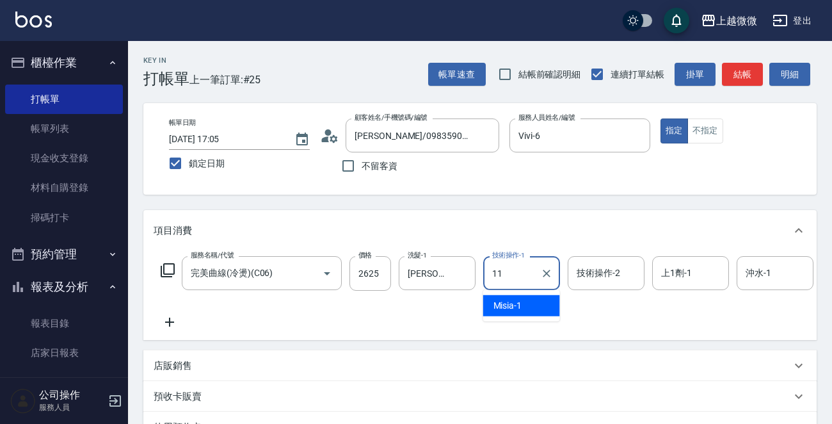
type input "[PERSON_NAME]-11"
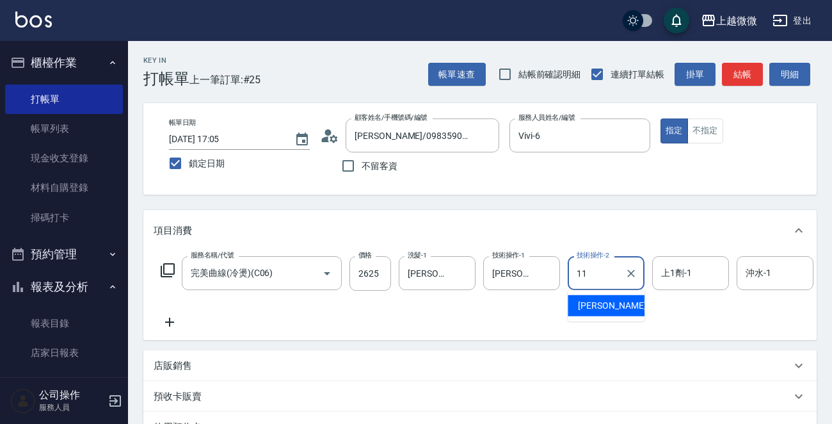
type input "[PERSON_NAME]-11"
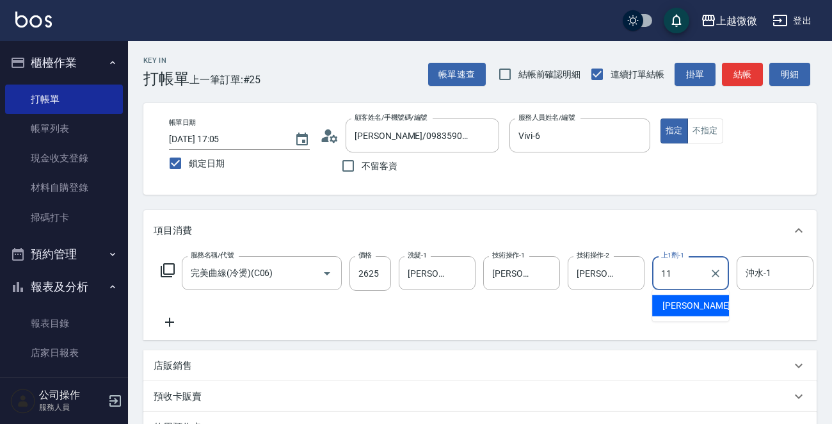
type input "[PERSON_NAME]-11"
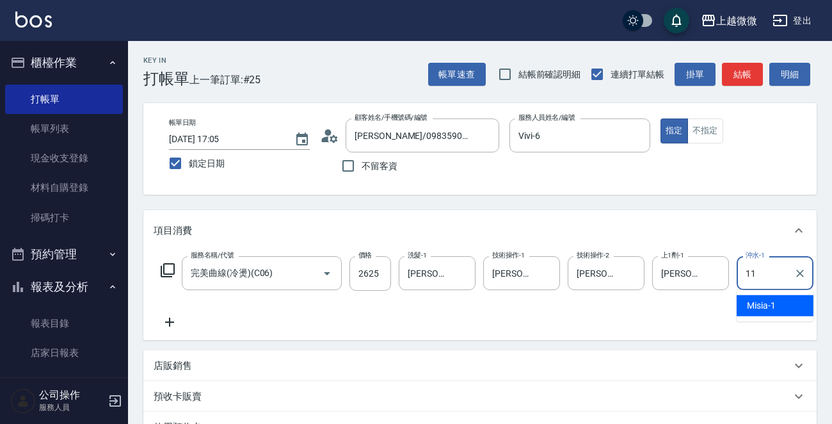
type input "[PERSON_NAME]-11"
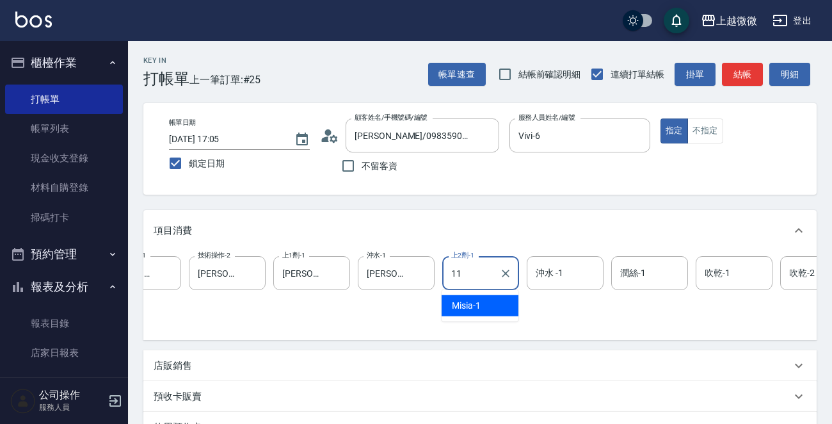
type input "[PERSON_NAME]-11"
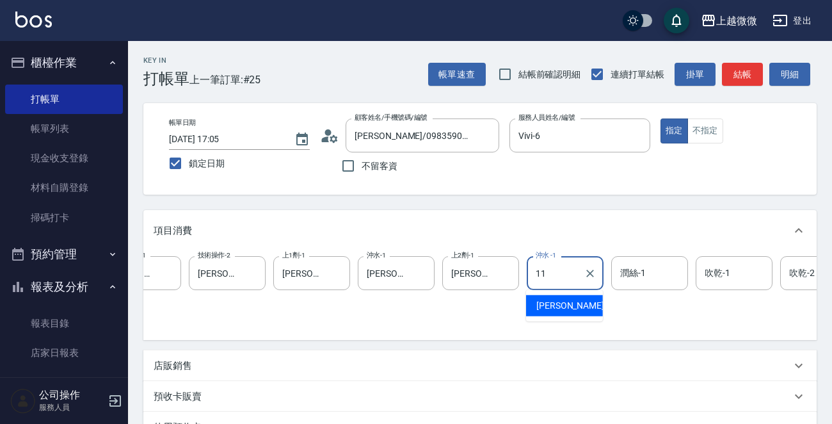
type input "[PERSON_NAME]-11"
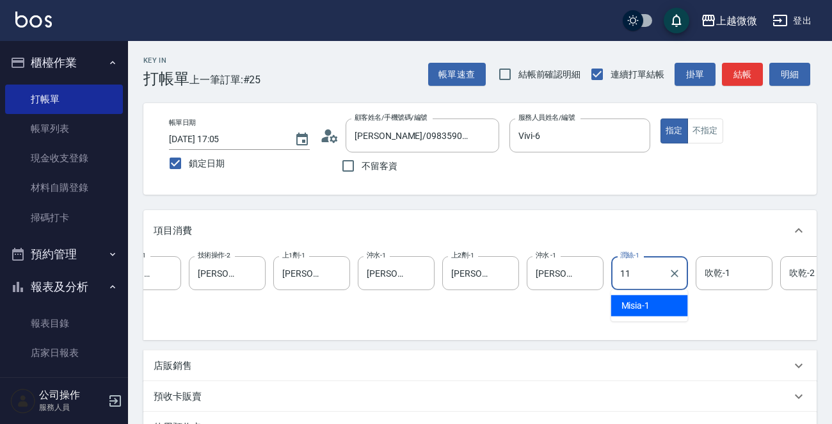
type input "[PERSON_NAME]-11"
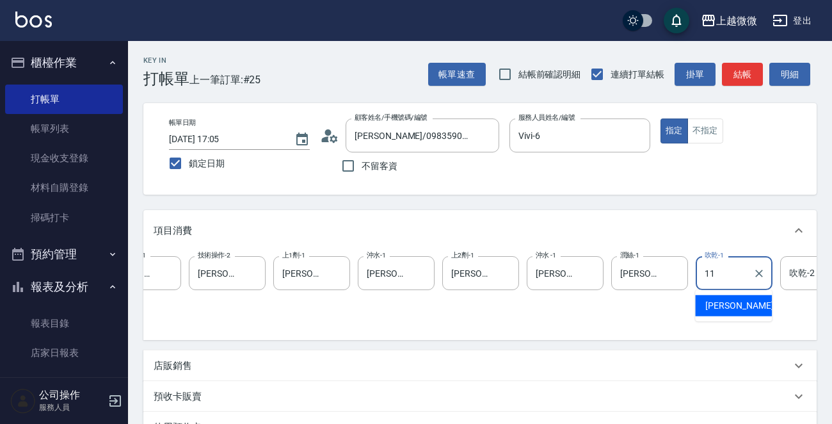
type input "[PERSON_NAME]-11"
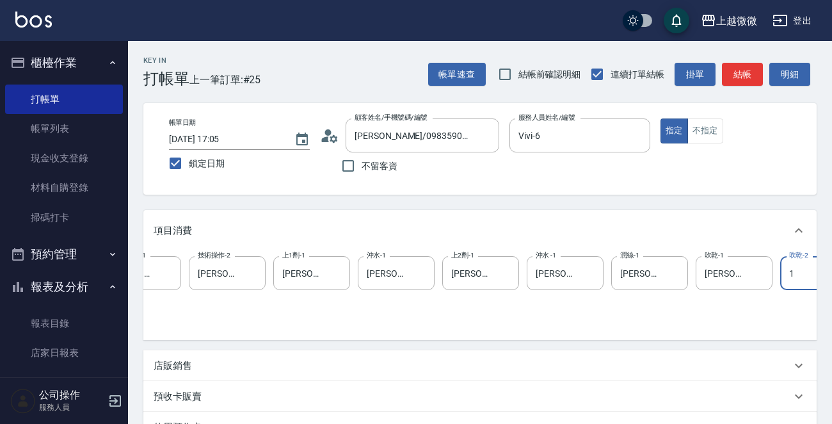
scroll to position [0, 413]
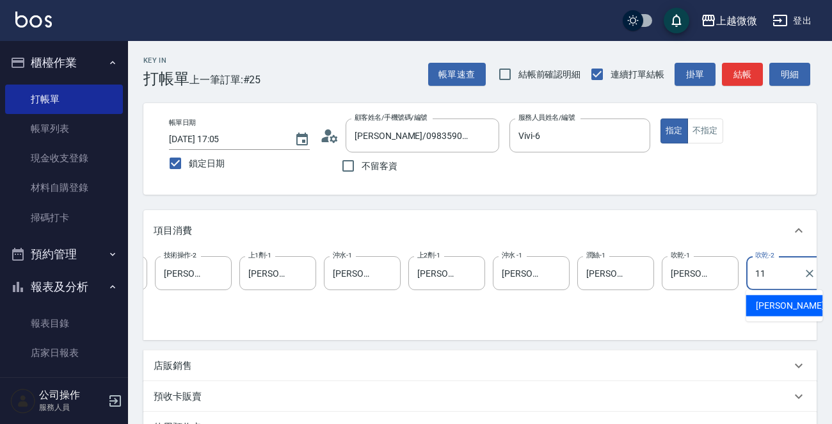
type input "[PERSON_NAME]-11"
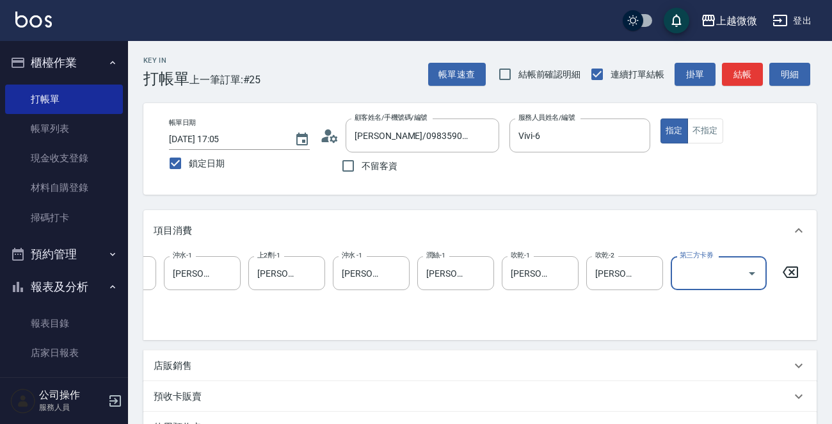
scroll to position [0, 0]
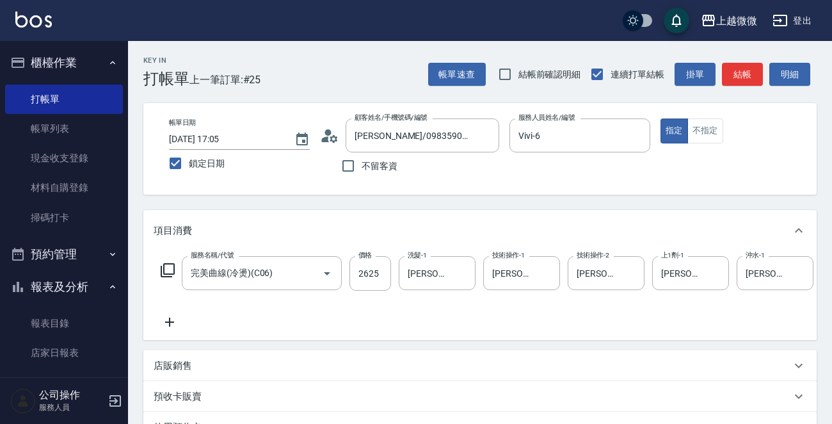
click at [168, 323] on icon at bounding box center [170, 321] width 32 height 15
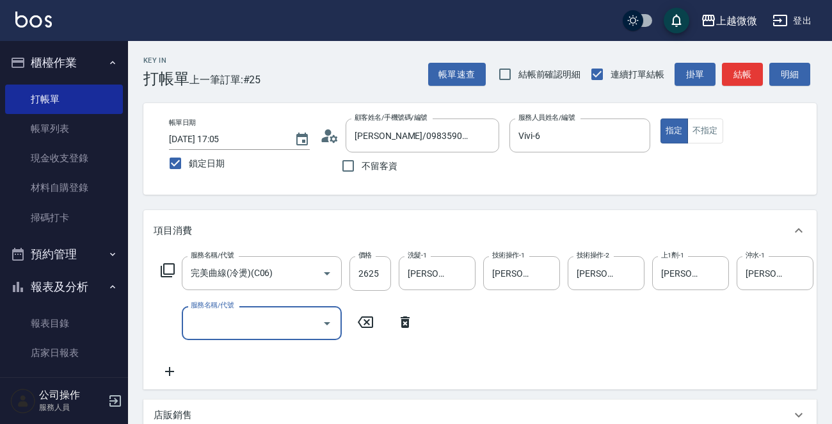
click at [229, 319] on div "服務名稱/代號 服務名稱/代號" at bounding box center [262, 323] width 160 height 34
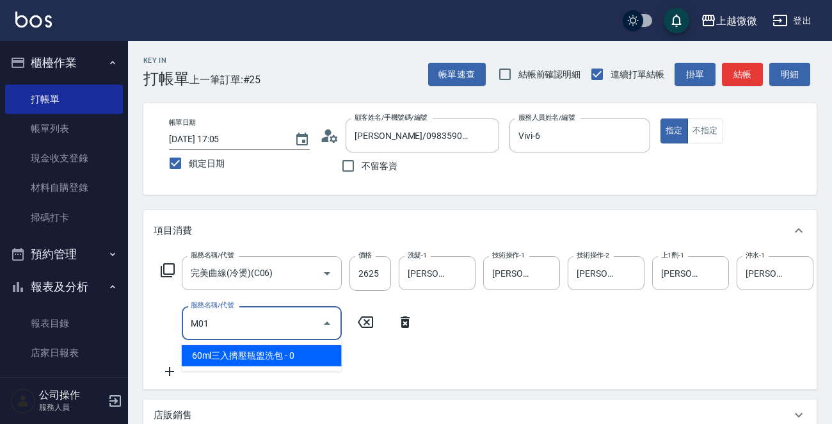
click at [263, 351] on span "60ml三入擠壓瓶盥洗包 - 0" at bounding box center [262, 355] width 160 height 21
click at [265, 324] on input "M01" at bounding box center [244, 323] width 113 height 22
click at [265, 352] on span "60ml三入擠壓瓶盥洗包 - 0" at bounding box center [262, 355] width 160 height 21
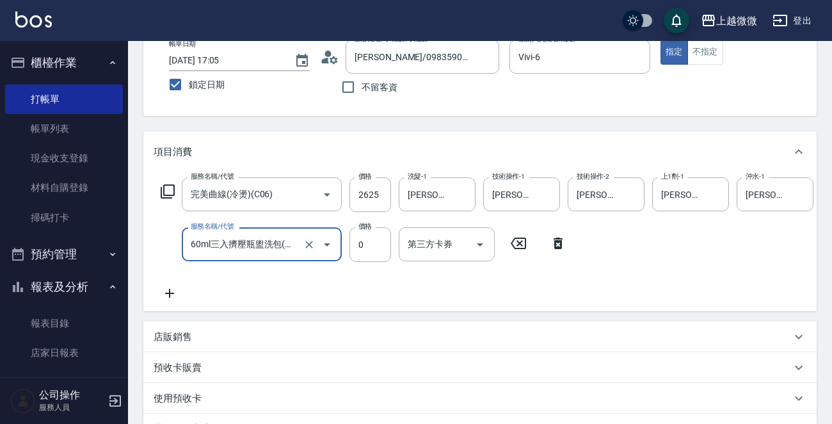
scroll to position [192, 0]
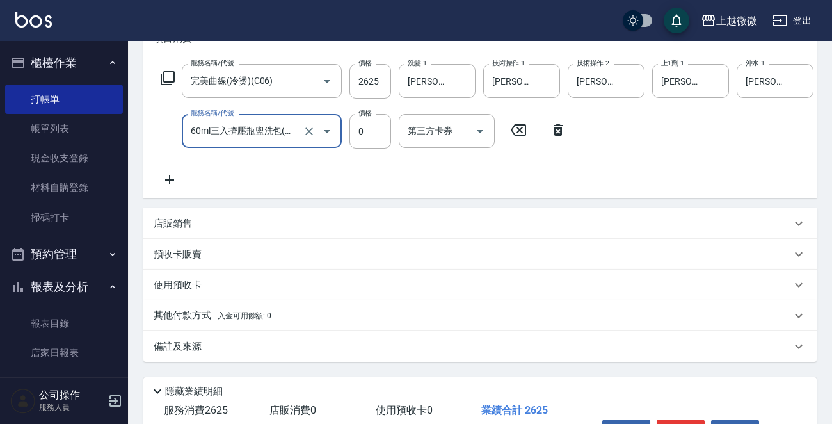
type input "60ml三入擠壓瓶盥洗包(M01)"
click at [180, 230] on p "店販銷售" at bounding box center [173, 223] width 38 height 13
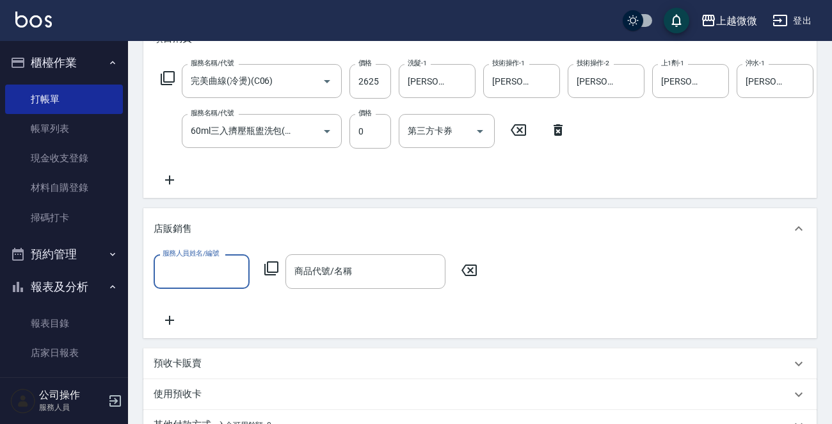
scroll to position [0, 0]
click at [182, 282] on input "服務人員姓名/編號" at bounding box center [201, 271] width 84 height 22
click at [214, 288] on div "6 服務人員姓名/編號" at bounding box center [202, 271] width 96 height 34
click at [212, 307] on div "Vivi -6" at bounding box center [202, 313] width 96 height 21
type input "Vivi-6"
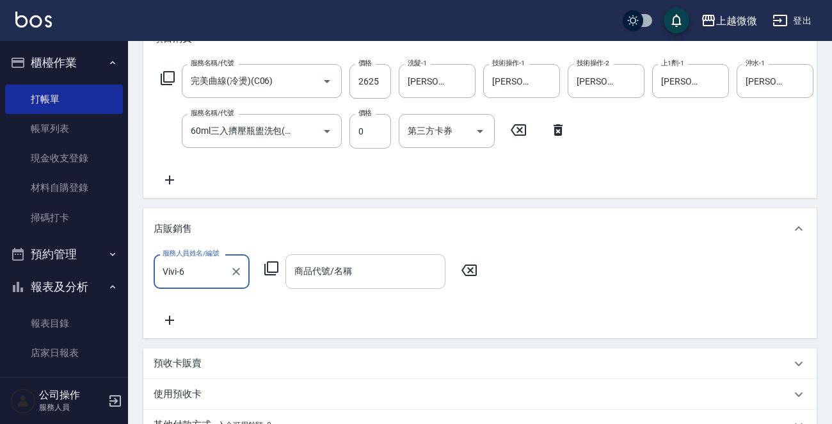
click at [330, 282] on input "商品代號/名稱" at bounding box center [365, 271] width 148 height 22
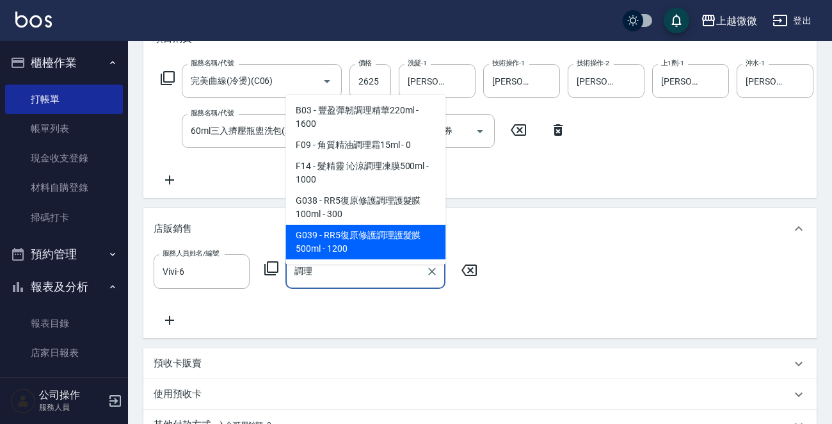
scroll to position [29, 0]
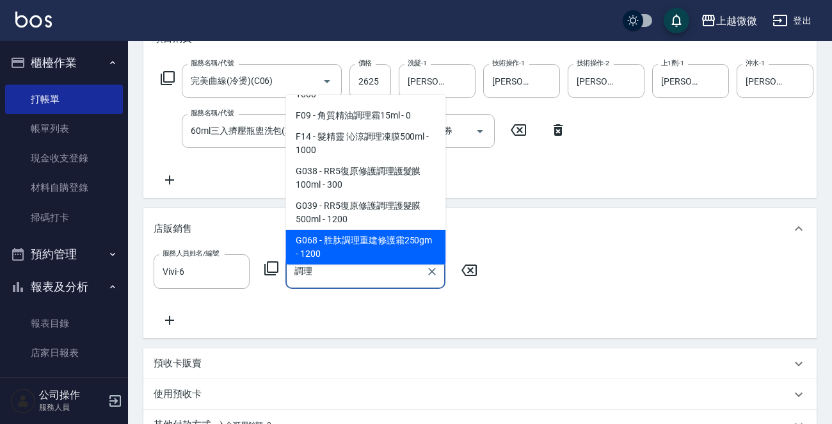
type input "胜肽調理重建修護霜250gm"
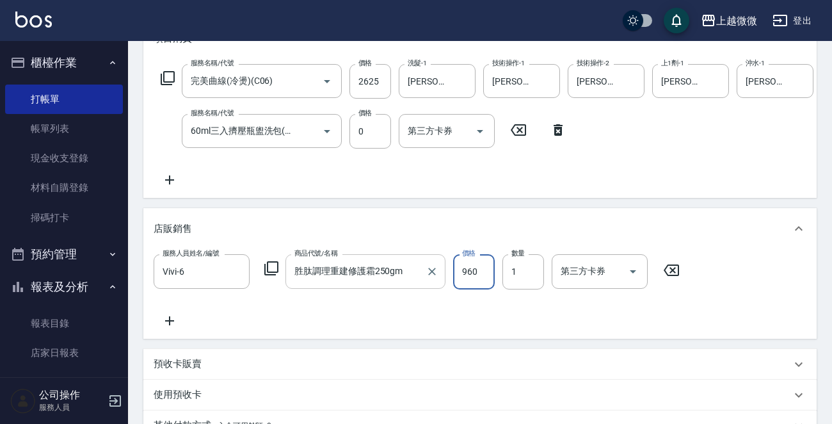
type input "960"
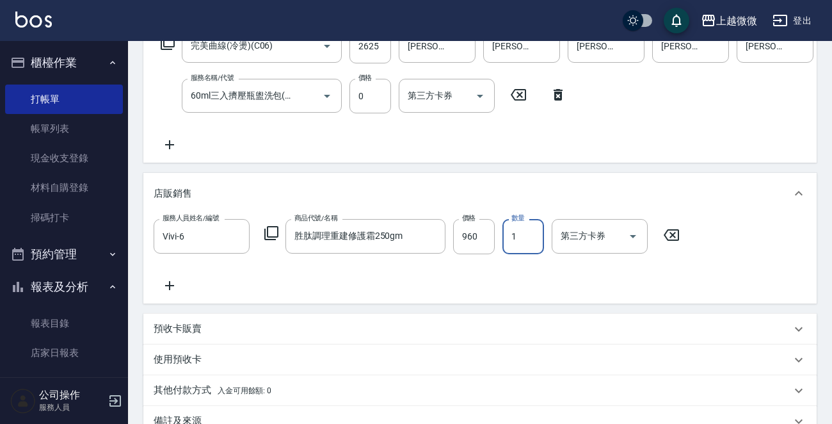
scroll to position [391, 0]
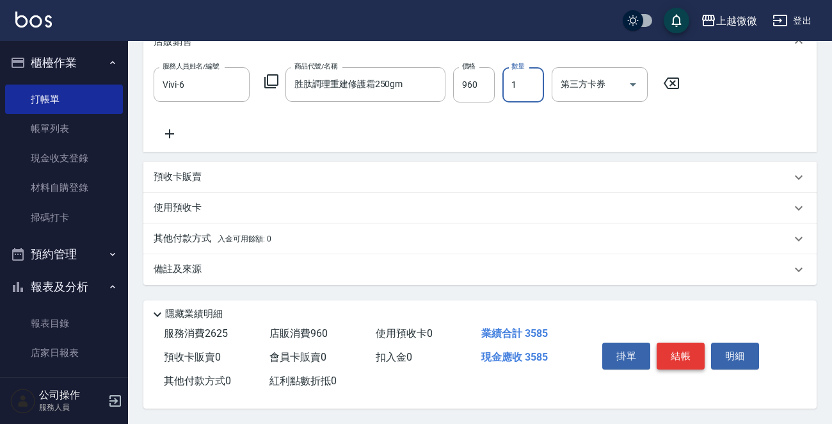
click at [676, 351] on button "結帳" at bounding box center [681, 355] width 48 height 27
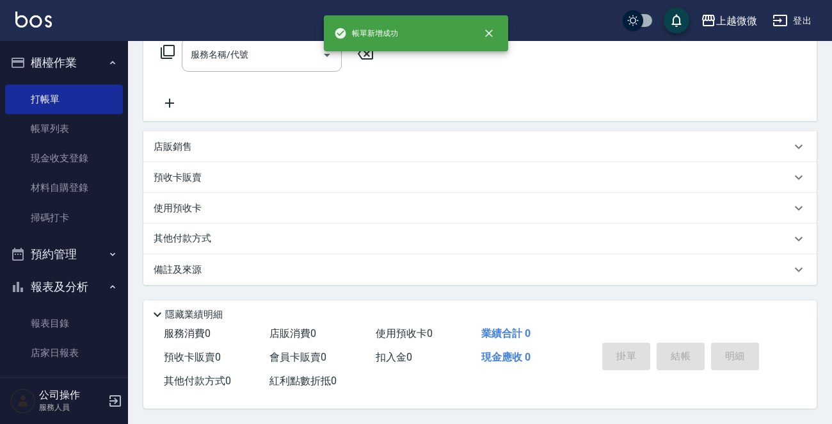
scroll to position [0, 0]
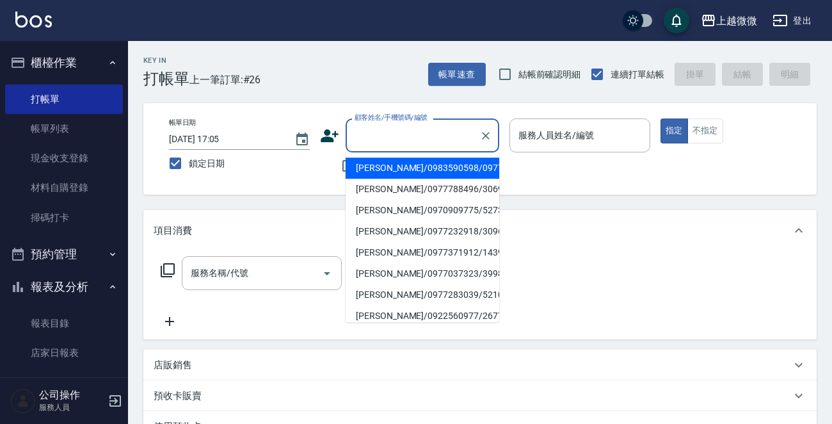
click at [431, 140] on input "顧客姓名/手機號碼/編號" at bounding box center [412, 135] width 123 height 22
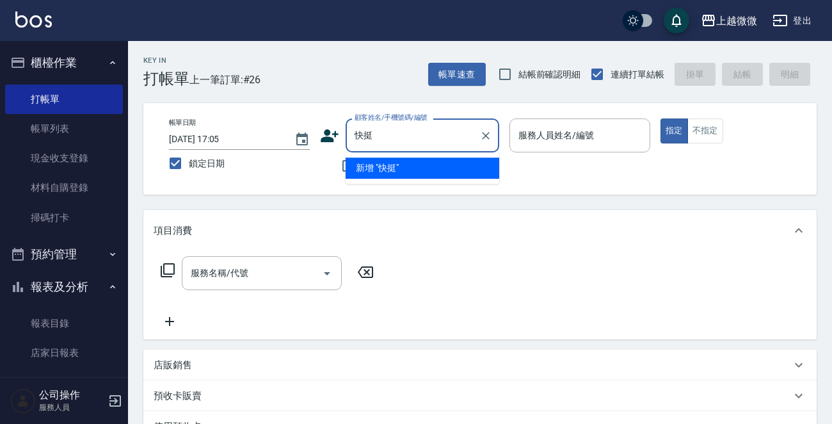
type input "快"
click at [383, 139] on input "快" at bounding box center [412, 135] width 123 height 22
type input "快"
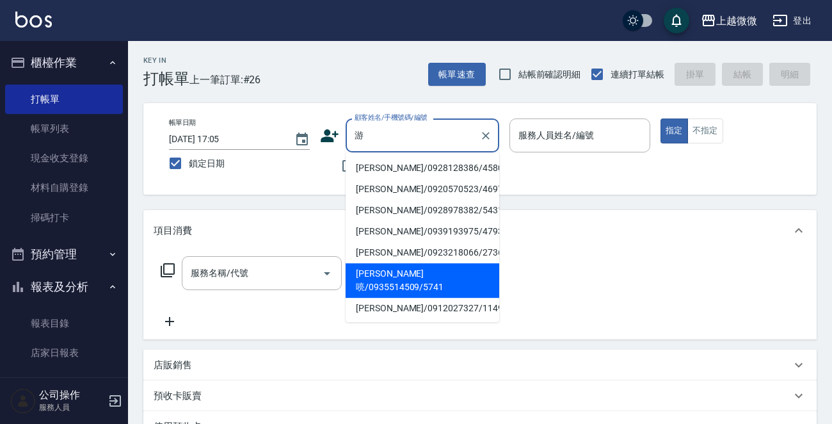
click at [402, 264] on li "[PERSON_NAME]喨/0935514509/5741" at bounding box center [423, 280] width 154 height 35
type input "[PERSON_NAME]喨/0935514509/5741"
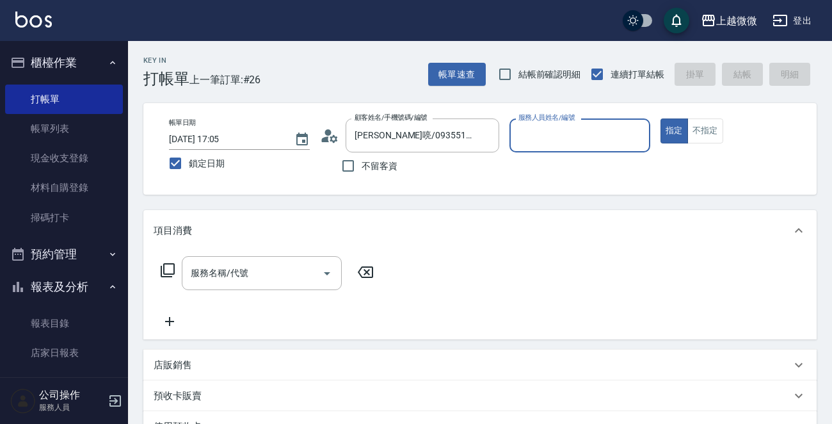
type input "Selin-5"
click at [248, 264] on input "服務名稱/代號" at bounding box center [252, 273] width 129 height 22
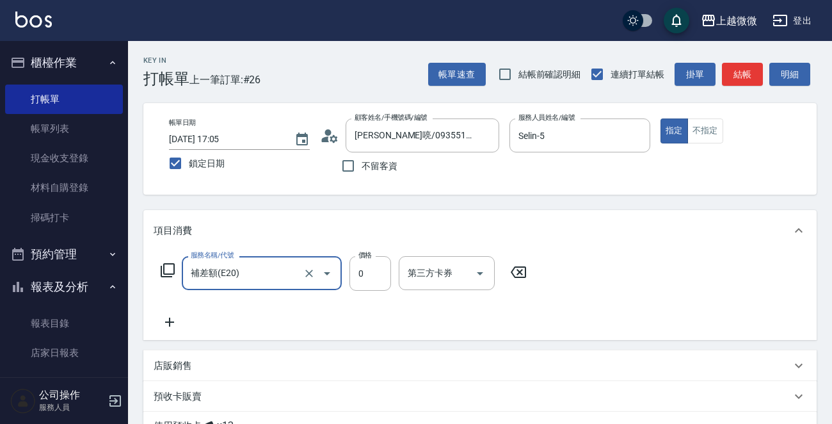
type input "補差額(E20)"
type input "50"
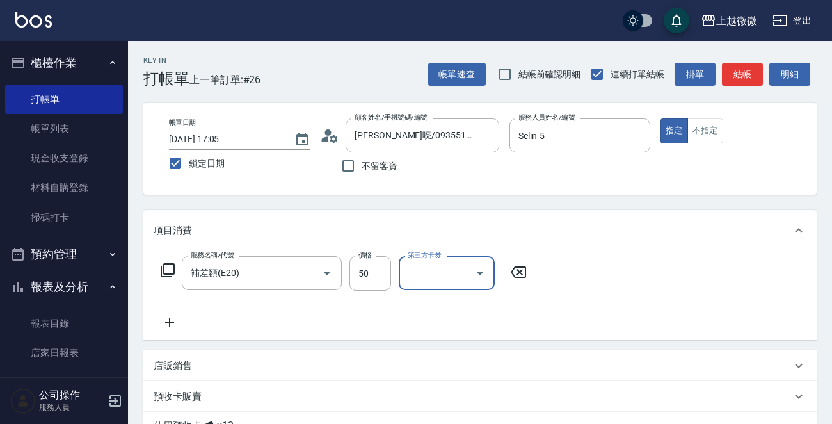
scroll to position [192, 0]
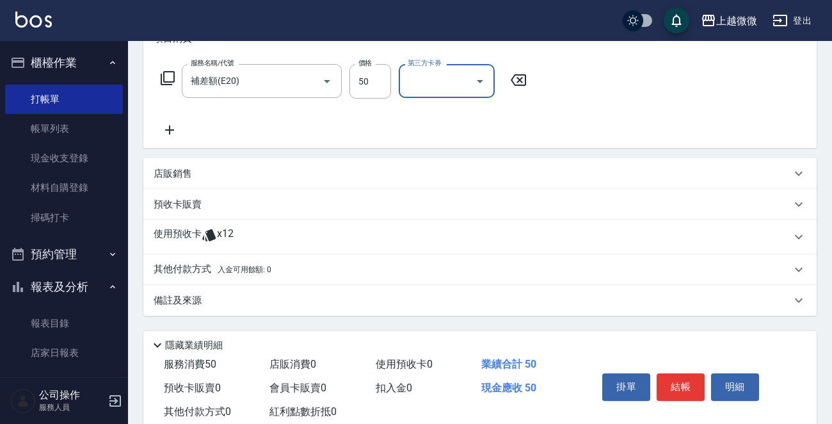
drag, startPoint x: 184, startPoint y: 238, endPoint x: 186, endPoint y: 261, distance: 23.1
click at [183, 238] on p "使用預收卡" at bounding box center [178, 236] width 48 height 19
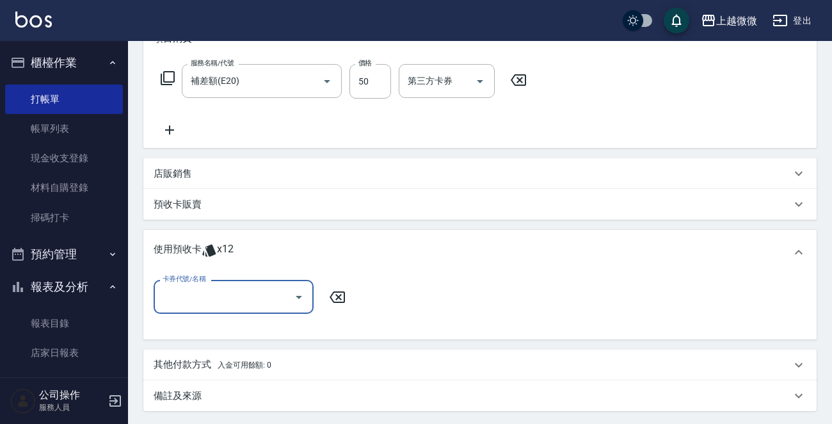
scroll to position [0, 0]
click at [198, 298] on input "卡券代號/名稱" at bounding box center [223, 296] width 129 height 22
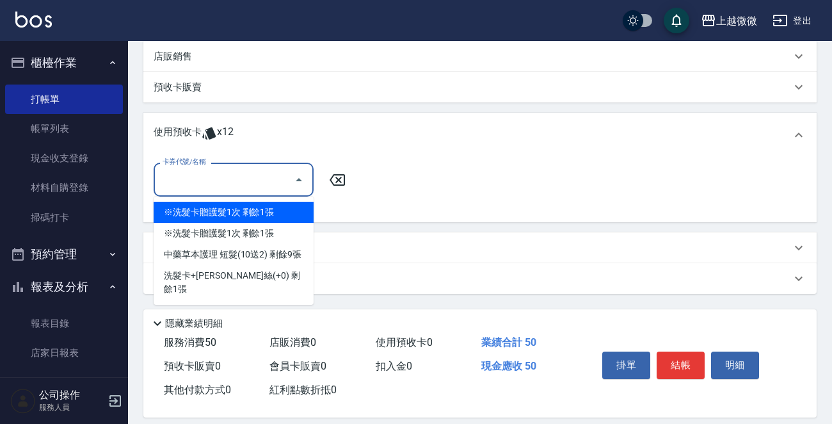
scroll to position [64, 0]
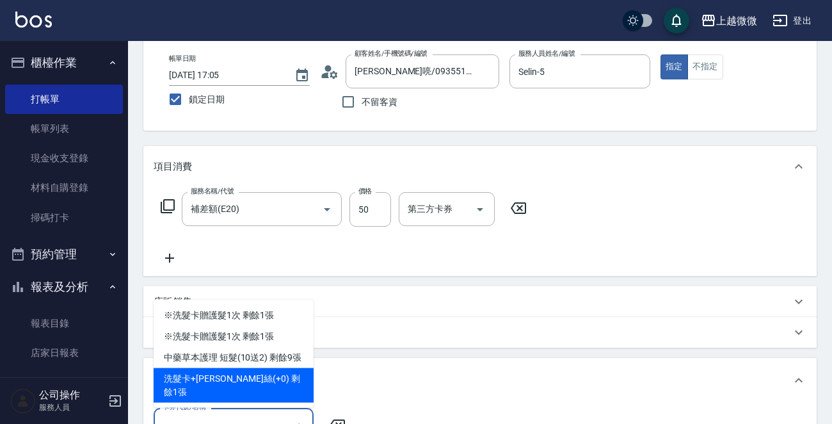
click at [266, 387] on div "洗髮卡+[PERSON_NAME]絲(+0) 剩餘1張" at bounding box center [234, 385] width 160 height 35
type input "洗髮卡+[PERSON_NAME]絲(+0)"
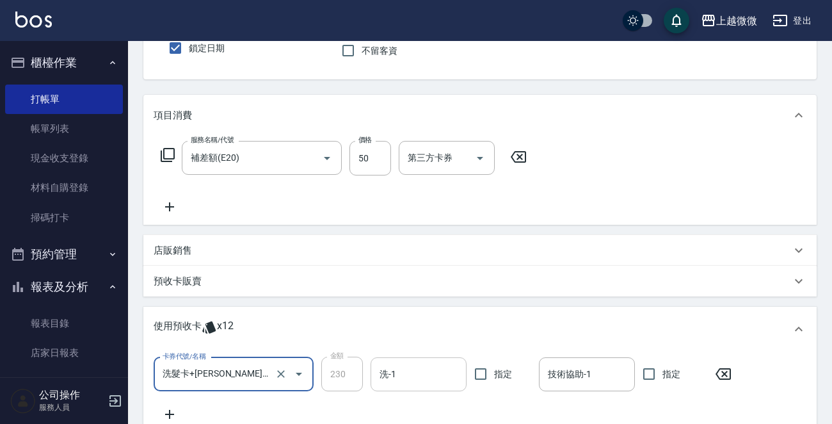
scroll to position [192, 0]
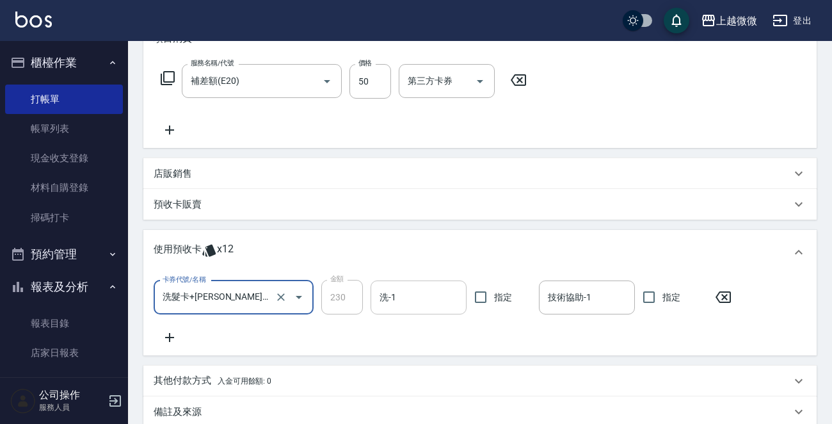
click at [436, 294] on input "洗-1" at bounding box center [418, 297] width 84 height 22
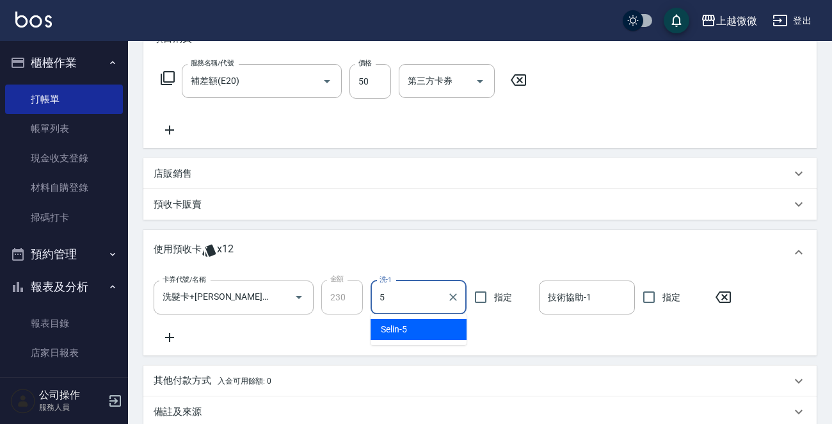
click at [416, 332] on div "Selin -5" at bounding box center [419, 329] width 96 height 21
type input "Selin-5"
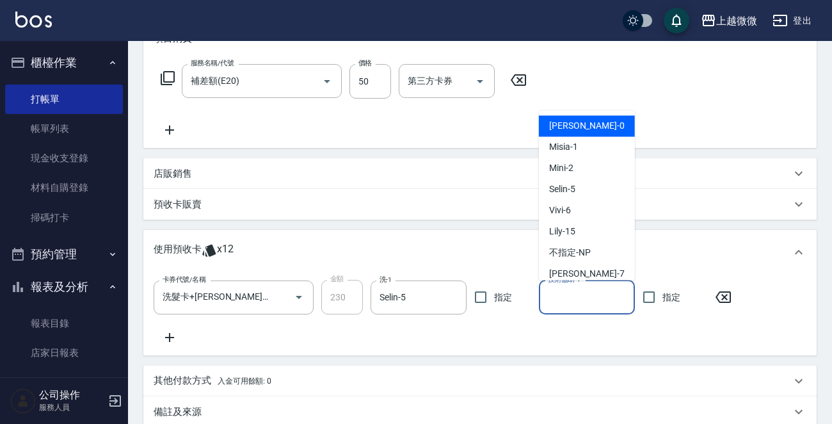
click at [587, 305] on input "技術協助-1" at bounding box center [587, 297] width 84 height 22
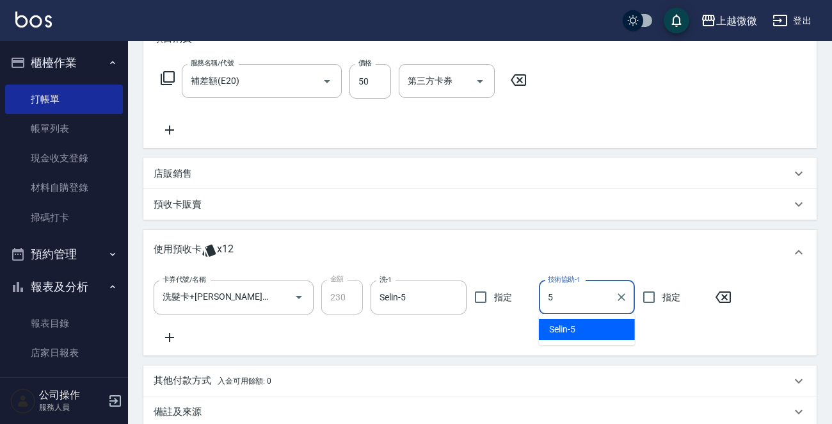
click at [591, 326] on div "Selin -5" at bounding box center [587, 329] width 96 height 21
type input "Selin-5"
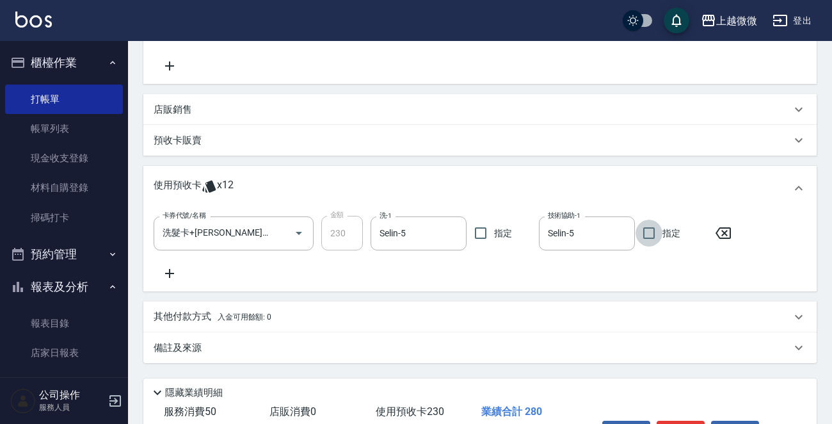
scroll to position [337, 0]
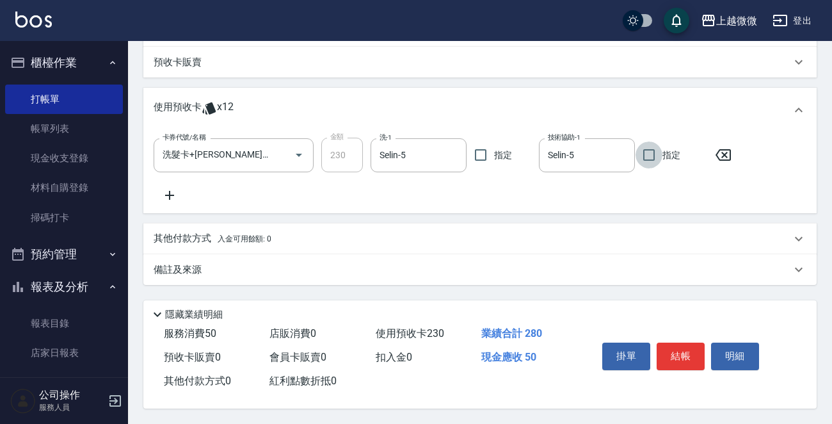
click at [188, 268] on p "備註及來源" at bounding box center [178, 269] width 48 height 13
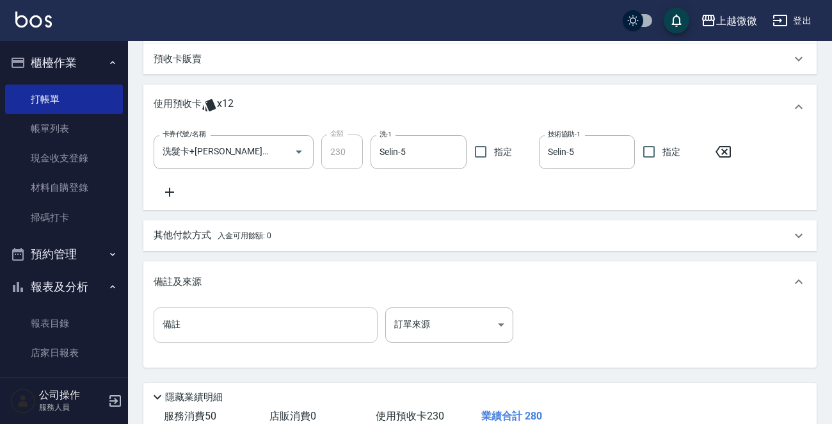
click at [212, 334] on input "備註" at bounding box center [266, 324] width 224 height 35
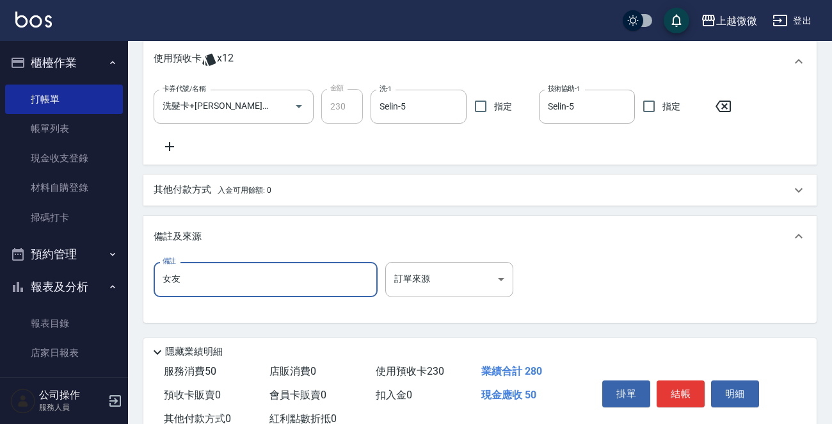
scroll to position [422, 0]
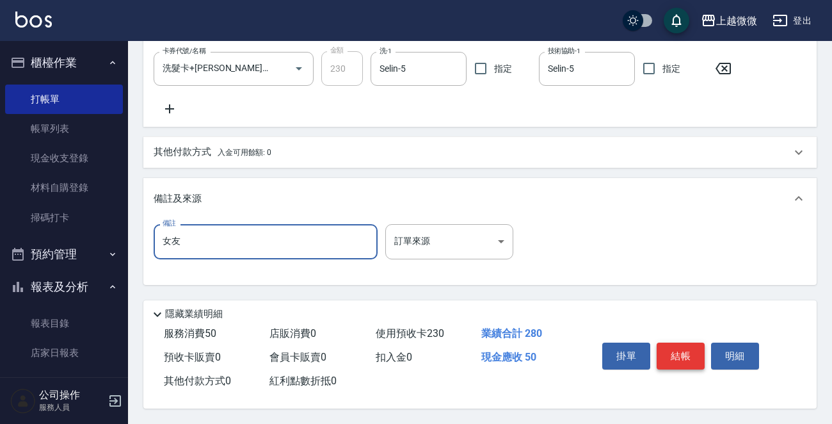
type input "女友"
click at [687, 352] on button "結帳" at bounding box center [681, 355] width 48 height 27
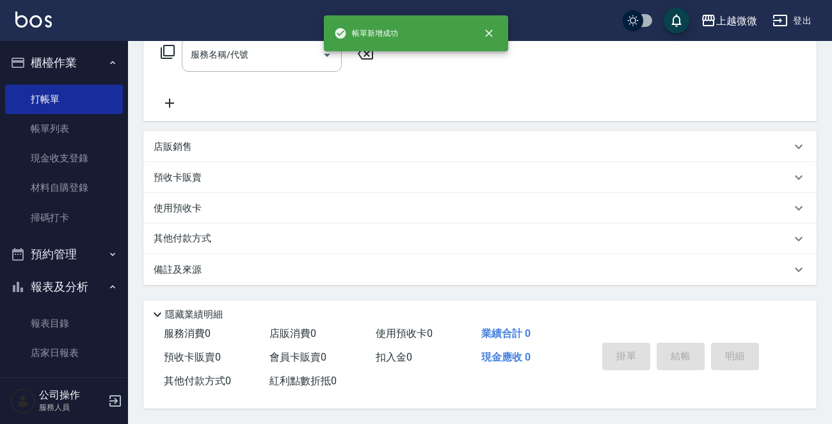
scroll to position [0, 0]
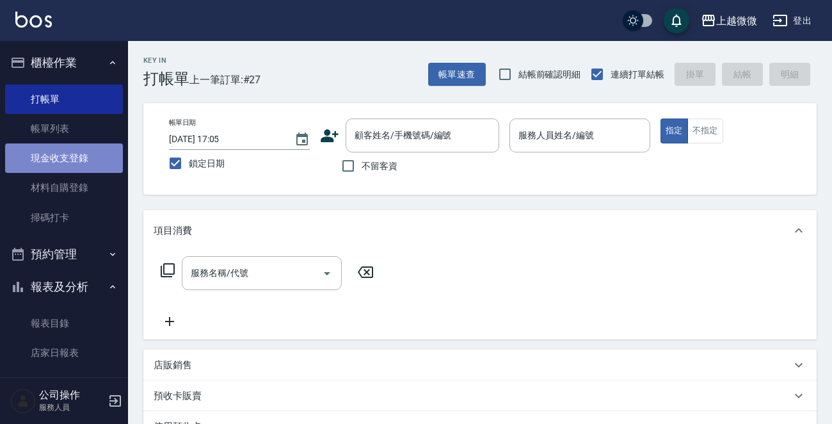
click at [76, 160] on link "現金收支登錄" at bounding box center [64, 157] width 118 height 29
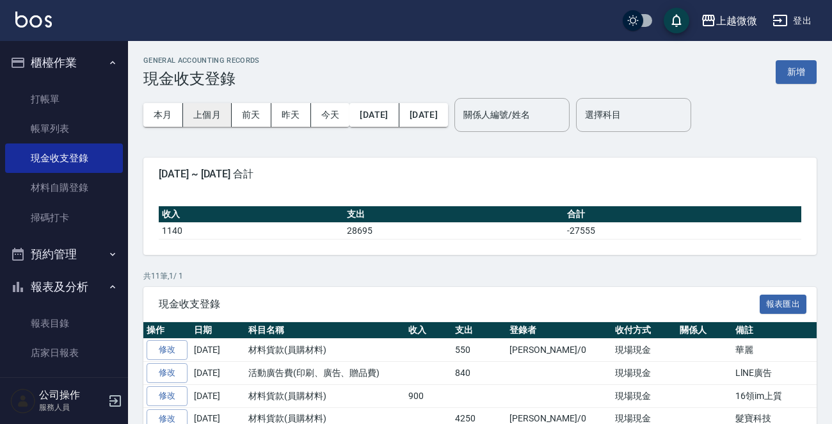
click at [210, 118] on button "上個月" at bounding box center [207, 115] width 49 height 24
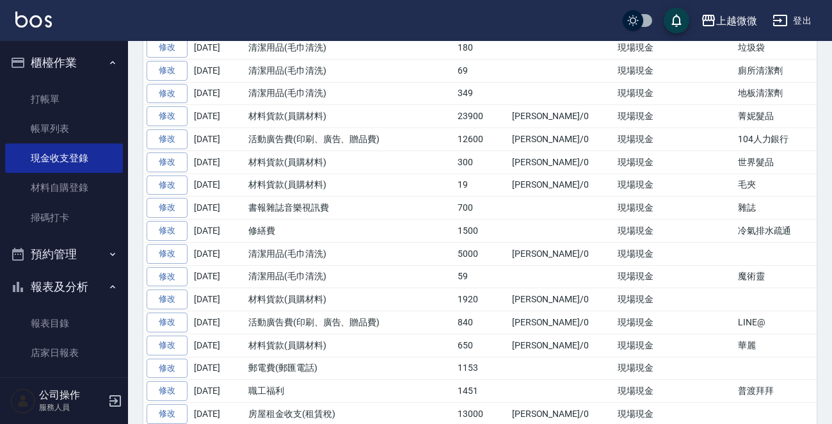
scroll to position [256, 0]
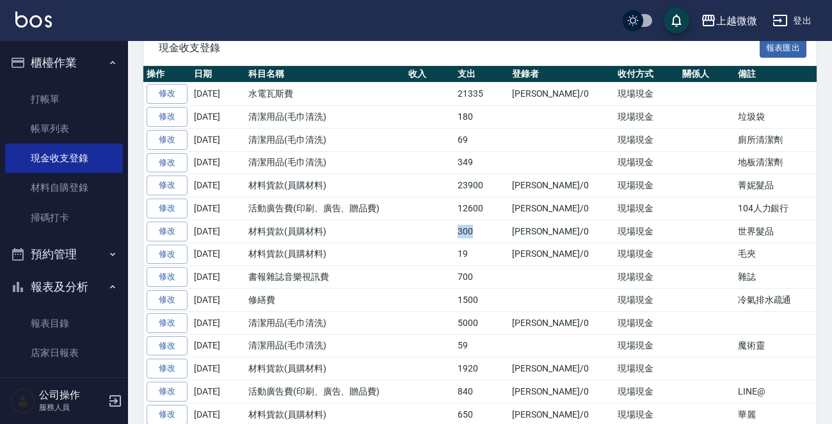
drag, startPoint x: 473, startPoint y: 229, endPoint x: 438, endPoint y: 229, distance: 35.2
click at [438, 229] on tr "修改 [DATE] 材料貨款(員購材料) 300 [PERSON_NAME]/0 現場現金 世界髮品" at bounding box center [559, 231] width 832 height 23
click at [484, 225] on td "300" at bounding box center [481, 231] width 54 height 23
drag, startPoint x: 479, startPoint y: 227, endPoint x: 422, endPoint y: 231, distance: 57.1
click at [422, 231] on tr "修改 [DATE] 材料貨款(員購材料) 300 [PERSON_NAME]/0 現場現金 世界髮品" at bounding box center [559, 231] width 832 height 23
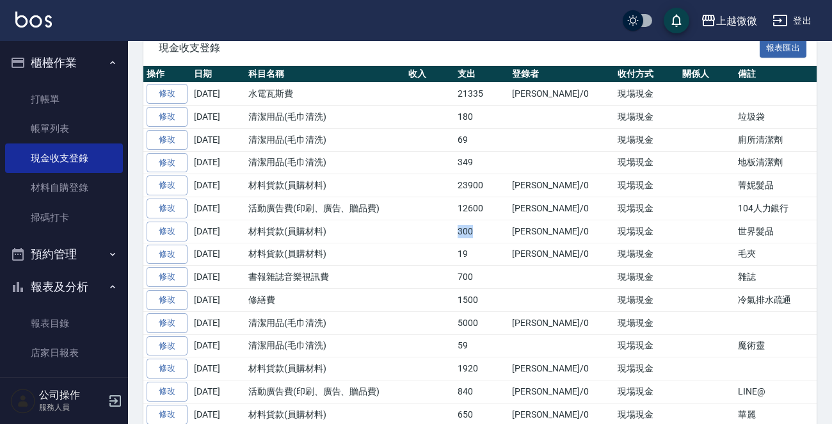
click at [480, 227] on td "300" at bounding box center [481, 231] width 54 height 23
click at [480, 233] on td "300" at bounding box center [481, 231] width 54 height 23
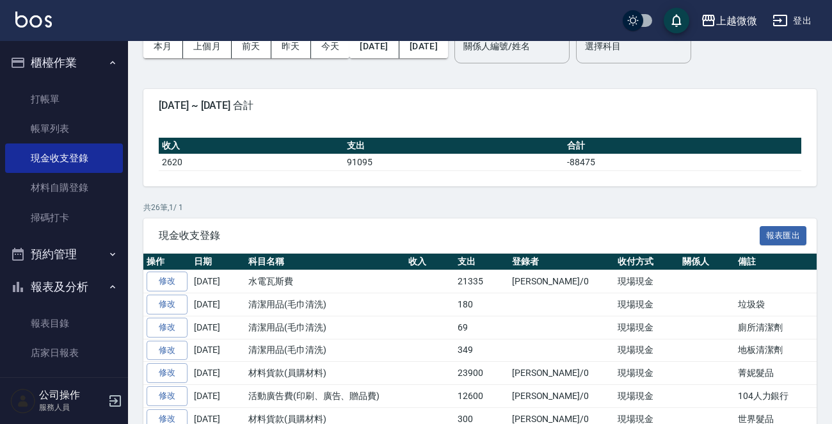
scroll to position [0, 0]
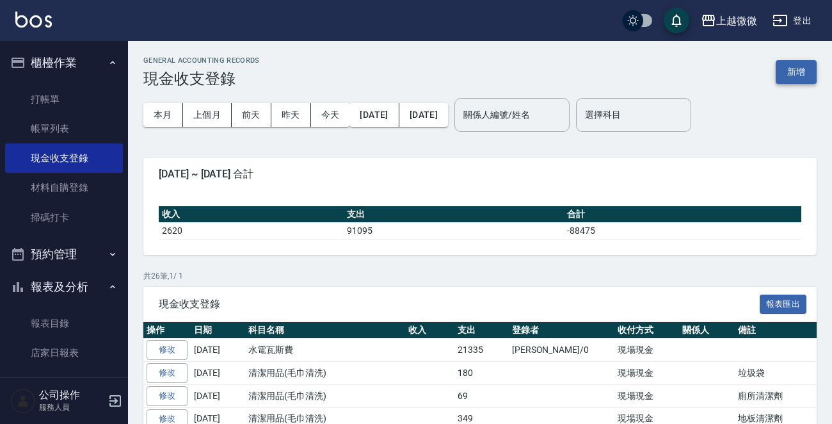
click at [794, 63] on button "新增" at bounding box center [796, 72] width 41 height 24
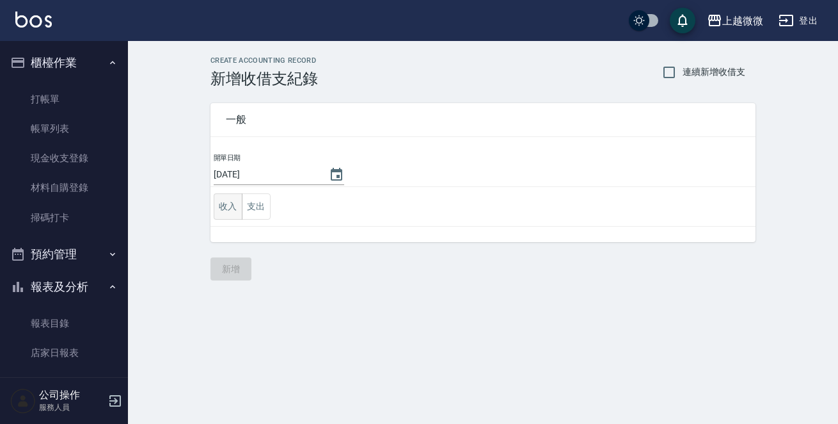
click at [224, 203] on button "收入" at bounding box center [228, 206] width 29 height 26
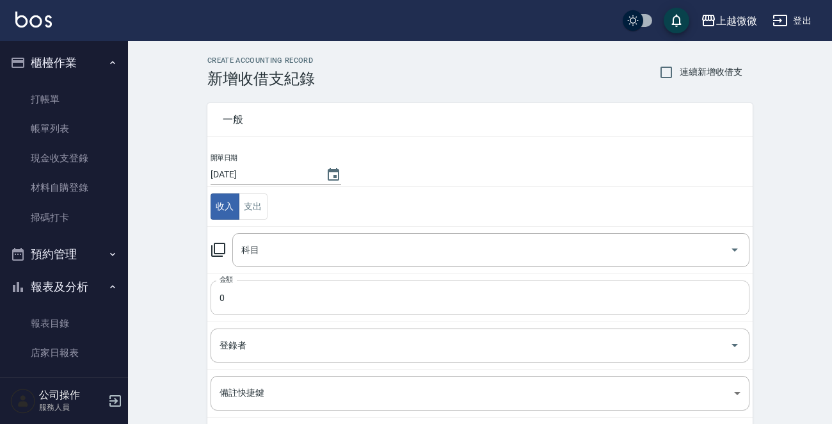
click at [256, 300] on input "0" at bounding box center [480, 297] width 539 height 35
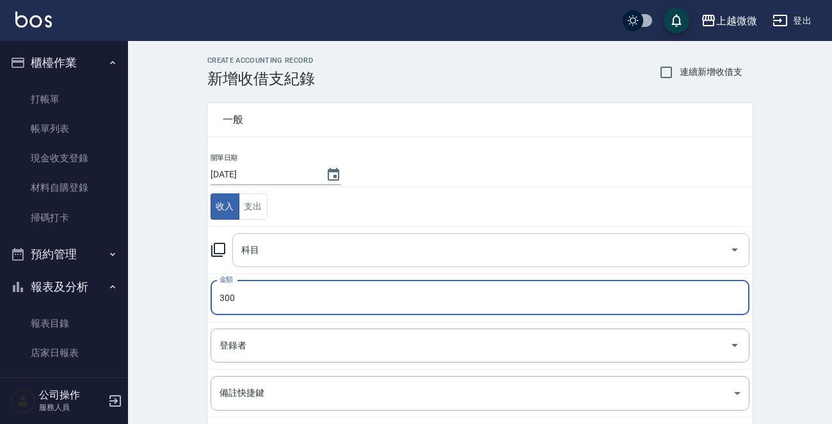
type input "300"
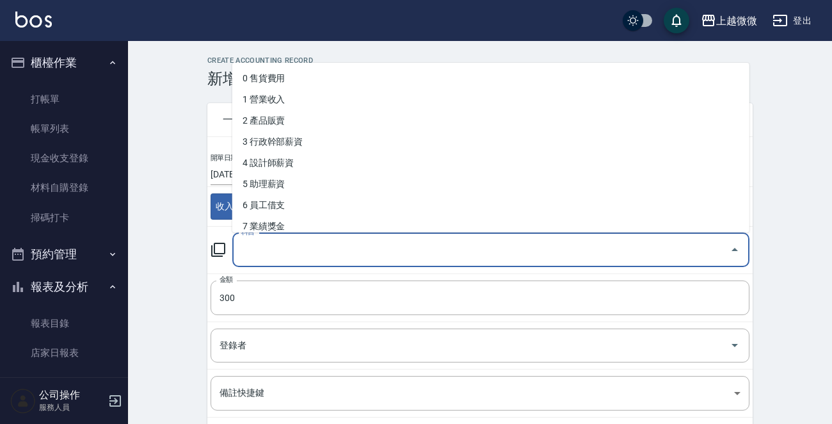
click at [297, 248] on input "科目" at bounding box center [481, 250] width 486 height 22
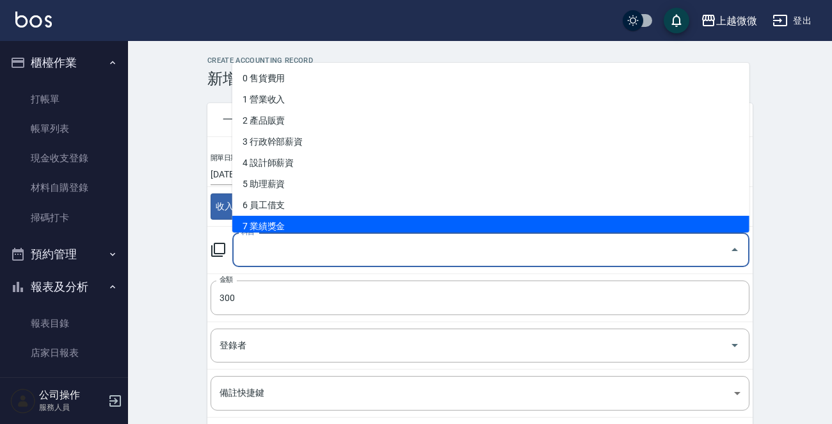
type input "h"
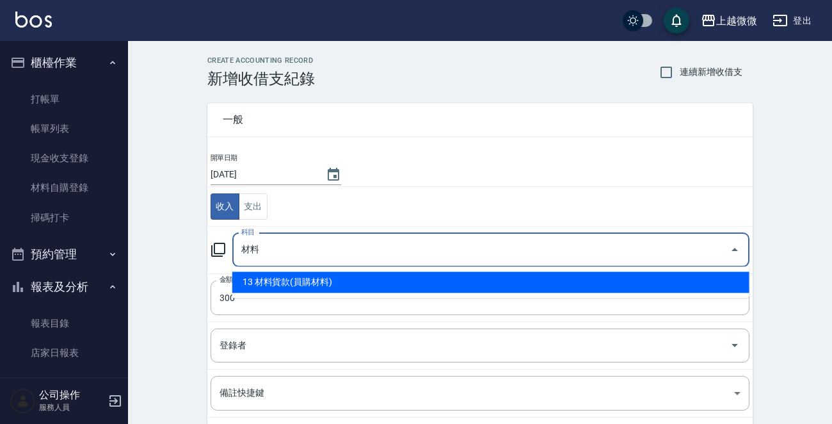
click at [380, 276] on li "13 材料貨款(員購材料)" at bounding box center [490, 281] width 517 height 21
type input "13 材料貨款(員購材料)"
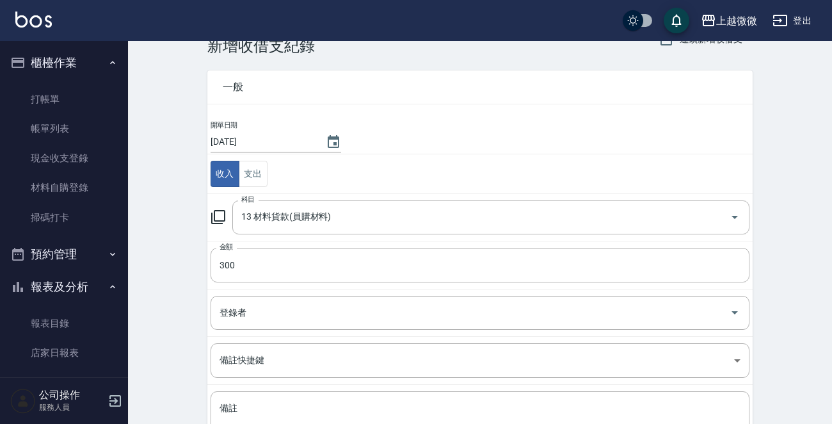
scroll to position [128, 0]
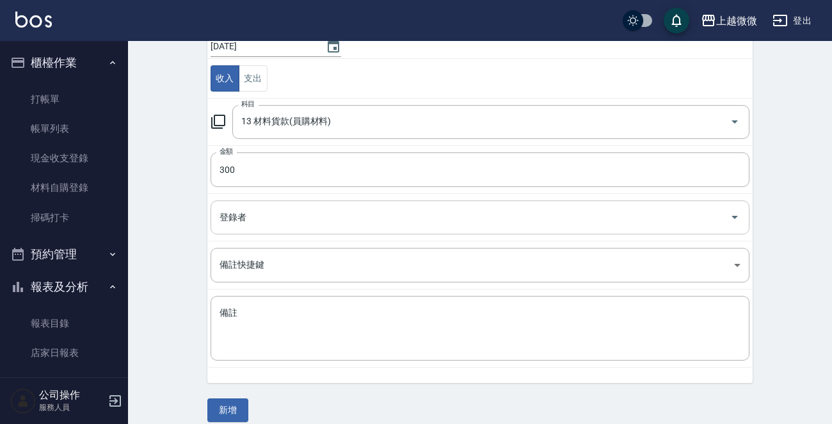
click at [306, 216] on input "登錄者" at bounding box center [470, 217] width 508 height 22
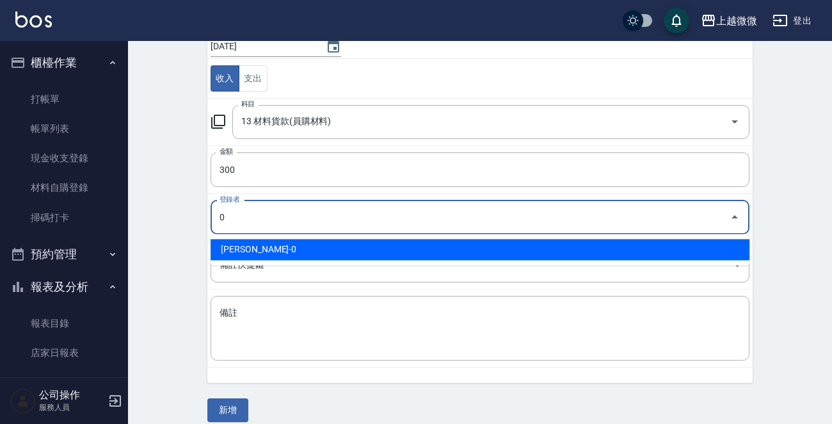
click at [278, 243] on li "[PERSON_NAME]-0" at bounding box center [480, 249] width 539 height 21
type input "[PERSON_NAME]-0"
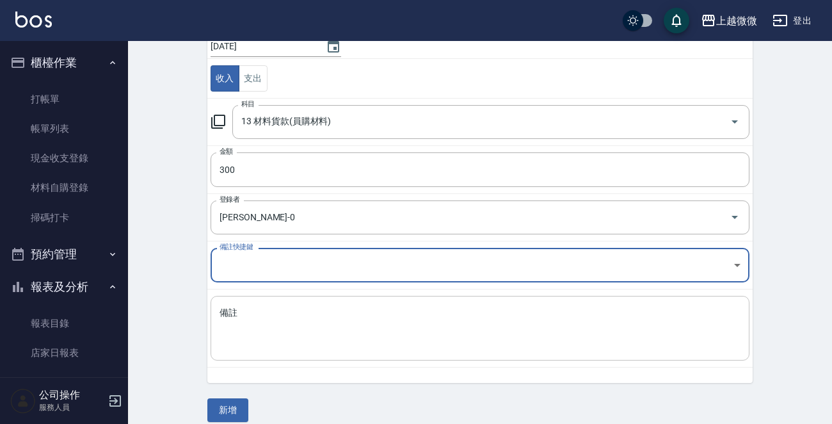
click at [292, 318] on textarea "備註" at bounding box center [480, 329] width 521 height 44
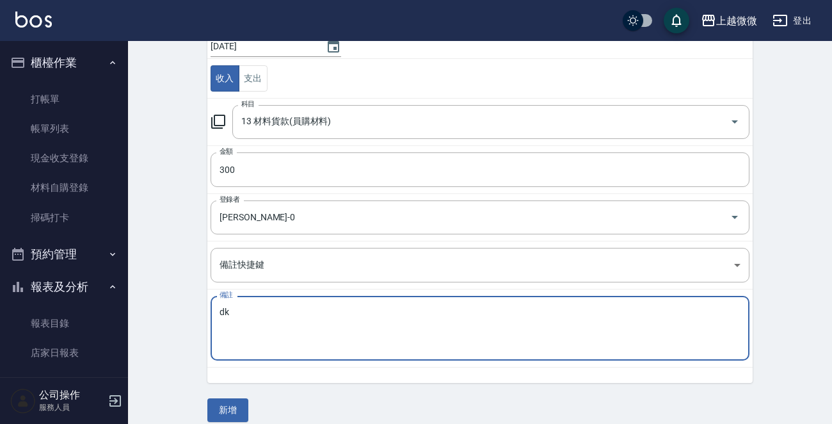
type textarea "d"
type textarea "克"
type textarea "9/19 客人吹風機維修取回"
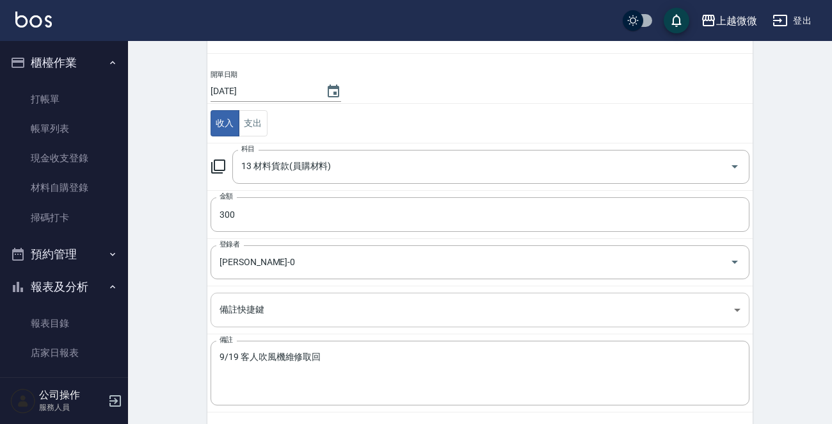
scroll to position [141, 0]
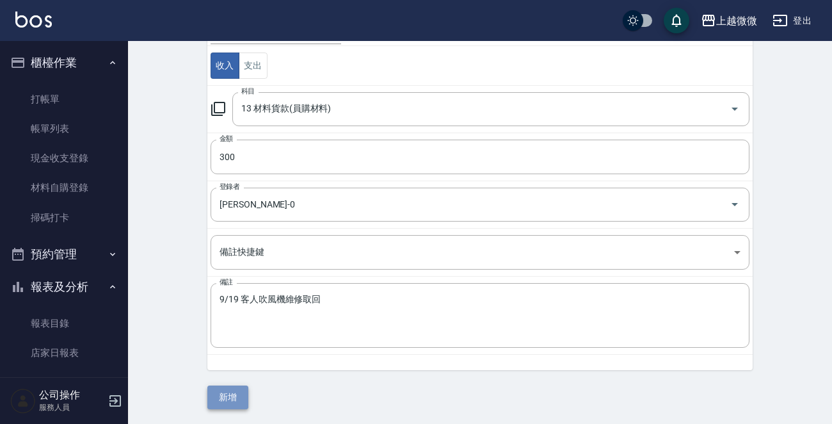
click at [230, 390] on button "新增" at bounding box center [227, 397] width 41 height 24
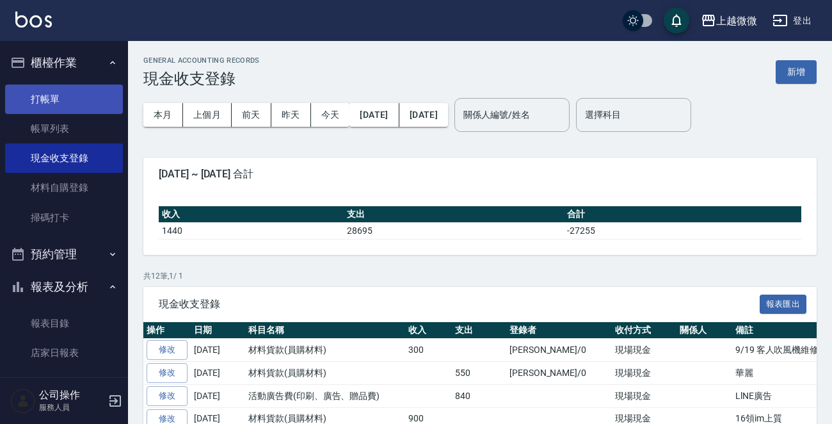
click at [51, 102] on link "打帳單" at bounding box center [64, 98] width 118 height 29
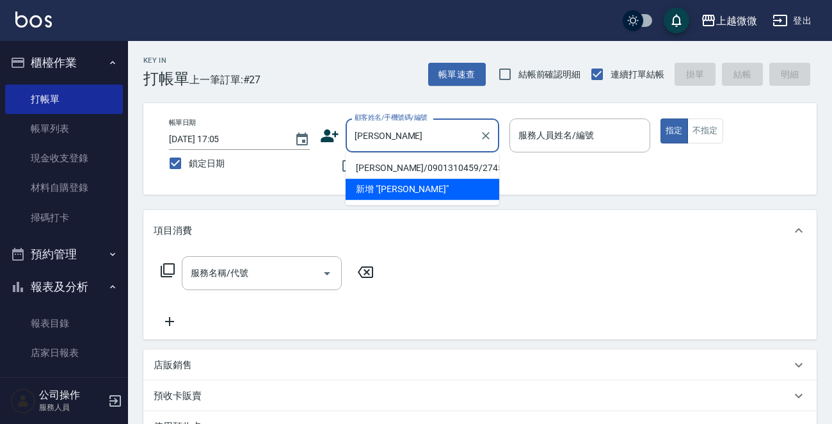
click at [404, 163] on li "[PERSON_NAME]/0901310459/2745" at bounding box center [423, 167] width 154 height 21
type input "[PERSON_NAME]/0901310459/2745"
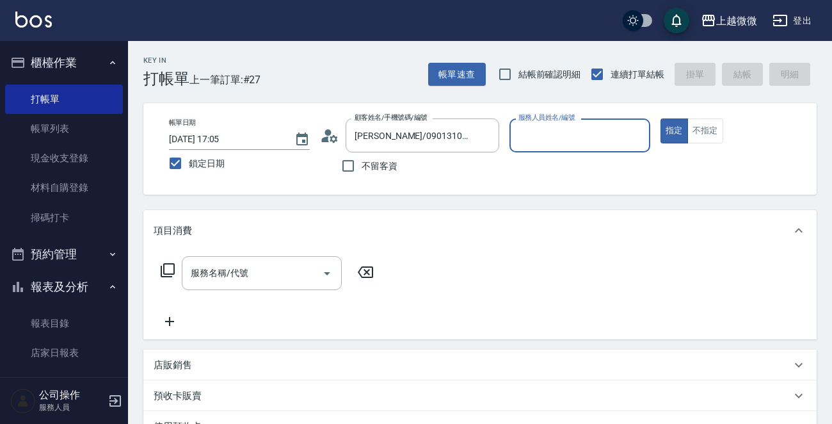
type input "[PERSON_NAME]-7"
click at [228, 273] on div "服務名稱/代號 服務名稱/代號" at bounding box center [262, 273] width 160 height 34
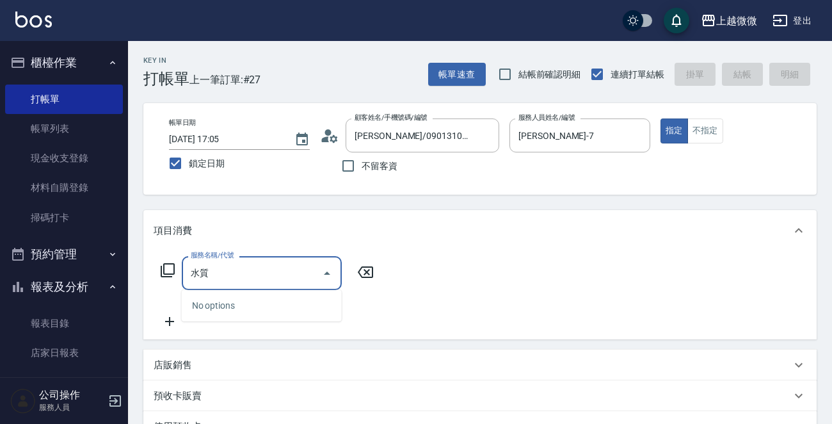
type input "水"
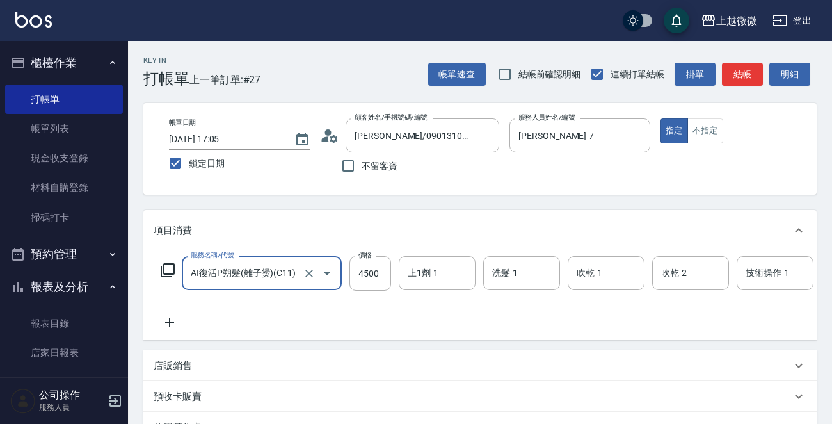
type input "AI復活P朔髮(離子燙)(C11)"
type input "3375"
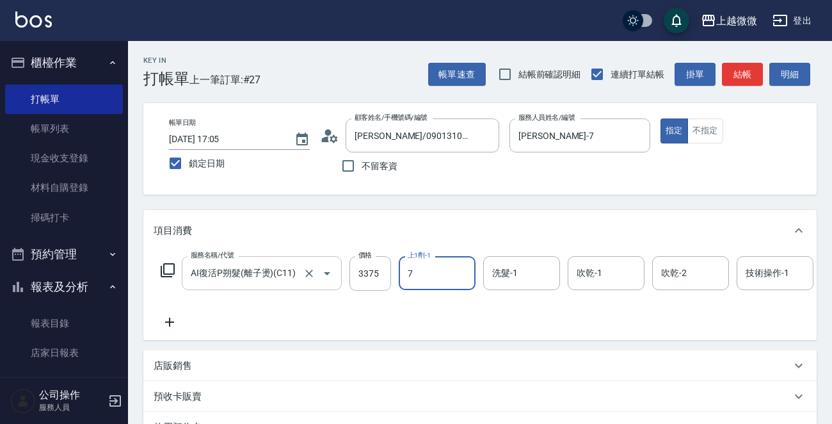
type input "[PERSON_NAME]-7"
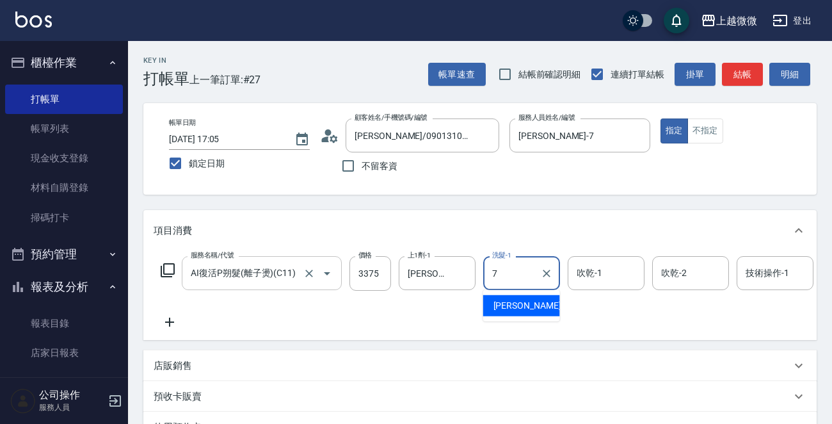
type input "[PERSON_NAME]-7"
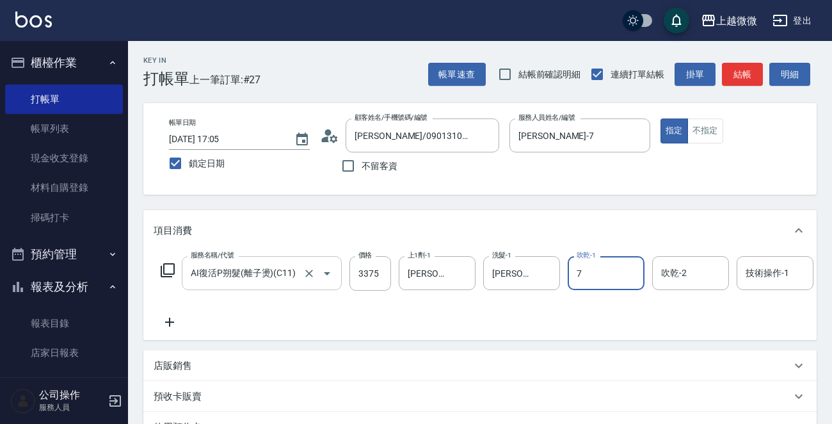
type input "[PERSON_NAME]-7"
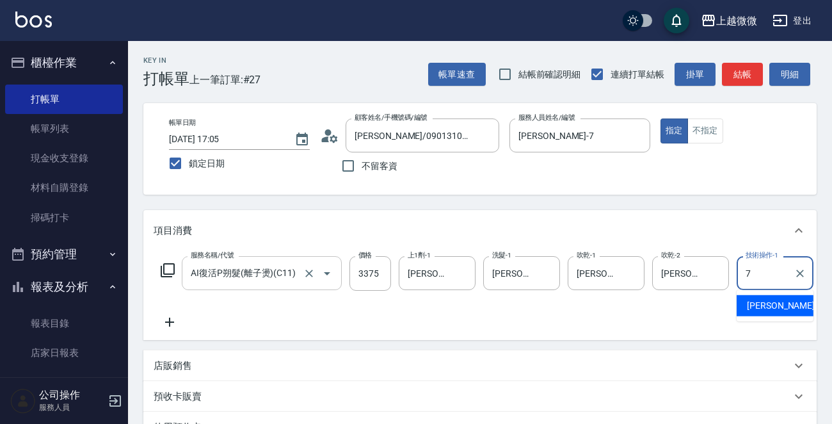
type input "[PERSON_NAME]-7"
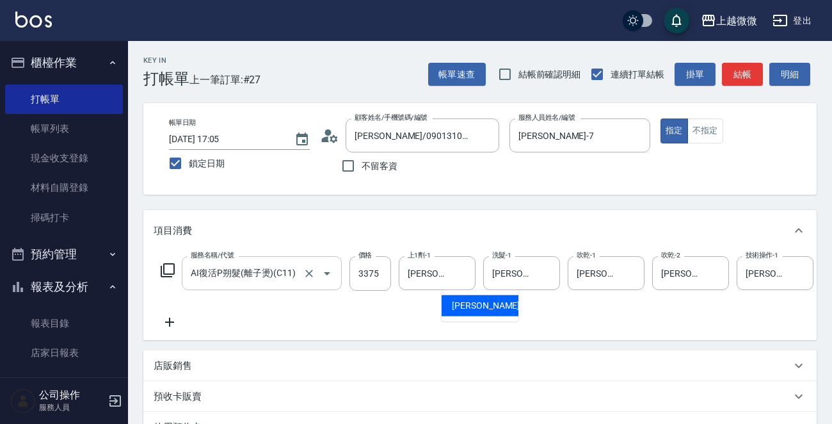
scroll to position [0, 379]
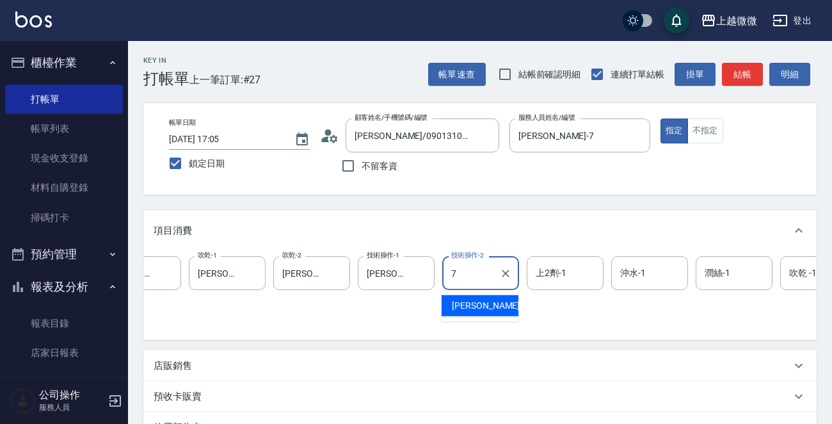
type input "[PERSON_NAME]-7"
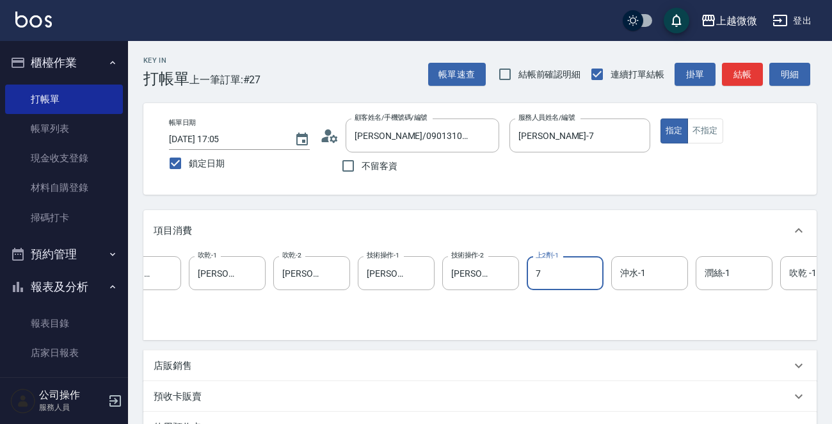
type input "[PERSON_NAME]-7"
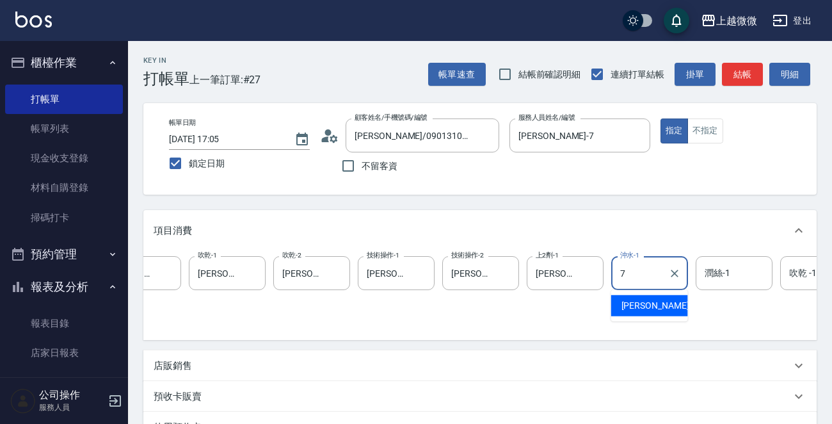
type input "[PERSON_NAME]-7"
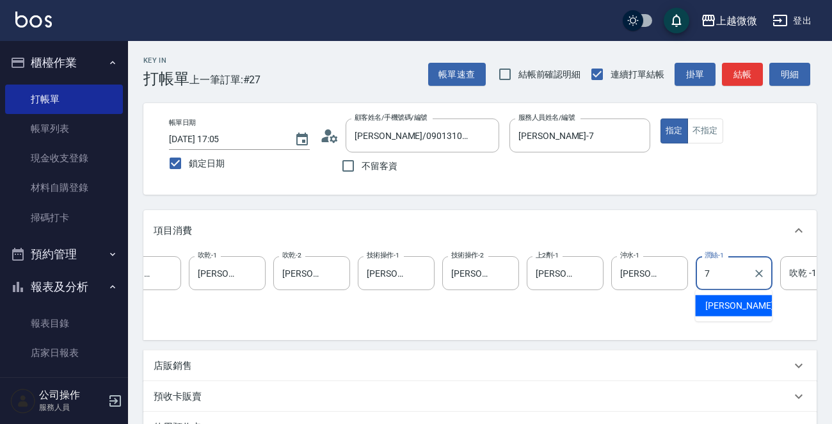
type input "[PERSON_NAME]-7"
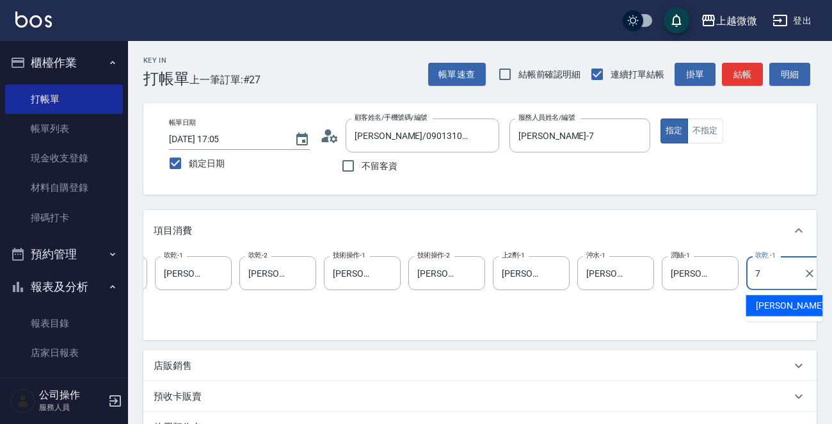
type input "[PERSON_NAME]-7"
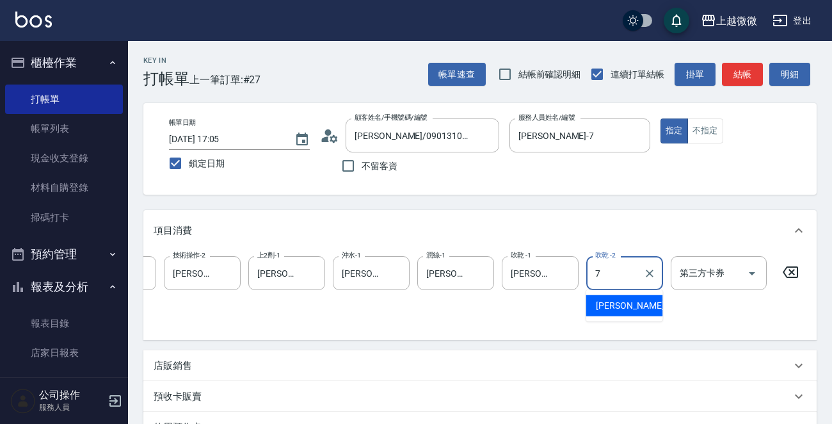
type input "[PERSON_NAME]-7"
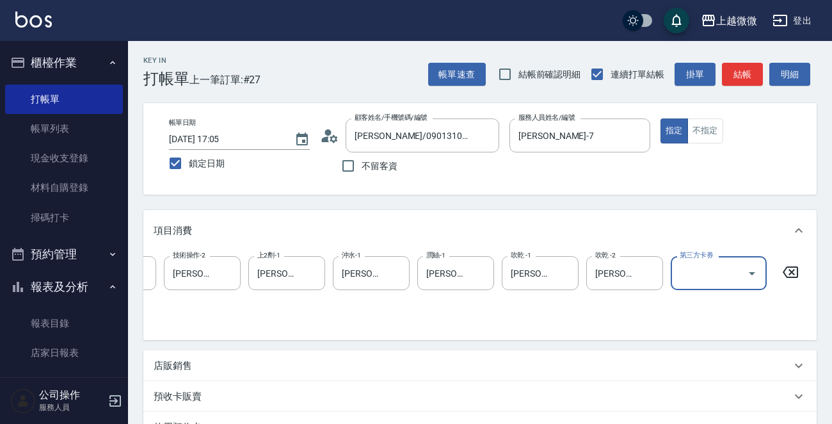
scroll to position [0, 0]
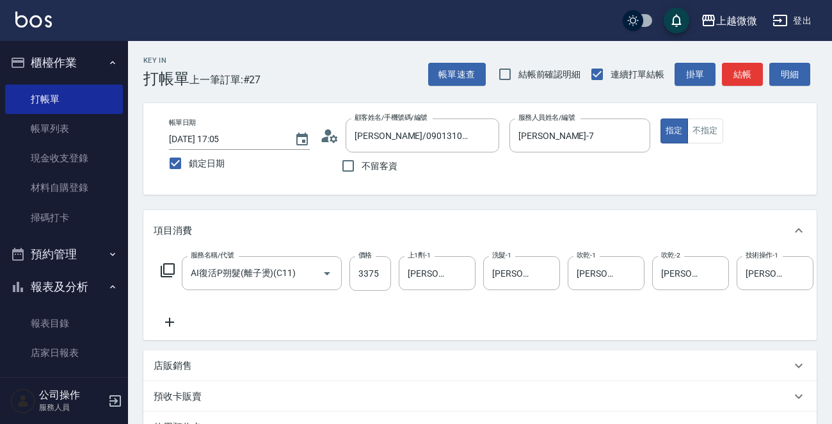
click at [168, 323] on icon at bounding box center [170, 321] width 32 height 15
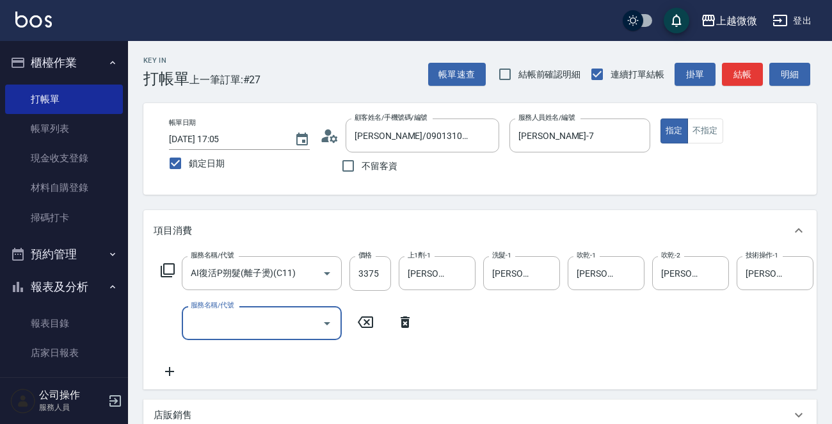
drag, startPoint x: 168, startPoint y: 323, endPoint x: 235, endPoint y: 320, distance: 66.6
click at [235, 320] on div "服務名稱/代號 服務名稱/代號" at bounding box center [262, 323] width 160 height 34
type input "自備護髮(E03)"
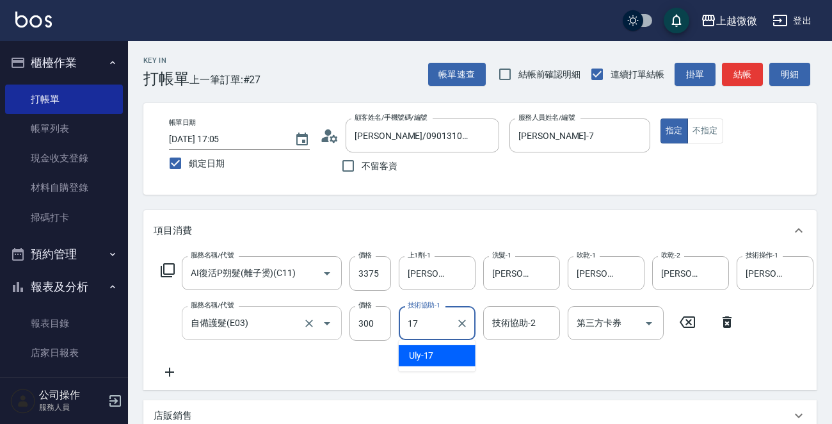
type input "Uly-17"
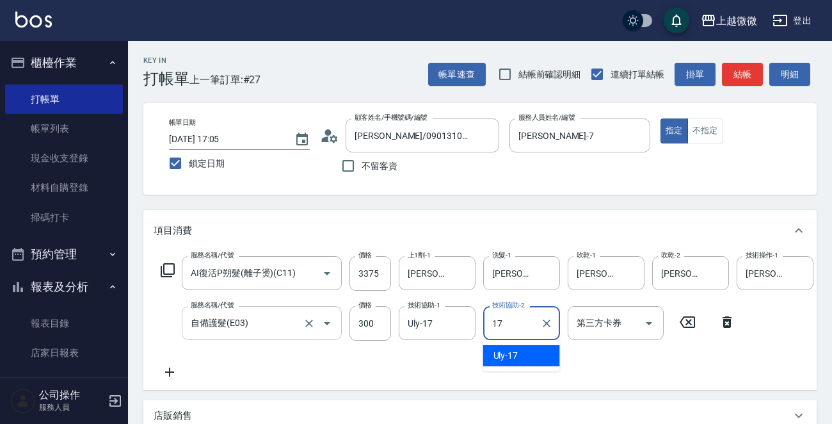
type input "Uly-17"
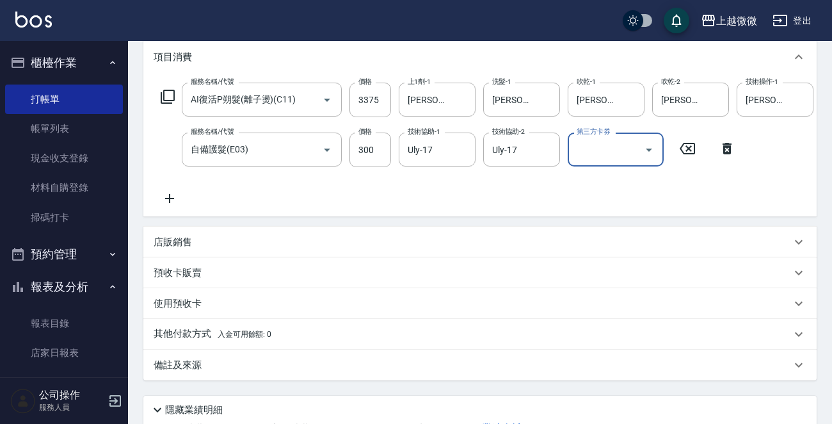
scroll to position [282, 0]
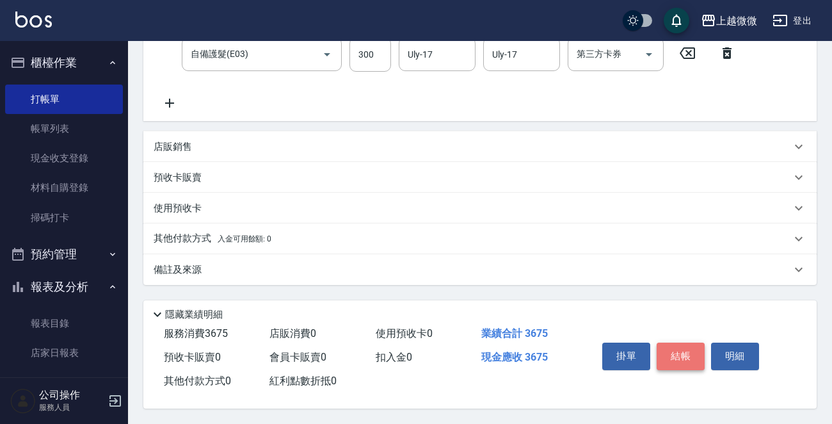
click at [686, 355] on button "結帳" at bounding box center [681, 355] width 48 height 27
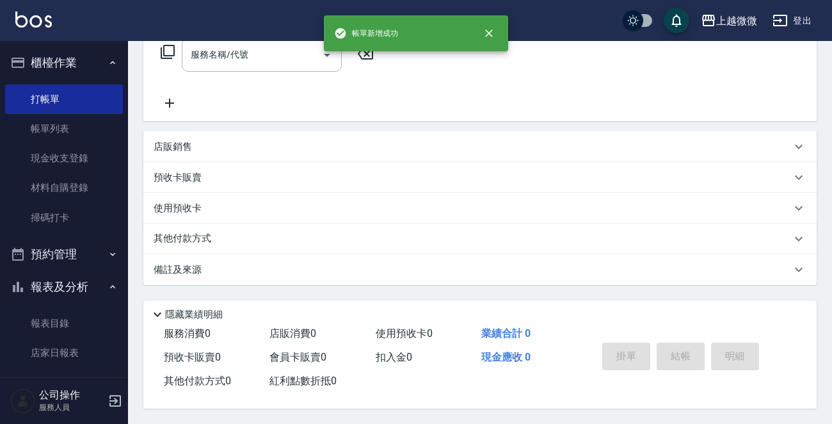
scroll to position [0, 0]
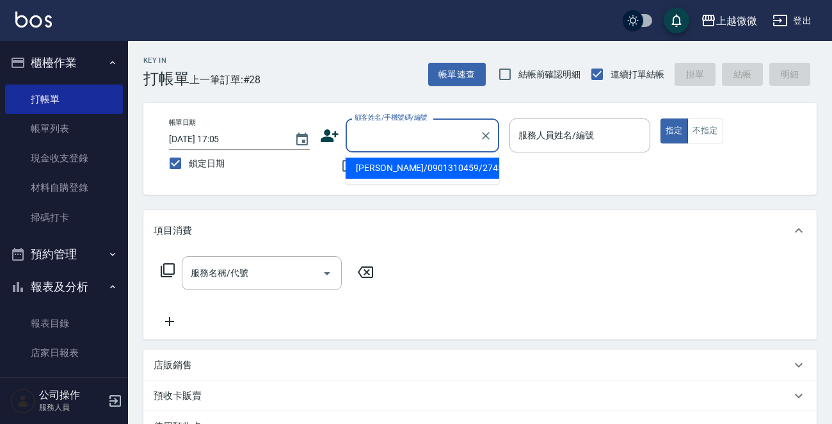
click at [442, 132] on input "顧客姓名/手機號碼/編號" at bounding box center [412, 135] width 123 height 22
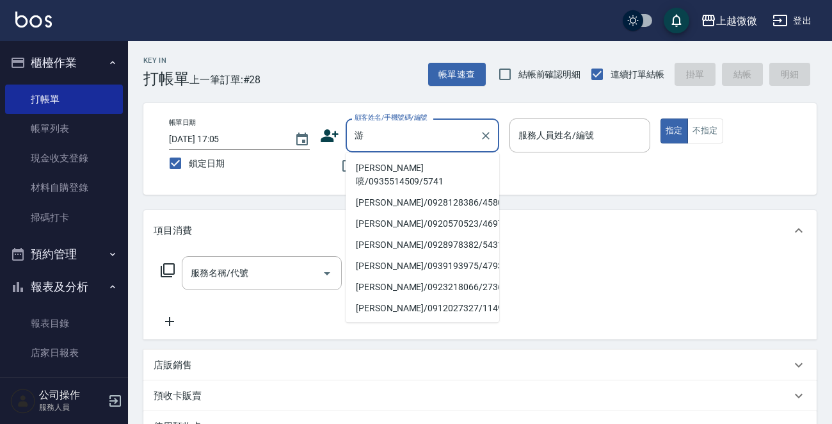
click at [428, 159] on li "[PERSON_NAME]喨/0935514509/5741" at bounding box center [423, 174] width 154 height 35
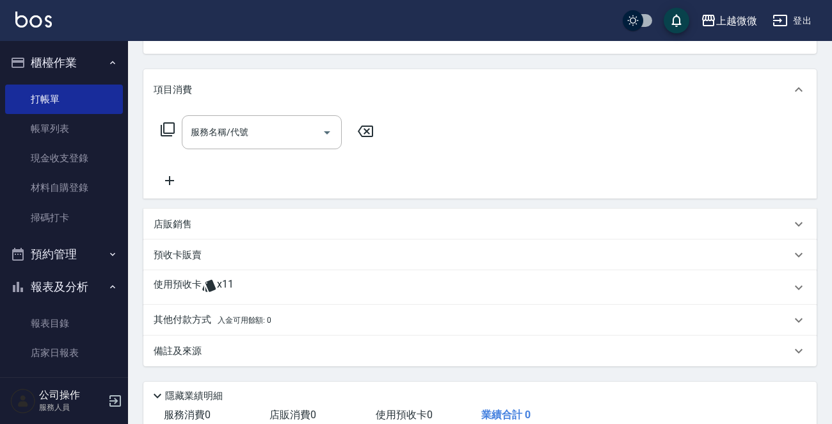
scroll to position [225, 0]
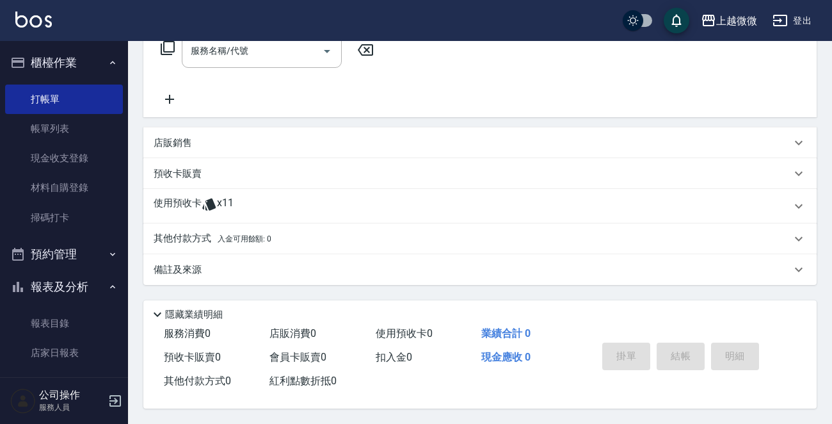
click at [182, 197] on p "使用預收卡" at bounding box center [178, 205] width 48 height 19
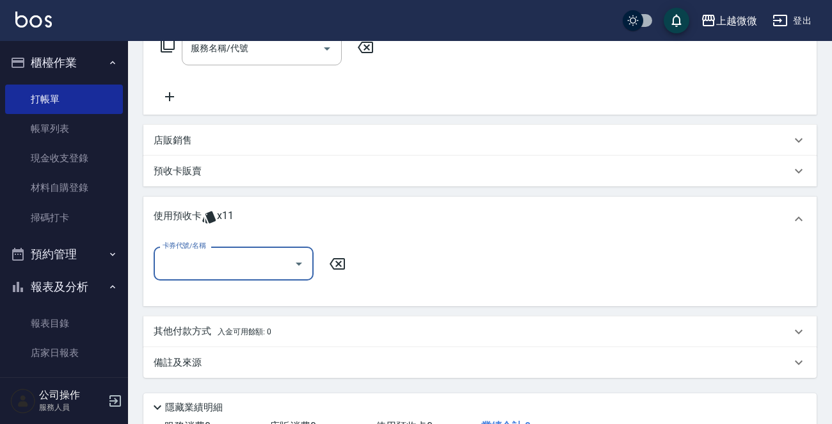
scroll to position [0, 0]
click at [214, 262] on input "卡券代號/名稱" at bounding box center [223, 263] width 129 height 22
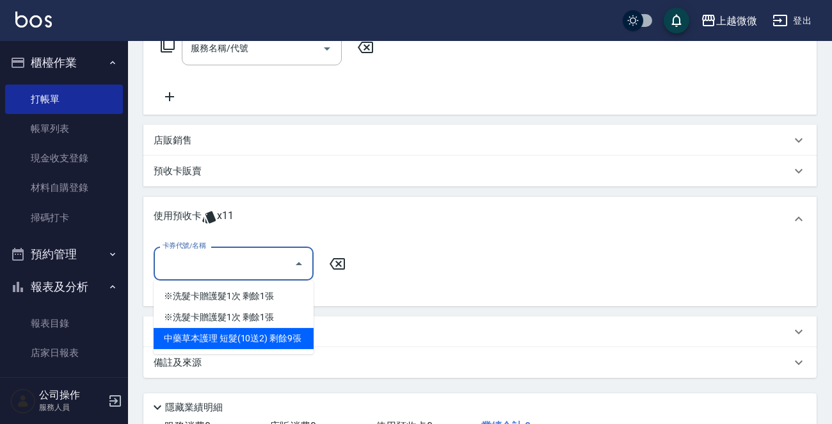
click at [289, 339] on div "中藥草本護理 短髮(10送2) 剩餘9張" at bounding box center [234, 338] width 160 height 21
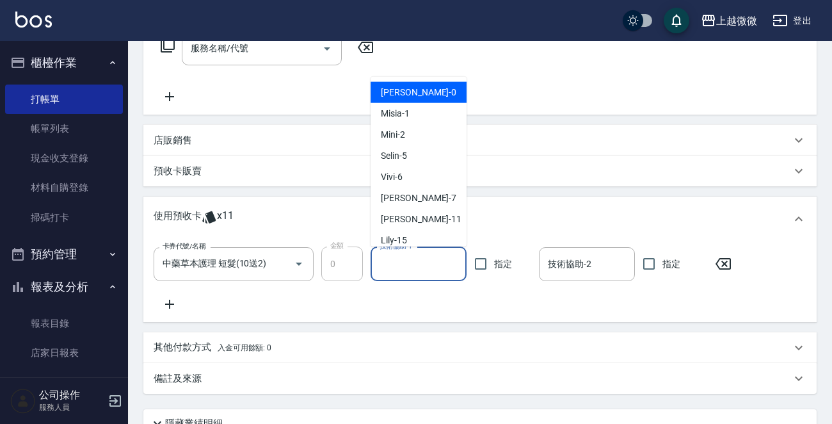
click at [410, 266] on input "技術協助-1" at bounding box center [418, 264] width 84 height 22
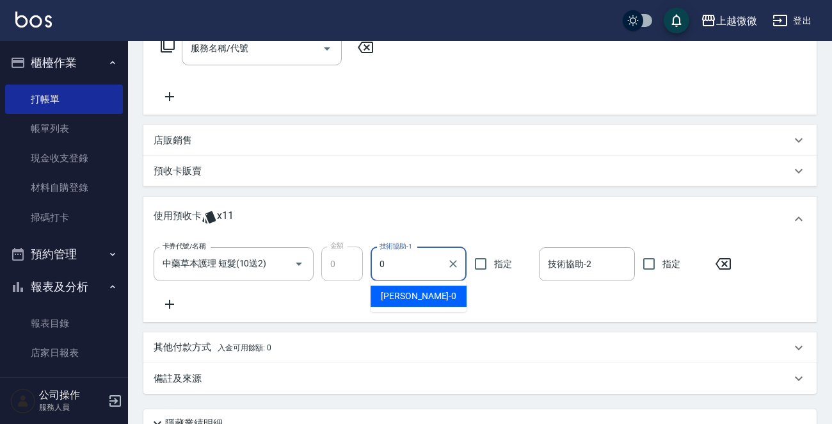
click at [429, 298] on div "[PERSON_NAME] -0" at bounding box center [419, 295] width 96 height 21
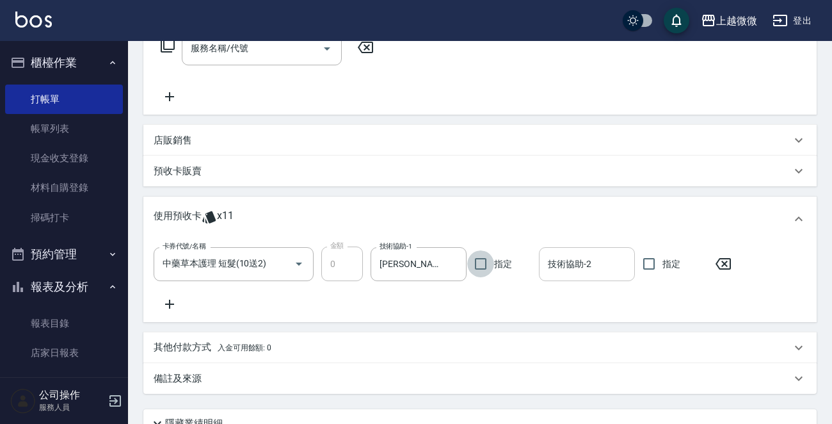
click at [575, 262] on div "技術協助-2 技術協助-2" at bounding box center [587, 264] width 96 height 34
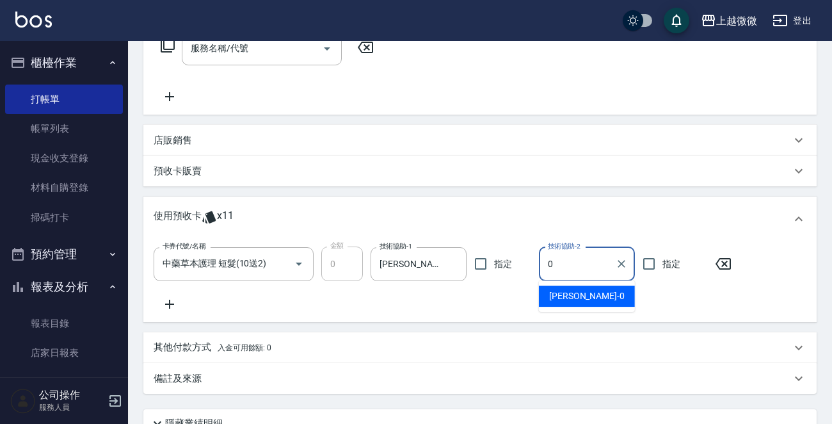
click at [571, 298] on span "[PERSON_NAME] -0" at bounding box center [587, 295] width 76 height 13
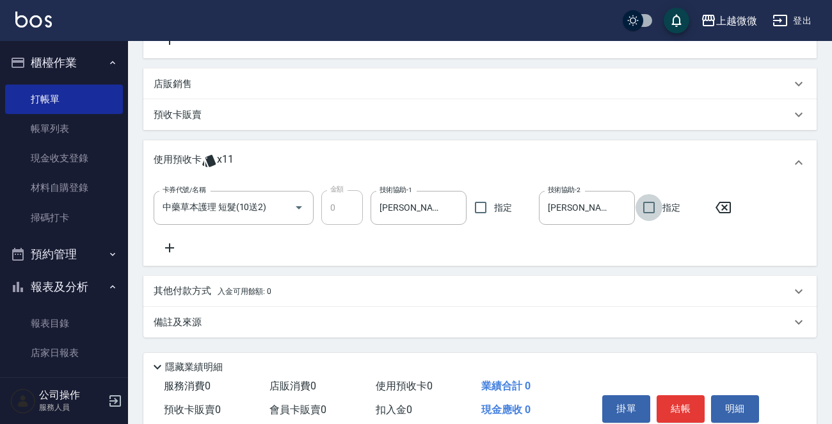
scroll to position [337, 0]
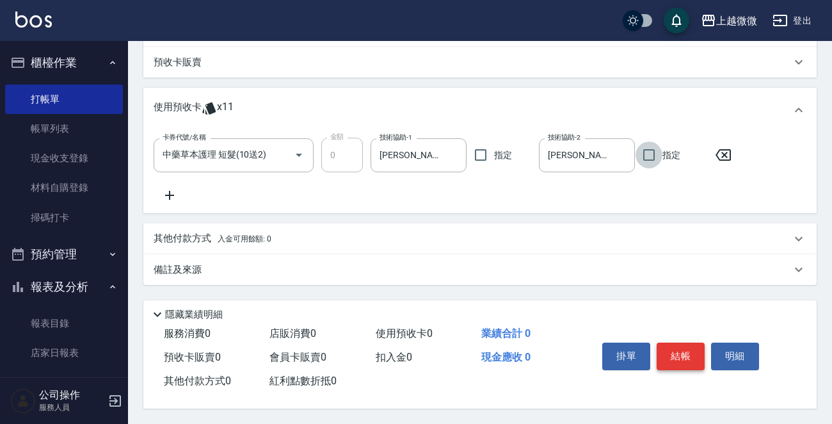
click at [687, 356] on button "結帳" at bounding box center [681, 355] width 48 height 27
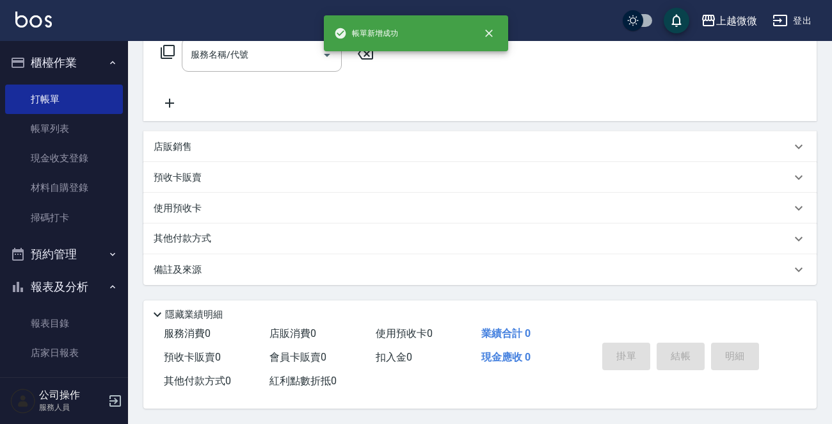
scroll to position [0, 0]
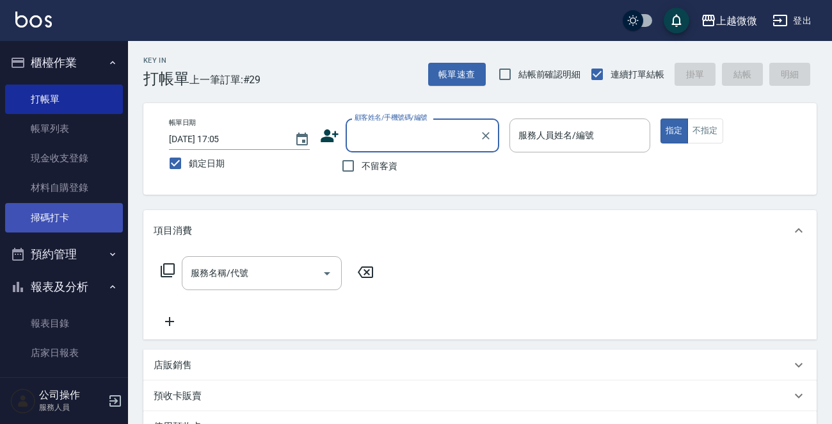
click at [83, 208] on link "掃碼打卡" at bounding box center [64, 217] width 118 height 29
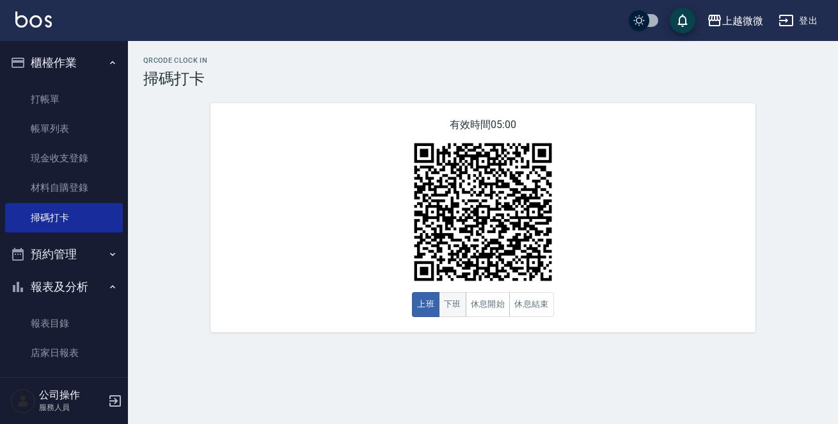
click at [461, 302] on button "下班" at bounding box center [453, 304] width 28 height 25
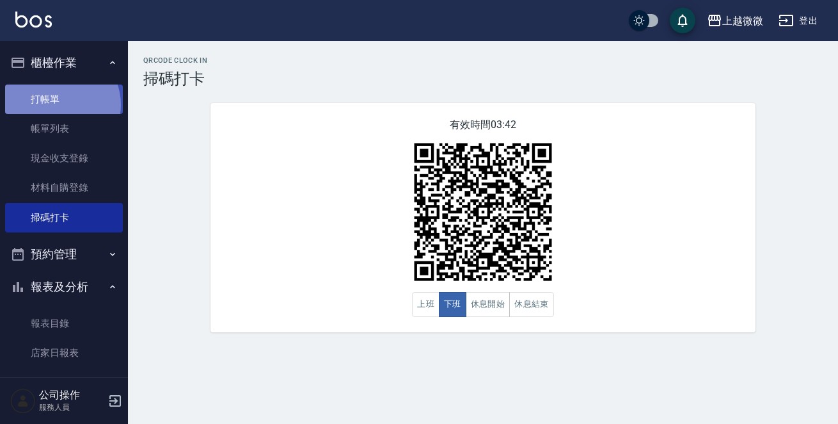
click at [58, 104] on link "打帳單" at bounding box center [64, 98] width 118 height 29
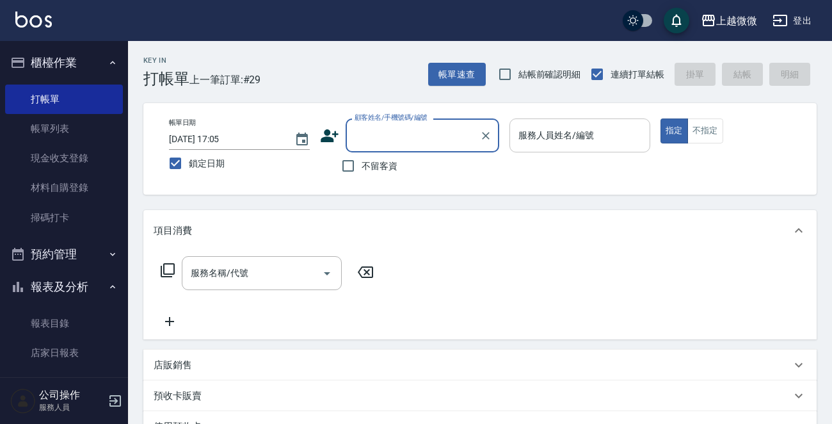
click at [540, 134] on input "服務人員姓名/編號" at bounding box center [579, 135] width 129 height 22
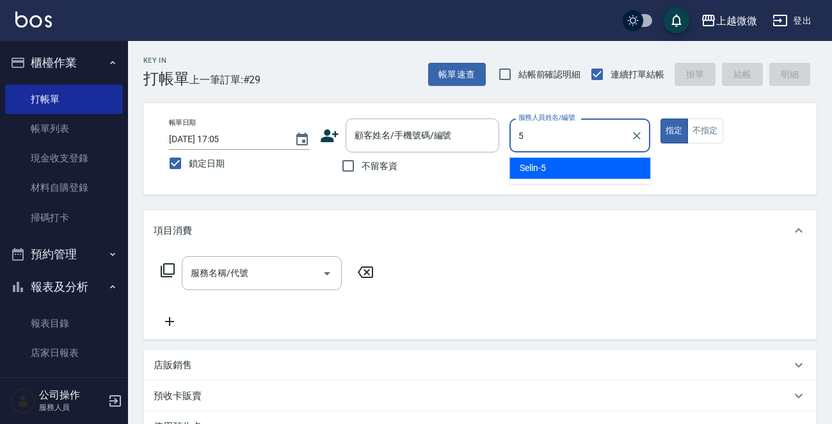
click at [572, 166] on div "Selin -5" at bounding box center [579, 167] width 141 height 21
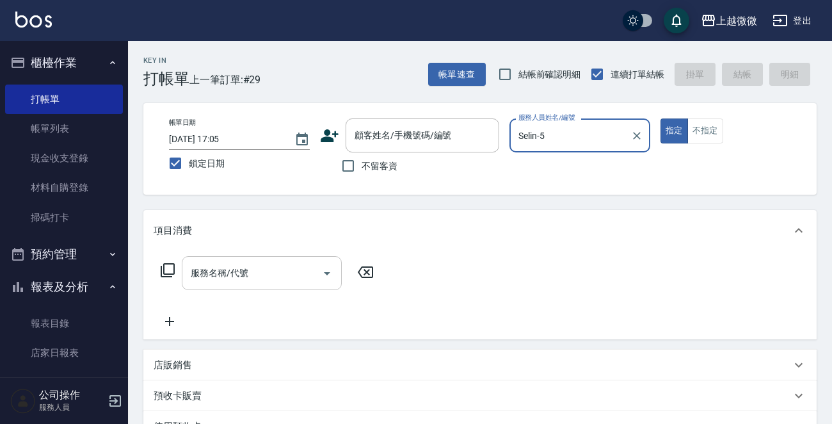
click at [227, 275] on div "服務名稱/代號 服務名稱/代號" at bounding box center [262, 273] width 160 height 34
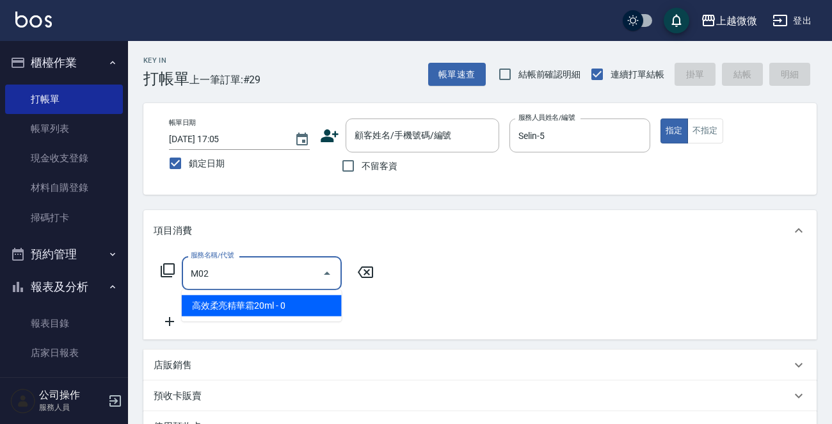
click at [307, 304] on span "高效柔亮精華霜20ml - 0" at bounding box center [262, 305] width 160 height 21
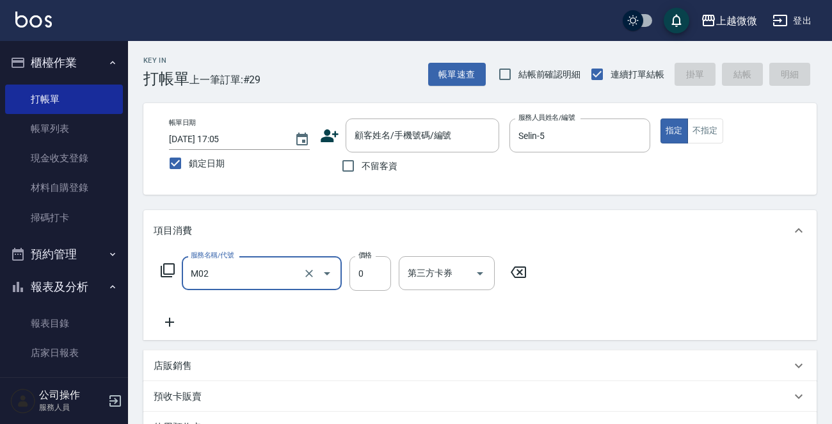
click at [269, 275] on input "M02" at bounding box center [244, 273] width 113 height 22
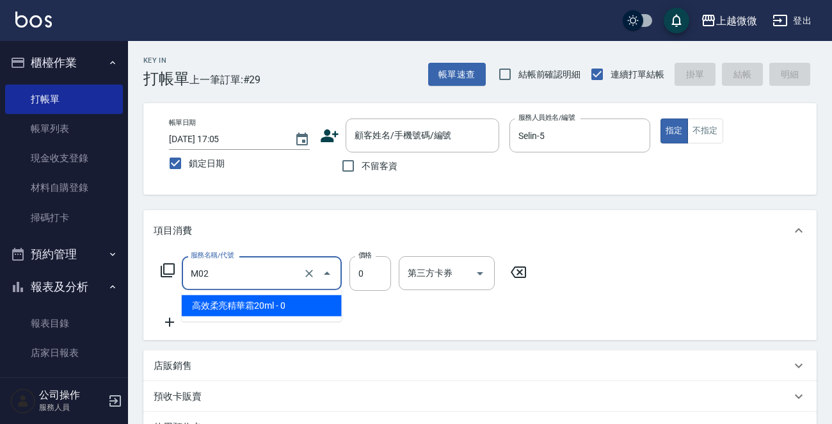
click at [259, 302] on span "高效柔亮精華霜20ml - 0" at bounding box center [262, 305] width 160 height 21
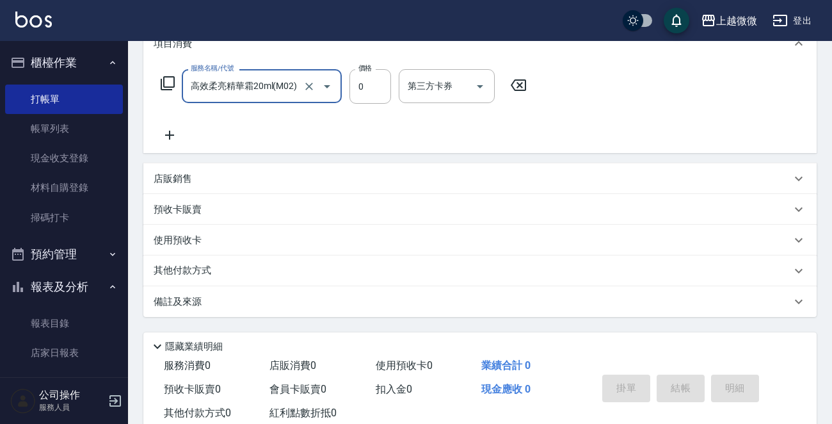
scroll to position [192, 0]
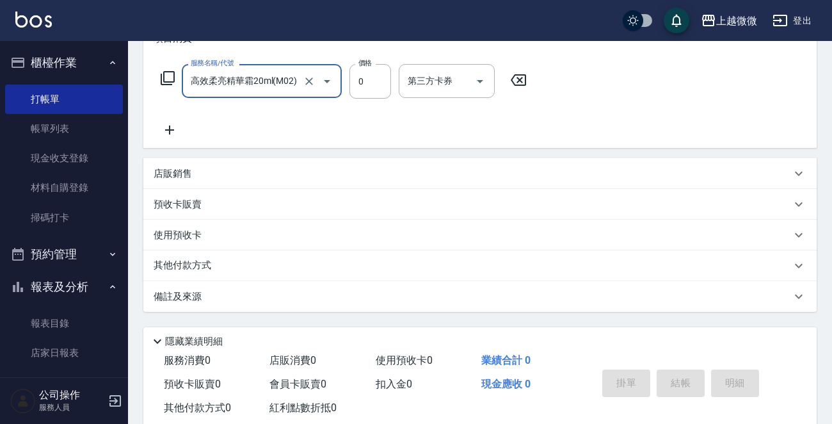
click at [173, 134] on icon at bounding box center [170, 129] width 32 height 15
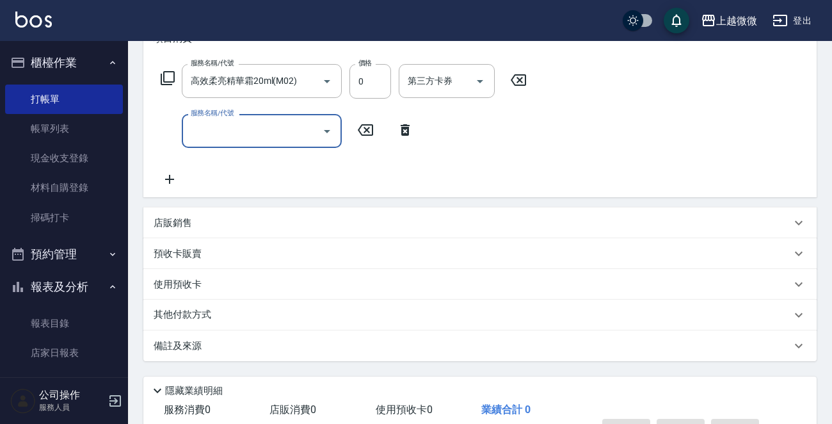
click at [172, 177] on icon at bounding box center [170, 179] width 32 height 15
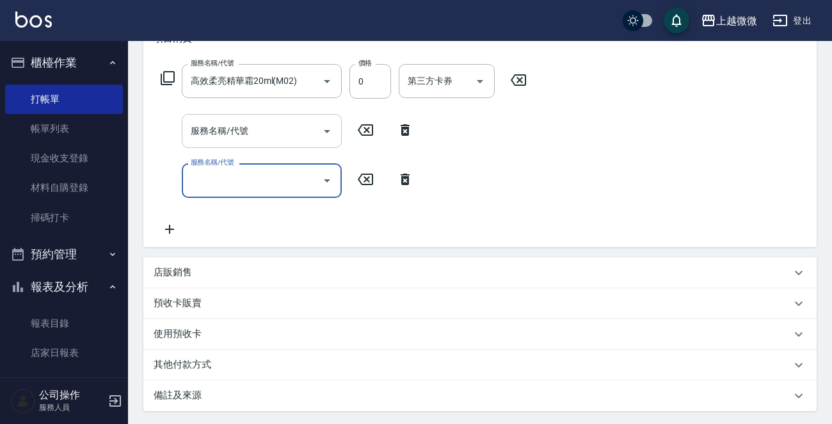
click at [247, 137] on input "服務名稱/代號" at bounding box center [252, 131] width 129 height 22
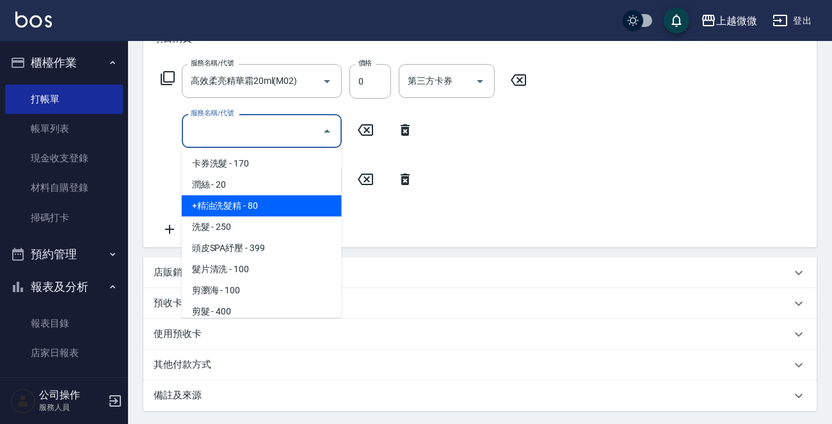
click at [248, 134] on input "服務名稱/代號" at bounding box center [252, 131] width 129 height 22
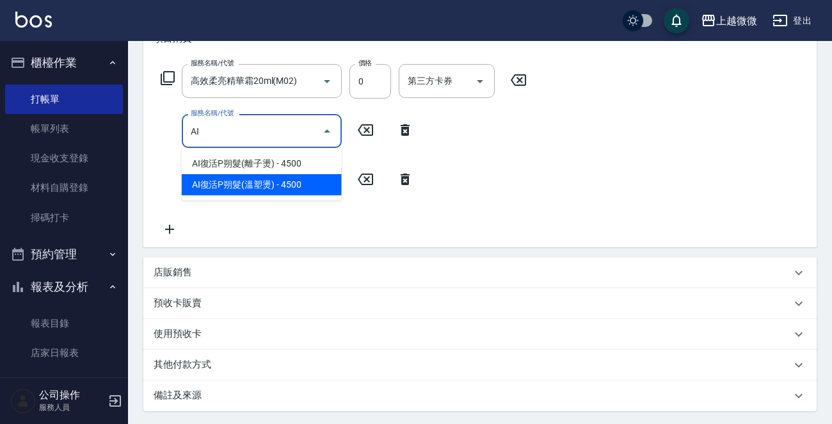
click at [298, 182] on span "AI復活P朔髮(溫塑燙) - 4500" at bounding box center [262, 184] width 160 height 21
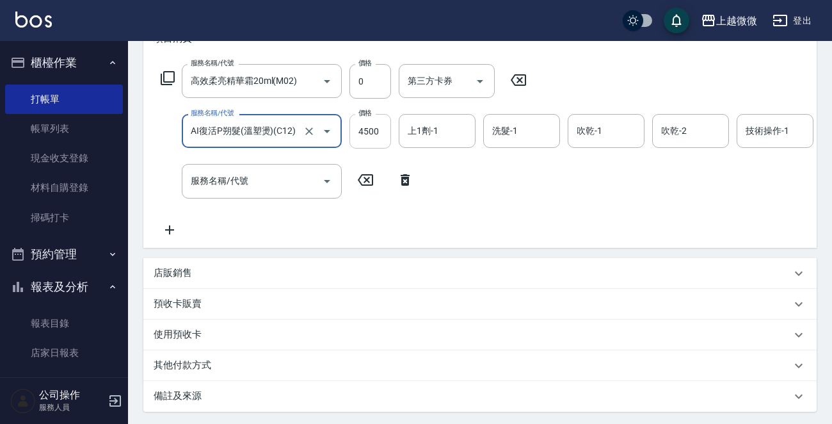
click at [370, 132] on input "4500" at bounding box center [370, 131] width 42 height 35
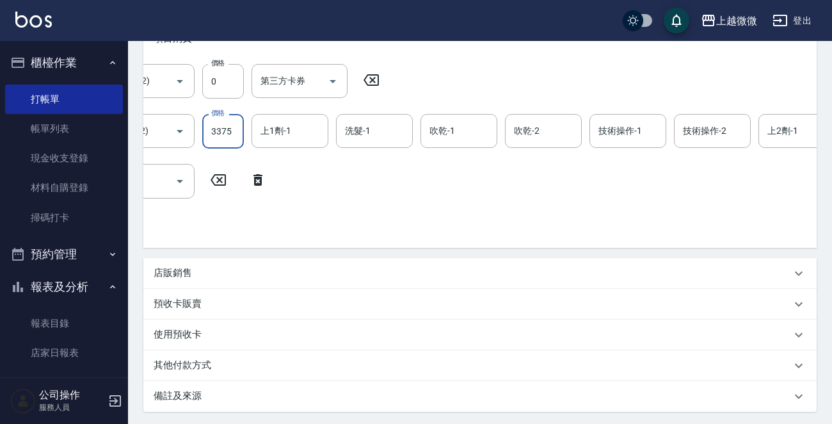
scroll to position [0, 156]
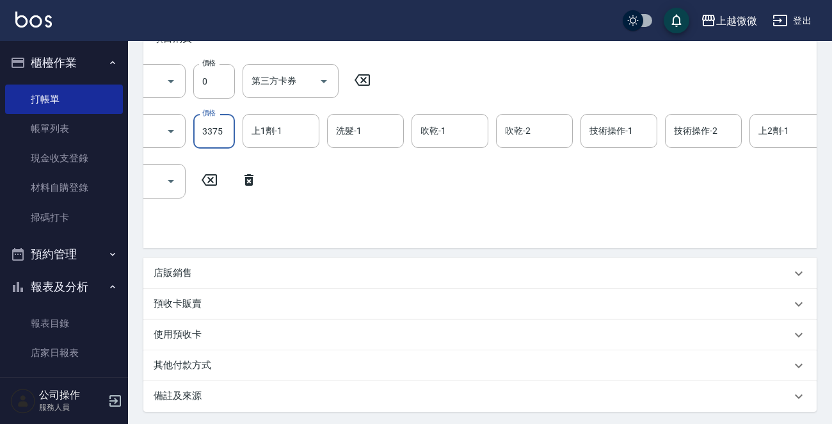
click at [609, 129] on div "技術操作-1 技術操作-1" at bounding box center [619, 131] width 77 height 34
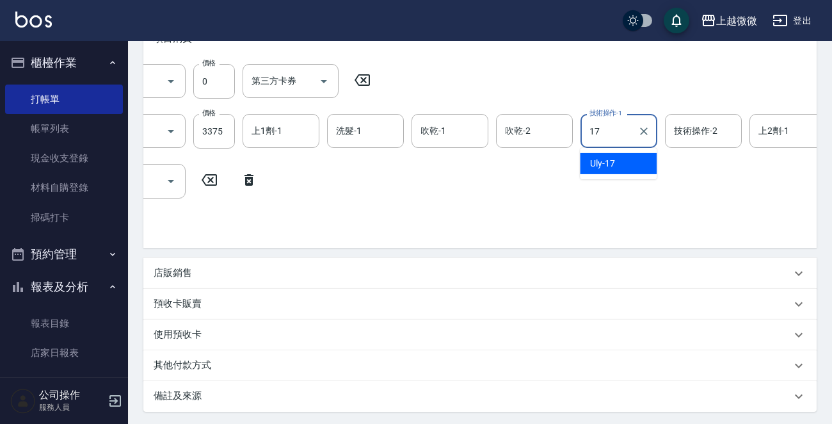
drag, startPoint x: 623, startPoint y: 160, endPoint x: 644, endPoint y: 149, distance: 23.2
click at [623, 161] on div "Uly -17" at bounding box center [618, 163] width 77 height 21
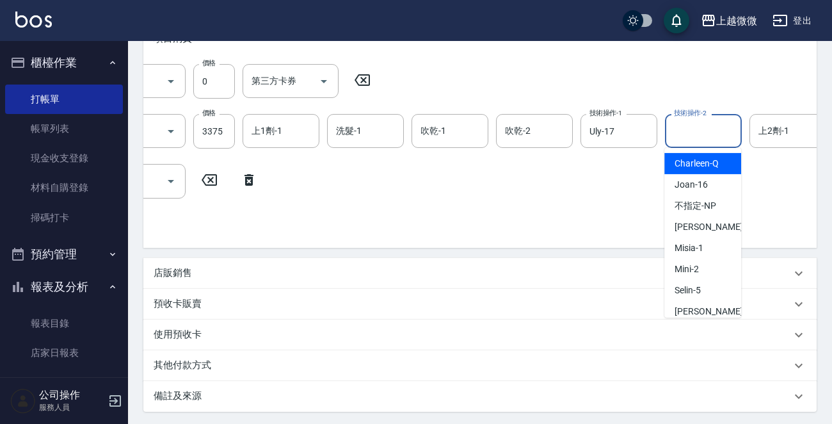
click at [703, 127] on div "技術操作-2 技術操作-2" at bounding box center [703, 131] width 77 height 34
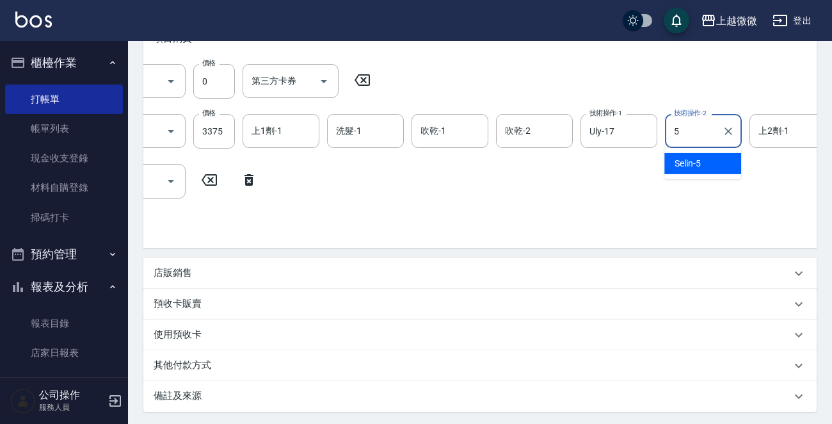
click at [696, 163] on span "Selin -5" at bounding box center [688, 163] width 26 height 13
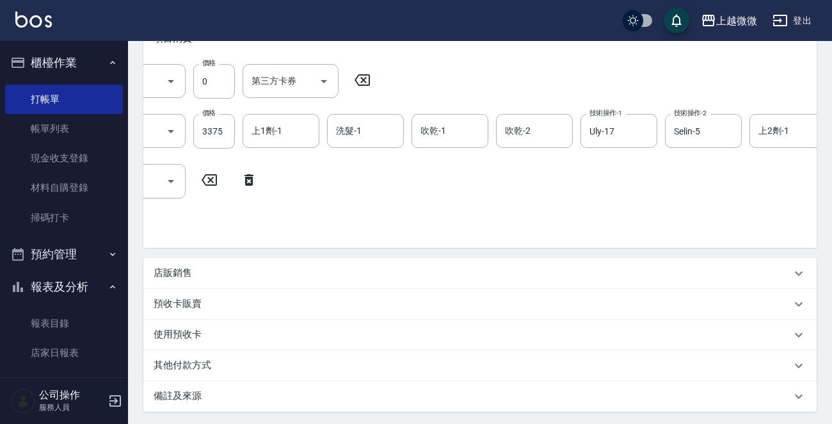
click at [246, 178] on icon at bounding box center [248, 180] width 9 height 12
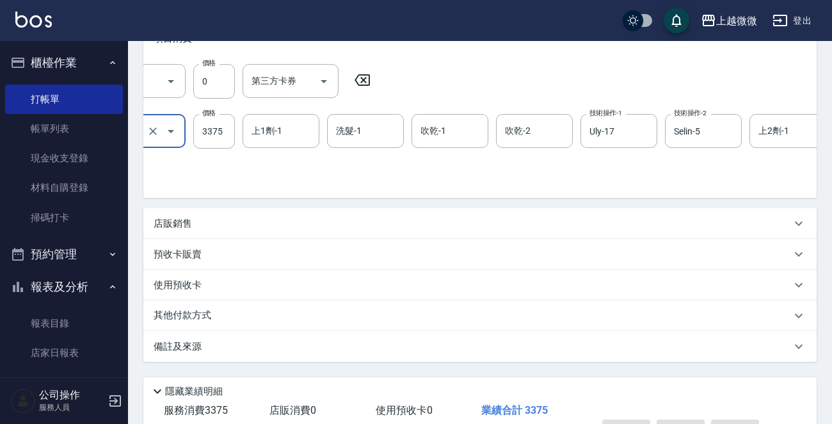
scroll to position [0, 44]
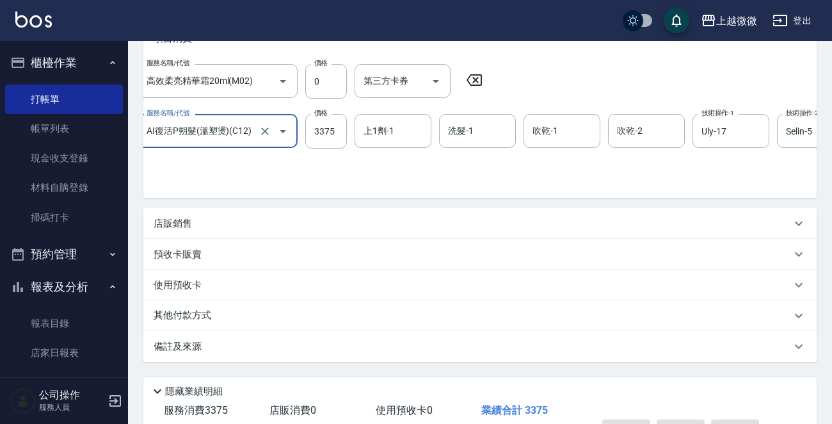
click at [385, 125] on div "上1劑-1 上1劑-1" at bounding box center [393, 131] width 77 height 34
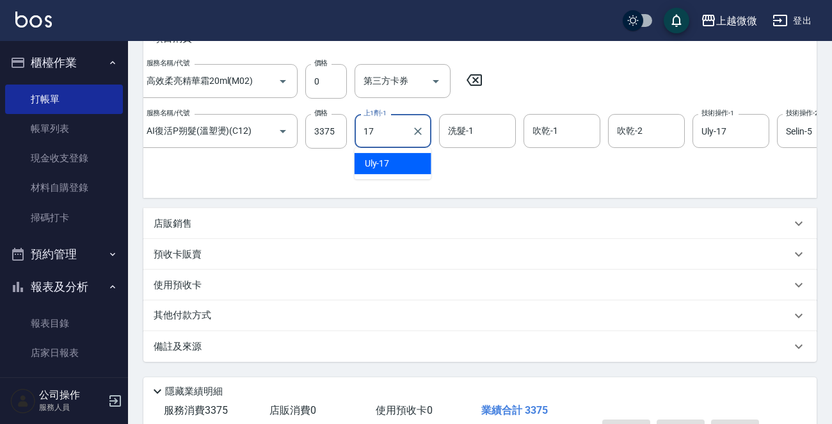
click at [405, 159] on div "Uly -17" at bounding box center [393, 163] width 77 height 21
click at [471, 135] on input "洗髮-1" at bounding box center [477, 131] width 65 height 22
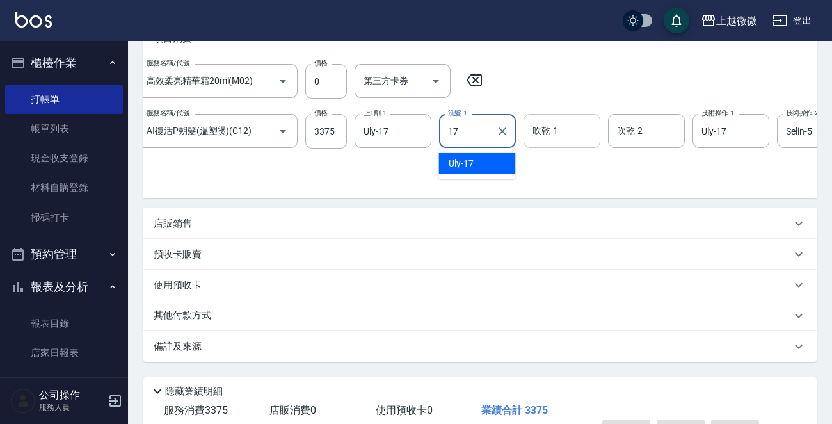
click at [486, 158] on div "Uly -17" at bounding box center [476, 163] width 77 height 21
click at [548, 132] on input "吹乾-1" at bounding box center [561, 131] width 65 height 22
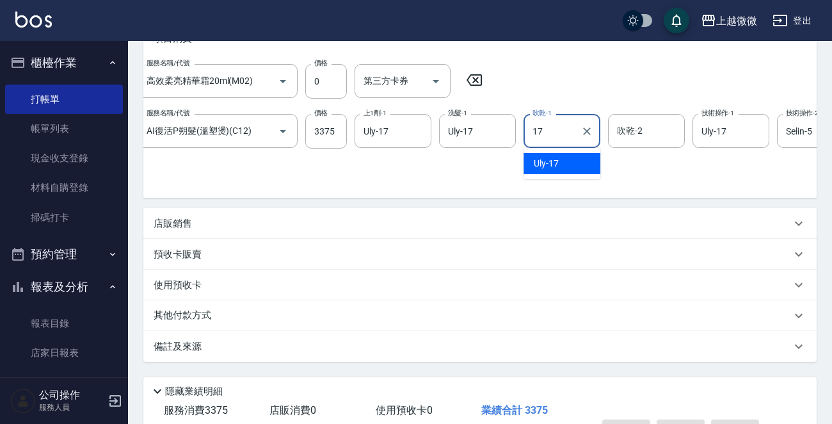
drag, startPoint x: 556, startPoint y: 160, endPoint x: 595, endPoint y: 148, distance: 40.7
click at [557, 165] on div "Uly -17" at bounding box center [562, 163] width 77 height 21
click at [632, 133] on div "吹乾-2 吹乾-2" at bounding box center [646, 131] width 77 height 34
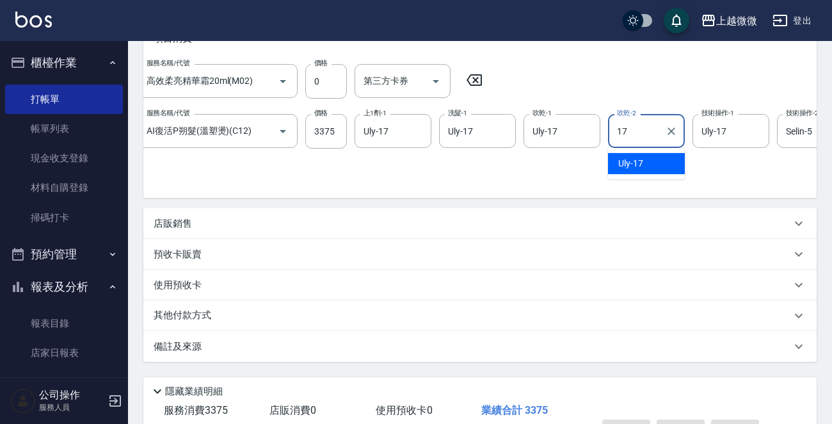
drag, startPoint x: 645, startPoint y: 151, endPoint x: 669, endPoint y: 152, distance: 24.3
click at [646, 157] on div "Uly -17" at bounding box center [646, 163] width 77 height 21
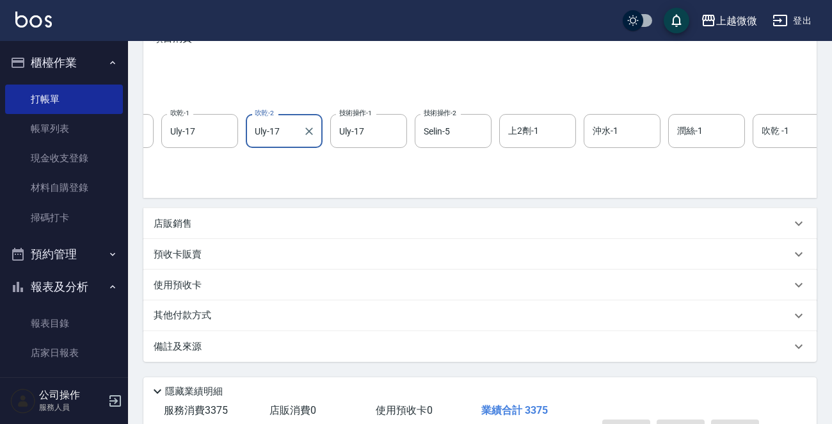
scroll to position [0, 410]
click at [529, 128] on div "上2劑-1 上2劑-1" at bounding box center [534, 131] width 77 height 34
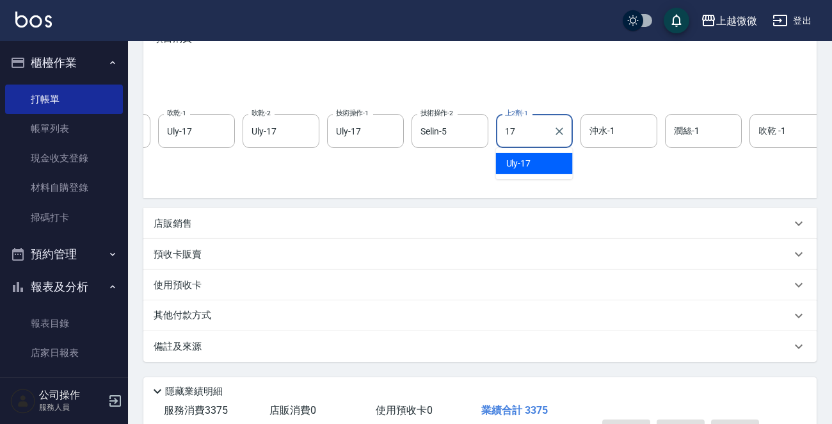
click at [554, 161] on div "Uly -17" at bounding box center [534, 163] width 77 height 21
click at [611, 131] on div "沖水-1 沖水-1" at bounding box center [619, 131] width 77 height 34
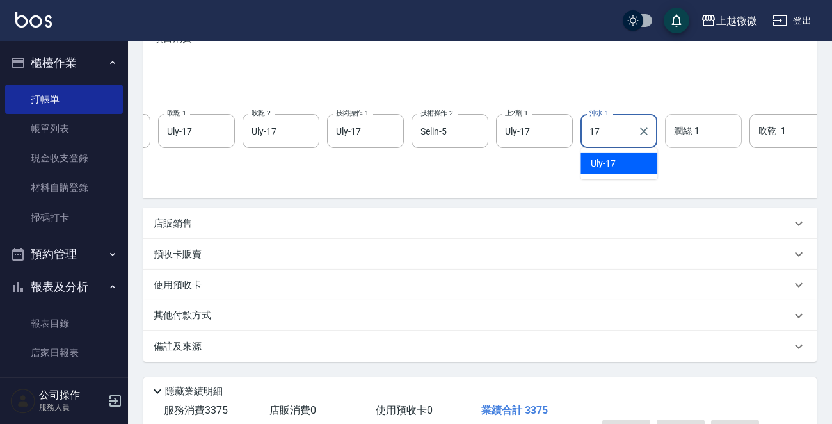
drag, startPoint x: 618, startPoint y: 148, endPoint x: 691, endPoint y: 136, distance: 74.0
click at [622, 157] on div "Uly -17" at bounding box center [619, 163] width 77 height 21
click at [701, 130] on input "潤絲-1" at bounding box center [703, 131] width 65 height 22
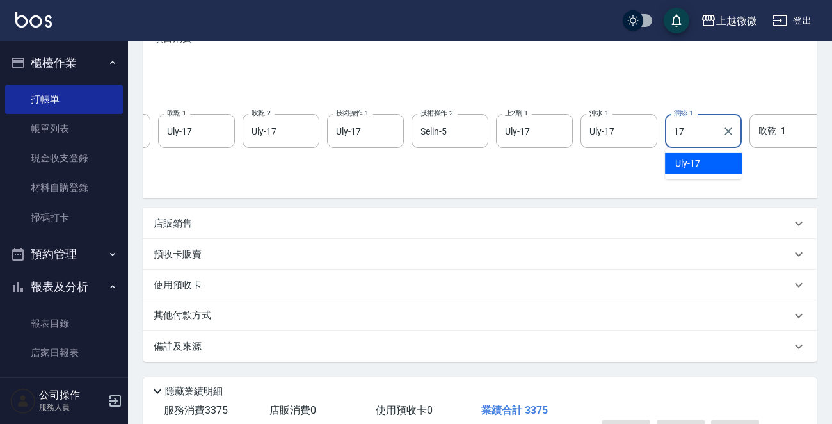
click at [706, 155] on div "Uly -17" at bounding box center [703, 163] width 77 height 21
click at [769, 132] on input "吹乾 -1" at bounding box center [787, 131] width 65 height 22
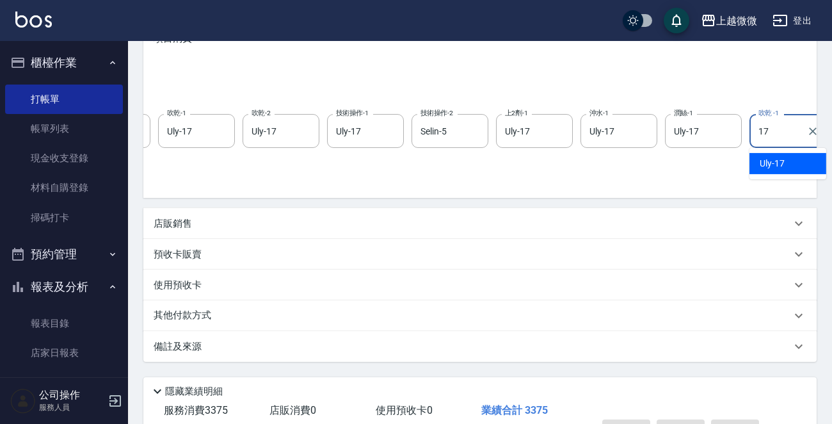
click at [769, 170] on div "Uly -17" at bounding box center [787, 163] width 77 height 21
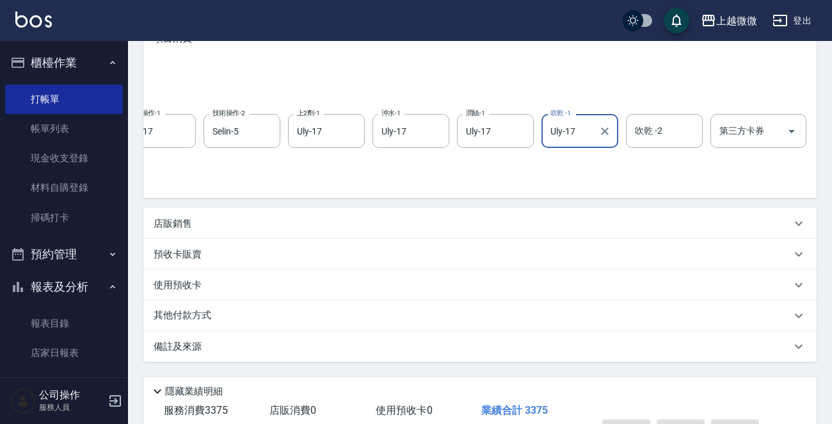
scroll to position [0, 623]
click at [647, 133] on div "吹乾 -2 吹乾 -2" at bounding box center [658, 131] width 77 height 34
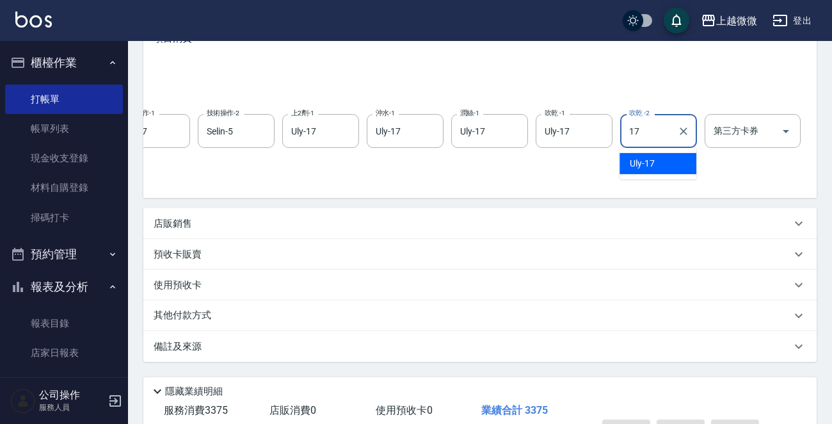
click at [655, 159] on div "Uly -17" at bounding box center [658, 163] width 77 height 21
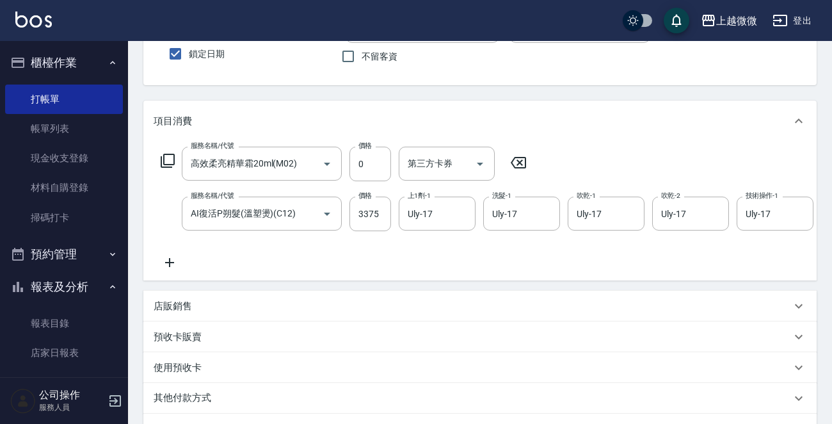
scroll to position [0, 0]
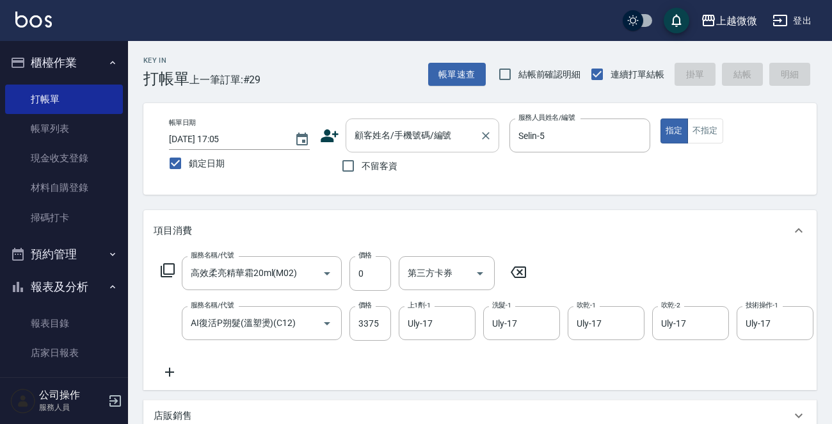
click at [383, 137] on div "顧客姓名/手機號碼/編號 顧客姓名/手機號碼/編號" at bounding box center [423, 135] width 154 height 34
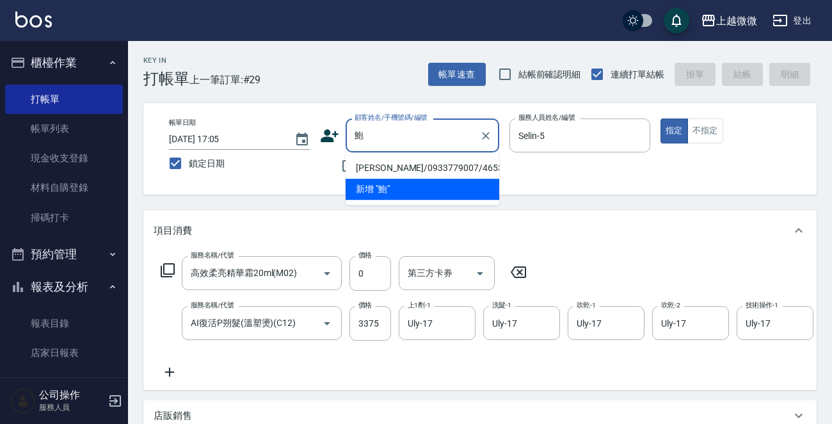
click at [402, 165] on li "[PERSON_NAME]/0933779007/4653" at bounding box center [423, 167] width 154 height 21
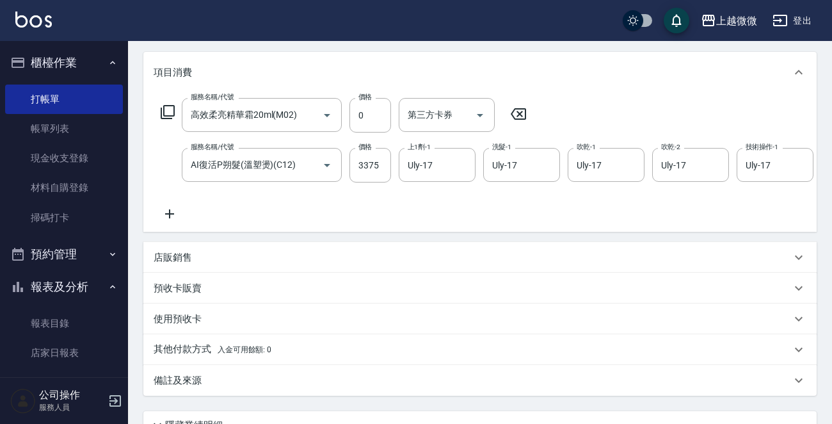
scroll to position [282, 0]
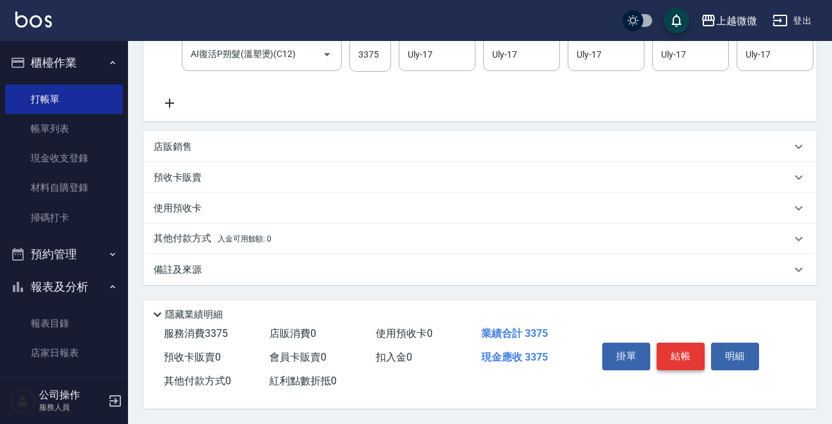
click at [675, 354] on button "結帳" at bounding box center [681, 355] width 48 height 27
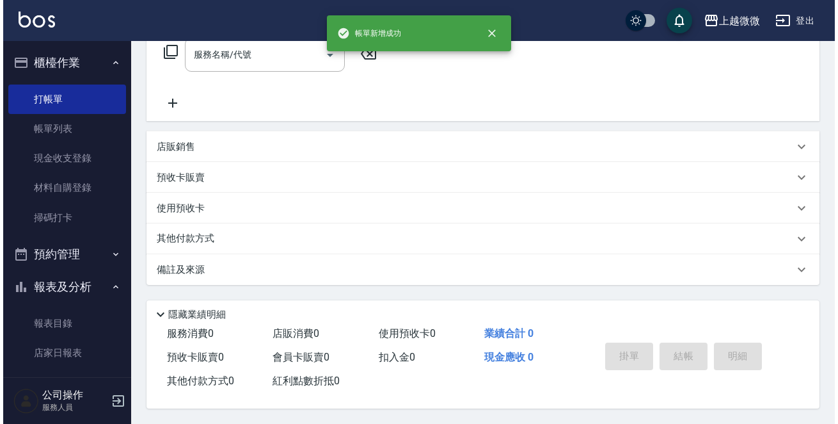
scroll to position [0, 0]
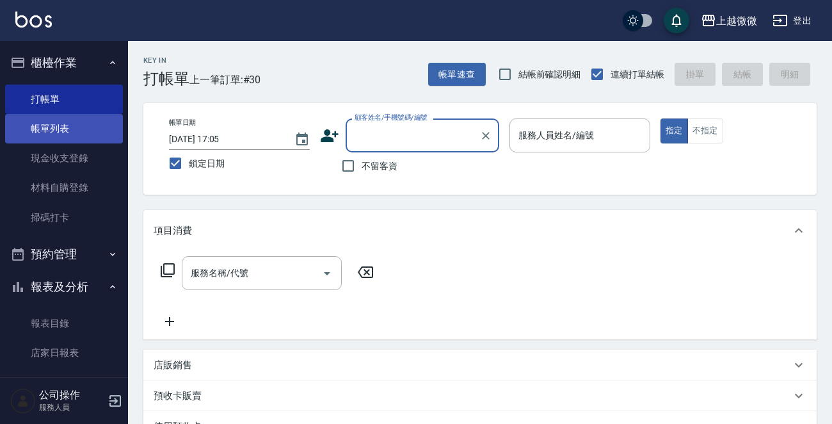
click at [62, 126] on link "帳單列表" at bounding box center [64, 128] width 118 height 29
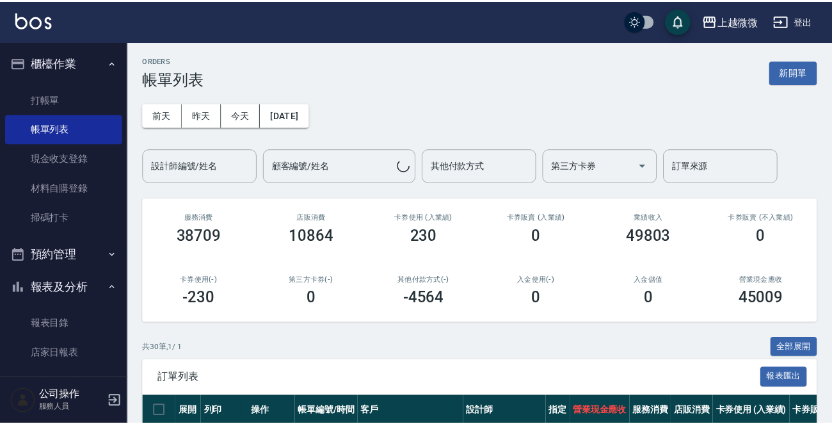
scroll to position [192, 0]
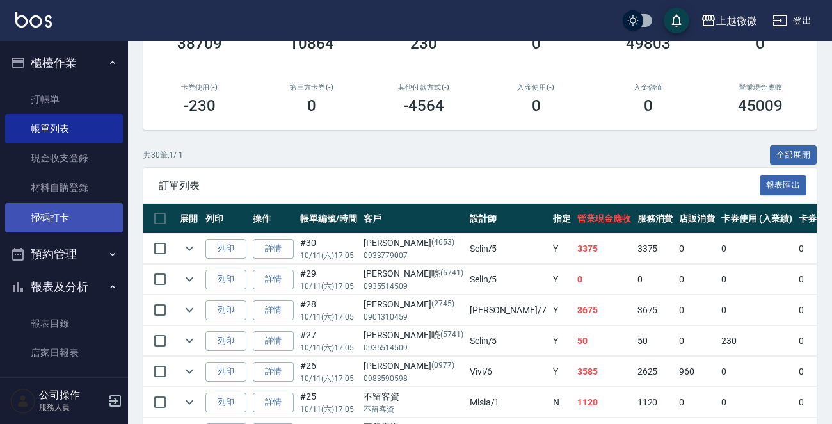
click at [38, 207] on link "掃碼打卡" at bounding box center [64, 217] width 118 height 29
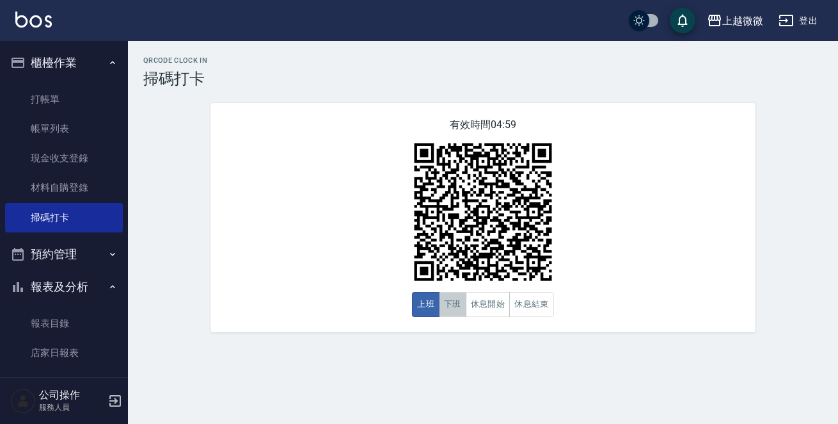
click at [456, 301] on button "下班" at bounding box center [453, 304] width 28 height 25
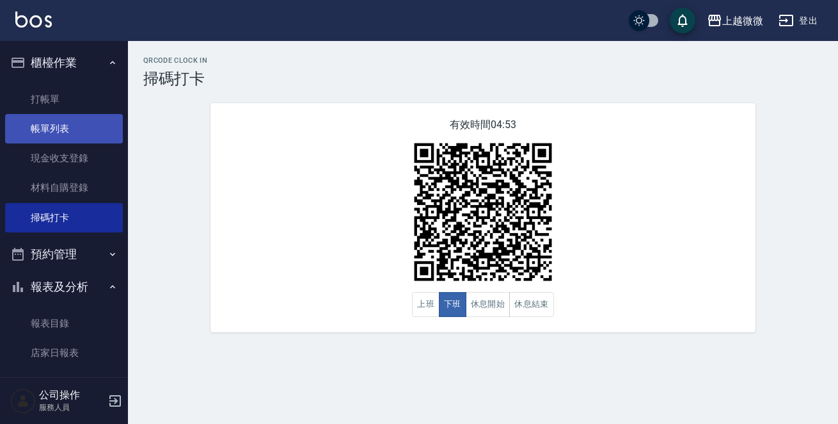
click at [57, 123] on link "帳單列表" at bounding box center [64, 128] width 118 height 29
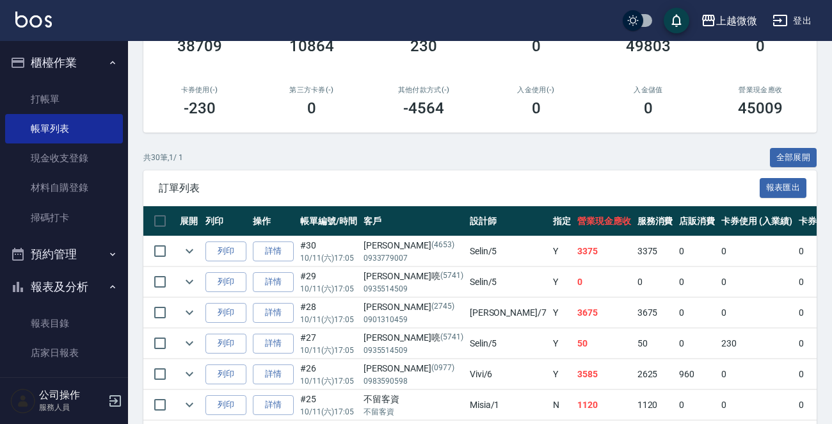
scroll to position [192, 0]
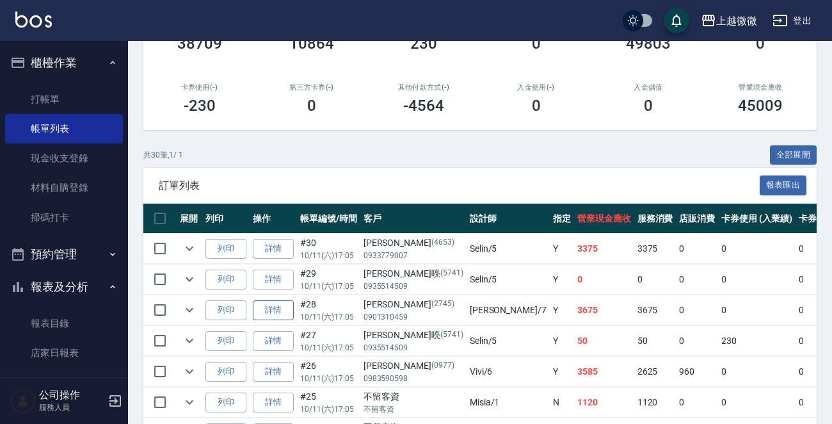
click at [266, 313] on link "詳情" at bounding box center [273, 310] width 41 height 20
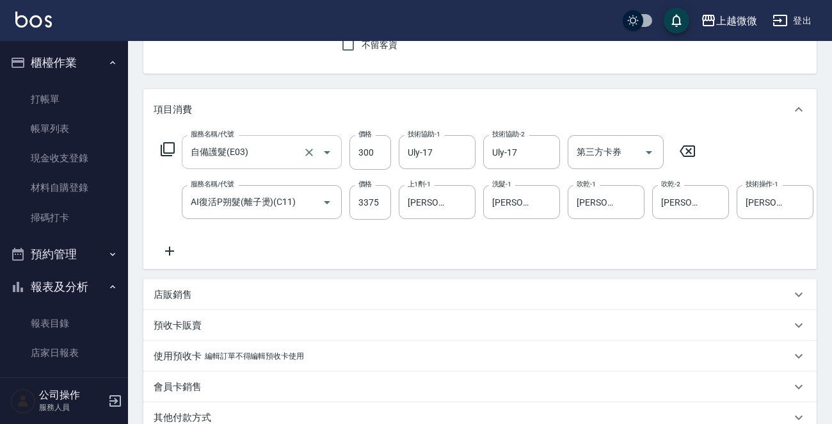
scroll to position [115, 0]
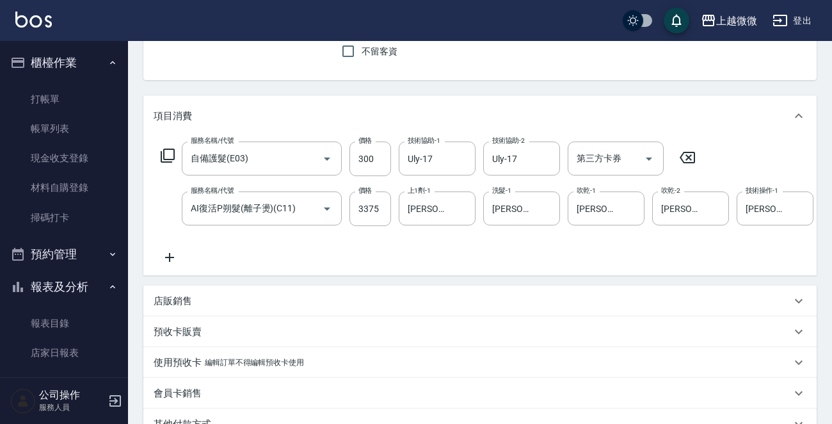
click at [169, 253] on icon at bounding box center [169, 257] width 9 height 9
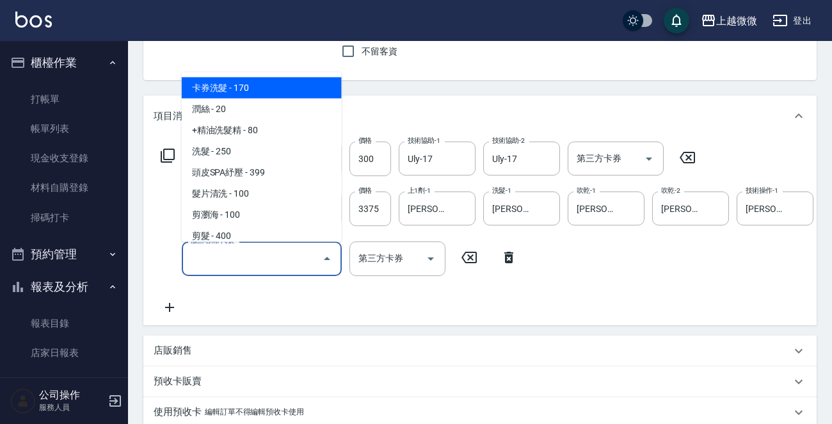
click at [235, 259] on input "服務名稱/代號" at bounding box center [252, 258] width 129 height 22
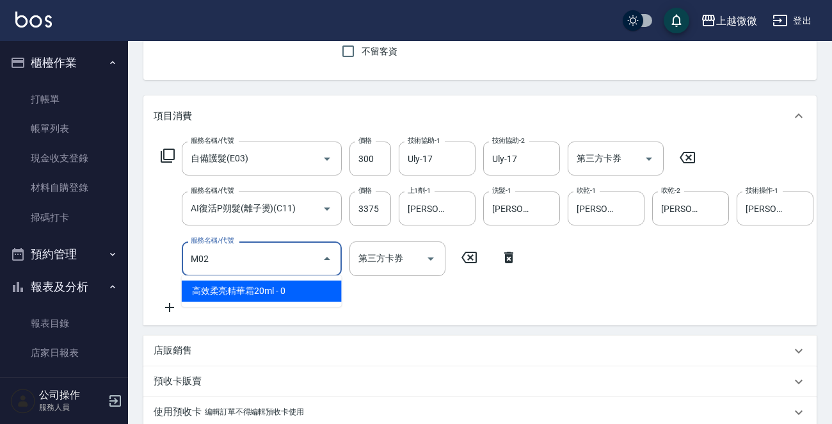
click at [275, 292] on span "高效柔亮精華霜20ml - 0" at bounding box center [262, 290] width 160 height 21
drag, startPoint x: 264, startPoint y: 262, endPoint x: 250, endPoint y: 287, distance: 29.2
click at [264, 262] on input "M02" at bounding box center [244, 258] width 113 height 22
click at [250, 291] on span "高效柔亮精華霜20ml - 0" at bounding box center [262, 290] width 160 height 21
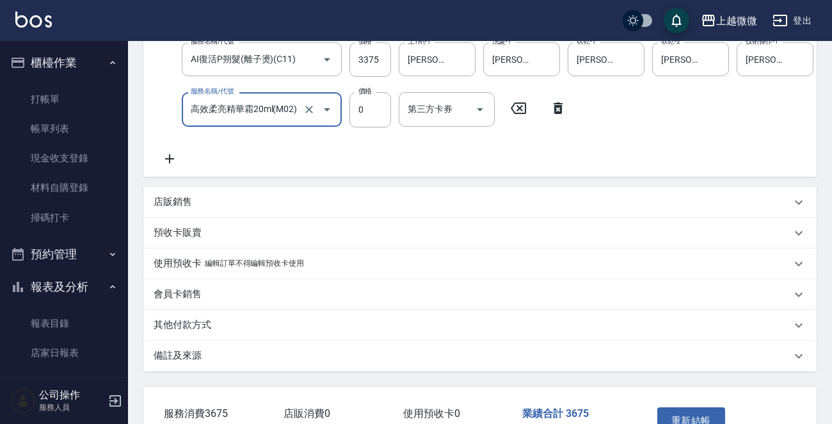
scroll to position [356, 0]
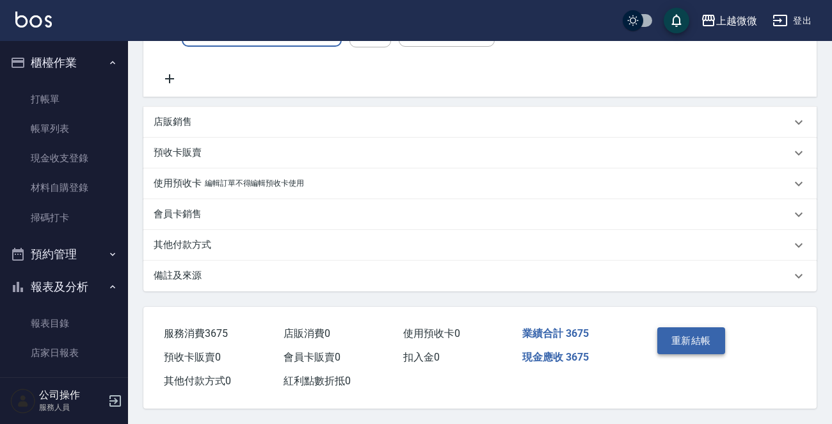
click at [694, 335] on button "重新結帳" at bounding box center [691, 340] width 68 height 27
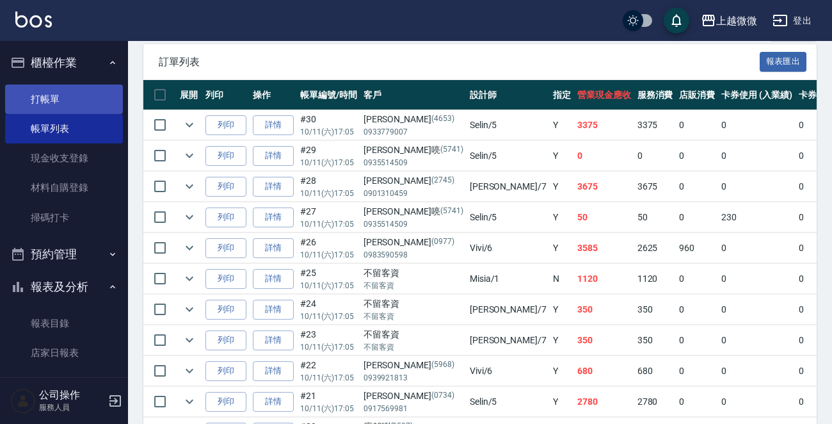
scroll to position [192, 0]
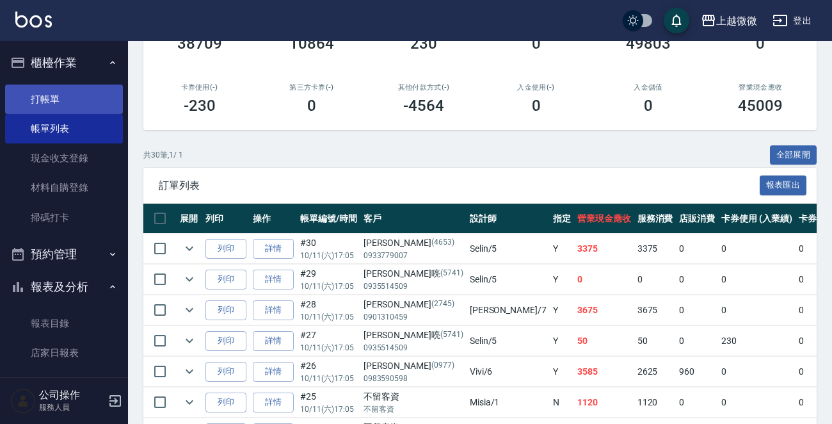
click at [72, 89] on link "打帳單" at bounding box center [64, 98] width 118 height 29
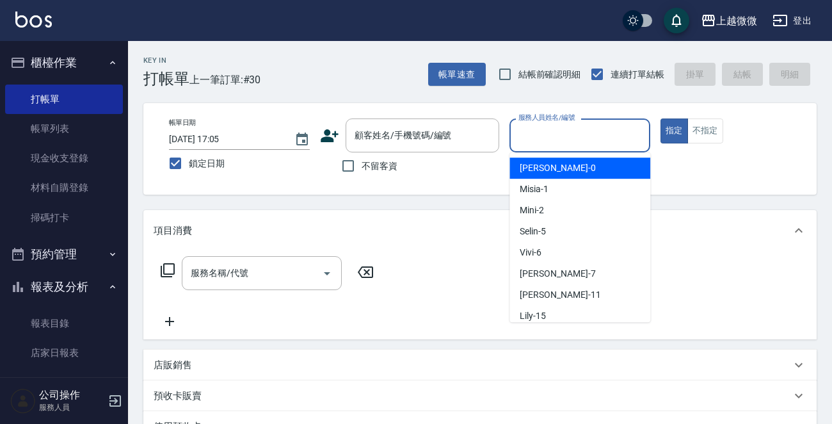
click at [593, 132] on input "服務人員姓名/編號" at bounding box center [579, 135] width 129 height 22
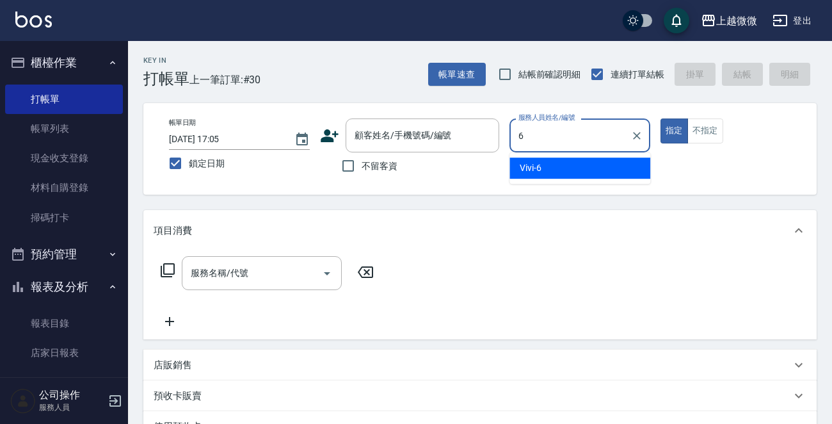
drag, startPoint x: 565, startPoint y: 161, endPoint x: 558, endPoint y: 163, distance: 6.7
click at [563, 161] on div "Vivi -6" at bounding box center [579, 167] width 141 height 21
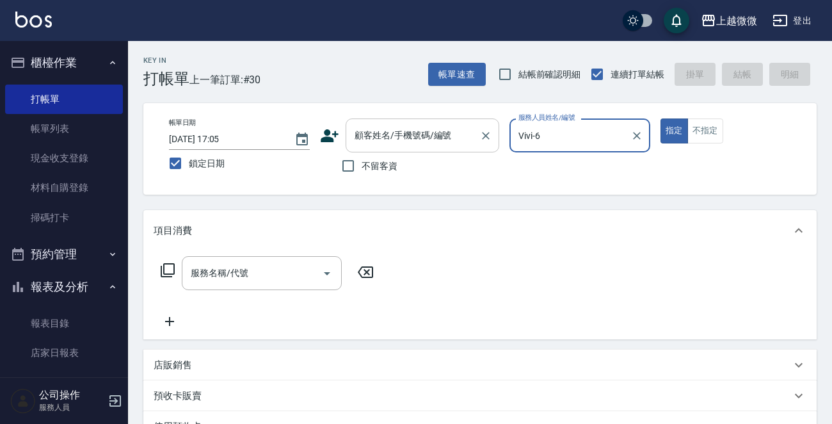
click at [438, 134] on div "顧客姓名/手機號碼/編號 顧客姓名/手機號碼/編號" at bounding box center [423, 135] width 154 height 34
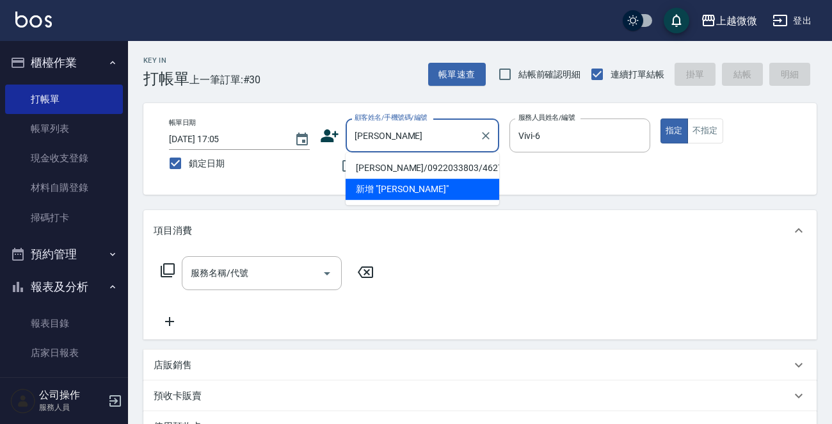
click at [400, 172] on li "[PERSON_NAME]/0922033803/4627" at bounding box center [423, 167] width 154 height 21
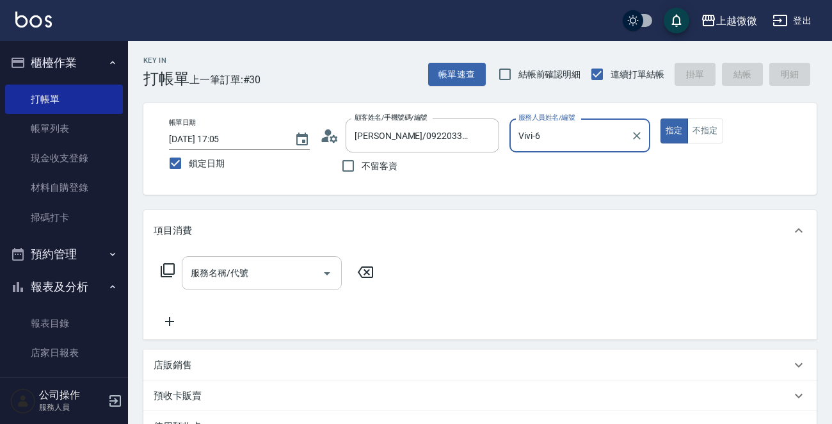
click at [216, 281] on input "服務名稱/代號" at bounding box center [252, 273] width 129 height 22
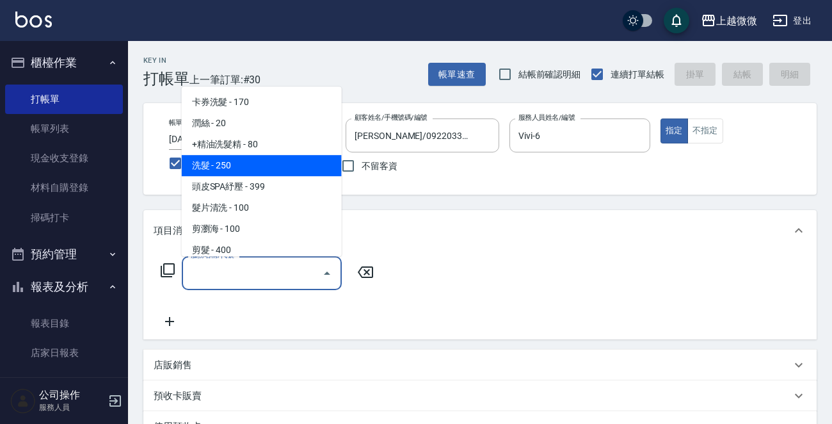
click at [263, 166] on span "洗髮 - 250" at bounding box center [262, 165] width 160 height 21
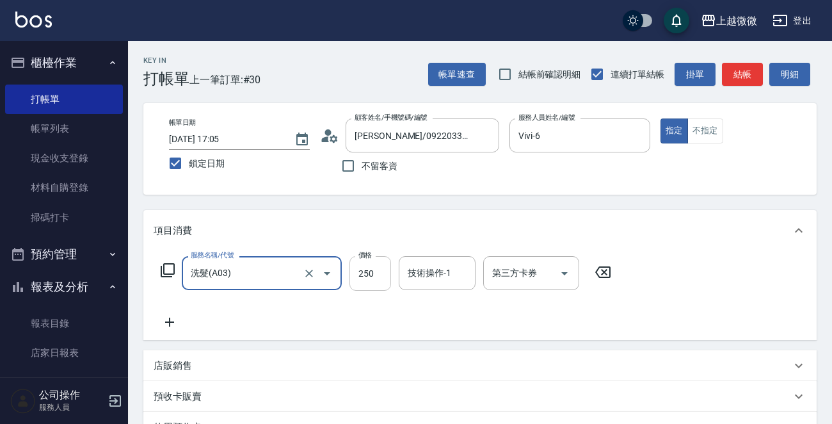
click at [383, 268] on input "250" at bounding box center [370, 273] width 42 height 35
click at [167, 319] on icon at bounding box center [170, 321] width 32 height 15
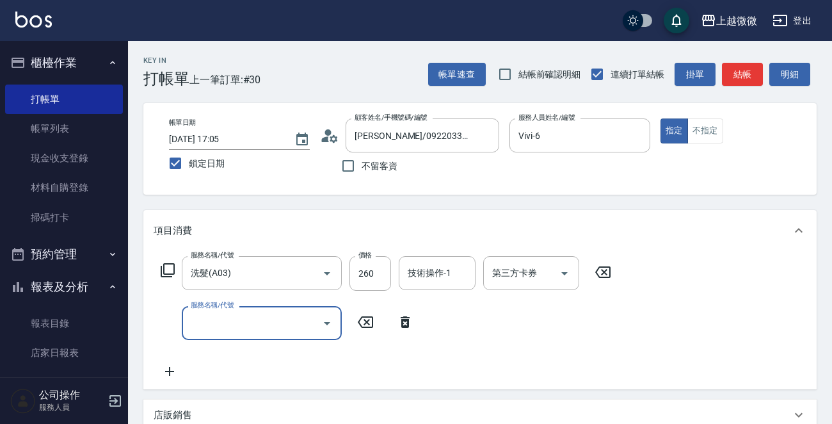
click at [207, 321] on input "服務名稱/代號" at bounding box center [252, 323] width 129 height 22
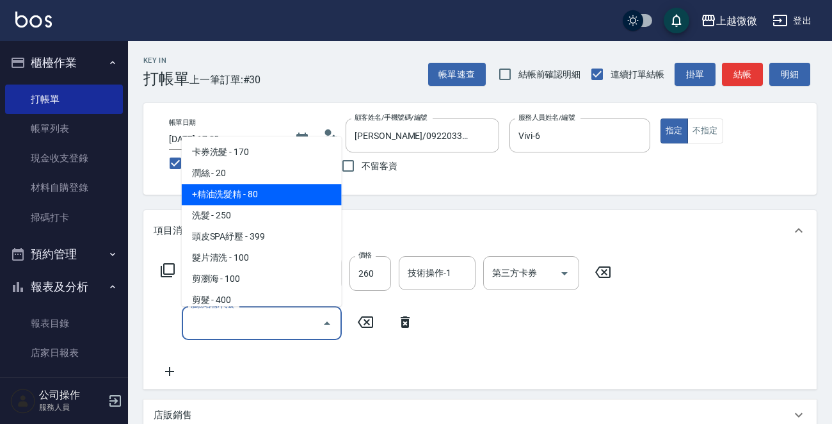
click at [274, 198] on span "+精油洗髮精 - 80" at bounding box center [262, 194] width 160 height 21
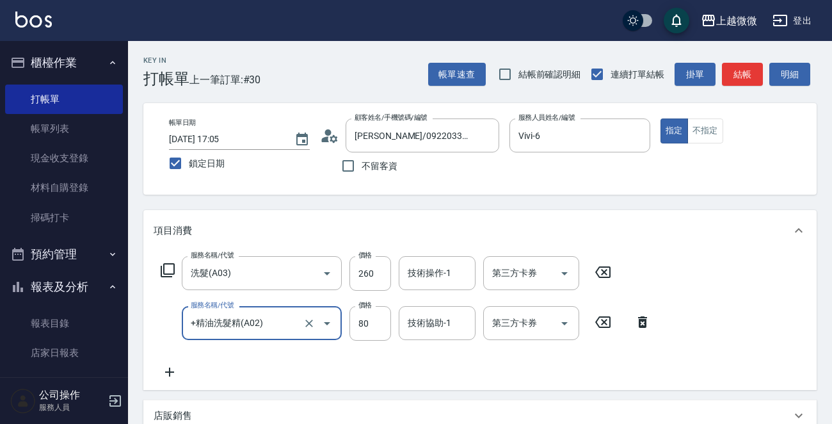
click at [173, 371] on icon at bounding box center [170, 371] width 32 height 15
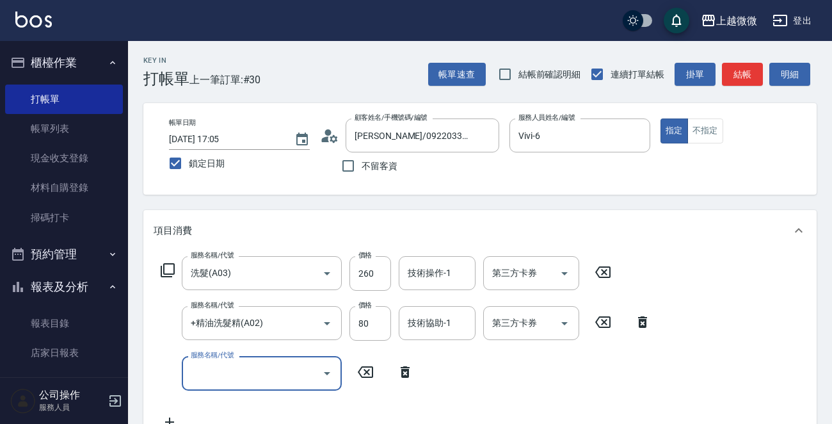
click at [250, 377] on input "服務名稱/代號" at bounding box center [252, 373] width 129 height 22
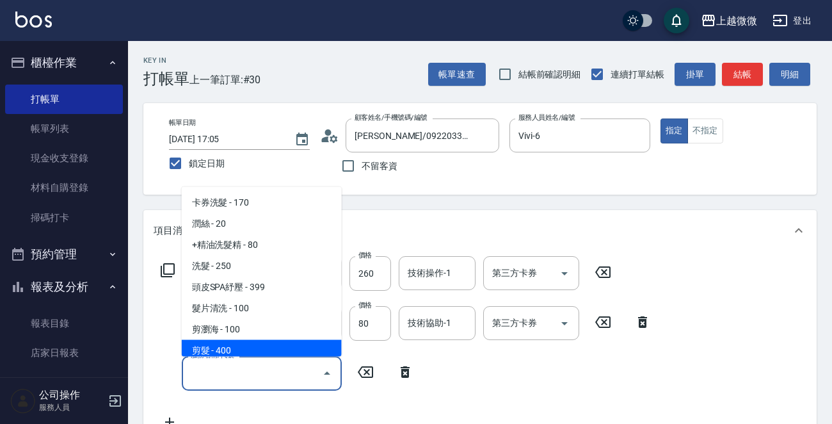
click at [256, 342] on span "剪髮 - 400" at bounding box center [262, 350] width 160 height 21
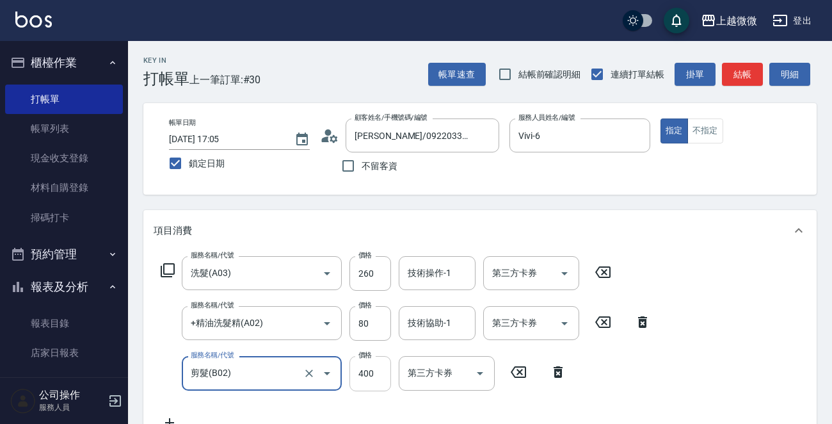
click at [367, 372] on input "400" at bounding box center [370, 373] width 42 height 35
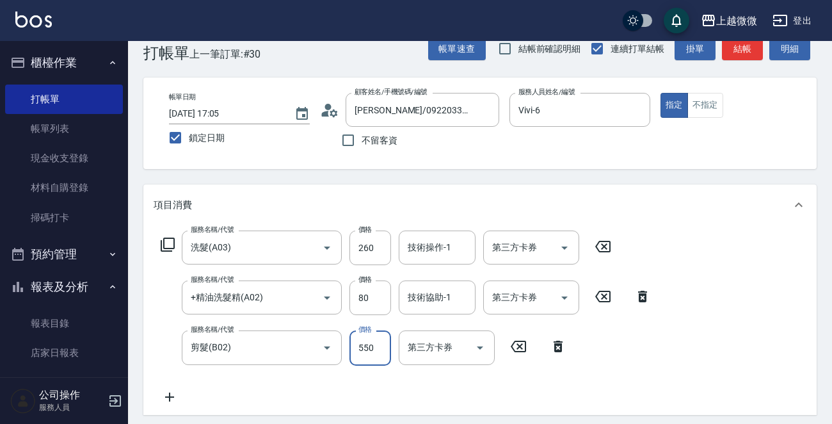
scroll to position [64, 0]
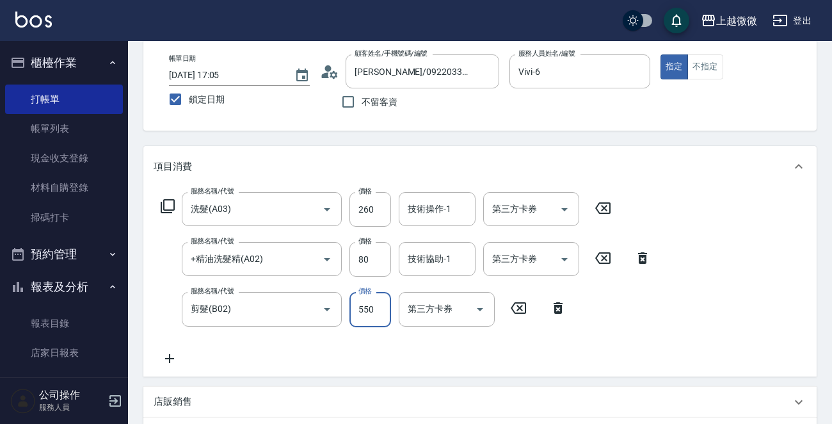
click at [168, 356] on icon at bounding box center [170, 358] width 32 height 15
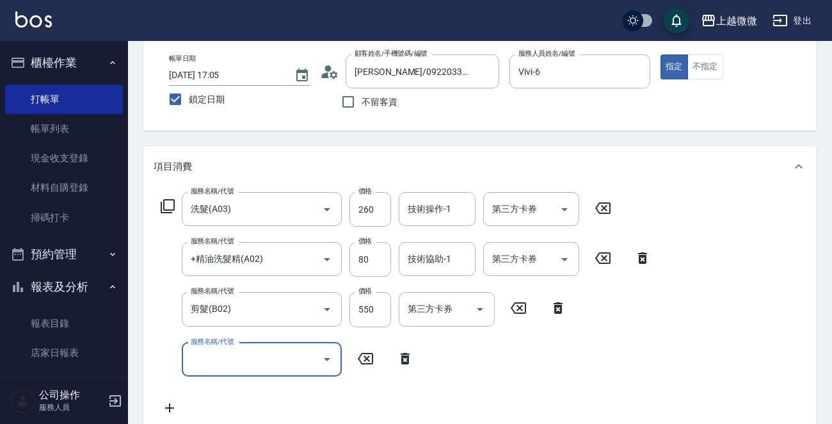
click at [248, 366] on input "服務名稱/代號" at bounding box center [252, 359] width 129 height 22
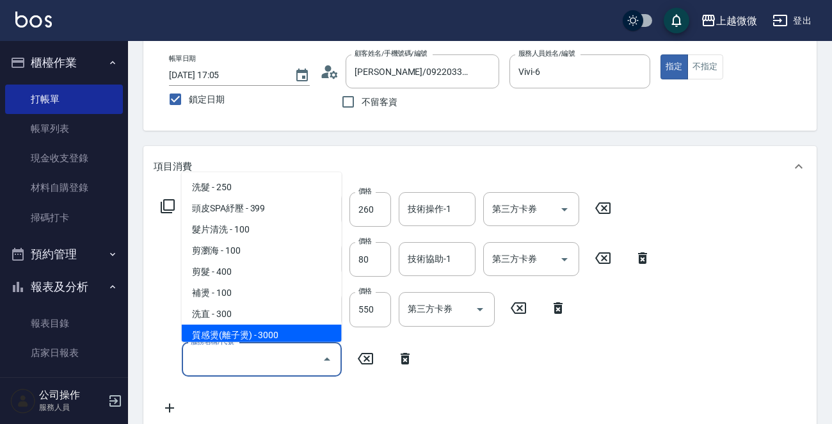
click at [252, 358] on input "服務名稱/代號" at bounding box center [252, 359] width 129 height 22
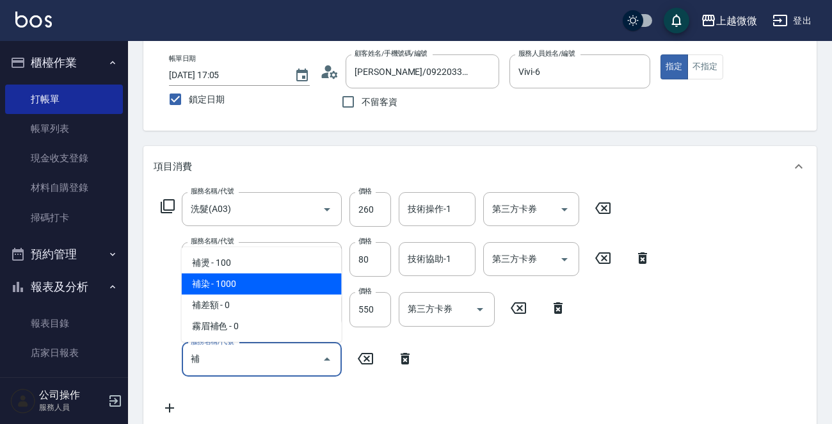
click at [253, 287] on span "補染 - 1000" at bounding box center [262, 283] width 160 height 21
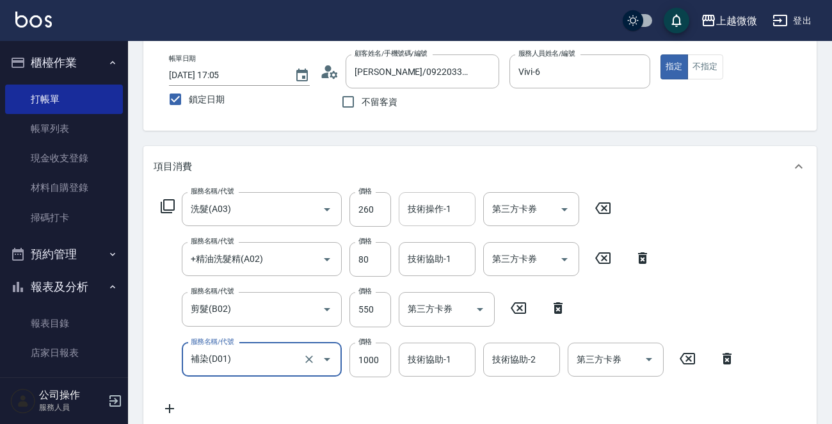
click at [429, 216] on input "技術操作-1" at bounding box center [436, 209] width 65 height 22
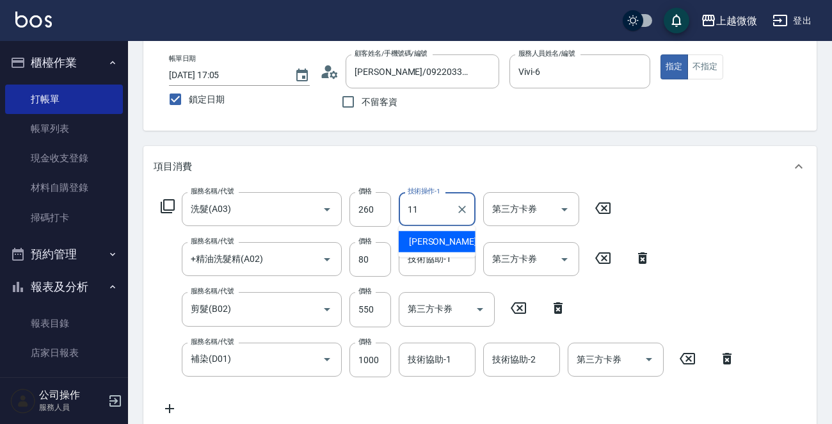
click at [425, 239] on span "[PERSON_NAME] -11" at bounding box center [449, 241] width 81 height 13
click at [442, 266] on input "技術協助-1" at bounding box center [436, 259] width 65 height 22
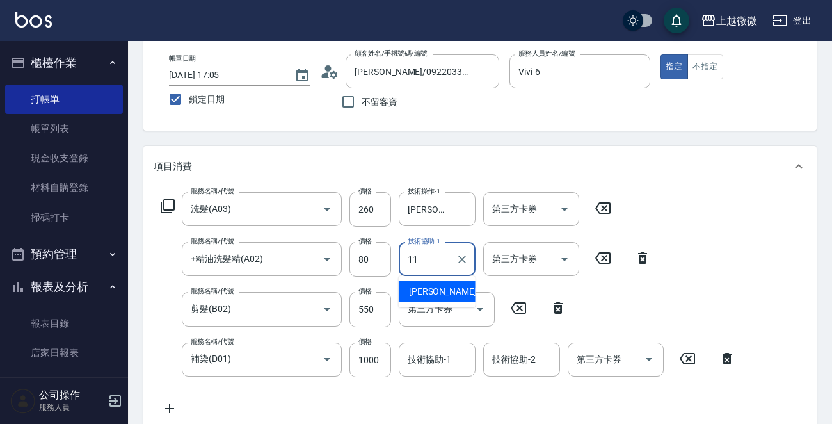
drag, startPoint x: 444, startPoint y: 292, endPoint x: 455, endPoint y: 337, distance: 46.7
click at [443, 292] on span "[PERSON_NAME] -11" at bounding box center [449, 291] width 81 height 13
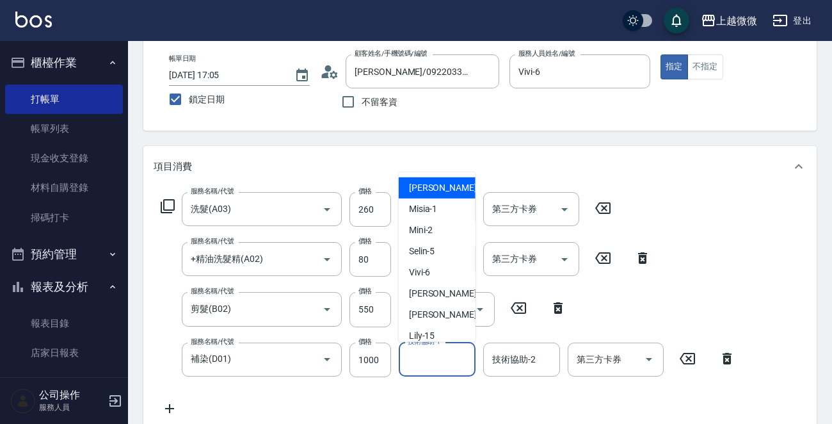
click at [449, 357] on div "技術協助-1 技術協助-1" at bounding box center [437, 359] width 77 height 34
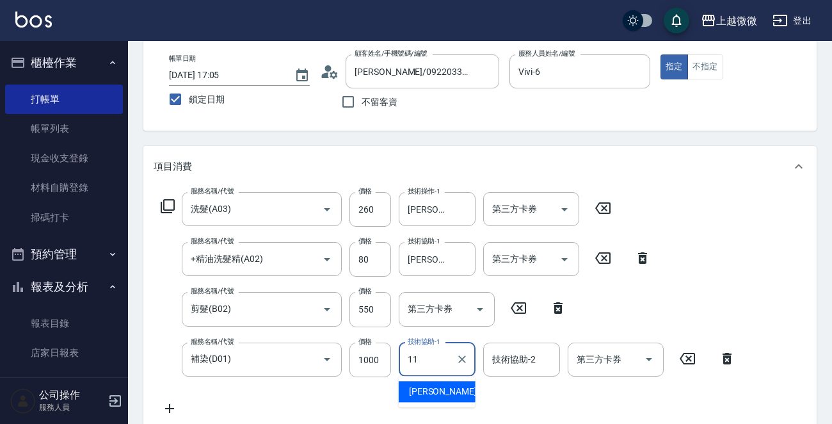
click at [436, 392] on span "[PERSON_NAME] -11" at bounding box center [449, 391] width 81 height 13
click at [531, 362] on div "技術協助-2 技術協助-2" at bounding box center [521, 359] width 77 height 34
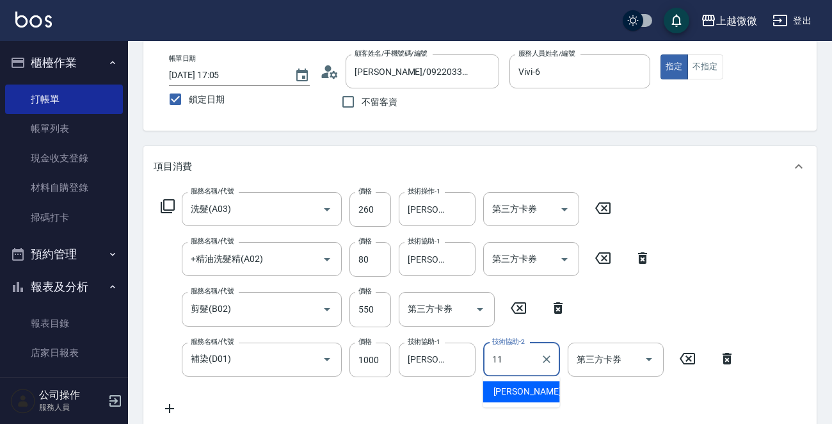
drag, startPoint x: 527, startPoint y: 387, endPoint x: 519, endPoint y: 382, distance: 9.2
click at [526, 387] on span "[PERSON_NAME] -11" at bounding box center [533, 391] width 81 height 13
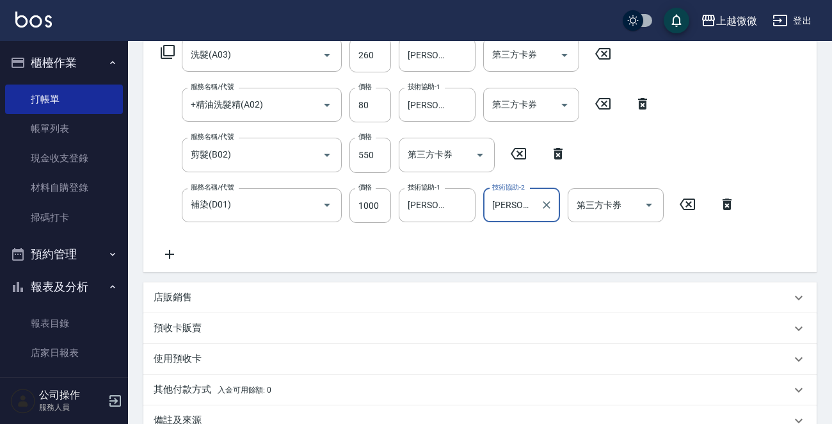
scroll to position [256, 0]
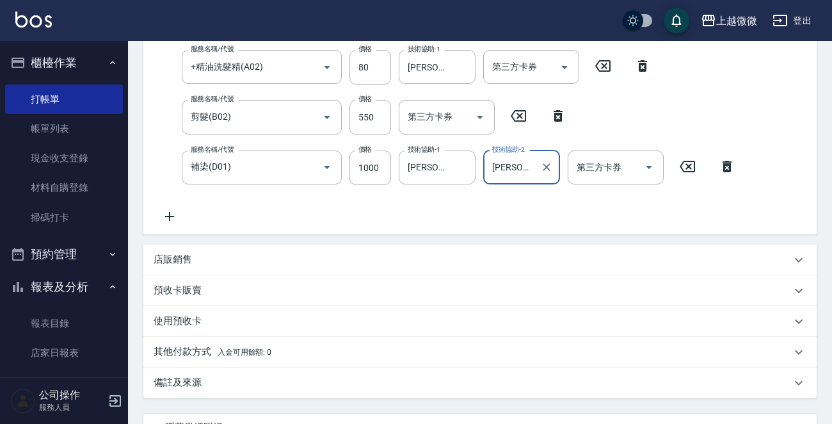
click at [173, 219] on icon at bounding box center [170, 216] width 32 height 15
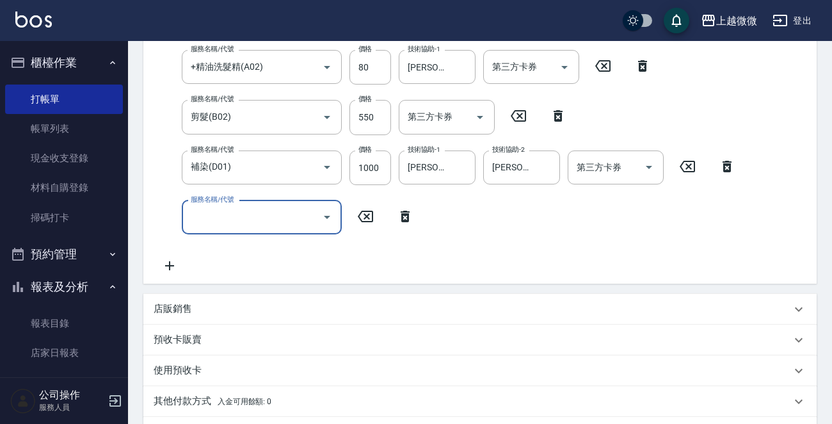
click at [224, 216] on input "服務名稱/代號" at bounding box center [252, 217] width 129 height 22
click at [453, 218] on input "技術協助-1" at bounding box center [436, 217] width 65 height 22
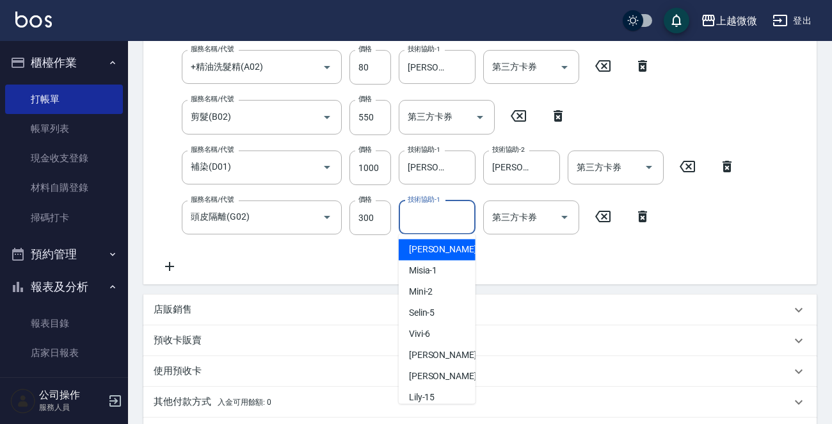
click at [447, 207] on input "技術協助-1" at bounding box center [436, 217] width 65 height 22
click at [447, 255] on div "[PERSON_NAME] -11" at bounding box center [437, 249] width 77 height 21
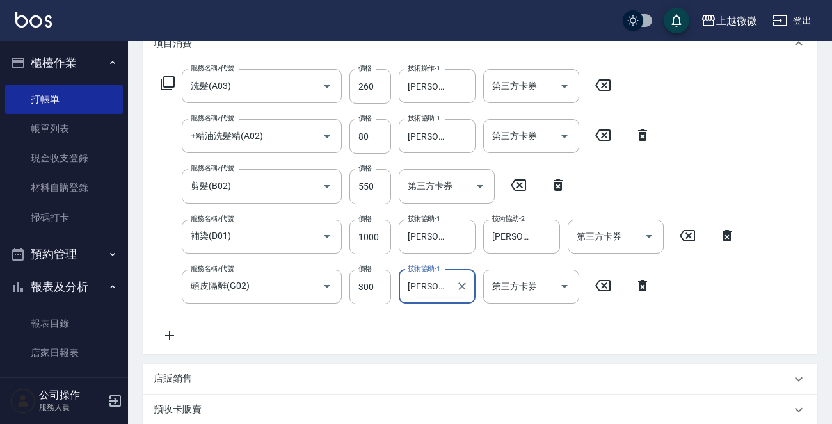
scroll to position [422, 0]
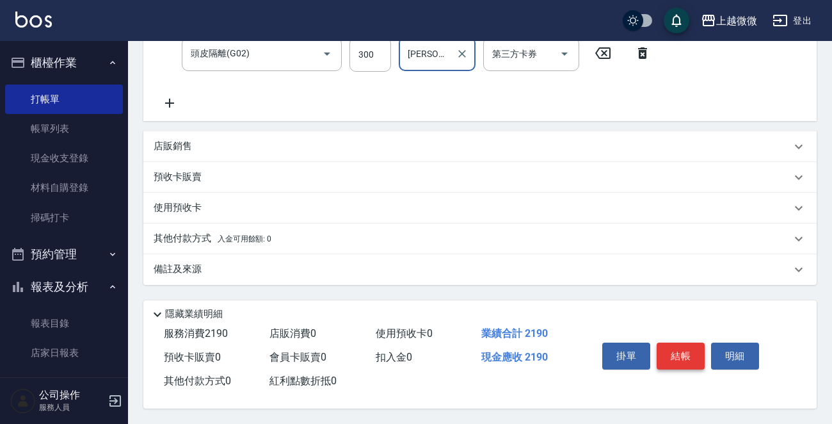
click at [678, 348] on button "結帳" at bounding box center [681, 355] width 48 height 27
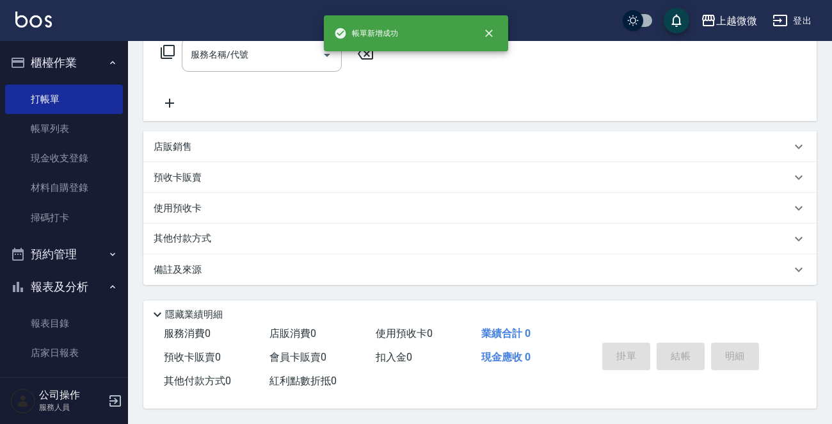
scroll to position [0, 0]
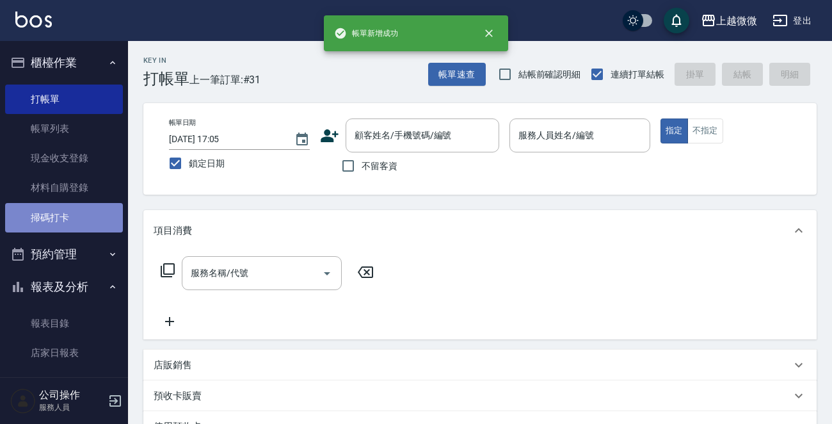
click at [68, 227] on link "掃碼打卡" at bounding box center [64, 217] width 118 height 29
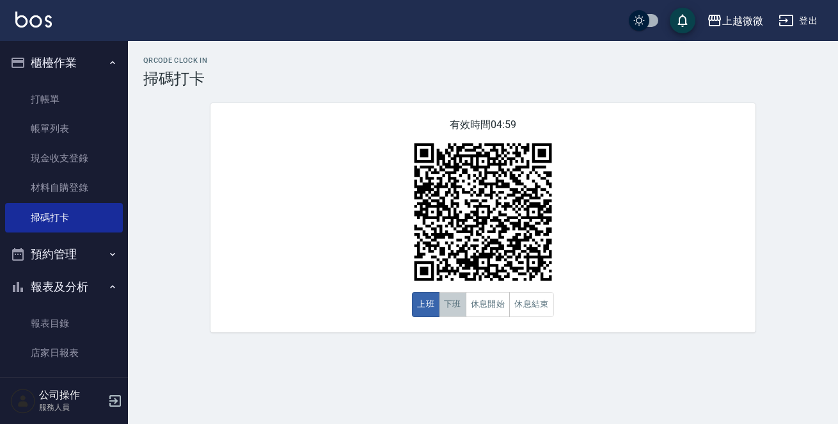
click at [451, 298] on button "下班" at bounding box center [453, 304] width 28 height 25
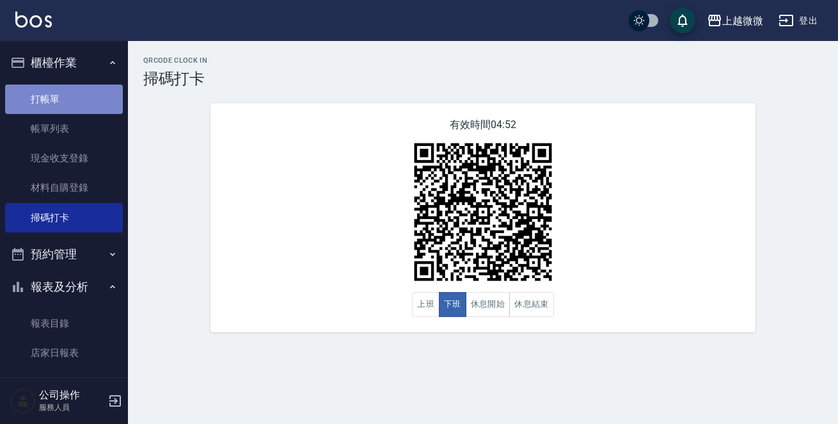
click at [74, 90] on link "打帳單" at bounding box center [64, 98] width 118 height 29
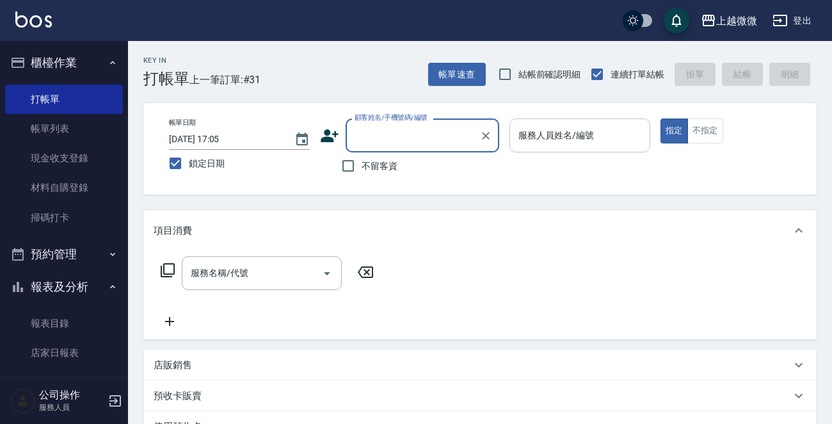
click at [595, 147] on div "服務人員姓名/編號" at bounding box center [579, 135] width 141 height 34
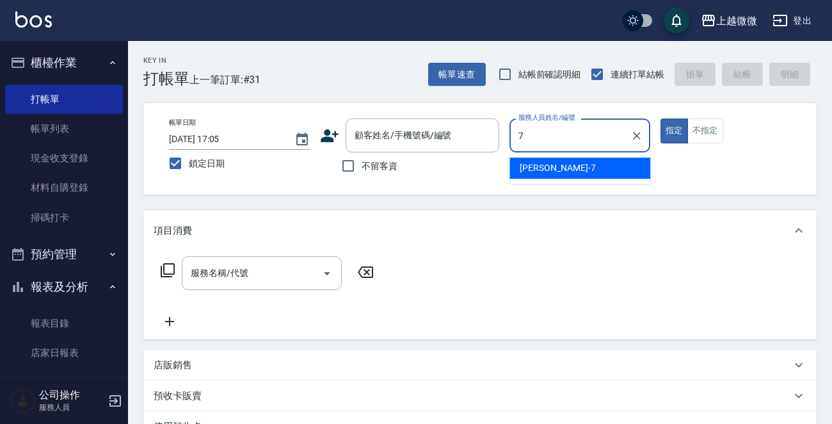
click at [589, 172] on div "[PERSON_NAME] -7" at bounding box center [579, 167] width 141 height 21
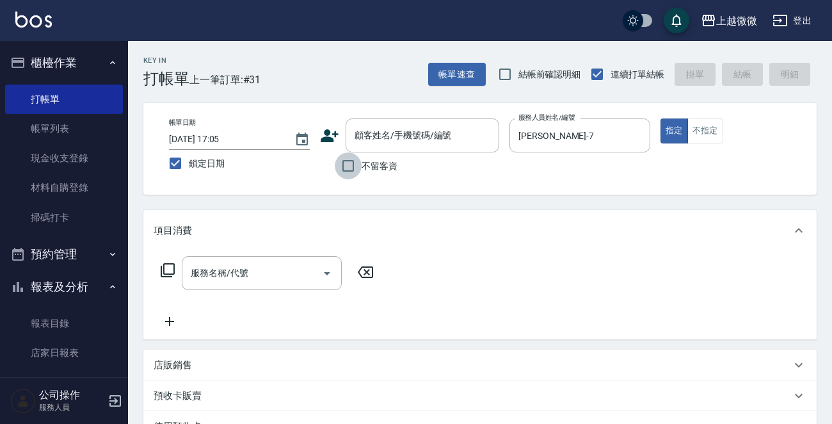
click at [346, 165] on input "不留客資" at bounding box center [348, 165] width 27 height 27
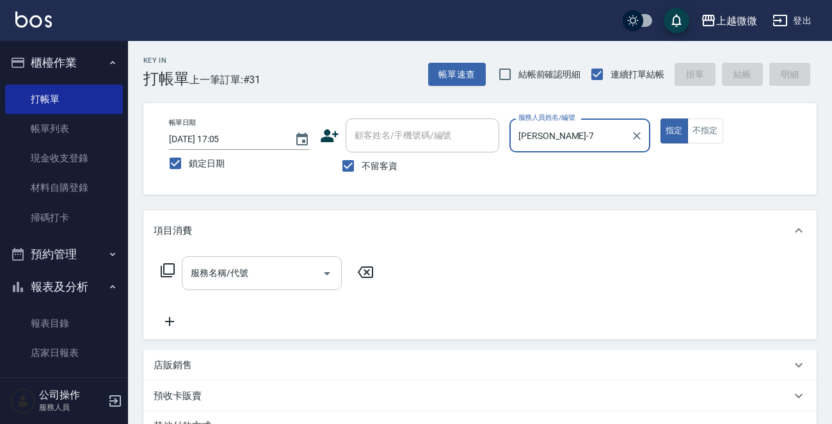
click at [236, 258] on div "服務名稱/代號" at bounding box center [262, 273] width 160 height 34
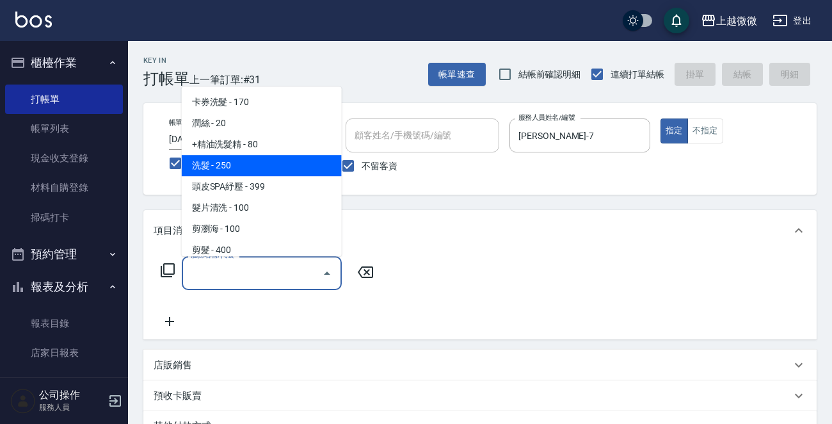
click at [256, 166] on span "洗髮 - 250" at bounding box center [262, 165] width 160 height 21
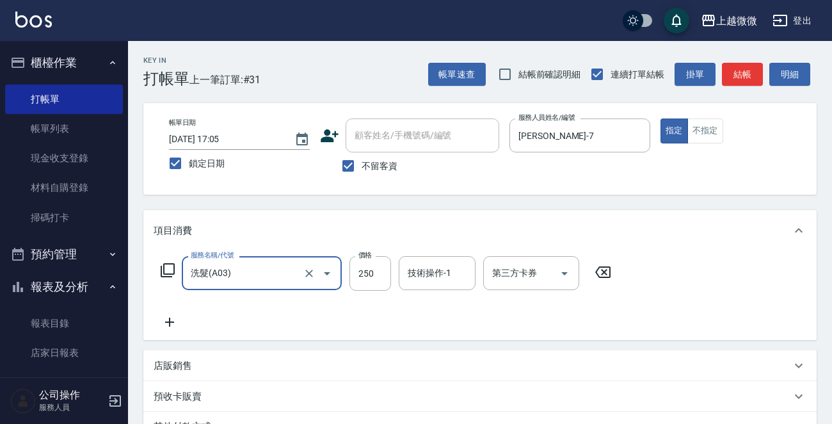
click at [173, 319] on icon at bounding box center [170, 321] width 32 height 15
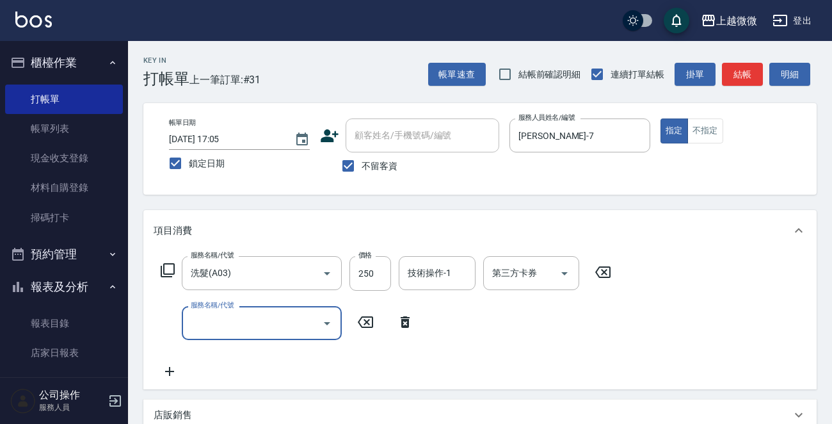
click at [221, 319] on input "服務名稱/代號" at bounding box center [252, 323] width 129 height 22
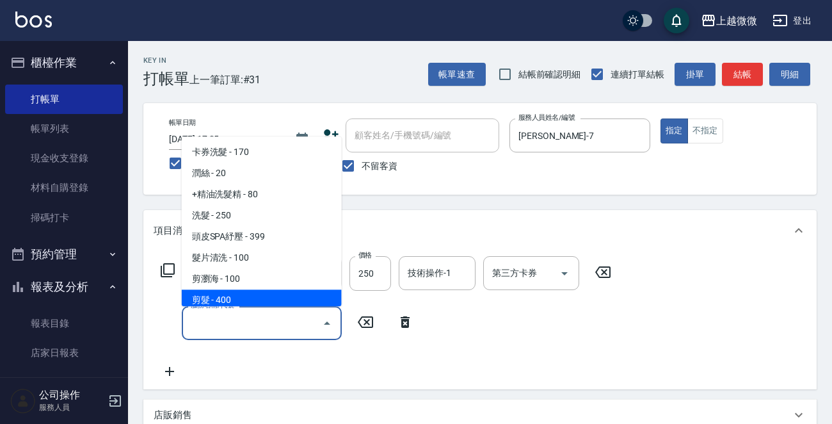
click at [239, 301] on span "剪髮 - 400" at bounding box center [262, 300] width 160 height 21
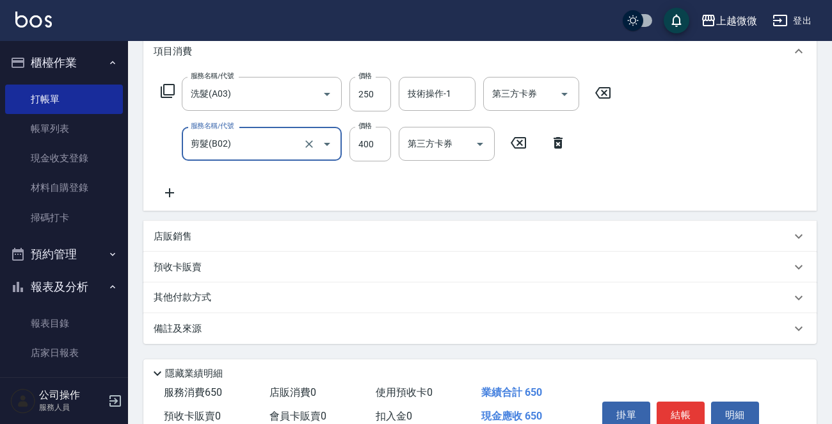
scroll to position [192, 0]
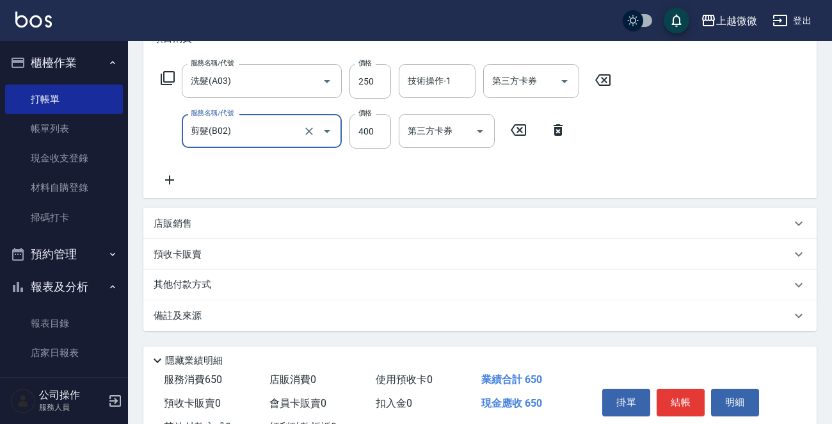
click at [174, 177] on icon at bounding box center [170, 179] width 32 height 15
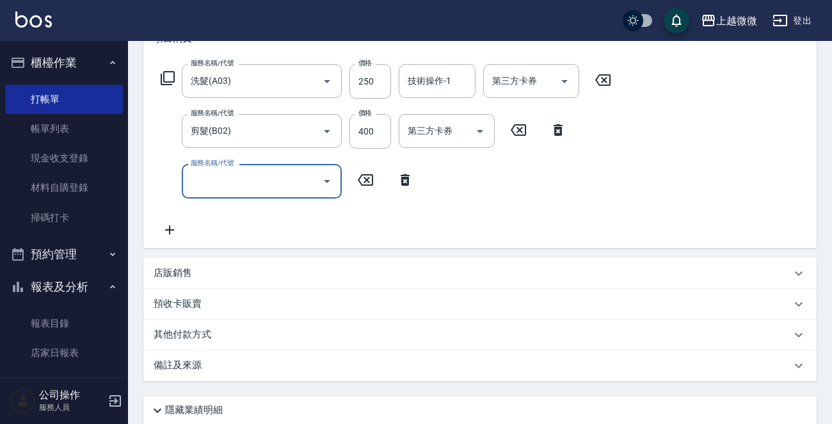
click at [225, 184] on input "服務名稱/代號" at bounding box center [252, 181] width 129 height 22
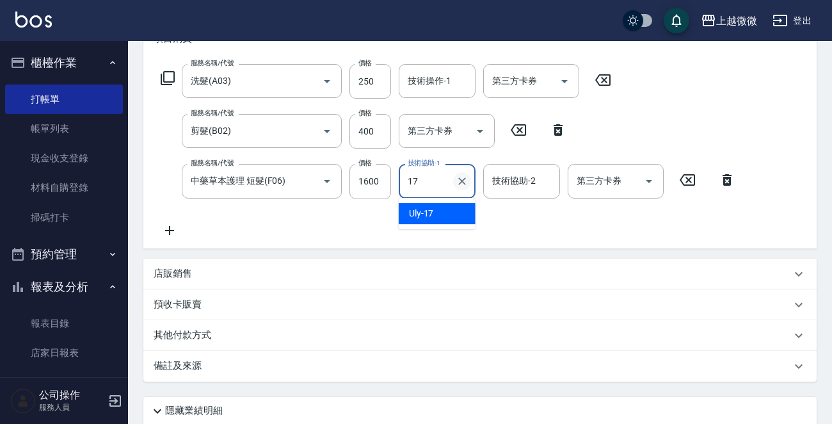
click at [460, 177] on icon "Clear" at bounding box center [462, 181] width 13 height 13
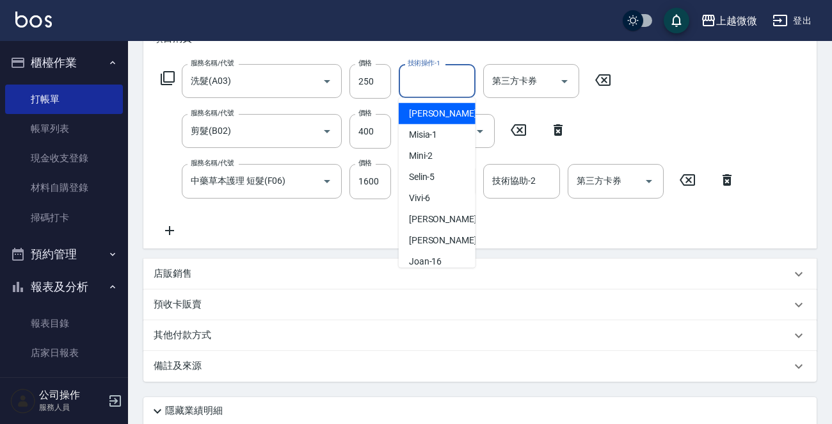
click at [433, 79] on div "技術操作-1 技術操作-1" at bounding box center [437, 81] width 77 height 34
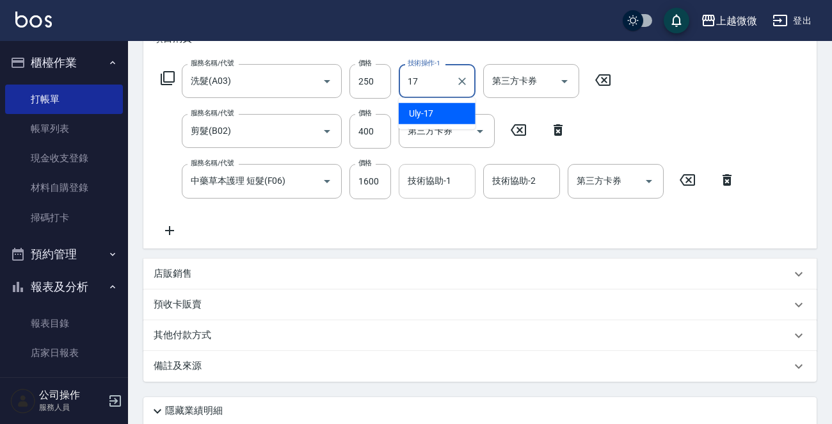
click at [442, 109] on div "Uly -17" at bounding box center [437, 113] width 77 height 21
click at [436, 191] on input "技術協助-1" at bounding box center [436, 181] width 65 height 22
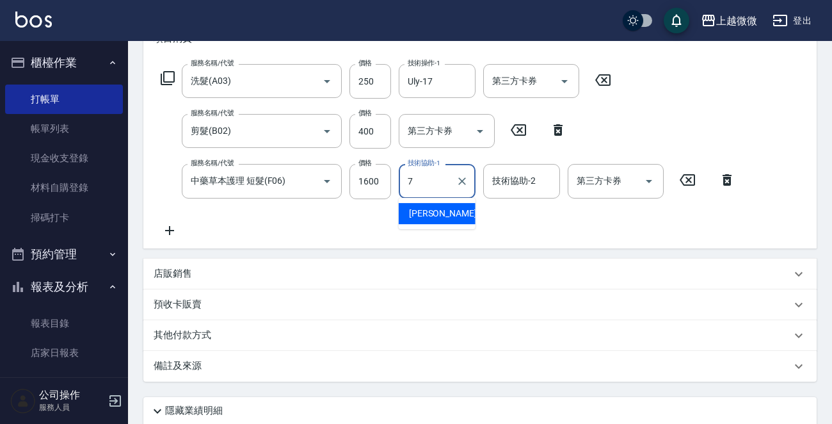
click at [433, 212] on span "[PERSON_NAME] -7" at bounding box center [447, 213] width 76 height 13
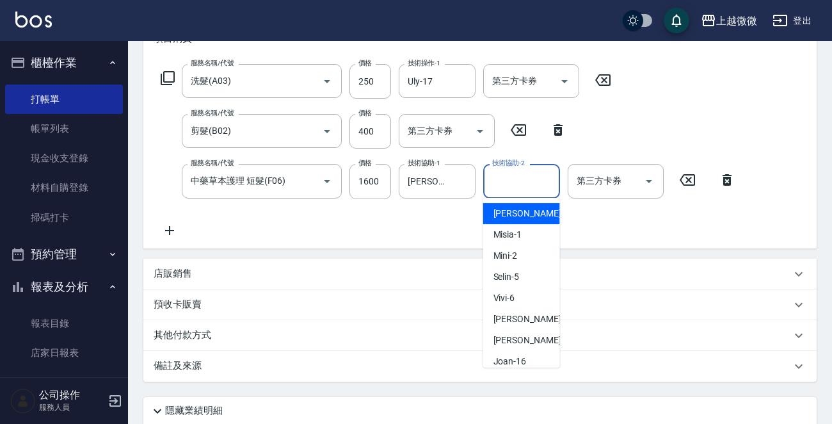
click at [513, 189] on input "技術協助-2" at bounding box center [521, 181] width 65 height 22
click at [516, 209] on span "[PERSON_NAME] -7" at bounding box center [531, 213] width 76 height 13
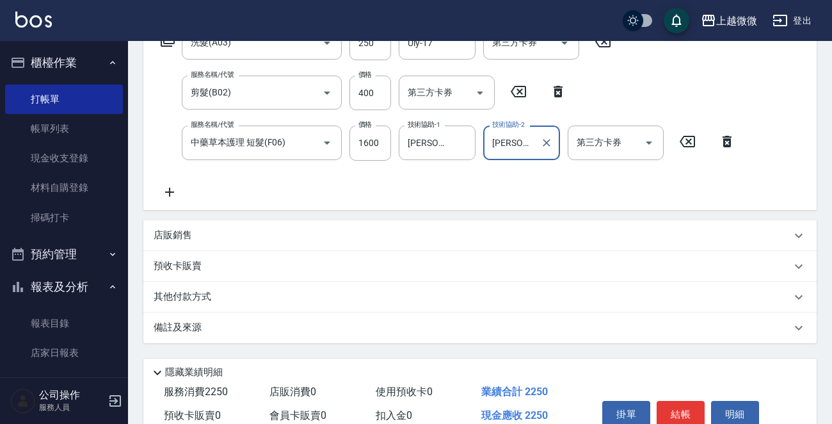
scroll to position [291, 0]
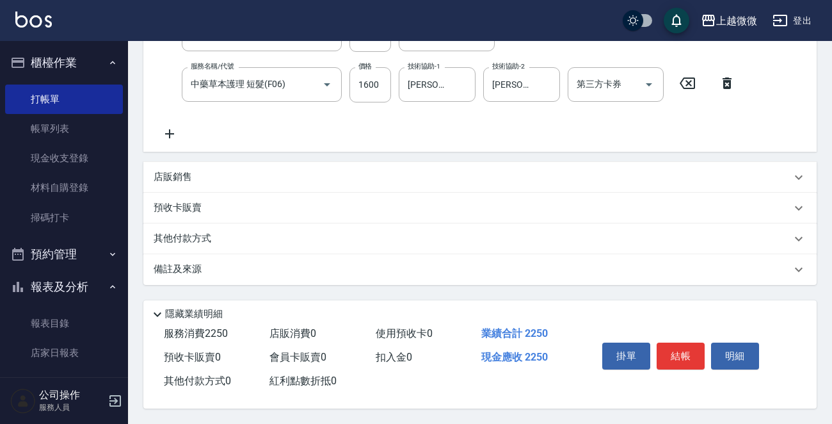
click at [188, 273] on div "備註及來源" at bounding box center [479, 269] width 673 height 31
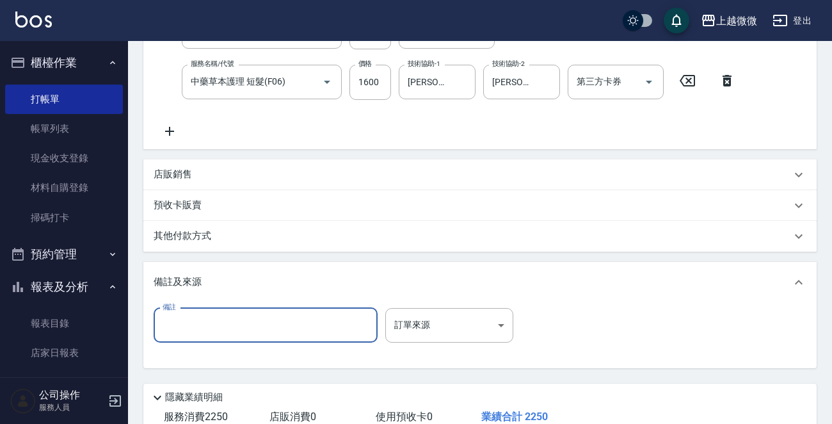
click at [212, 339] on input "備註" at bounding box center [266, 325] width 224 height 35
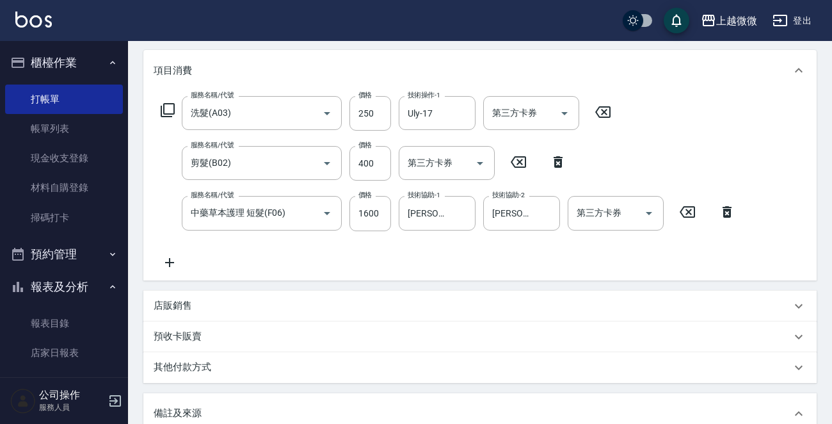
scroll to position [378, 0]
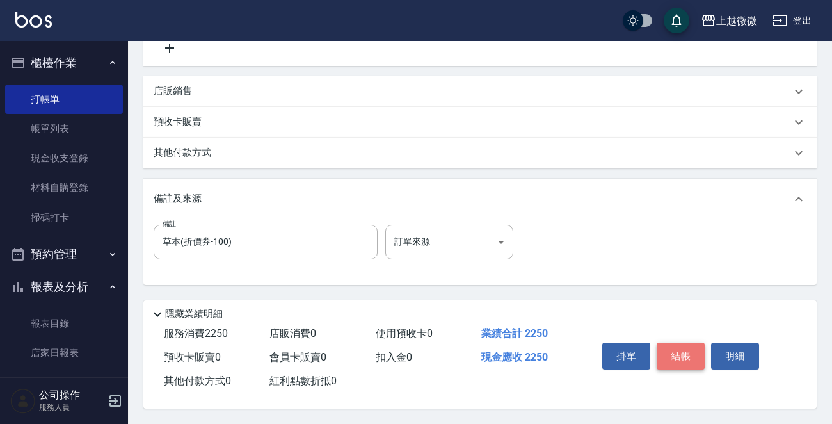
click at [673, 352] on button "結帳" at bounding box center [681, 355] width 48 height 27
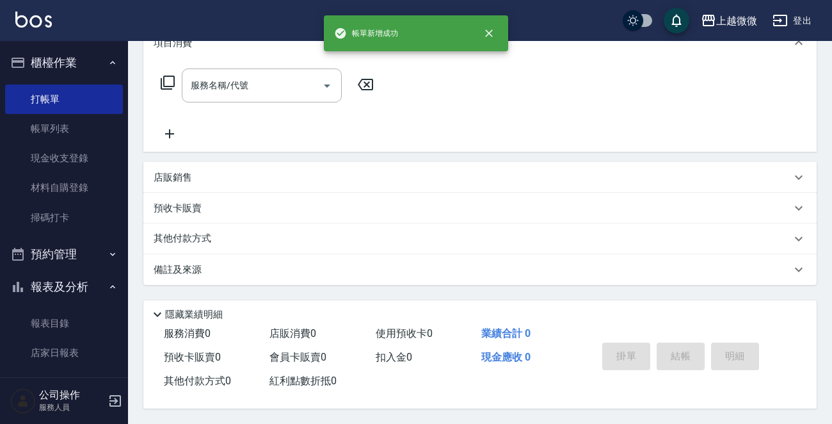
scroll to position [0, 0]
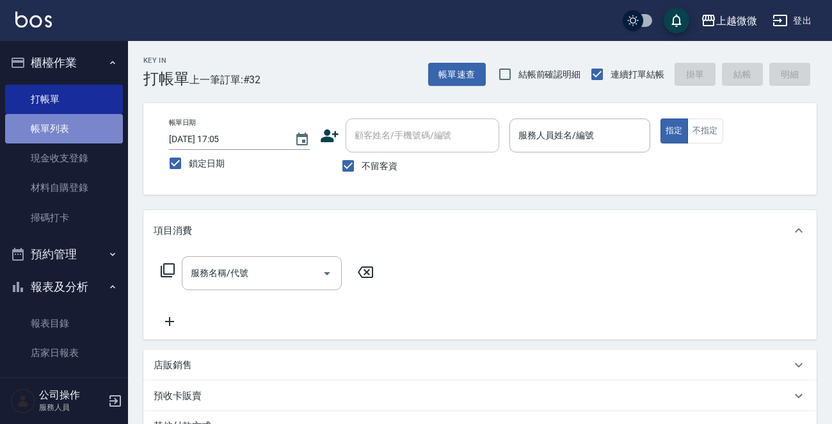
click at [91, 128] on link "帳單列表" at bounding box center [64, 128] width 118 height 29
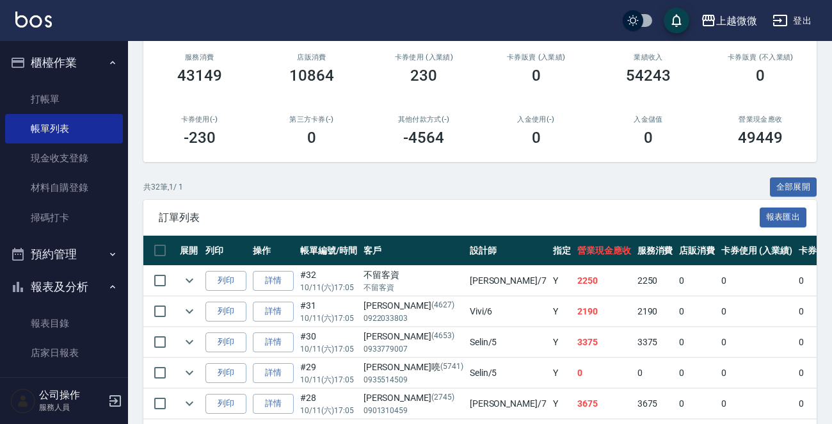
scroll to position [256, 0]
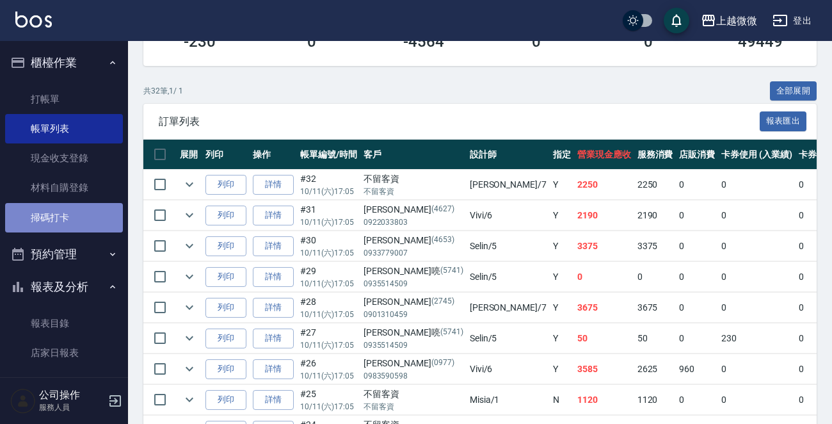
click at [79, 209] on link "掃碼打卡" at bounding box center [64, 217] width 118 height 29
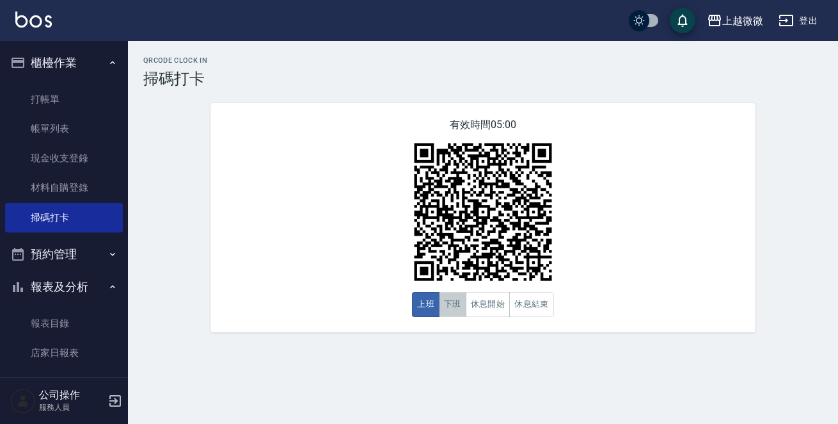
click at [450, 301] on button "下班" at bounding box center [453, 304] width 28 height 25
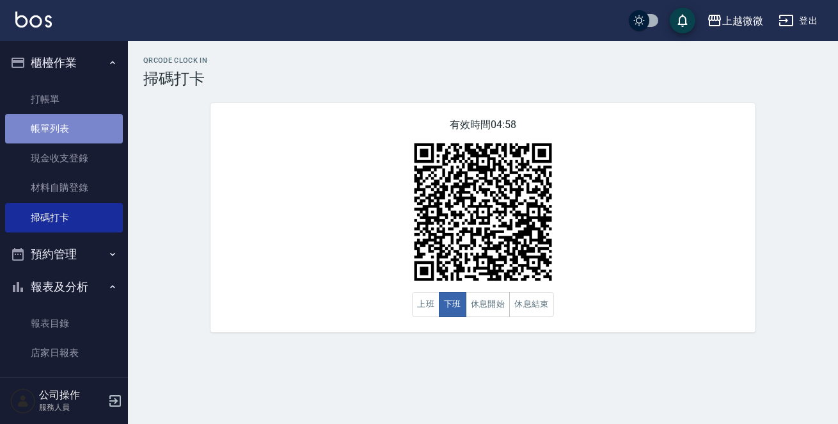
click at [67, 124] on link "帳單列表" at bounding box center [64, 128] width 118 height 29
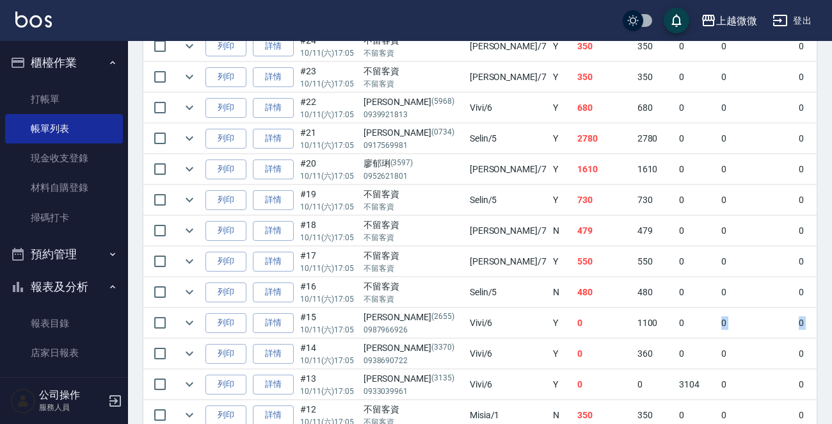
scroll to position [0, 414]
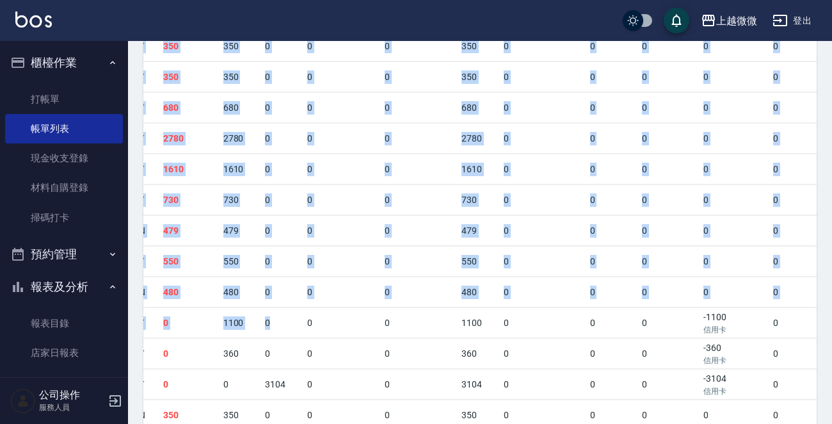
drag, startPoint x: 606, startPoint y: 319, endPoint x: 835, endPoint y: 321, distance: 229.1
click at [831, 321] on html "上越微微 登出 櫃檯作業 打帳單 帳單列表 現金收支登錄 材料自購登錄 掃碼打卡 預約管理 預約管理 單日預約紀錄 單週預約紀錄 報表及分析 報表目錄 店家日…" at bounding box center [416, 89] width 832 height 1459
click at [700, 308] on td "-1100 信用卡" at bounding box center [735, 323] width 70 height 30
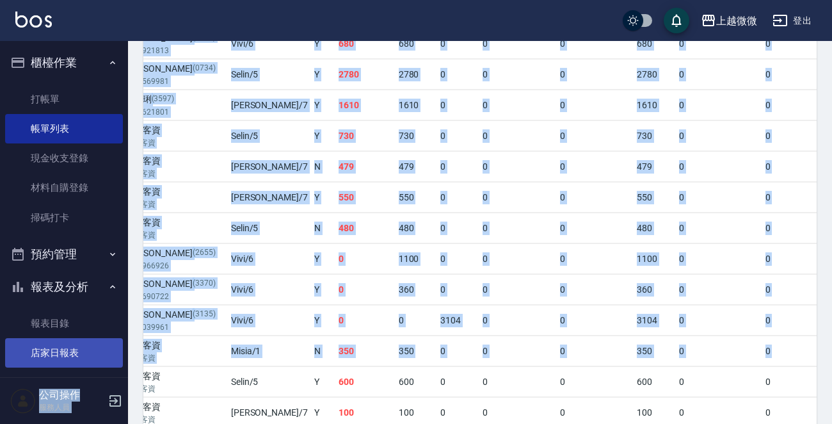
scroll to position [0, 0]
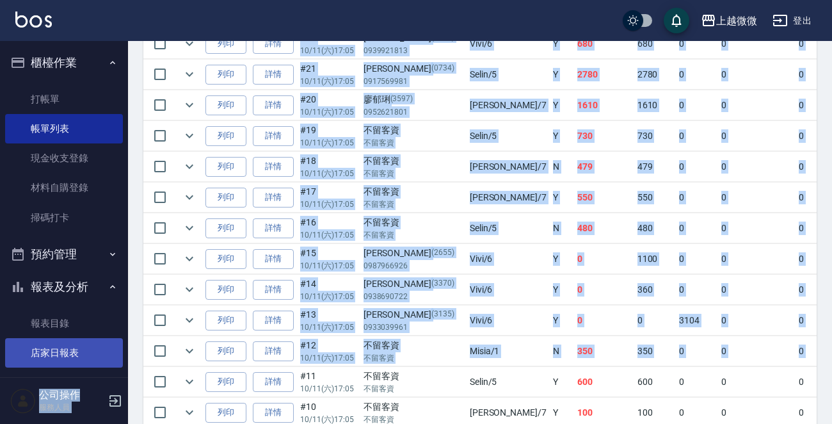
drag, startPoint x: 688, startPoint y: 345, endPoint x: 79, endPoint y: 352, distance: 608.7
click at [79, 352] on div "上越微微 登出 櫃檯作業 打帳單 帳單列表 現金收支登錄 材料自購登錄 掃碼打卡 預約管理 預約管理 單日預約紀錄 單週預約紀錄 報表及分析 報表目錄 店家日…" at bounding box center [416, 25] width 832 height 1459
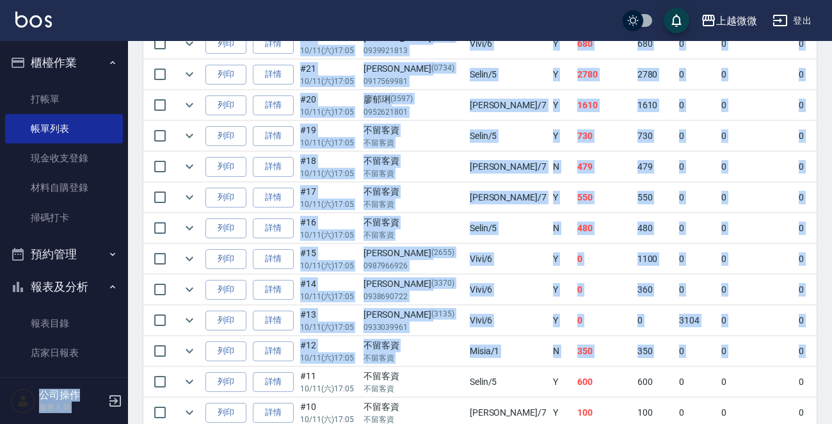
click at [718, 336] on td "0" at bounding box center [756, 351] width 77 height 30
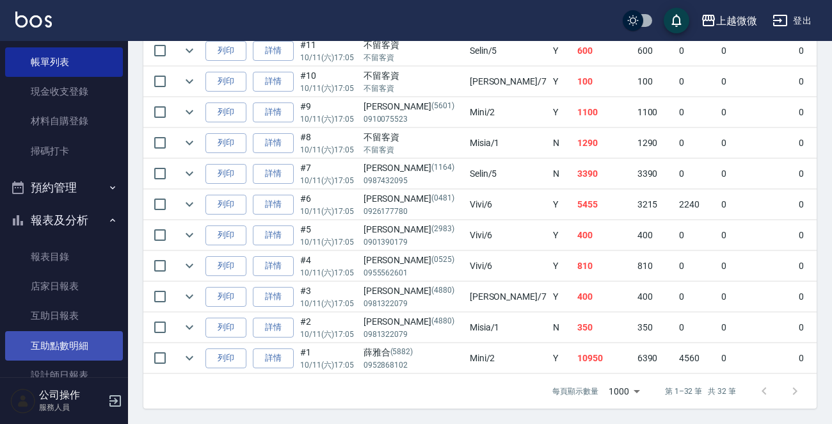
scroll to position [192, 0]
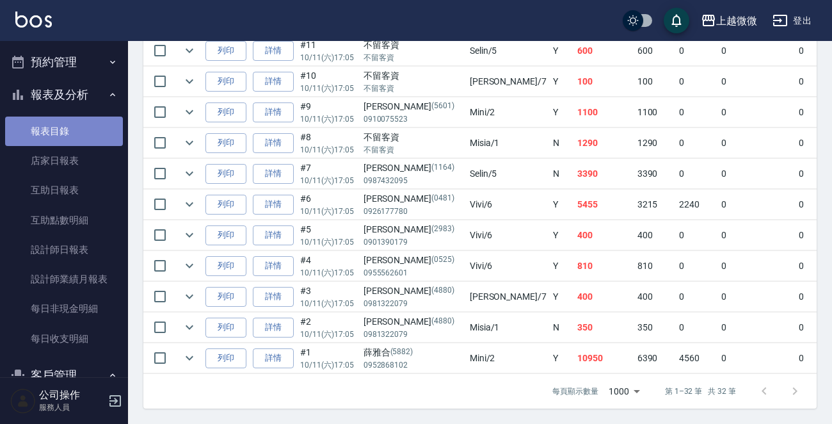
click at [77, 140] on link "報表目錄" at bounding box center [64, 130] width 118 height 29
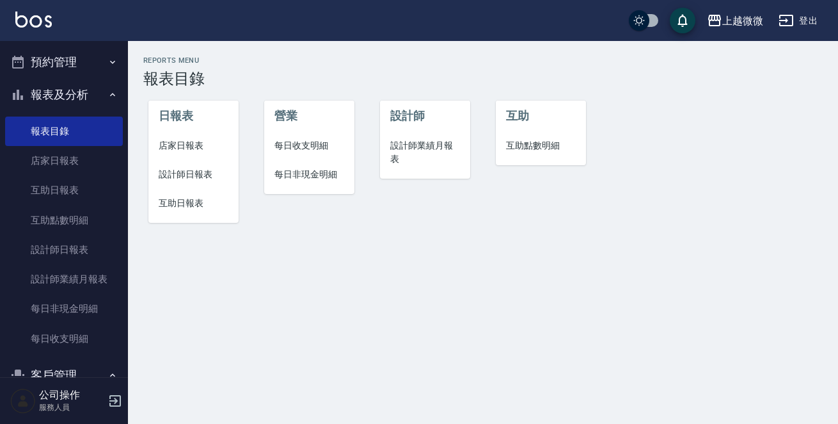
click at [183, 148] on span "店家日報表" at bounding box center [194, 145] width 70 height 13
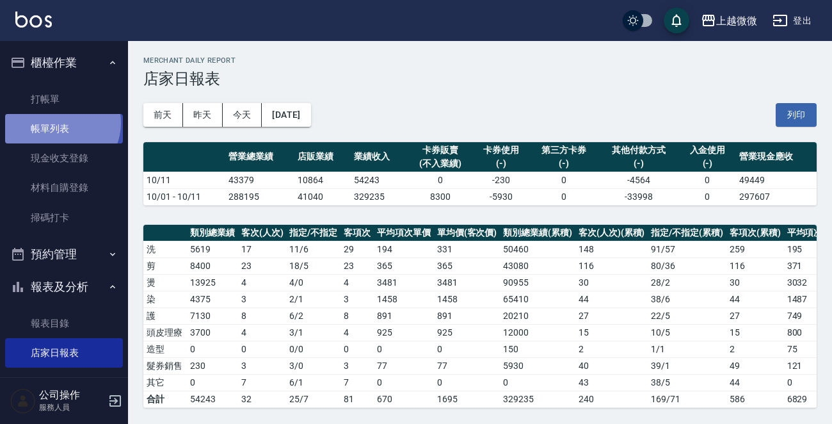
click at [60, 124] on link "帳單列表" at bounding box center [64, 128] width 118 height 29
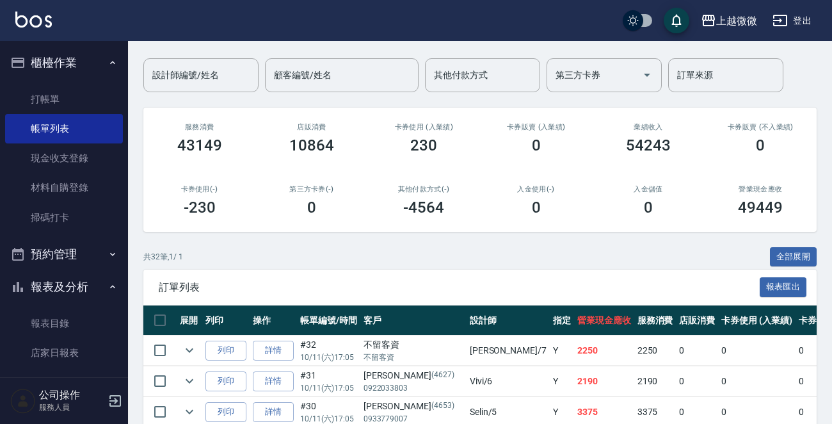
scroll to position [256, 0]
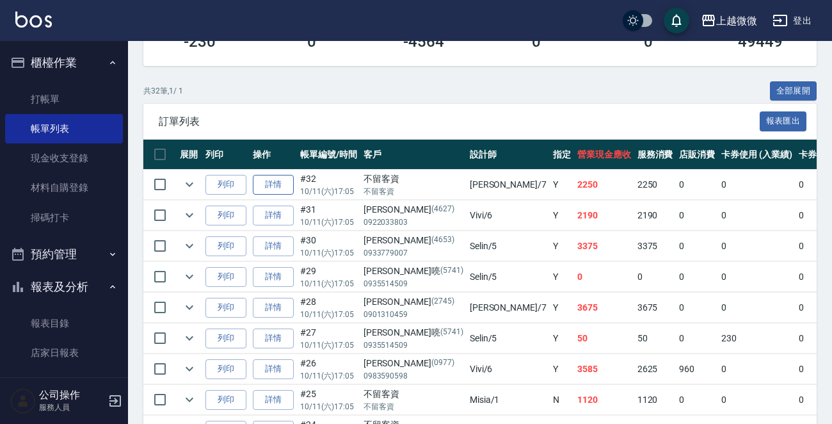
click at [271, 183] on link "詳情" at bounding box center [273, 185] width 41 height 20
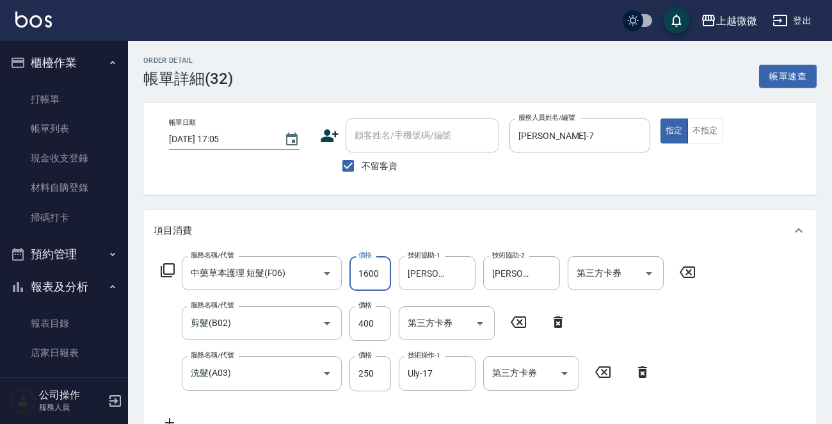
click at [369, 268] on input "1600" at bounding box center [370, 273] width 42 height 35
click at [366, 321] on input "400" at bounding box center [370, 323] width 42 height 35
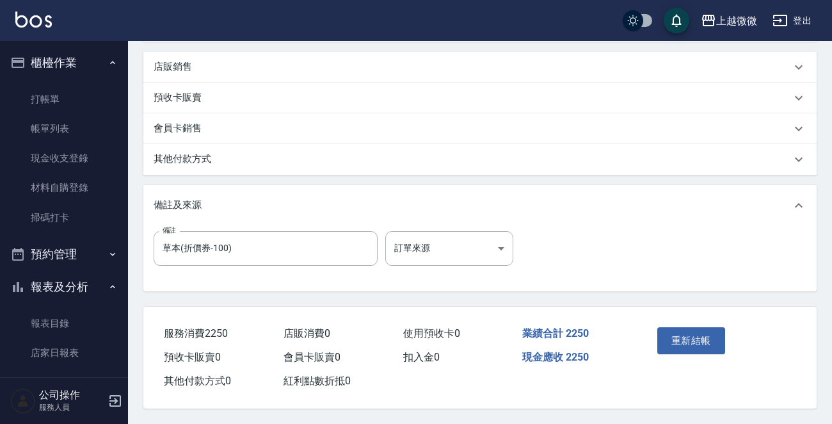
scroll to position [401, 0]
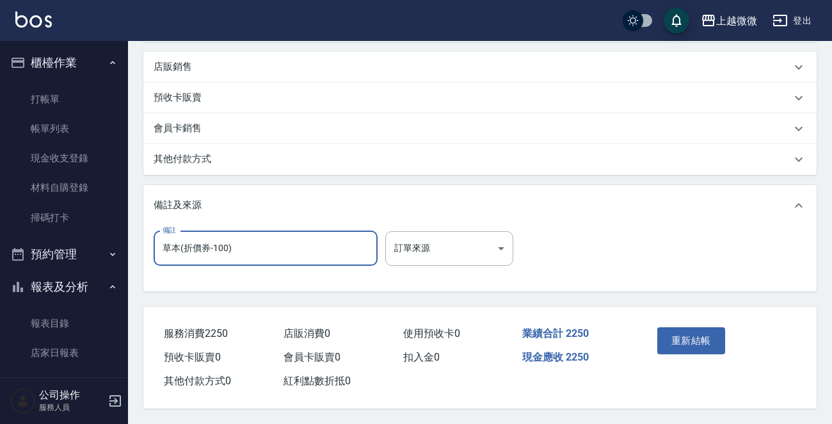
click at [218, 245] on input "草本(折價券-100)" at bounding box center [266, 248] width 224 height 35
click at [220, 245] on input "草本(折價券-100)" at bounding box center [266, 248] width 224 height 35
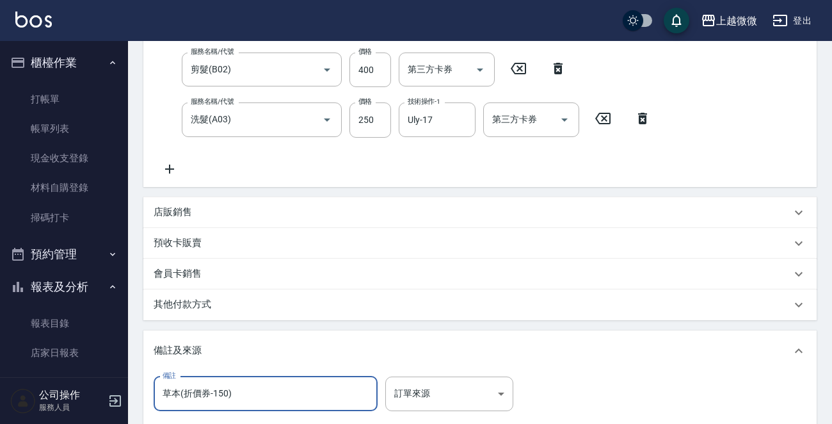
scroll to position [81, 0]
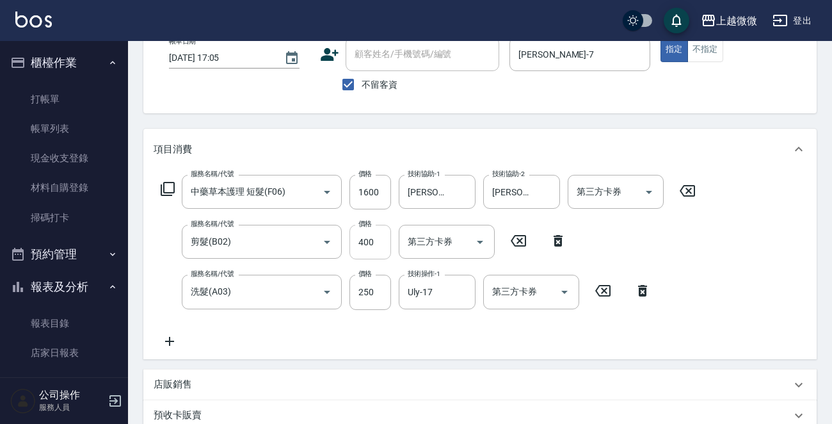
click at [368, 239] on input "400" at bounding box center [370, 242] width 42 height 35
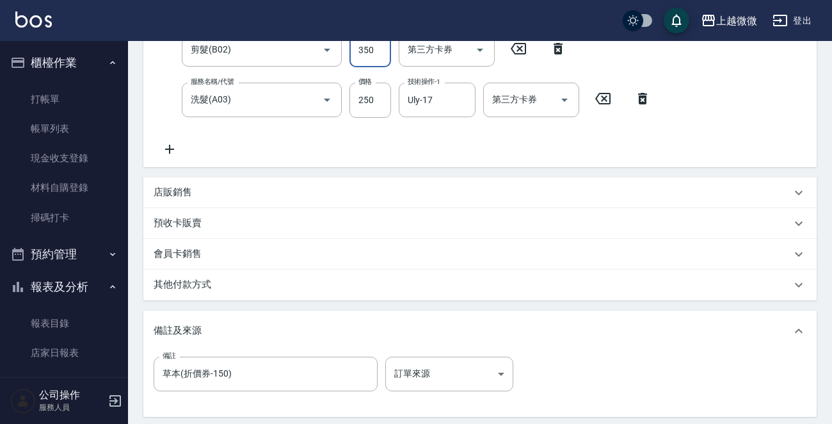
scroll to position [401, 0]
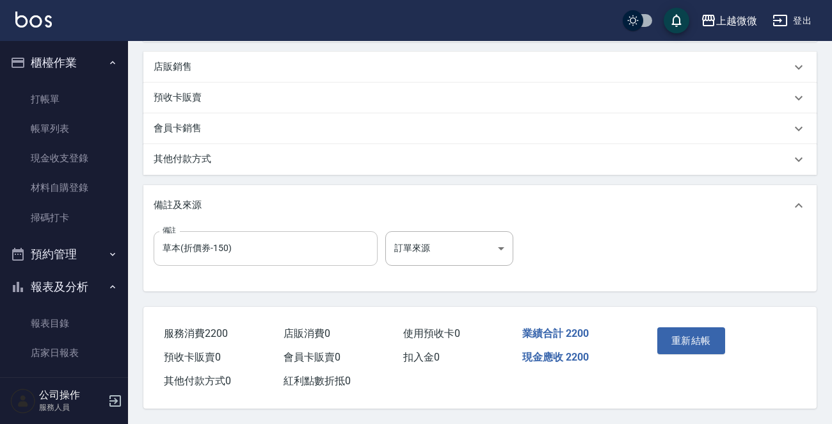
click at [246, 245] on input "草本(折價券-150)" at bounding box center [266, 248] width 224 height 35
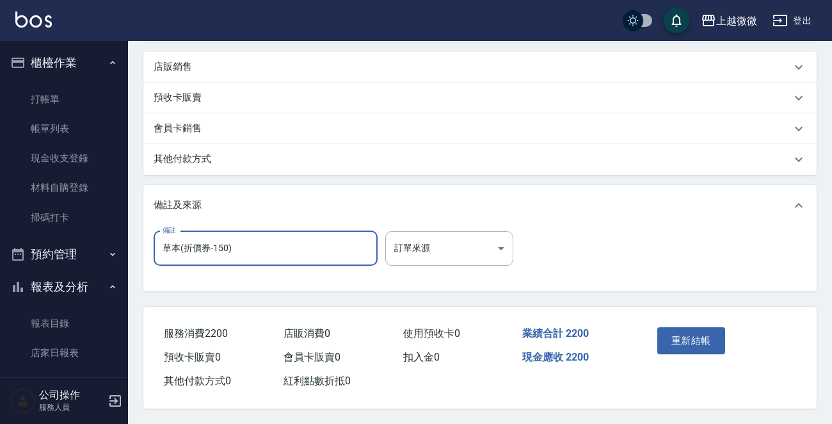
click at [165, 243] on input "草本(折價券-150)" at bounding box center [266, 248] width 224 height 35
click at [275, 245] on input "剪髮、草本(折價券-150)" at bounding box center [266, 248] width 224 height 35
click at [705, 335] on button "重新結帳" at bounding box center [691, 340] width 68 height 27
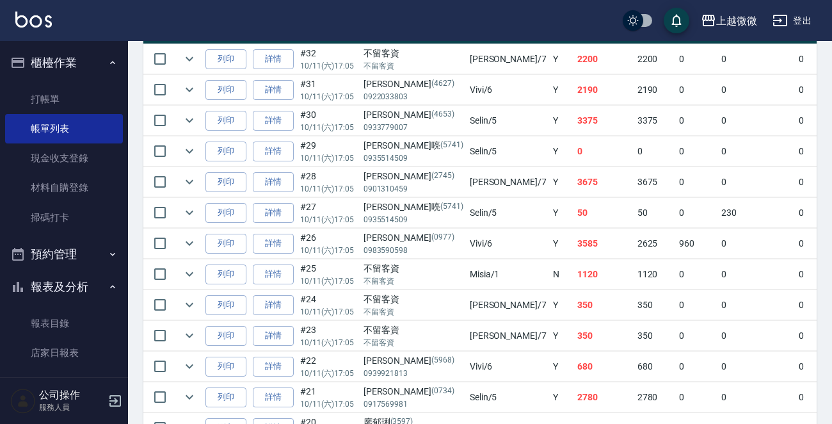
scroll to position [384, 0]
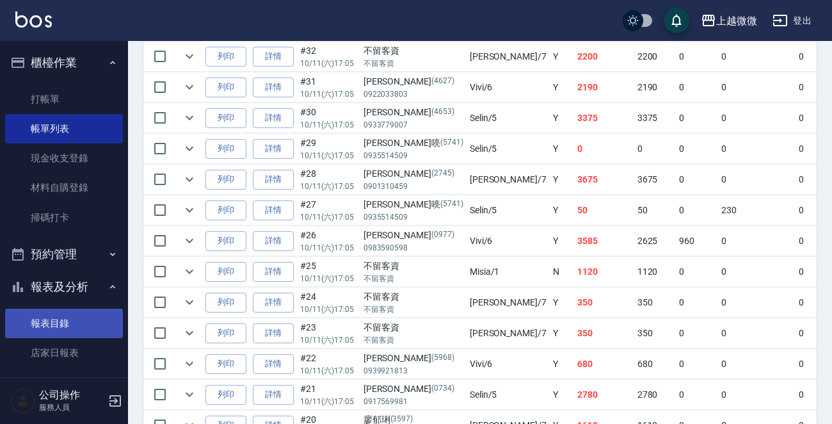
click at [49, 315] on link "報表目錄" at bounding box center [64, 322] width 118 height 29
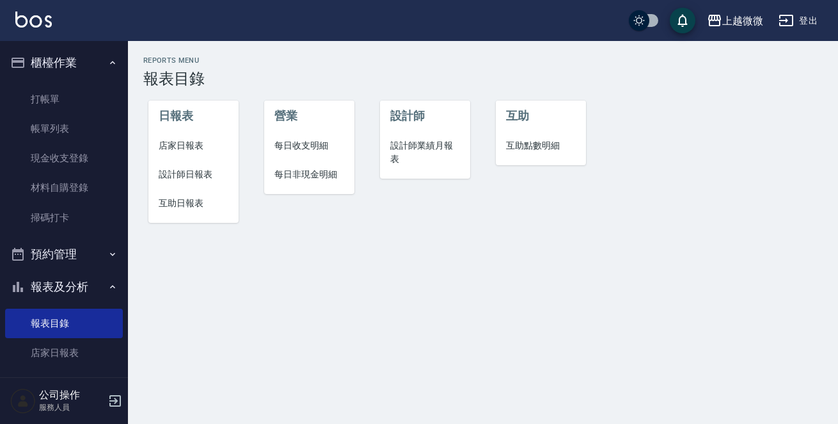
click at [177, 147] on span "店家日報表" at bounding box center [194, 145] width 70 height 13
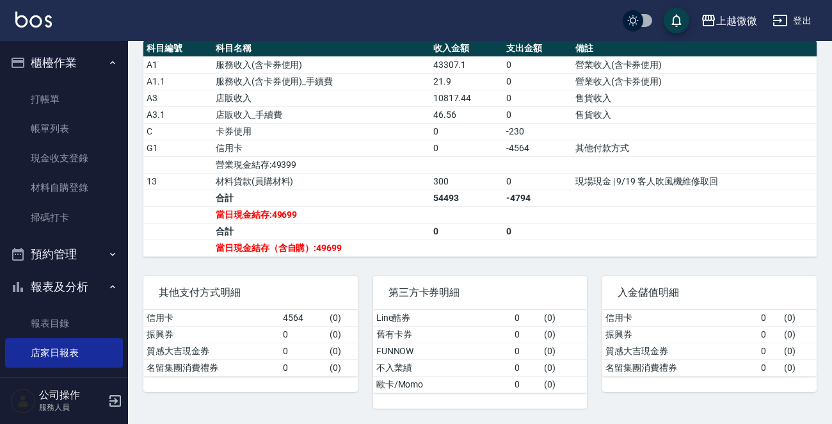
scroll to position [462, 0]
drag, startPoint x: 346, startPoint y: 248, endPoint x: 310, endPoint y: 248, distance: 35.8
click at [310, 248] on td "當日現金結存（含自購）:49699" at bounding box center [321, 247] width 218 height 17
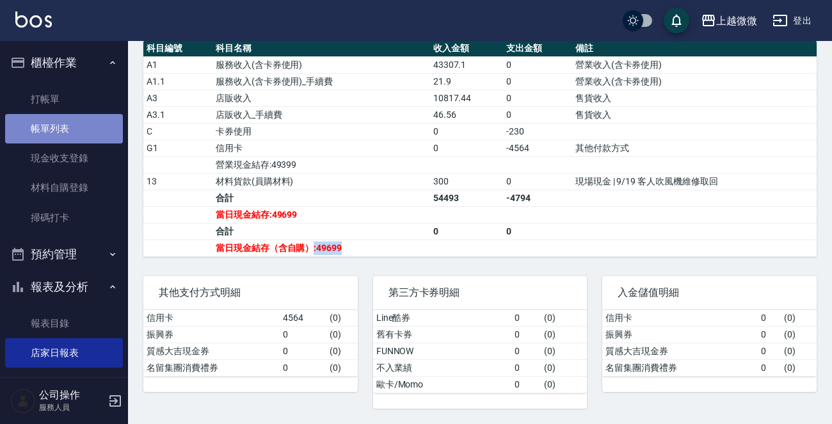
click at [68, 125] on link "帳單列表" at bounding box center [64, 128] width 118 height 29
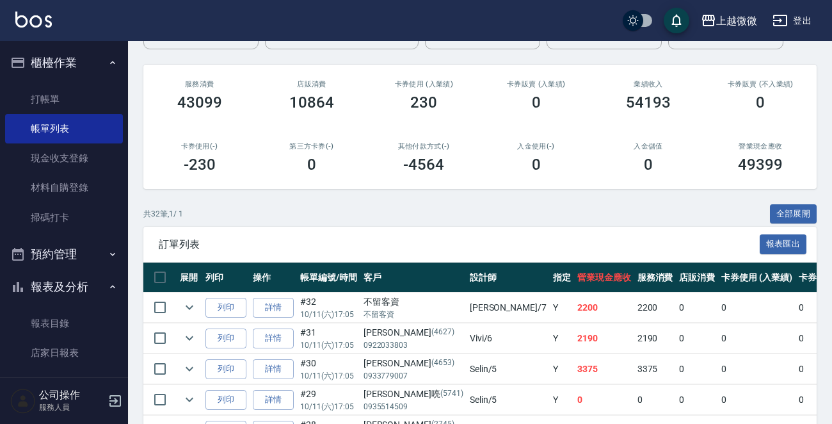
scroll to position [192, 0]
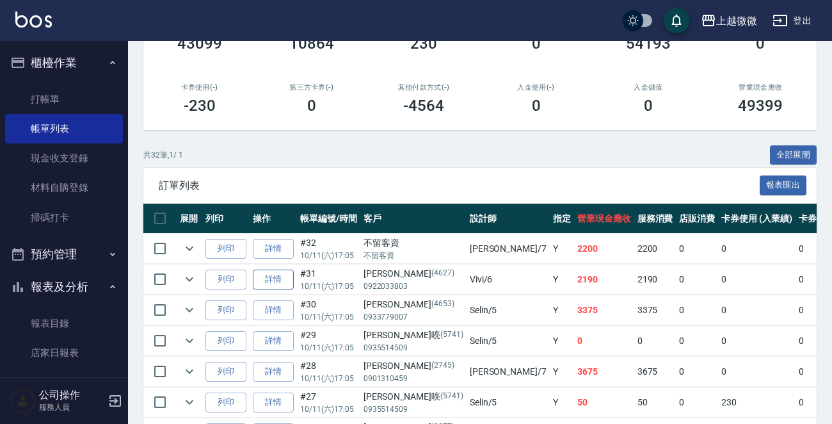
click at [275, 279] on link "詳情" at bounding box center [273, 279] width 41 height 20
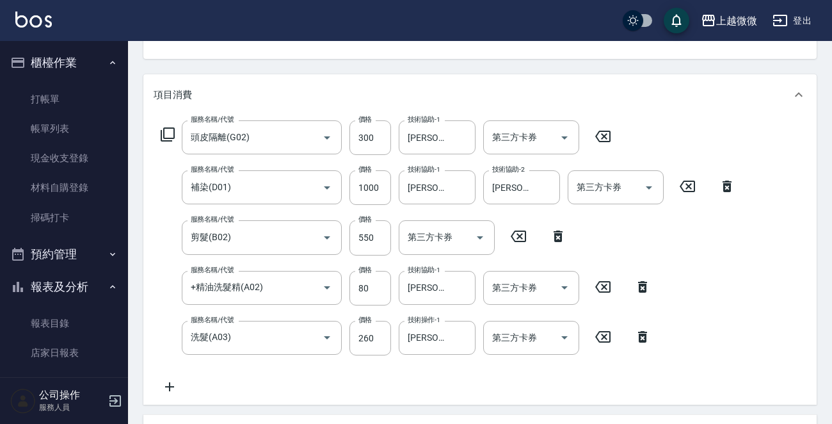
scroll to position [192, 0]
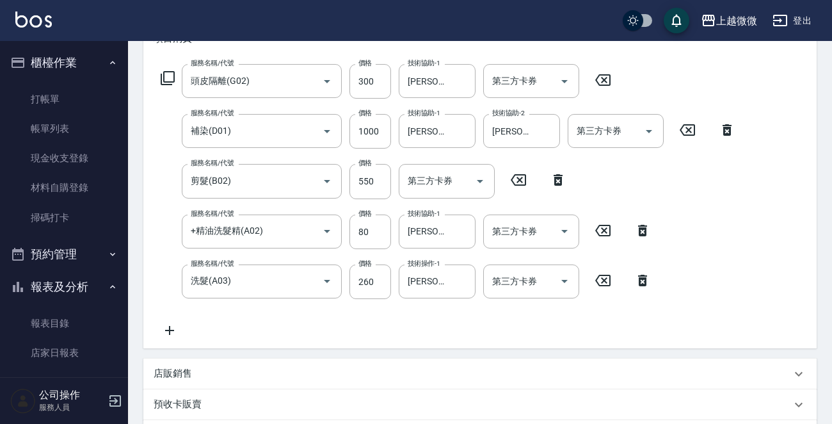
click at [173, 330] on icon at bounding box center [169, 330] width 9 height 9
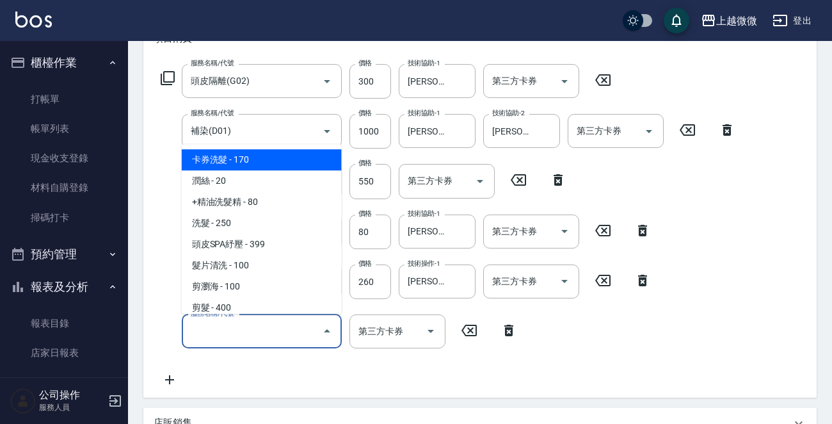
click at [227, 335] on input "服務名稱/代號" at bounding box center [252, 331] width 129 height 22
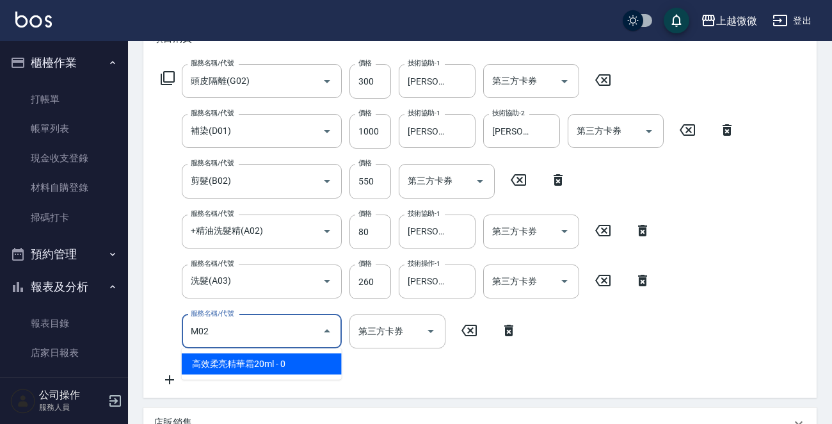
click at [259, 358] on span "高效柔亮精華霜20ml - 0" at bounding box center [262, 363] width 160 height 21
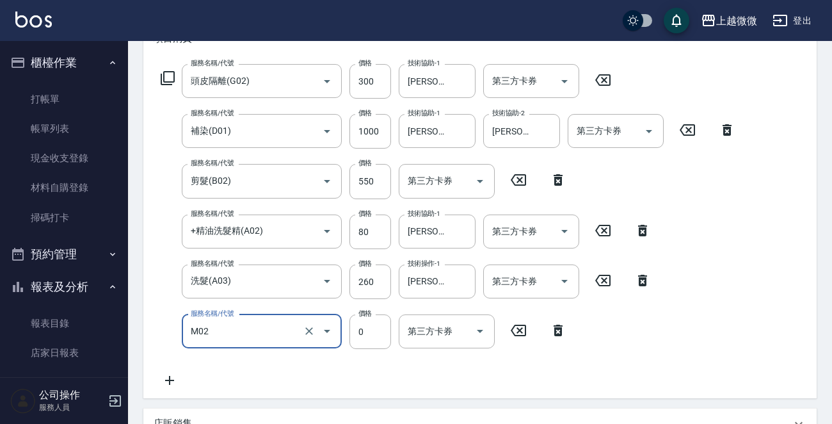
click at [252, 333] on input "M02" at bounding box center [244, 331] width 113 height 22
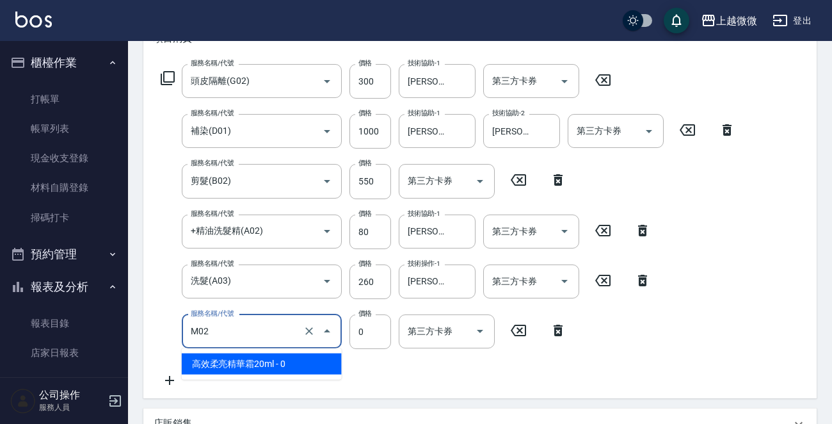
click at [249, 358] on span "高效柔亮精華霜20ml - 0" at bounding box center [262, 363] width 160 height 21
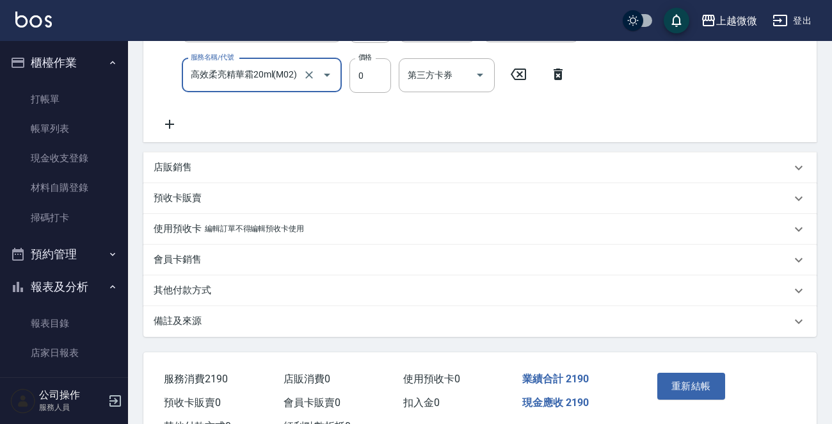
scroll to position [496, 0]
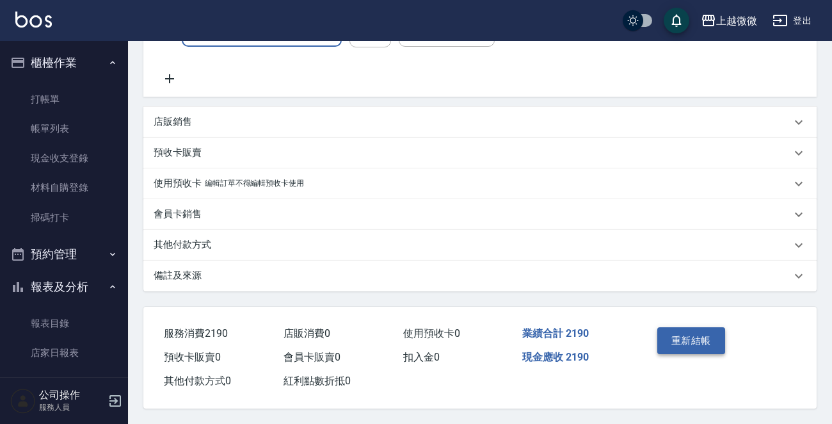
click at [678, 339] on button "重新結帳" at bounding box center [691, 340] width 68 height 27
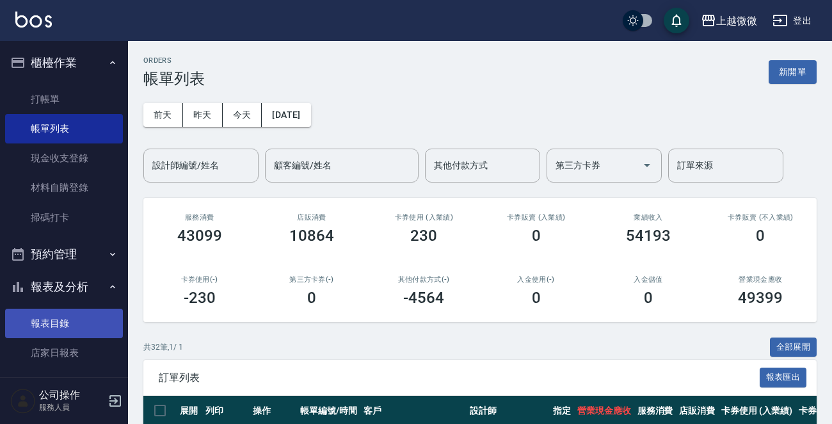
click at [43, 319] on link "報表目錄" at bounding box center [64, 322] width 118 height 29
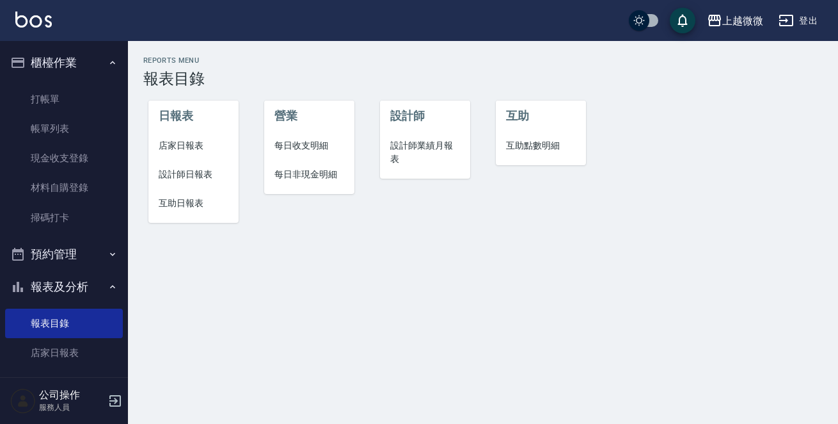
click at [182, 143] on span "店家日報表" at bounding box center [194, 145] width 70 height 13
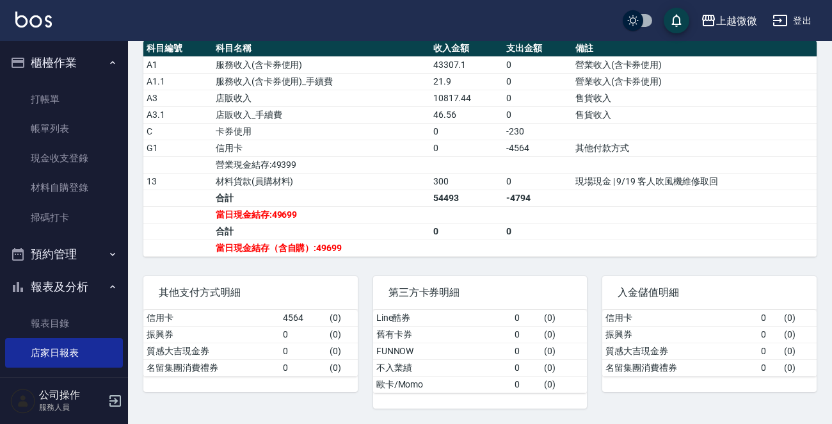
scroll to position [320, 0]
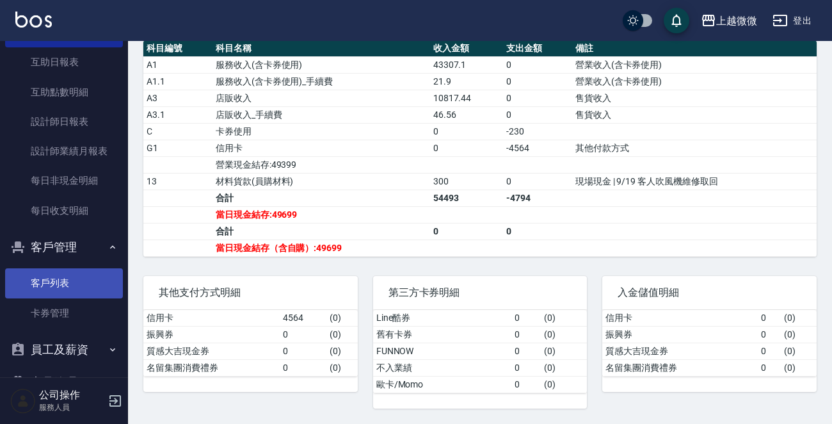
click at [54, 285] on link "客戶列表" at bounding box center [64, 282] width 118 height 29
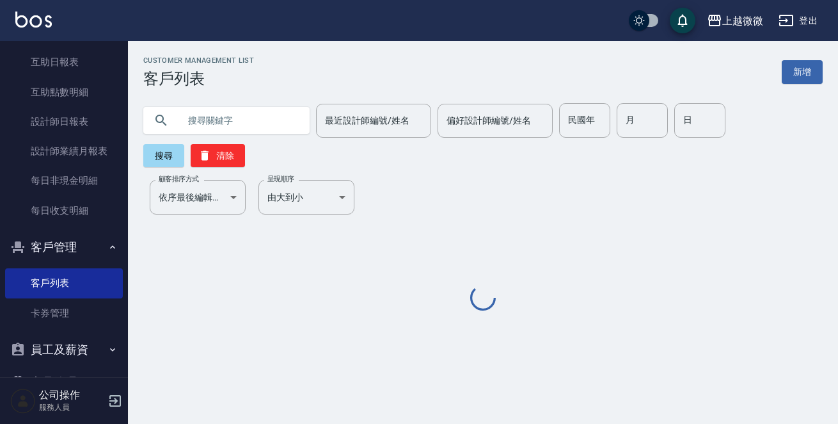
click at [223, 118] on input "text" at bounding box center [239, 120] width 120 height 35
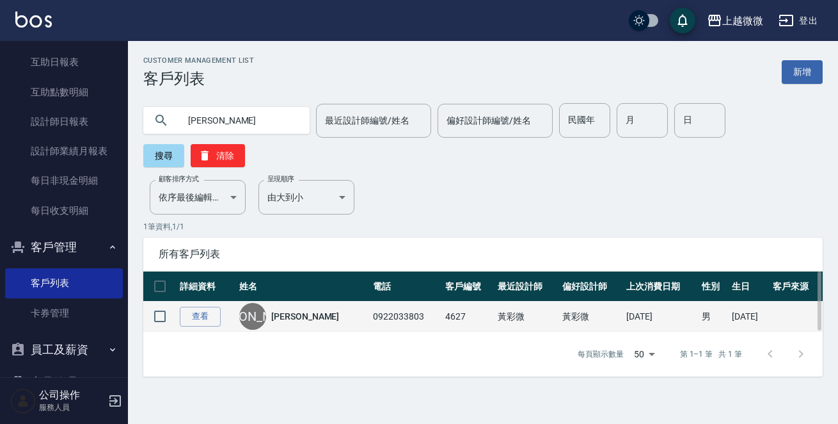
click at [279, 310] on link "[PERSON_NAME]" at bounding box center [305, 316] width 68 height 13
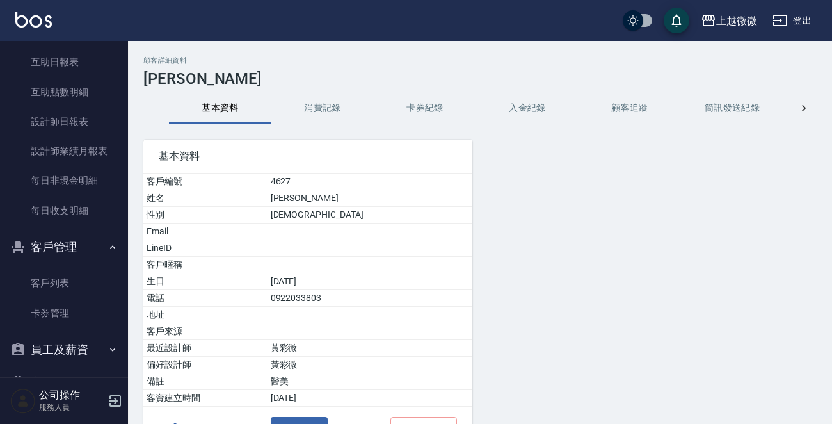
click at [321, 105] on button "消費記錄" at bounding box center [322, 108] width 102 height 31
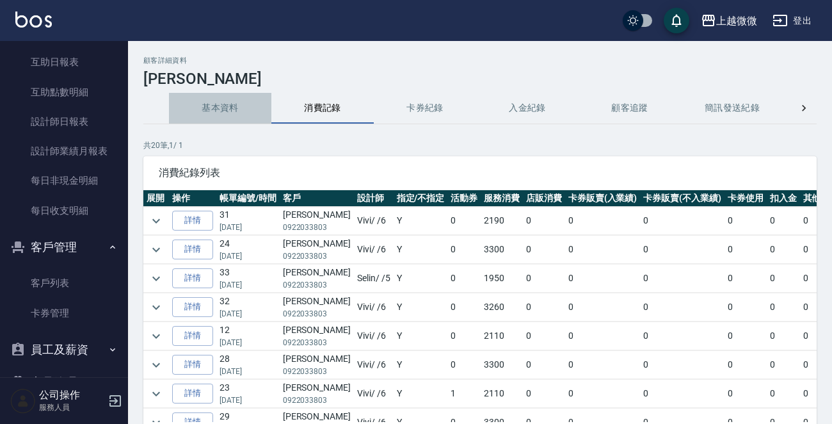
click at [211, 110] on button "基本資料" at bounding box center [220, 108] width 102 height 31
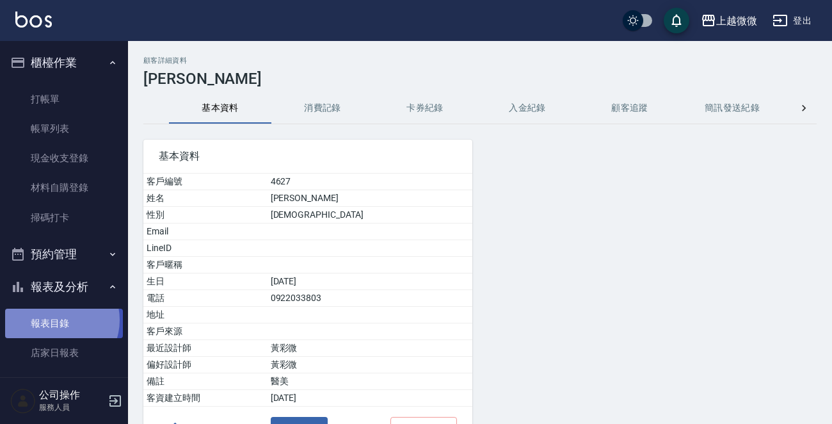
click at [57, 320] on link "報表目錄" at bounding box center [64, 322] width 118 height 29
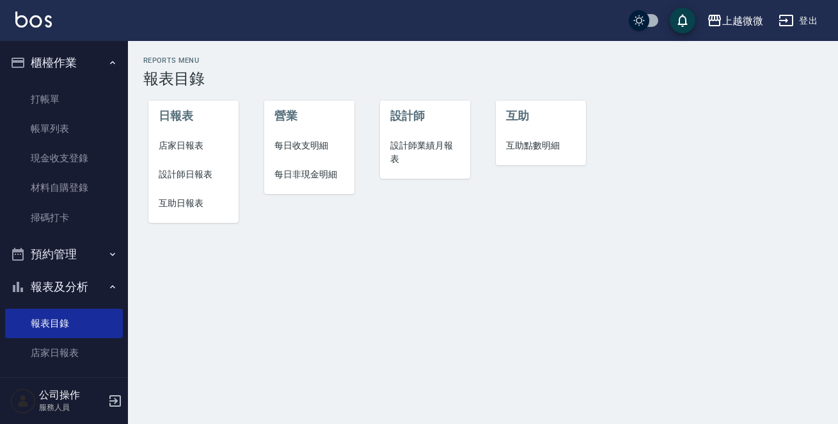
click at [166, 143] on span "店家日報表" at bounding box center [194, 145] width 70 height 13
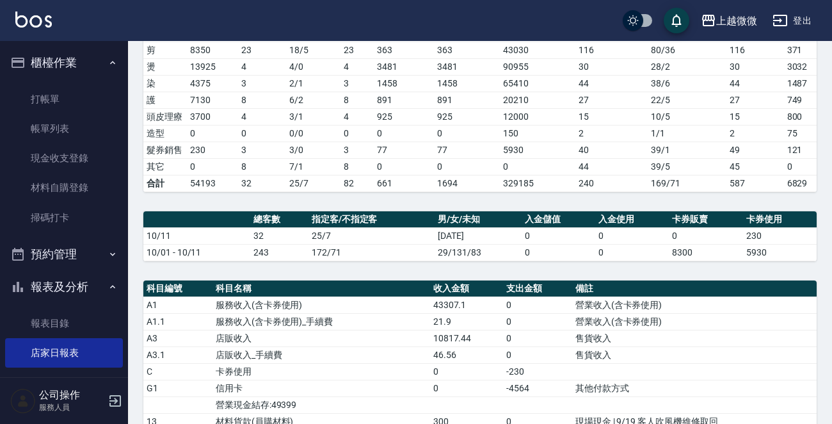
scroll to position [320, 0]
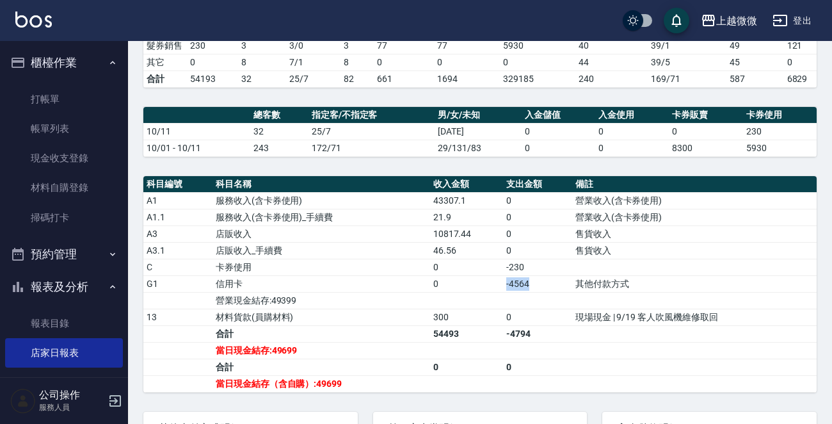
drag, startPoint x: 549, startPoint y: 292, endPoint x: 488, endPoint y: 290, distance: 60.9
click at [488, 290] on tr "G1 信用卡 0 -4564 其他付款方式" at bounding box center [479, 283] width 673 height 17
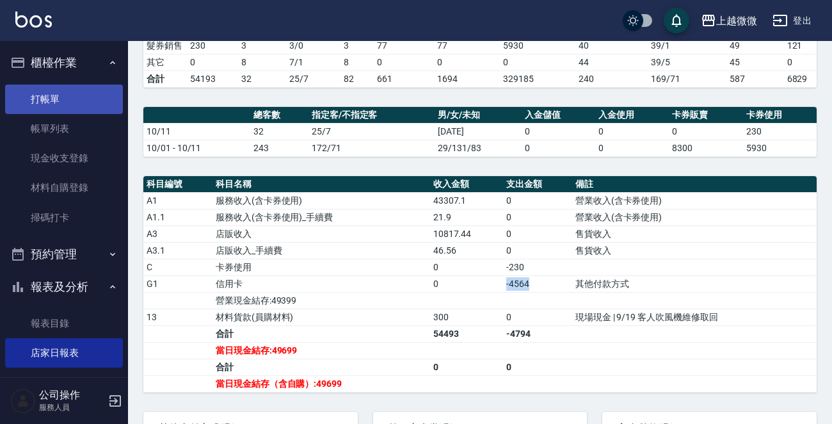
drag, startPoint x: 75, startPoint y: 127, endPoint x: 63, endPoint y: 103, distance: 27.2
click at [75, 127] on link "帳單列表" at bounding box center [64, 128] width 118 height 29
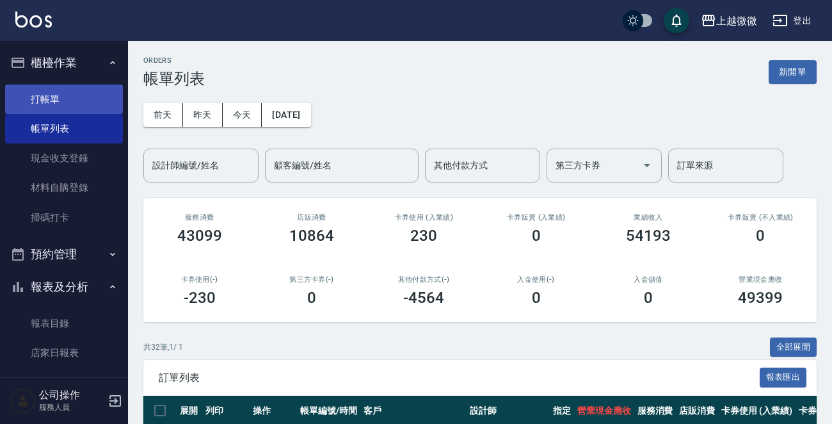
click at [59, 102] on link "打帳單" at bounding box center [64, 98] width 118 height 29
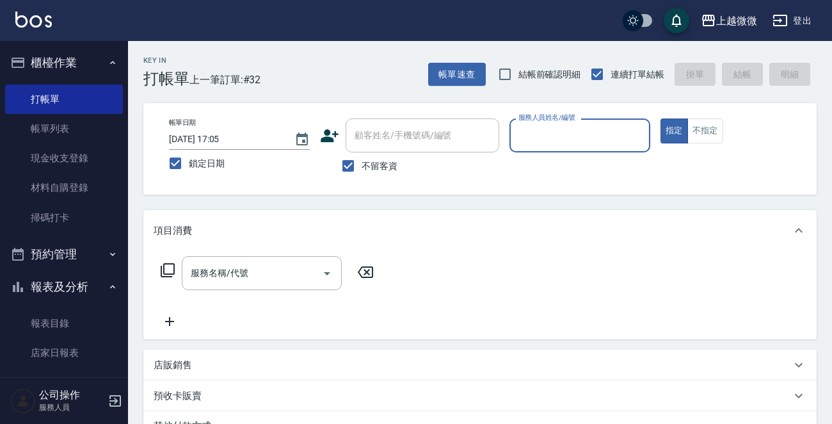
click at [582, 131] on input "服務人員姓名/編號" at bounding box center [579, 135] width 129 height 22
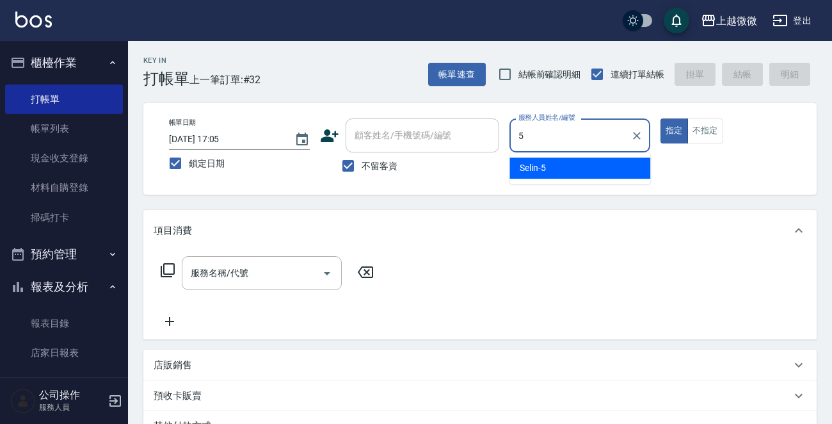
click at [543, 163] on span "Selin -5" at bounding box center [533, 167] width 26 height 13
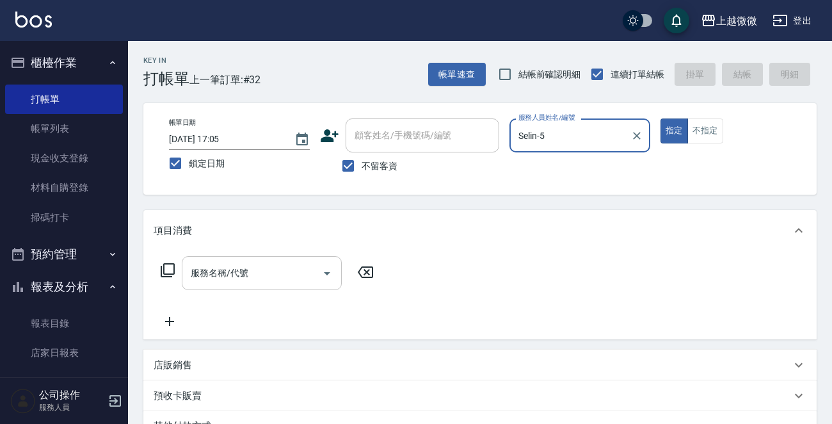
click at [251, 277] on input "服務名稱/代號" at bounding box center [252, 273] width 129 height 22
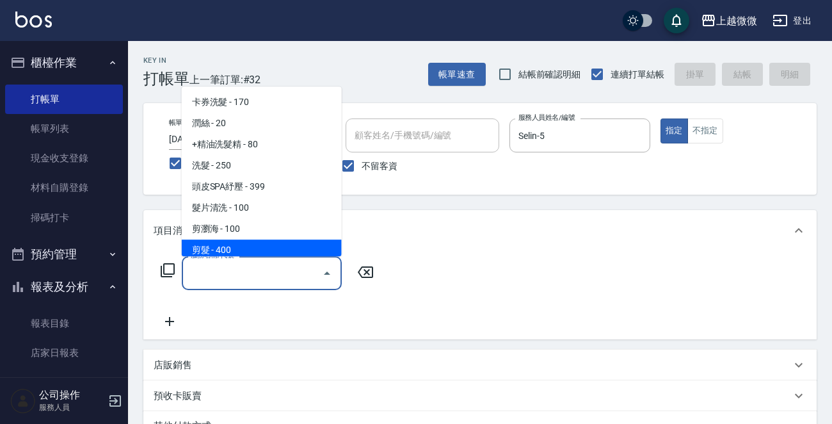
click at [252, 250] on span "剪髮 - 400" at bounding box center [262, 249] width 160 height 21
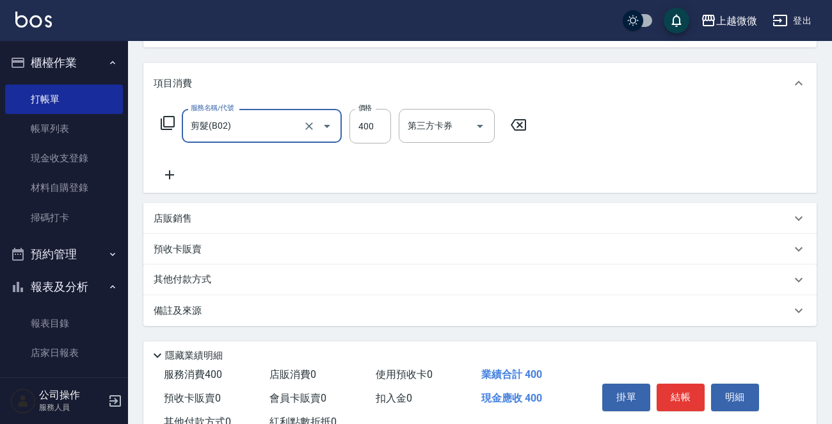
scroll to position [191, 0]
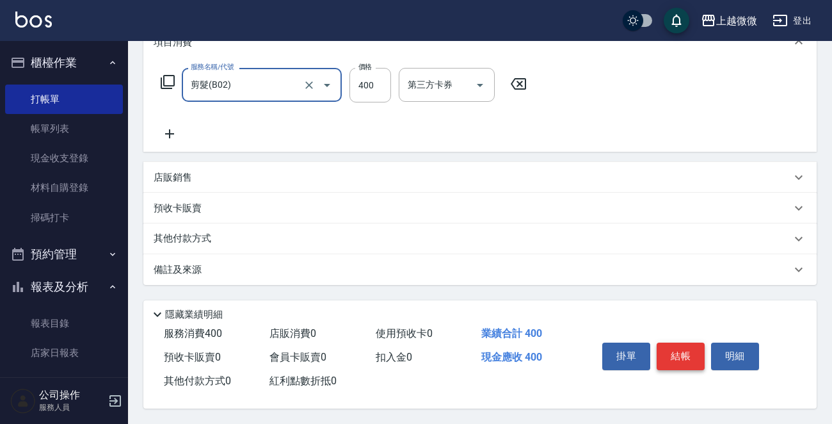
click at [685, 365] on button "結帳" at bounding box center [681, 355] width 48 height 27
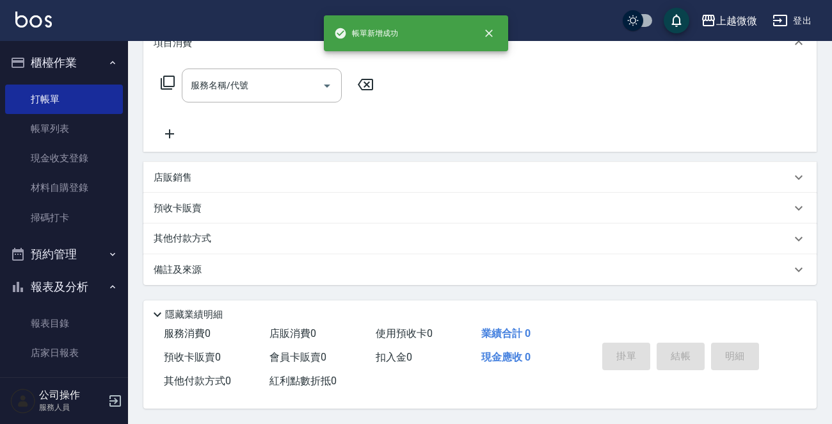
scroll to position [0, 0]
